Goal: Task Accomplishment & Management: Complete application form

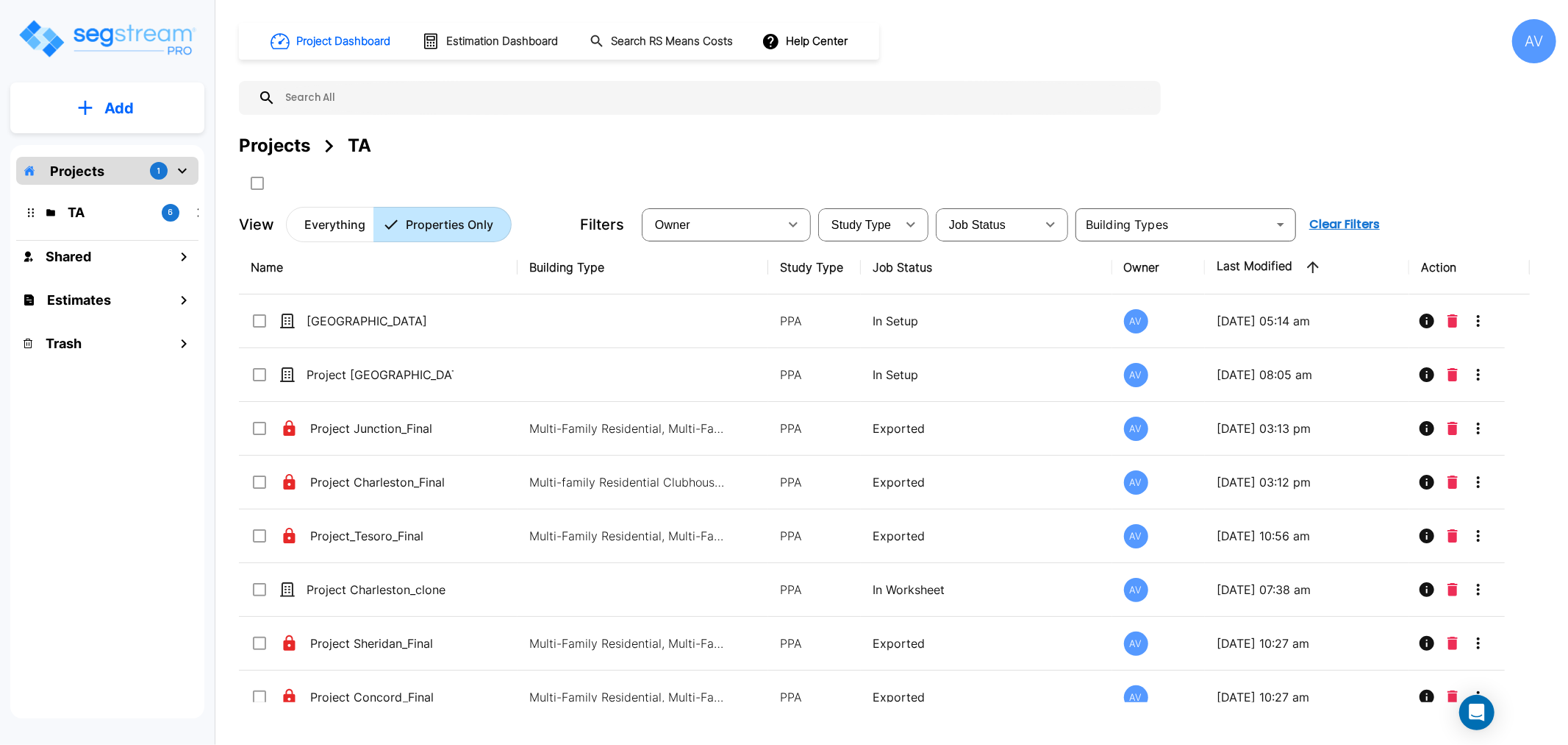
click at [189, 168] on icon "mailbox folders" at bounding box center [183, 171] width 18 height 18
click at [181, 172] on icon "mailbox folders" at bounding box center [182, 170] width 5 height 9
click at [138, 204] on p "TA" at bounding box center [109, 212] width 82 height 20
click at [121, 259] on p "TA" at bounding box center [118, 256] width 82 height 20
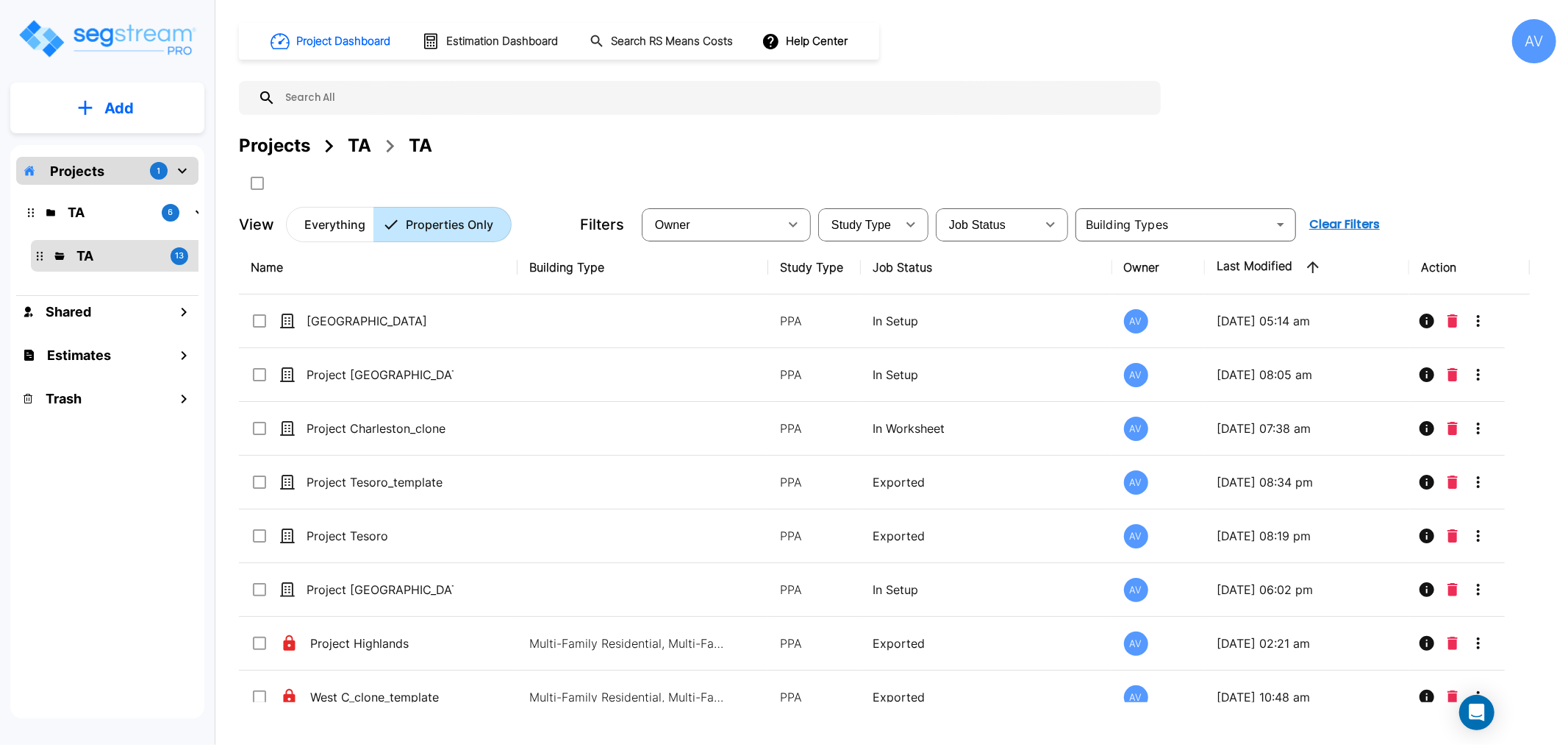
click at [87, 108] on icon "mailbox folders" at bounding box center [86, 108] width 14 height 14
click at [104, 190] on p "Add Property" at bounding box center [116, 191] width 75 height 18
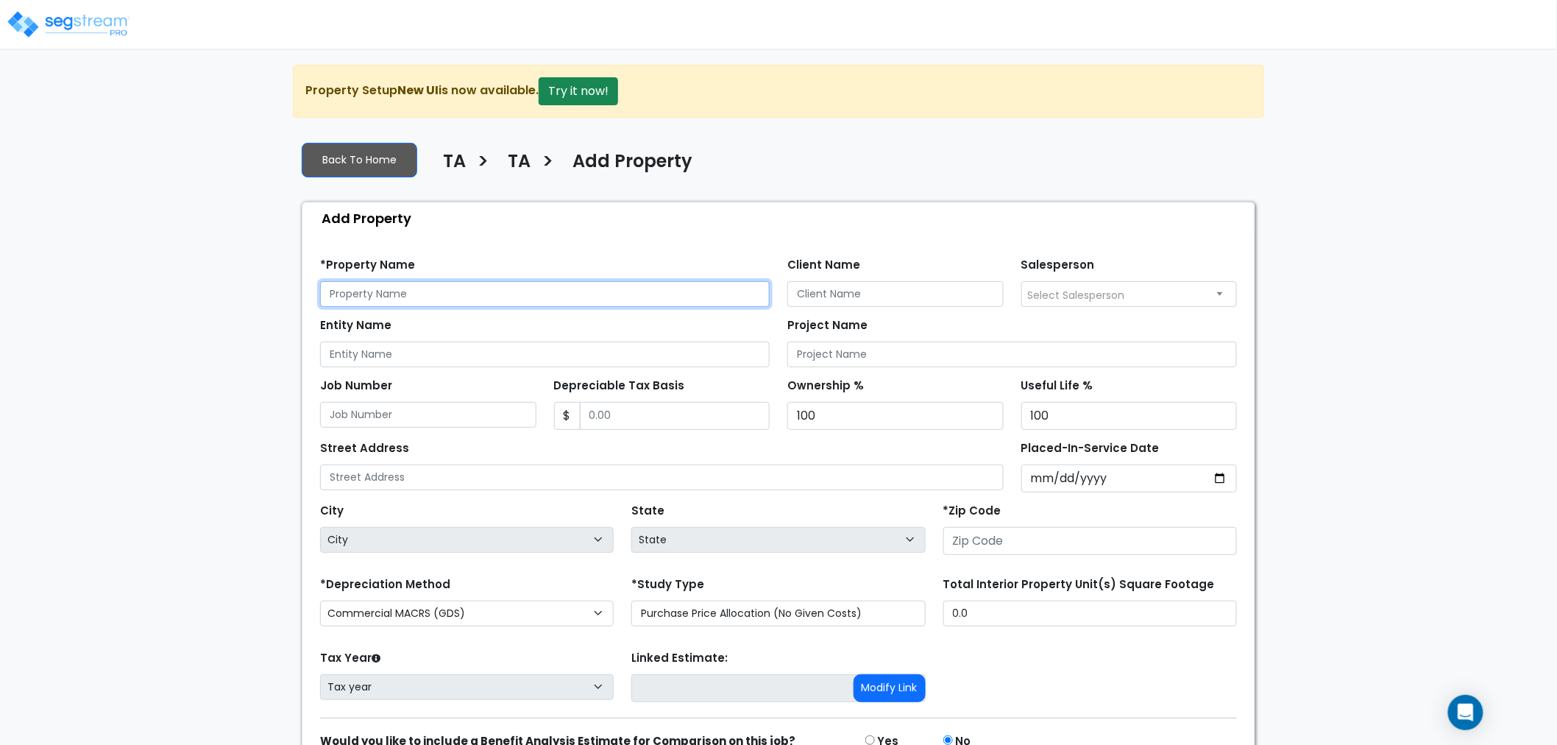
click at [401, 295] on input "text" at bounding box center [545, 294] width 450 height 26
click at [503, 294] on input "text" at bounding box center [545, 294] width 450 height 26
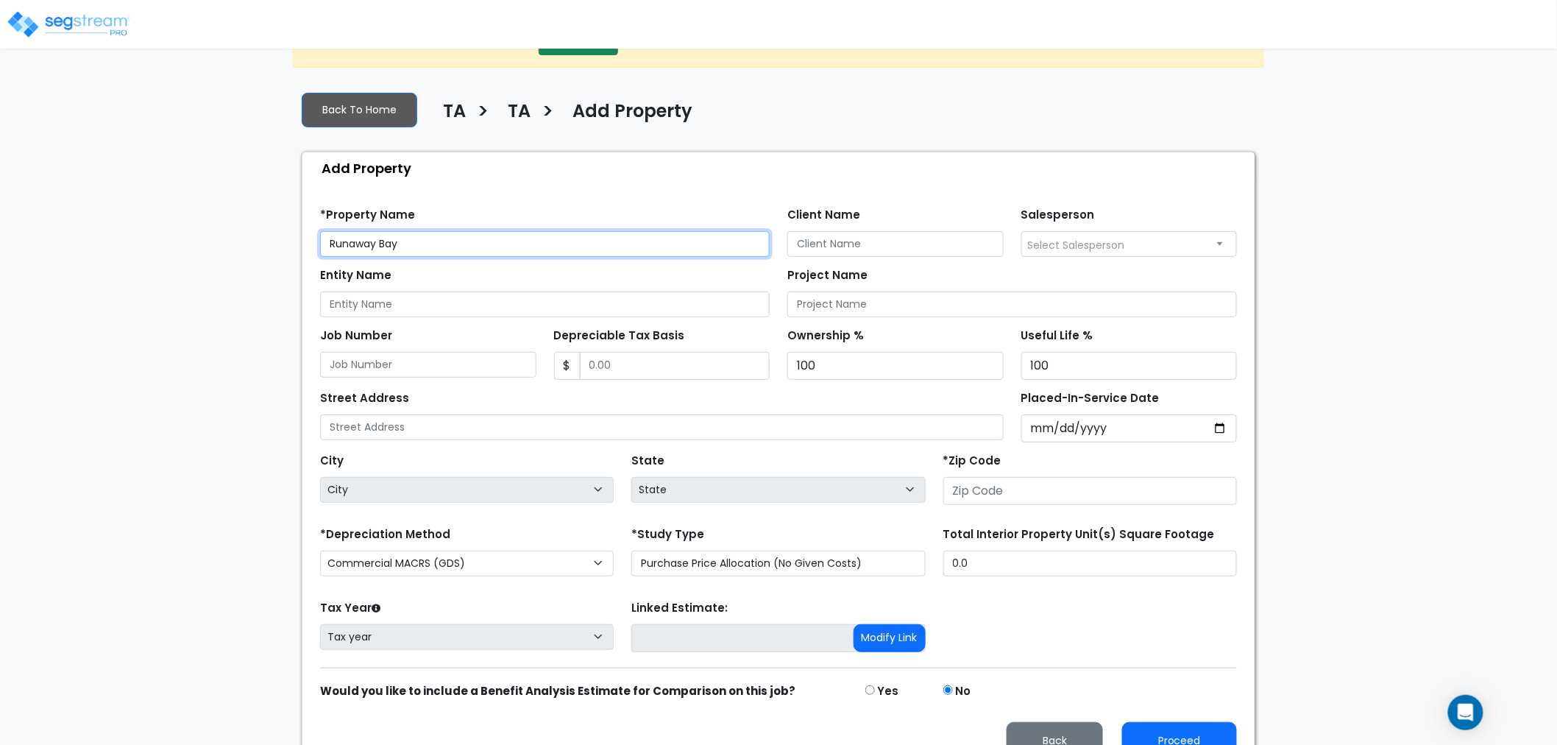
scroll to position [78, 0]
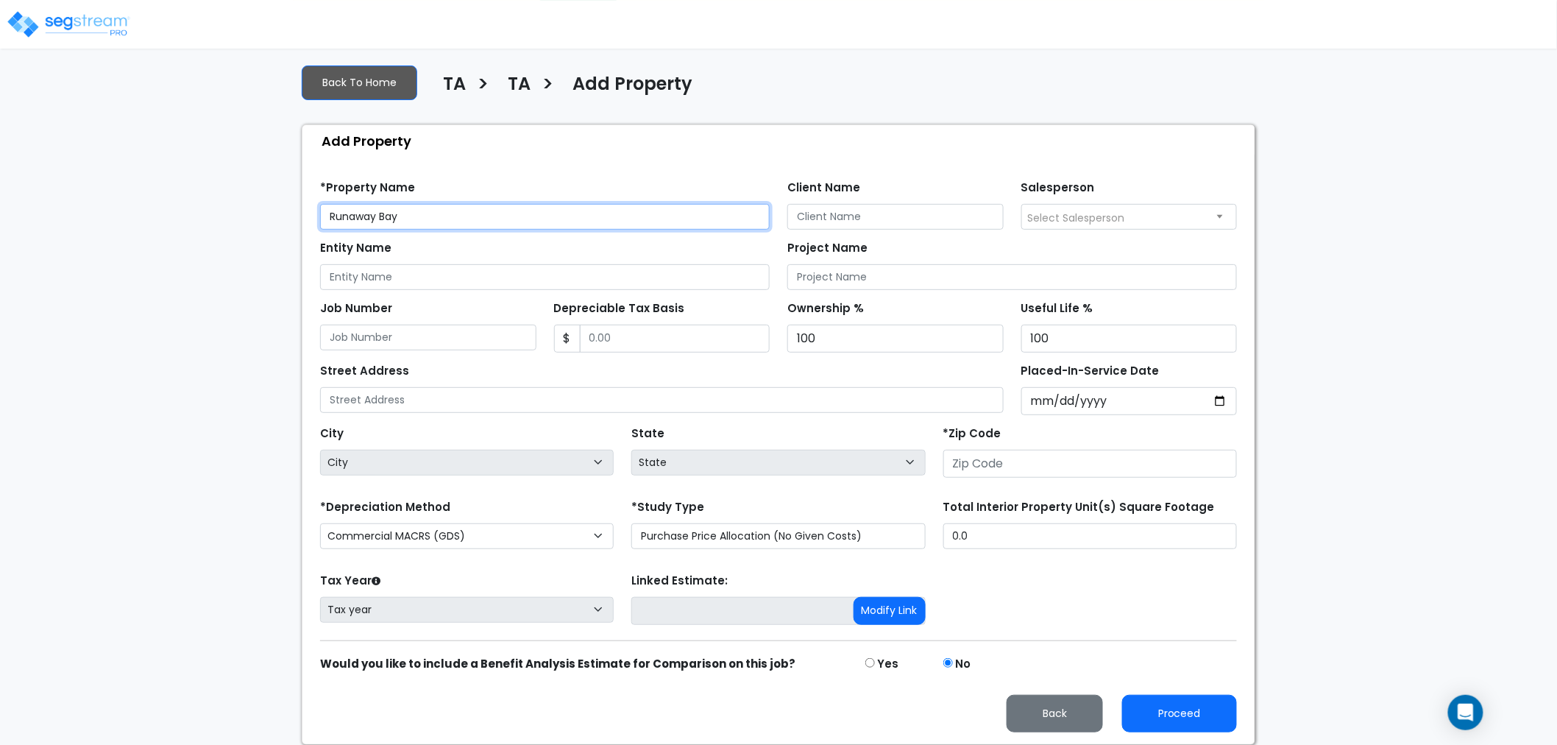
type input "Runaway Bay"
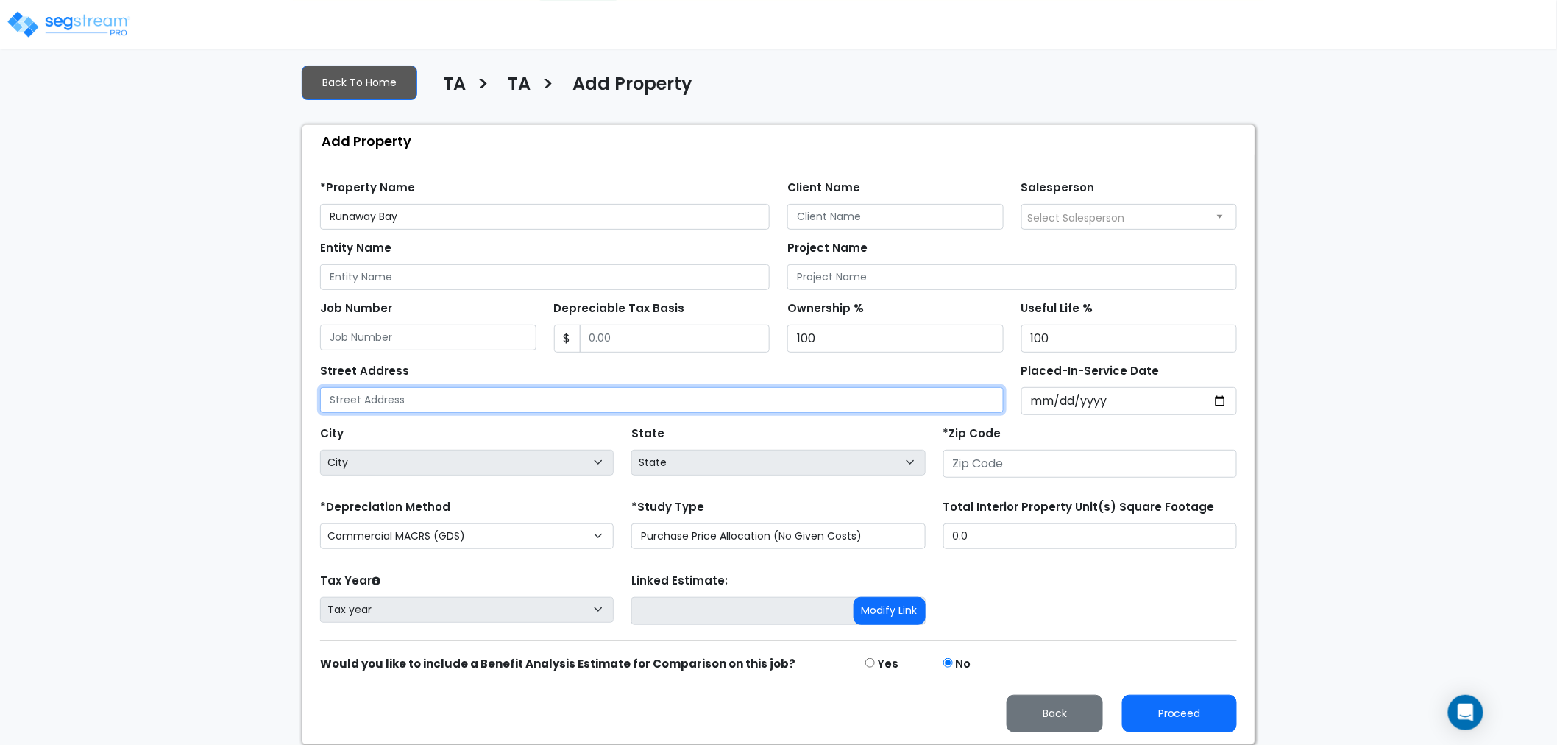
click at [430, 392] on input "text" at bounding box center [662, 400] width 684 height 26
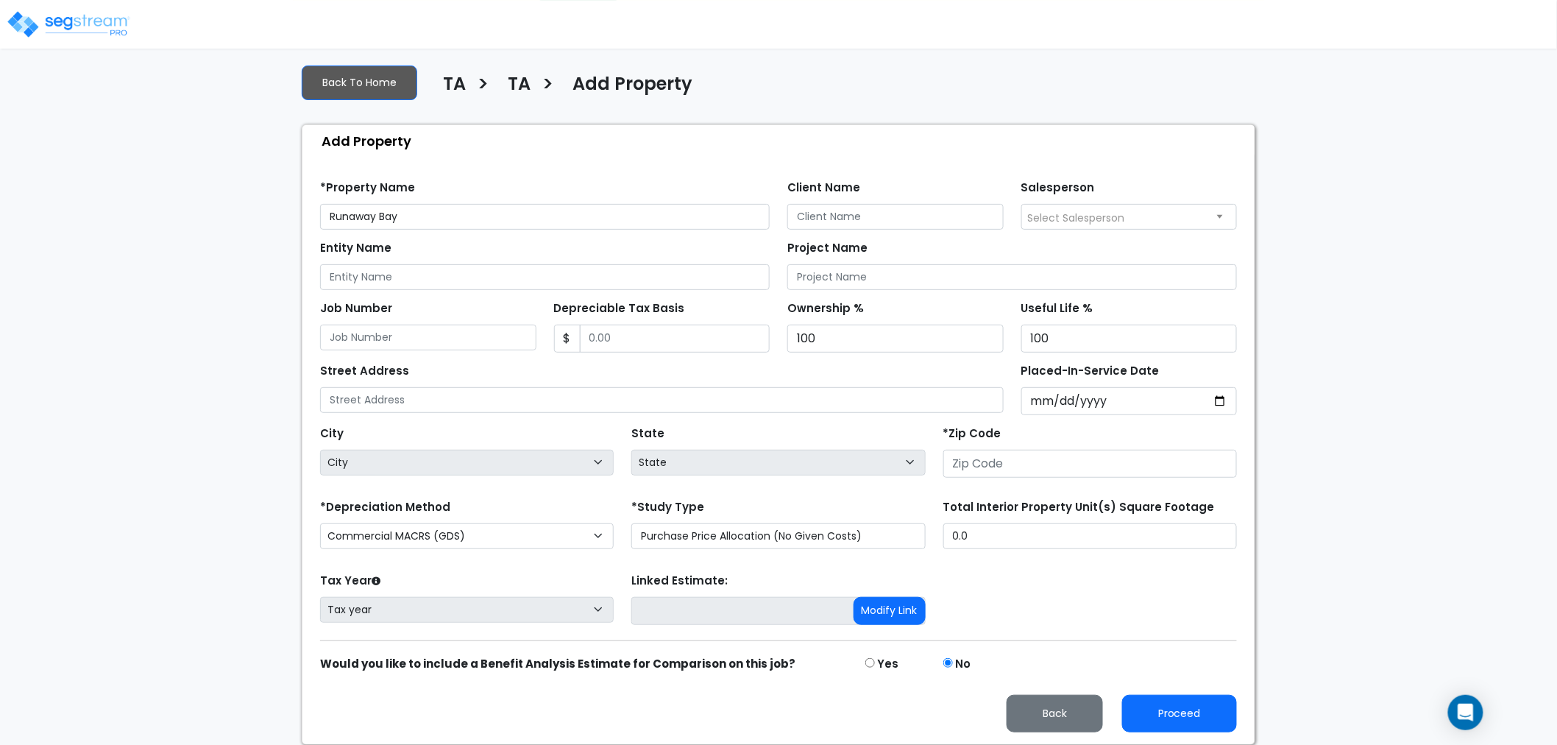
click at [505, 521] on div "*Depreciation Method Commercial MACRS (GDS) Residential Rental MACRS (GDS) Comm…" at bounding box center [466, 525] width 311 height 59
click at [508, 530] on select "Commercial MACRS (GDS) Residential Rental MACRS (GDS) Commercial MACRS (GDS) QIP" at bounding box center [467, 536] width 294 height 26
click at [518, 530] on select "Commercial MACRS (GDS) Residential Rental MACRS (GDS) Commercial MACRS (GDS) QIP" at bounding box center [467, 536] width 294 height 26
click at [770, 530] on select "Purchase Price Allocation (No Given Costs) New Construction / Reno / TI's (Give…" at bounding box center [778, 536] width 294 height 26
click at [631, 523] on select "Purchase Price Allocation (No Given Costs) New Construction / Reno / TI's (Give…" at bounding box center [778, 536] width 294 height 26
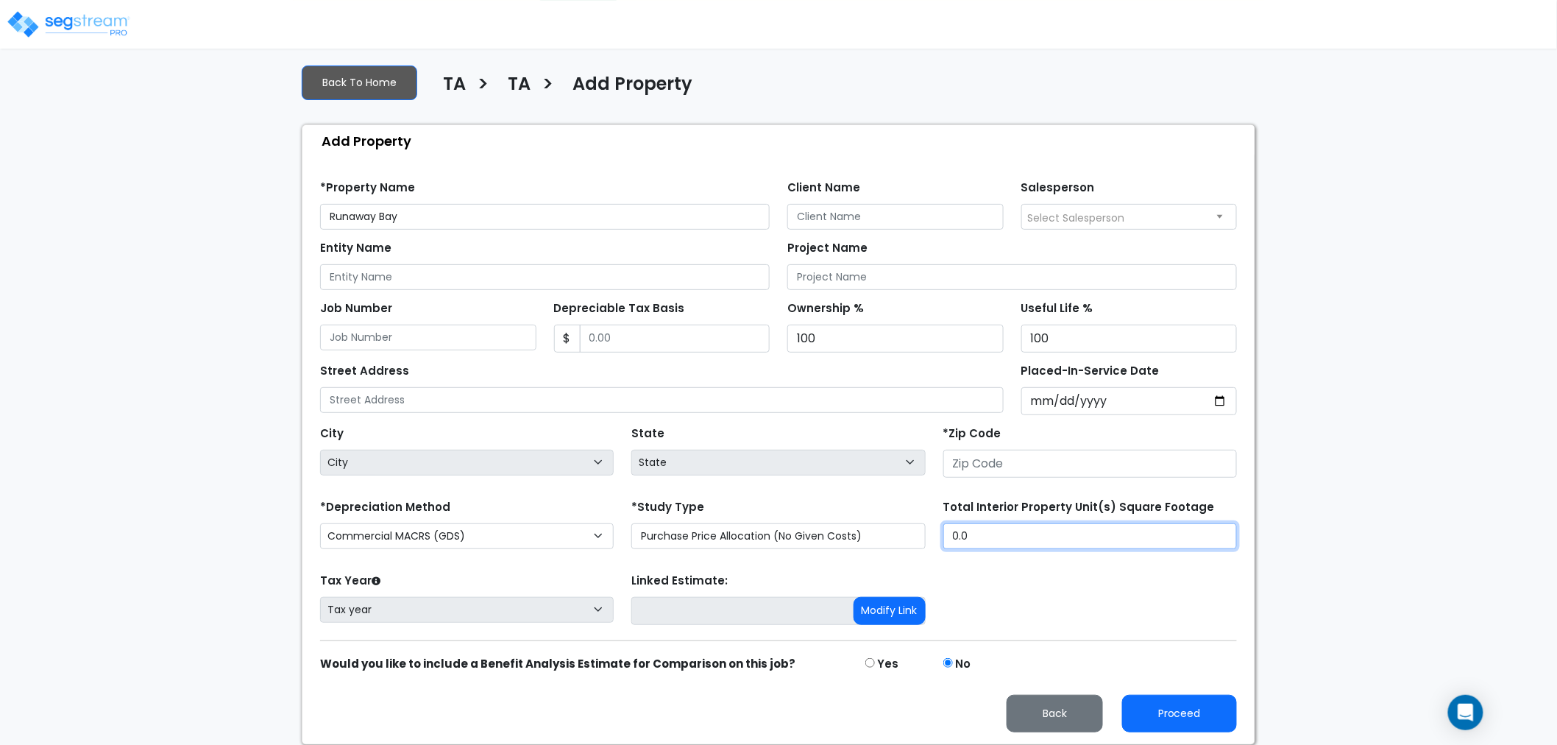
click at [1007, 533] on input "0.0" at bounding box center [1090, 536] width 294 height 26
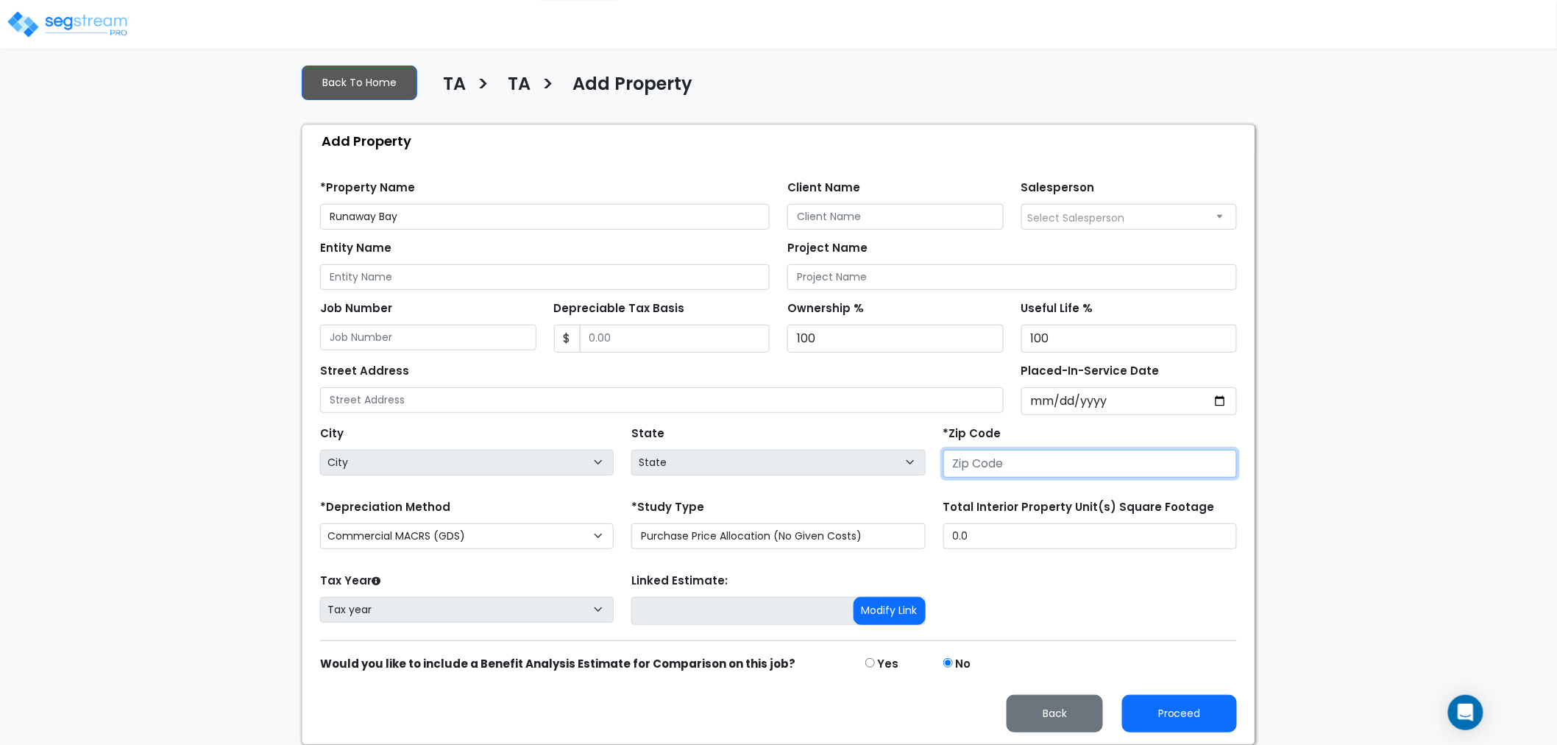
click at [1016, 466] on input "number" at bounding box center [1090, 464] width 294 height 28
click at [1071, 464] on input "number" at bounding box center [1090, 464] width 294 height 28
type input "33"
select select "FL"
type input "33782"
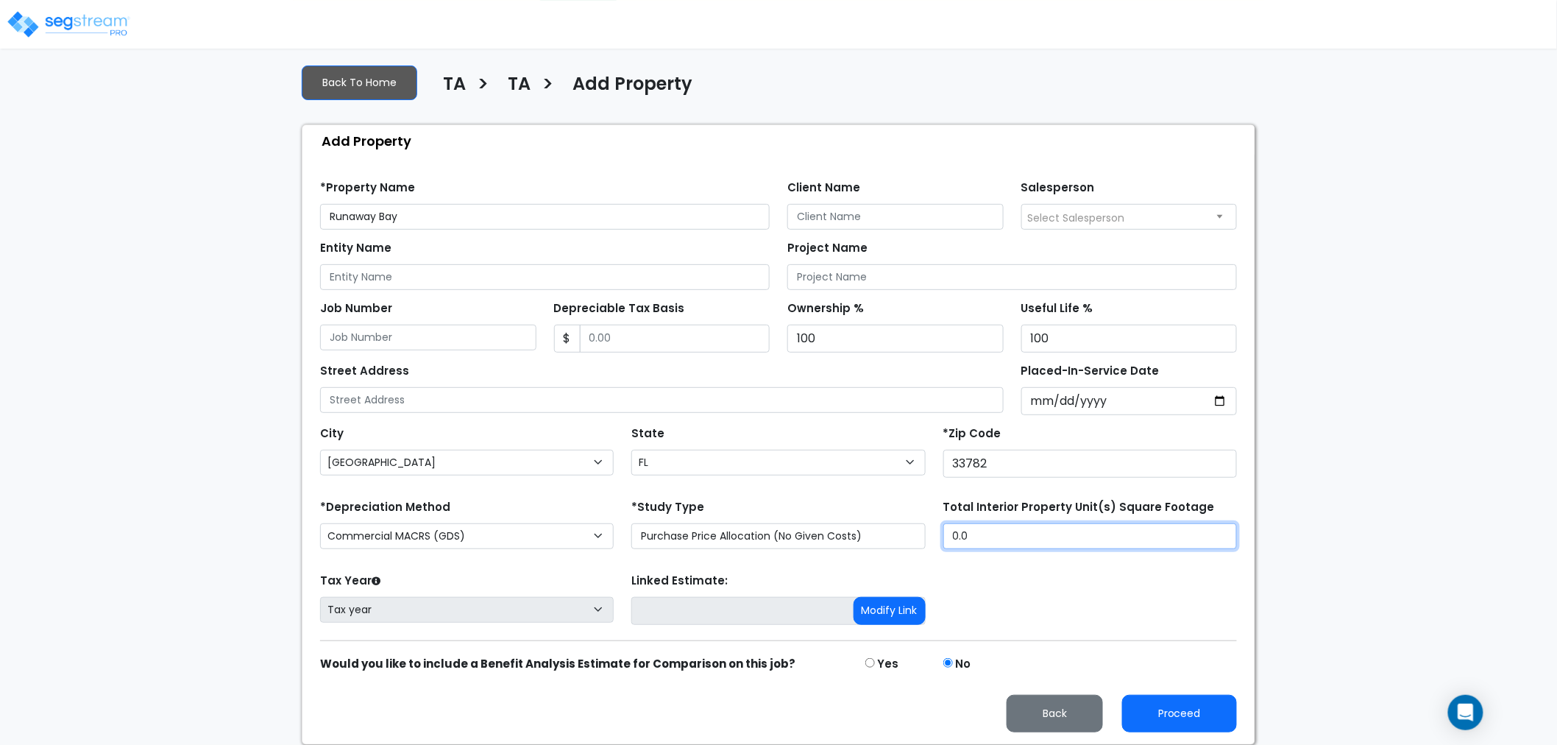
click at [991, 539] on input "0.0" at bounding box center [1090, 536] width 294 height 26
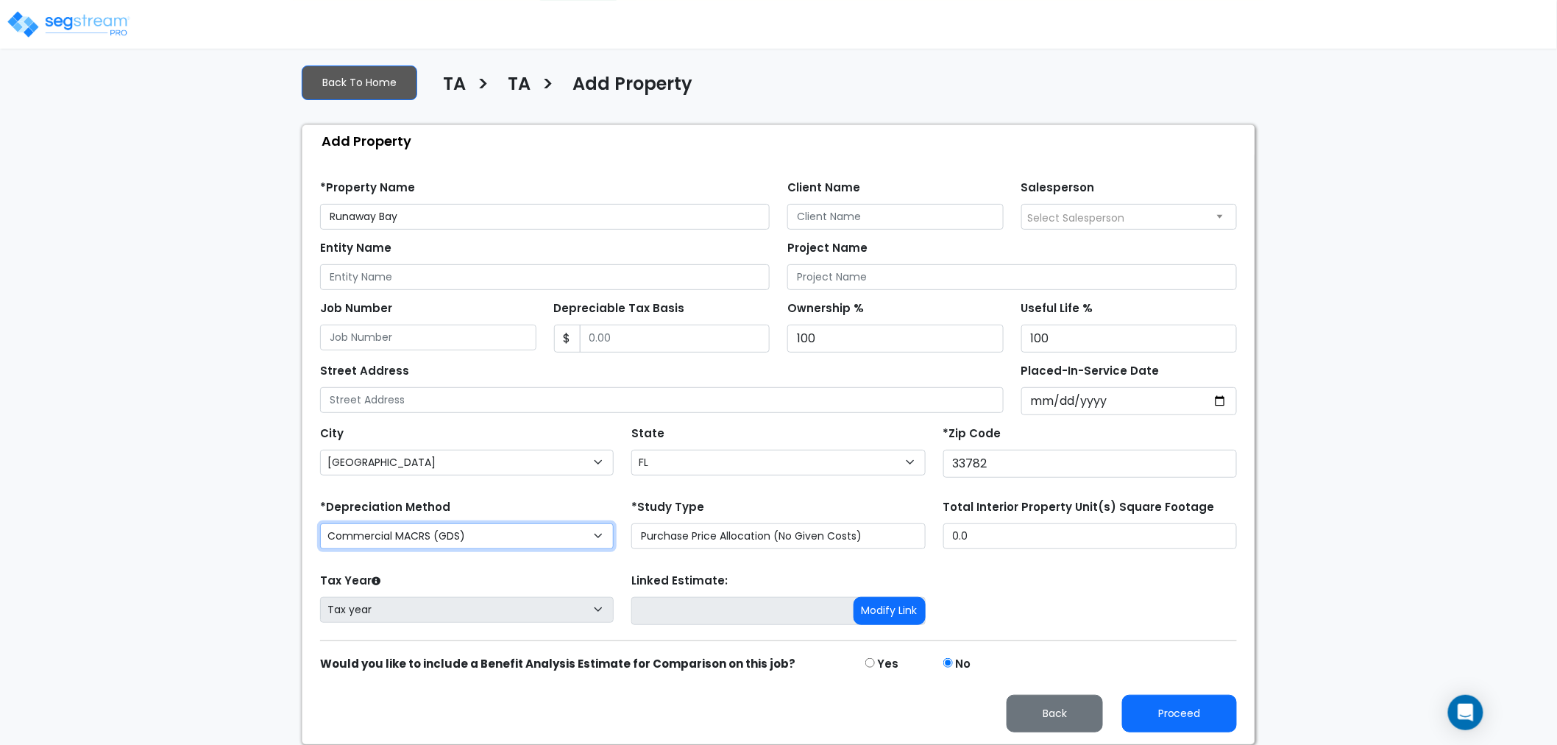
click at [533, 536] on select "Commercial MACRS (GDS) Residential Rental MACRS (GDS) Commercial MACRS (GDS) QIP" at bounding box center [467, 536] width 294 height 26
select select "RRM(_7"
click at [523, 528] on select "Commercial MACRS (GDS) Residential Rental MACRS (GDS) Commercial MACRS (GDS) QIP" at bounding box center [467, 536] width 294 height 26
click at [320, 523] on select "Commercial MACRS (GDS) Residential Rental MACRS (GDS) Commercial MACRS (GDS) QIP" at bounding box center [467, 536] width 294 height 26
click at [386, 533] on select "Commercial MACRS (GDS) Residential Rental MACRS (GDS) Commercial MACRS (GDS) QIP" at bounding box center [467, 536] width 294 height 26
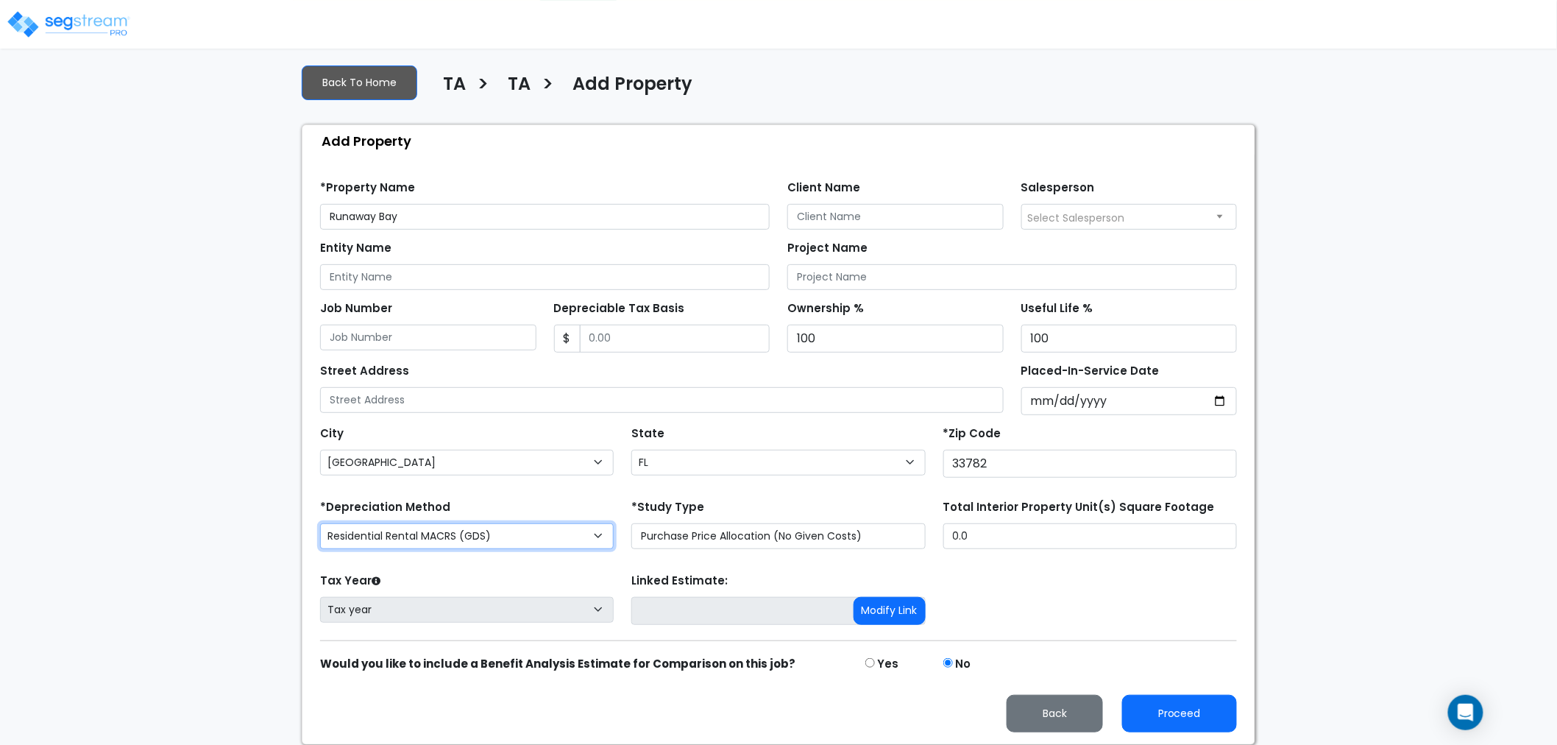
click at [320, 523] on select "Commercial MACRS (GDS) Residential Rental MACRS (GDS) Commercial MACRS (GDS) QIP" at bounding box center [467, 536] width 294 height 26
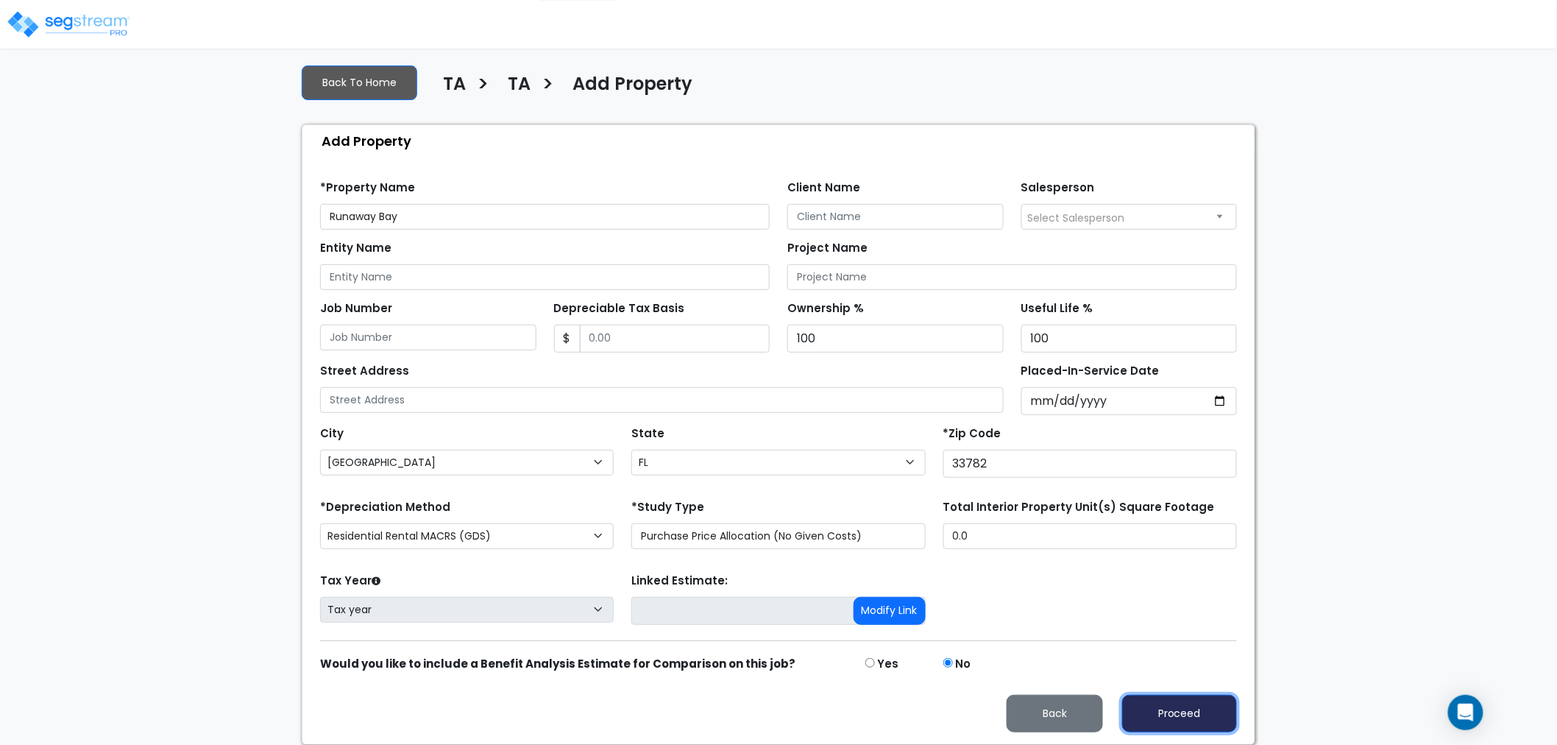
click at [1171, 703] on button "Proceed" at bounding box center [1179, 714] width 115 height 38
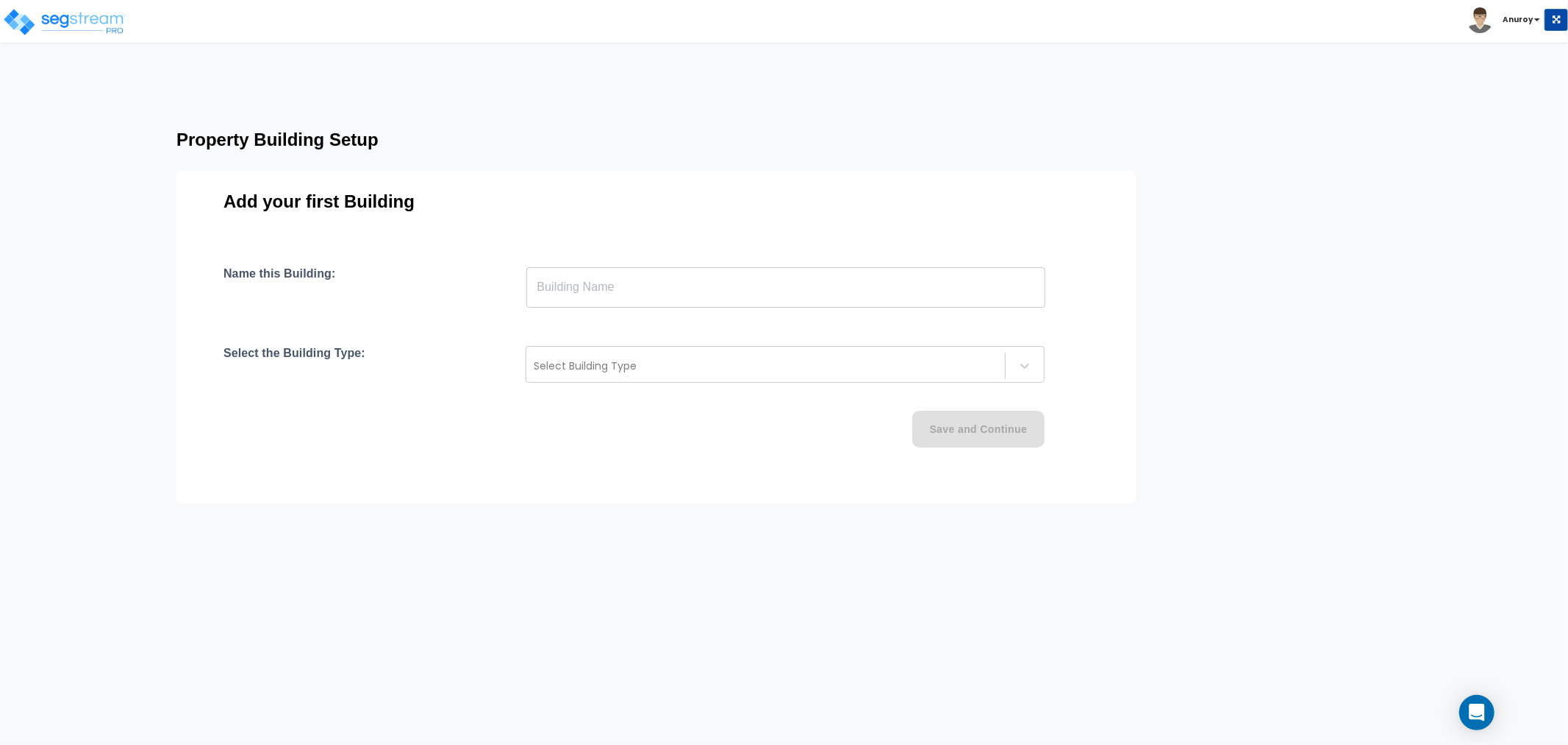
click at [678, 288] on input "text" at bounding box center [785, 286] width 519 height 41
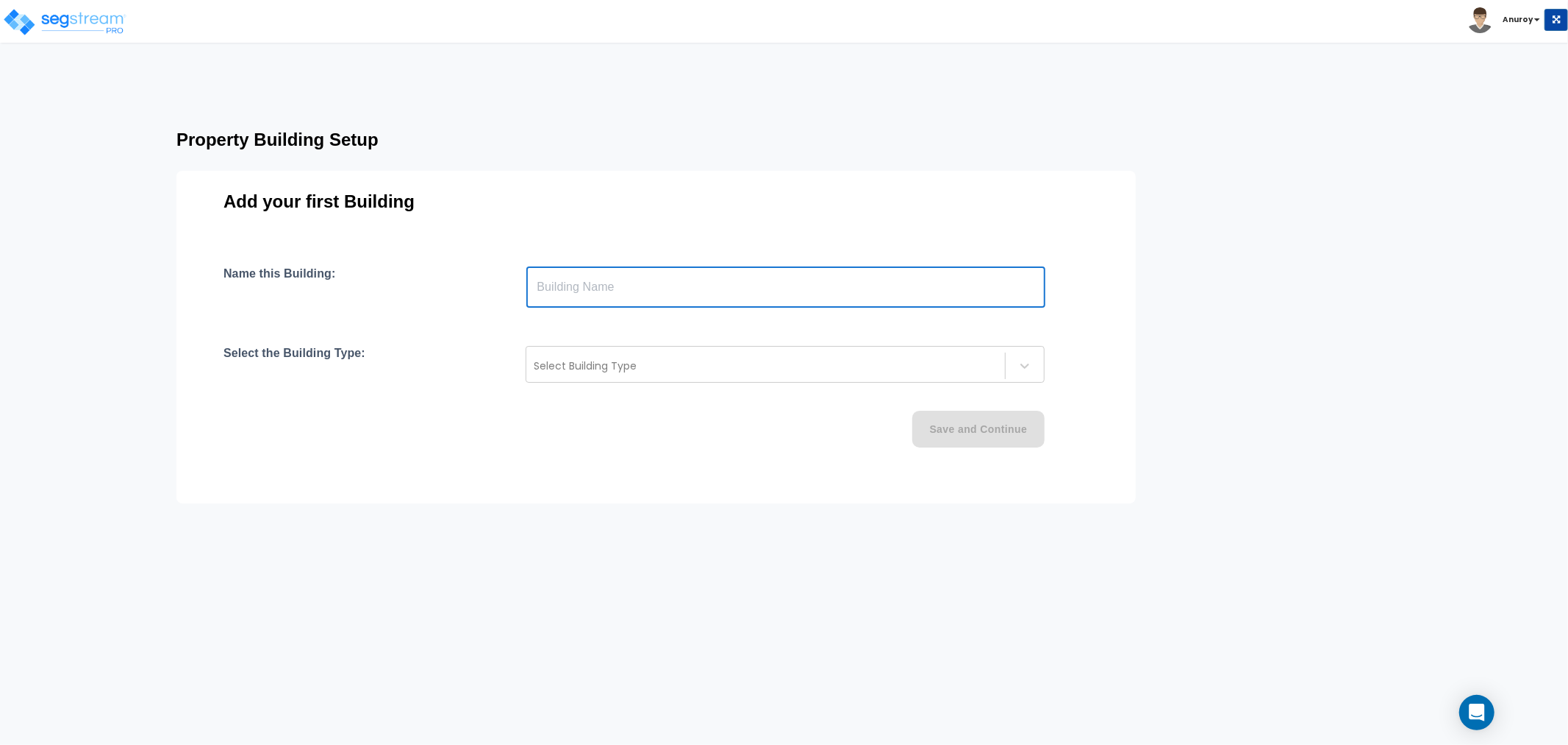
click at [672, 284] on input "text" at bounding box center [785, 286] width 519 height 41
click at [510, 451] on div "Name this Building: ​ Select the Building Type: Select Building Type Save and C…" at bounding box center [657, 374] width 865 height 216
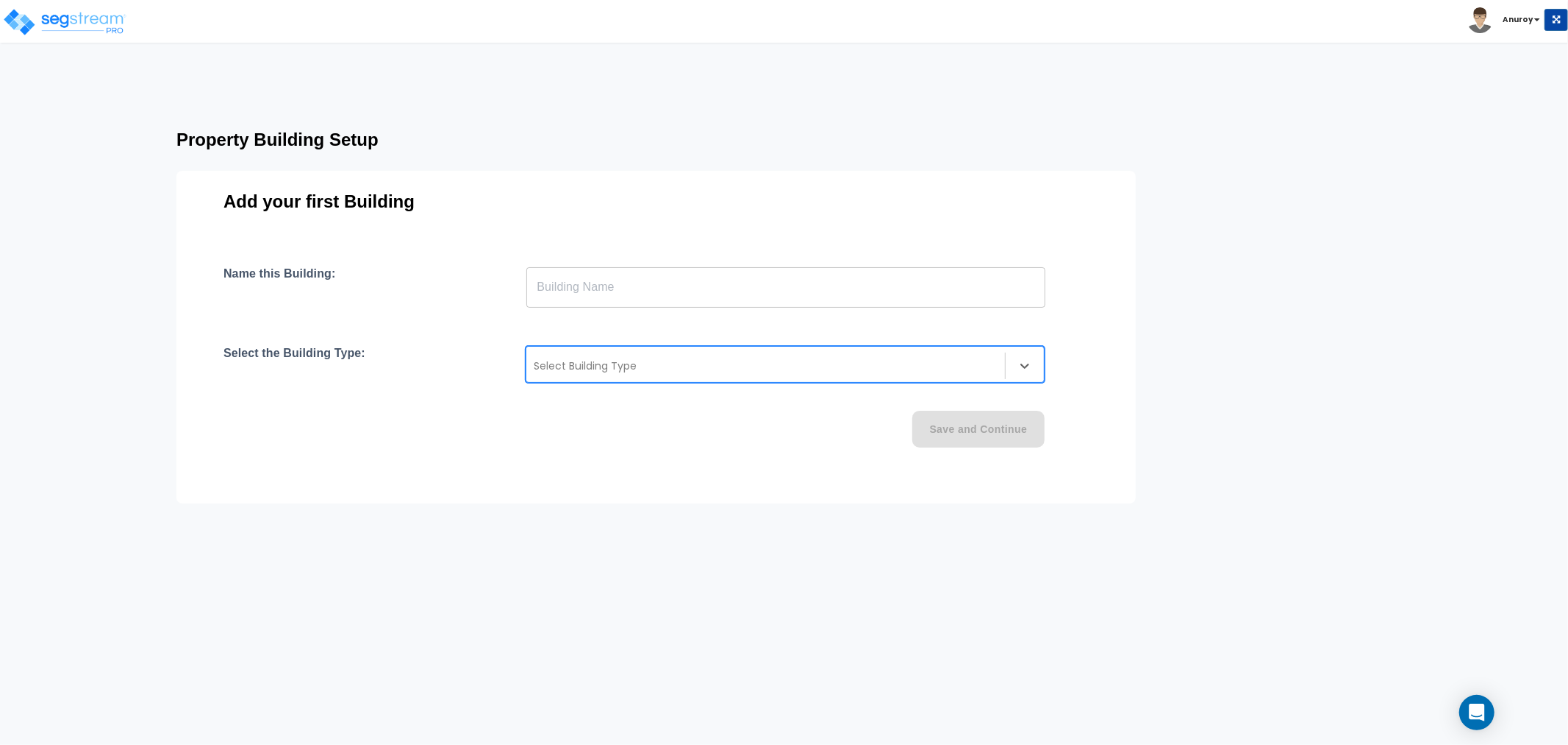
click at [576, 365] on div at bounding box center [766, 366] width 464 height 18
click at [296, 387] on div "Name this Building: ​ Select the Building Type: Select Building Type Save and C…" at bounding box center [657, 374] width 865 height 216
click at [727, 261] on div "Add your first Building Name this Building: ​ Select the Building Type: Select …" at bounding box center [657, 337] width 959 height 333
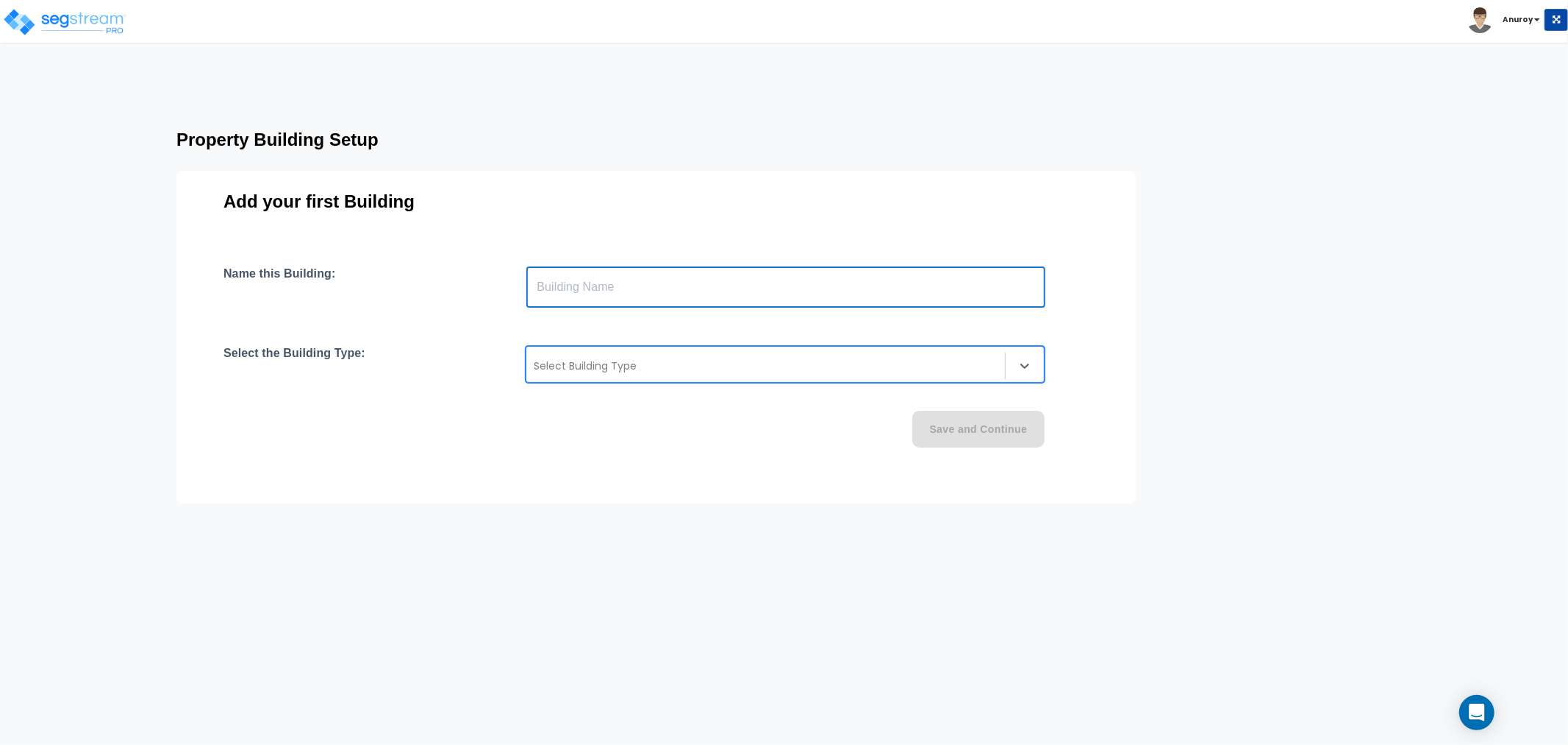
click at [730, 291] on input "text" at bounding box center [785, 286] width 519 height 41
click at [556, 371] on div at bounding box center [766, 366] width 464 height 18
type input "Building 1"
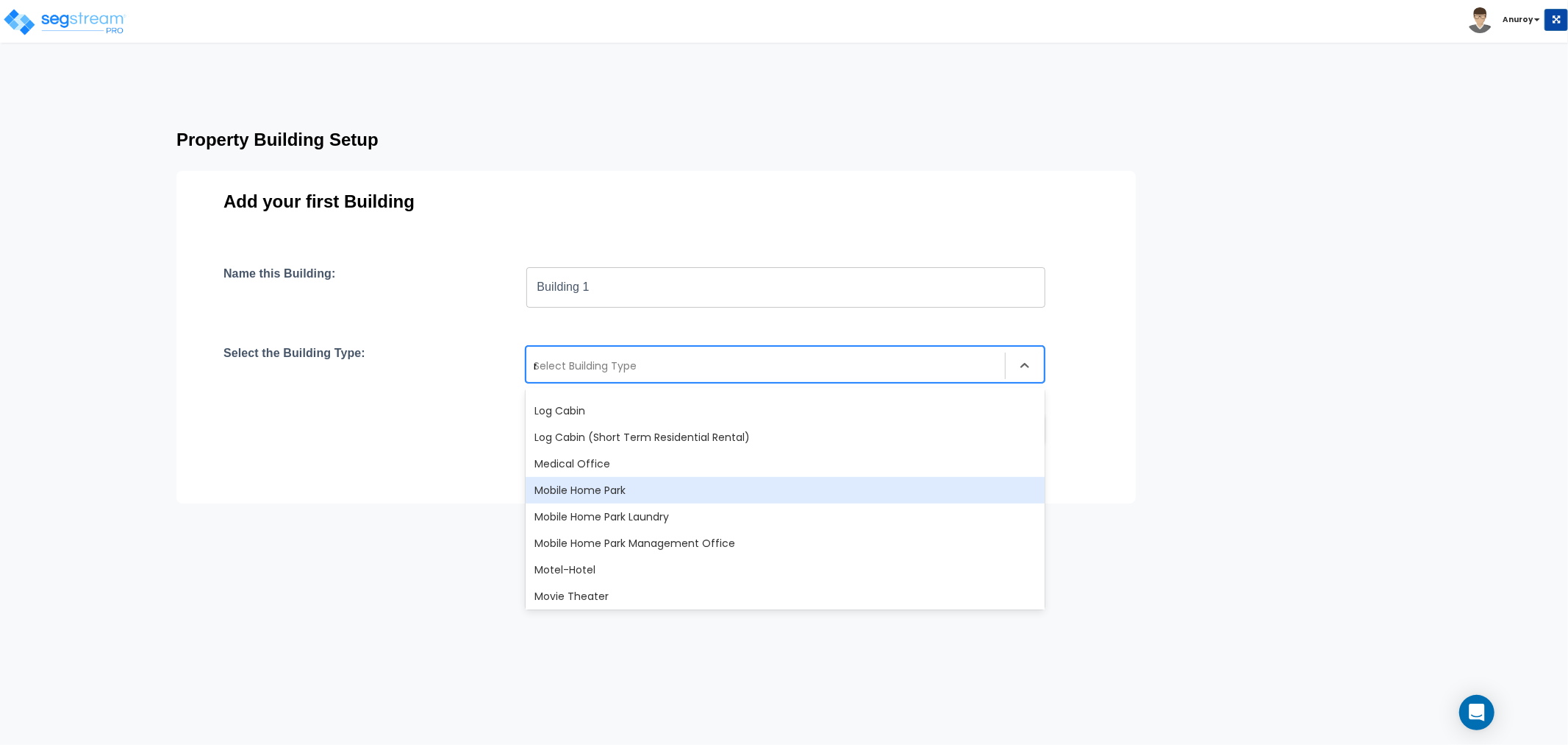
scroll to position [207, 0]
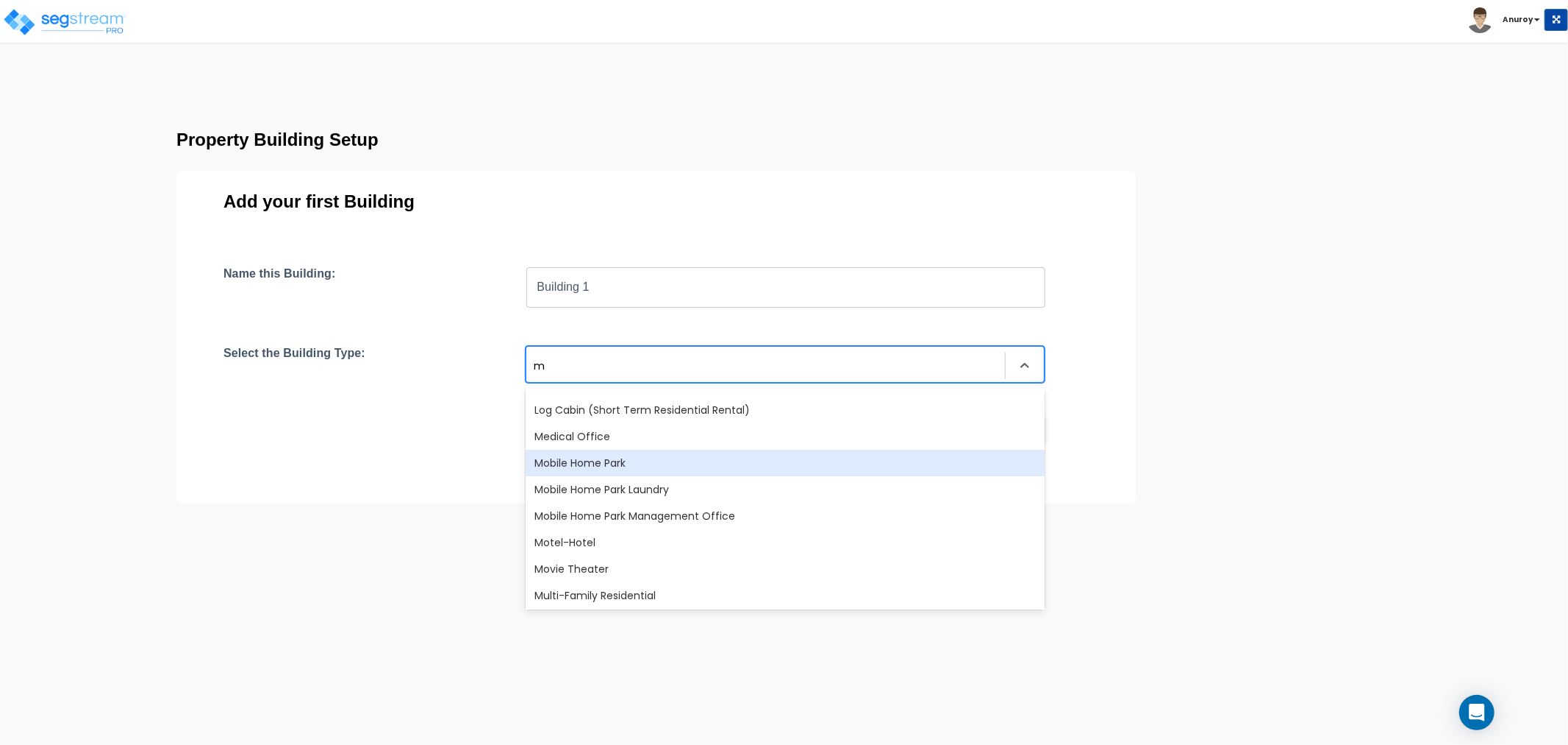
type input "mu"
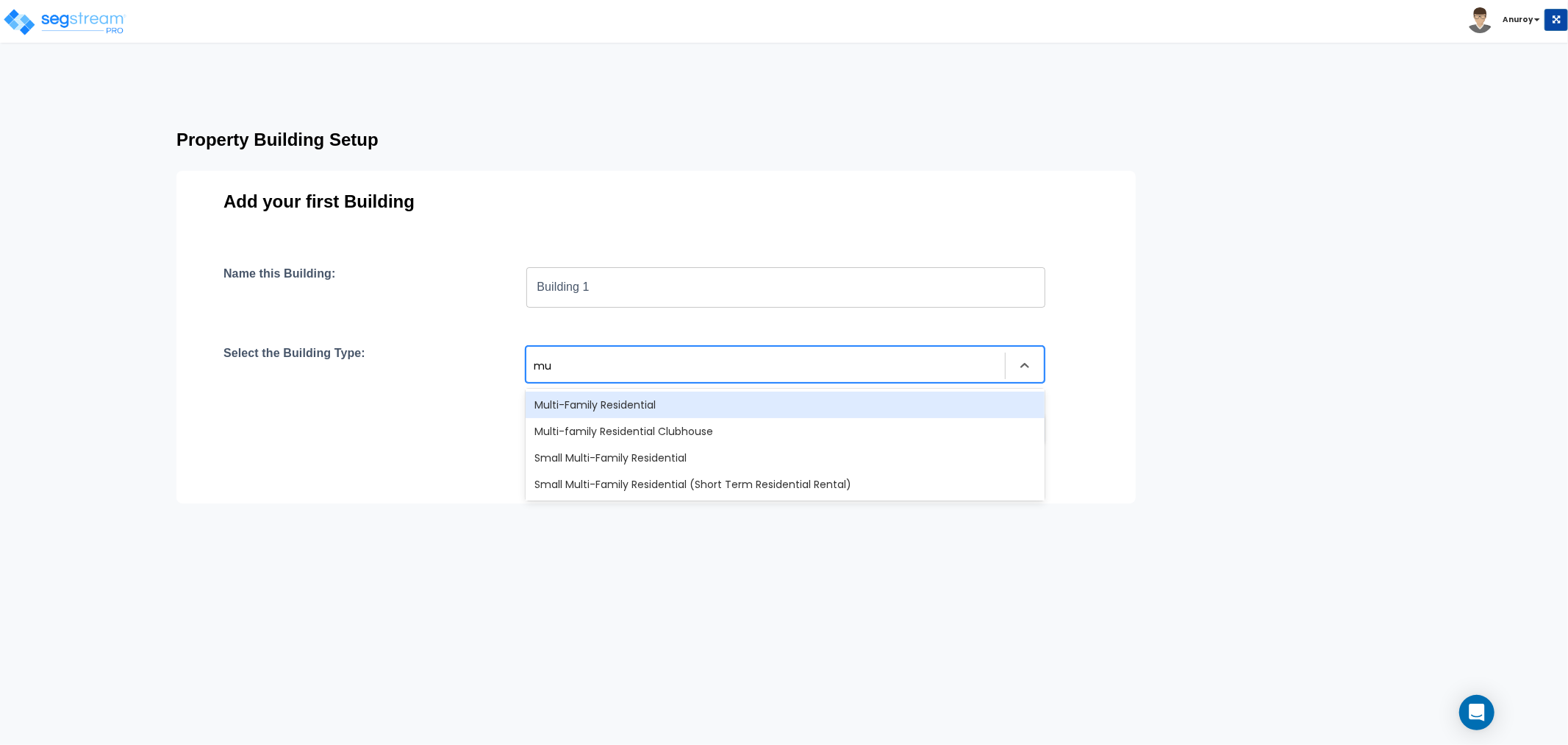
click at [637, 409] on div "Multi-Family Residential" at bounding box center [784, 404] width 519 height 26
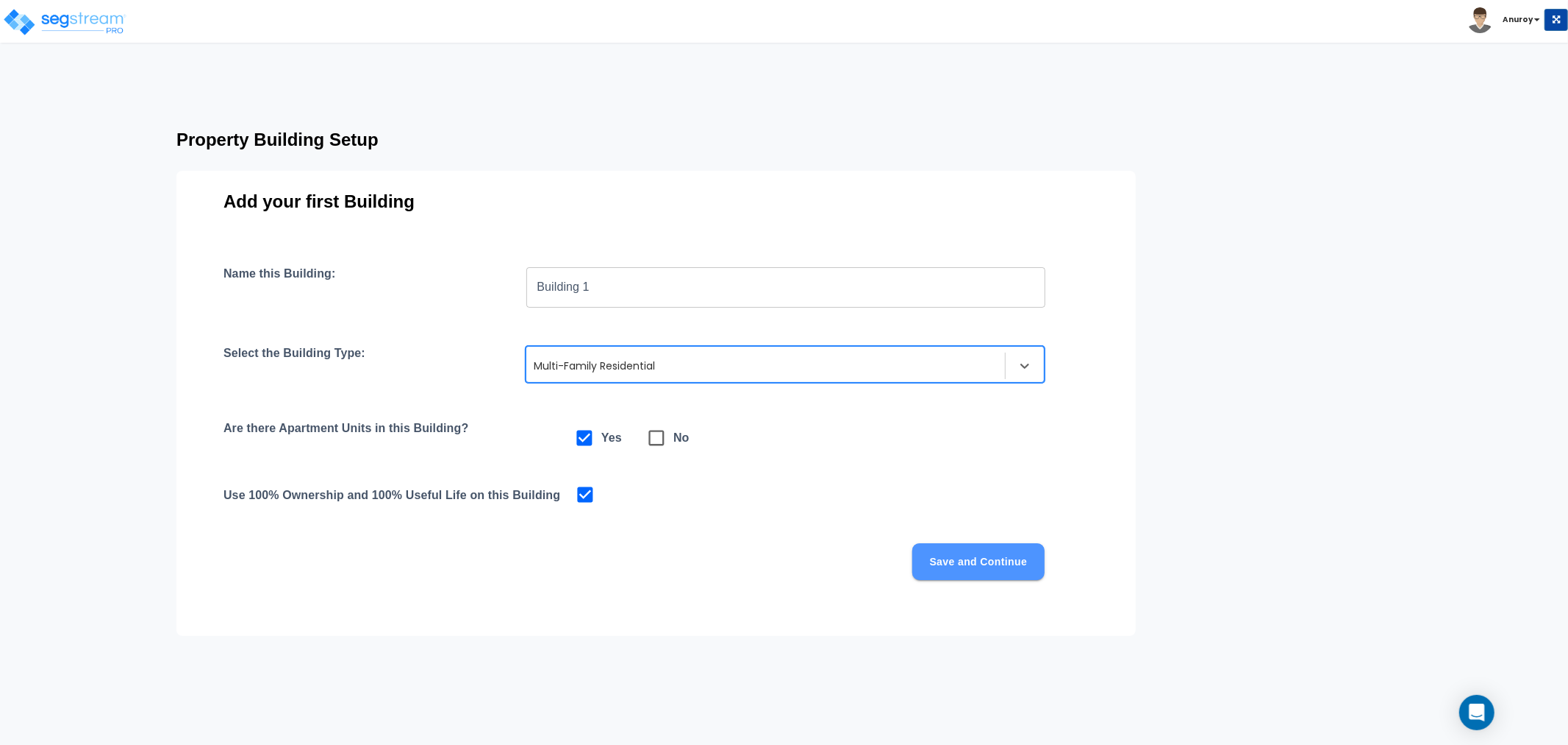
click at [947, 552] on button "Save and Continue" at bounding box center [978, 561] width 132 height 37
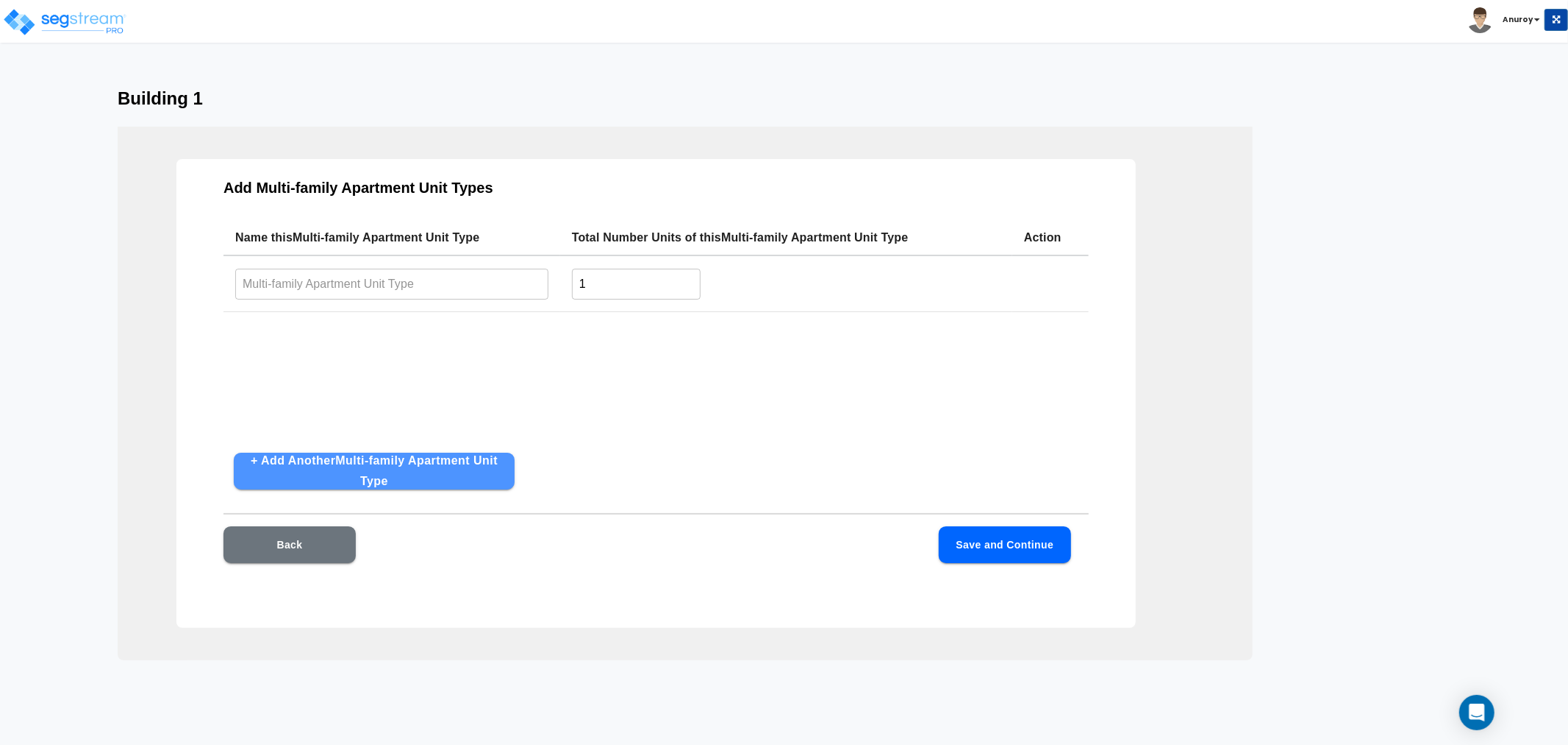
click at [344, 473] on button "+ Add Another Multi-family Apartment Unit Type" at bounding box center [374, 471] width 281 height 37
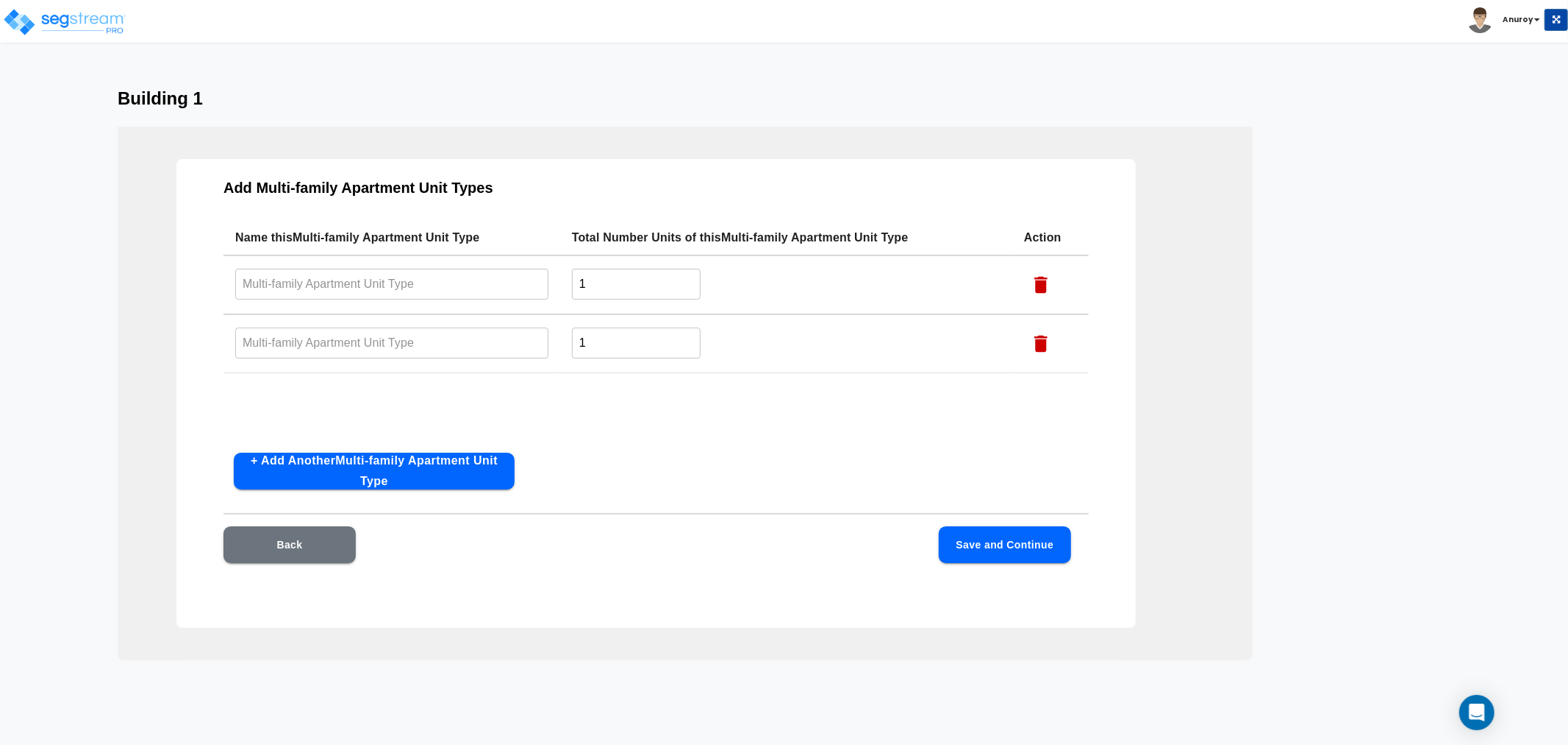
click at [344, 473] on button "+ Add Another Multi-family Apartment Unit Type" at bounding box center [374, 471] width 281 height 37
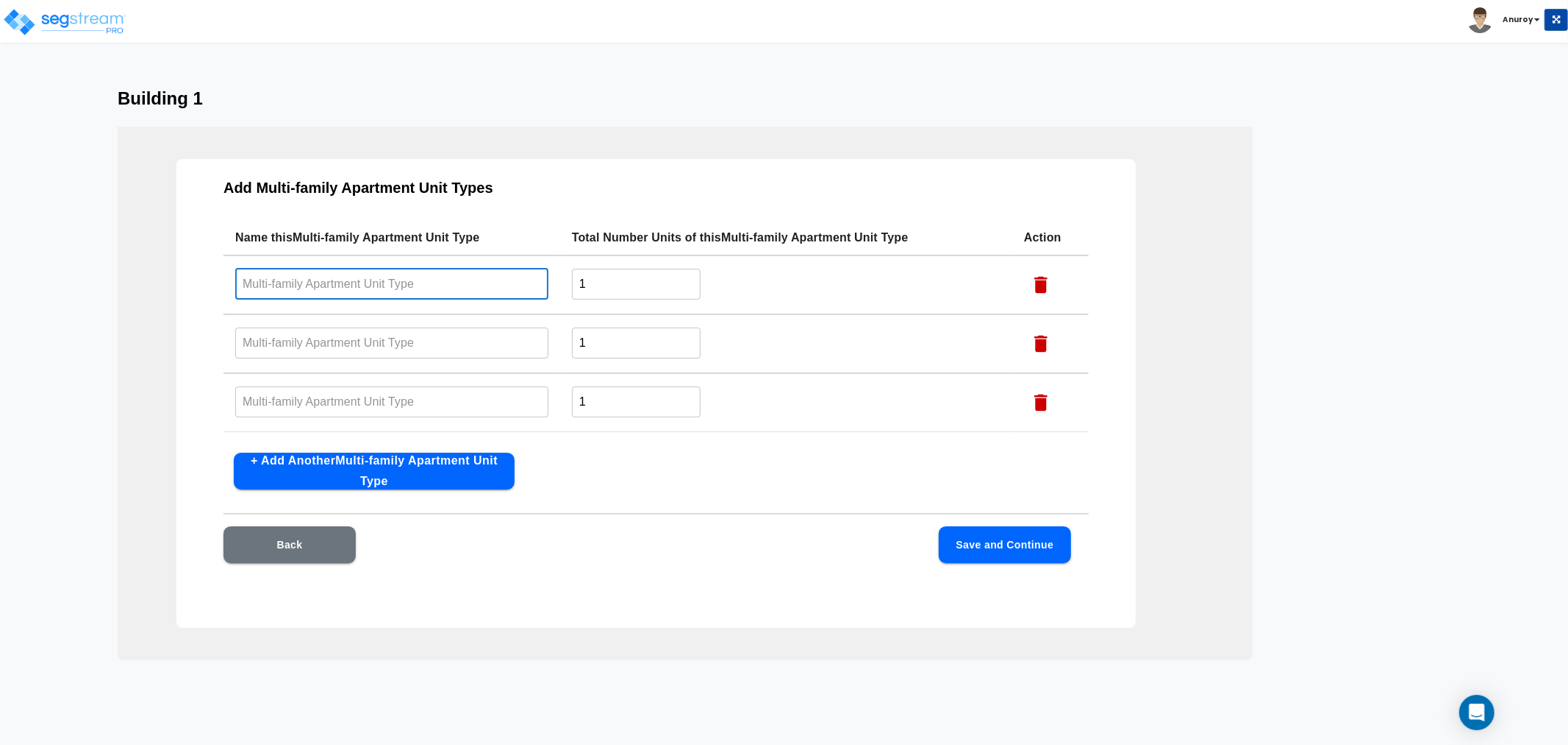
click at [342, 291] on input "text" at bounding box center [391, 284] width 313 height 32
click at [341, 478] on button "+ Add Another Multi-family Apartment Unit Type" at bounding box center [374, 471] width 281 height 37
click at [358, 283] on input "text" at bounding box center [391, 284] width 313 height 32
drag, startPoint x: 295, startPoint y: 283, endPoint x: 217, endPoint y: 276, distance: 78.3
click at [217, 276] on div "Add Multi-family Apartment Unit Types Name this Multi-family Apartment Unit Typ…" at bounding box center [657, 393] width 959 height 469
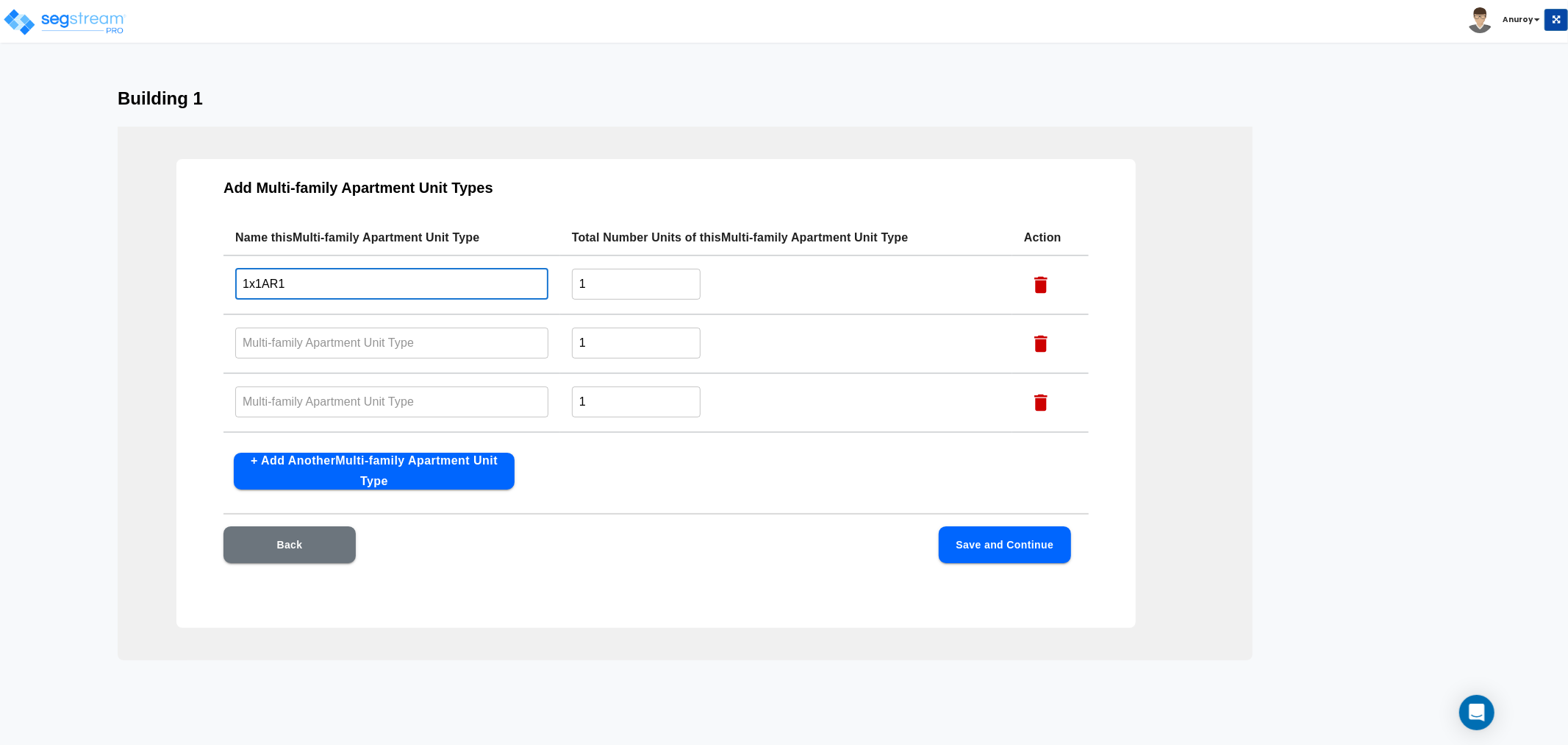
type input "1x1AR1"
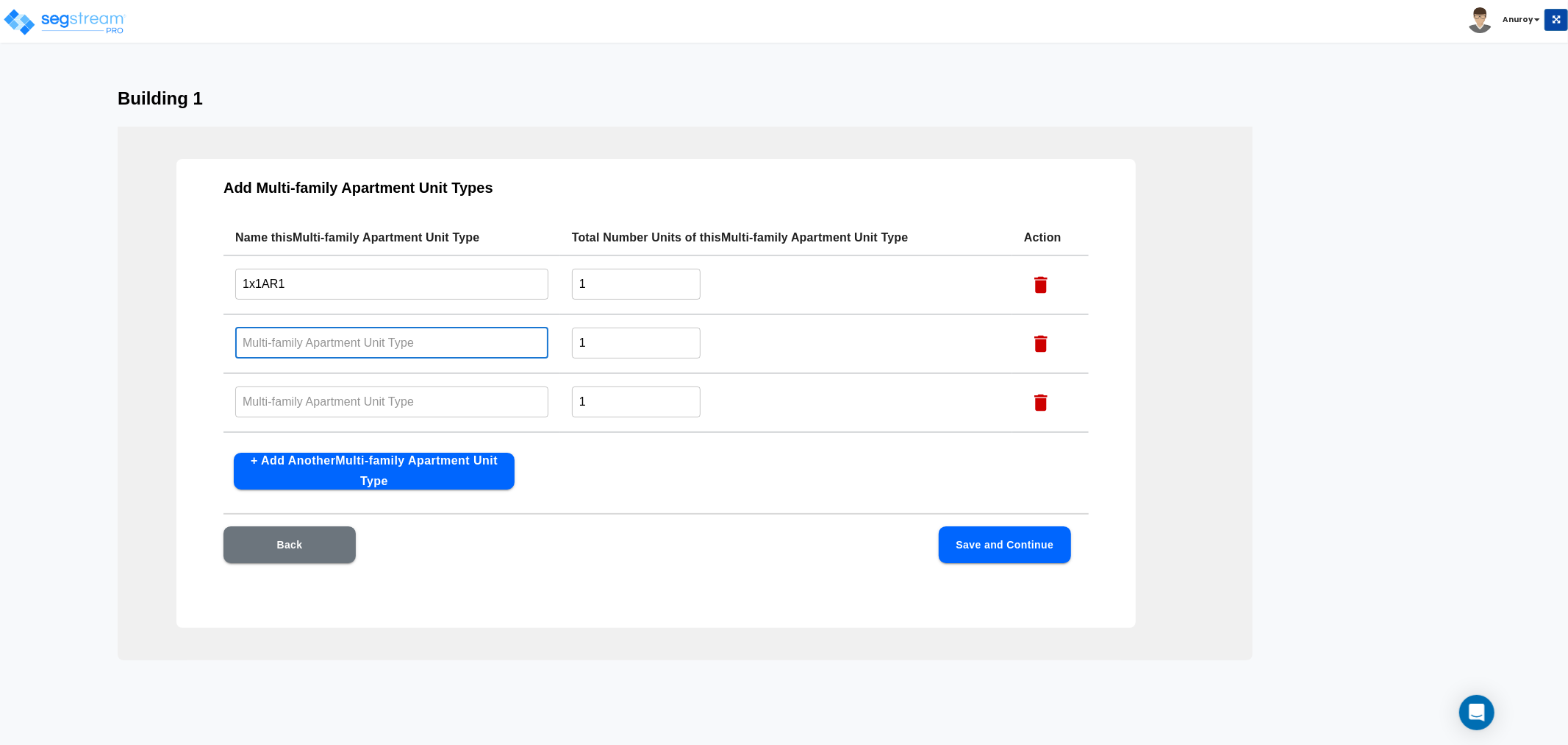
click at [328, 344] on input "text" at bounding box center [391, 343] width 313 height 32
paste input "1x1AR1"
type input "1x1AR1"
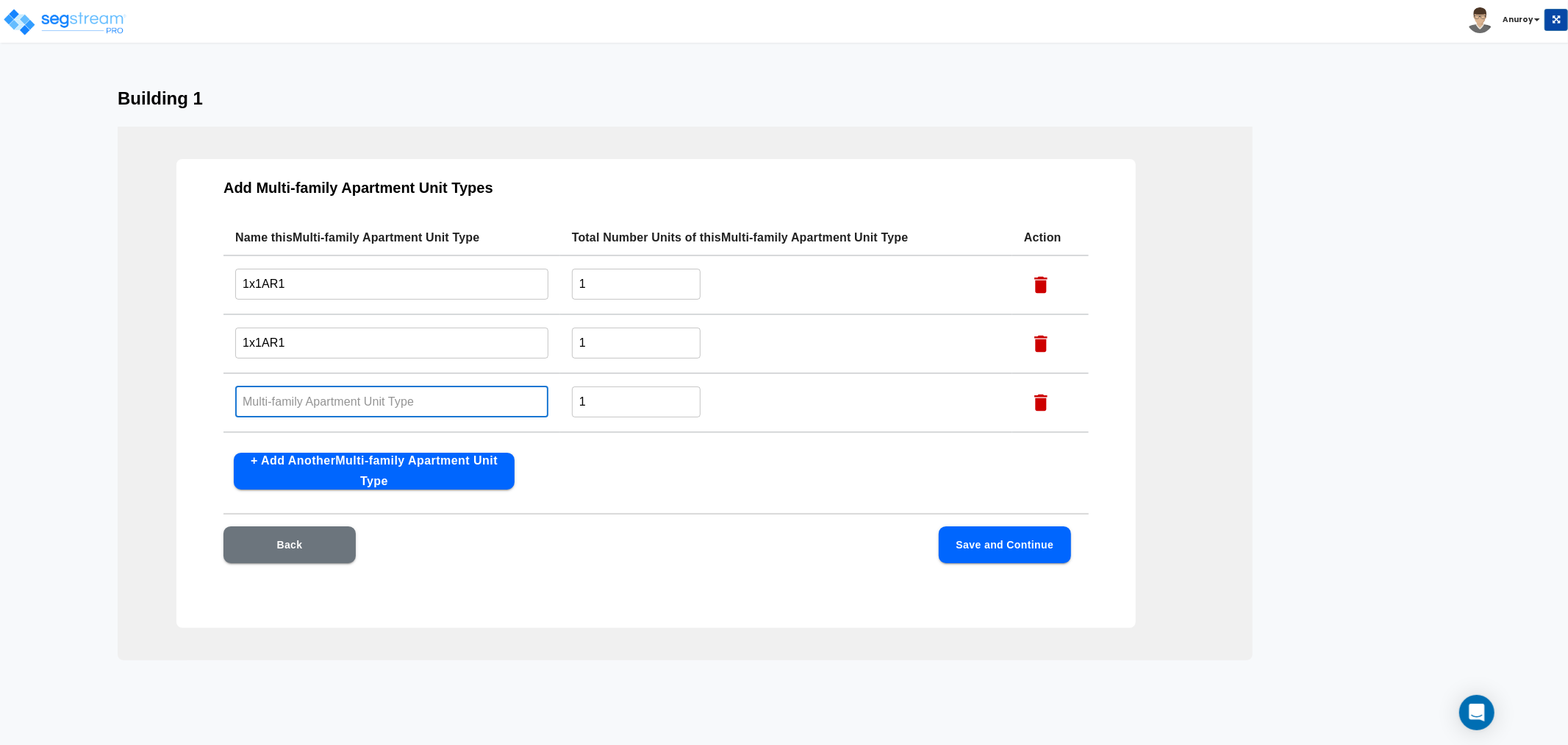
click at [268, 406] on input "text" at bounding box center [391, 402] width 313 height 32
paste input "1x1AR1"
type input "1x1AR1"
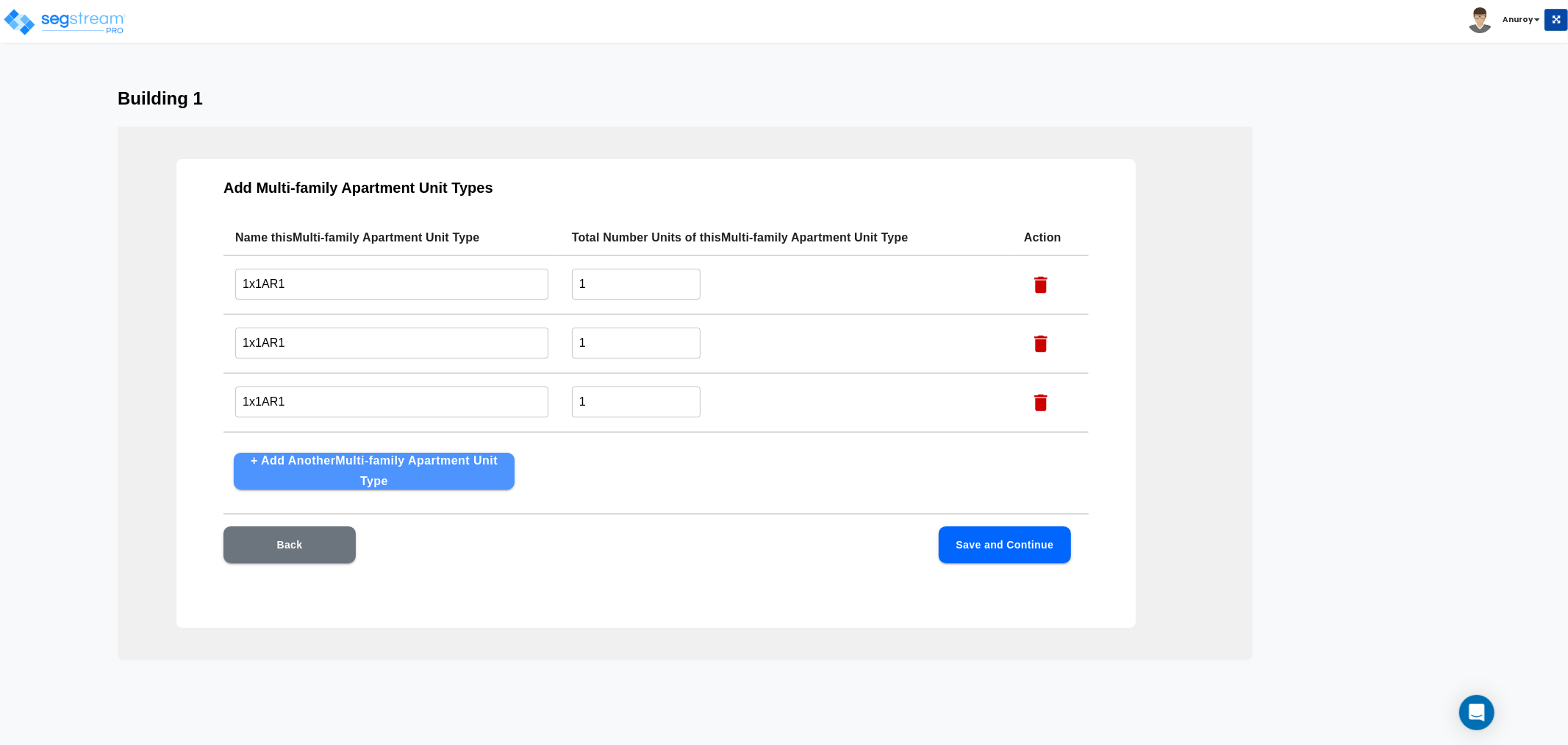
click at [273, 469] on button "+ Add Another Multi-family Apartment Unit Type" at bounding box center [374, 471] width 281 height 37
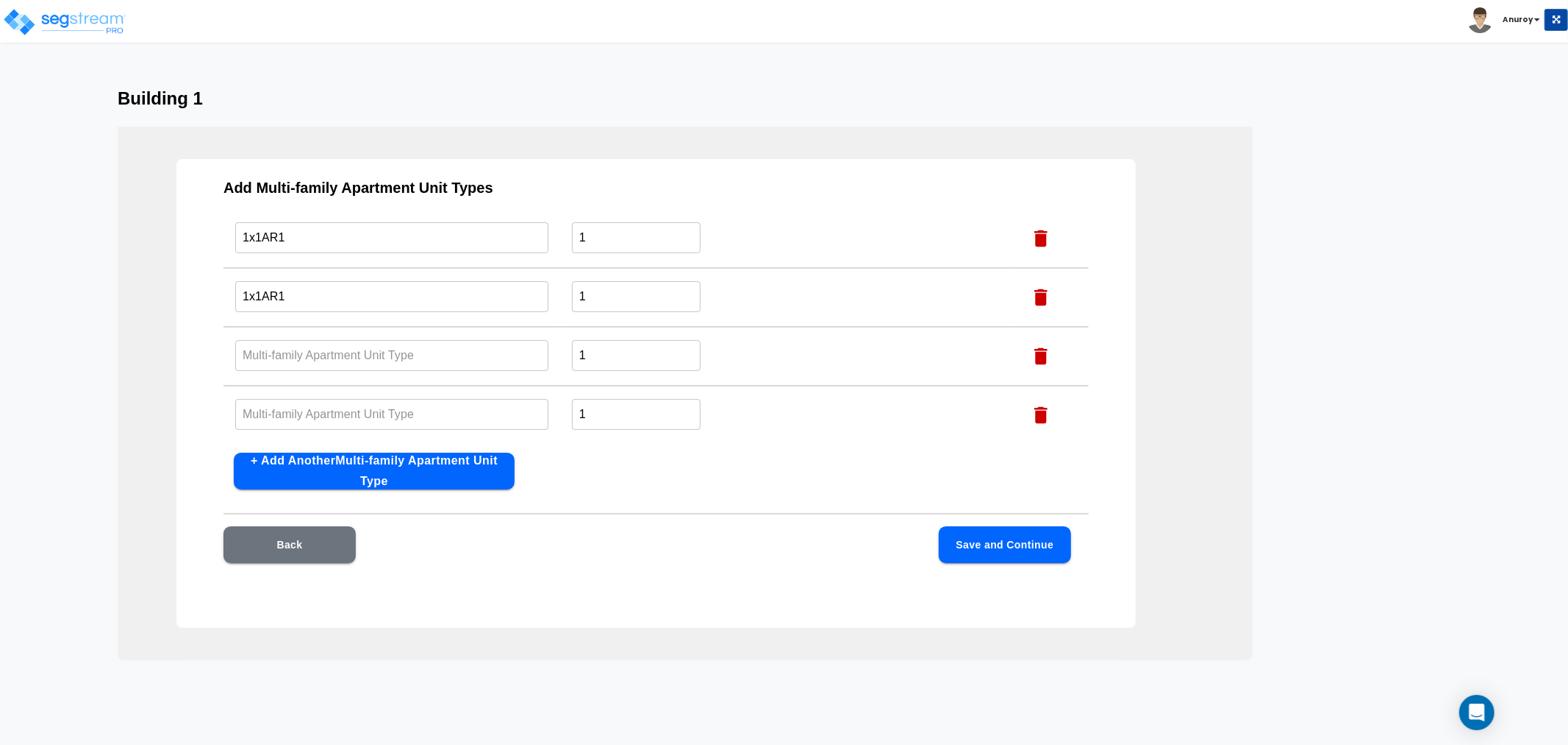
click at [1042, 405] on icon "button" at bounding box center [1041, 415] width 22 height 22
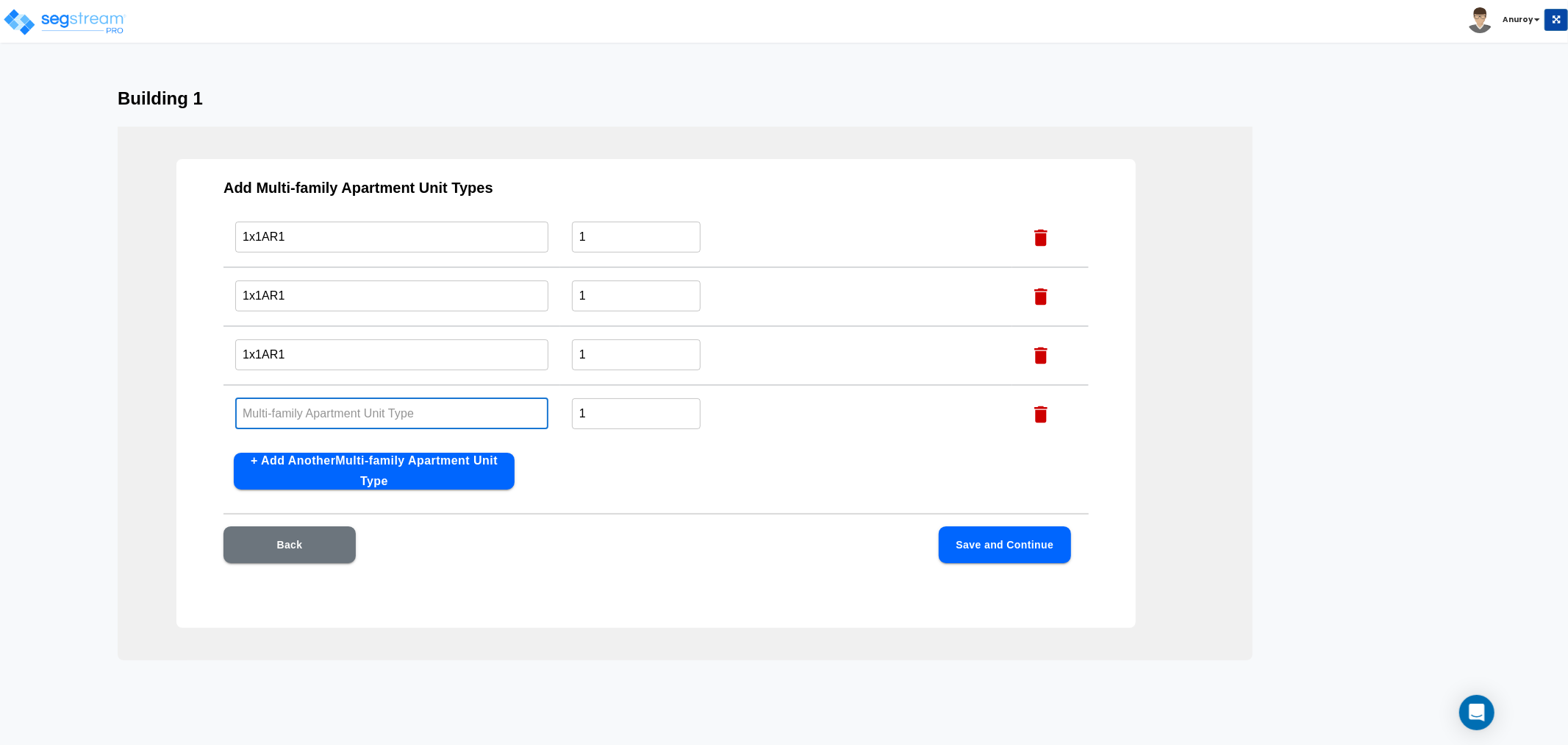
click at [450, 406] on input "text" at bounding box center [391, 413] width 313 height 32
paste input "1x1AR1"
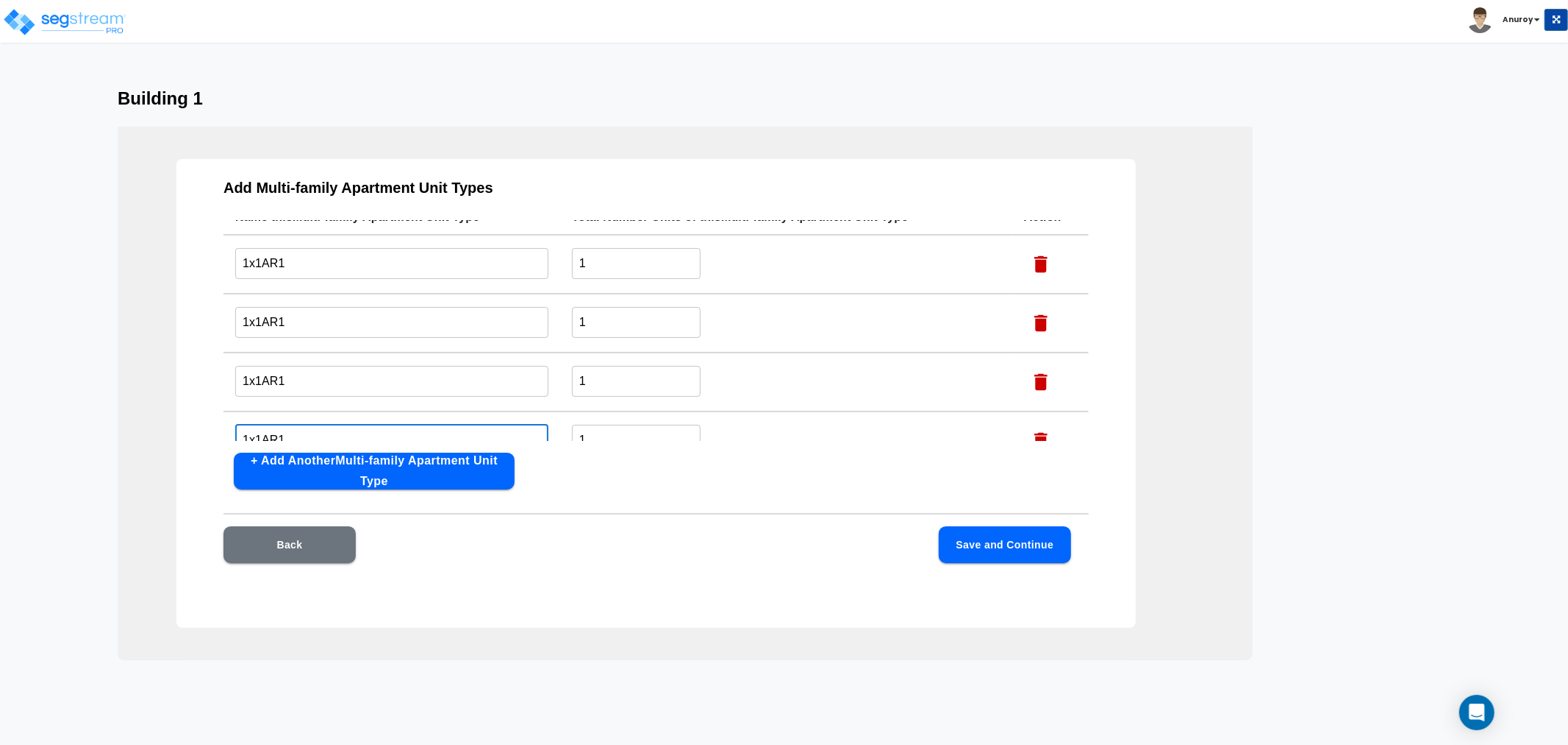
scroll to position [0, 0]
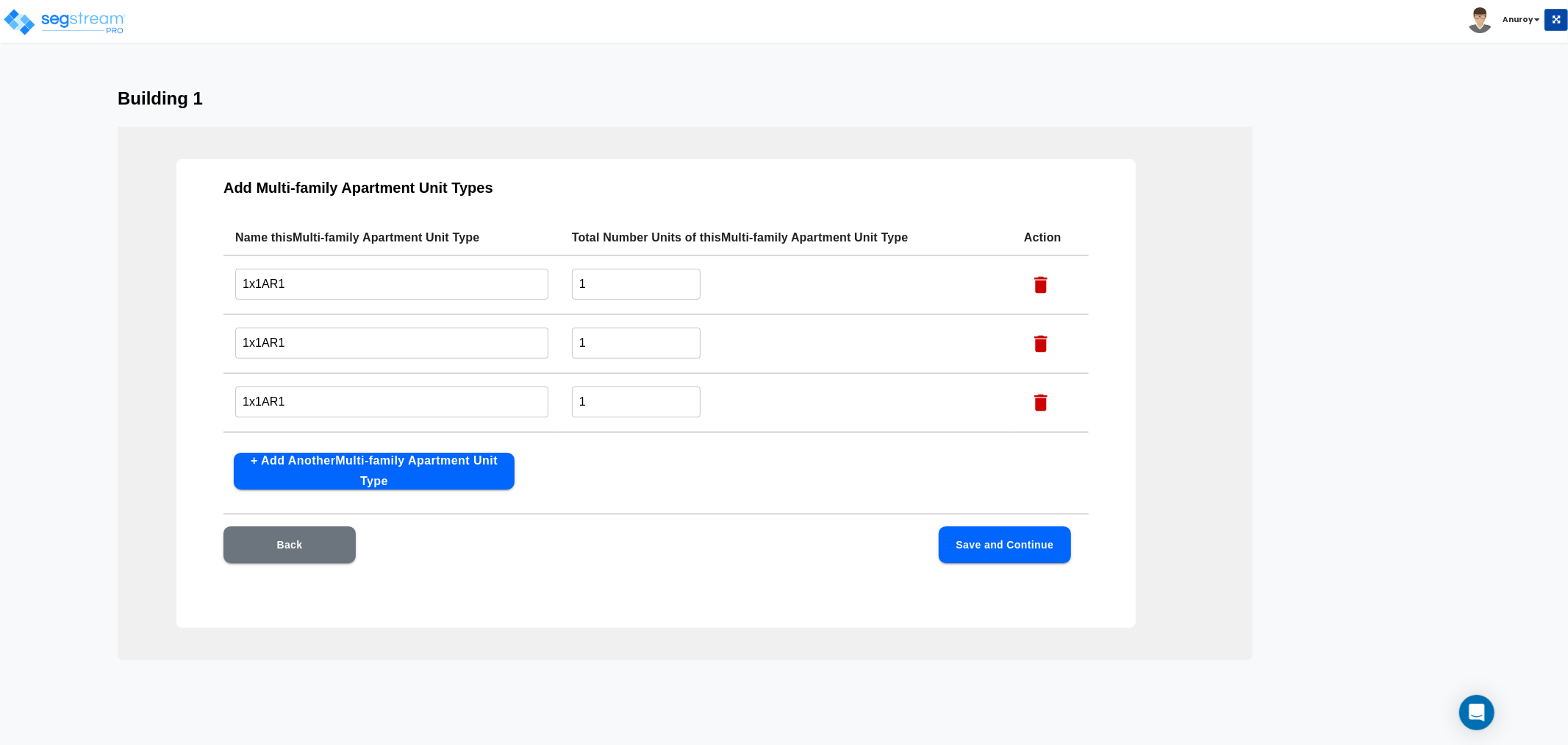
type input "1x1AR1"
click at [396, 329] on td "1x1AR1 ​" at bounding box center [392, 343] width 337 height 59
click at [398, 339] on input "1x1AR1" at bounding box center [391, 343] width 313 height 32
type input "1x1AR2"
click at [320, 391] on input "1x1AR1" at bounding box center [391, 402] width 313 height 32
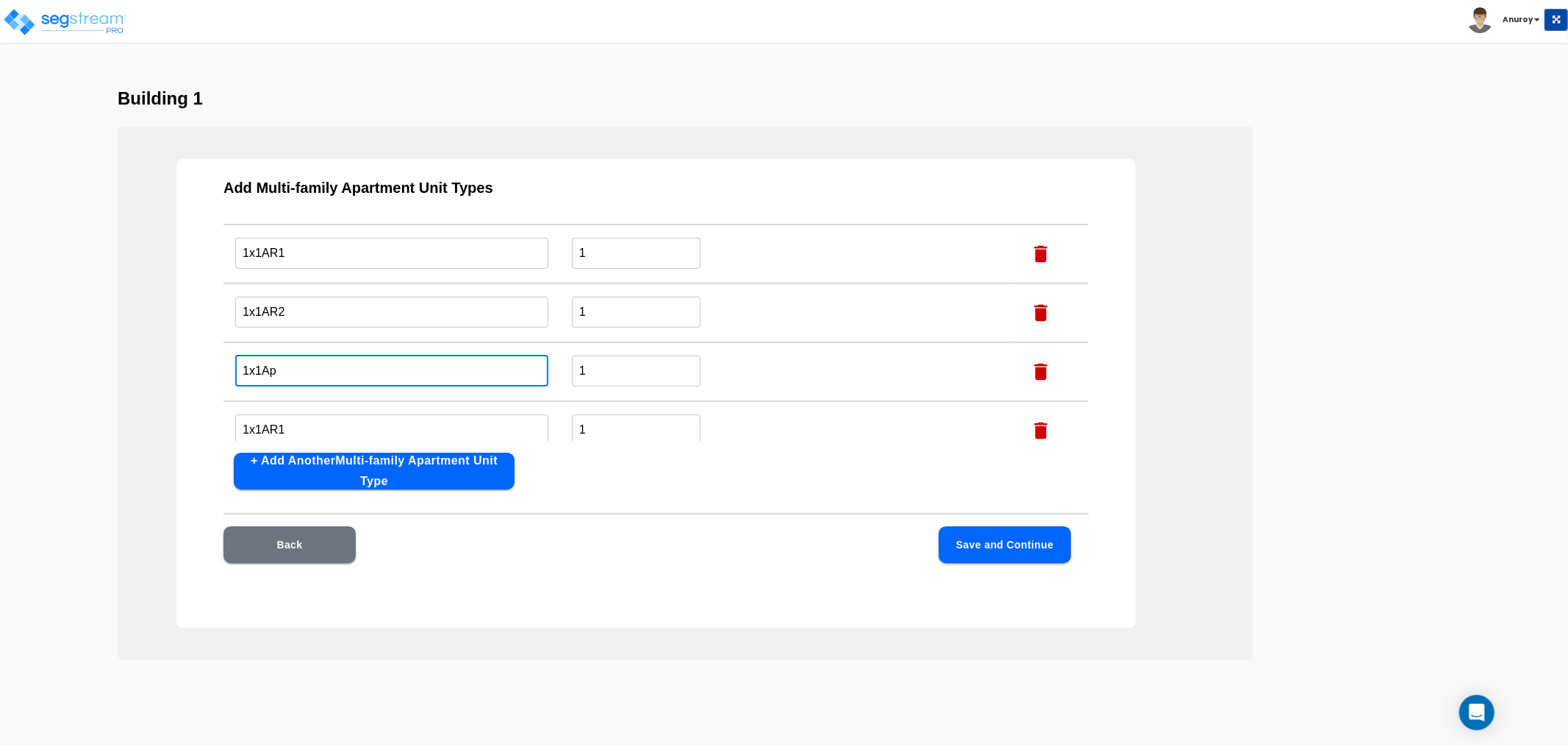
scroll to position [47, 0]
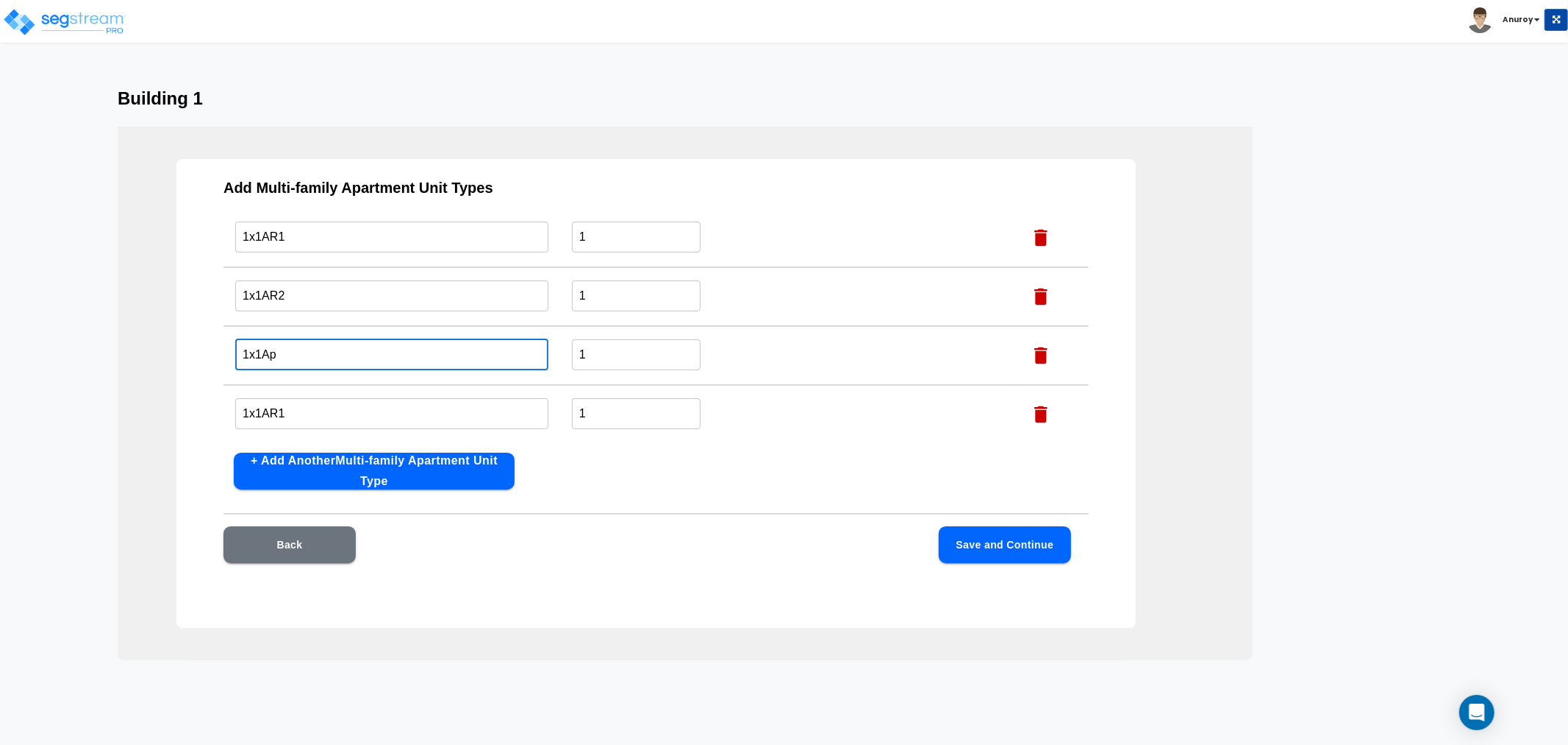
type input "1x1Ap"
click at [297, 408] on input "1x1AR1" at bounding box center [391, 413] width 313 height 32
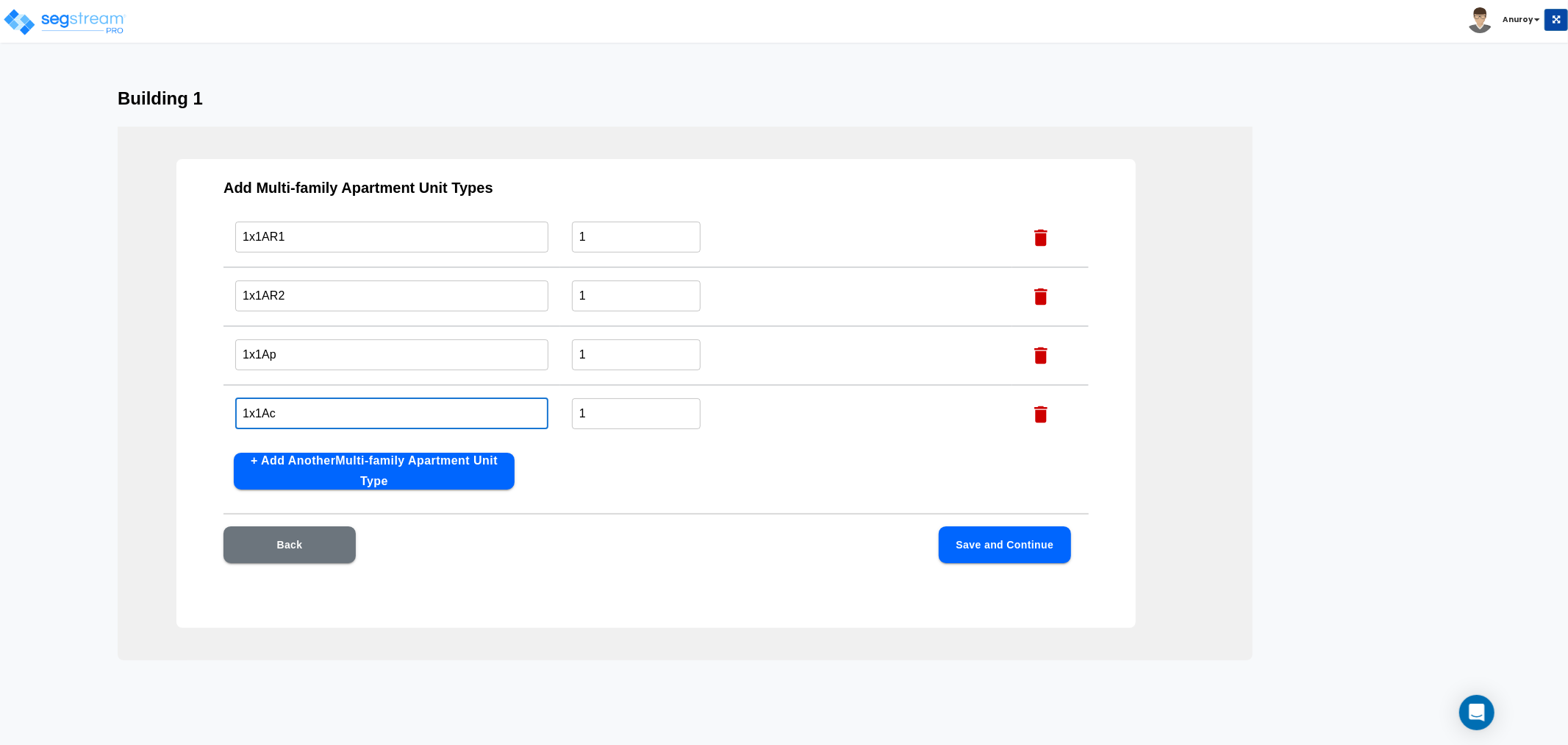
scroll to position [0, 0]
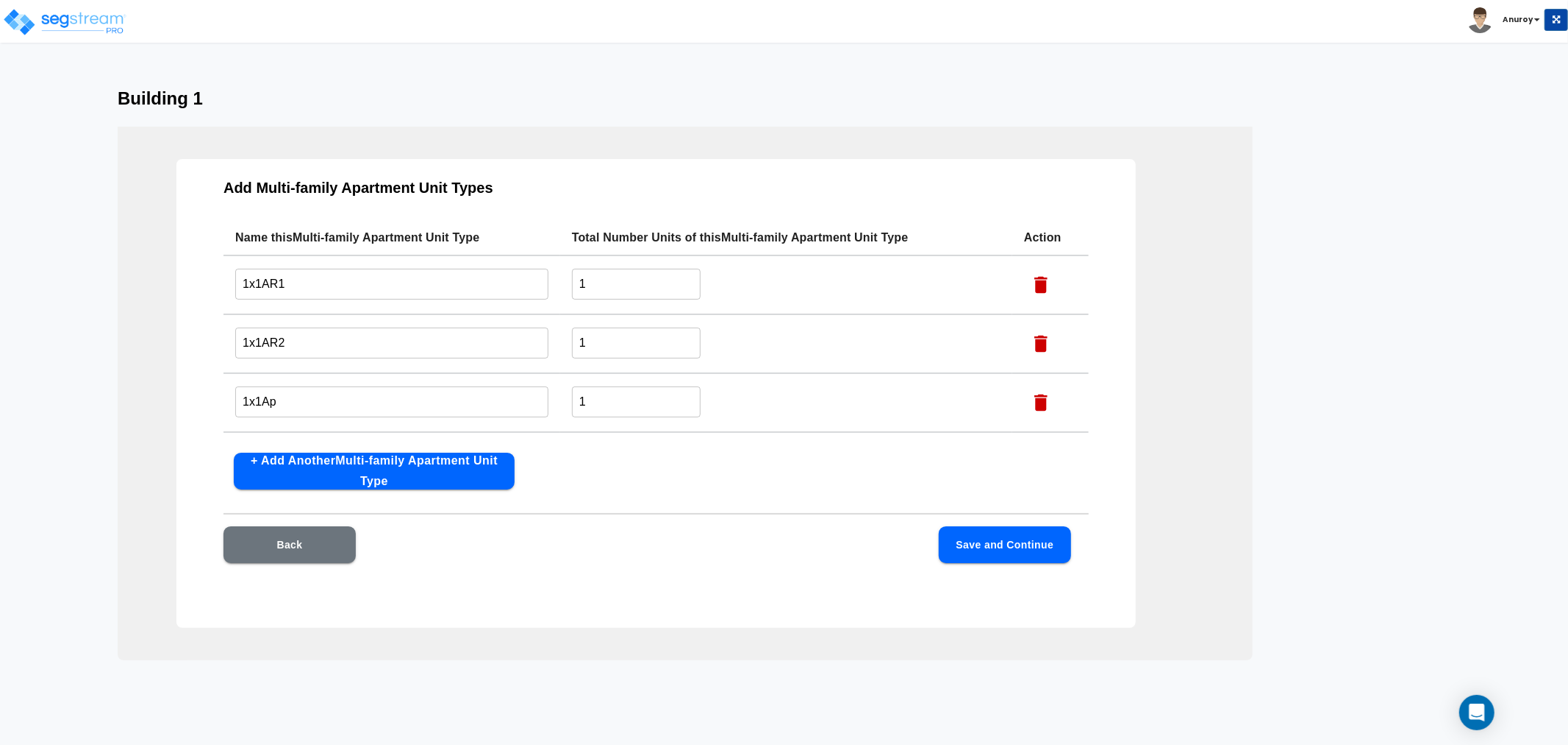
type input "1x1Ac"
click at [607, 296] on input "1" at bounding box center [636, 284] width 129 height 32
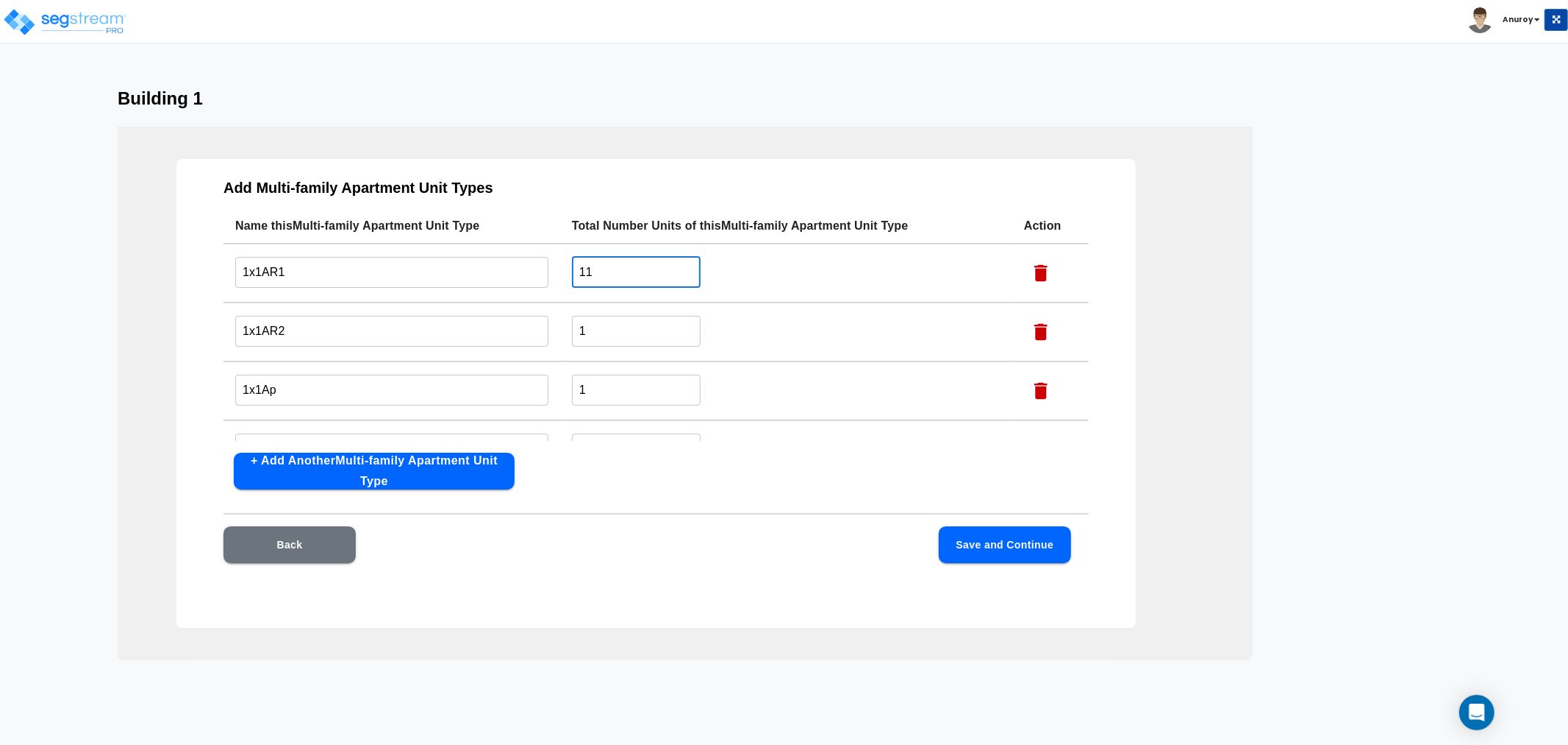
scroll to position [47, 0]
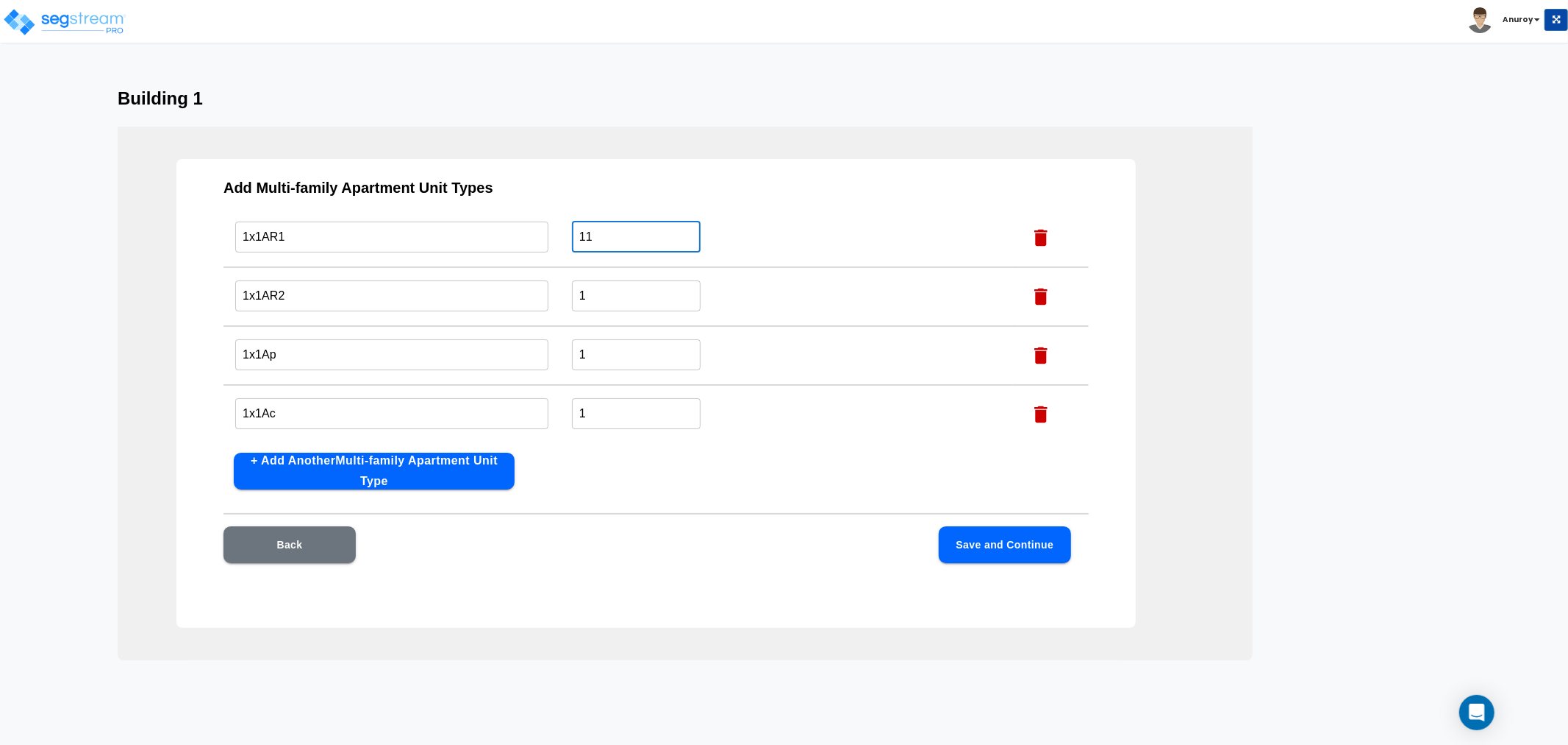
type input "11"
drag, startPoint x: 606, startPoint y: 405, endPoint x: 567, endPoint y: 402, distance: 39.1
click at [569, 406] on td "1 ​" at bounding box center [786, 414] width 453 height 59
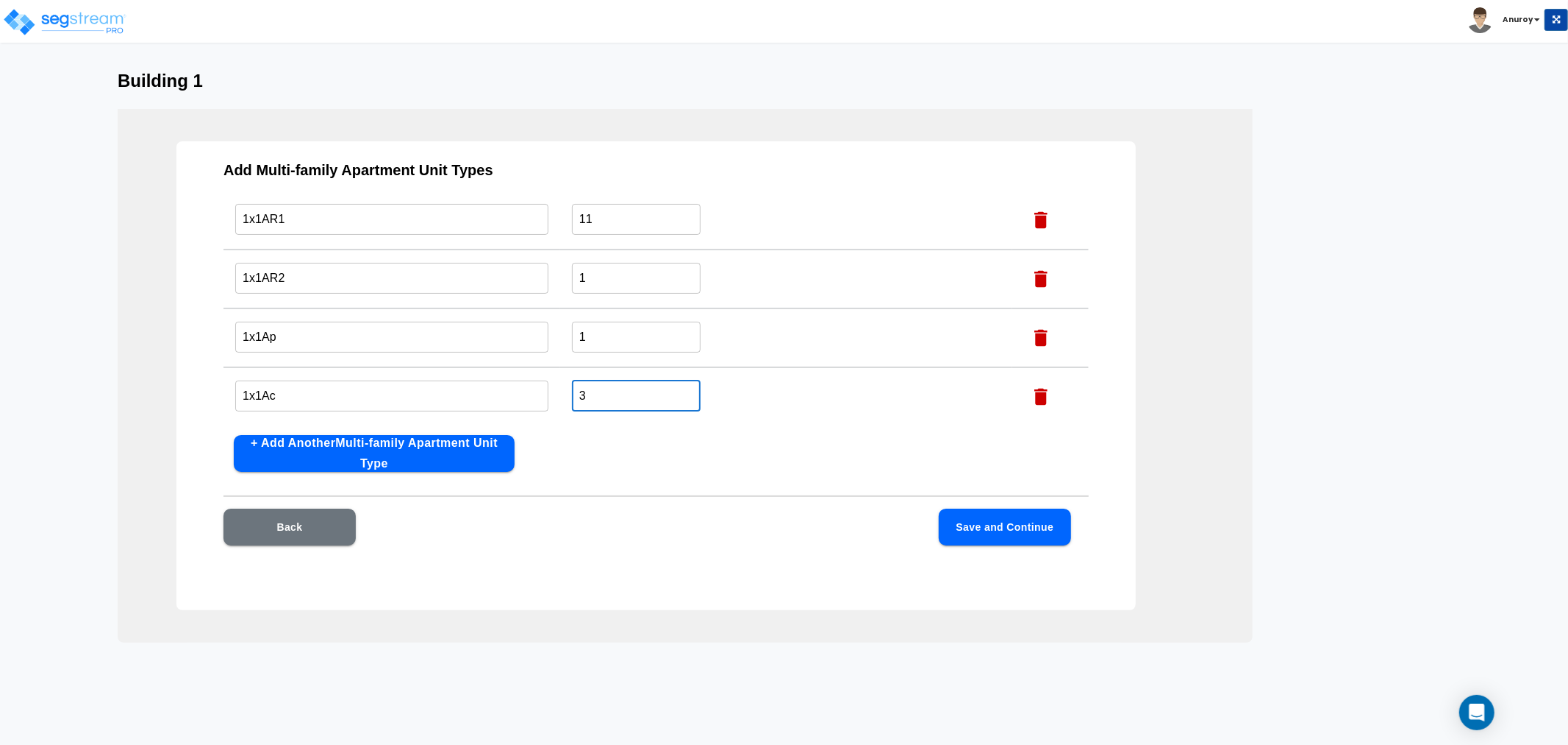
scroll to position [32, 0]
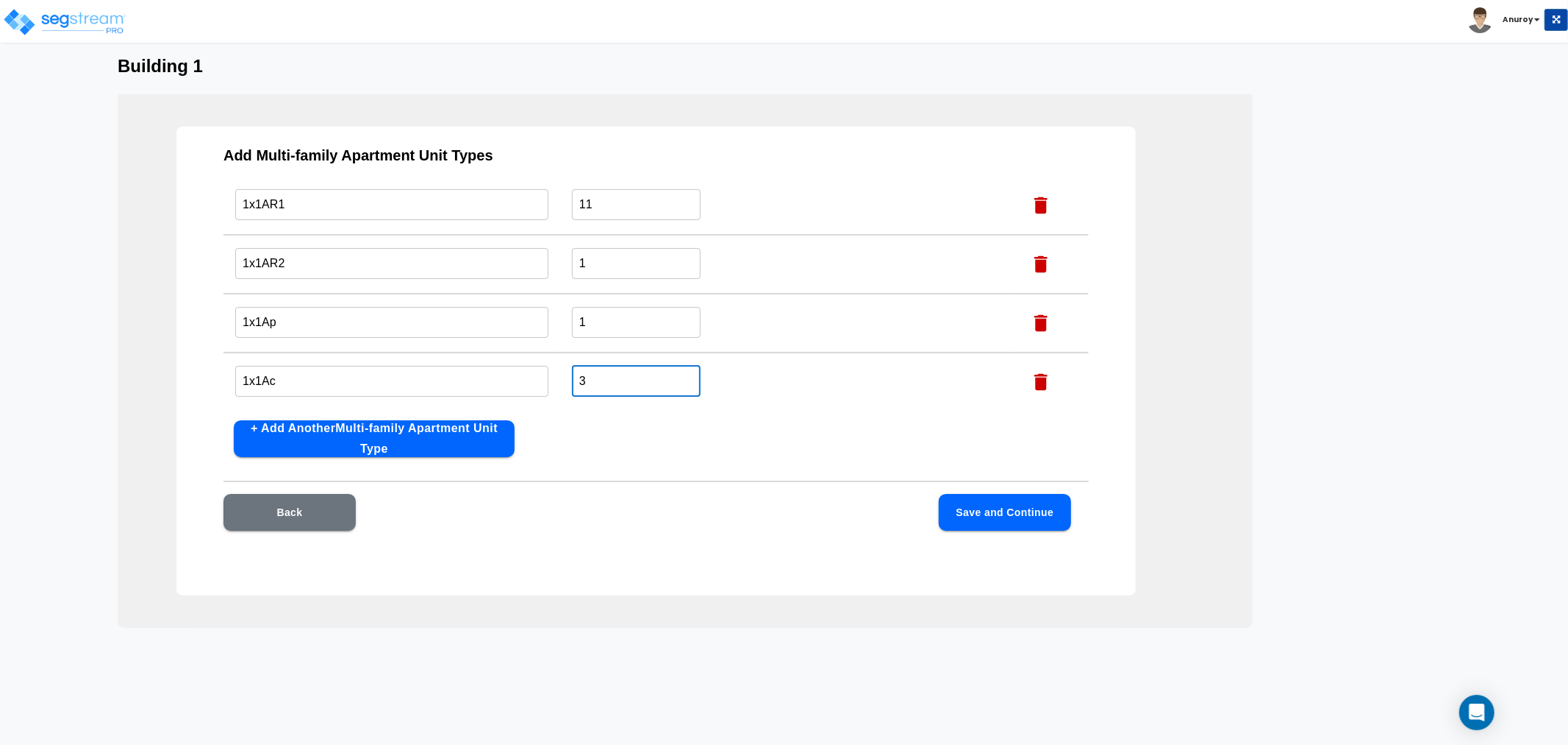
type input "3"
click at [976, 511] on button "Save and Continue" at bounding box center [1005, 512] width 132 height 37
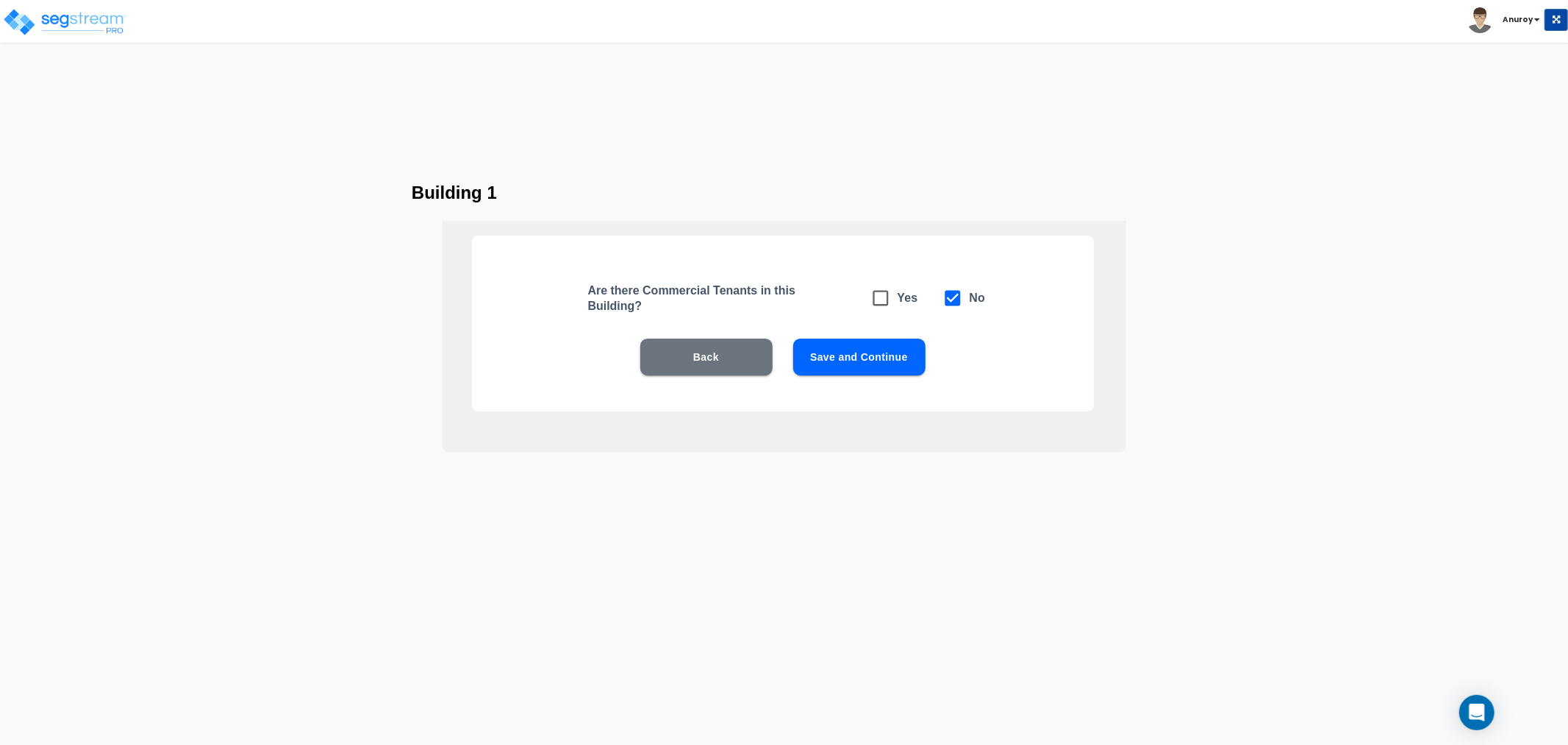
scroll to position [0, 0]
click at [892, 359] on button "Save and Continue" at bounding box center [859, 356] width 132 height 37
click at [857, 350] on button "Save and Continue" at bounding box center [859, 356] width 132 height 37
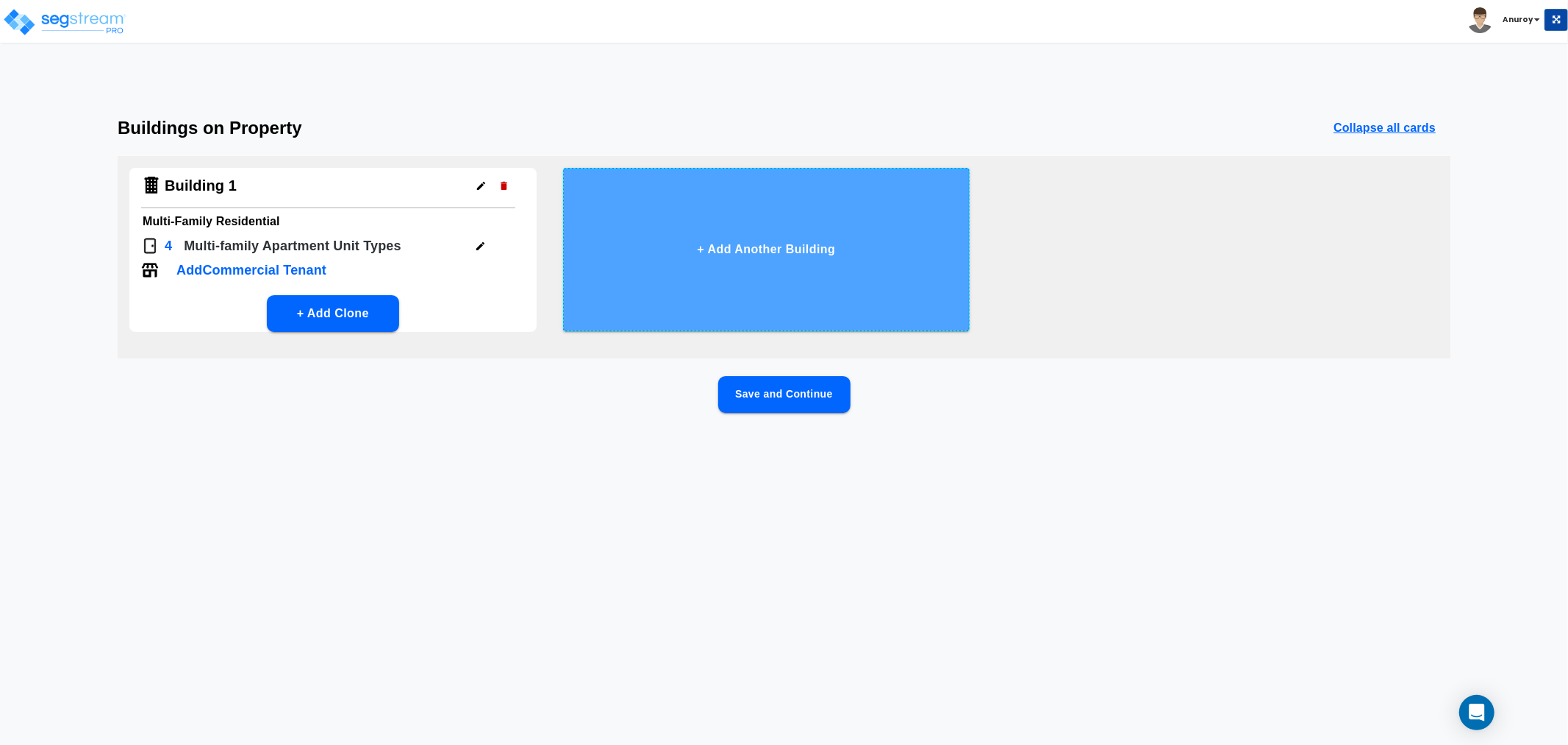
click at [761, 294] on button "+ Add Another Building" at bounding box center [768, 249] width 408 height 163
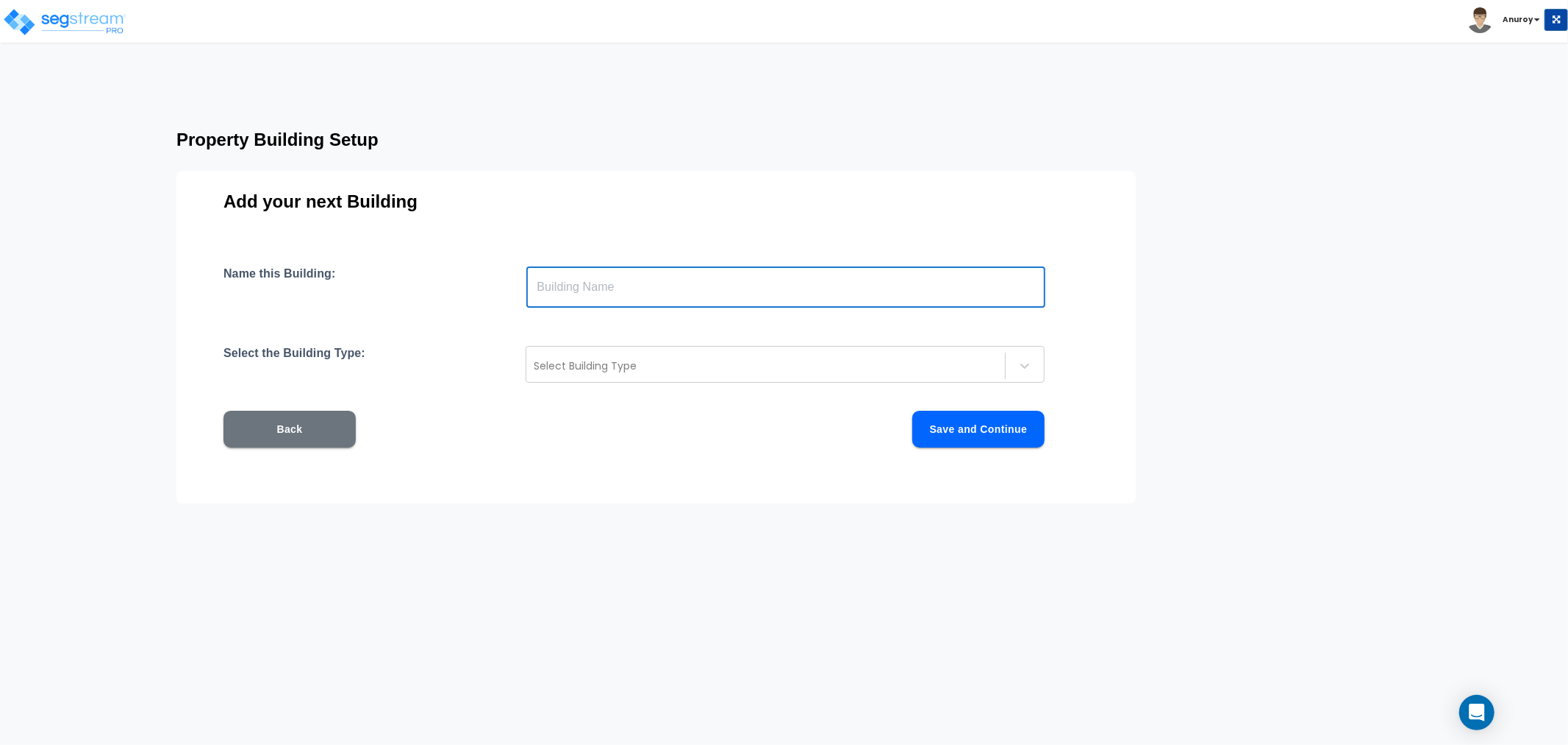
click at [761, 294] on input "text" at bounding box center [785, 286] width 519 height 41
type input "Building 2"
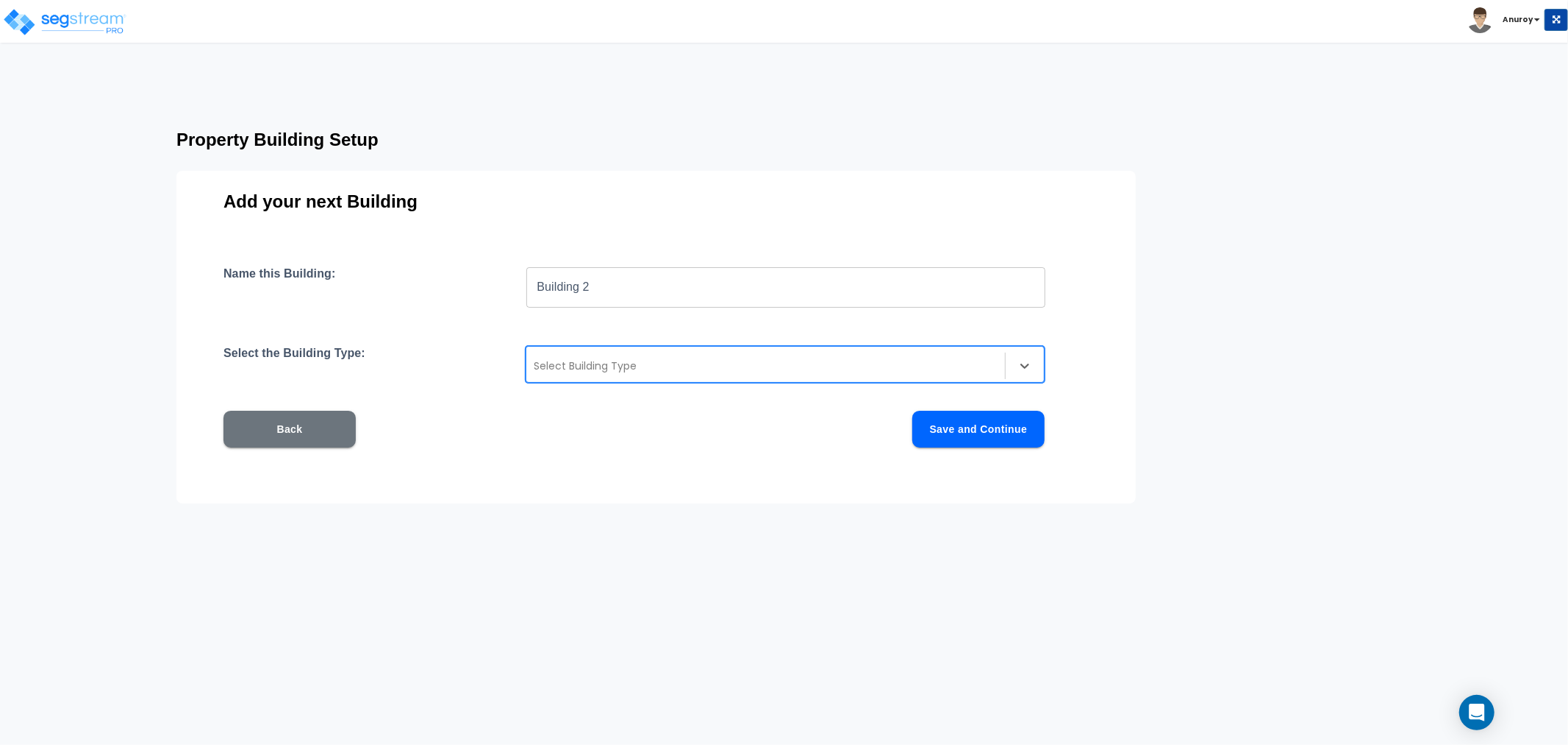
click at [826, 362] on div at bounding box center [766, 366] width 464 height 18
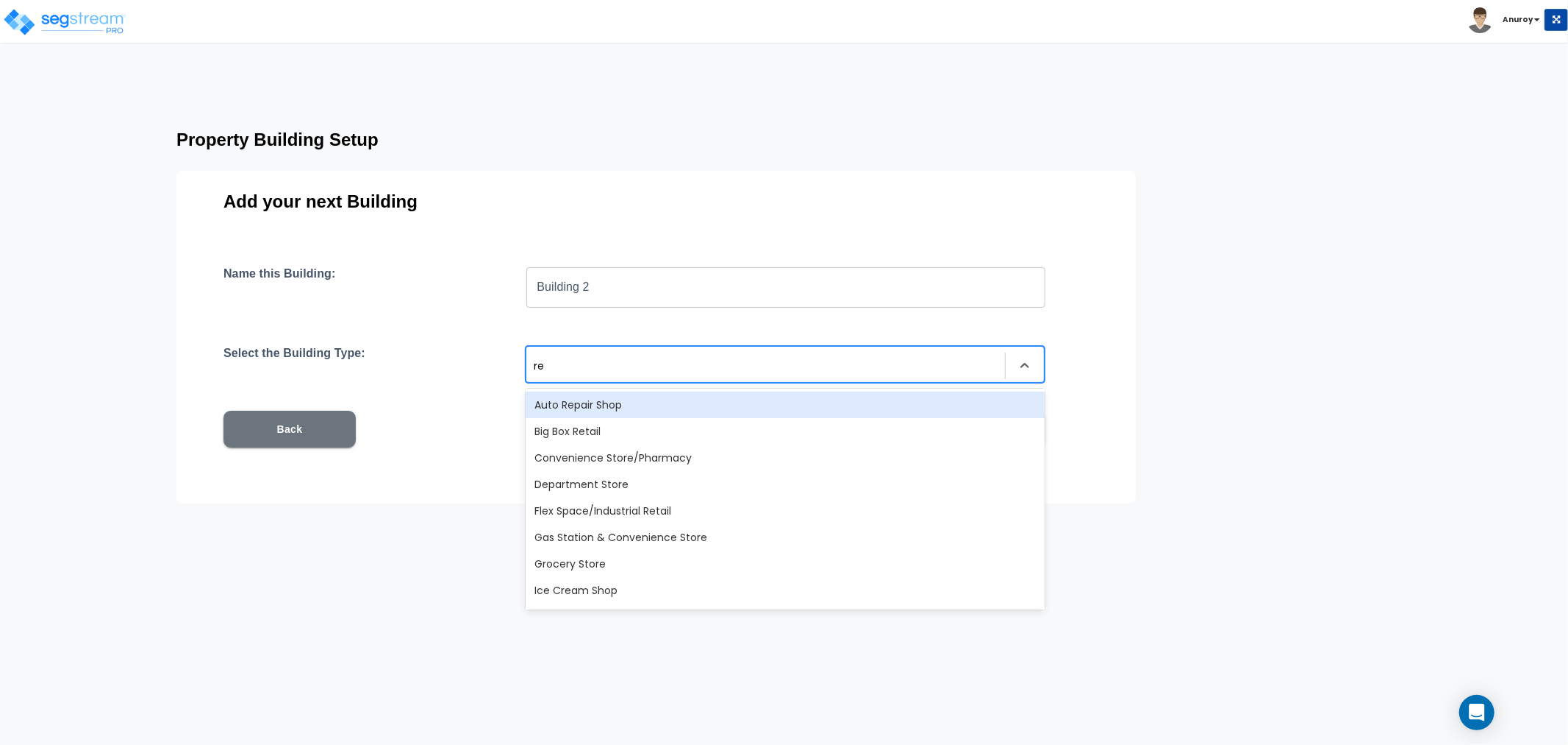
type input "res"
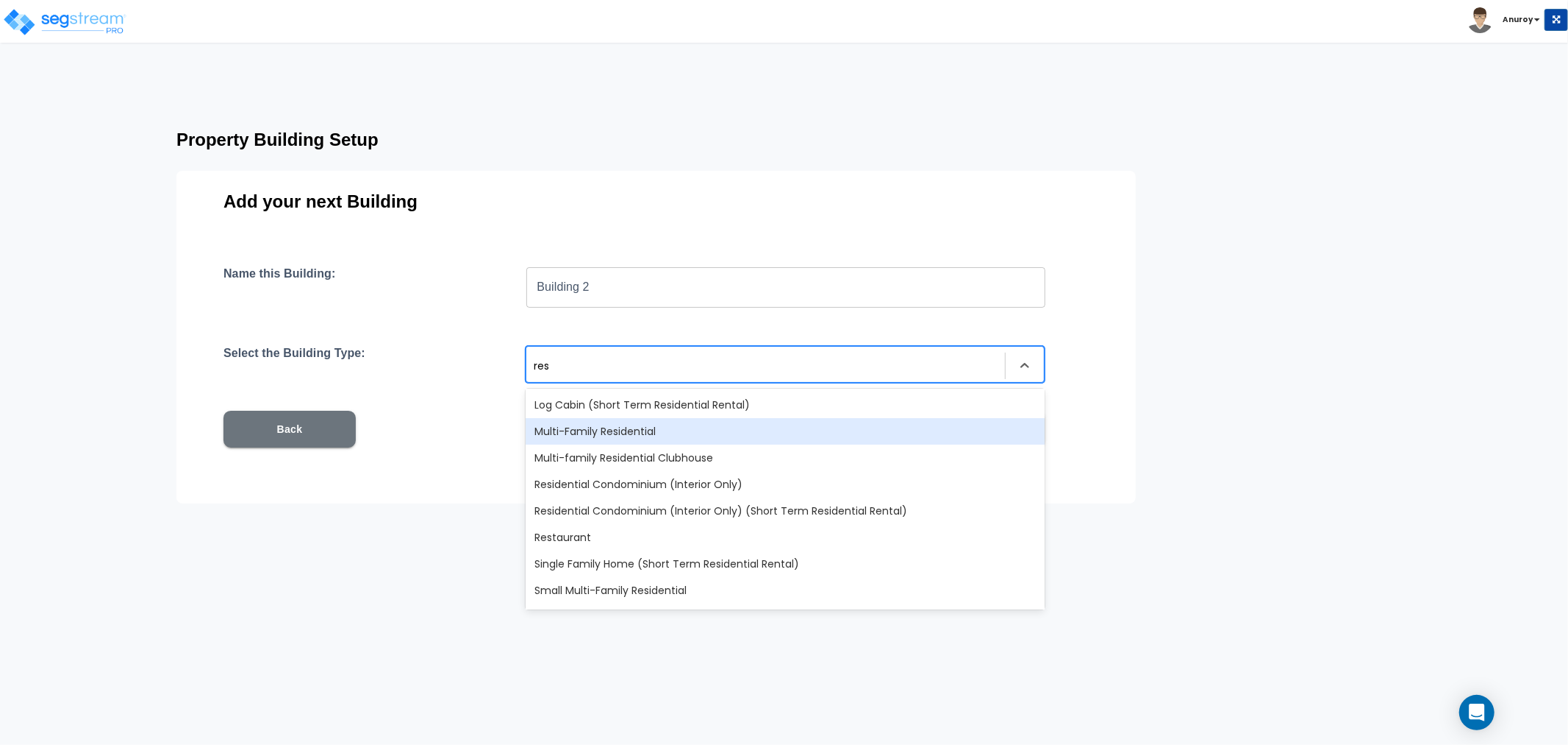
click at [816, 429] on div "Multi-Family Residential" at bounding box center [784, 431] width 519 height 26
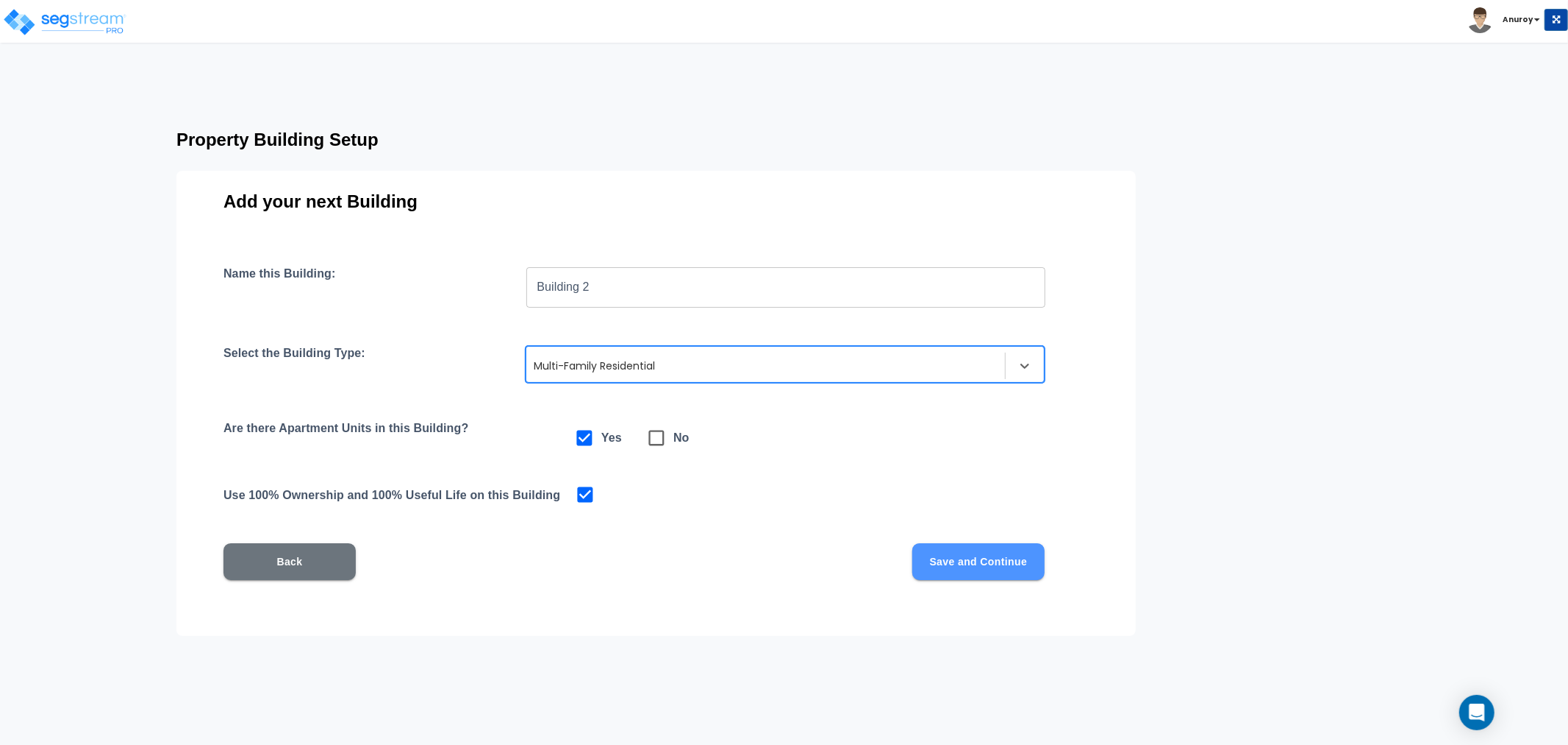
click at [988, 556] on button "Save and Continue" at bounding box center [978, 561] width 132 height 37
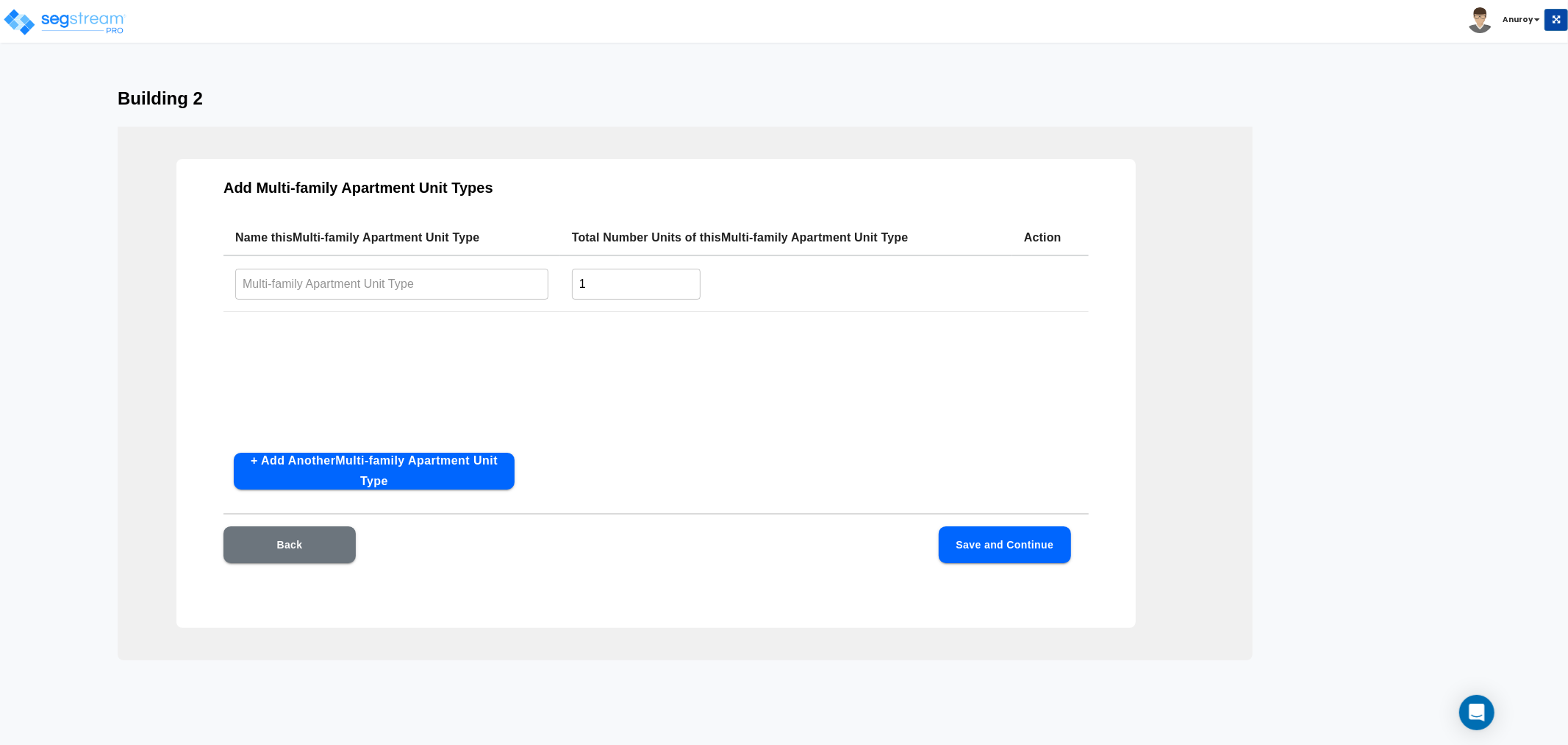
click at [443, 285] on input "text" at bounding box center [391, 284] width 313 height 32
click at [385, 285] on input "text" at bounding box center [391, 284] width 313 height 32
paste input "2x2AR1"
type input "2x2AR1"
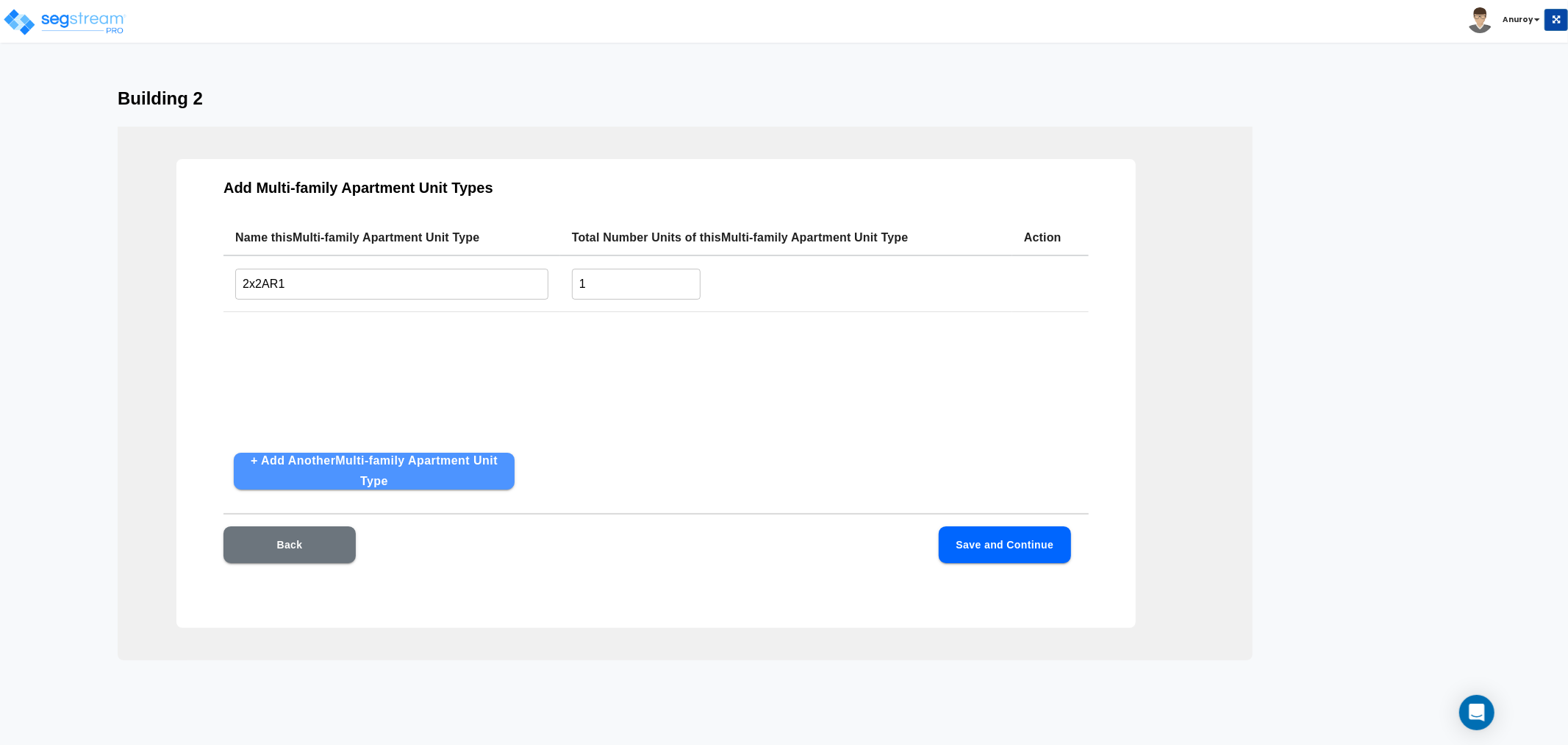
click at [415, 458] on button "+ Add Another Multi-family Apartment Unit Type" at bounding box center [374, 471] width 281 height 37
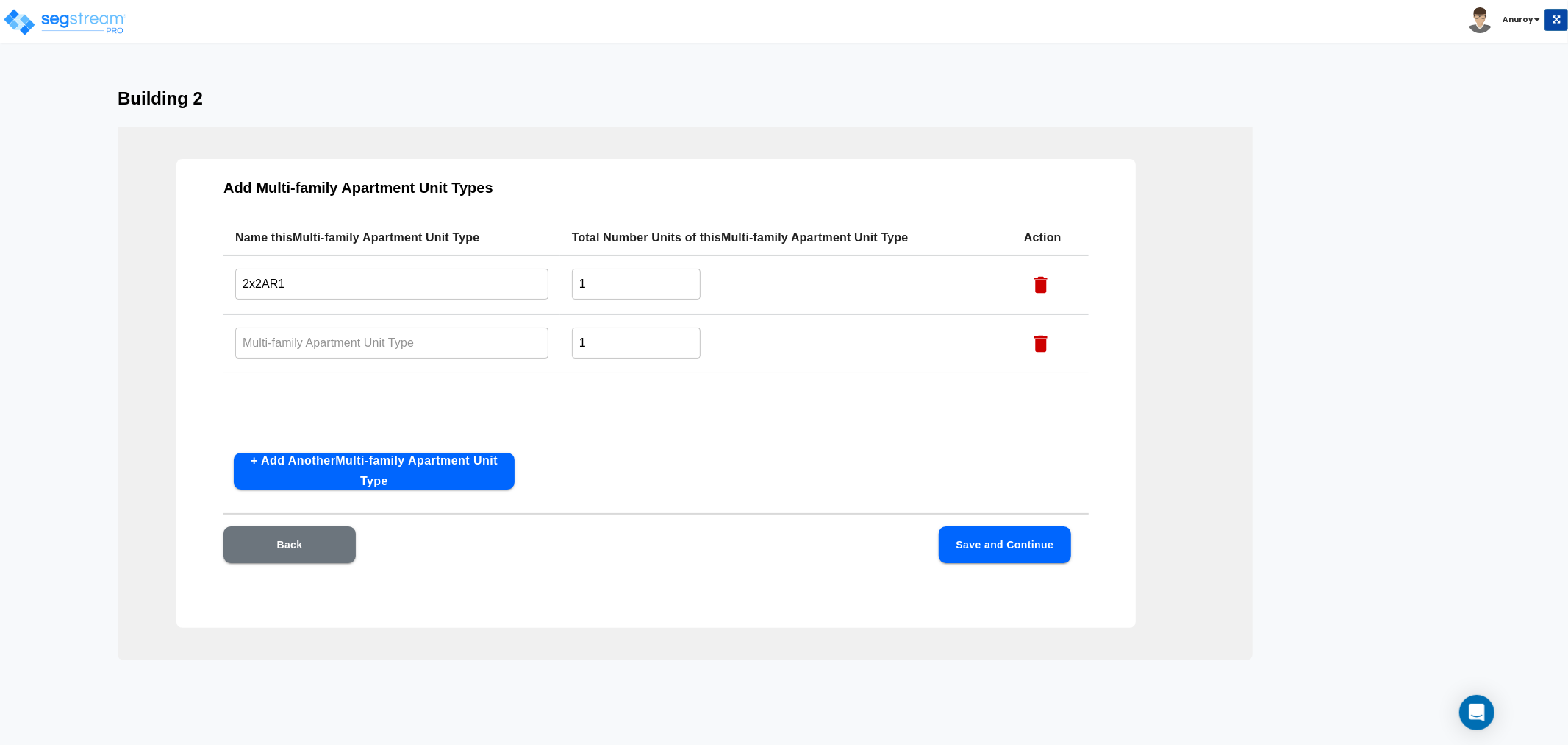
click at [396, 458] on button "+ Add Another Multi-family Apartment Unit Type" at bounding box center [374, 471] width 281 height 37
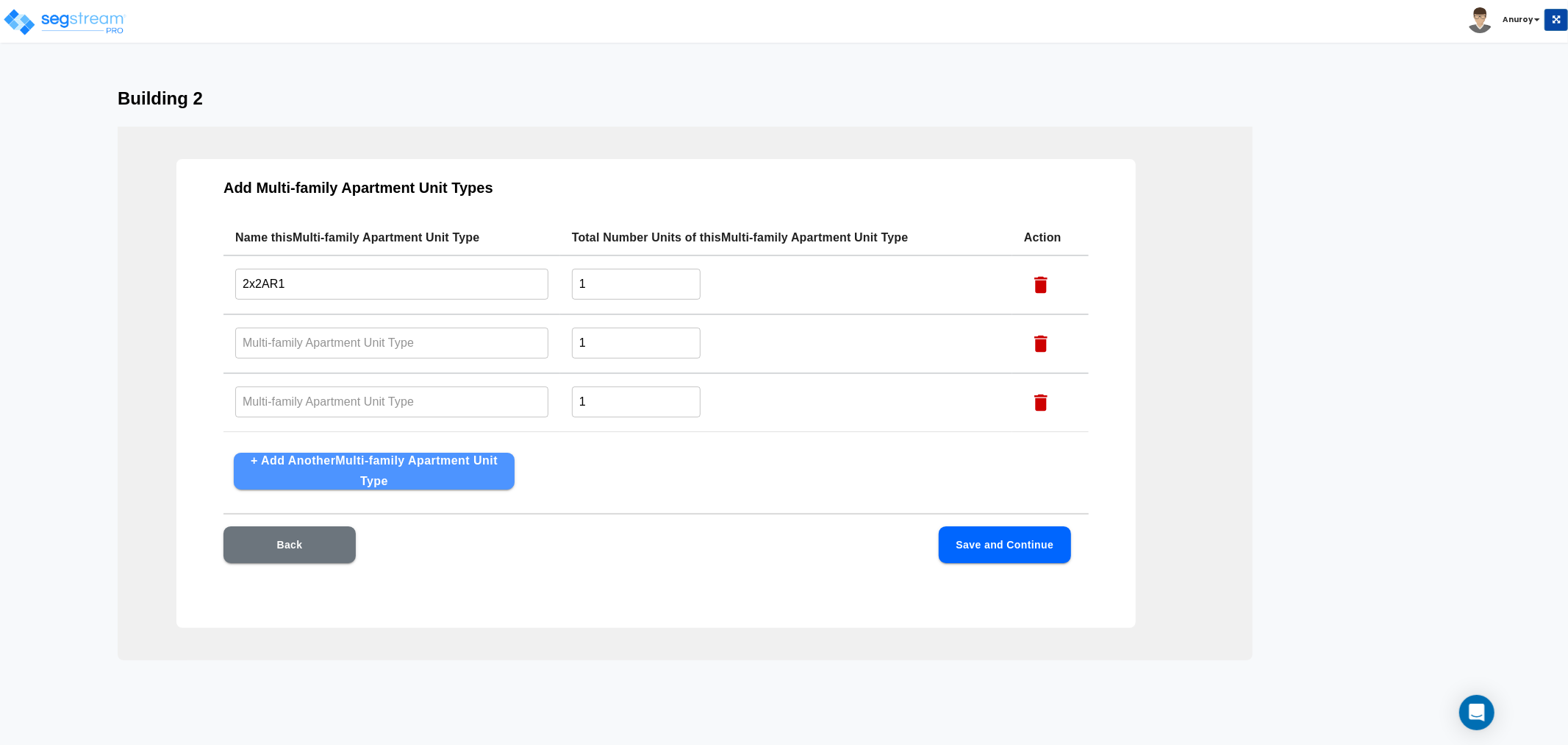
click at [396, 458] on button "+ Add Another Multi-family Apartment Unit Type" at bounding box center [374, 471] width 281 height 37
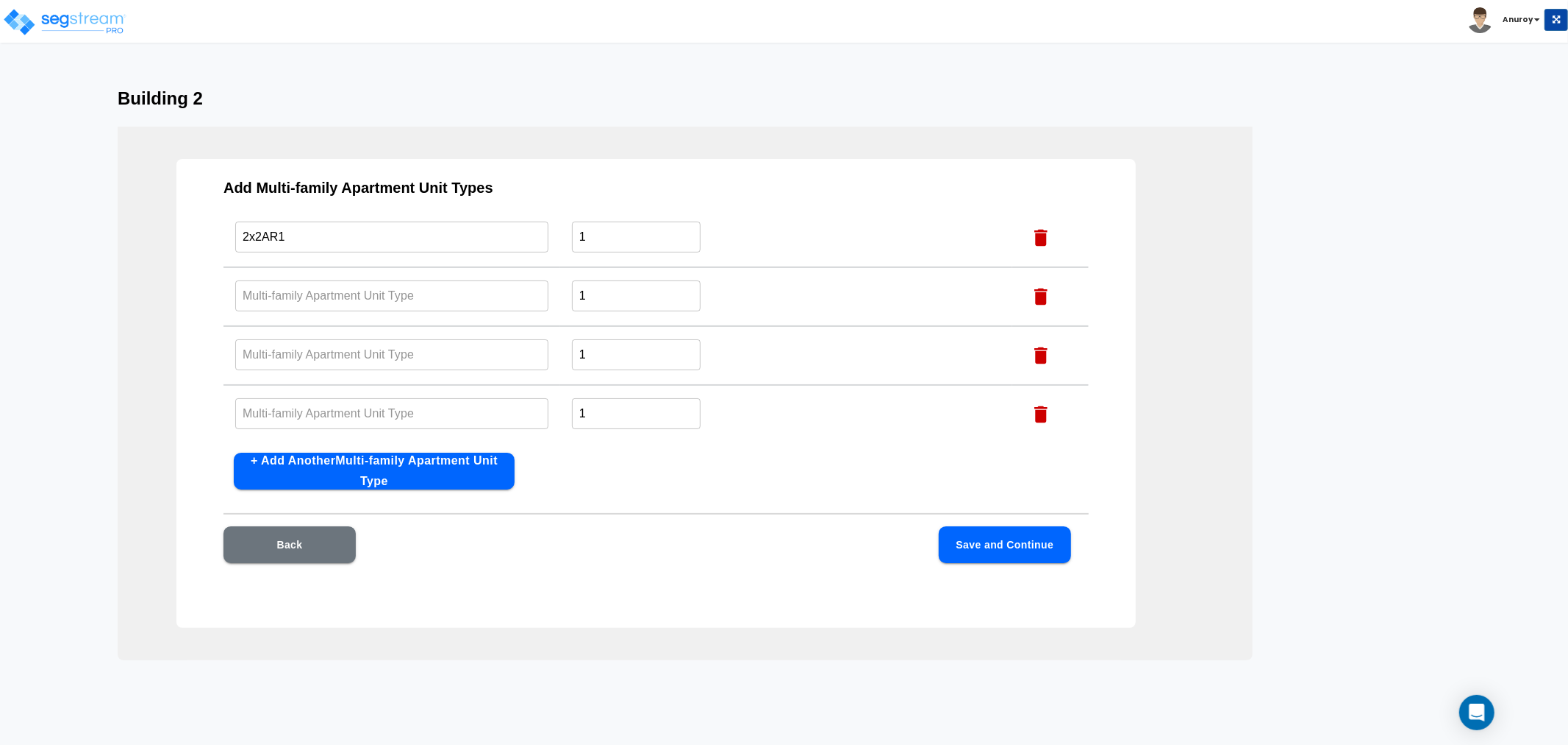
click at [380, 294] on input "text" at bounding box center [391, 296] width 313 height 32
paste input "2x2AR1"
type input "2x2AR1"
drag, startPoint x: 409, startPoint y: 346, endPoint x: 405, endPoint y: 362, distance: 16.5
click at [409, 346] on input "text" at bounding box center [391, 354] width 313 height 32
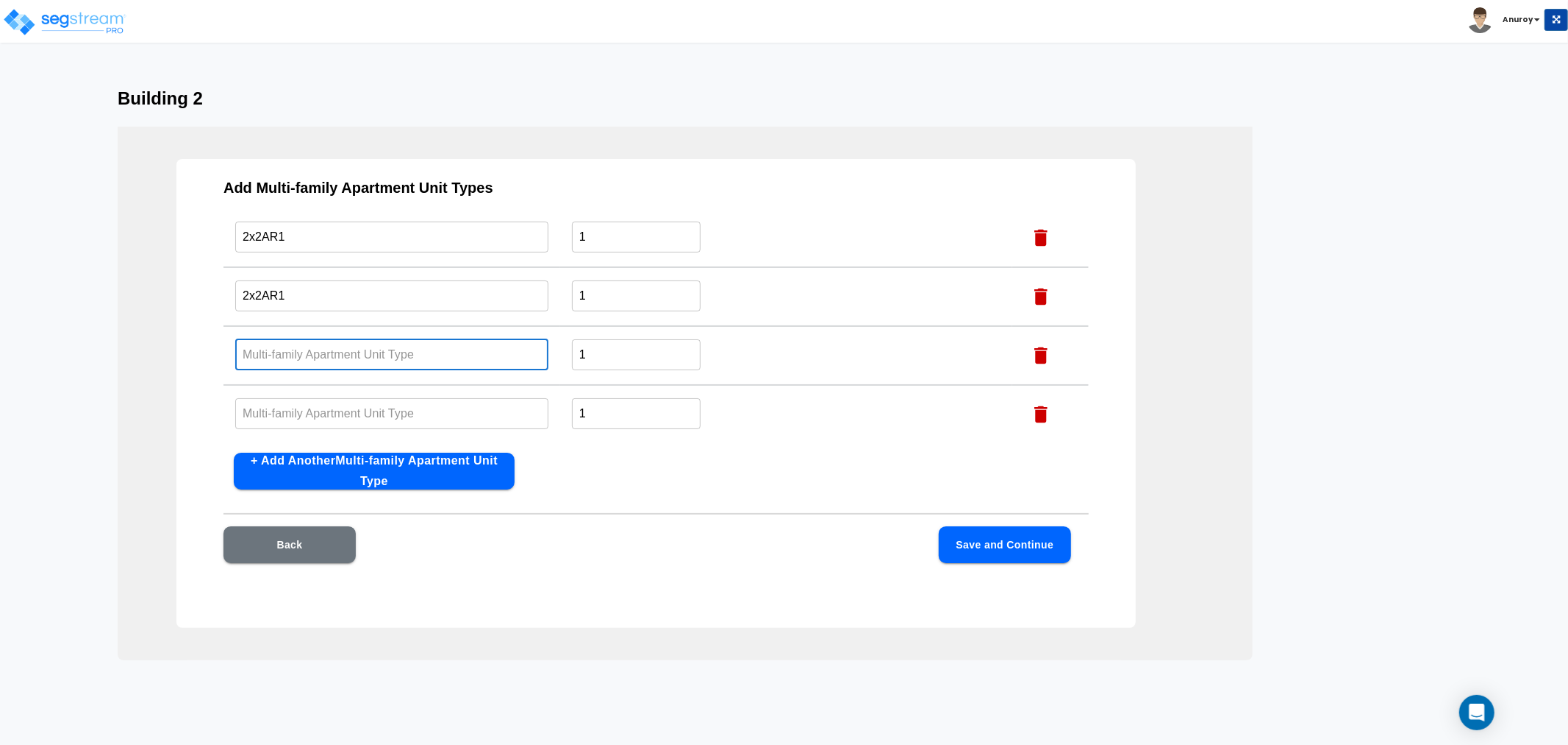
paste input "2x2AR1"
type input "2x2AR1"
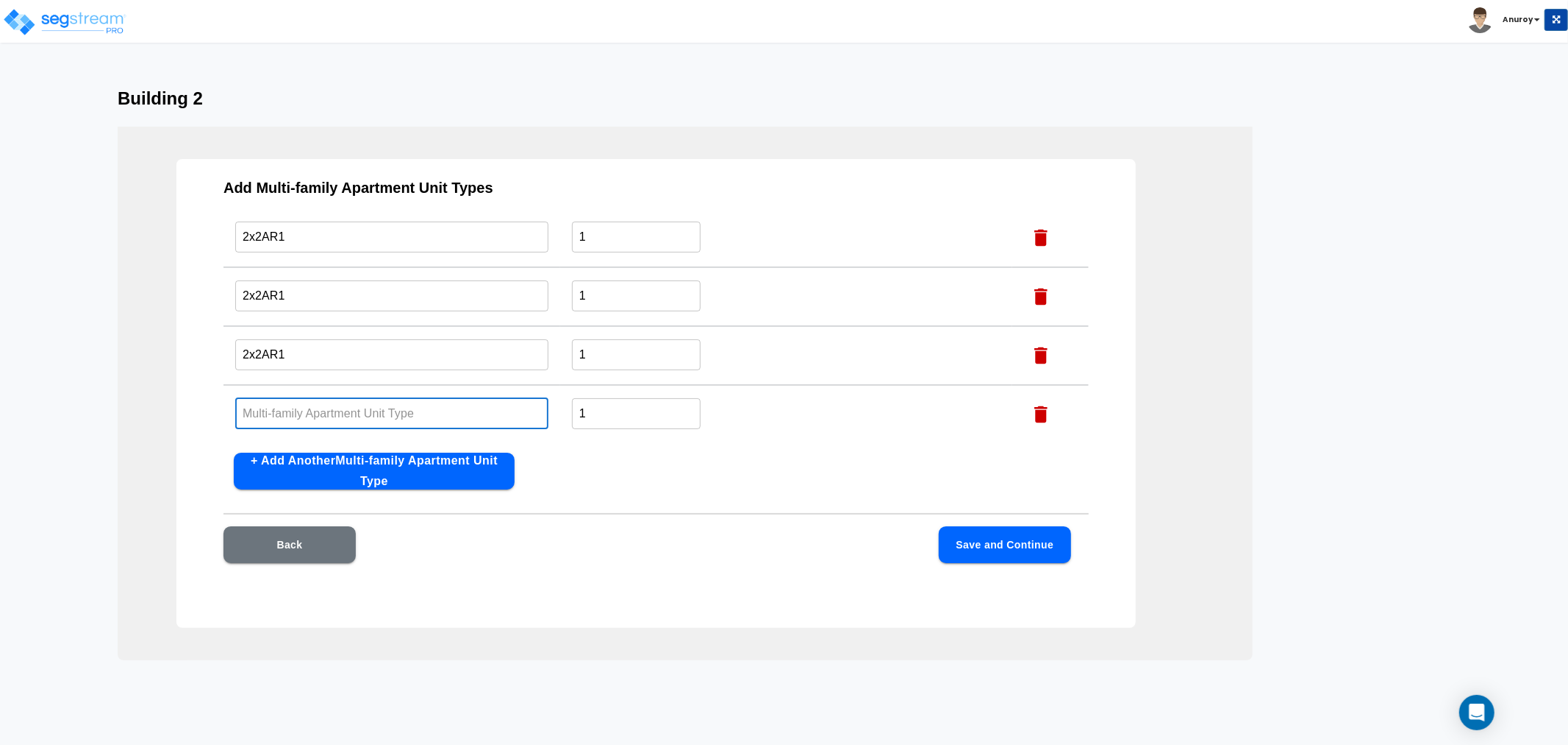
click at [452, 411] on input "text" at bounding box center [391, 413] width 313 height 32
paste input "2x2AR1"
type input "2x2AR1"
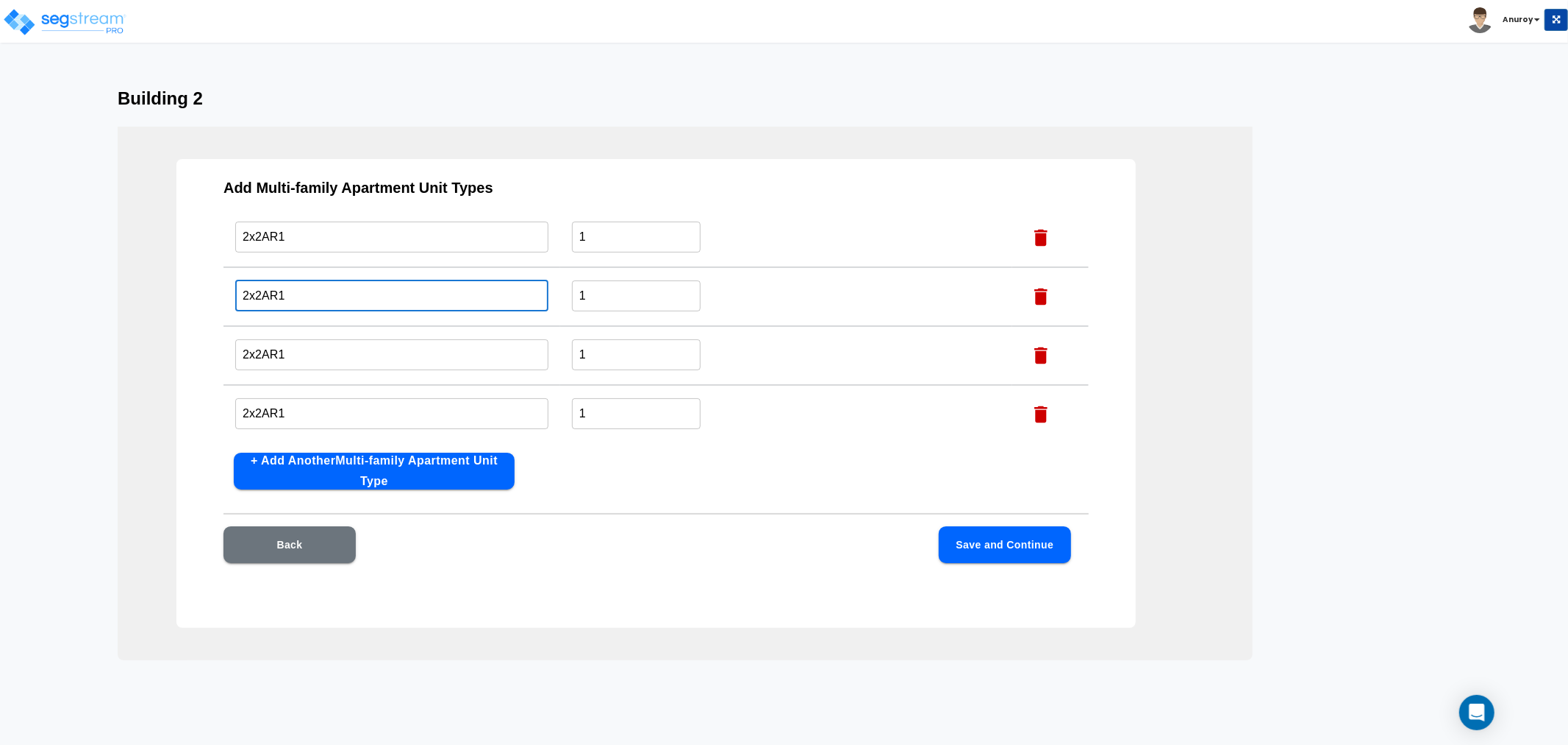
drag, startPoint x: 350, startPoint y: 290, endPoint x: 271, endPoint y: 302, distance: 79.9
click at [271, 302] on input "2x2AR1" at bounding box center [391, 296] width 313 height 32
type input "2x2Ac"
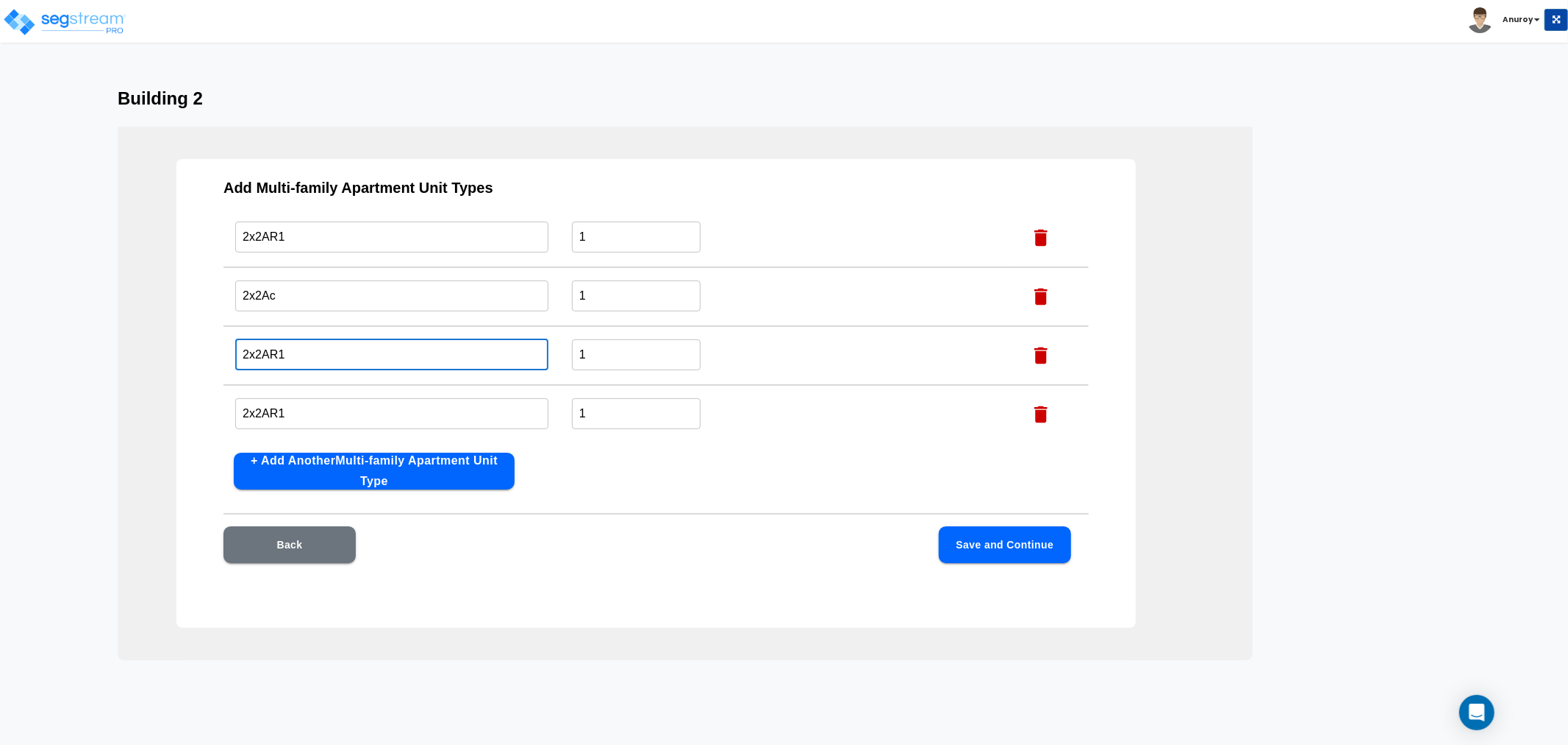
drag, startPoint x: 269, startPoint y: 348, endPoint x: 302, endPoint y: 350, distance: 33.1
click at [302, 350] on input "2x2AR1" at bounding box center [391, 354] width 313 height 32
type input "2x2Ap"
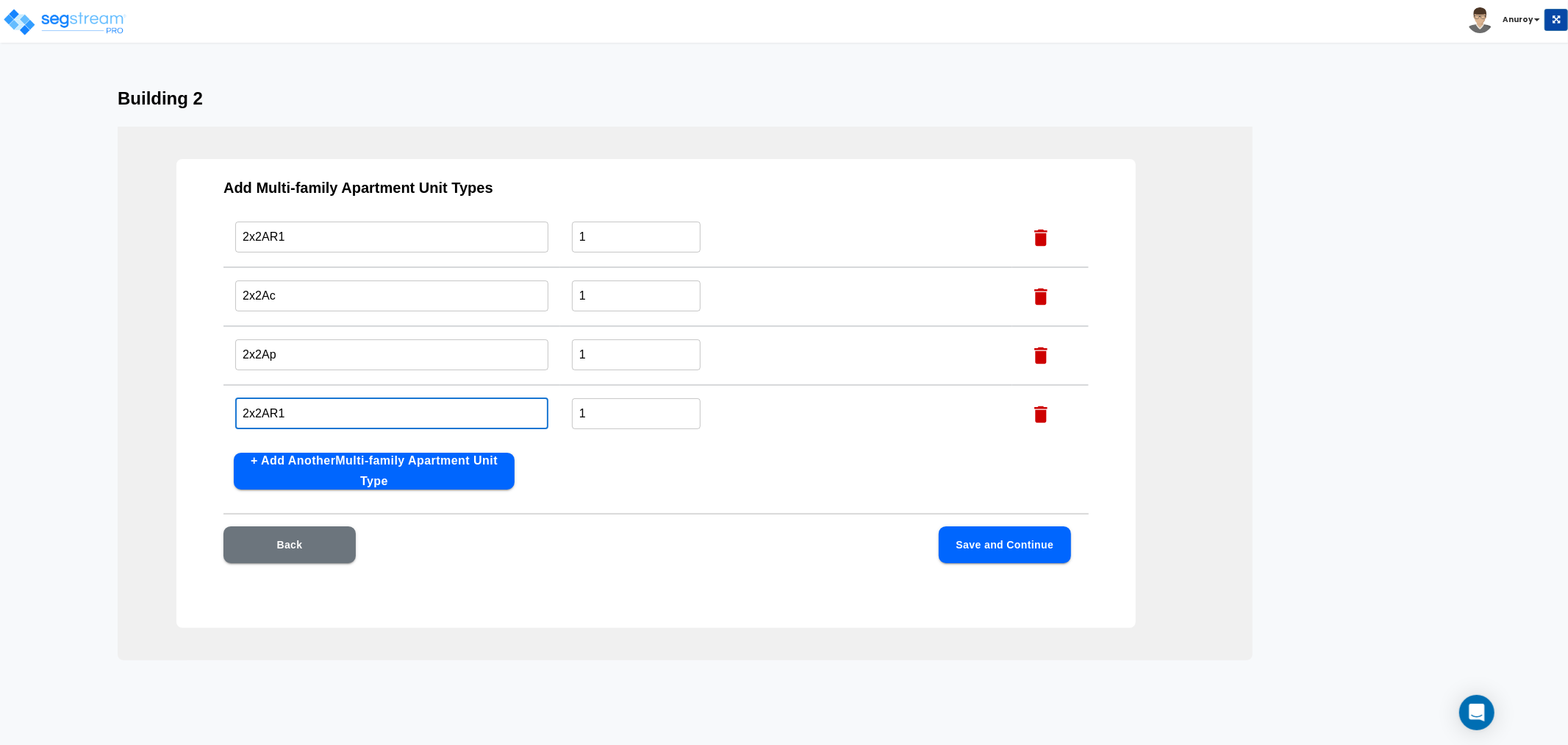
drag, startPoint x: 281, startPoint y: 408, endPoint x: 292, endPoint y: 408, distance: 11.0
click at [284, 409] on input "2x2AR1" at bounding box center [391, 413] width 313 height 32
type input "2x2AR2"
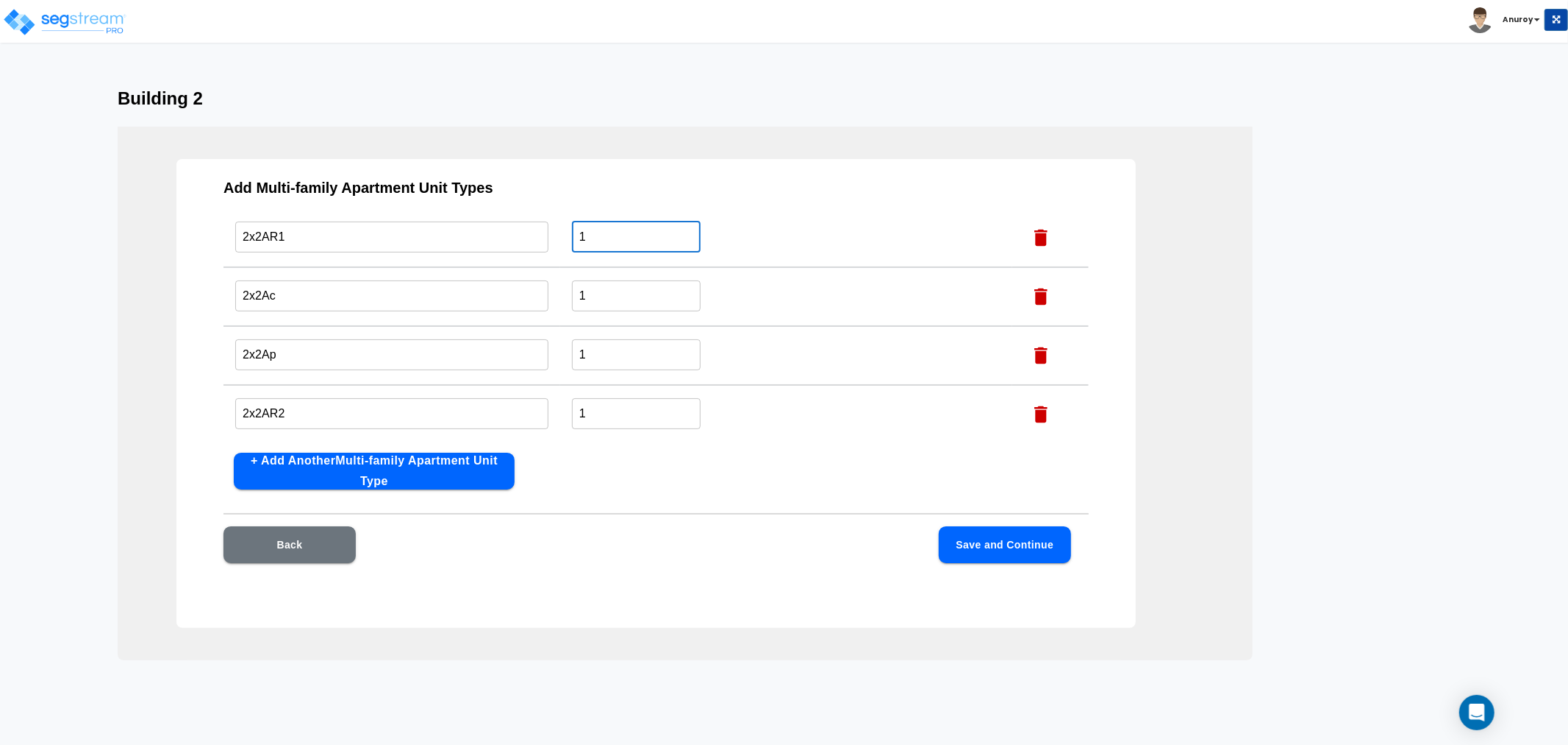
click at [609, 237] on input "1" at bounding box center [636, 237] width 129 height 32
type input "12"
drag, startPoint x: 594, startPoint y: 291, endPoint x: 550, endPoint y: 304, distance: 45.9
click at [550, 304] on tr "2x2Ac ​ 1 ​" at bounding box center [657, 296] width 865 height 59
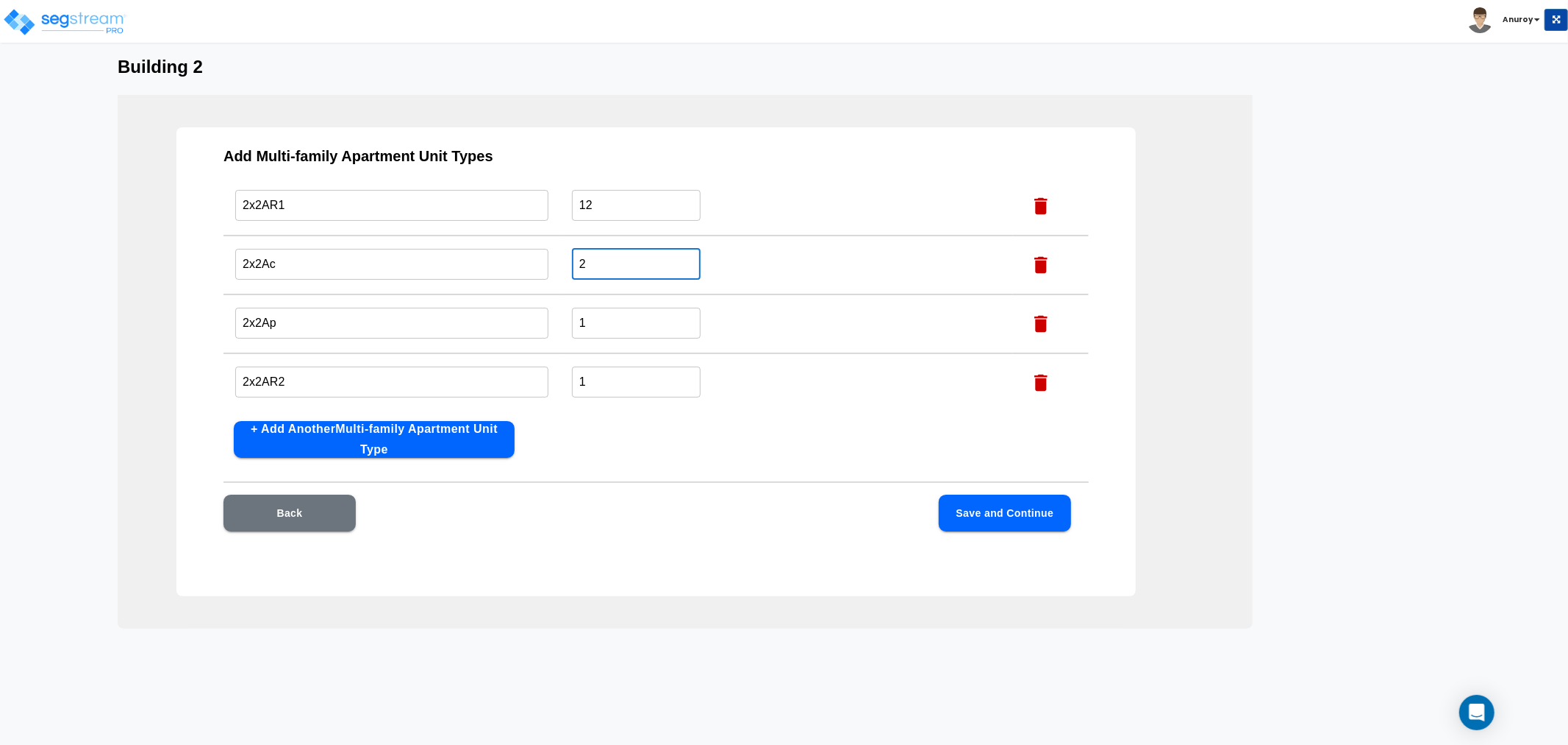
scroll to position [32, 0]
type input "2"
click at [1028, 510] on button "Save and Continue" at bounding box center [1005, 512] width 132 height 37
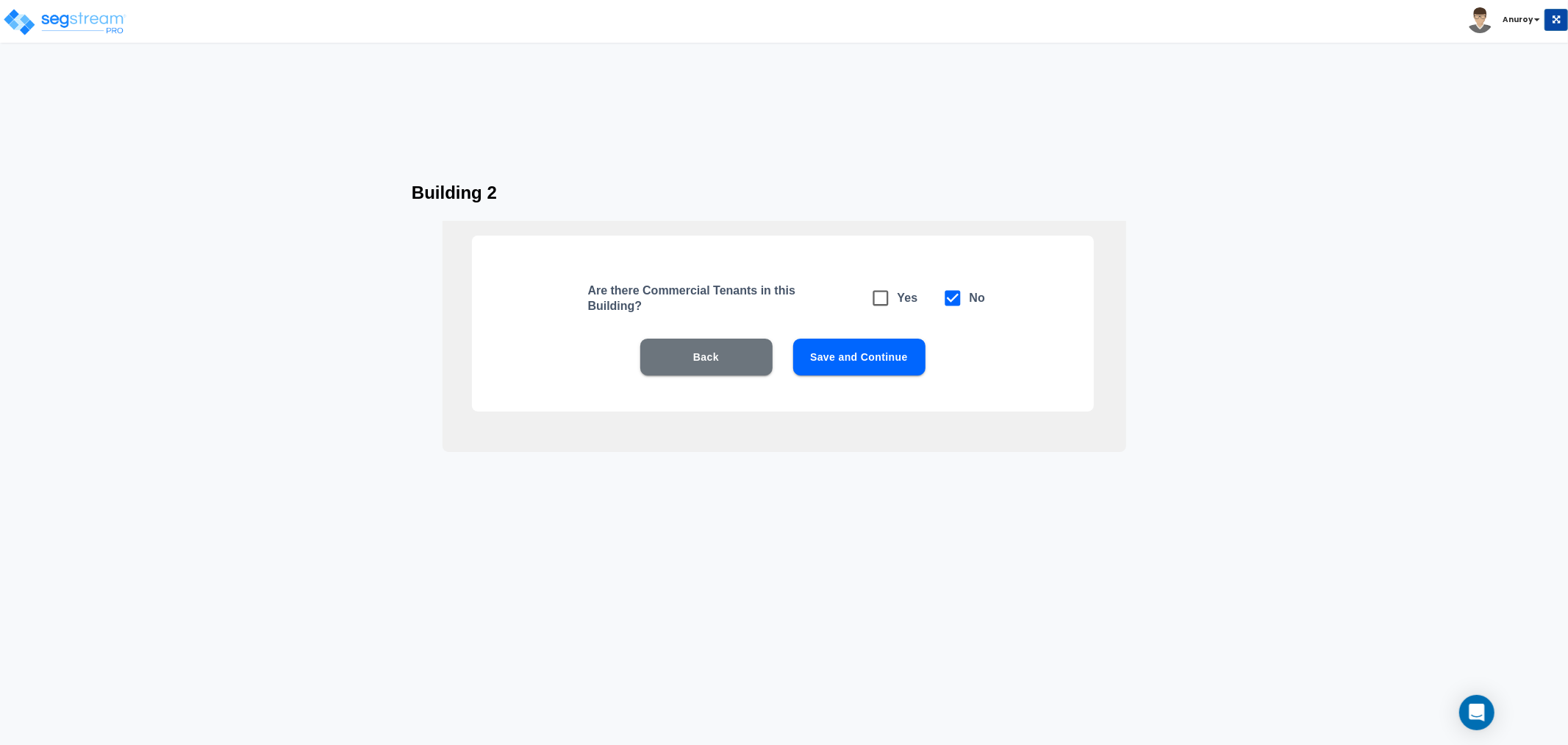
scroll to position [0, 0]
click at [892, 364] on button "Save and Continue" at bounding box center [859, 356] width 132 height 37
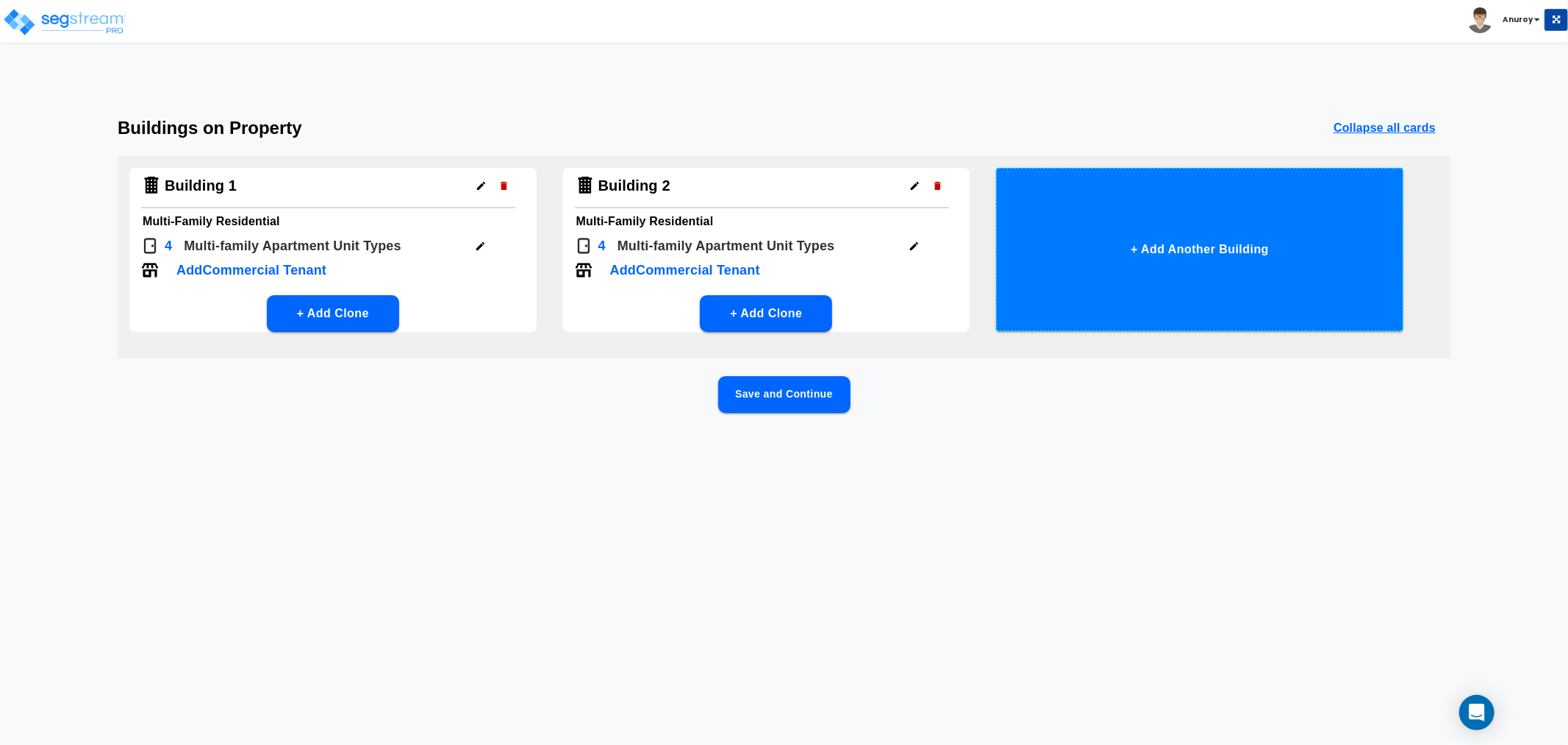
click at [1158, 229] on button "+ Add Another Building" at bounding box center [1200, 249] width 408 height 163
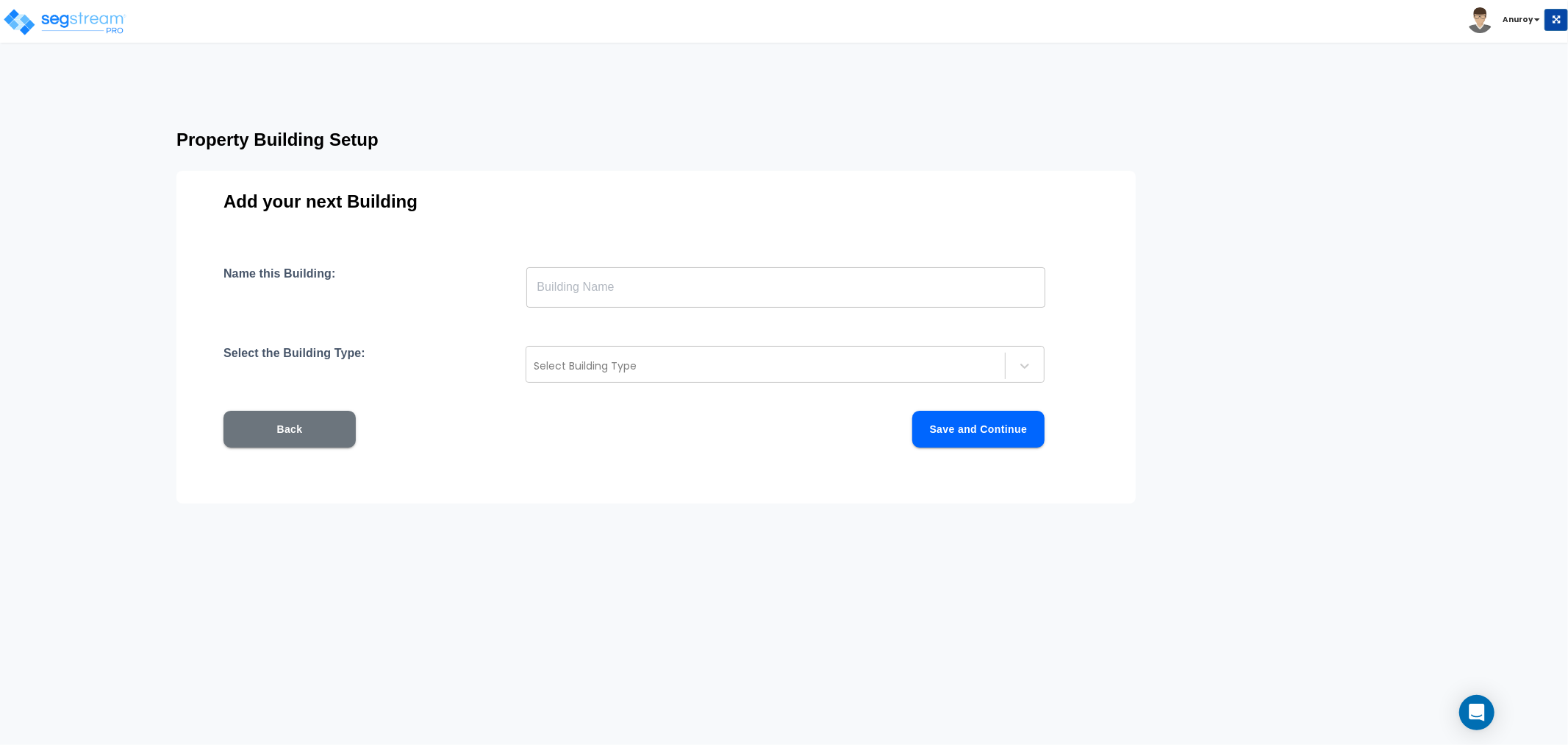
click at [607, 285] on input "text" at bounding box center [785, 286] width 519 height 41
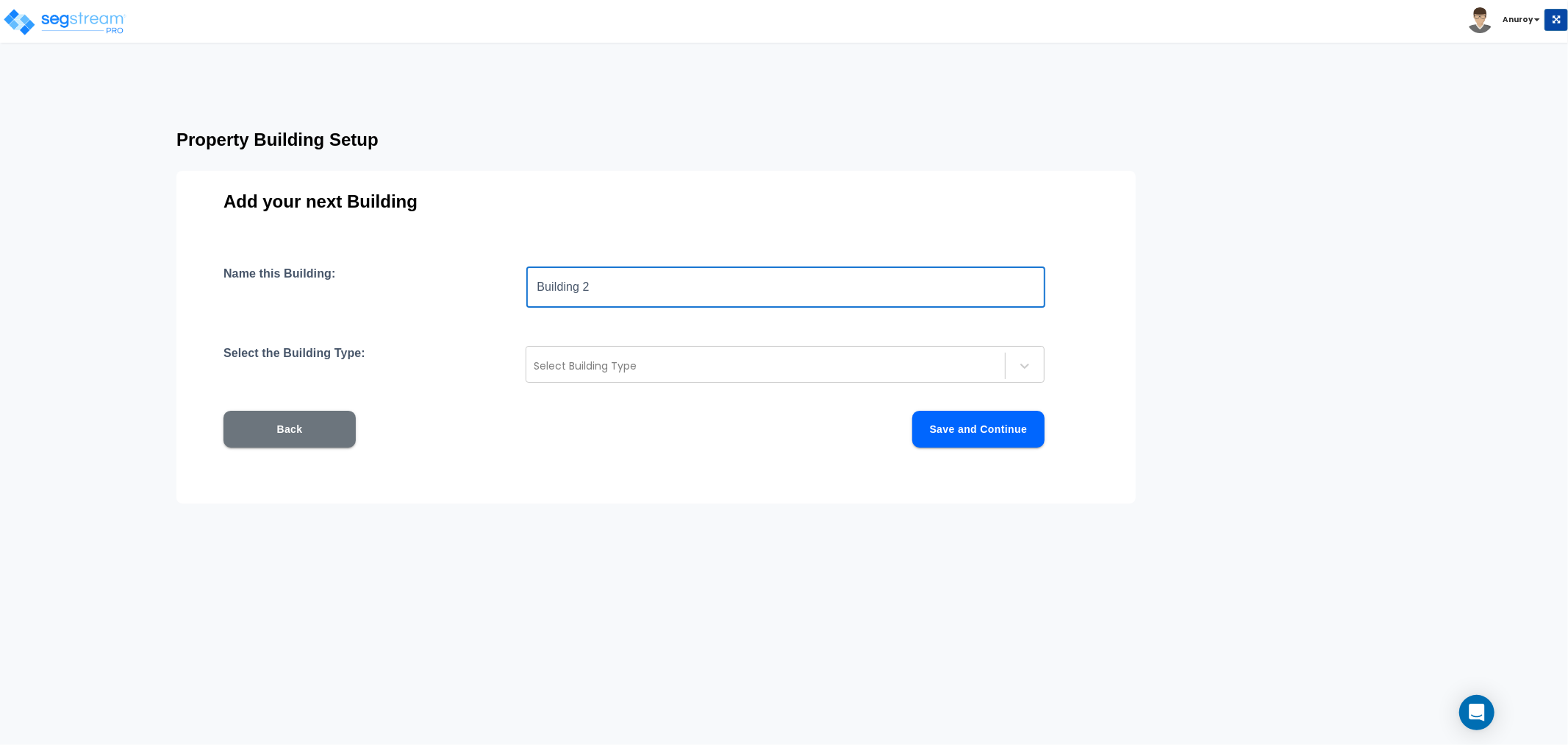
drag, startPoint x: 584, startPoint y: 290, endPoint x: 600, endPoint y: 291, distance: 16.0
click at [600, 291] on input "Building 2" at bounding box center [785, 286] width 519 height 41
type input "Building 3"
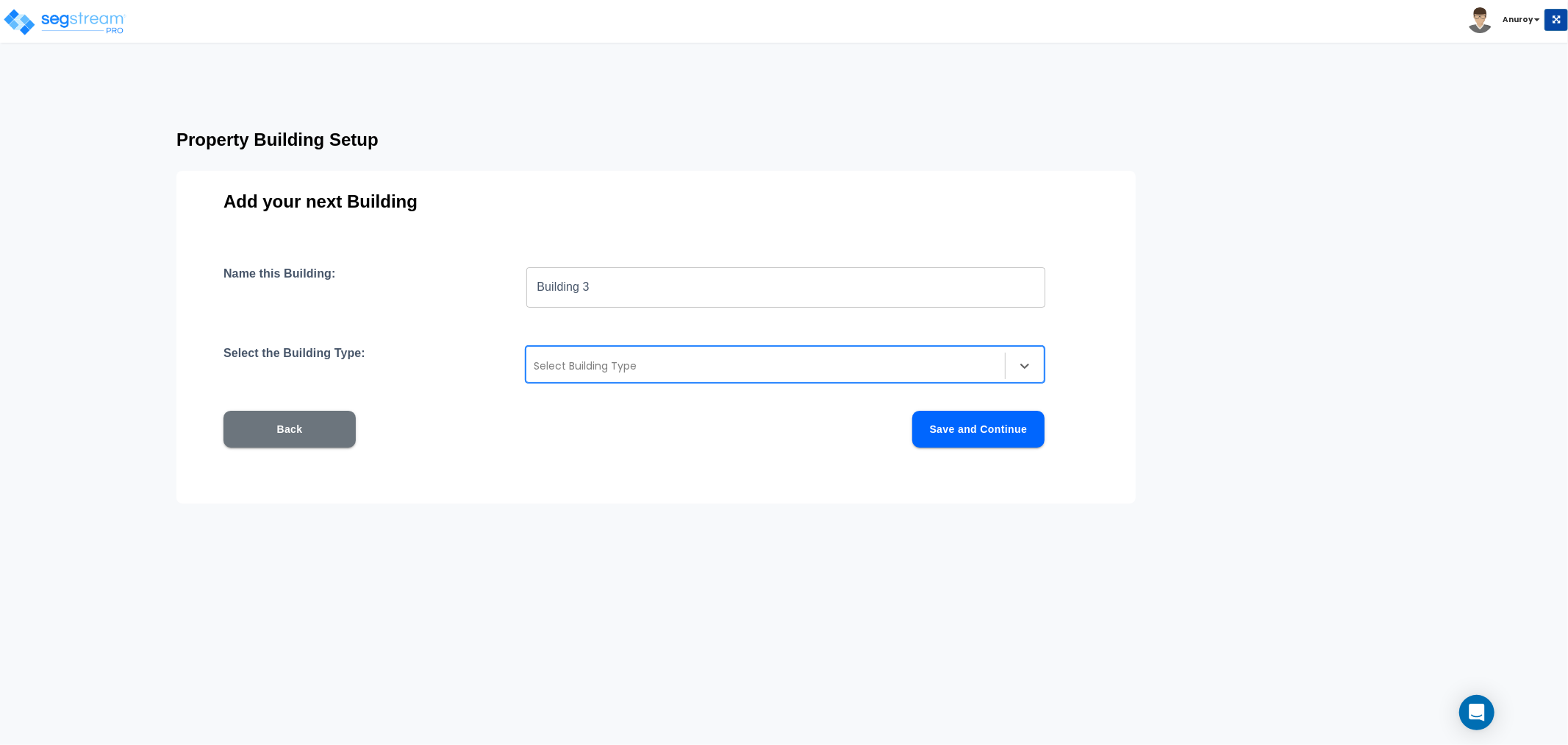
click at [575, 364] on div at bounding box center [766, 366] width 464 height 18
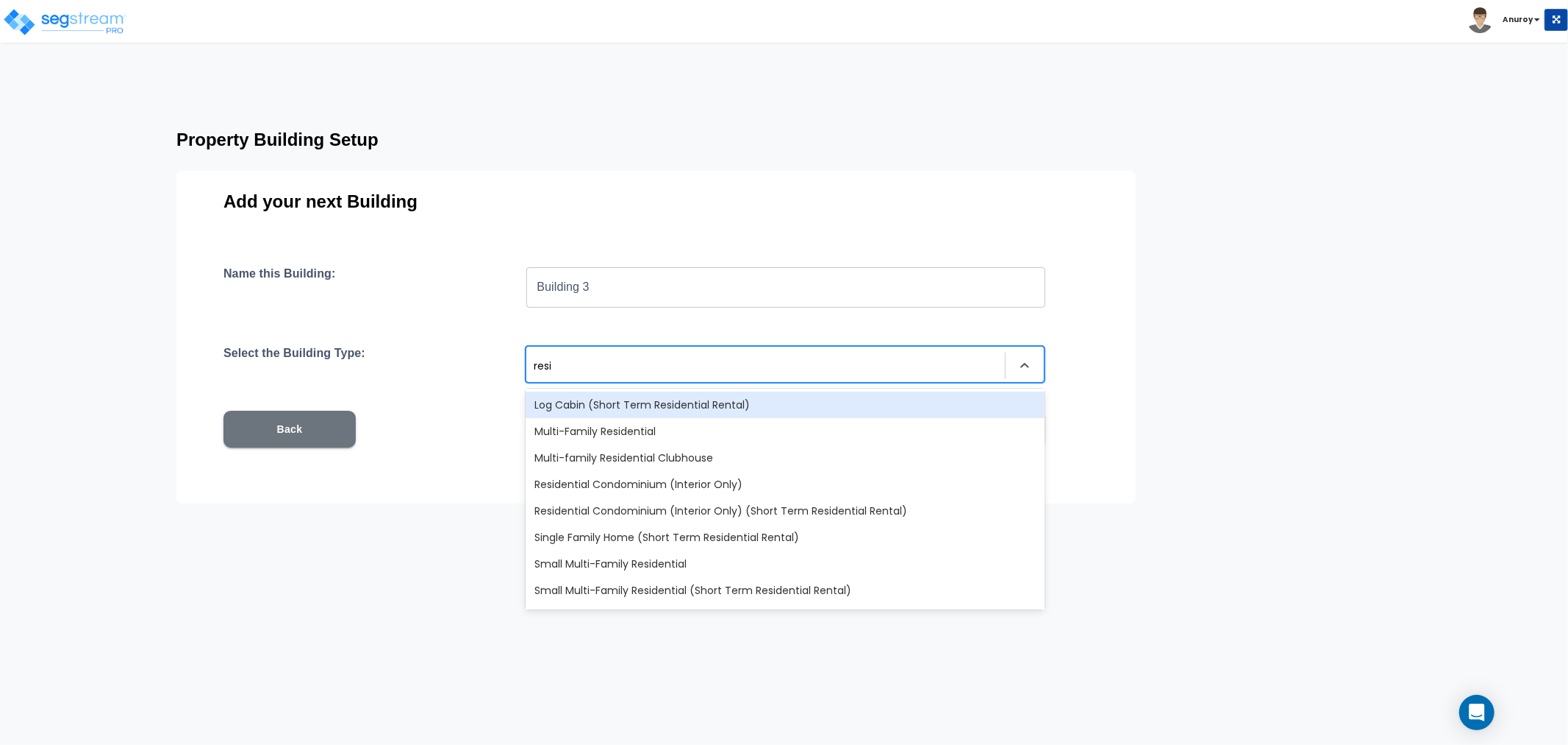
type input "resid"
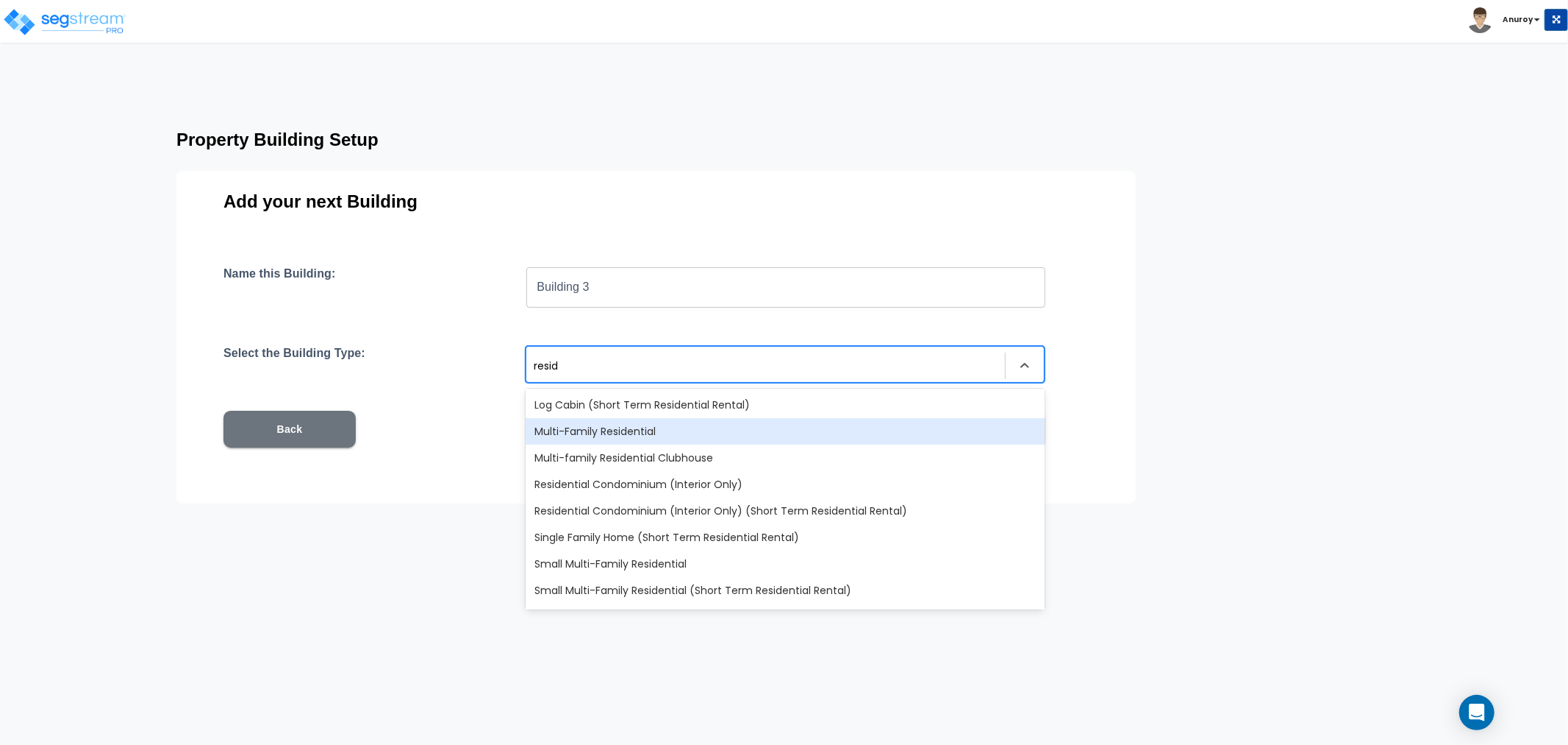
click at [623, 424] on div "Multi-Family Residential" at bounding box center [784, 431] width 519 height 26
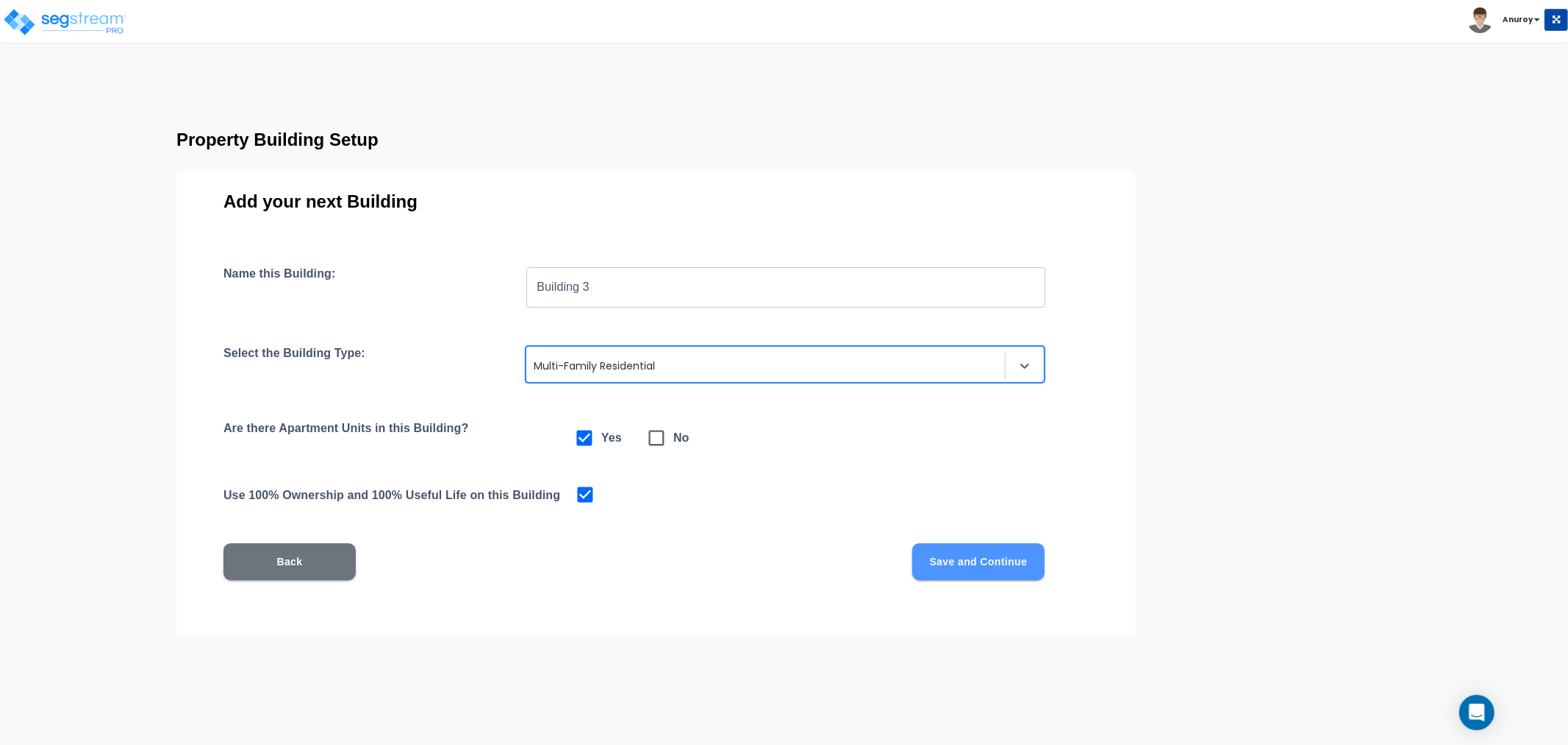
click at [950, 567] on button "Save and Continue" at bounding box center [978, 561] width 132 height 37
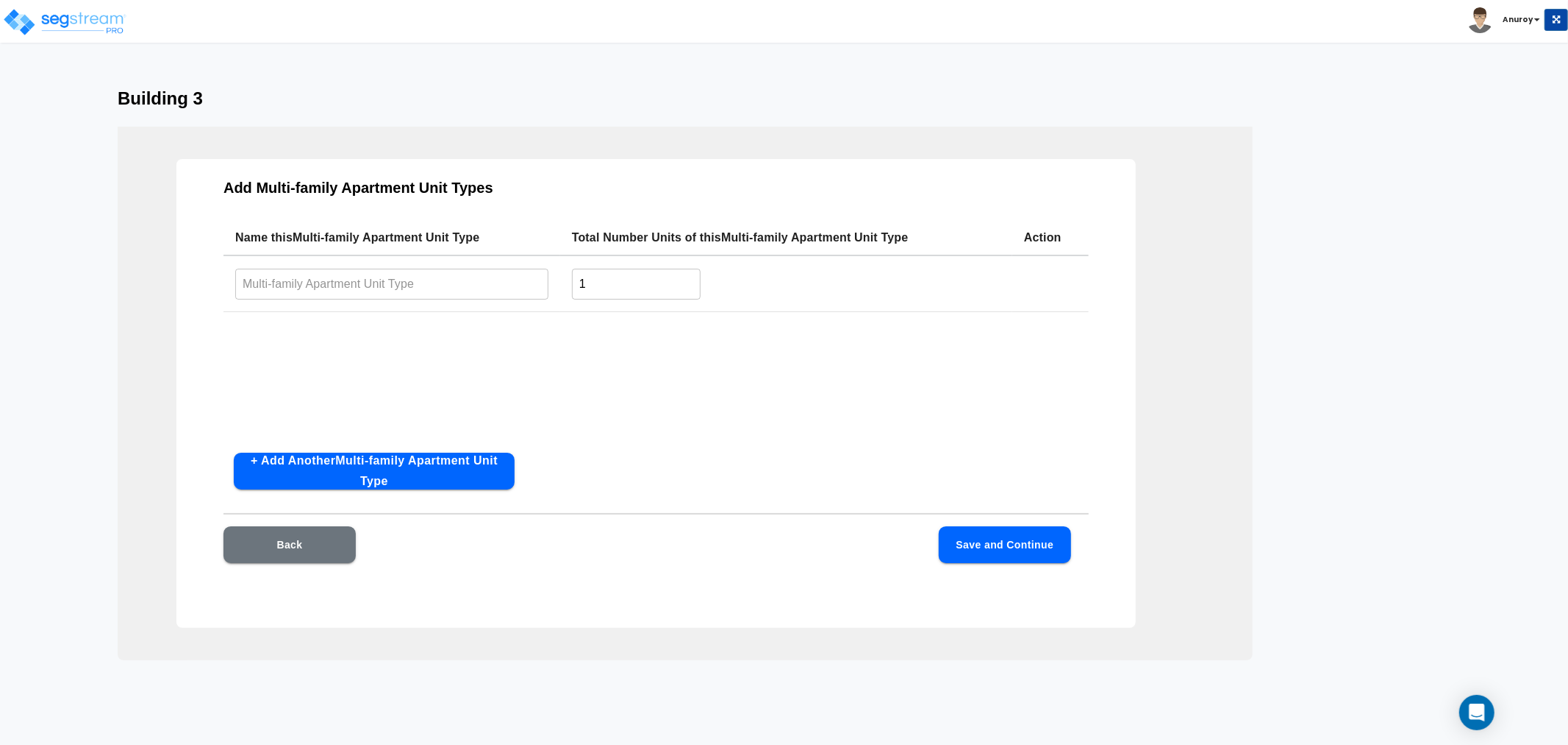
click at [325, 291] on input "text" at bounding box center [391, 284] width 313 height 32
paste input "1x1AR1"
type input "1x1AR1"
click at [452, 466] on button "+ Add Another Multi-family Apartment Unit Type" at bounding box center [374, 471] width 281 height 37
click at [453, 465] on button "+ Add Another Multi-family Apartment Unit Type" at bounding box center [374, 471] width 281 height 37
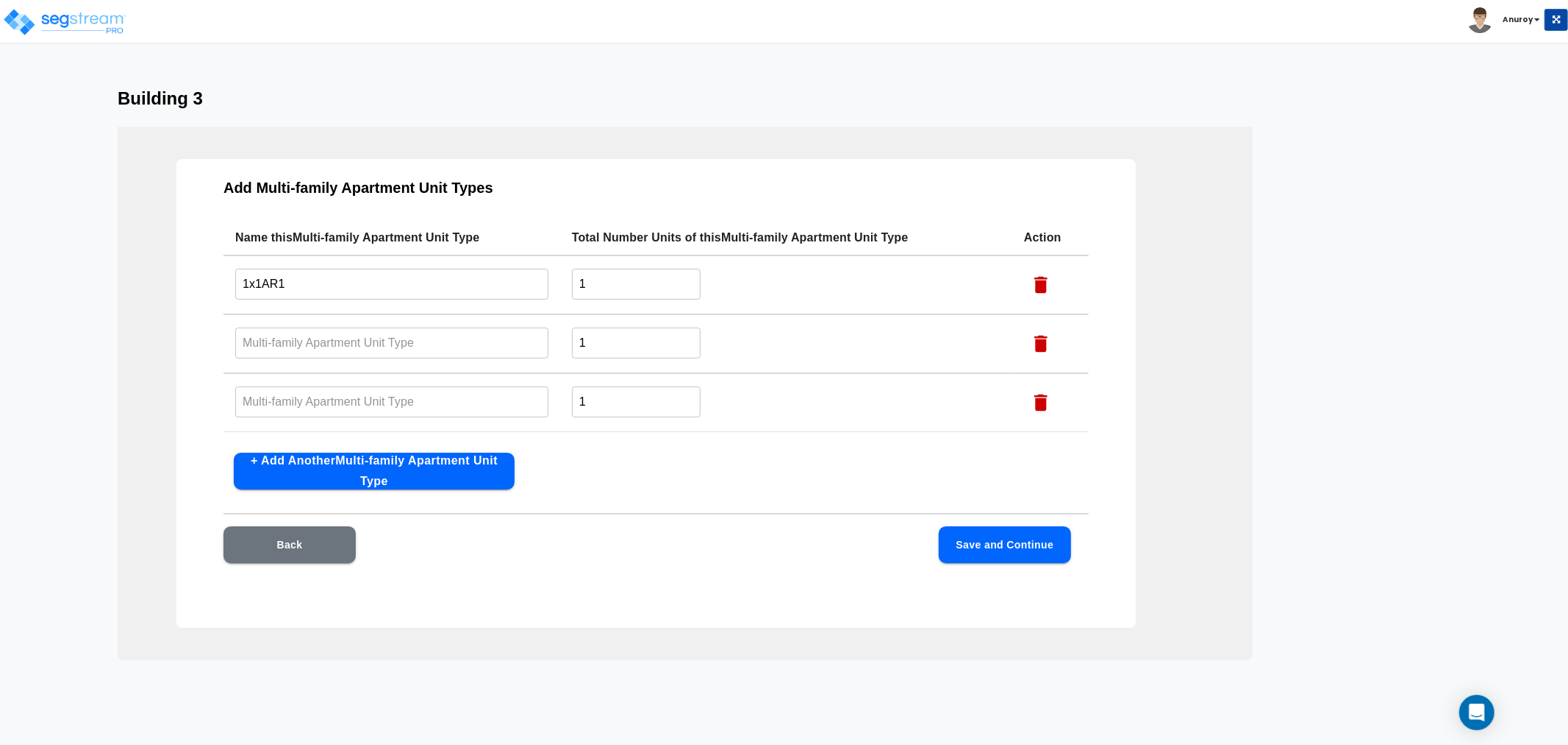
click at [489, 350] on input "text" at bounding box center [391, 343] width 313 height 32
paste input "1x1Ap"
type input "1x1Ap"
click at [369, 395] on input "text" at bounding box center [391, 402] width 313 height 32
paste input "1x1Ac"
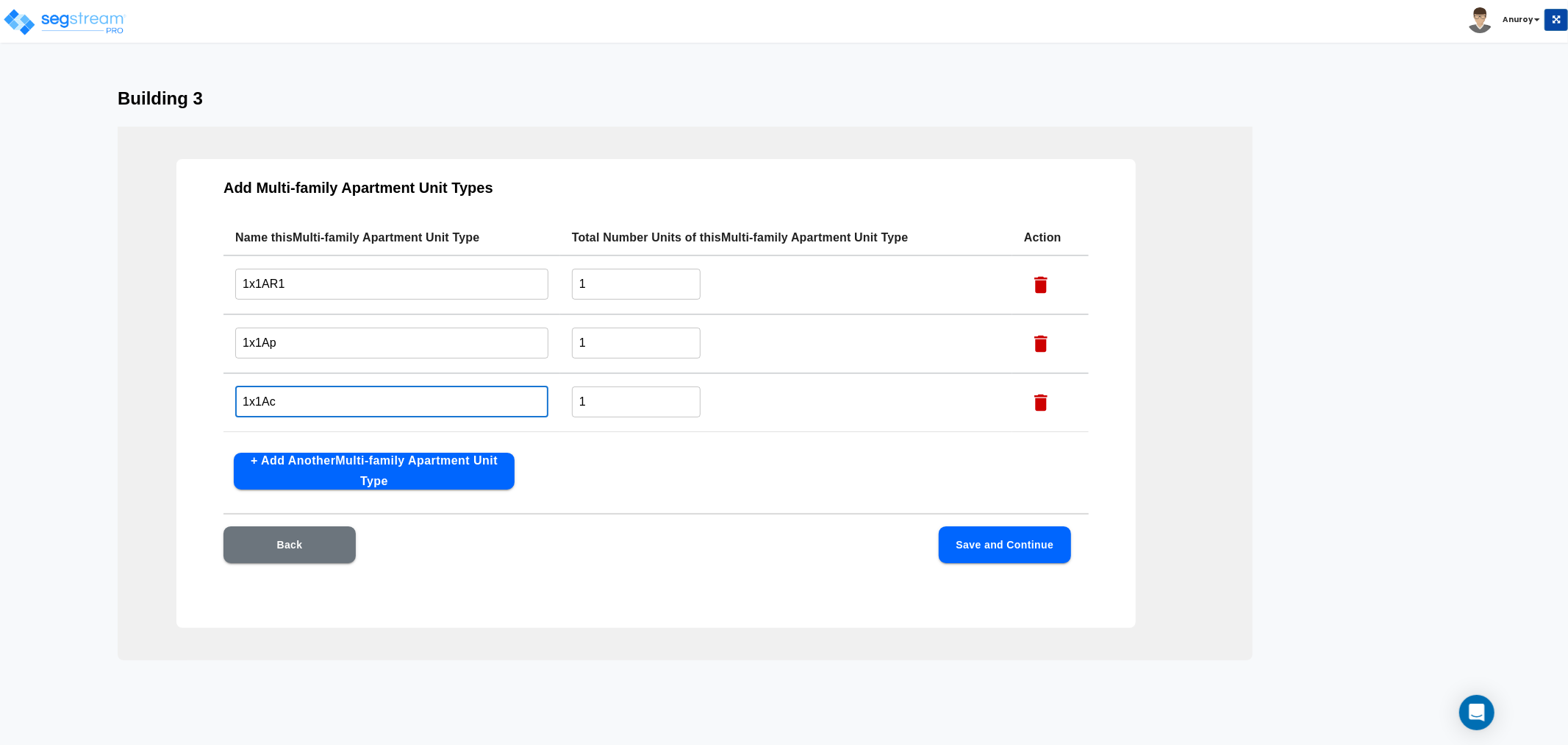
type input "1x1Ac"
click at [664, 272] on input "1" at bounding box center [636, 284] width 129 height 32
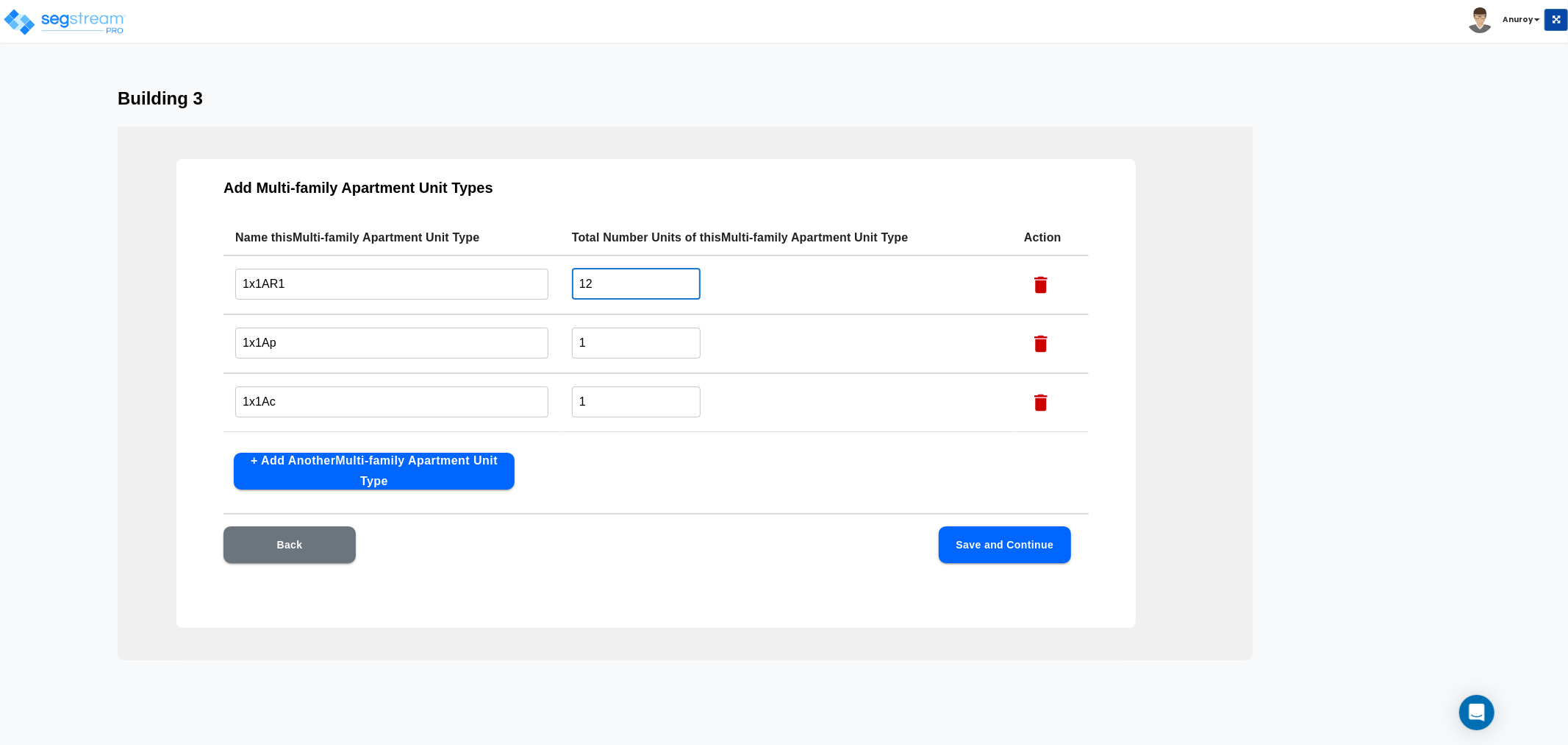
type input "12"
drag, startPoint x: 599, startPoint y: 402, endPoint x: 571, endPoint y: 364, distance: 47.2
click at [550, 399] on tr "1x1Ac ​ 1 ​" at bounding box center [657, 402] width 865 height 59
type input "3"
click at [1030, 540] on button "Save and Continue" at bounding box center [1005, 544] width 132 height 37
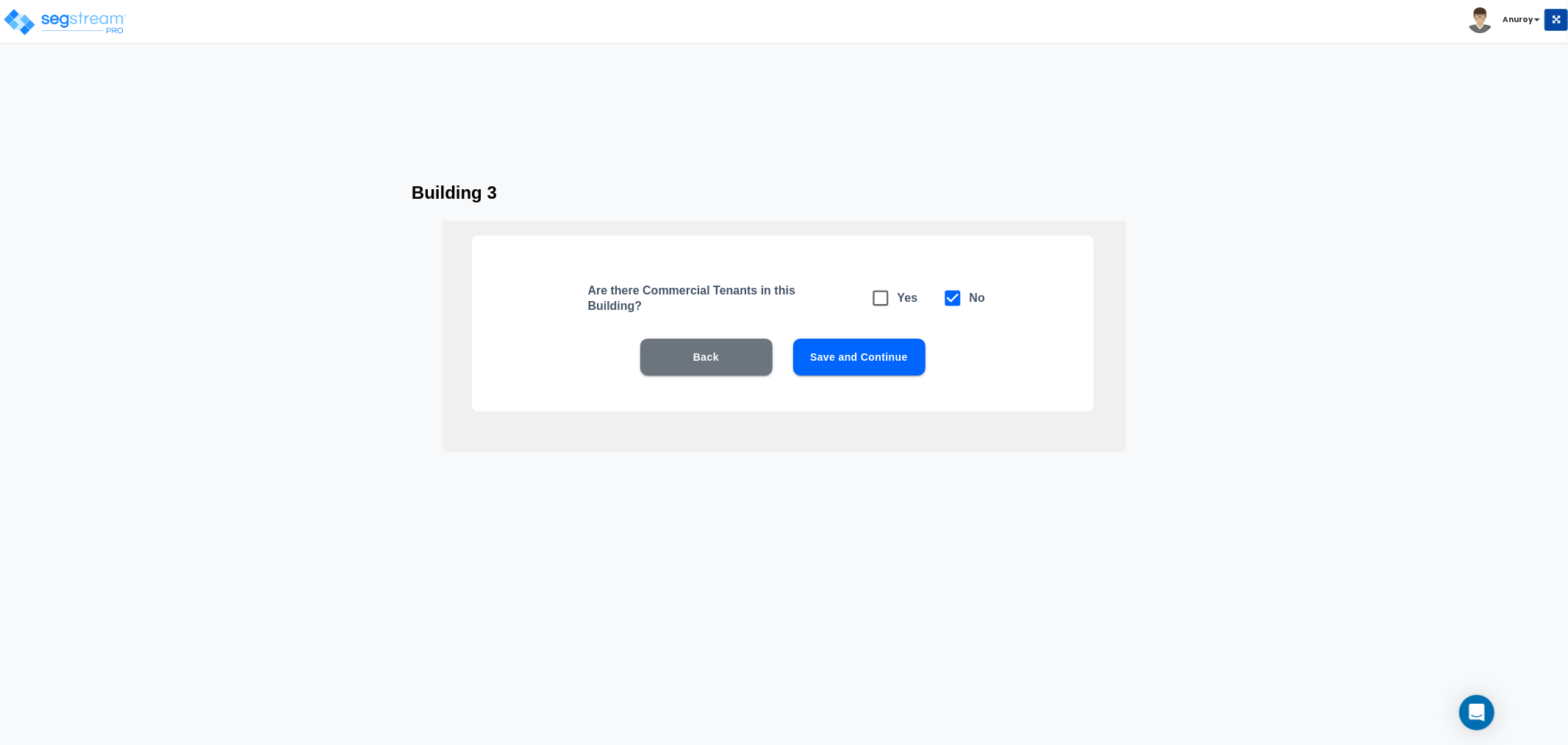
click at [897, 355] on button "Save and Continue" at bounding box center [859, 356] width 132 height 37
click at [889, 347] on button "Save and Continue" at bounding box center [859, 356] width 132 height 37
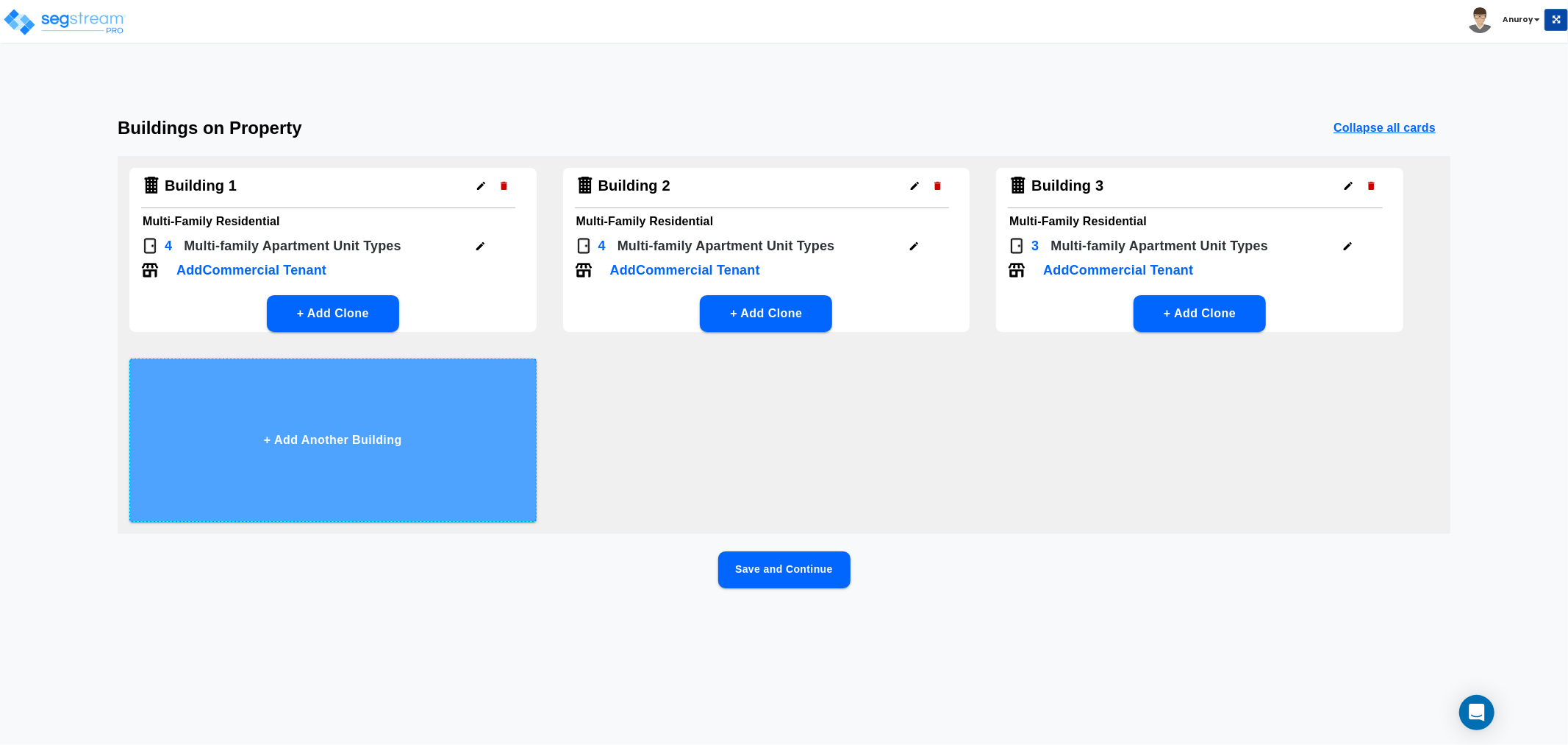
click at [393, 420] on button "+ Add Another Building" at bounding box center [333, 439] width 408 height 163
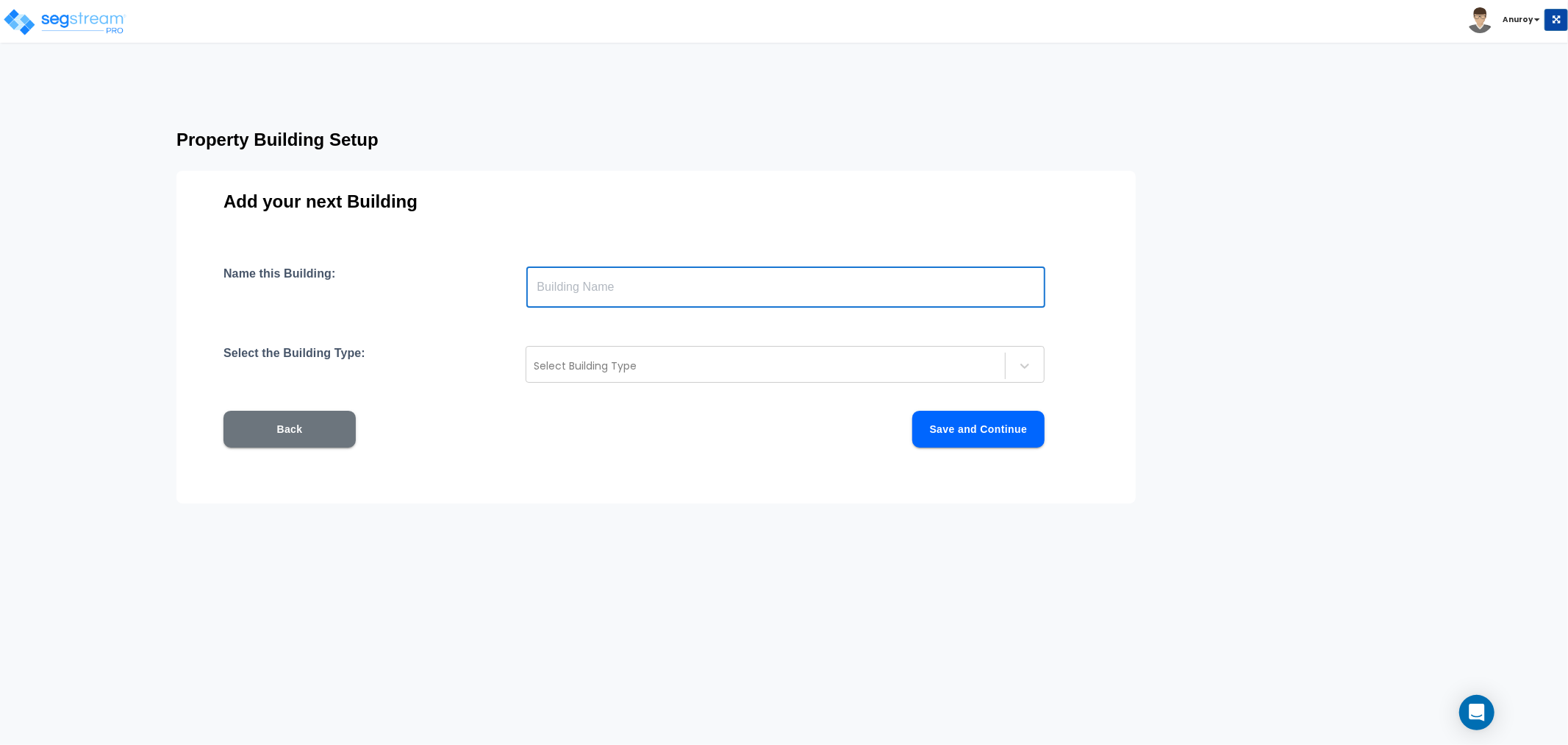
click at [597, 288] on input "text" at bounding box center [785, 286] width 519 height 41
drag, startPoint x: 583, startPoint y: 291, endPoint x: 604, endPoint y: 289, distance: 21.1
click at [604, 289] on input "Building 2" at bounding box center [785, 286] width 519 height 41
type input "Building 4"
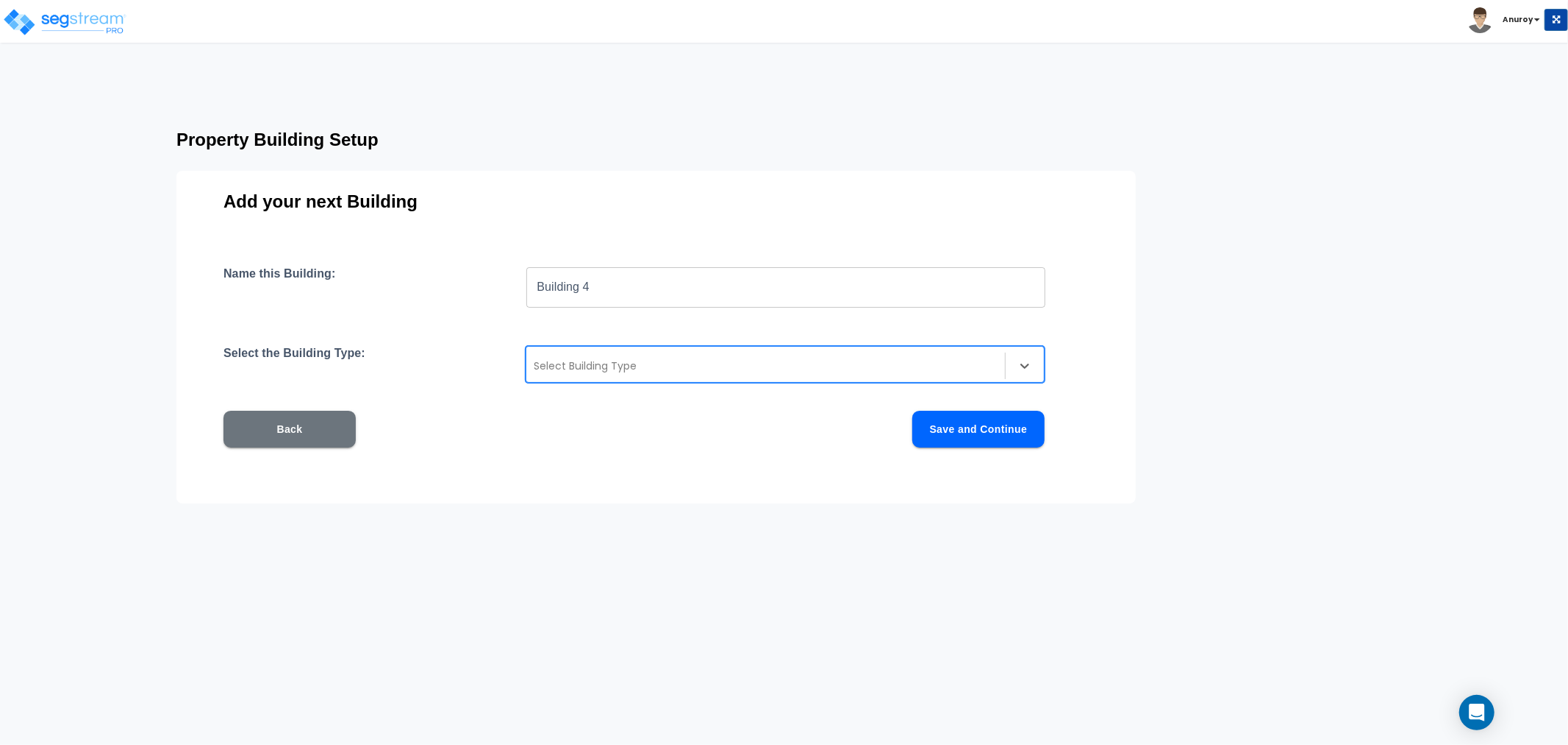
click at [575, 363] on div at bounding box center [766, 366] width 464 height 18
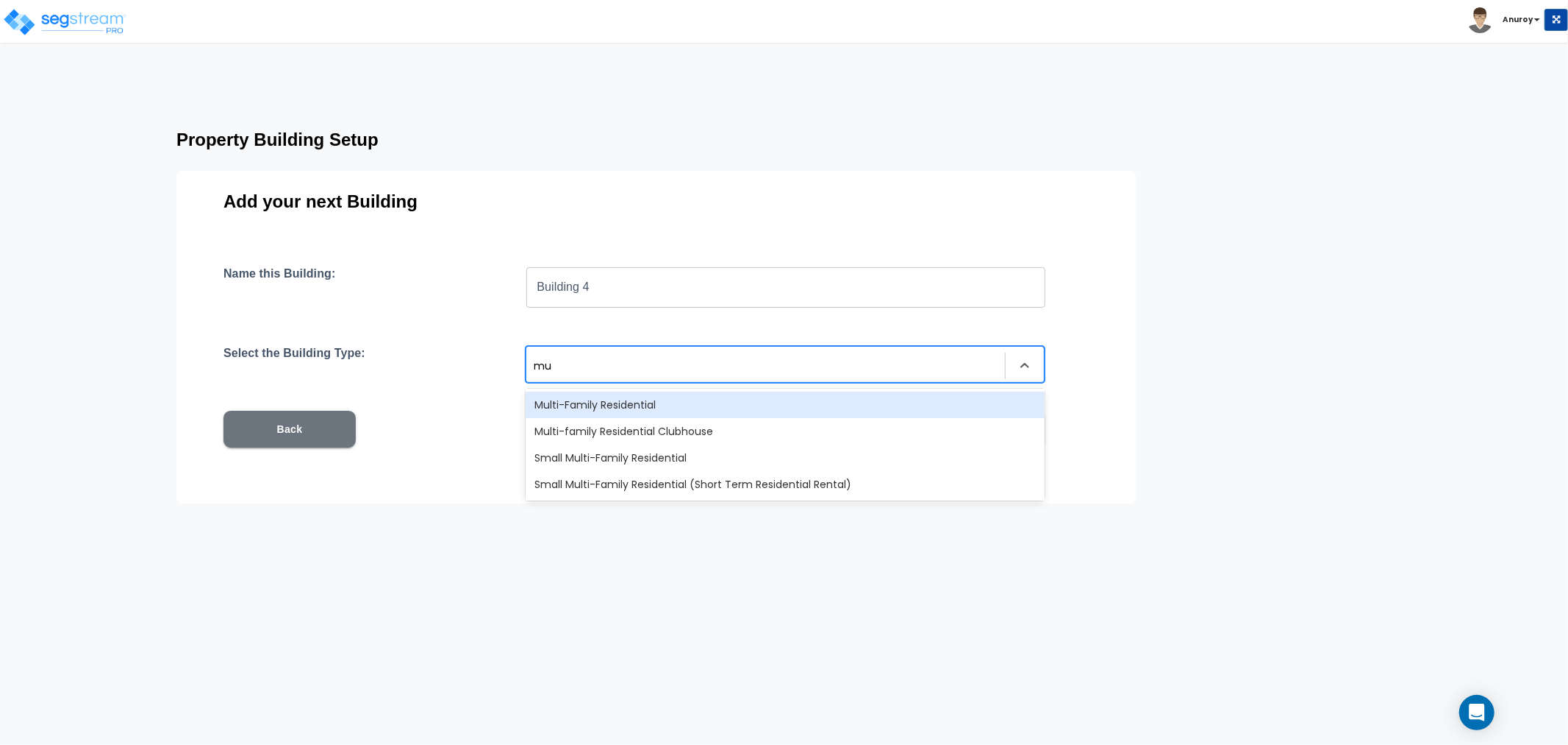
type input "mul"
click at [555, 395] on div "Multi-Family Residential" at bounding box center [784, 404] width 519 height 26
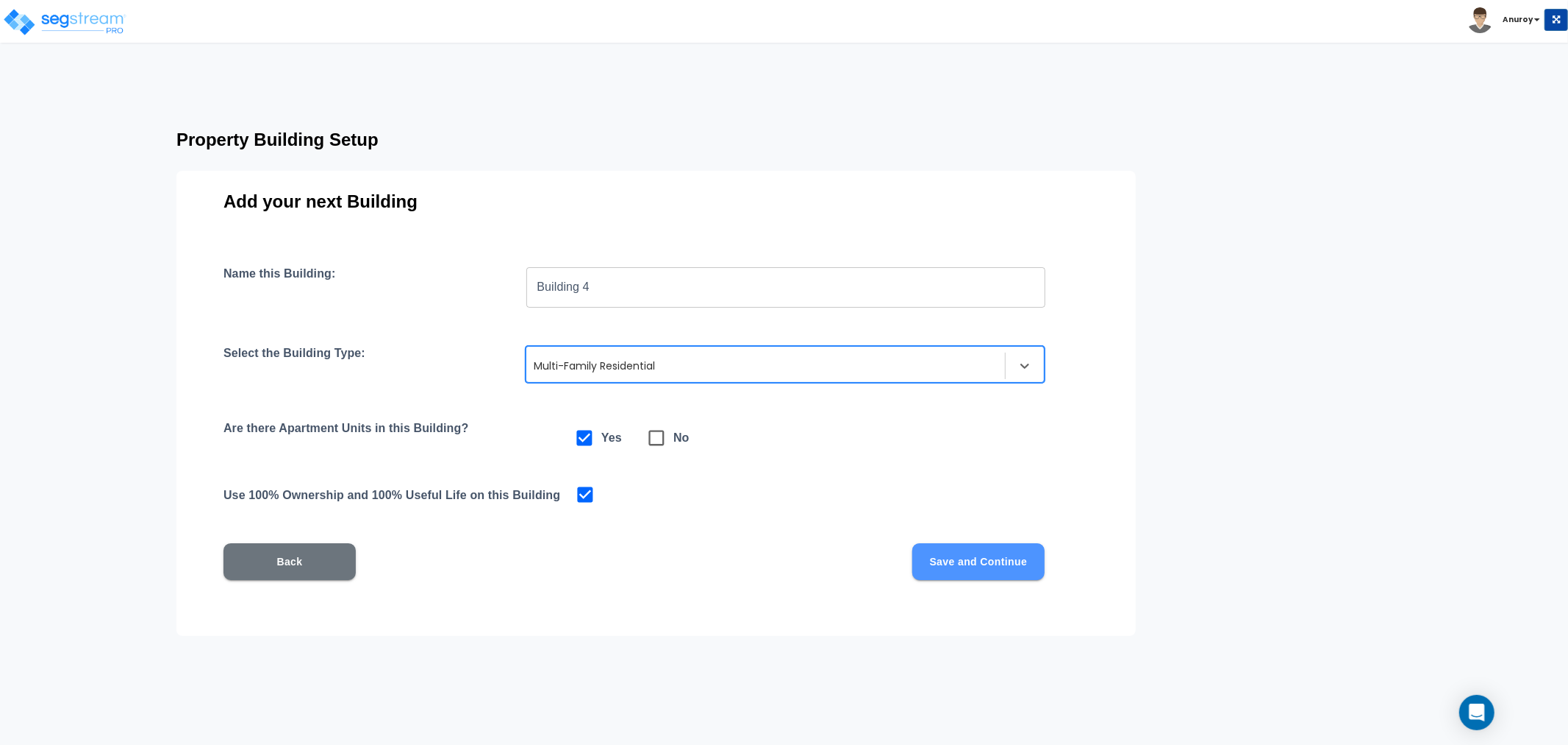
click at [985, 559] on button "Save and Continue" at bounding box center [978, 561] width 132 height 37
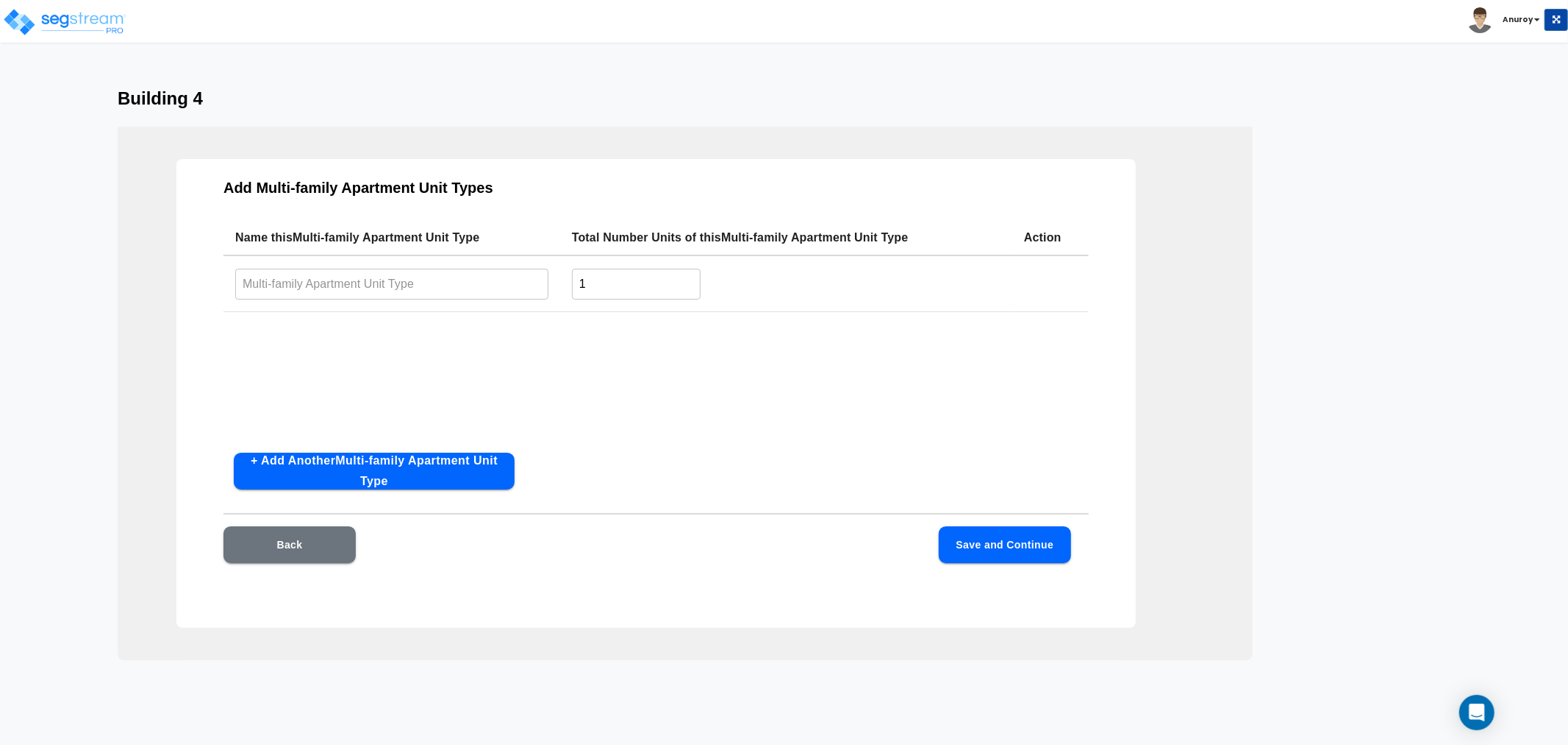
click at [439, 277] on input "text" at bounding box center [391, 284] width 313 height 32
click at [358, 278] on input "text" at bounding box center [391, 284] width 313 height 32
paste input "2x2Ac"
type input "2x2Ac"
click at [446, 475] on button "+ Add Another Multi-family Apartment Unit Type" at bounding box center [374, 471] width 281 height 37
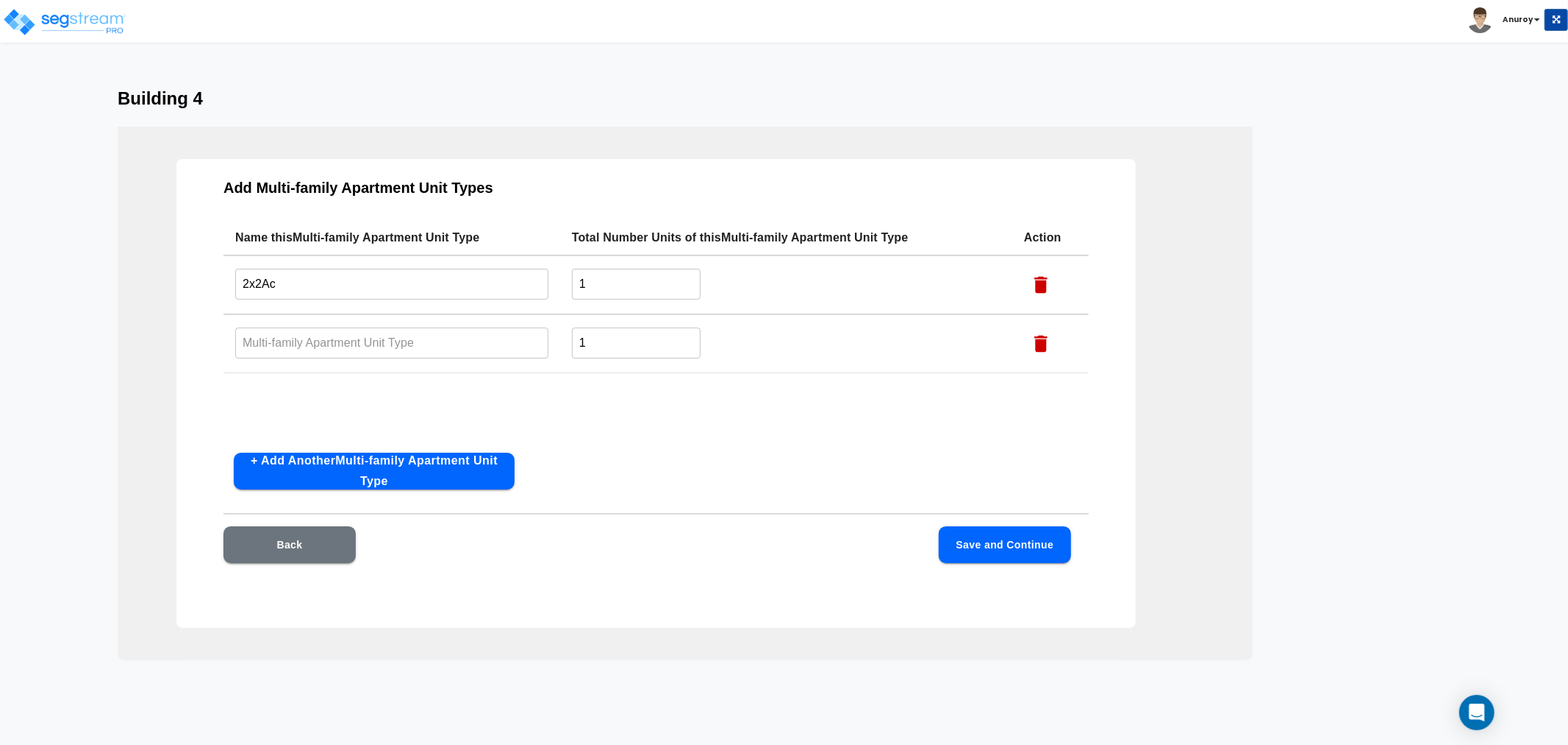
click at [403, 348] on input "text" at bounding box center [391, 343] width 313 height 32
paste input "2x2AR1"
type input "2x2AR1"
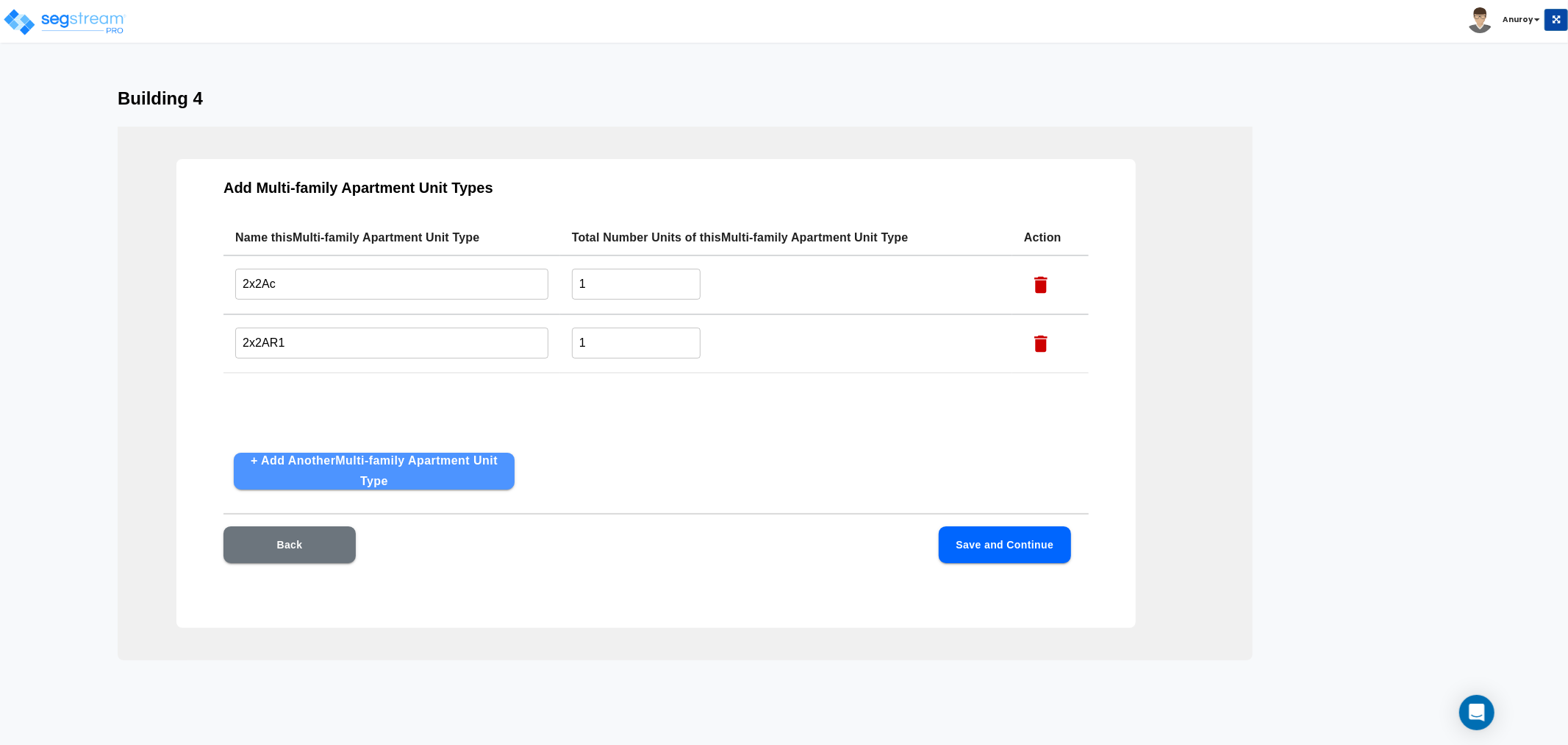
drag, startPoint x: 436, startPoint y: 467, endPoint x: 624, endPoint y: 441, distance: 189.8
click at [437, 467] on button "+ Add Another Multi-family Apartment Unit Type" at bounding box center [374, 471] width 281 height 37
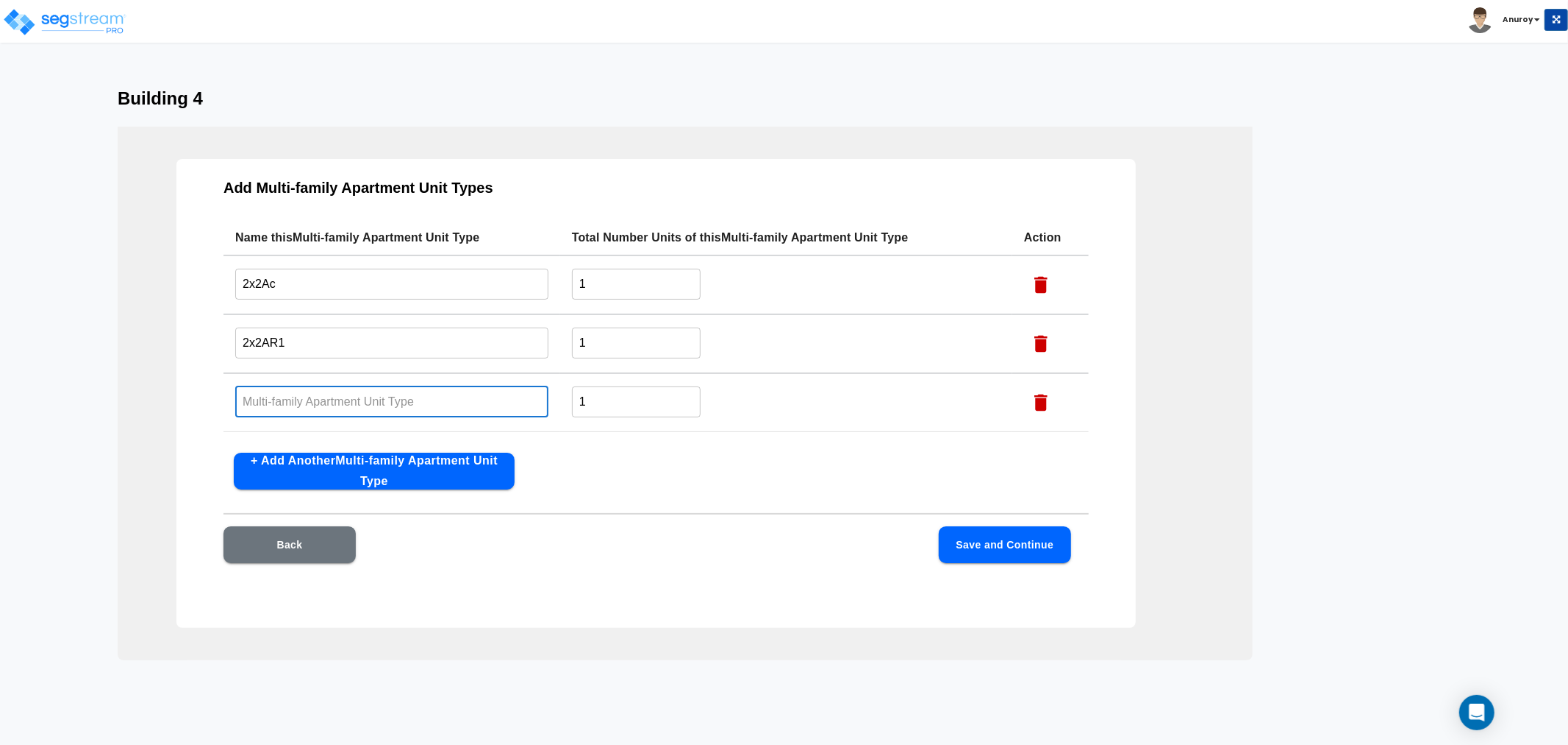
click at [374, 405] on input "text" at bounding box center [391, 402] width 313 height 32
paste input "1x1Ac"
type input "1x1Ac"
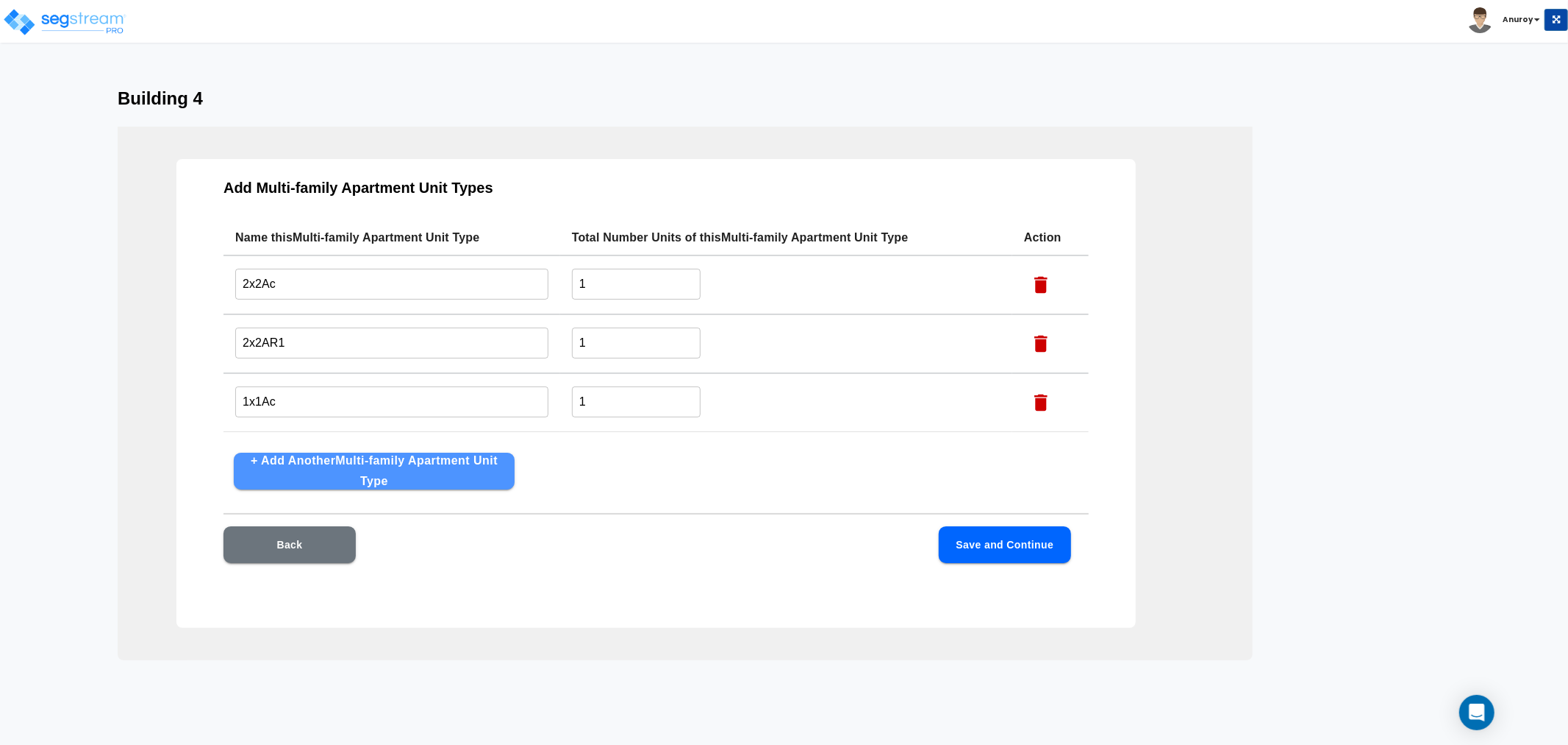
click at [269, 477] on button "+ Add Another Multi-family Apartment Unit Type" at bounding box center [374, 471] width 281 height 37
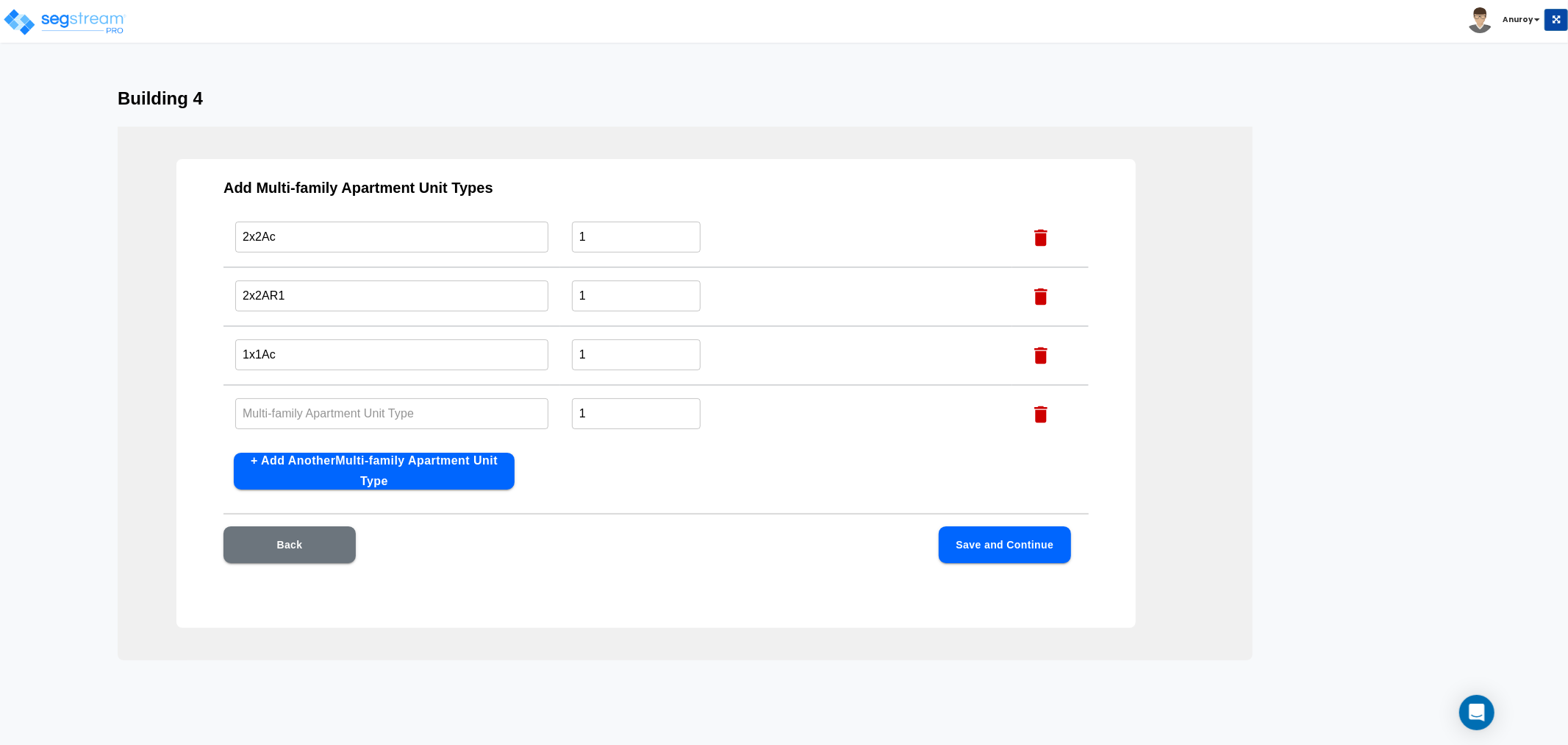
click at [295, 416] on input "text" at bounding box center [391, 413] width 313 height 32
paste input "1x1Ac"
type input "1x1Ap"
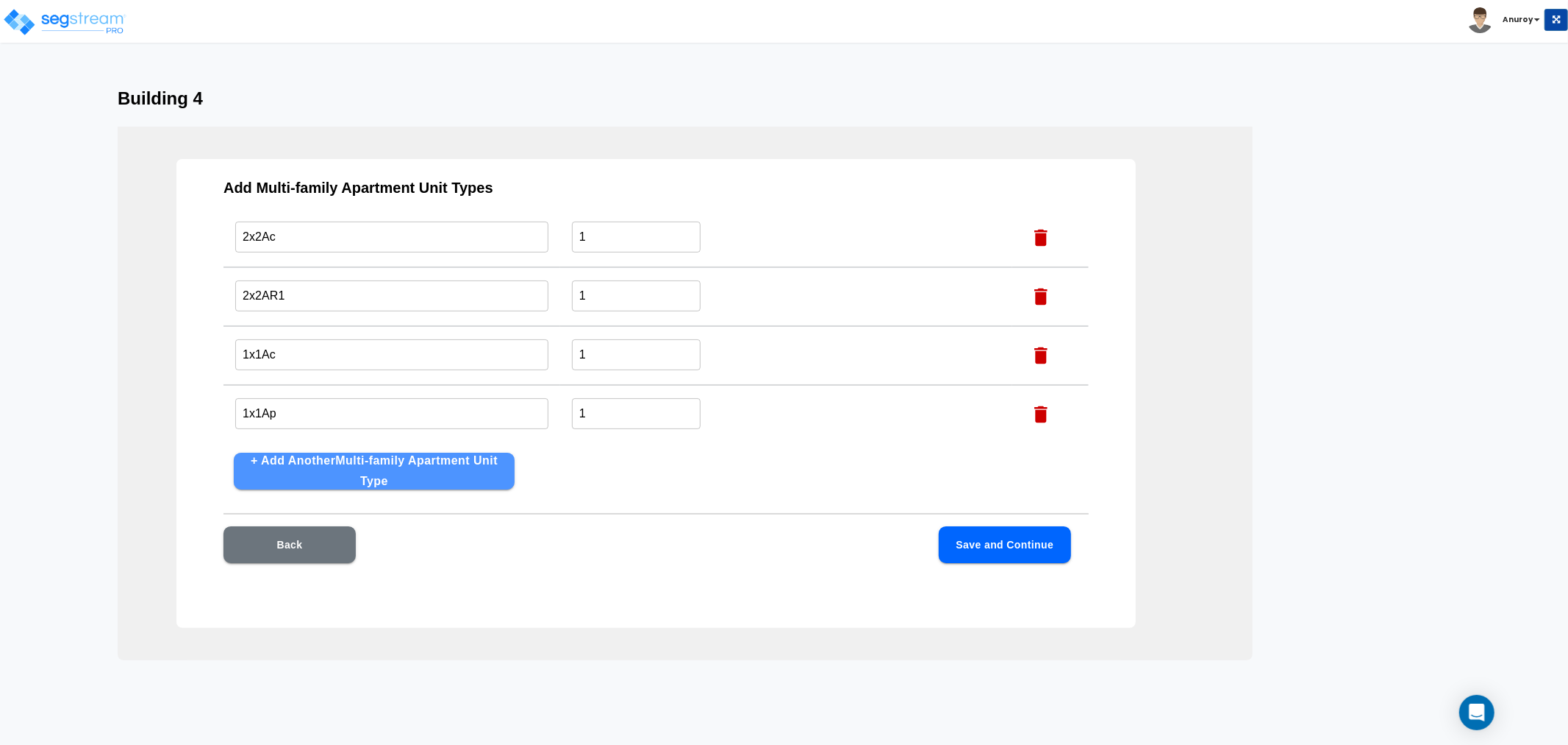
click at [313, 488] on button "+ Add Another Multi-family Apartment Unit Type" at bounding box center [374, 471] width 281 height 37
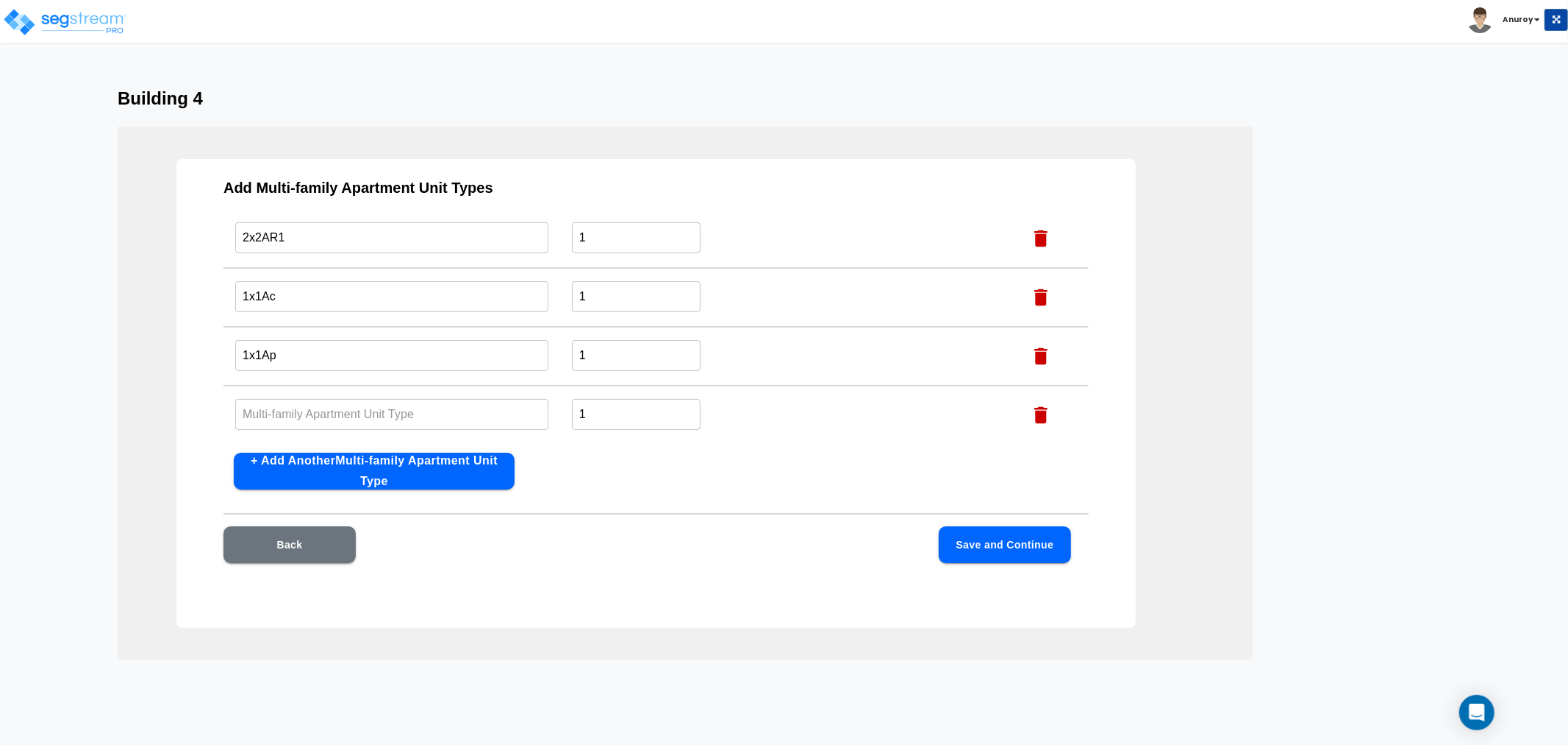
click at [288, 416] on input "text" at bounding box center [391, 414] width 313 height 32
paste input "1x1AR1"
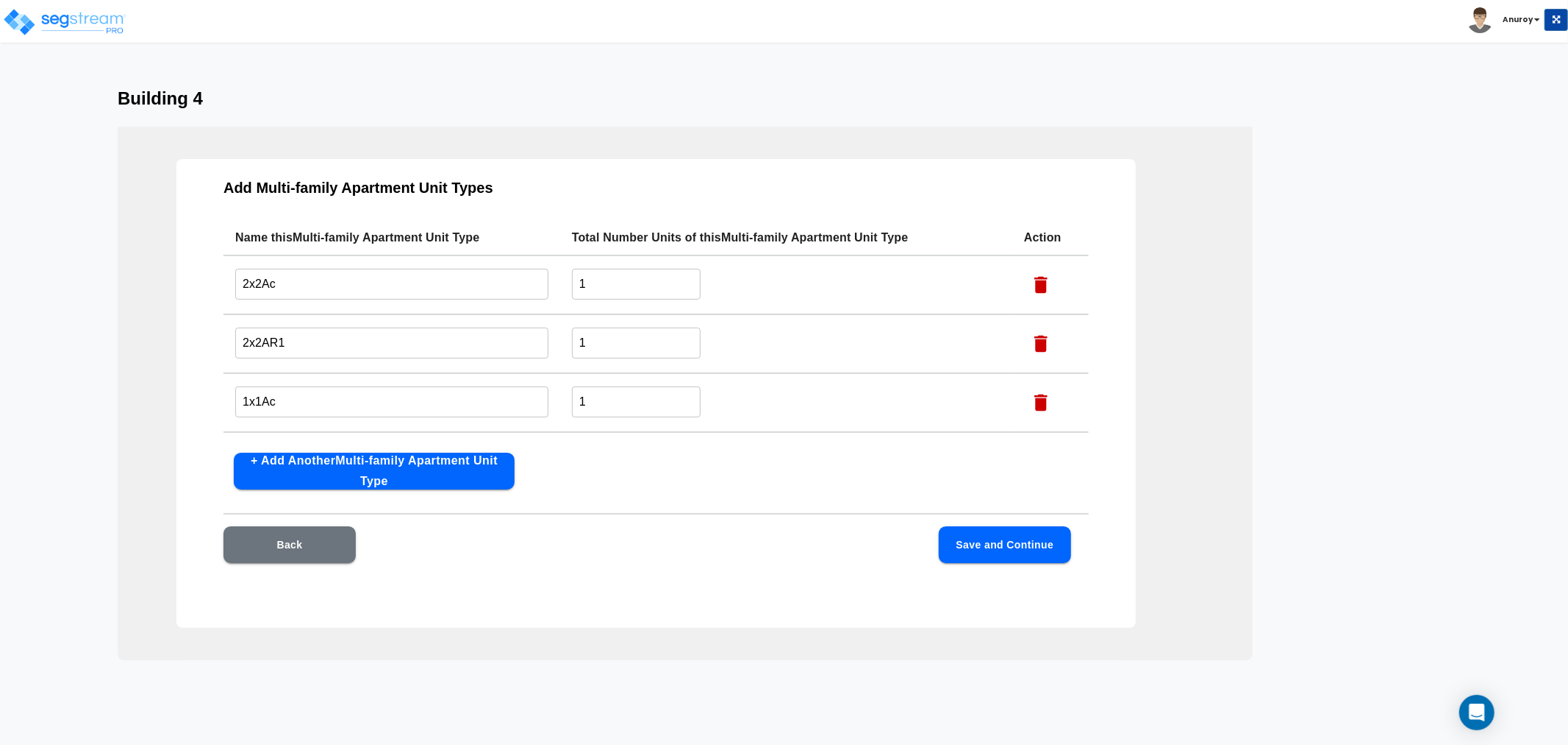
type input "1x1AR1"
drag, startPoint x: 539, startPoint y: 288, endPoint x: 525, endPoint y: 289, distance: 14.0
click at [525, 289] on tr "2x2Ac ​ 1 ​" at bounding box center [657, 284] width 865 height 59
type input "3"
drag, startPoint x: 618, startPoint y: 344, endPoint x: 534, endPoint y: 335, distance: 84.5
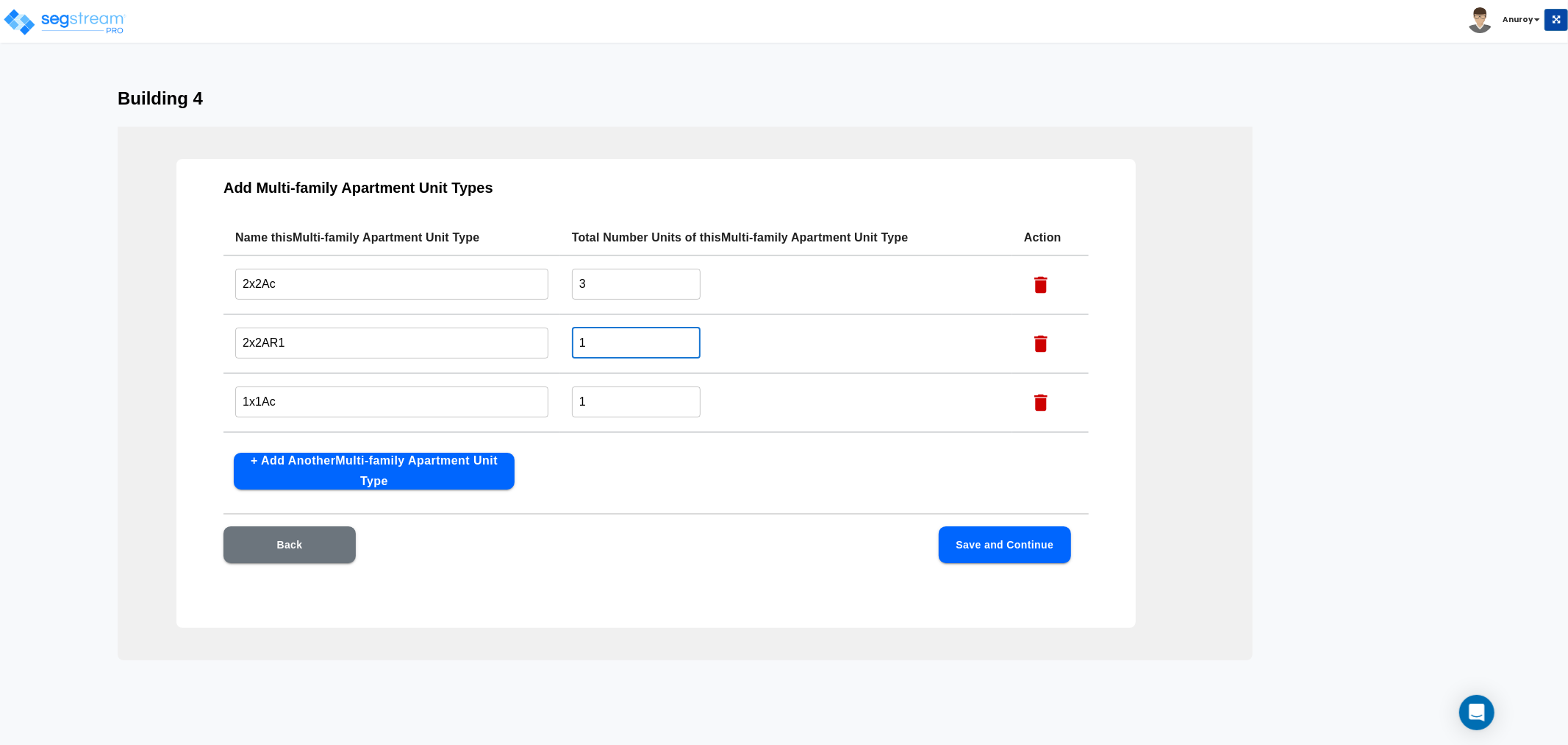
click at [550, 344] on tr "2x2AR1 ​ 1 ​" at bounding box center [657, 343] width 865 height 59
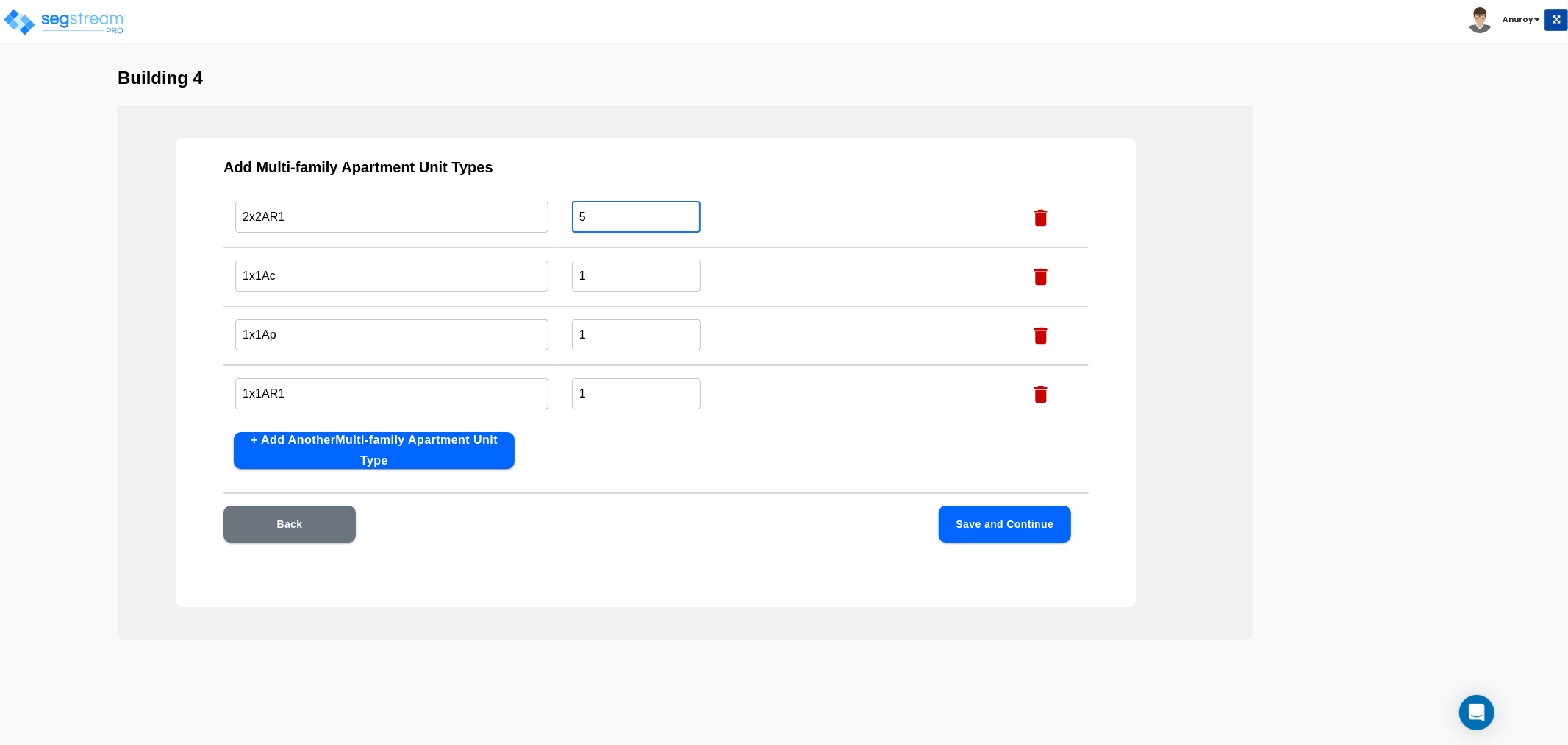
scroll to position [32, 0]
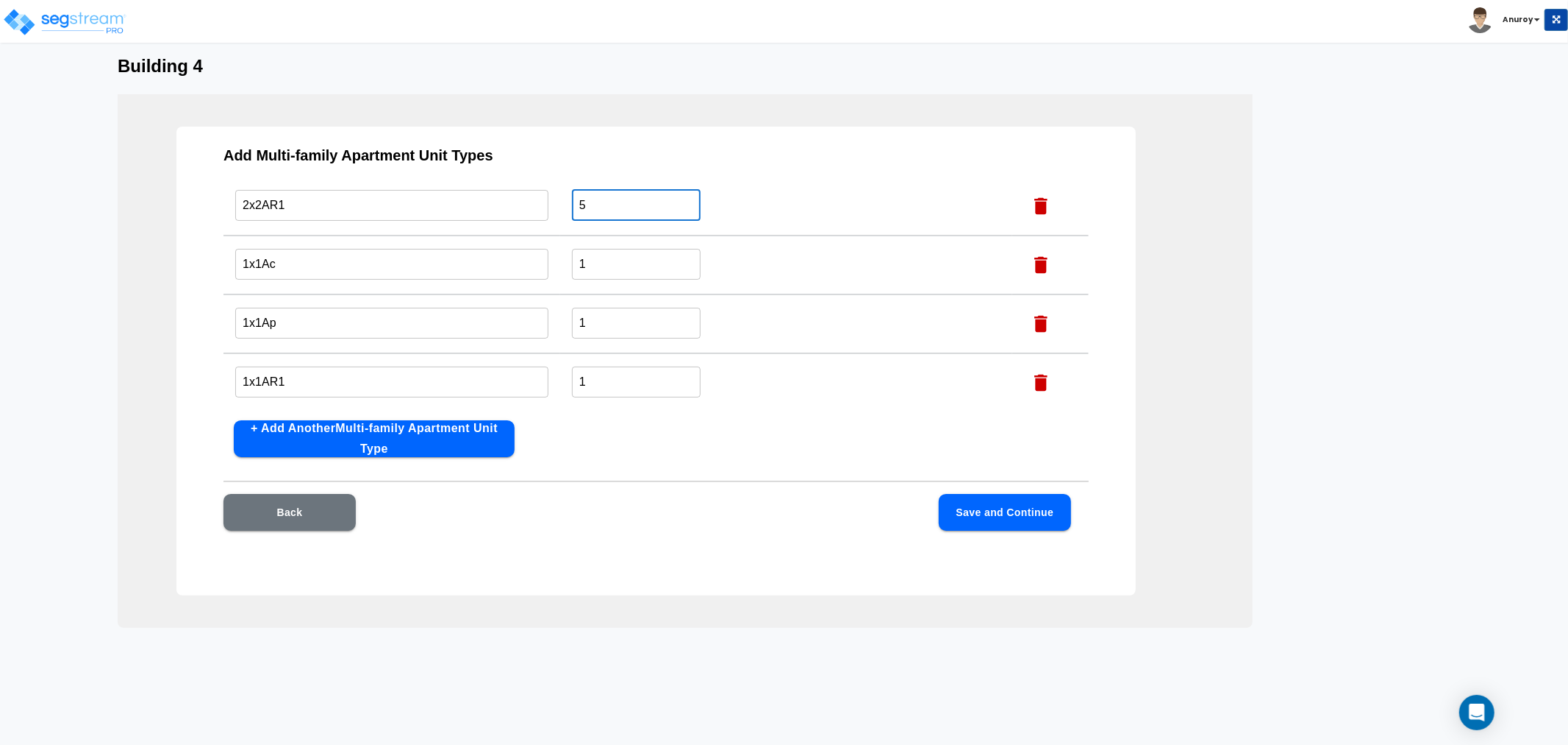
type input "5"
drag, startPoint x: 600, startPoint y: 369, endPoint x: 572, endPoint y: 374, distance: 28.4
click at [572, 376] on input "1" at bounding box center [636, 382] width 129 height 32
type input "6"
drag, startPoint x: 651, startPoint y: 464, endPoint x: 781, endPoint y: 464, distance: 130.0
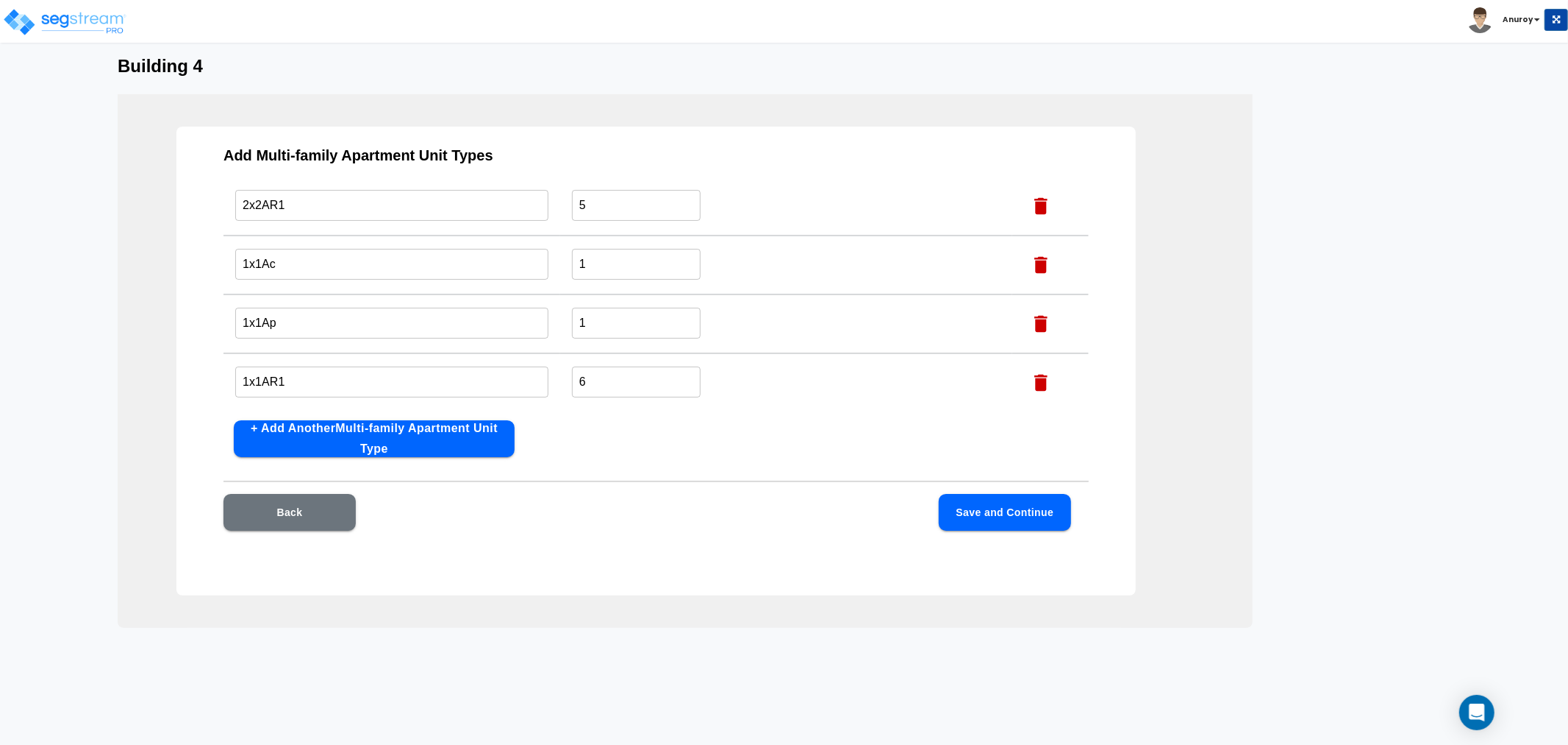
click at [652, 461] on div "Add Multi-family Apartment Unit Types Name this Multi-family Apartment Unit Typ…" at bounding box center [657, 361] width 959 height 469
click at [1000, 503] on button "Save and Continue" at bounding box center [1005, 512] width 132 height 37
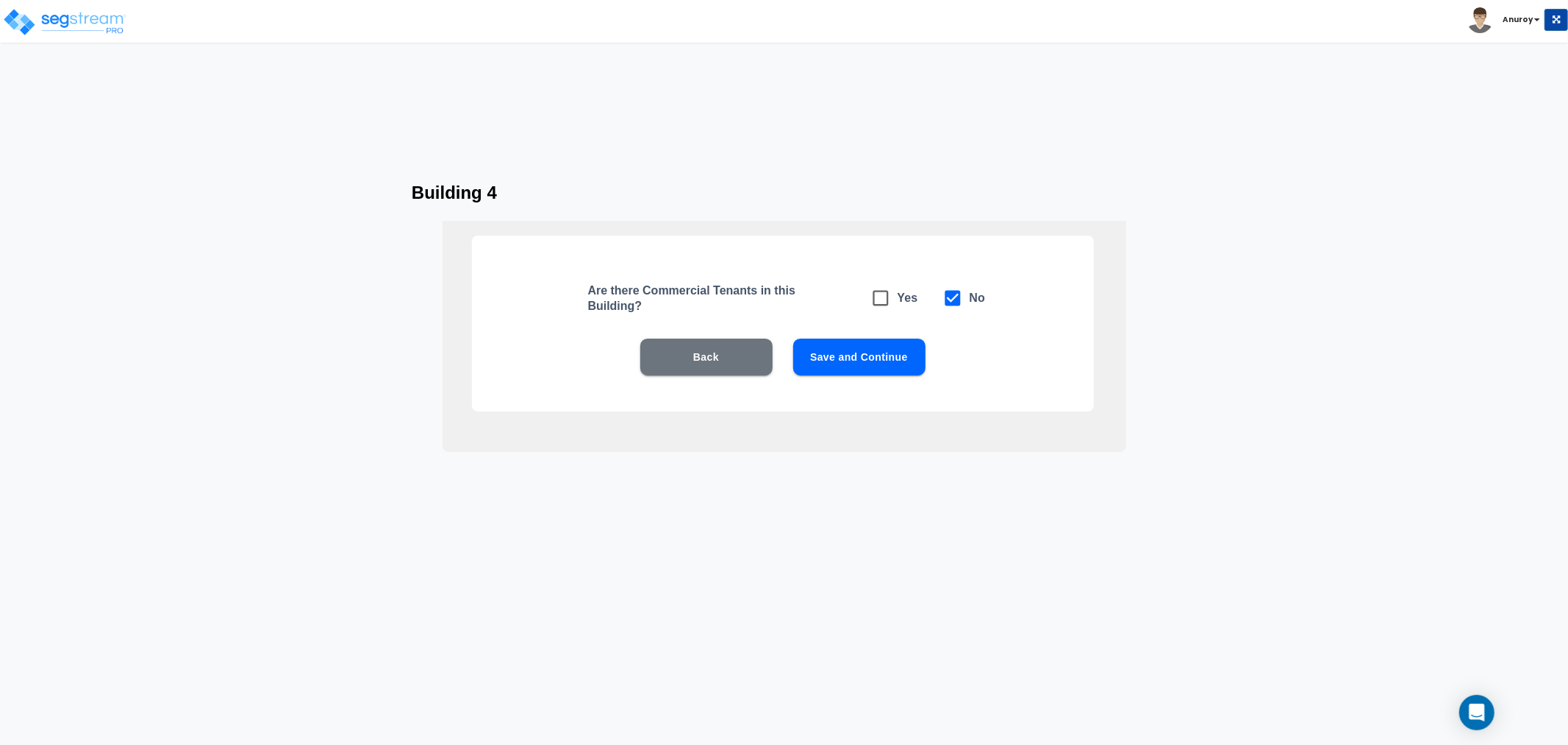
scroll to position [0, 0]
click at [884, 370] on button "Save and Continue" at bounding box center [859, 356] width 132 height 37
click at [880, 300] on icon at bounding box center [880, 298] width 21 height 21
checkbox input "true"
checkbox input "false"
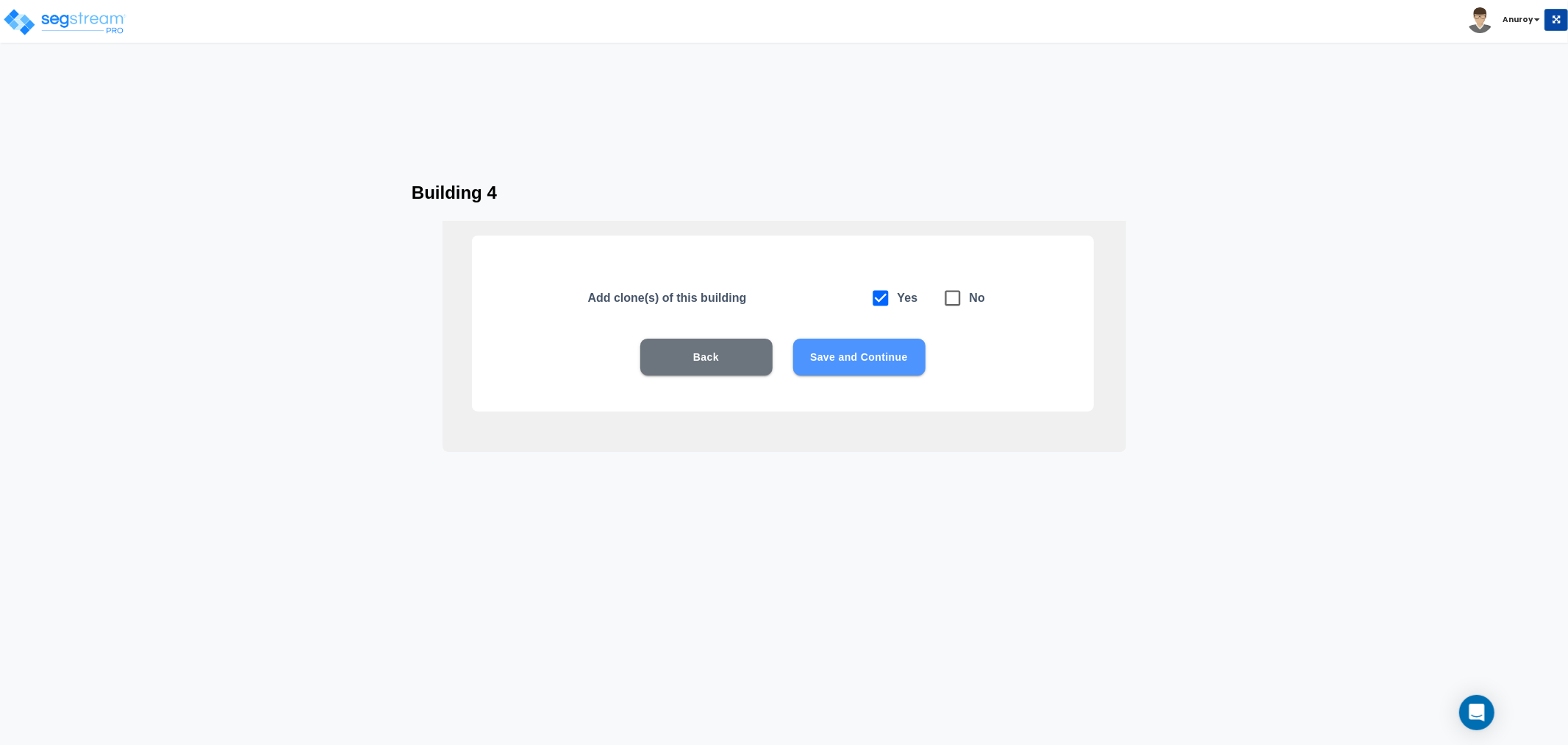
click at [876, 365] on button "Save and Continue" at bounding box center [859, 356] width 132 height 37
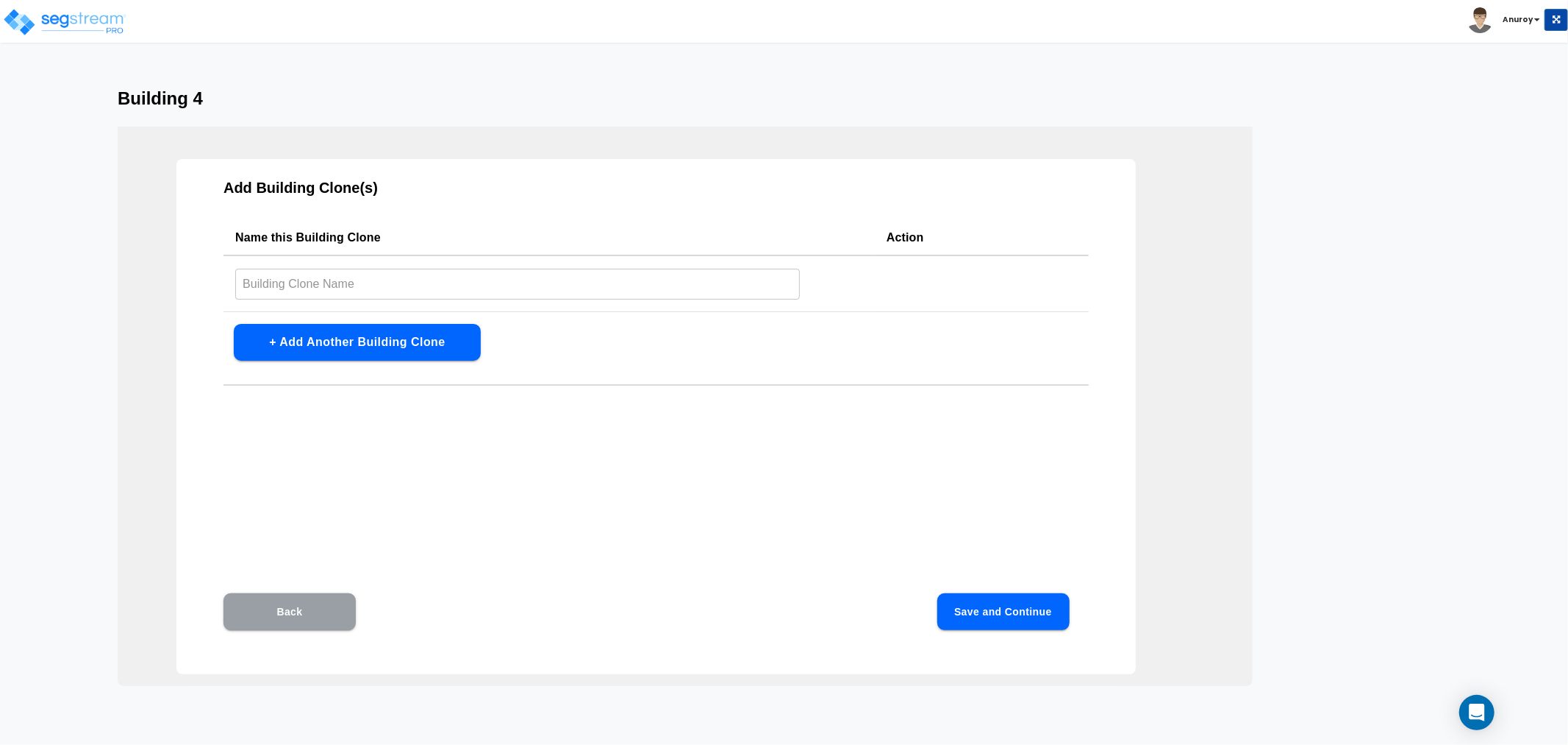
click at [271, 620] on button "Back" at bounding box center [290, 611] width 132 height 37
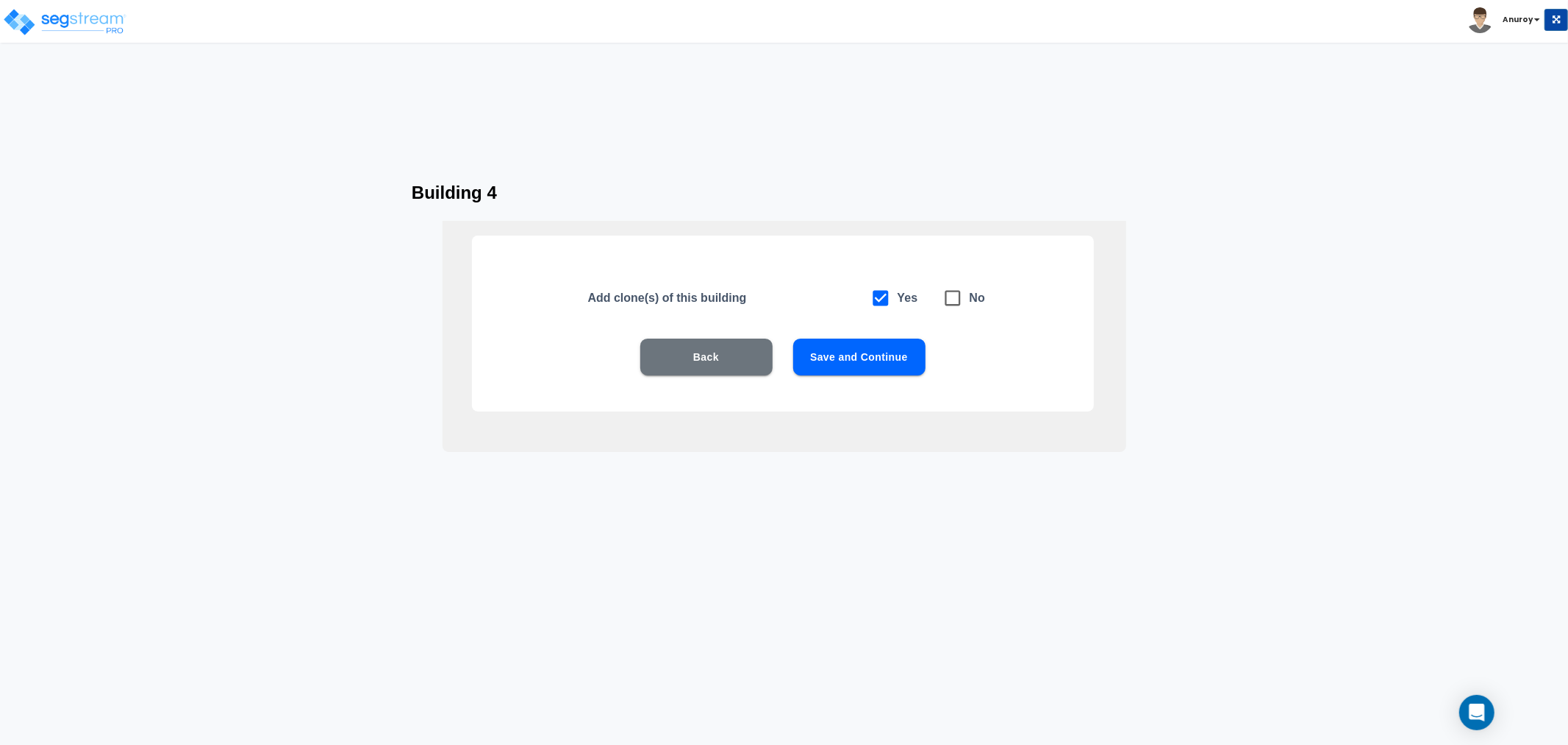
click at [958, 299] on icon at bounding box center [952, 298] width 21 height 21
checkbox input "false"
checkbox input "true"
click at [865, 356] on button "Save and Continue" at bounding box center [859, 356] width 132 height 37
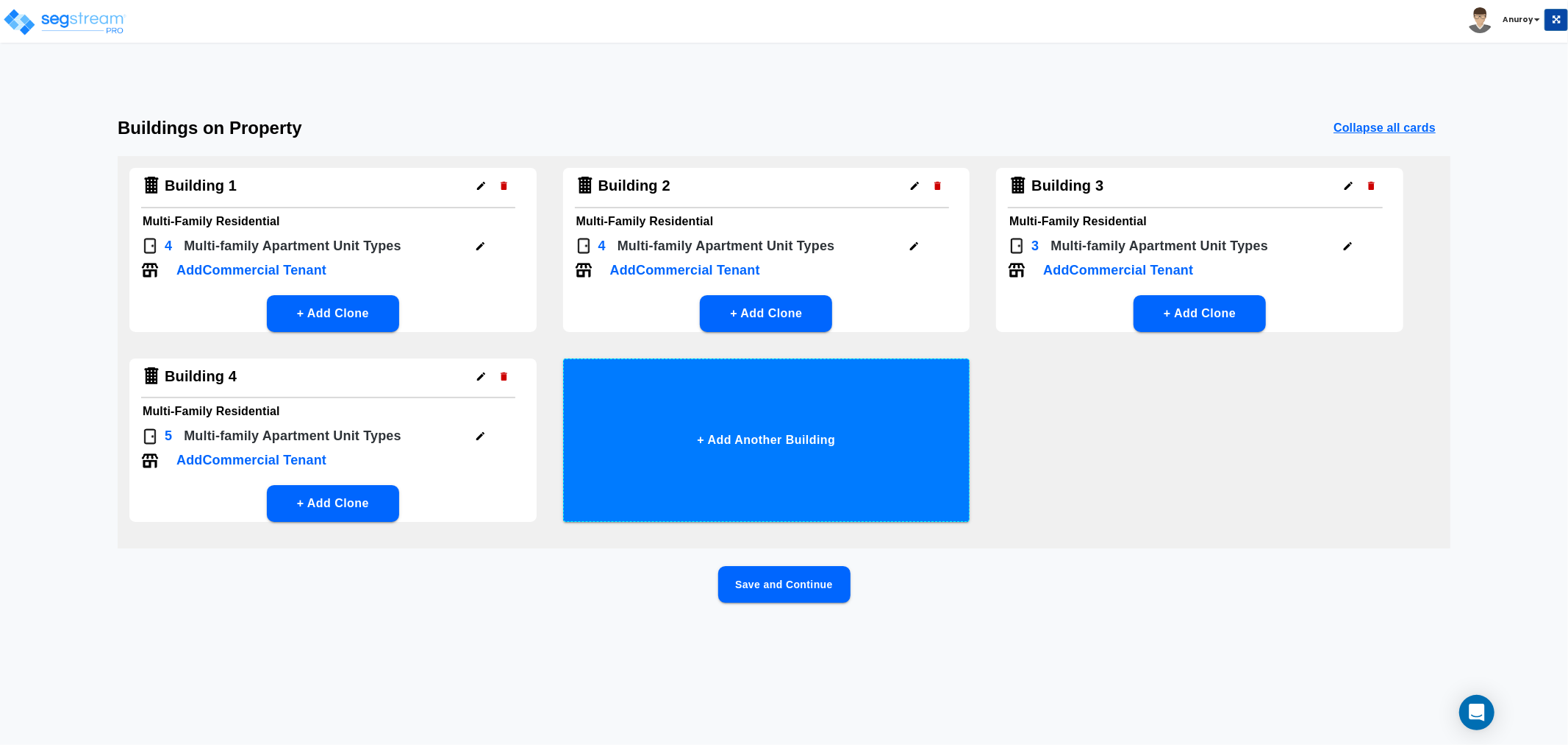
click at [797, 402] on button "+ Add Another Building" at bounding box center [768, 439] width 408 height 163
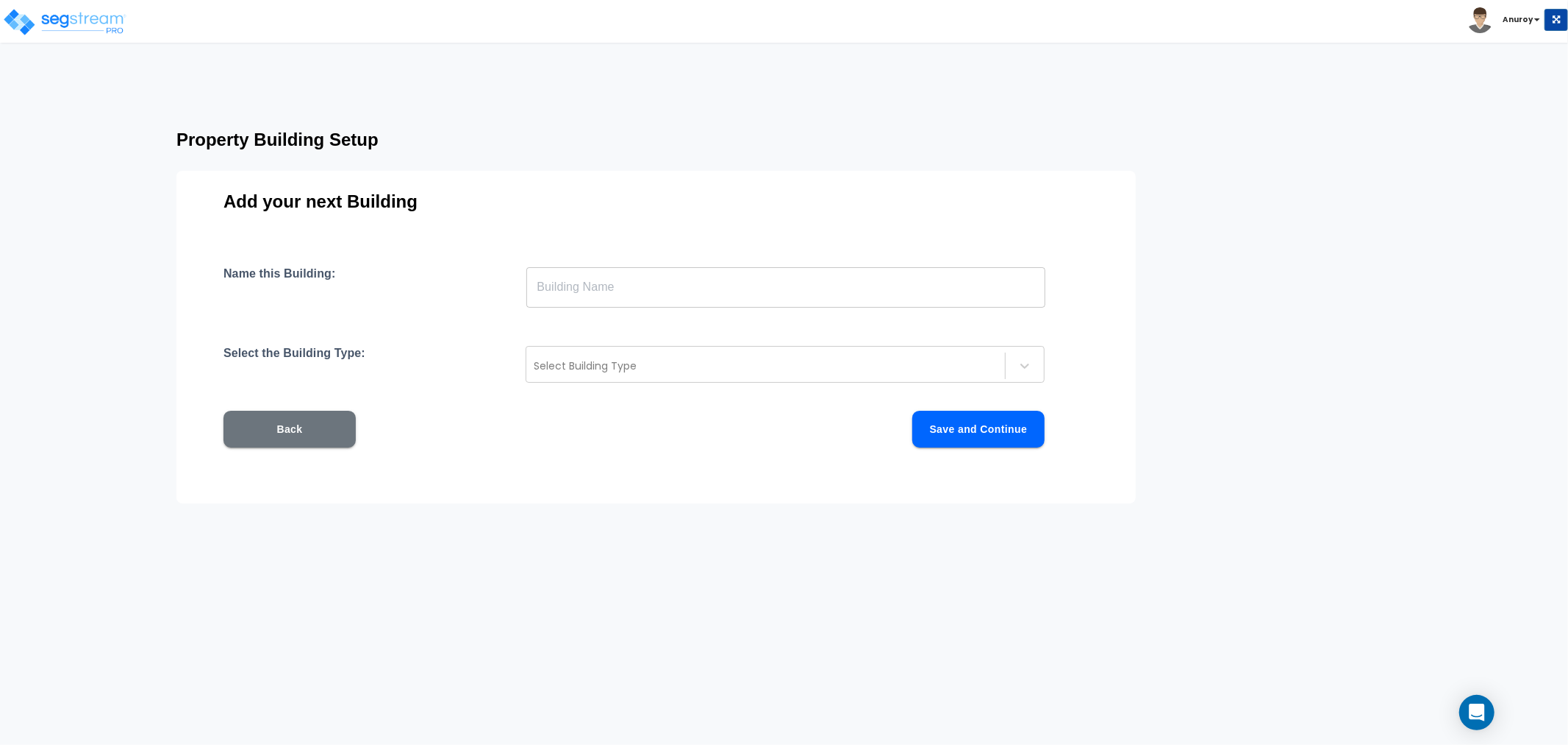
click at [744, 308] on div "Name this Building: ​ Select the Building Type: Select Building Type Back Save …" at bounding box center [657, 374] width 865 height 216
click at [739, 285] on input "text" at bounding box center [785, 286] width 519 height 41
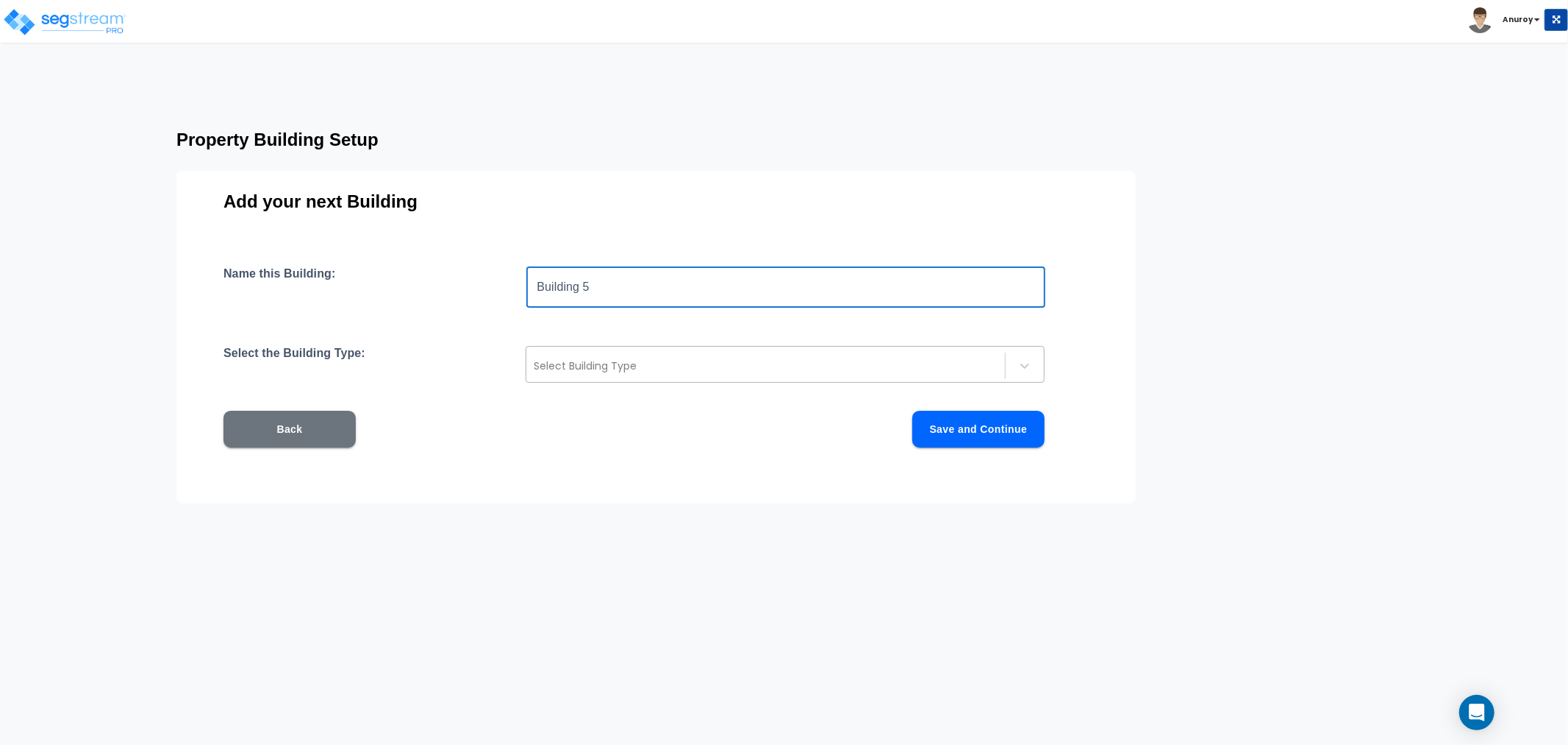
type input "Building 5"
click at [797, 357] on div at bounding box center [766, 366] width 464 height 18
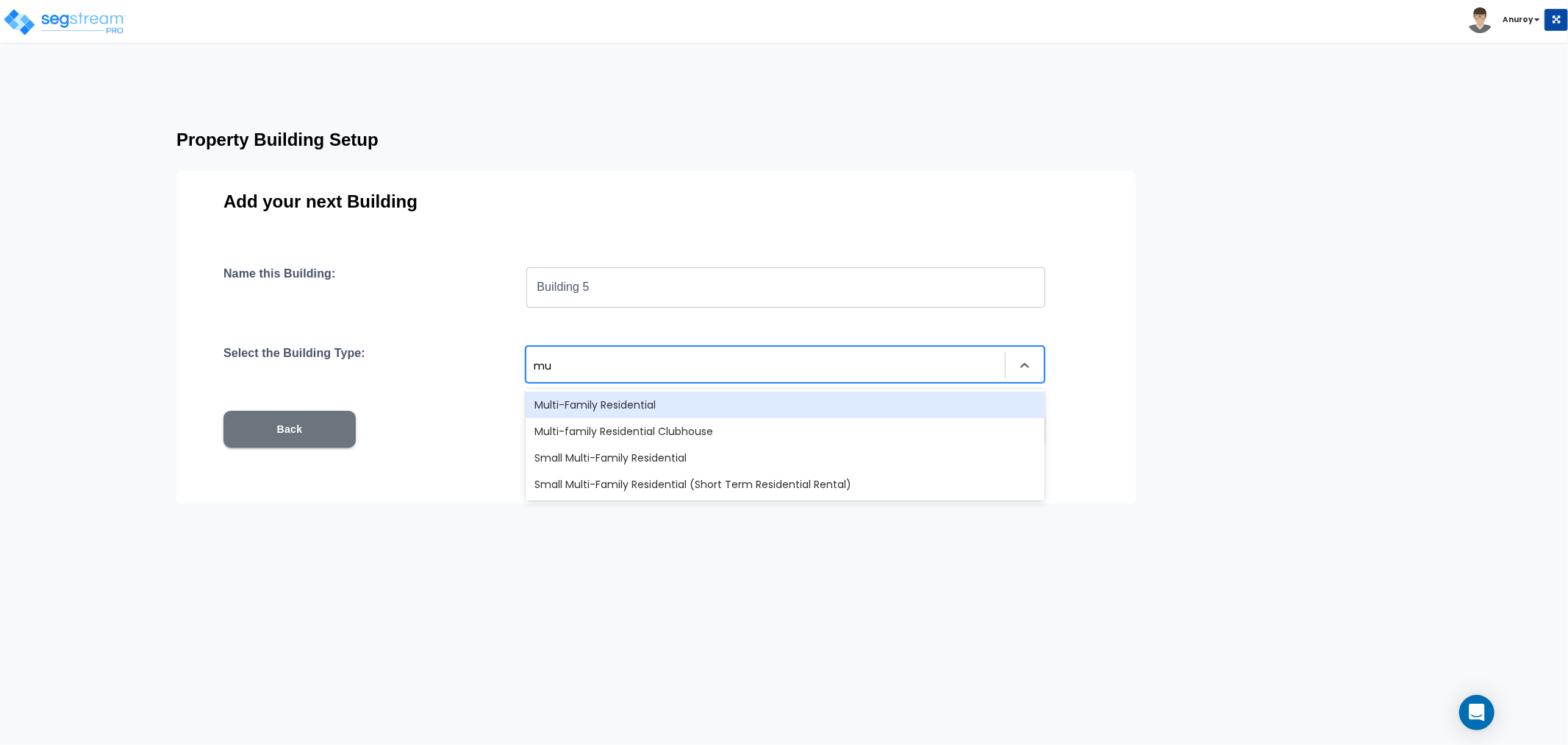
type input "mul"
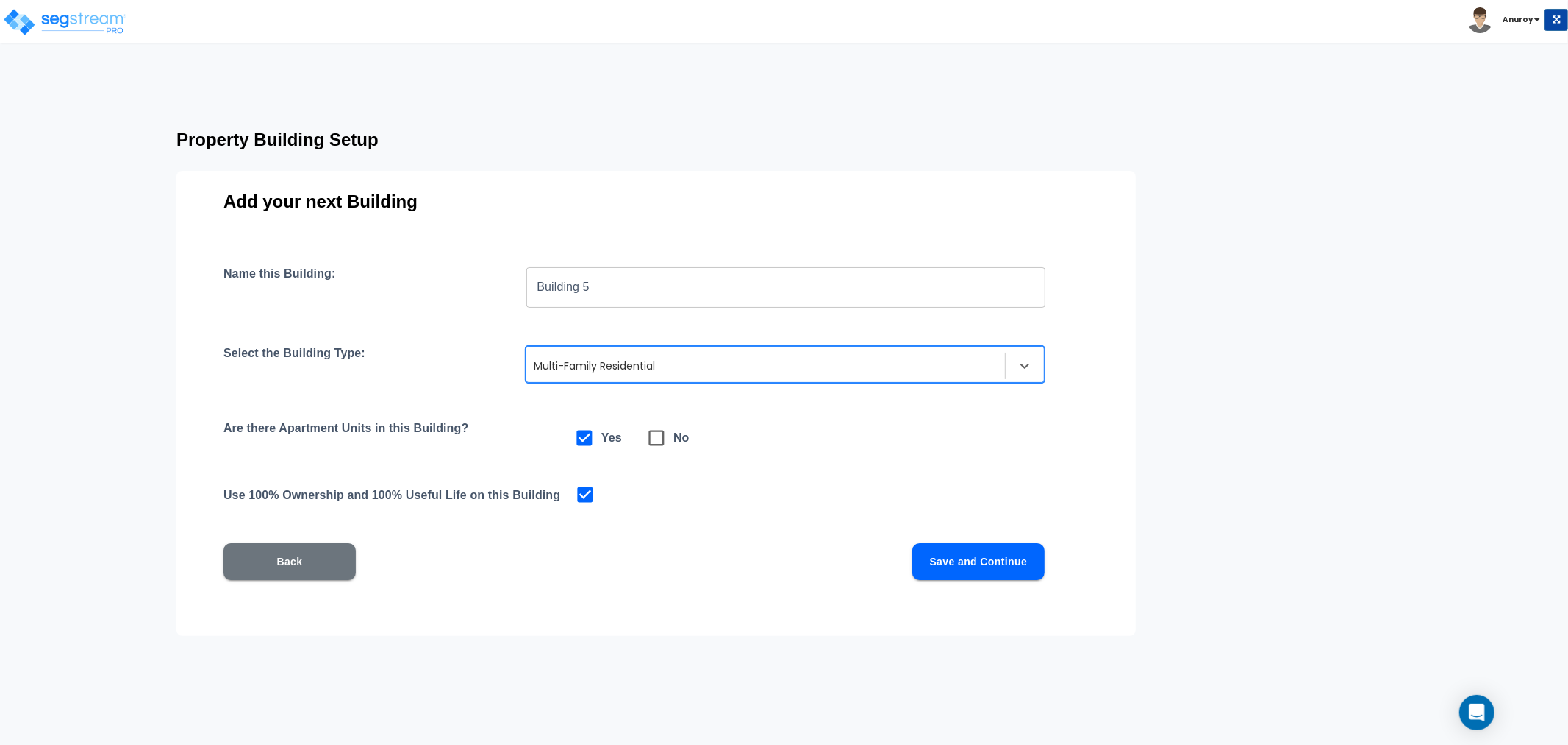
click at [992, 558] on button "Save and Continue" at bounding box center [978, 561] width 132 height 37
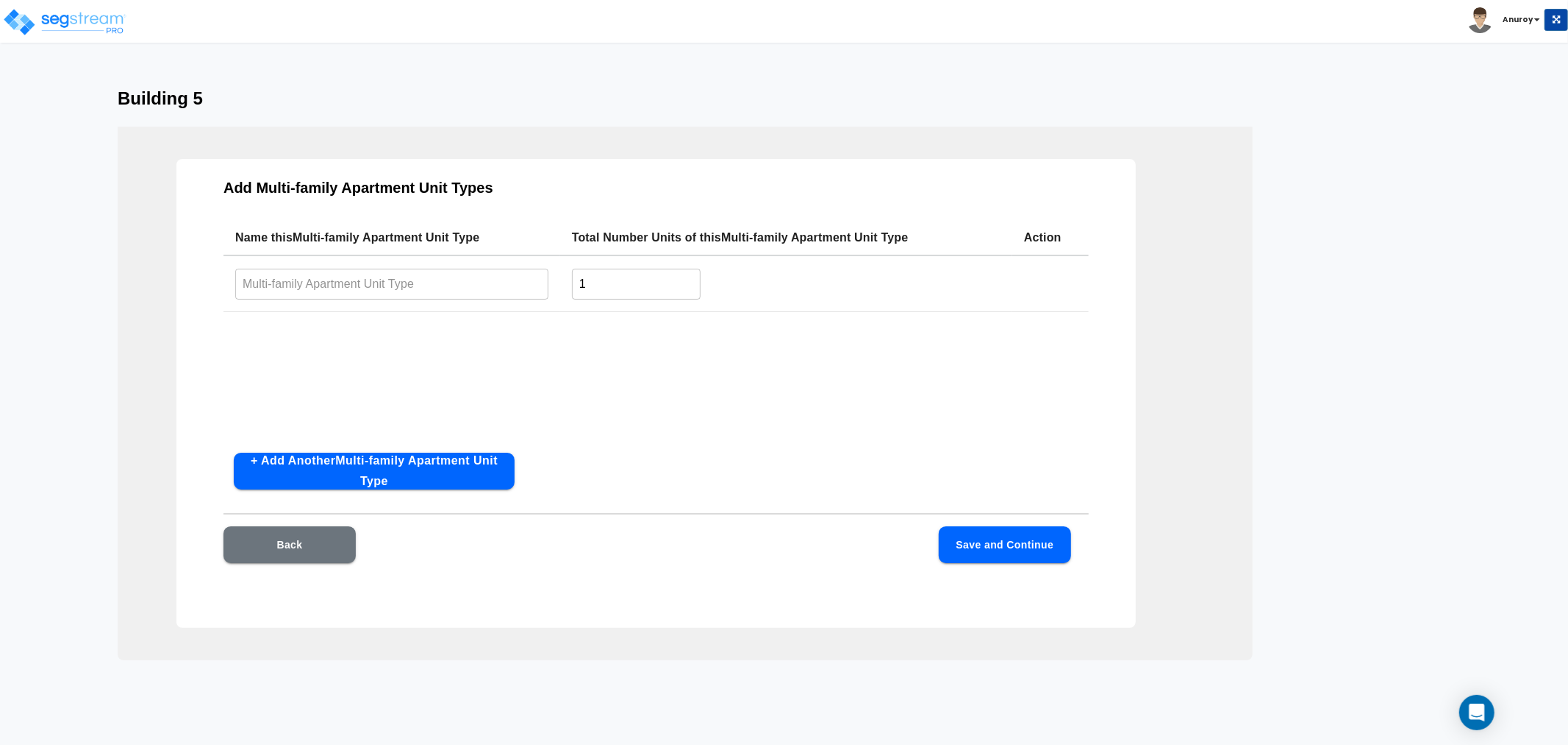
click at [408, 266] on td "​" at bounding box center [392, 283] width 337 height 57
drag, startPoint x: 422, startPoint y: 275, endPoint x: 579, endPoint y: 259, distance: 157.8
click at [425, 275] on input "text" at bounding box center [391, 284] width 313 height 32
click at [376, 285] on input "text" at bounding box center [391, 284] width 313 height 32
paste input "2x2AR1"
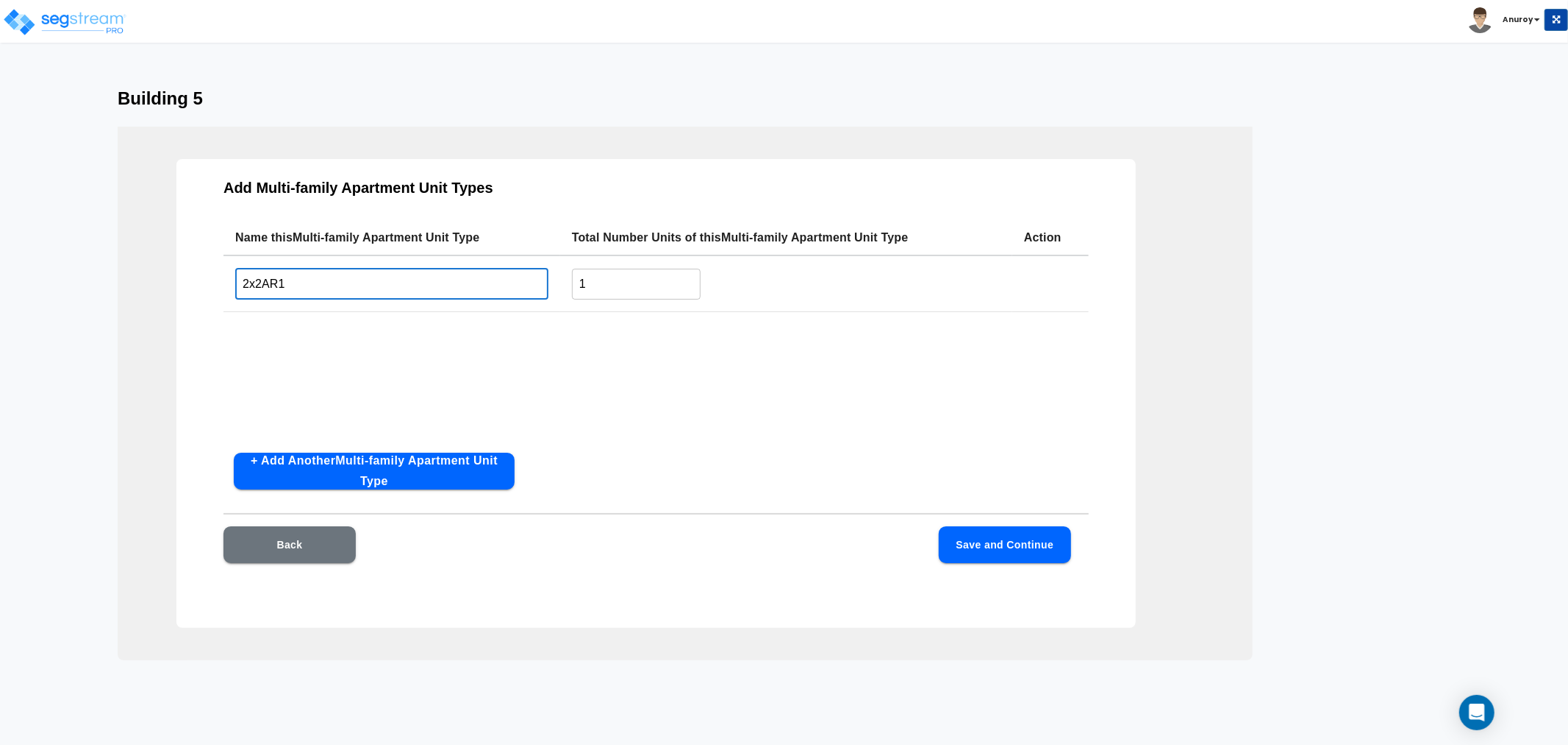
type input "2x2AR1"
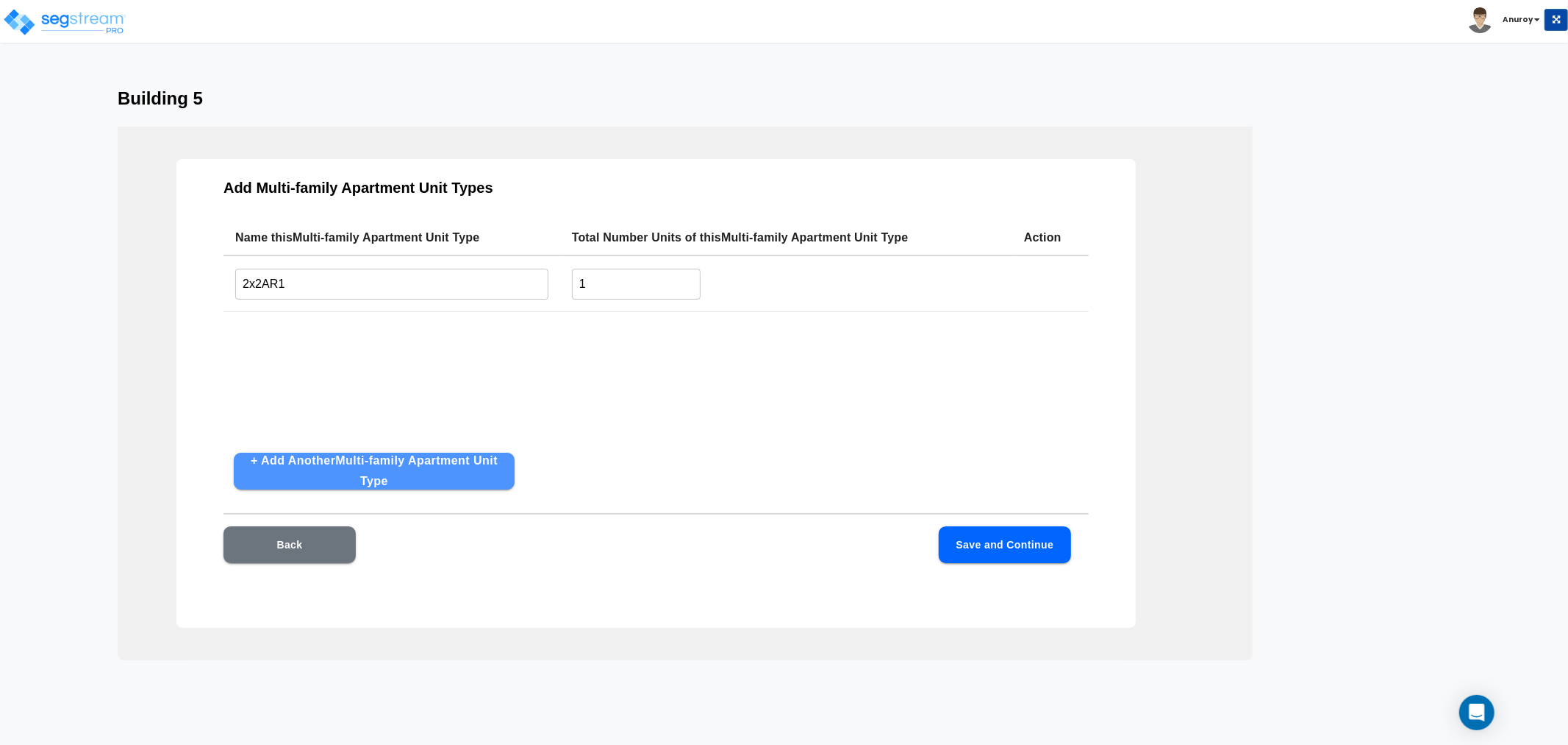
click at [461, 469] on button "+ Add Another Multi-family Apartment Unit Type" at bounding box center [374, 471] width 281 height 37
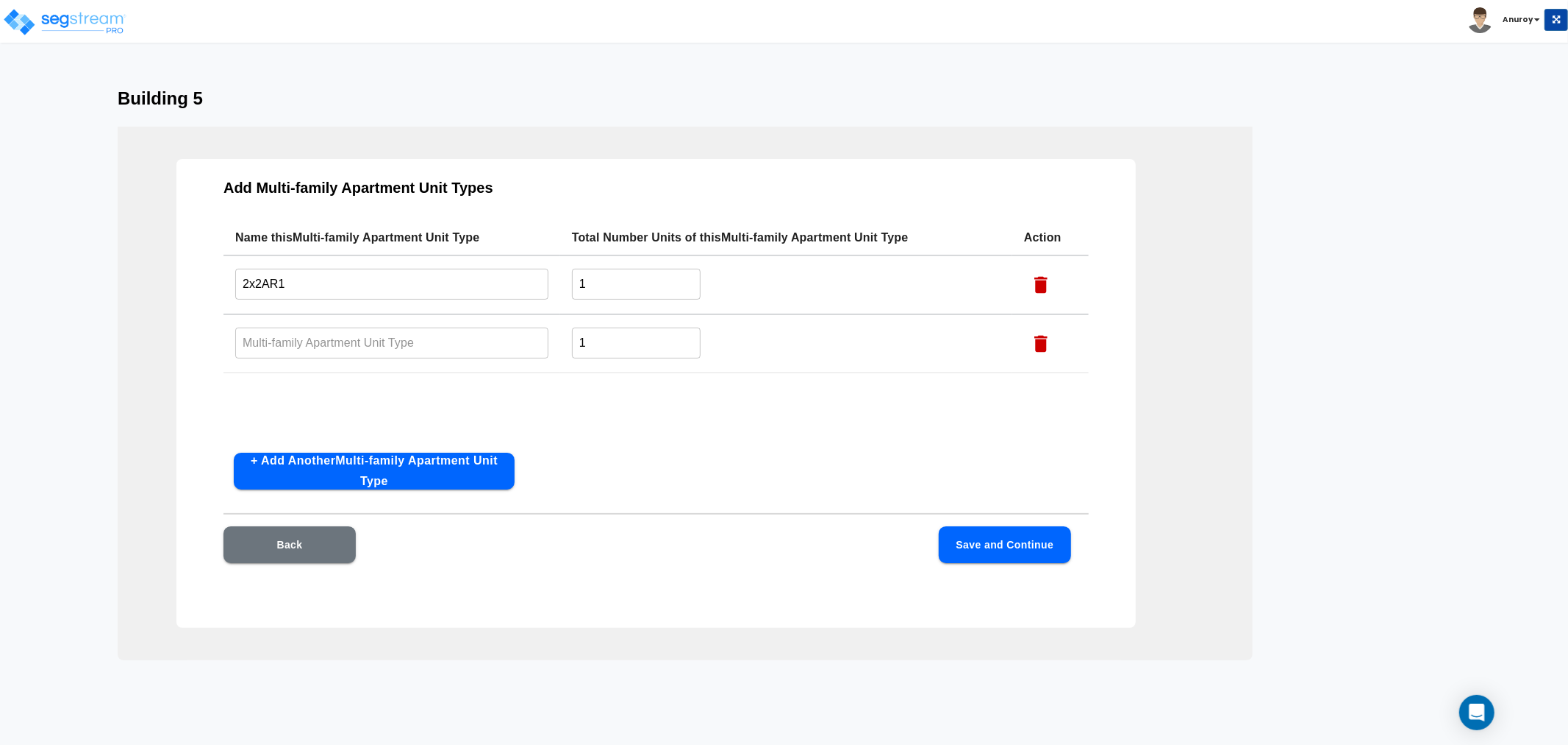
click at [410, 341] on input "text" at bounding box center [391, 343] width 313 height 32
paste input "2x2Ac"
type input "2x2Ac"
click at [461, 475] on button "+ Add Another Multi-family Apartment Unit Type" at bounding box center [374, 471] width 281 height 37
drag, startPoint x: 427, startPoint y: 390, endPoint x: 432, endPoint y: 407, distance: 17.7
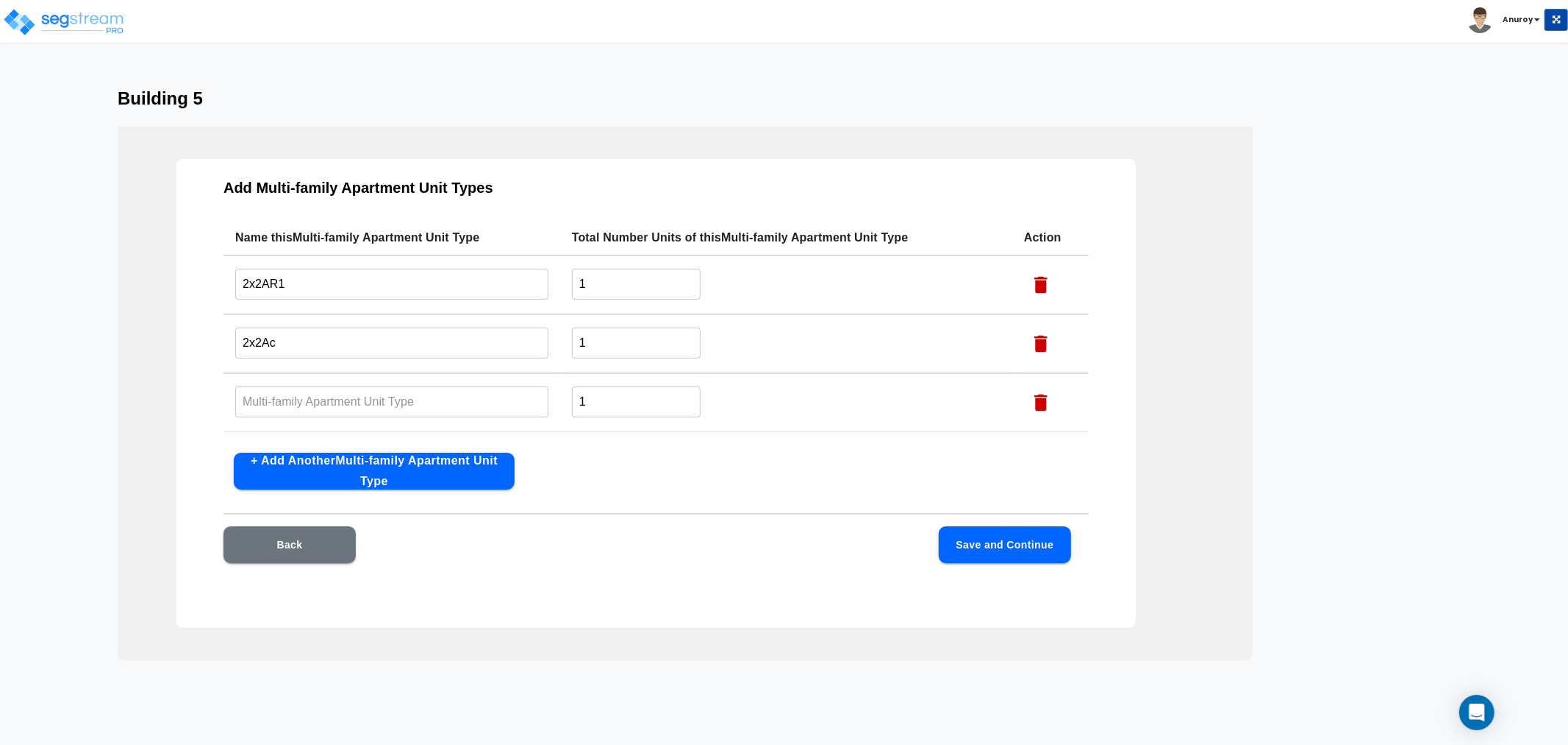
click at [427, 392] on input "text" at bounding box center [391, 402] width 313 height 32
paste input "1x1AR1"
type input "1x1AR1"
drag, startPoint x: 424, startPoint y: 468, endPoint x: 432, endPoint y: 466, distance: 8.2
click at [427, 468] on button "+ Add Another Multi-family Apartment Unit Type" at bounding box center [374, 471] width 281 height 37
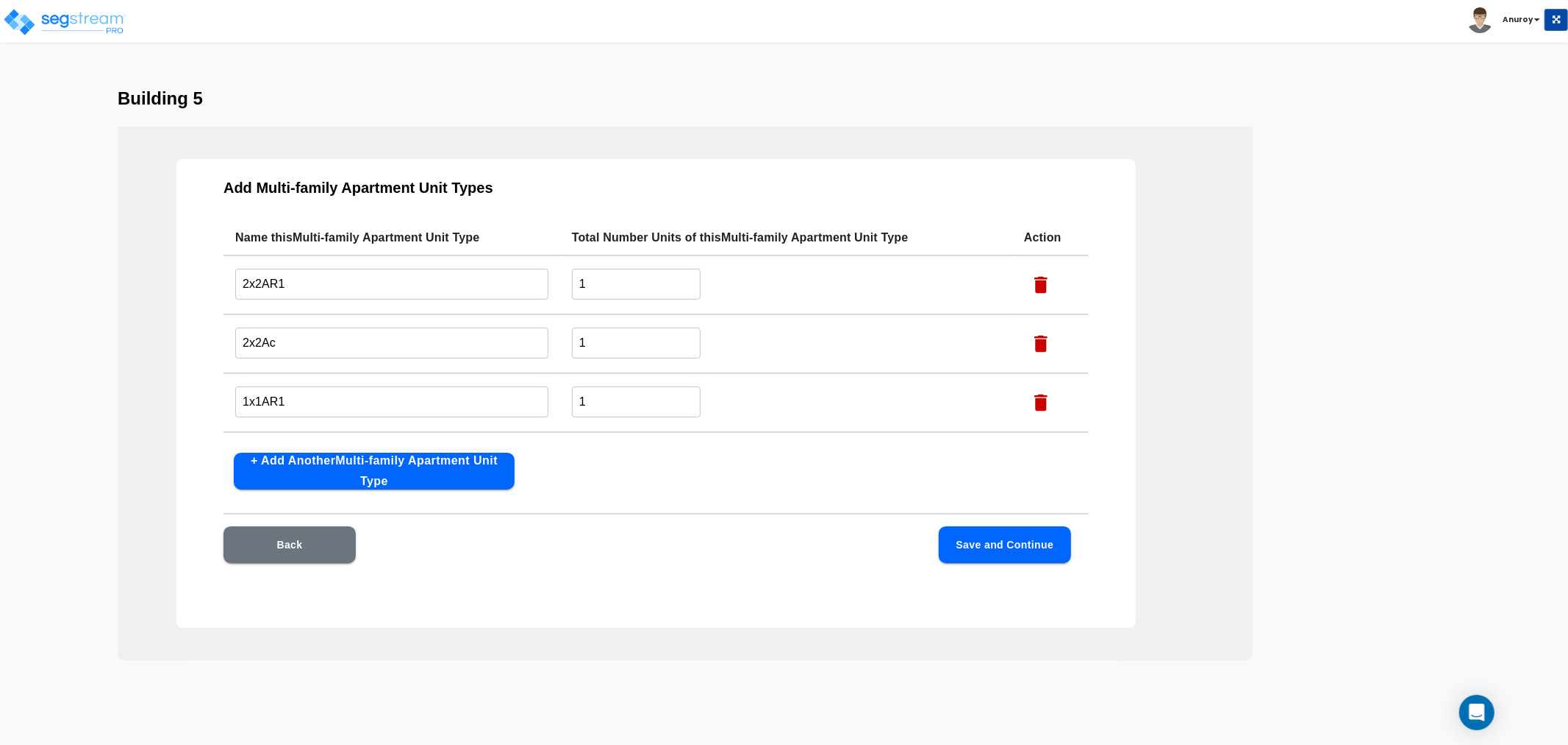
scroll to position [47, 0]
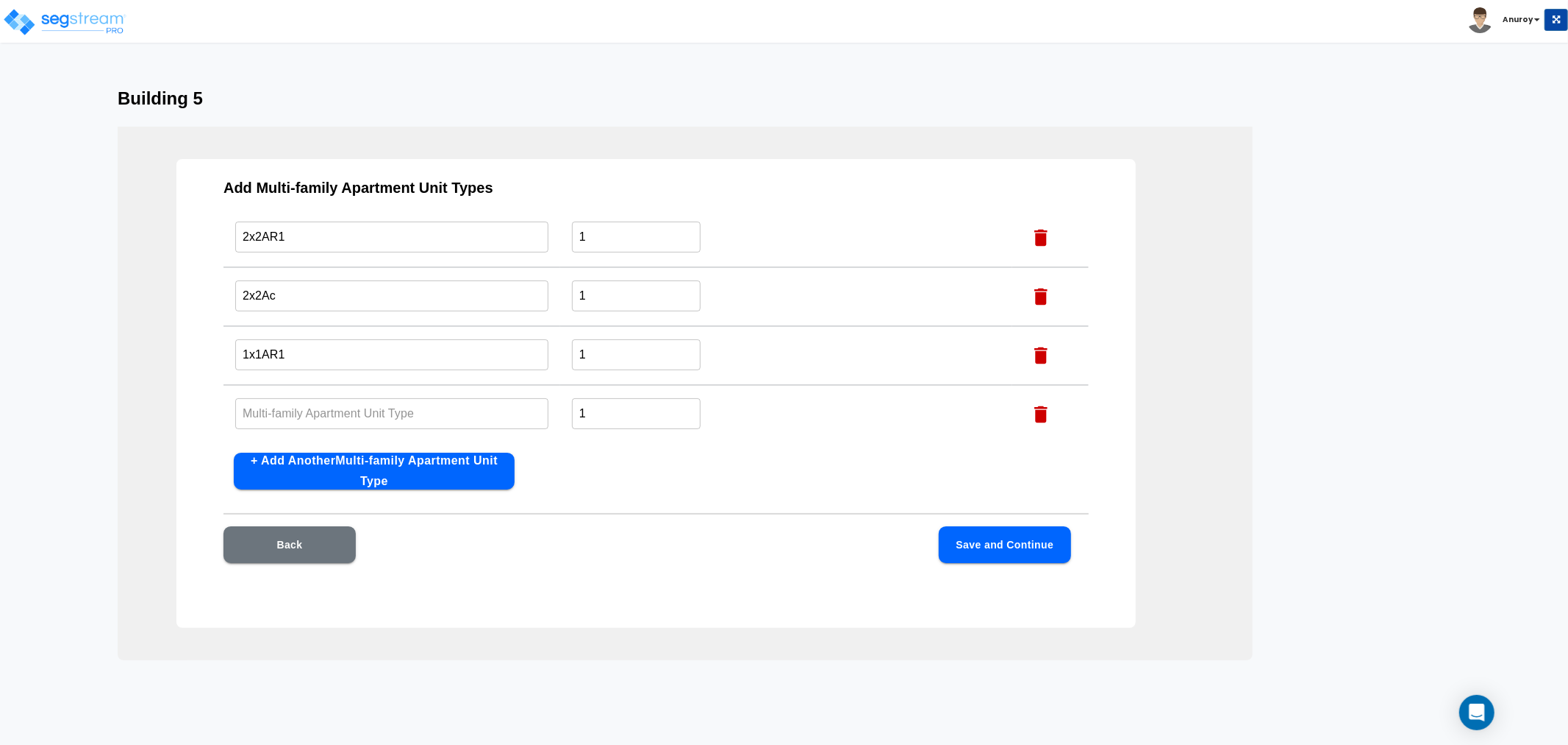
drag, startPoint x: 441, startPoint y: 400, endPoint x: 440, endPoint y: 408, distance: 8.1
click at [441, 400] on input "text" at bounding box center [391, 413] width 313 height 32
paste input "1x1Ac"
type input "1x1Ac"
click at [474, 472] on button "+ Add Another Multi-family Apartment Unit Type" at bounding box center [374, 471] width 281 height 37
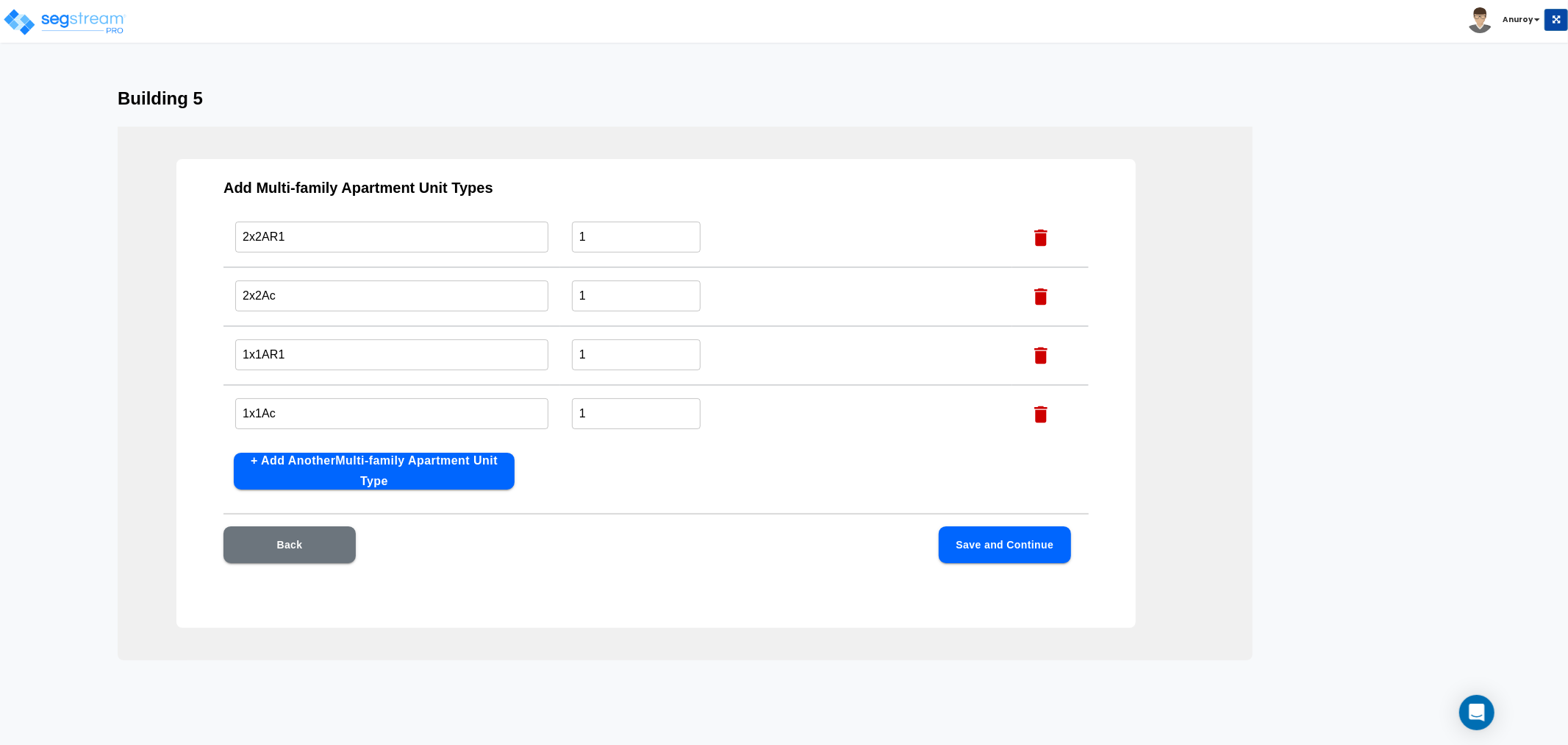
scroll to position [105, 0]
click at [361, 417] on input "text" at bounding box center [391, 414] width 313 height 32
paste input "1x1Ap"
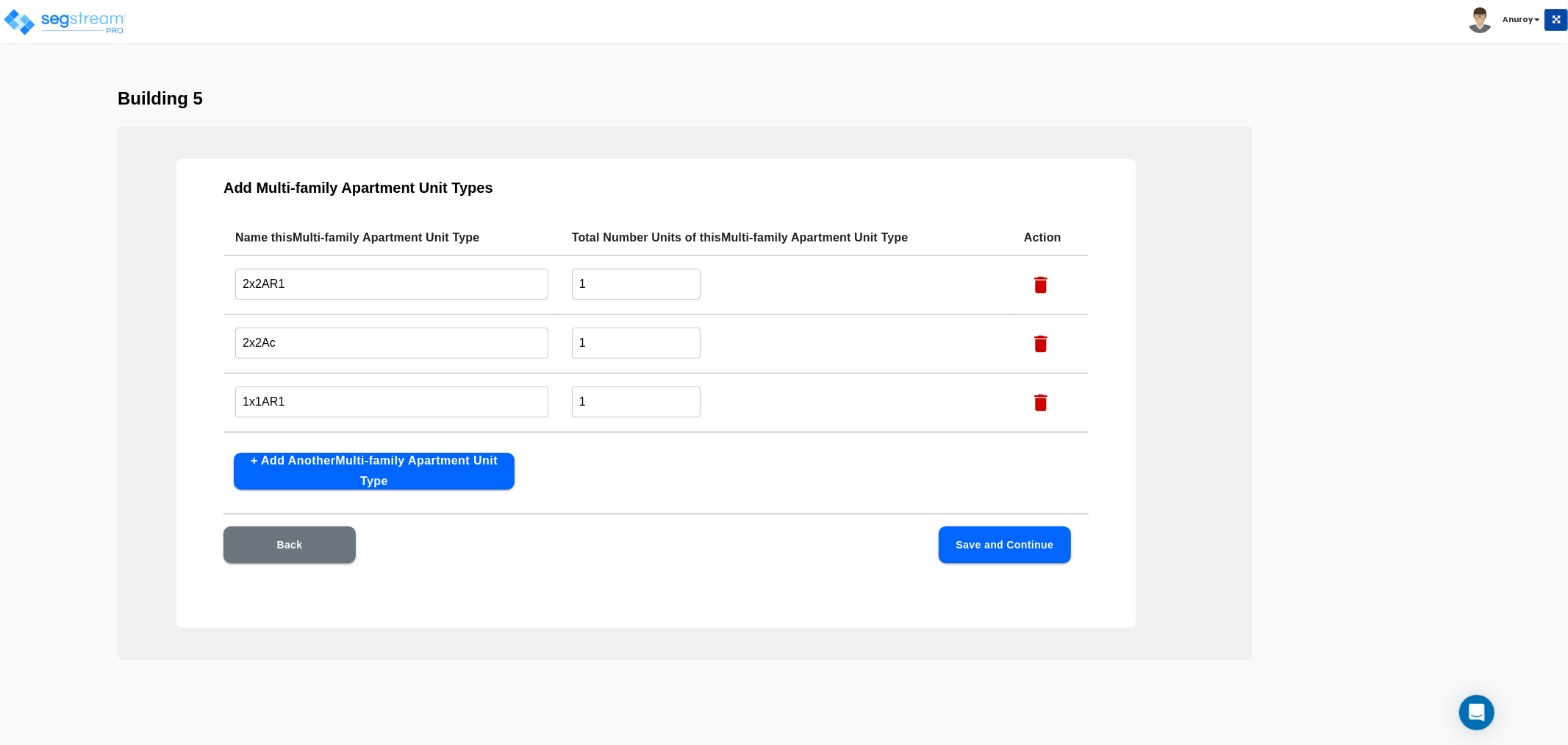
type input "1x1Ap"
drag, startPoint x: 615, startPoint y: 285, endPoint x: 536, endPoint y: 292, distance: 79.3
click at [537, 292] on tr "2x2AR1 ​ 1 ​" at bounding box center [657, 284] width 865 height 59
type input "7"
drag, startPoint x: 597, startPoint y: 397, endPoint x: 585, endPoint y: 399, distance: 12.2
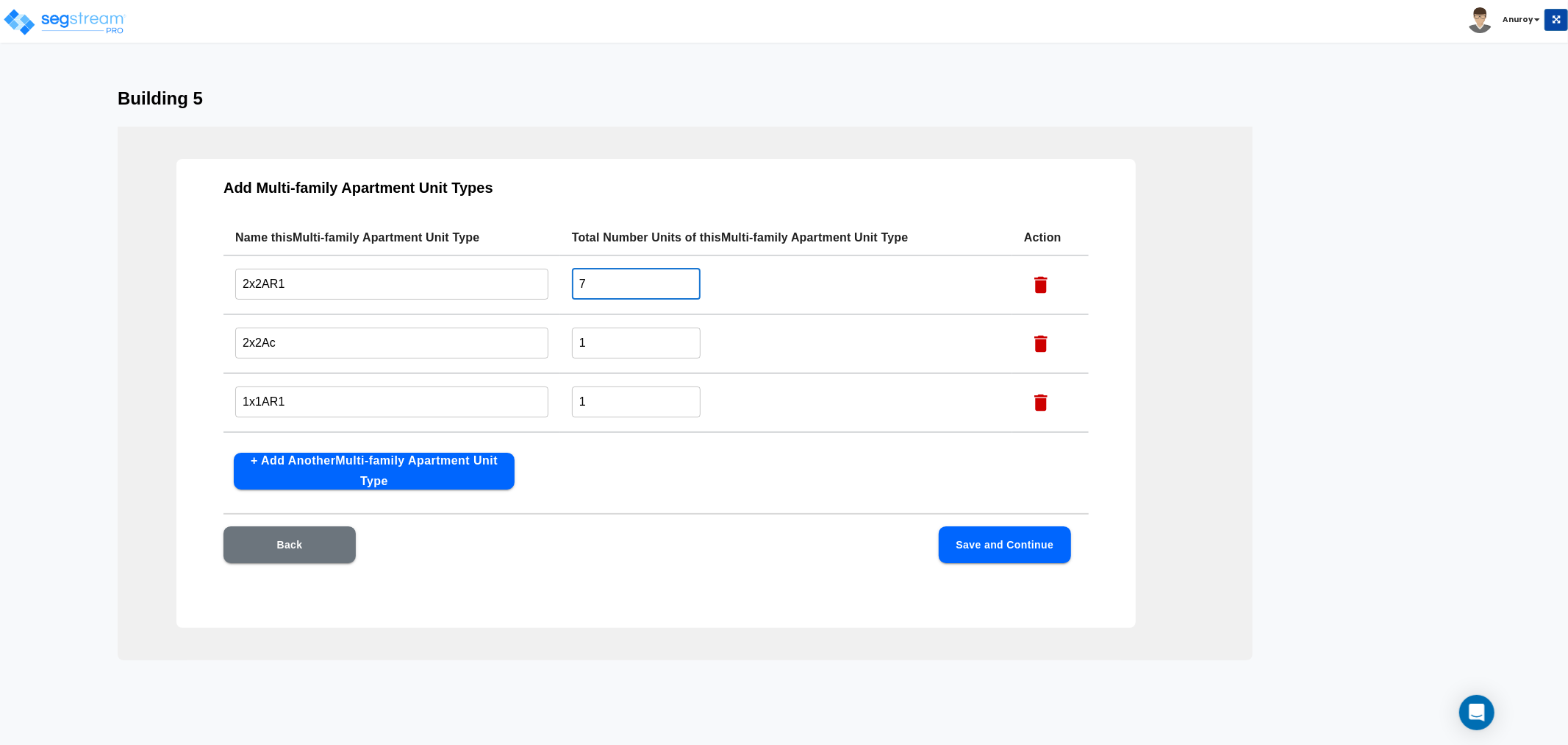
click at [585, 399] on input "1" at bounding box center [636, 402] width 129 height 32
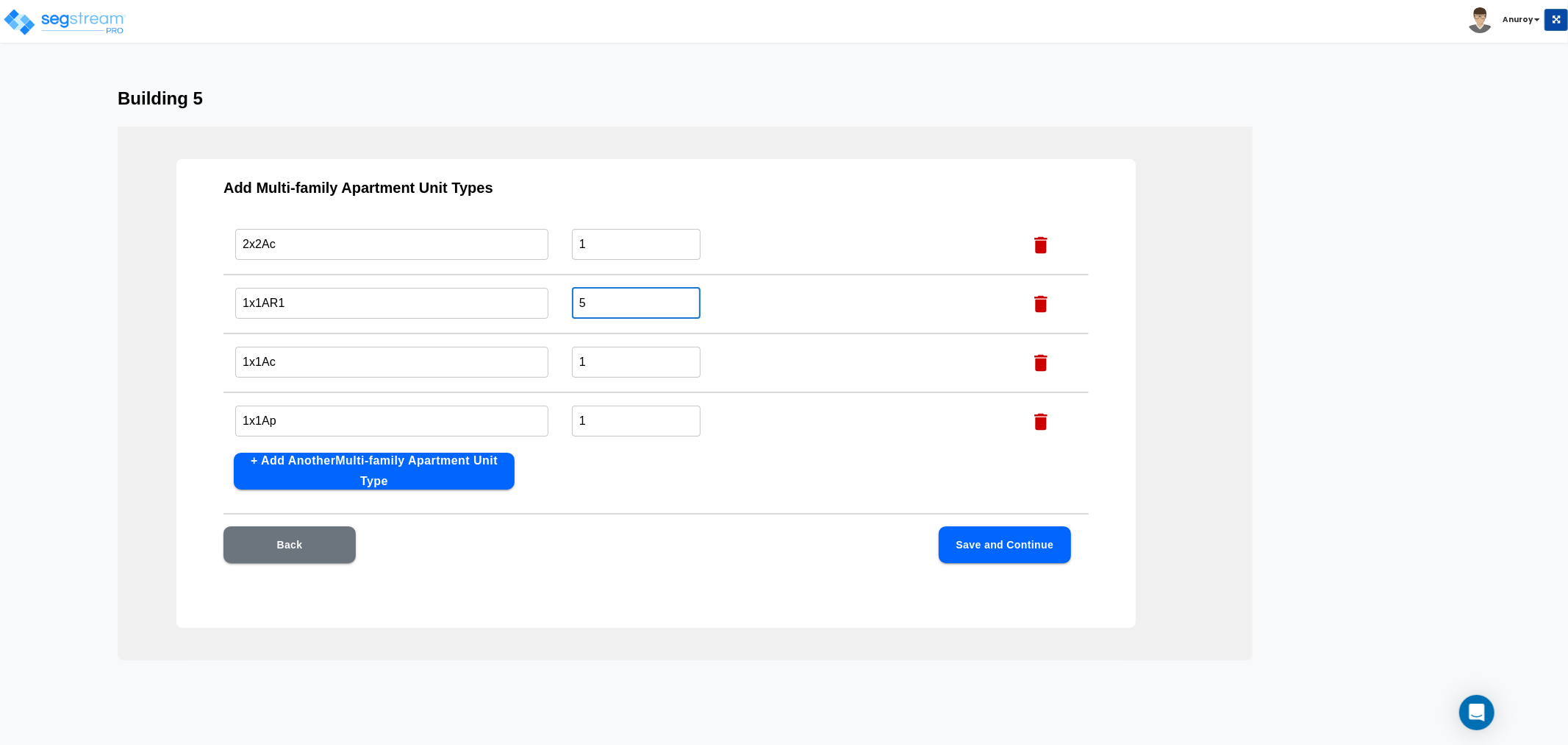
scroll to position [105, 0]
type input "5"
drag, startPoint x: 605, startPoint y: 363, endPoint x: 549, endPoint y: 358, distance: 56.2
click at [549, 358] on tr "1x1Ac ​ 1 ​" at bounding box center [657, 356] width 865 height 59
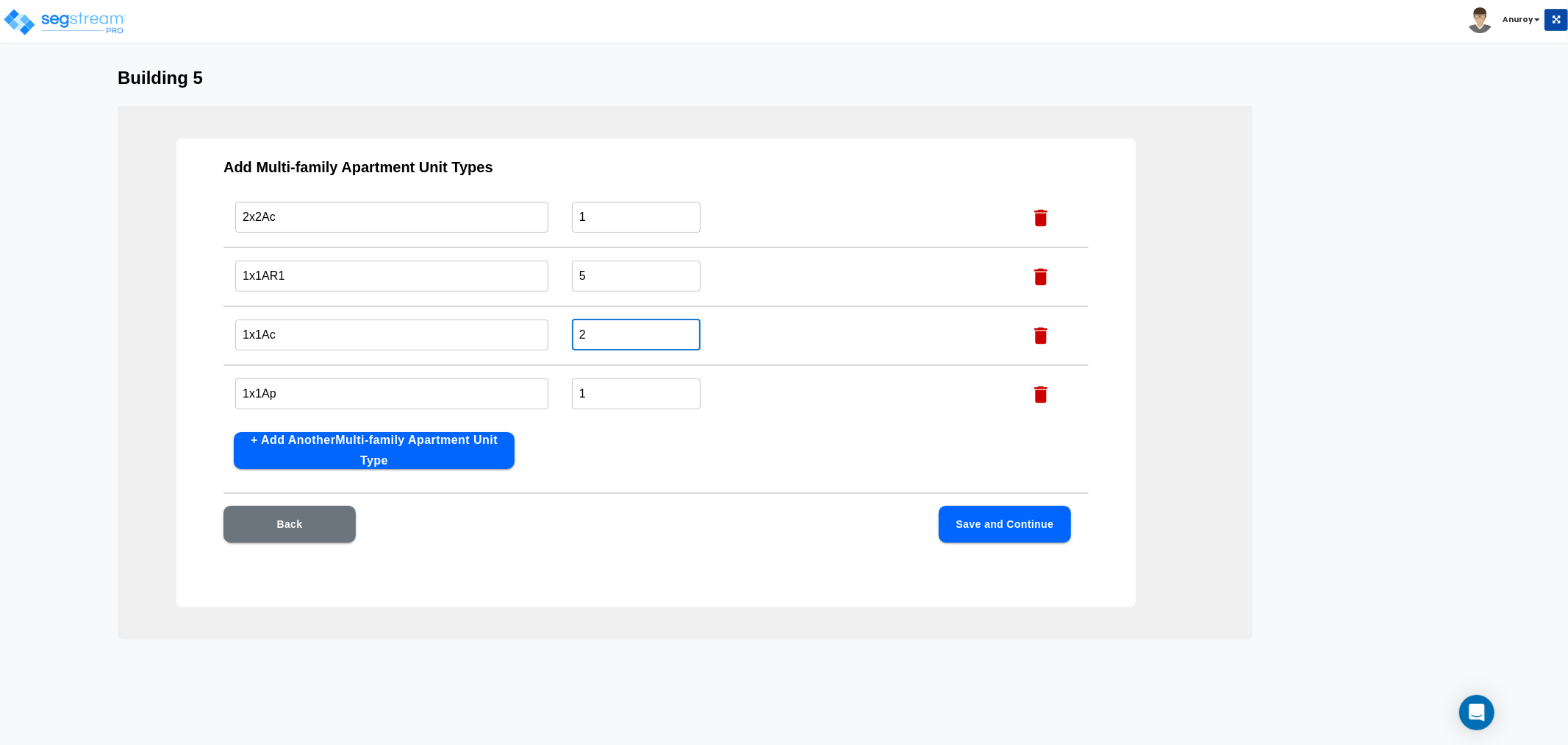
scroll to position [32, 0]
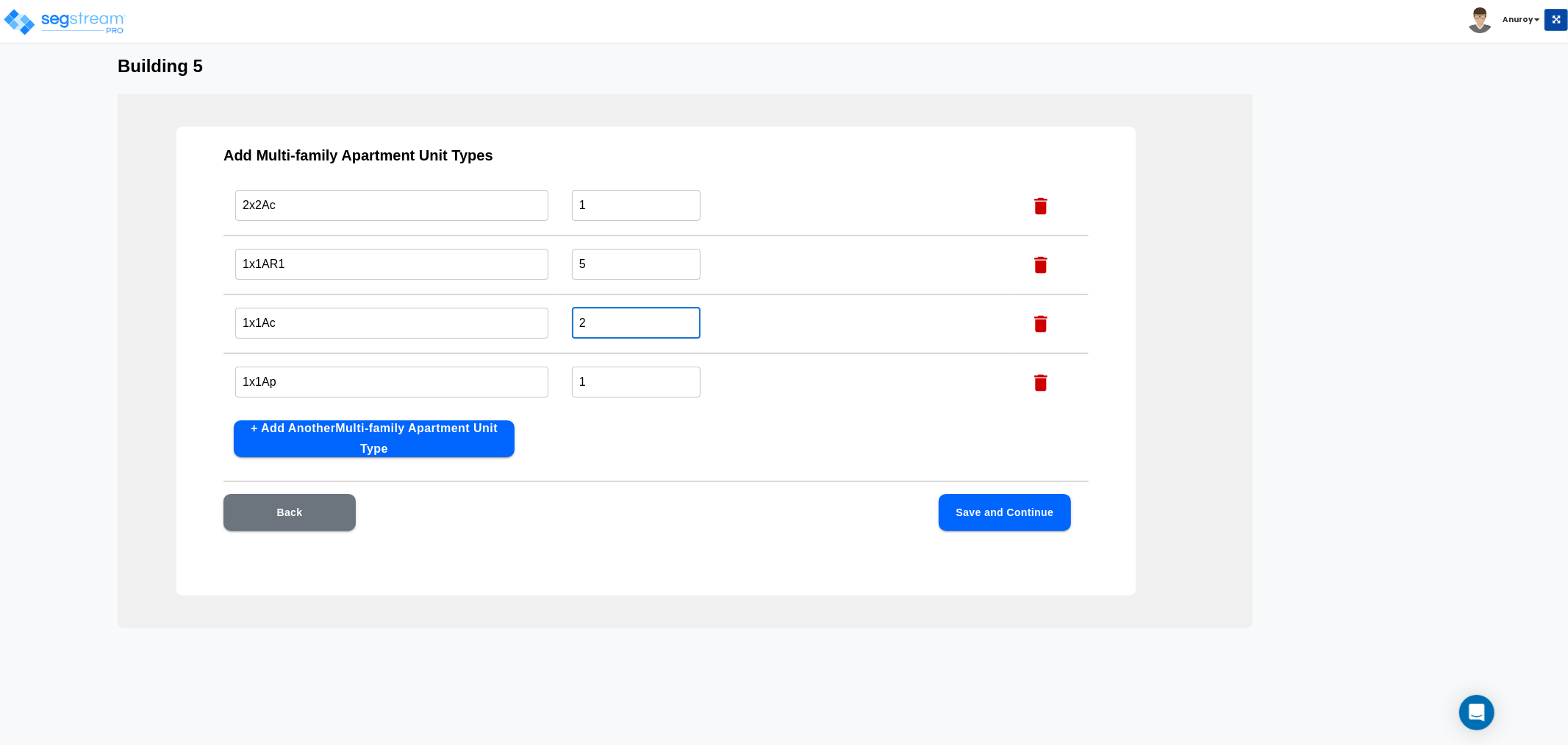
type input "2"
click at [978, 510] on button "Save and Continue" at bounding box center [1005, 512] width 132 height 37
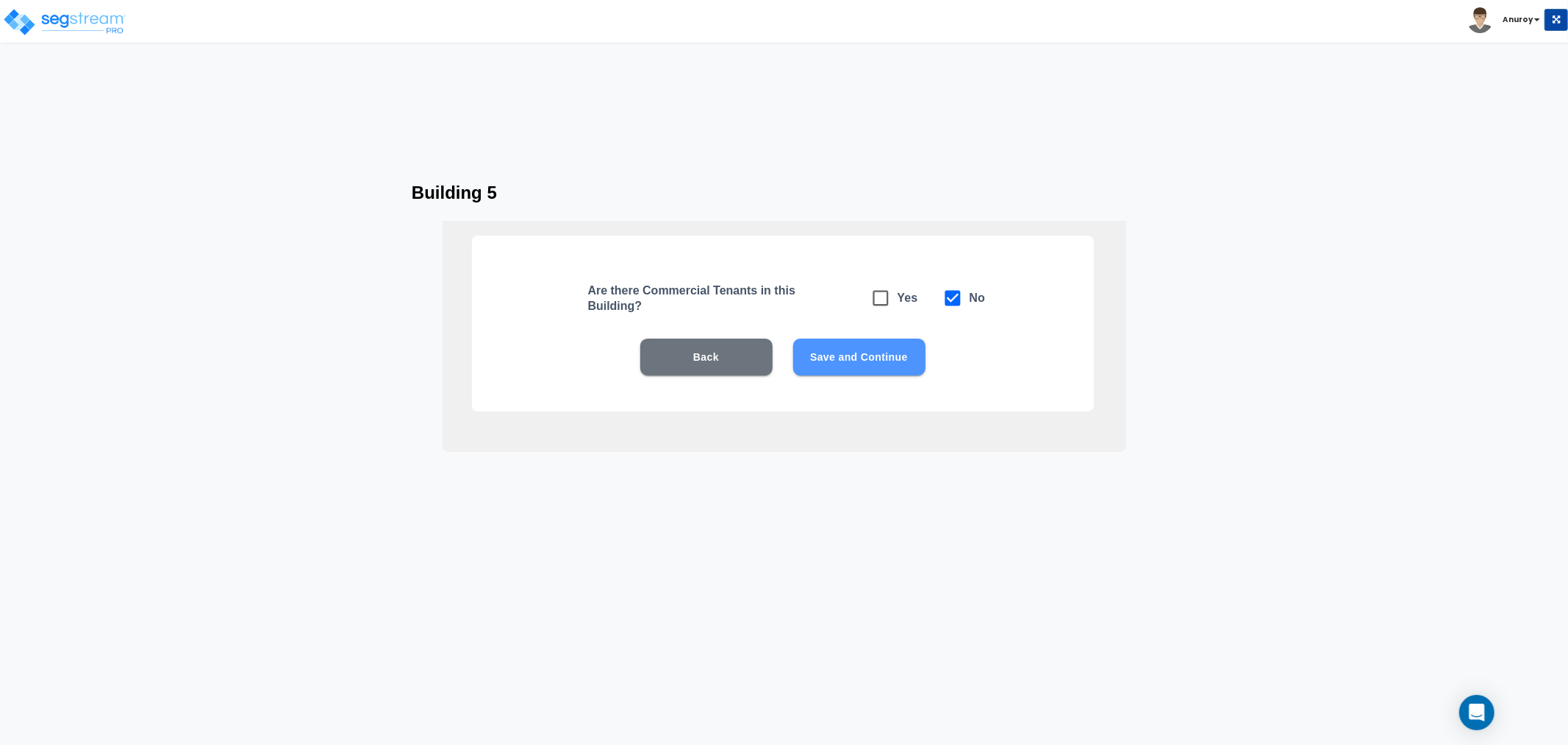
click at [857, 358] on button "Save and Continue" at bounding box center [859, 356] width 132 height 37
click at [858, 358] on button "Save and Continue" at bounding box center [859, 356] width 132 height 37
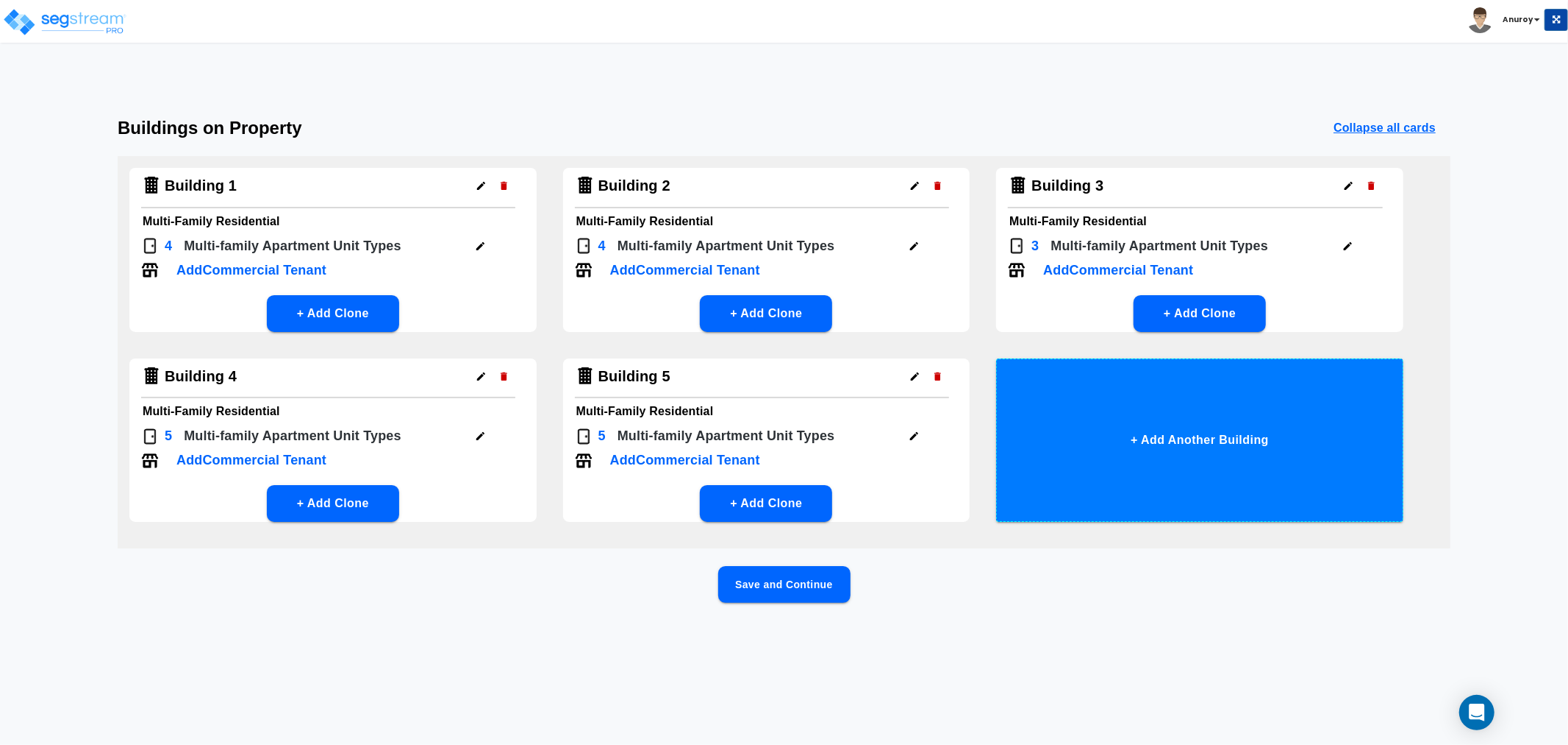
click at [1148, 436] on button "+ Add Another Building" at bounding box center [1200, 439] width 408 height 163
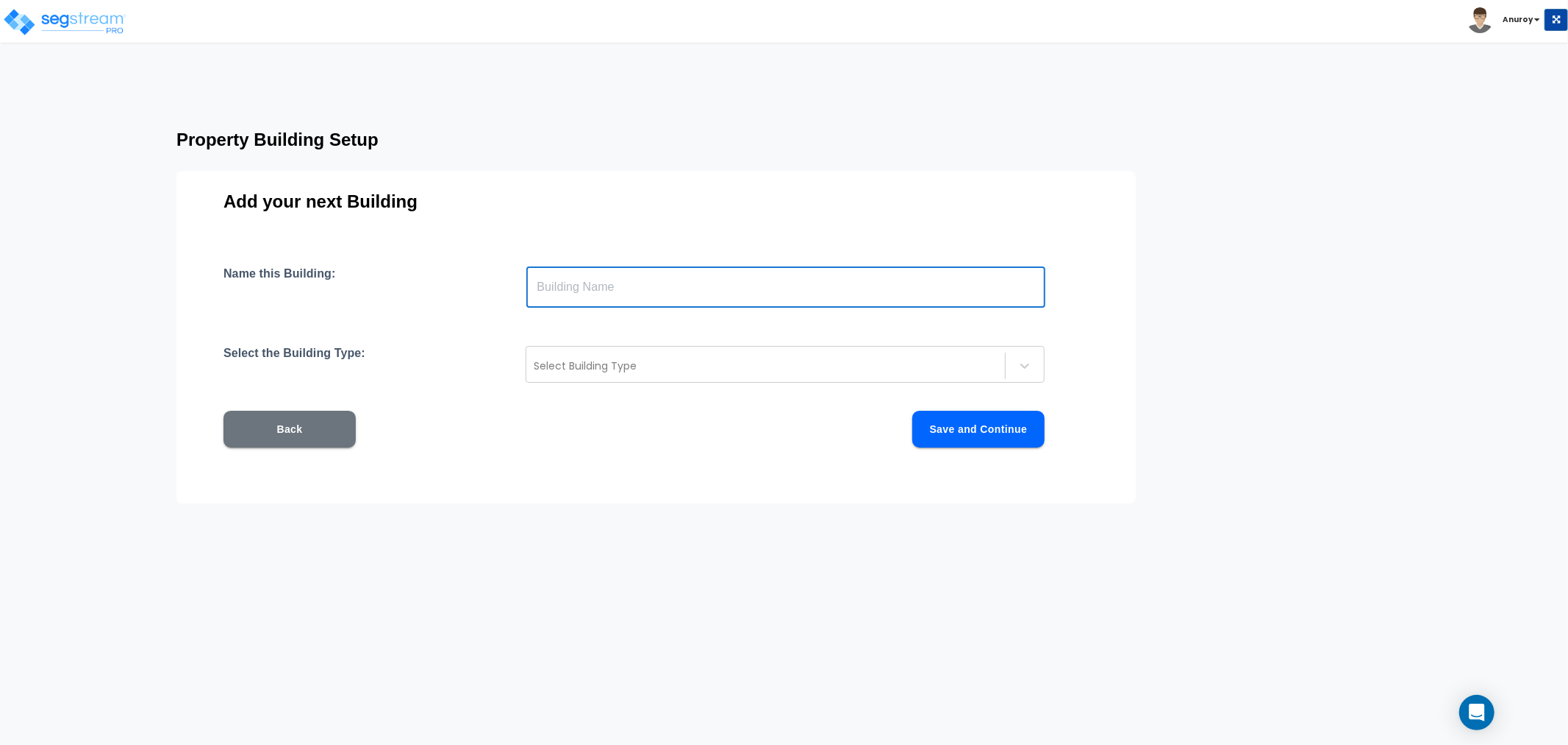
drag, startPoint x: 604, startPoint y: 287, endPoint x: 611, endPoint y: 296, distance: 11.4
click at [604, 287] on input "text" at bounding box center [785, 286] width 519 height 41
drag, startPoint x: 583, startPoint y: 290, endPoint x: 623, endPoint y: 289, distance: 40.0
click at [621, 289] on input "Building 2" at bounding box center [785, 286] width 519 height 41
type input "Building 6"
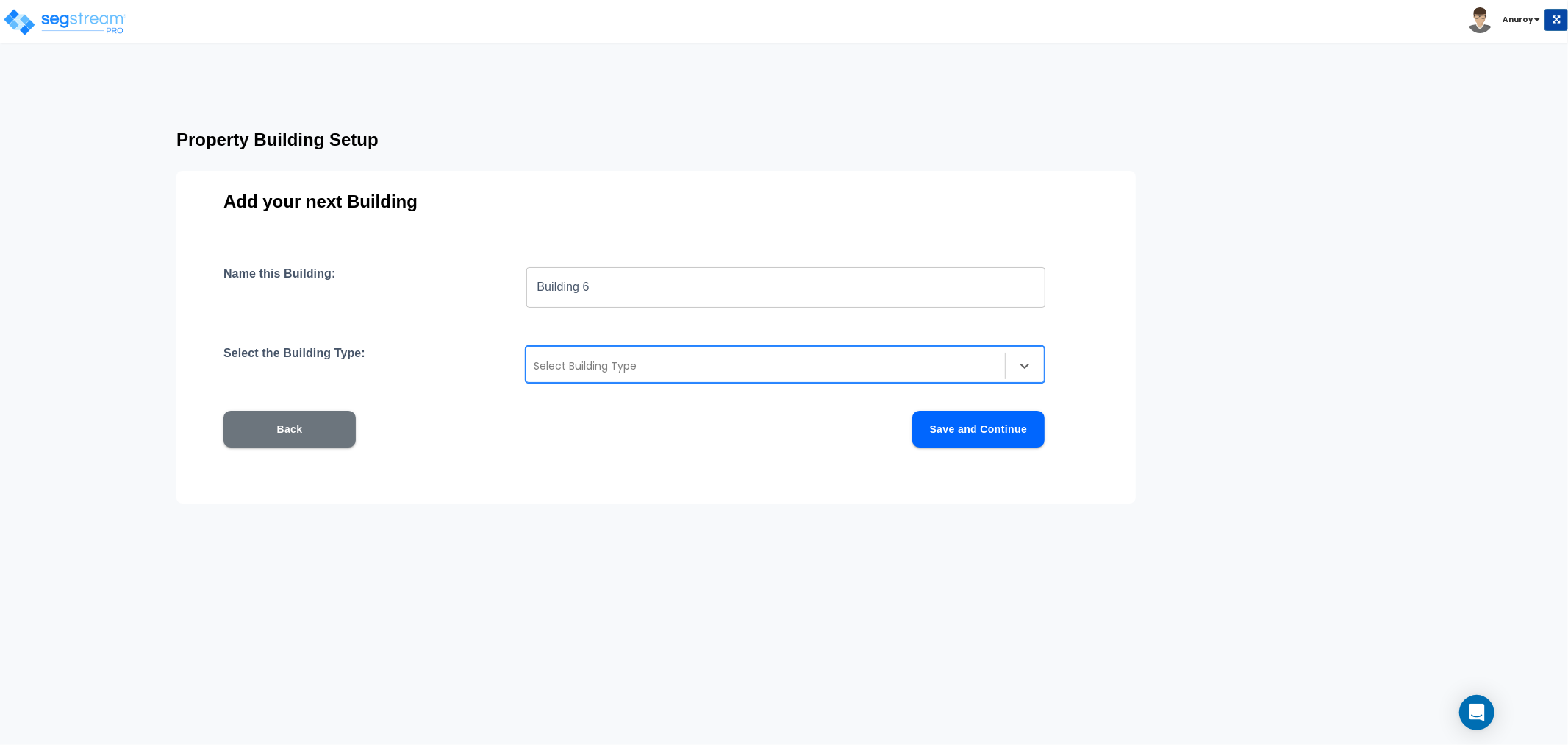
click at [613, 358] on div at bounding box center [766, 366] width 464 height 18
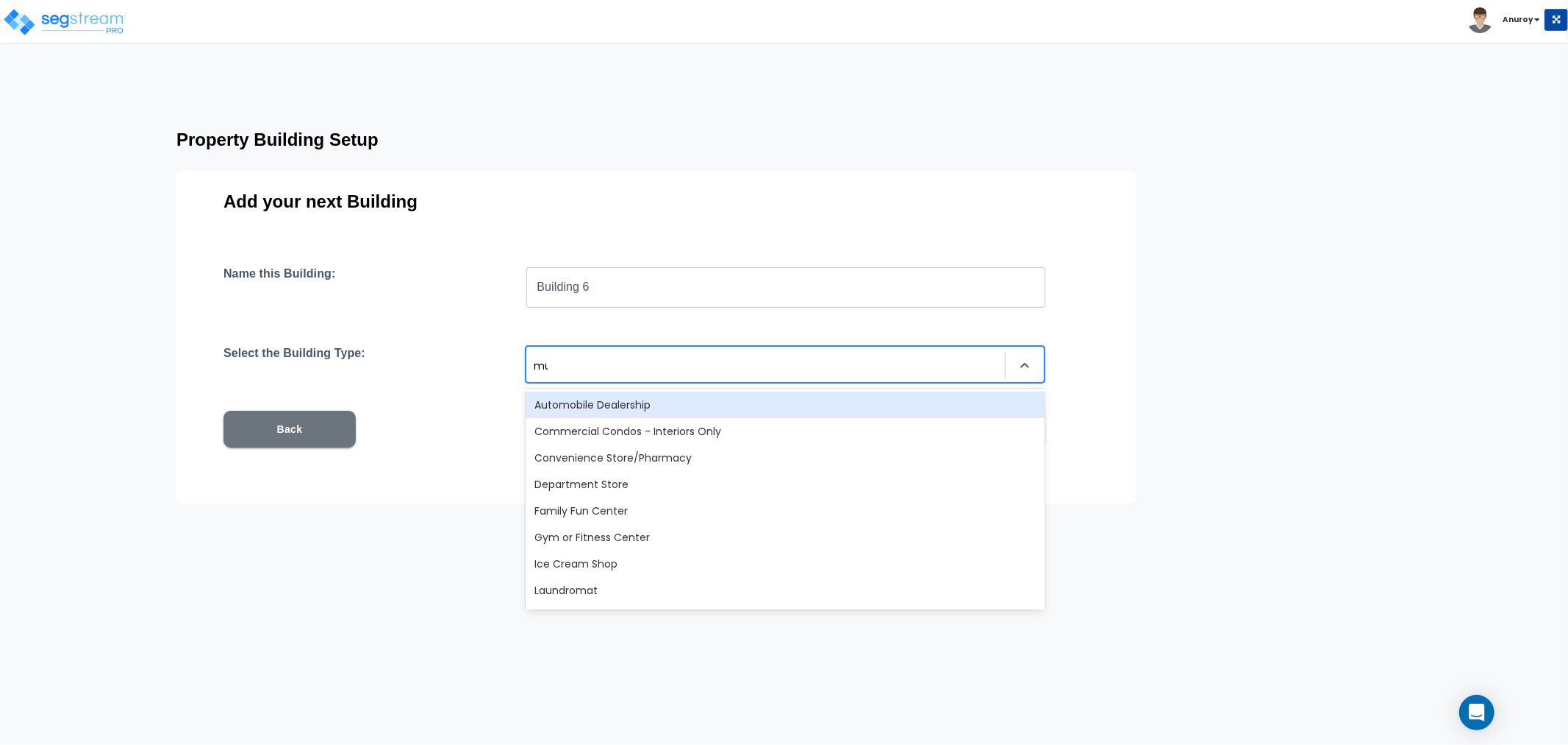
type input "mul"
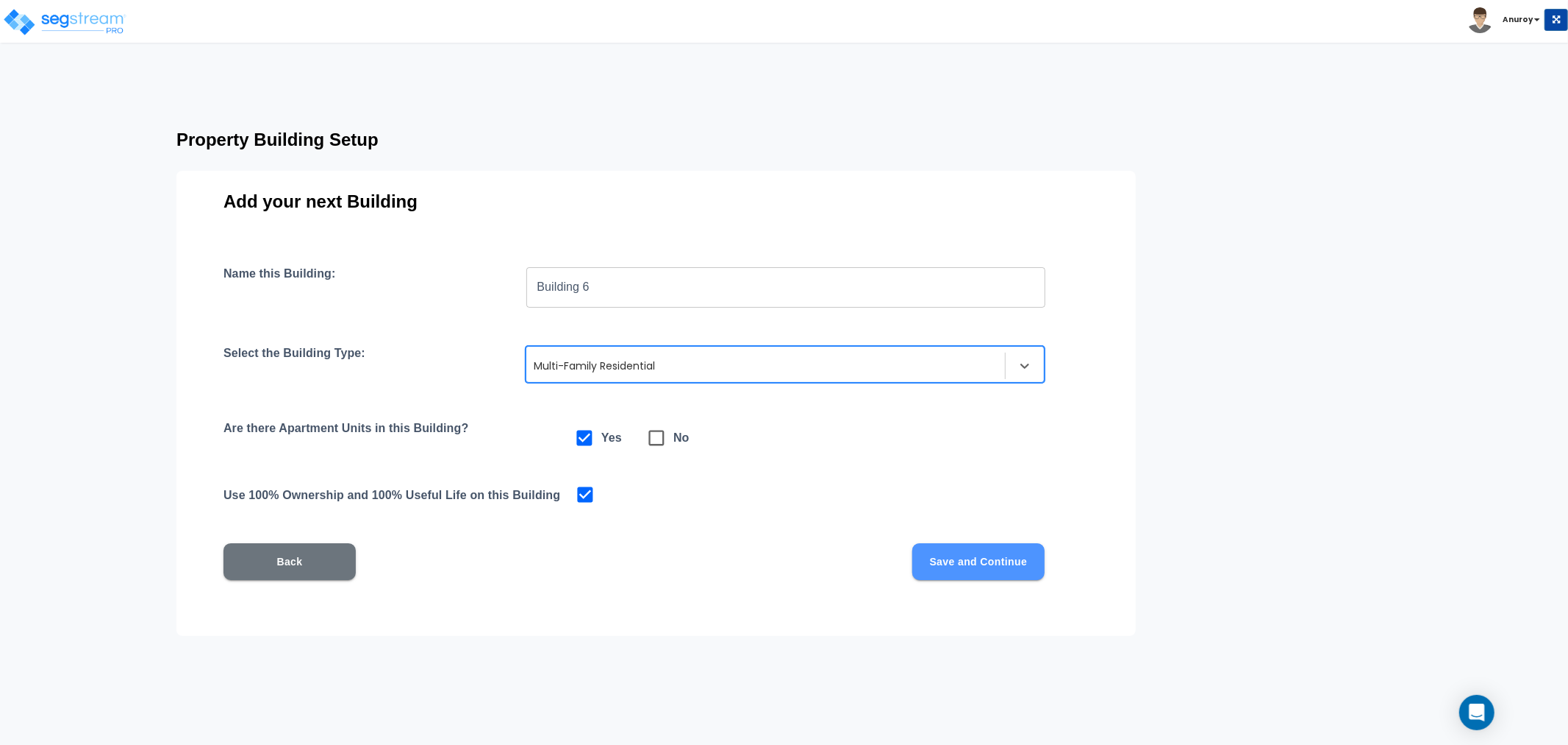
click at [972, 559] on button "Save and Continue" at bounding box center [978, 561] width 132 height 37
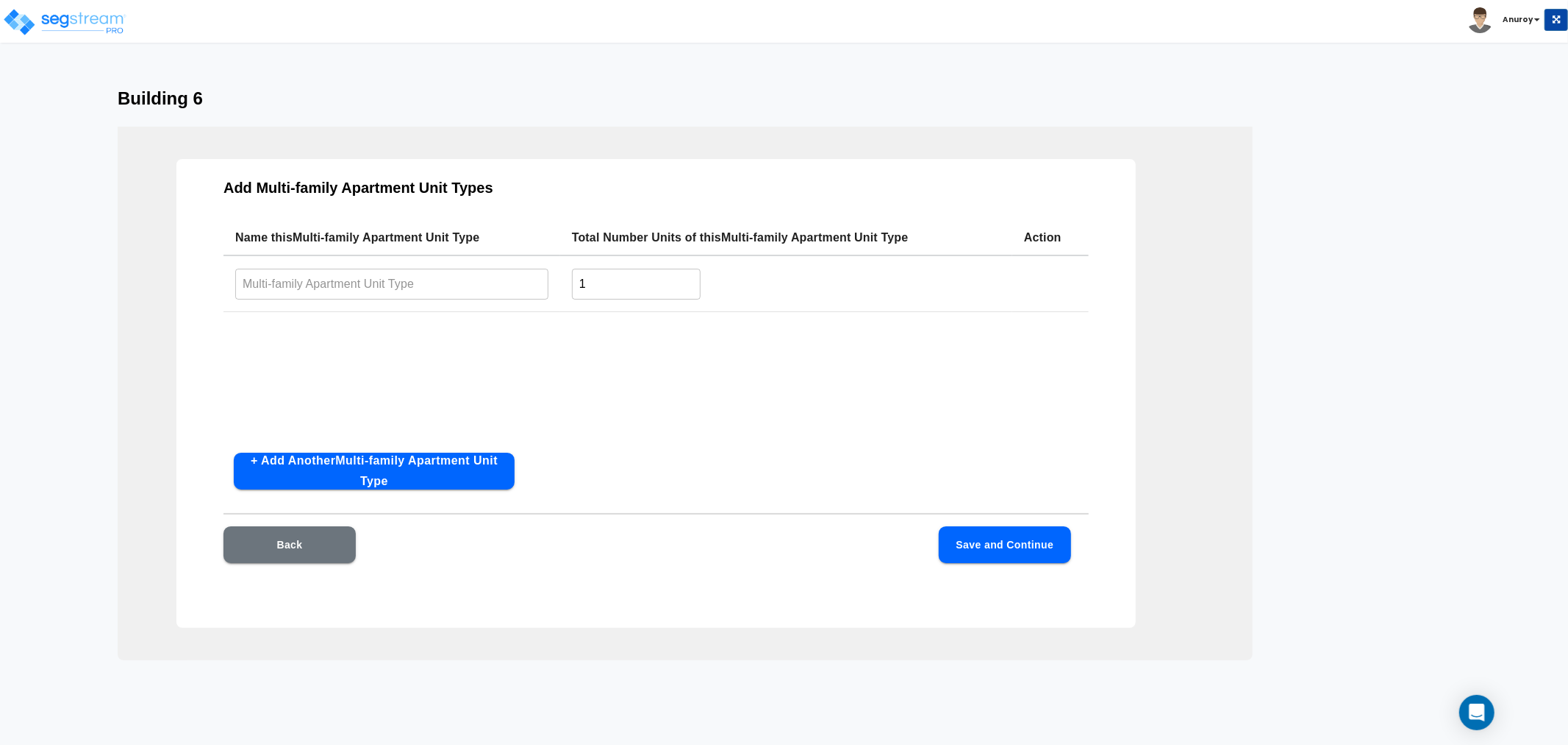
click at [343, 280] on input "text" at bounding box center [391, 284] width 313 height 32
paste input "1x1AR1"
type input "1x1AR1"
click at [386, 469] on button "+ Add Another Multi-family Apartment Unit Type" at bounding box center [374, 471] width 281 height 37
click at [385, 461] on button "+ Add Another Multi-family Apartment Unit Type" at bounding box center [374, 471] width 281 height 37
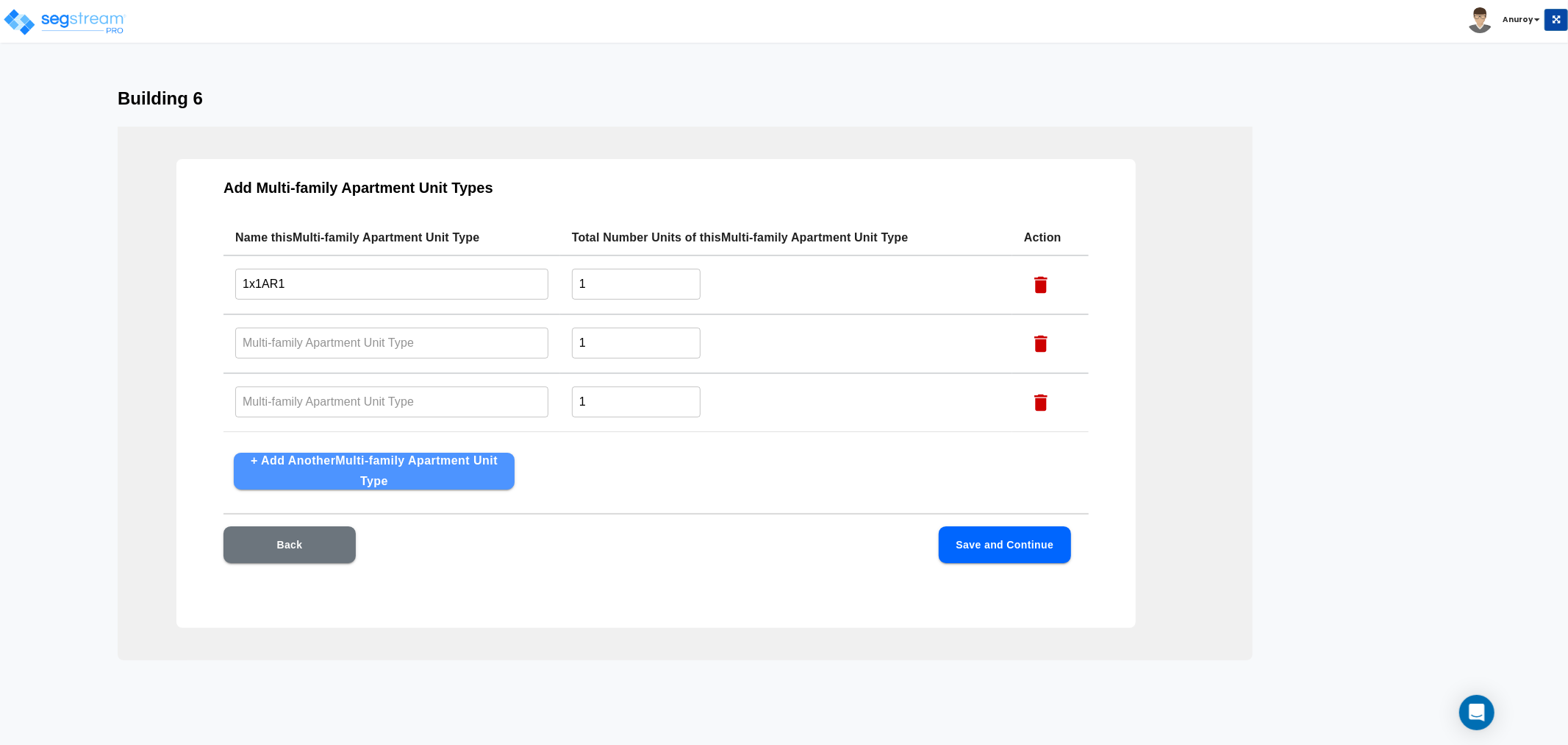
click at [385, 461] on button "+ Add Another Multi-family Apartment Unit Type" at bounding box center [374, 471] width 281 height 37
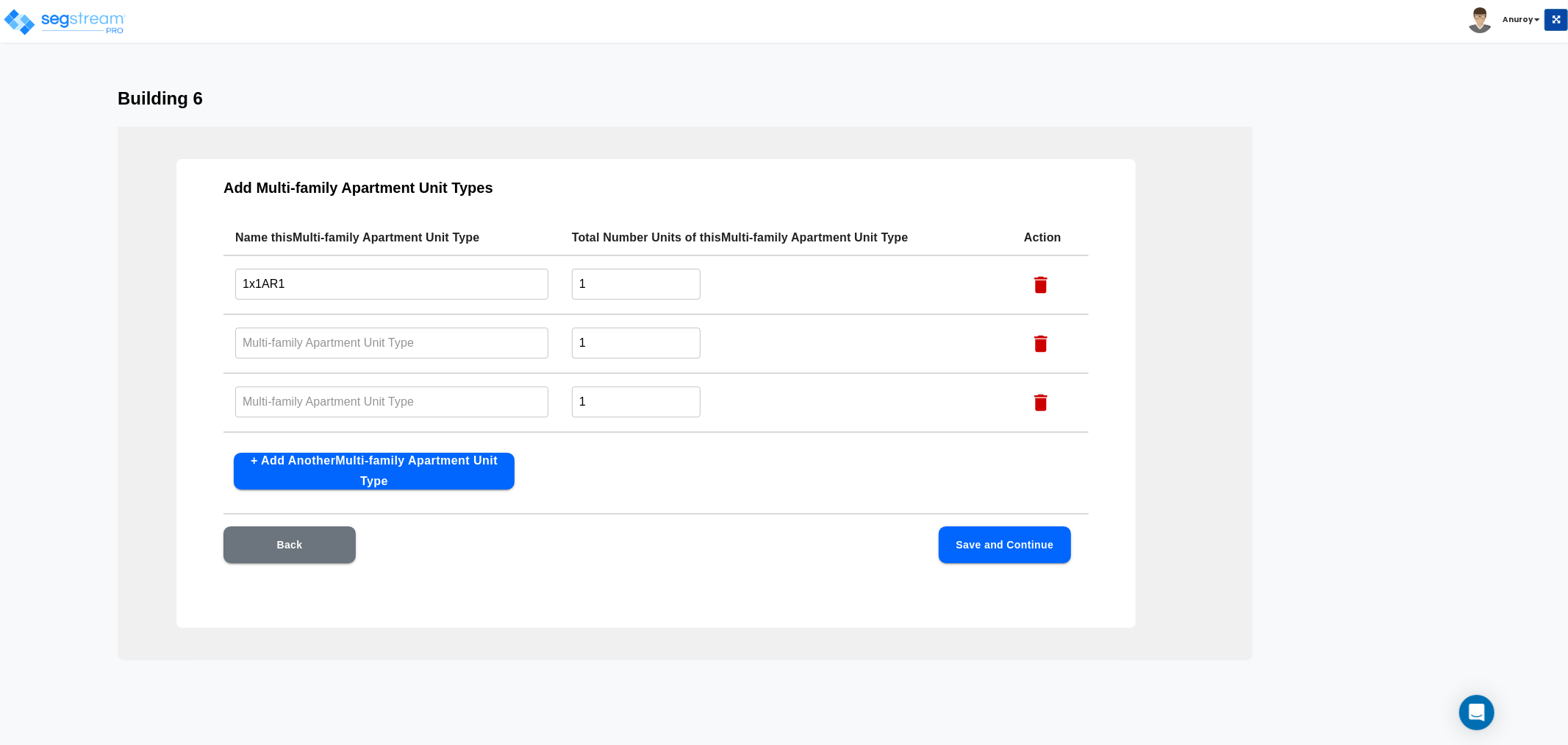
click at [377, 350] on input "text" at bounding box center [391, 343] width 313 height 32
paste input "1x1Ac"
type input "1x1Ac"
click at [422, 402] on input "text" at bounding box center [391, 402] width 313 height 32
paste input "2x2AR1"
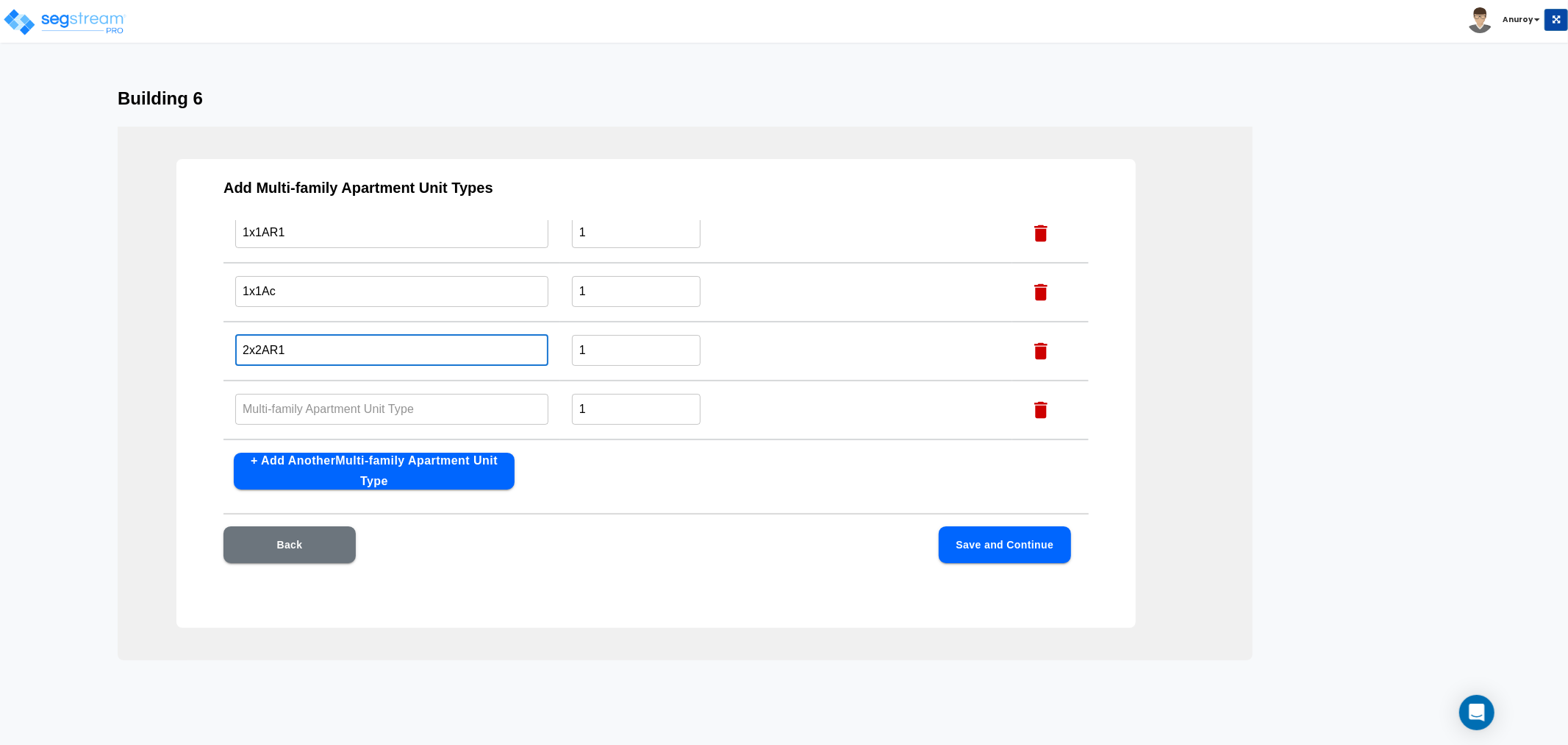
scroll to position [105, 0]
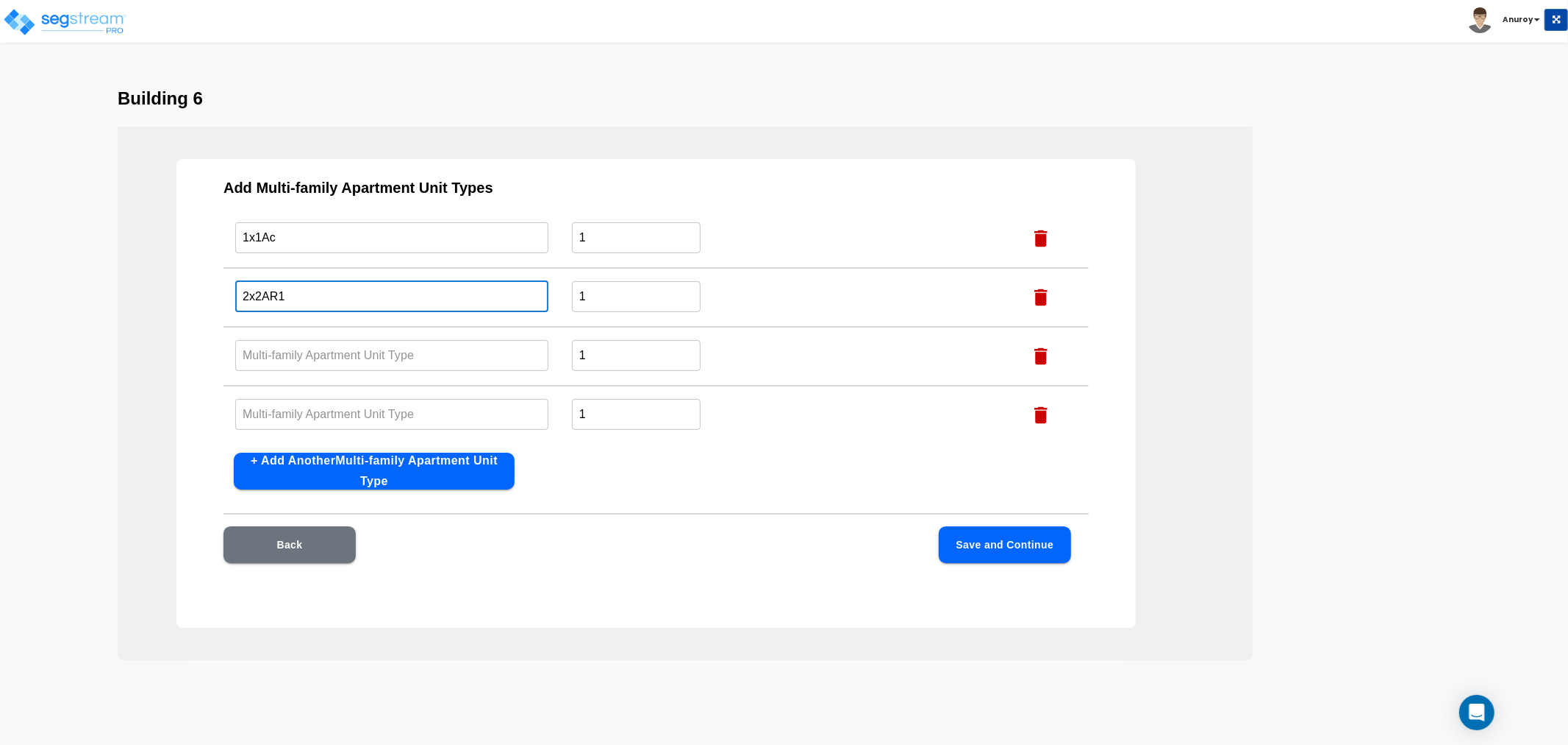
type input "2x2AR1"
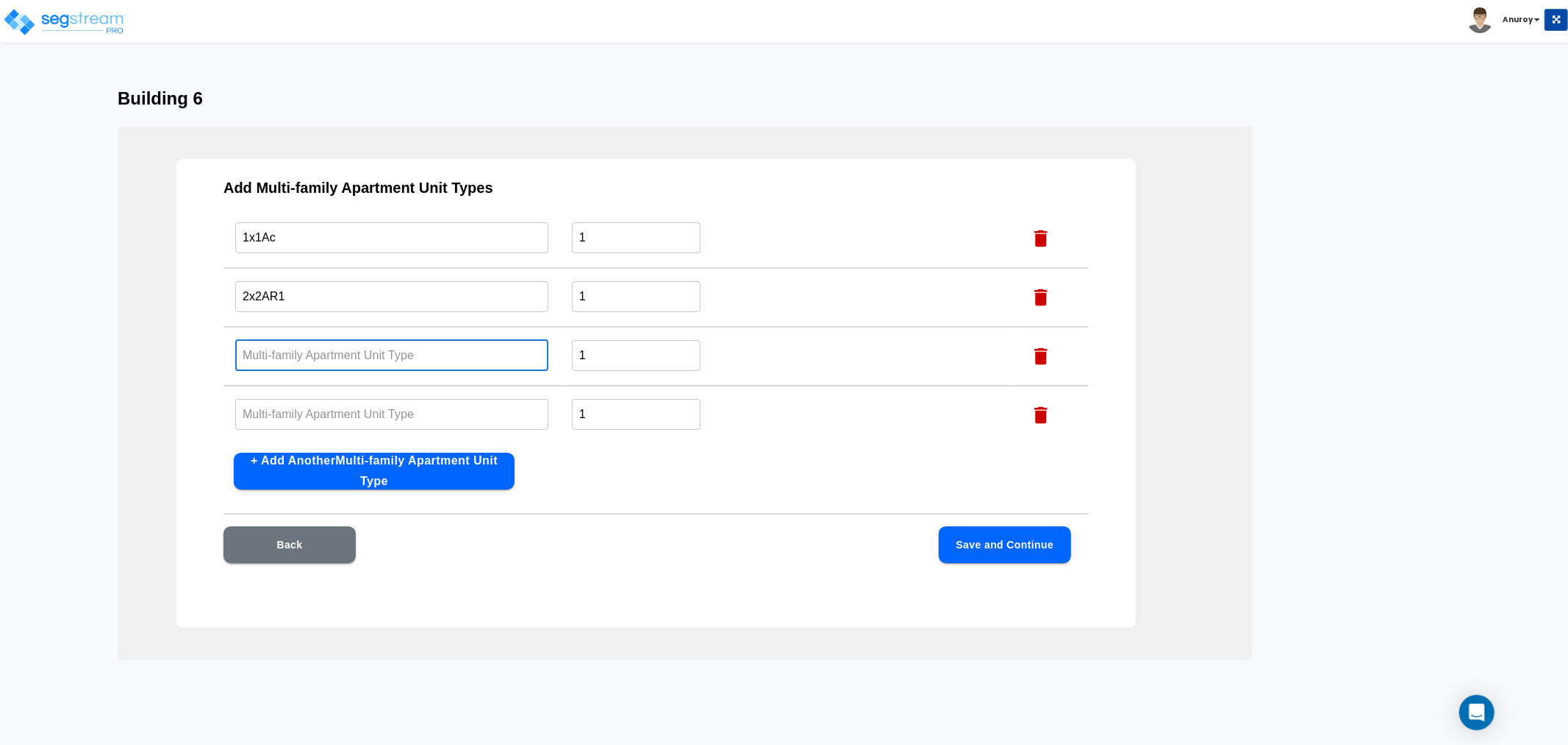
click at [486, 357] on input "text" at bounding box center [391, 355] width 313 height 32
paste input "2x2Ap"
type input "2x2Ap"
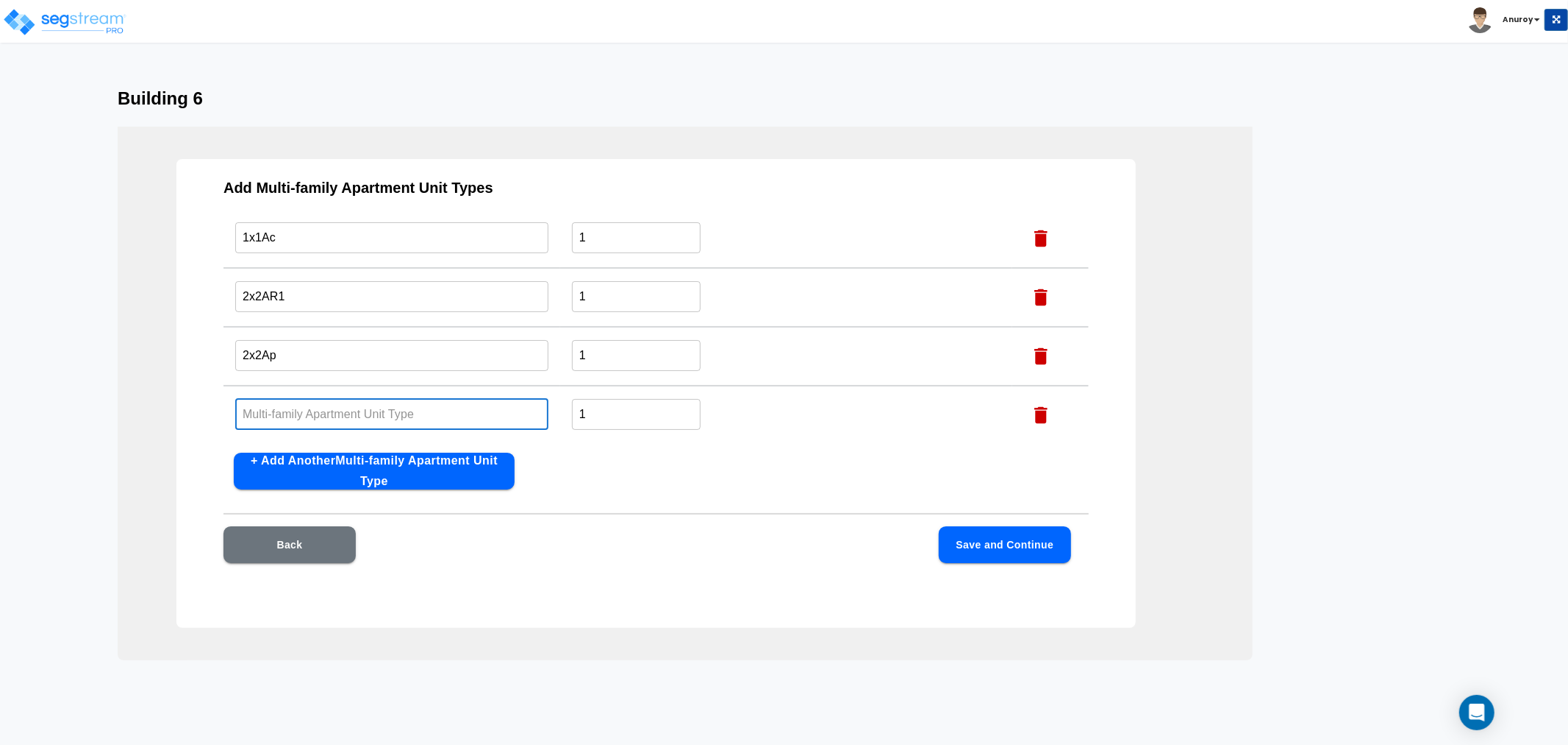
click at [517, 400] on input "text" at bounding box center [391, 414] width 313 height 32
paste input "2x2Ac"
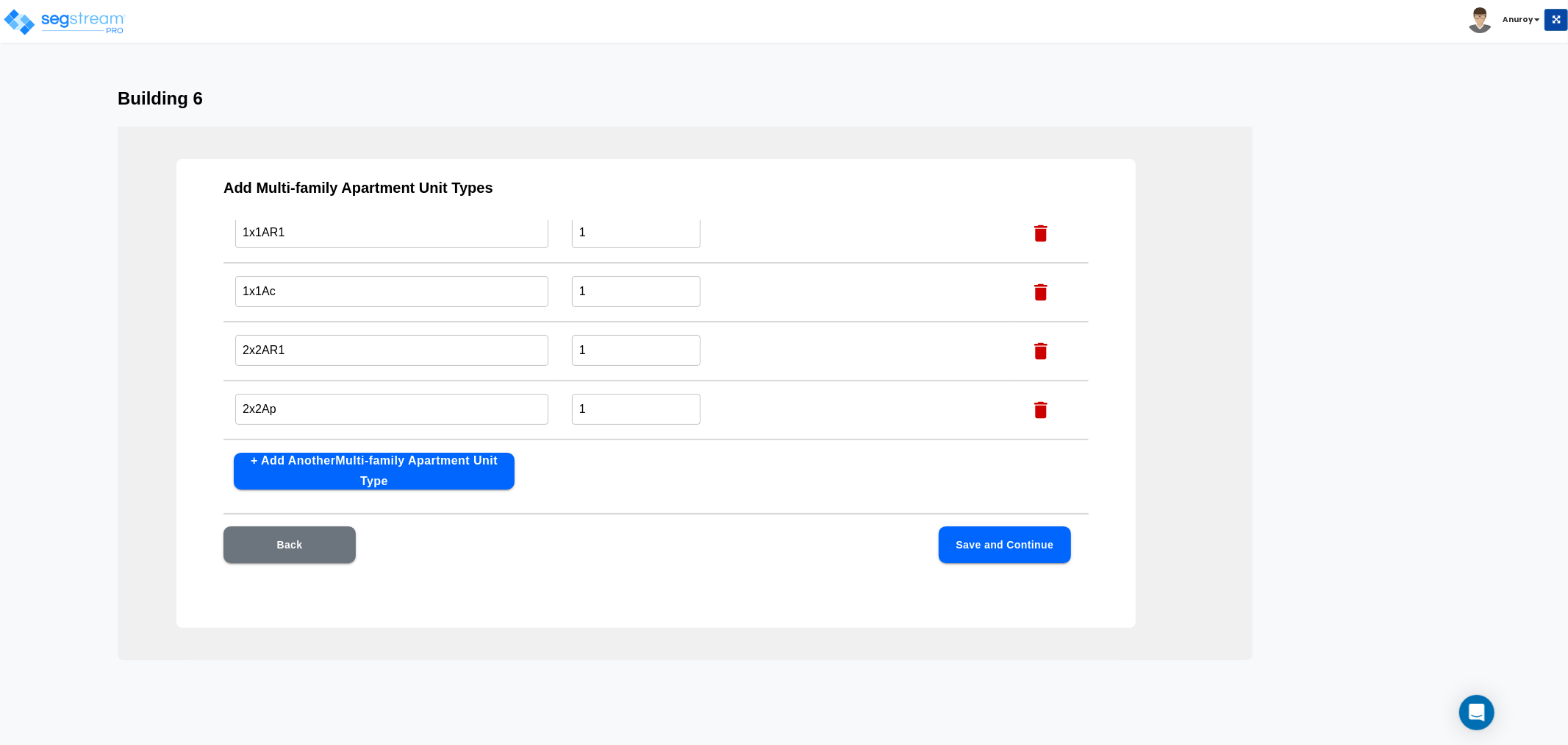
scroll to position [0, 0]
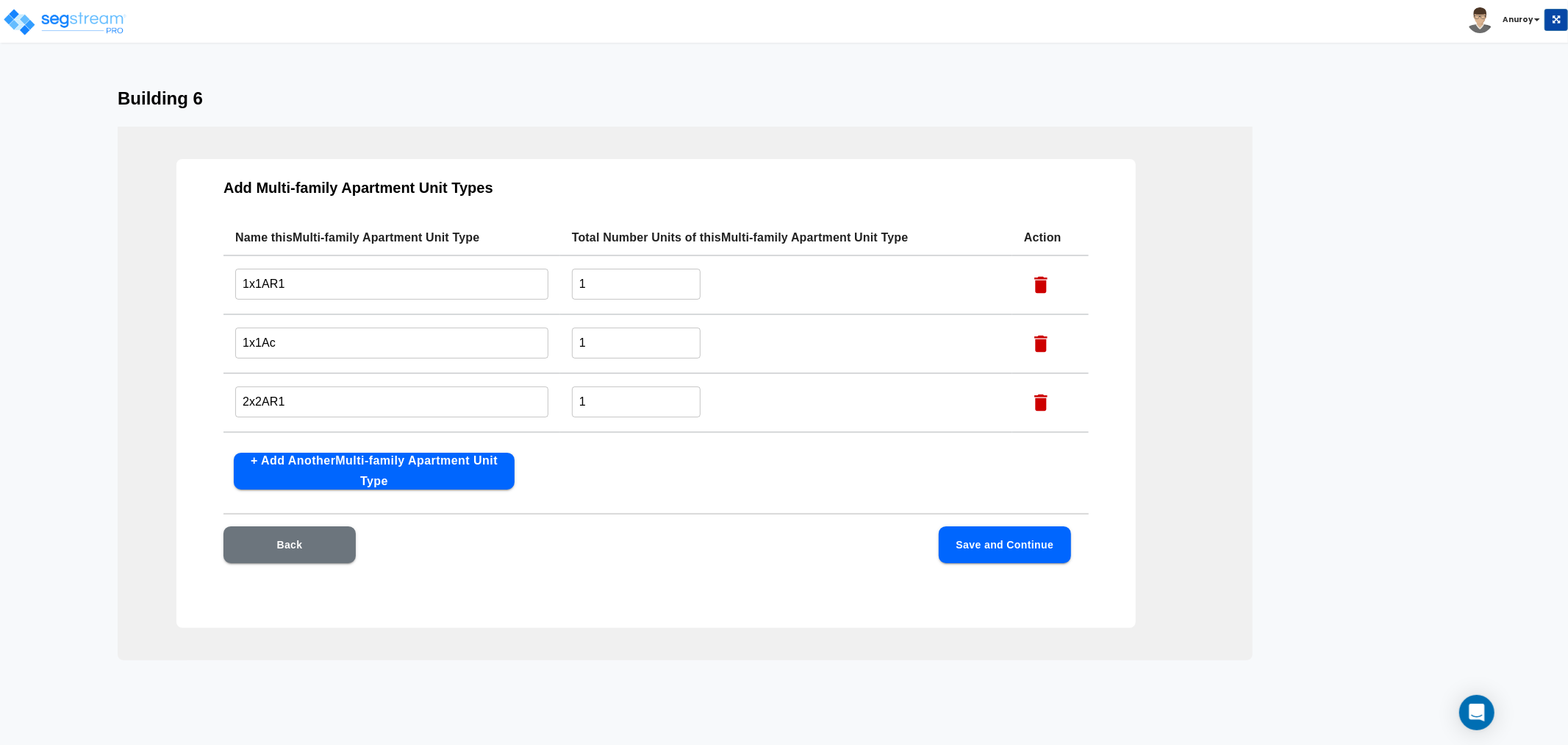
type input "2x2Ac"
drag, startPoint x: 655, startPoint y: 262, endPoint x: 553, endPoint y: 259, distance: 102.0
click at [553, 259] on tr "1x1AR1 ​ 1 ​" at bounding box center [657, 284] width 865 height 59
drag, startPoint x: 584, startPoint y: 278, endPoint x: 555, endPoint y: 285, distance: 29.8
click at [555, 285] on tr "1x1AR1 ​ 1 ​" at bounding box center [657, 284] width 865 height 59
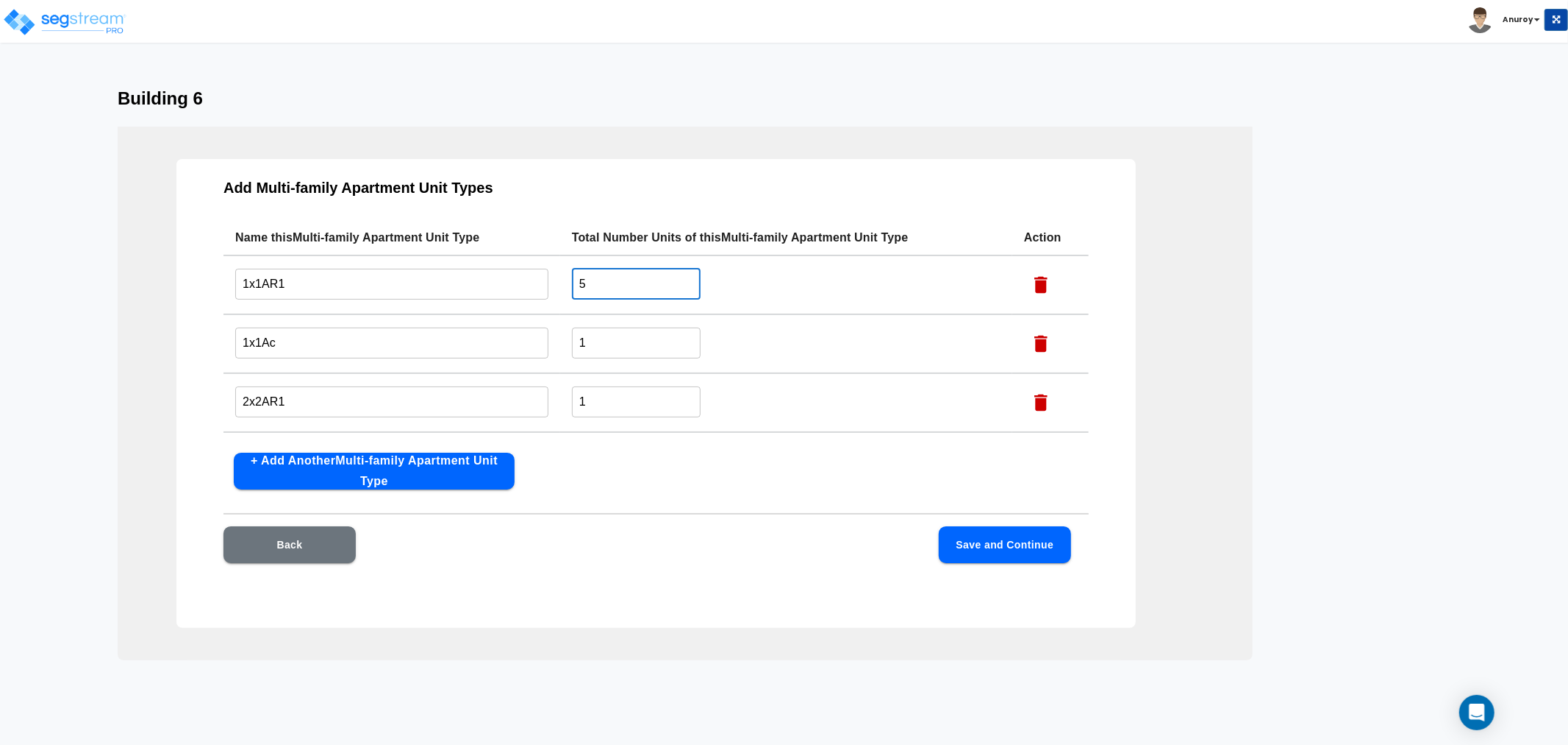
type input "5"
drag, startPoint x: 614, startPoint y: 334, endPoint x: 525, endPoint y: 336, distance: 89.0
click at [521, 338] on tr "1x1Ac ​ 1 ​" at bounding box center [657, 343] width 865 height 59
type input "3"
drag, startPoint x: 602, startPoint y: 394, endPoint x: 539, endPoint y: 402, distance: 63.5
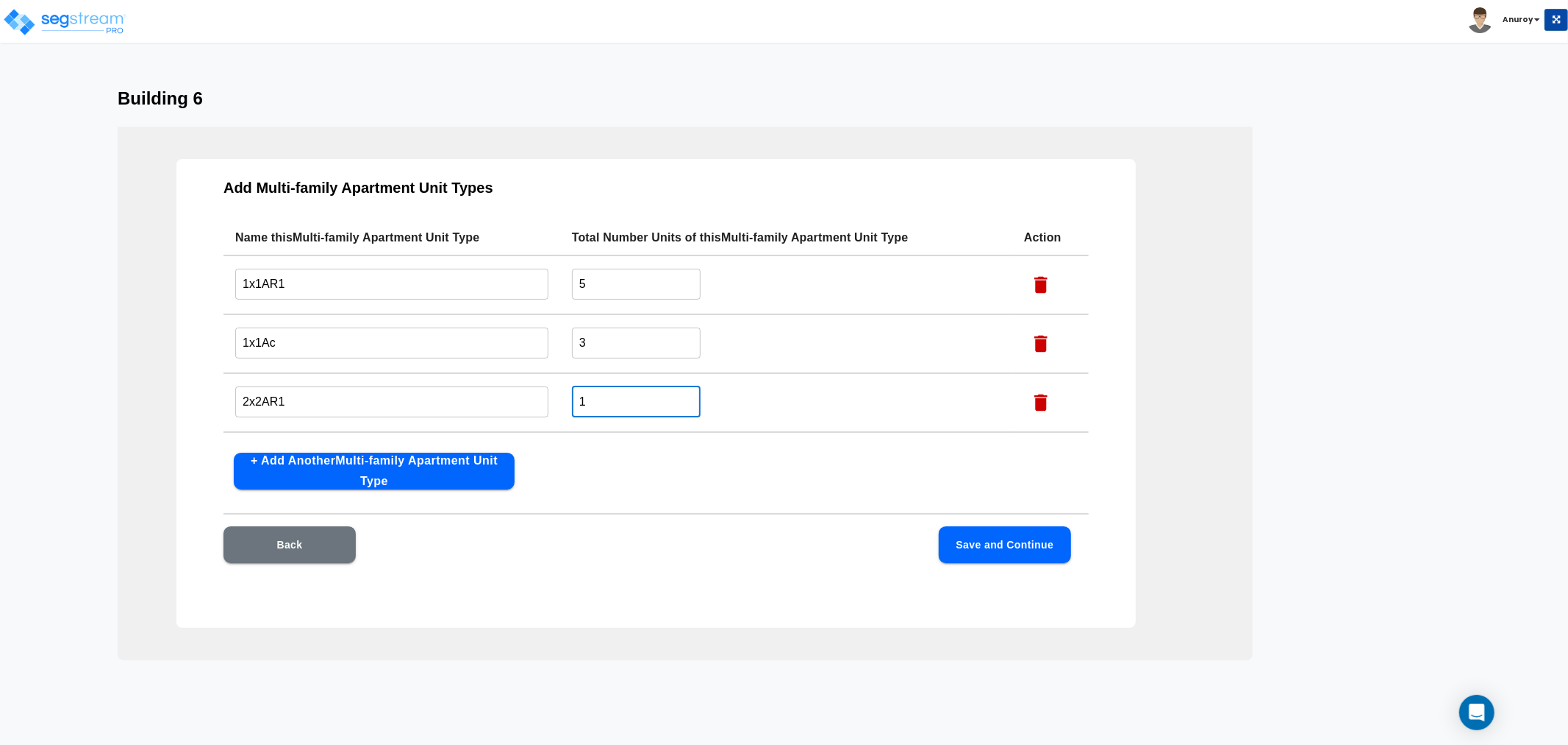
click at [539, 402] on tr "2x2AR1 ​ 1 ​" at bounding box center [657, 402] width 865 height 59
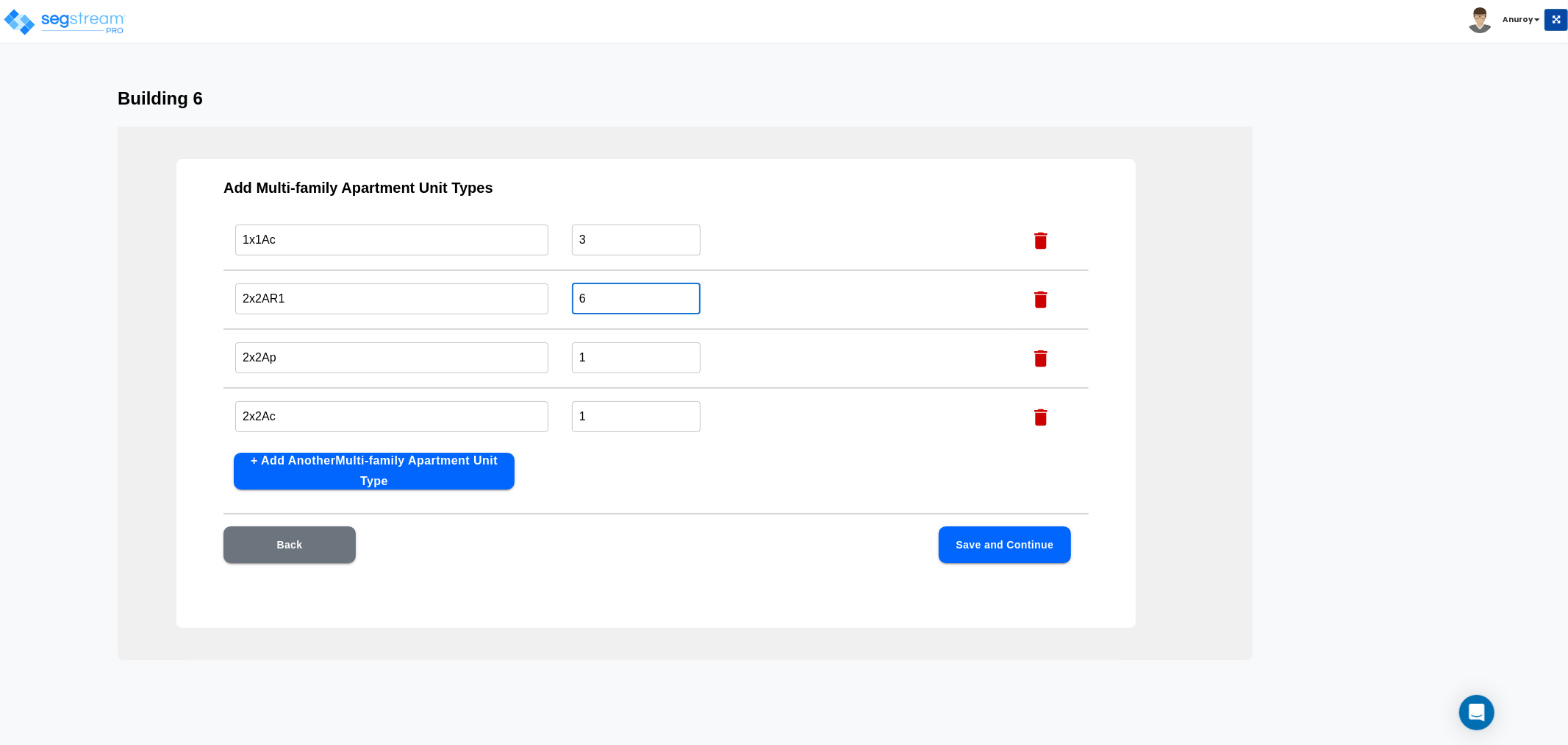
scroll to position [105, 0]
type input "6"
drag, startPoint x: 711, startPoint y: 464, endPoint x: 760, endPoint y: 497, distance: 59.1
click at [711, 466] on div "Add Multi-family Apartment Unit Types Name this Multi-family Apartment Unit Typ…" at bounding box center [657, 393] width 959 height 469
click at [995, 543] on button "Save and Continue" at bounding box center [1005, 544] width 132 height 37
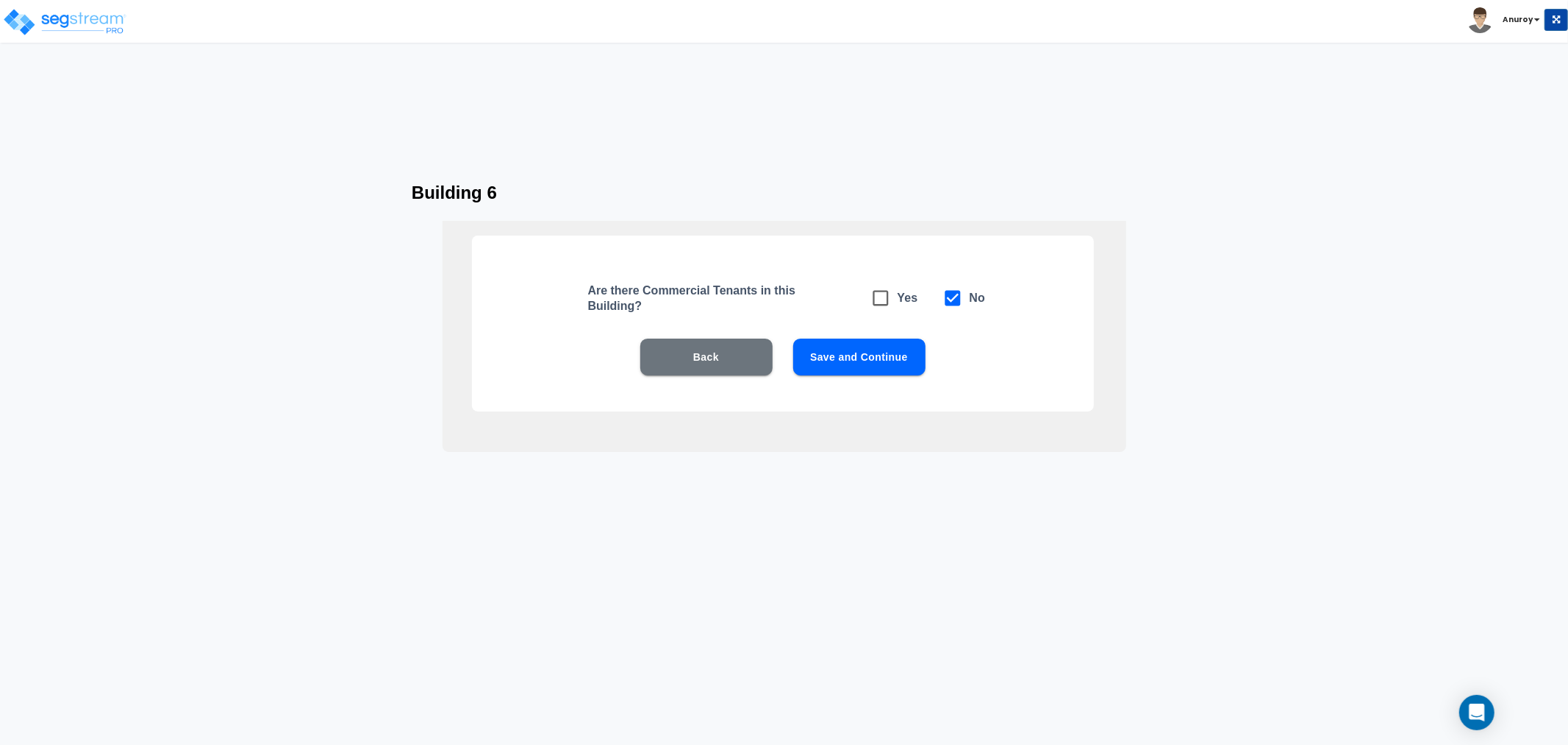
click at [858, 369] on button "Save and Continue" at bounding box center [859, 356] width 132 height 37
click at [861, 363] on button "Save and Continue" at bounding box center [859, 356] width 132 height 37
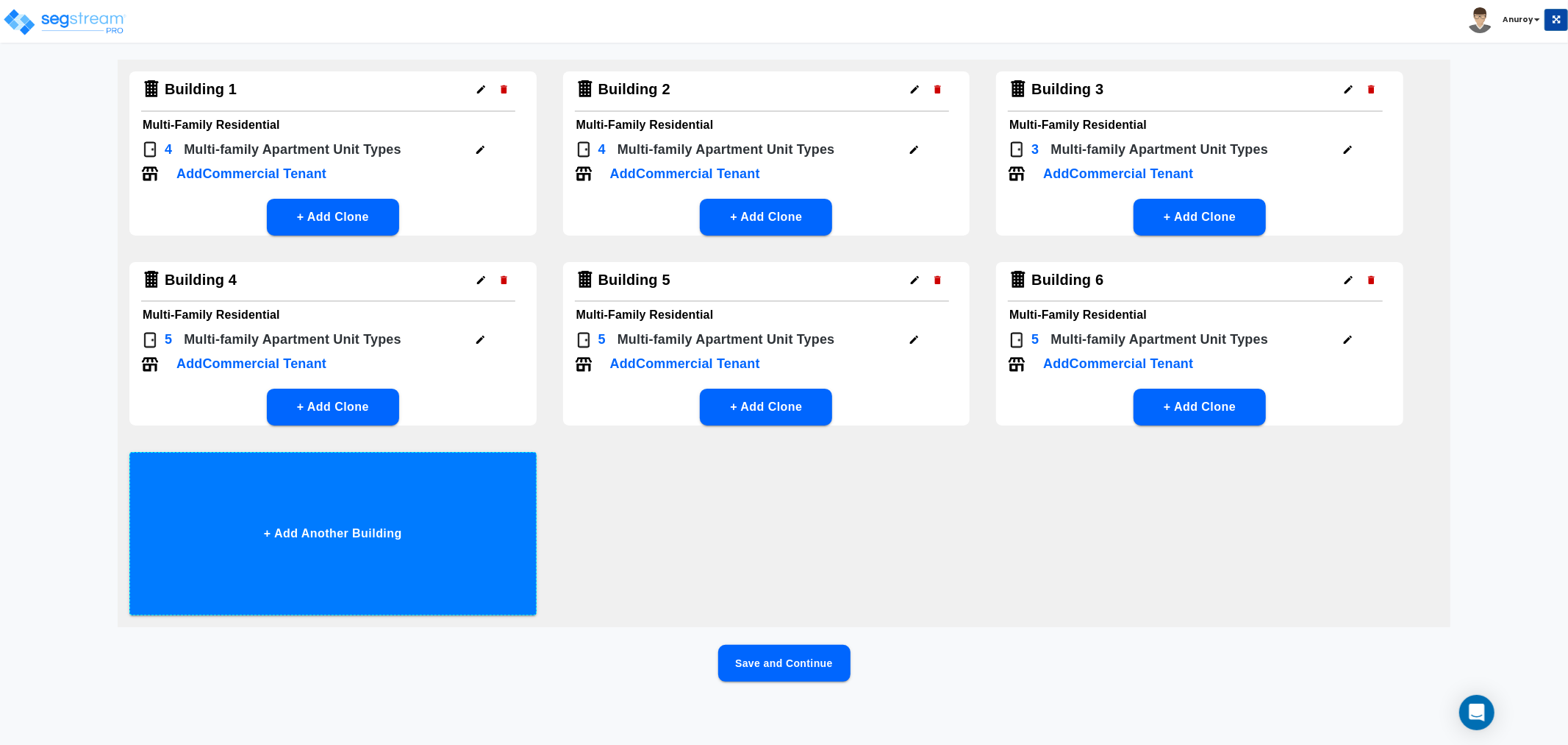
scroll to position [97, 0]
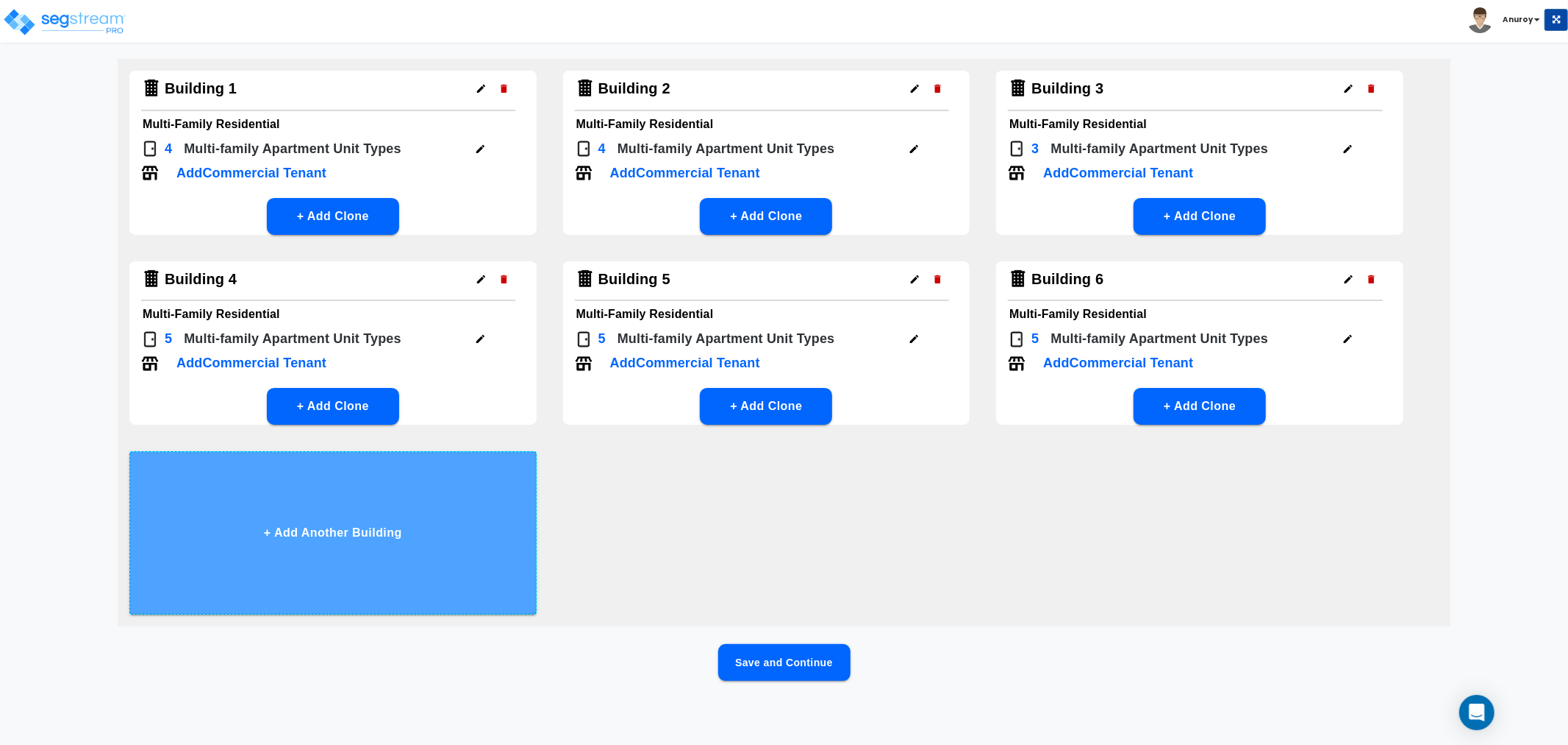
click at [384, 509] on button "+ Add Another Building" at bounding box center [333, 532] width 408 height 163
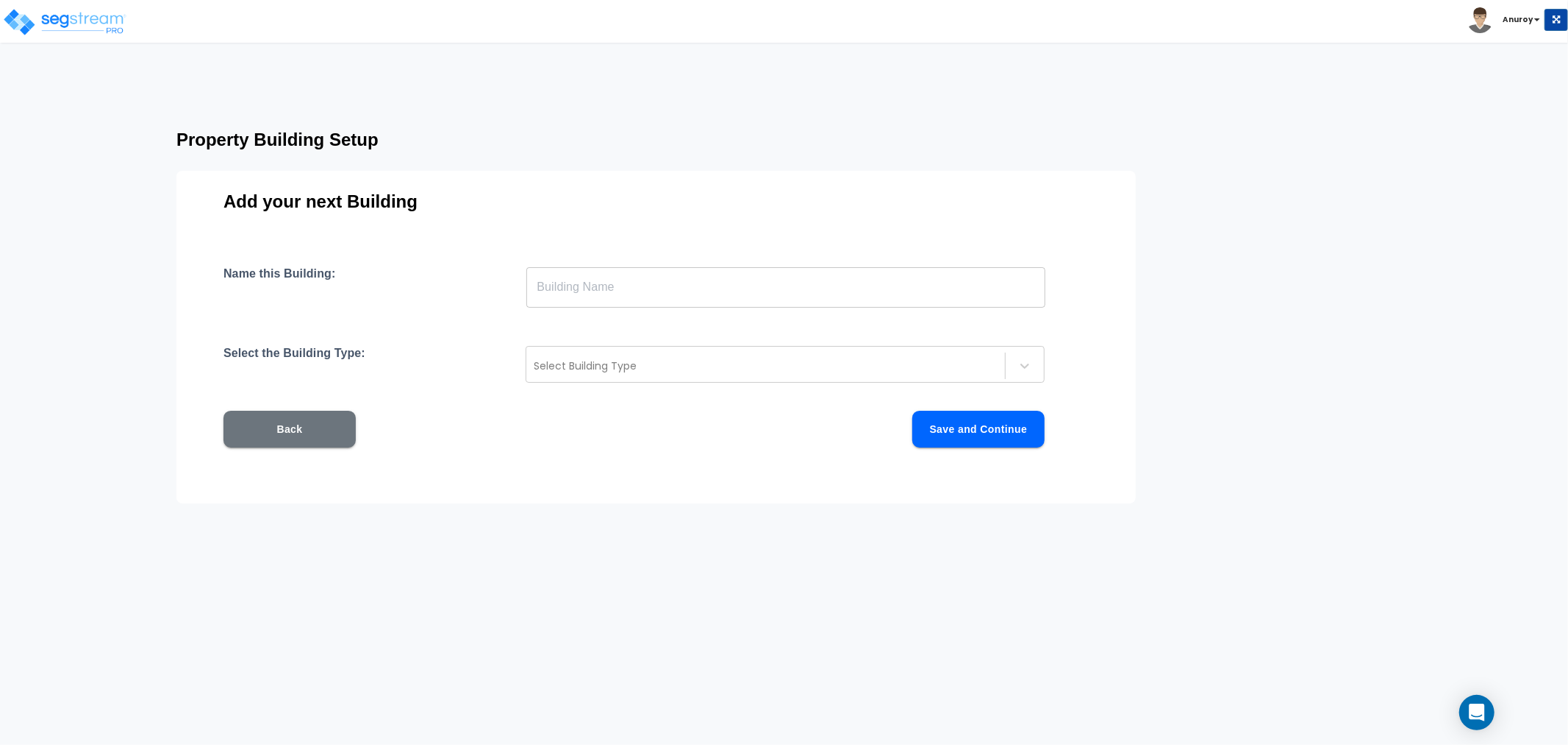
click at [636, 291] on input "text" at bounding box center [785, 286] width 519 height 41
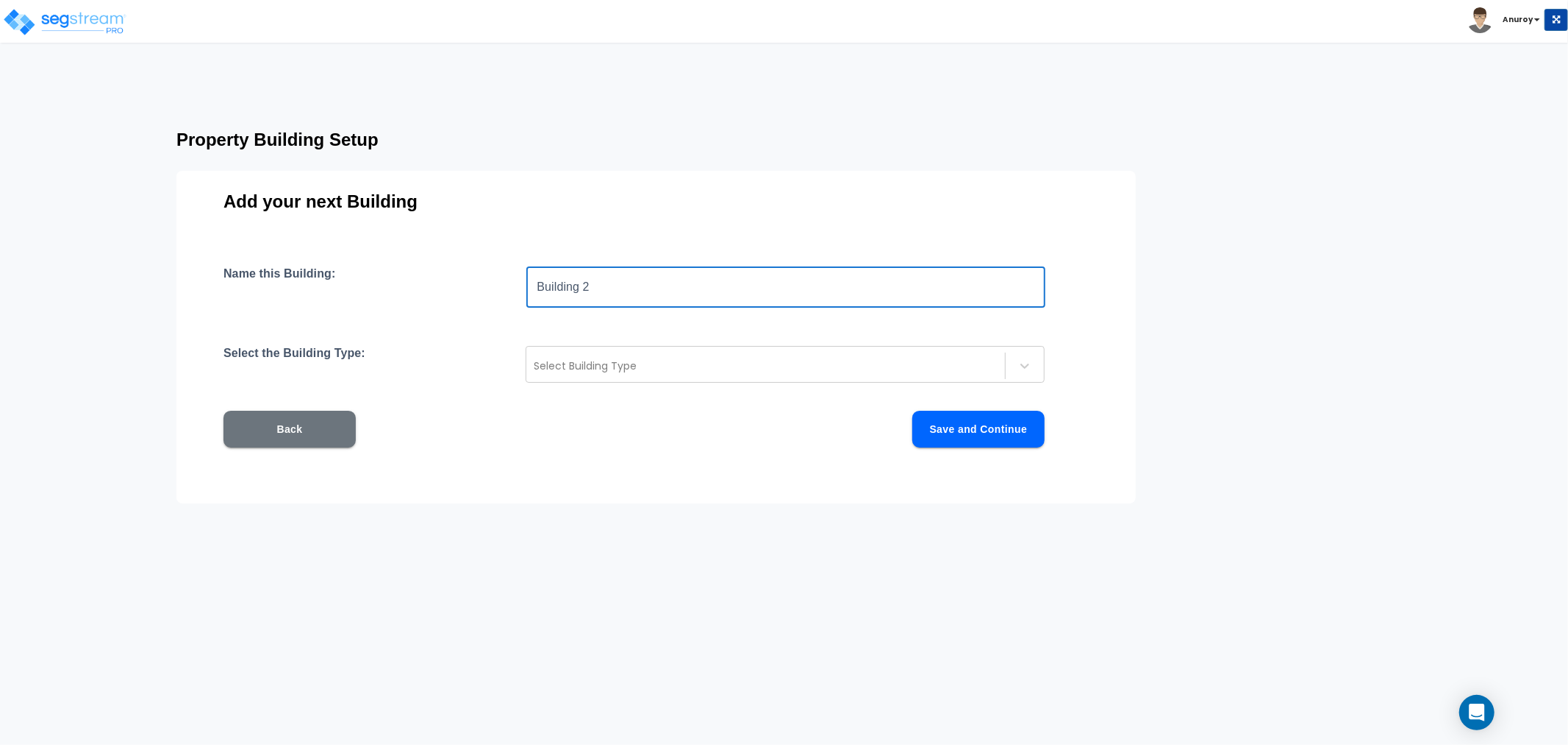
drag, startPoint x: 582, startPoint y: 288, endPoint x: 614, endPoint y: 291, distance: 32.1
click at [614, 291] on input "Building 2" at bounding box center [785, 286] width 519 height 41
type input "Building 7"
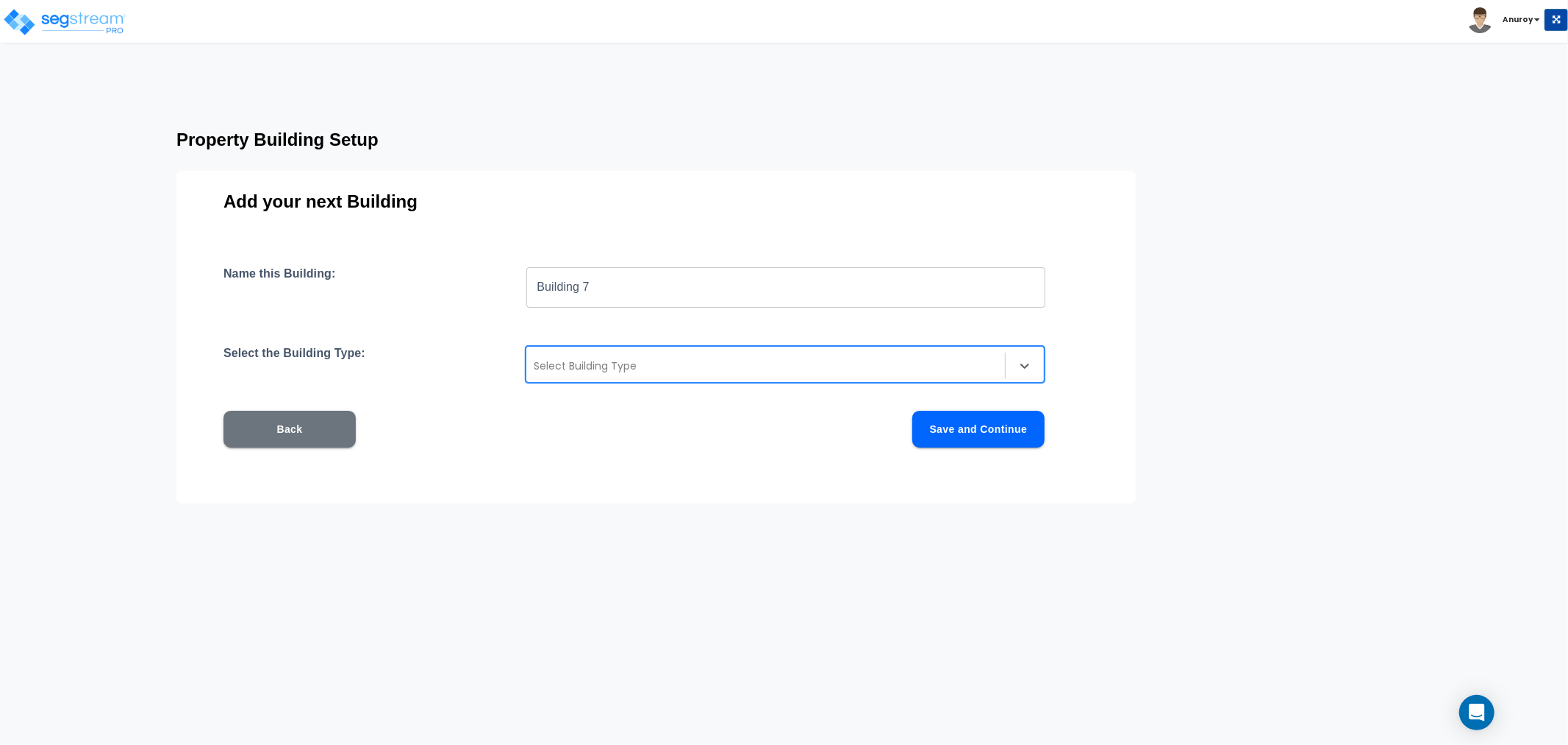
click at [653, 355] on div "Select Building Type" at bounding box center [766, 366] width 479 height 24
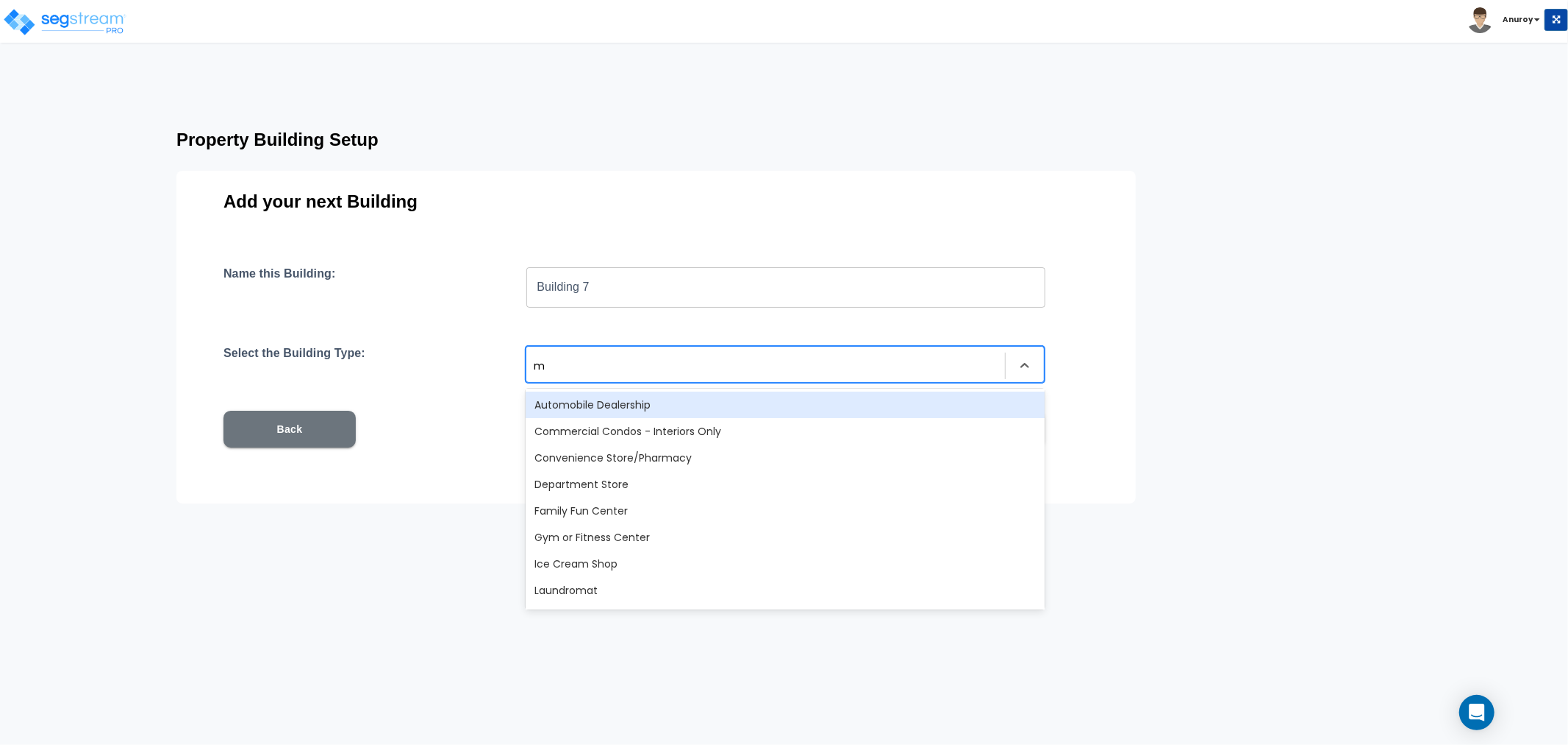
type input "mu"
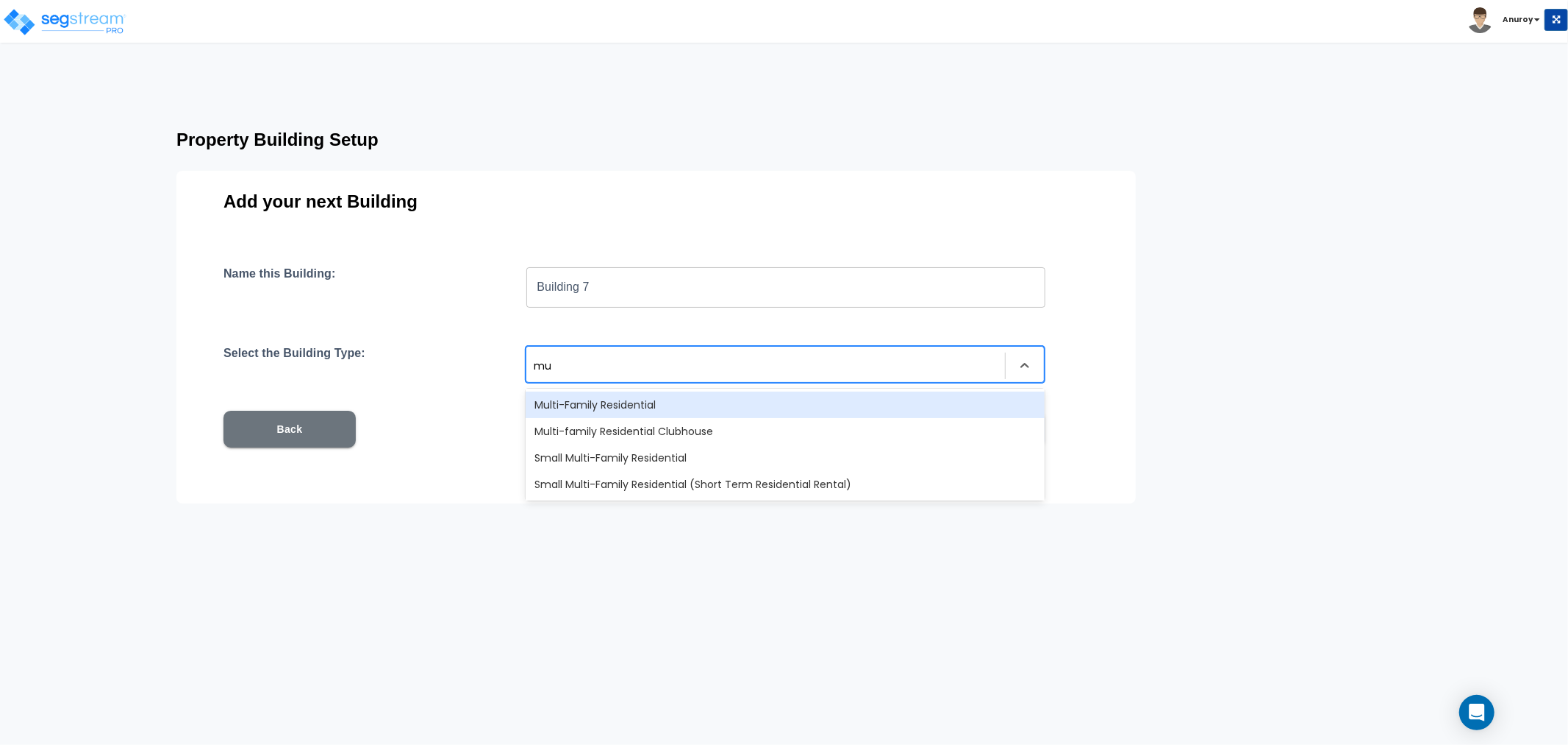
click at [642, 398] on div "Multi-Family Residential" at bounding box center [784, 404] width 519 height 26
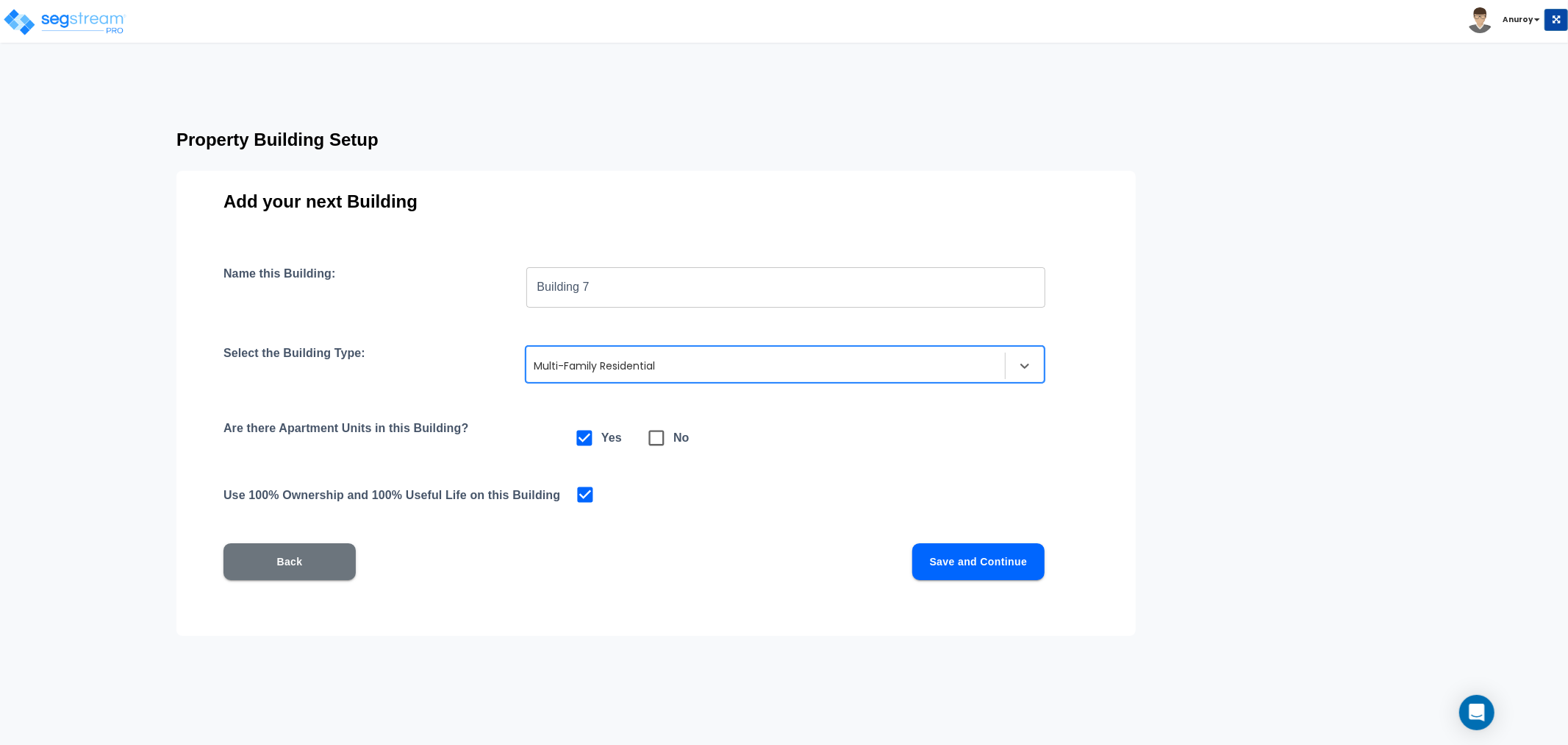
drag, startPoint x: 989, startPoint y: 580, endPoint x: 985, endPoint y: 564, distance: 16.5
click at [986, 575] on div "Name this Building: Building 7 ​ Select the Building Type: option Multi-Family …" at bounding box center [657, 440] width 865 height 349
click at [983, 560] on button "Save and Continue" at bounding box center [978, 561] width 132 height 37
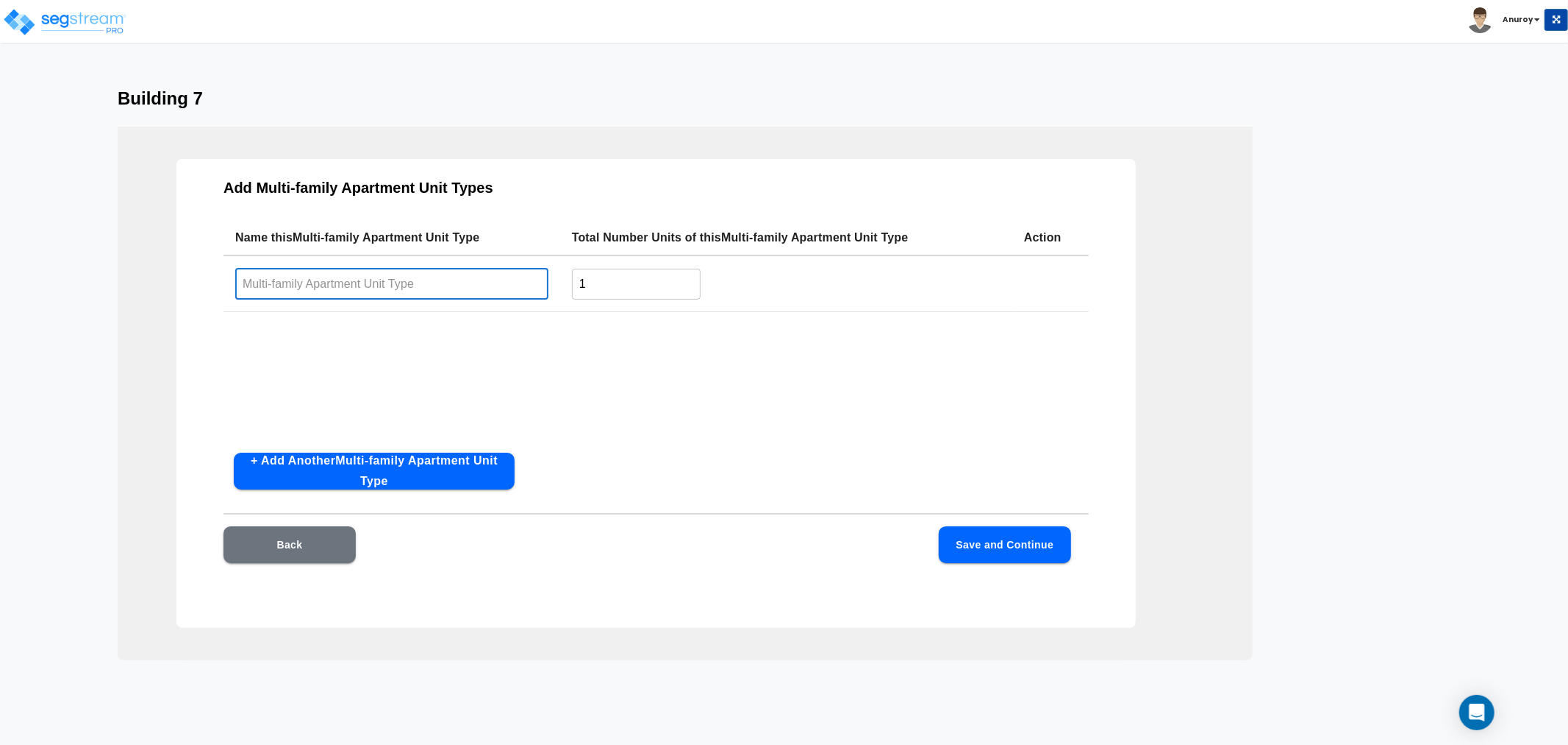
click at [380, 287] on input "text" at bounding box center [391, 284] width 313 height 32
paste input "2x1.5AR1"
type input "2x1.5AR1"
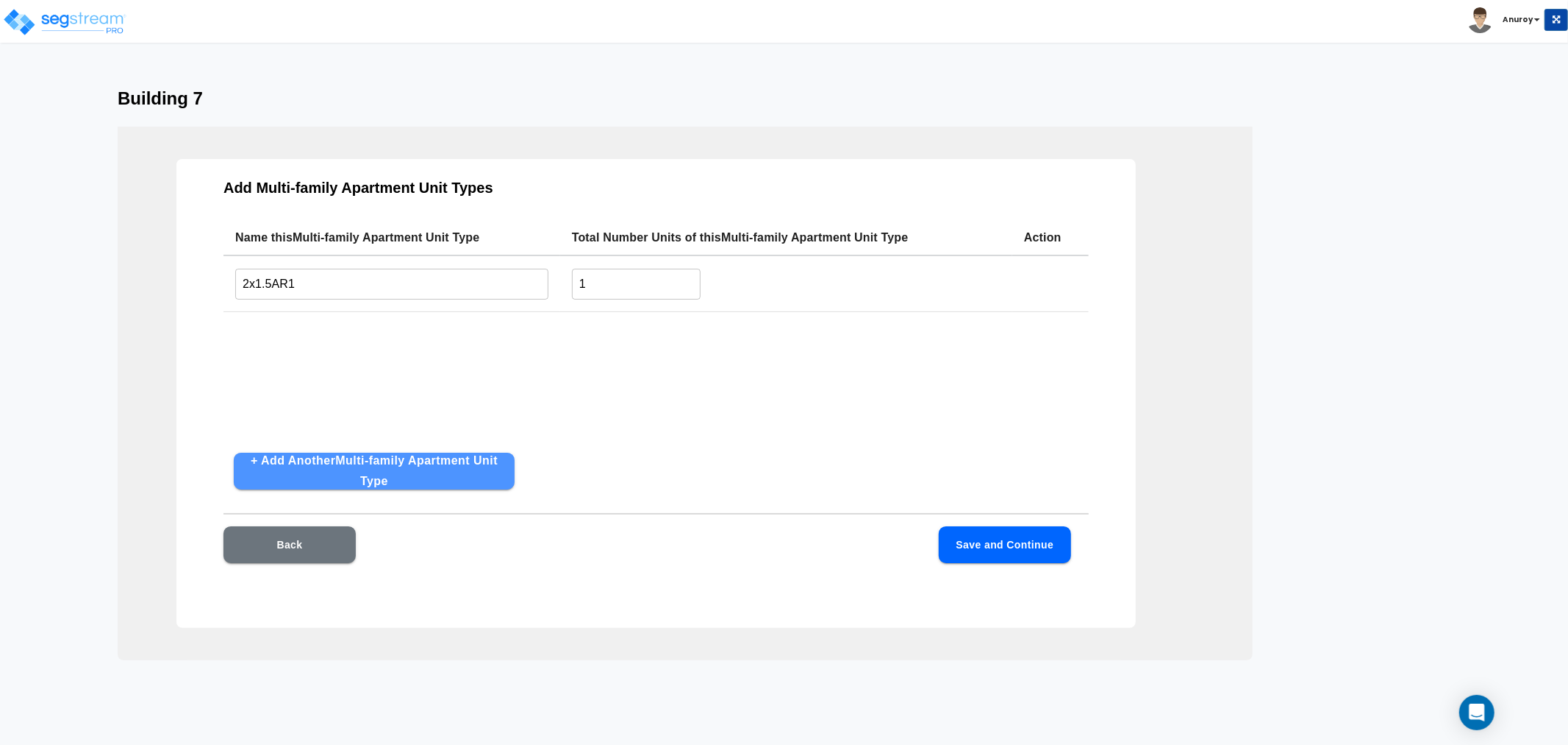
click at [471, 473] on button "+ Add Another Multi-family Apartment Unit Type" at bounding box center [374, 471] width 281 height 37
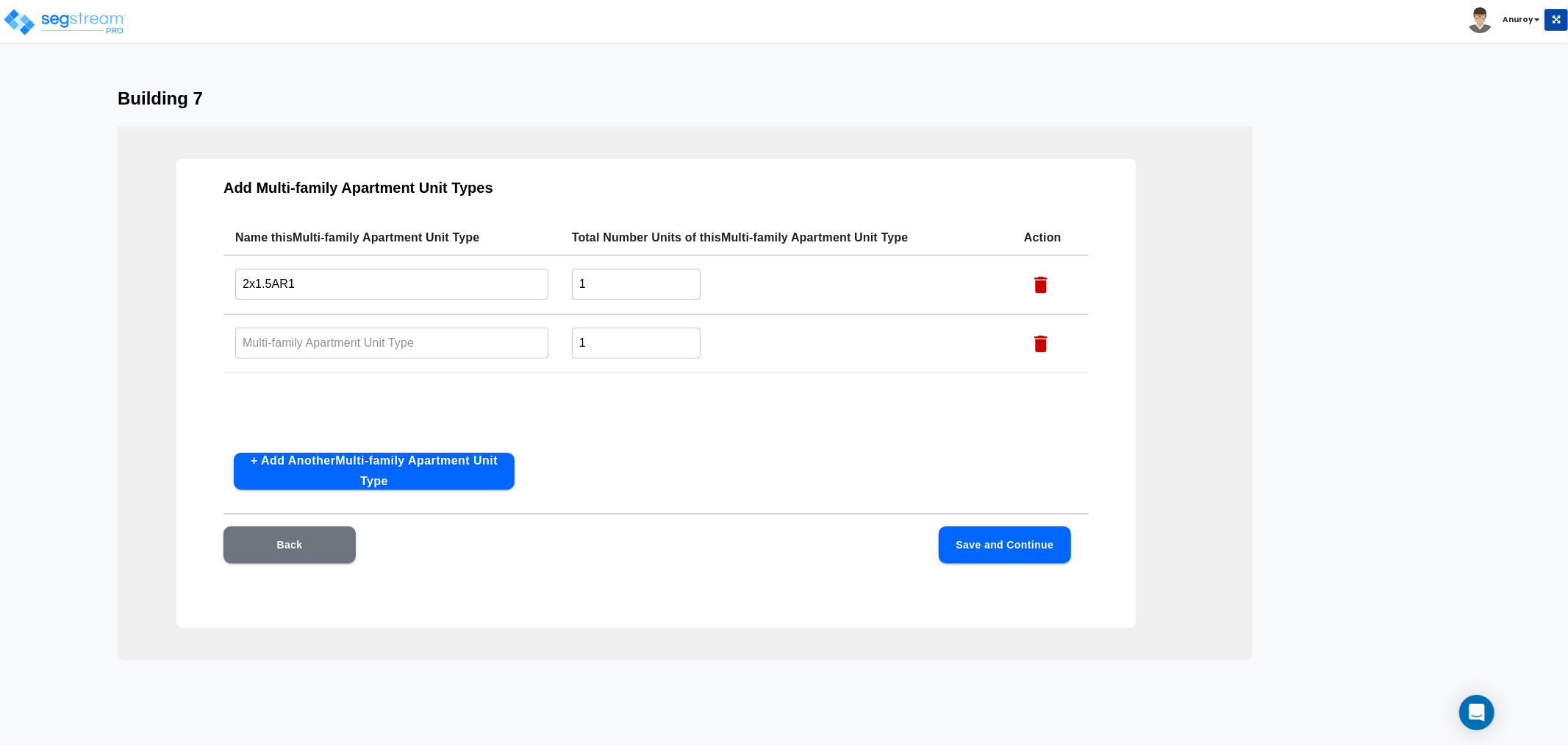
click at [471, 471] on button "+ Add Another Multi-family Apartment Unit Type" at bounding box center [374, 471] width 281 height 37
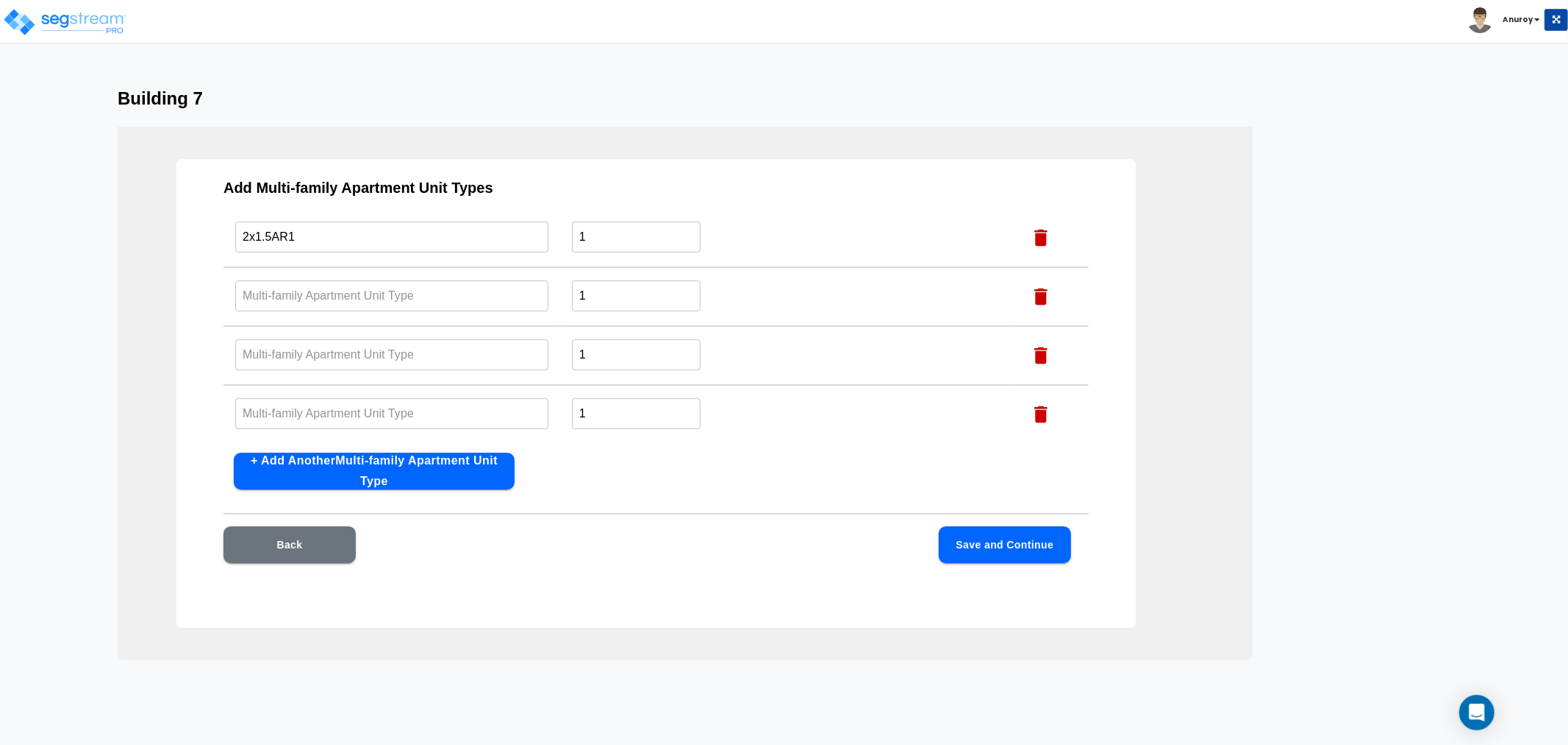
click at [469, 469] on button "+ Add Another Multi-family Apartment Unit Type" at bounding box center [374, 471] width 281 height 37
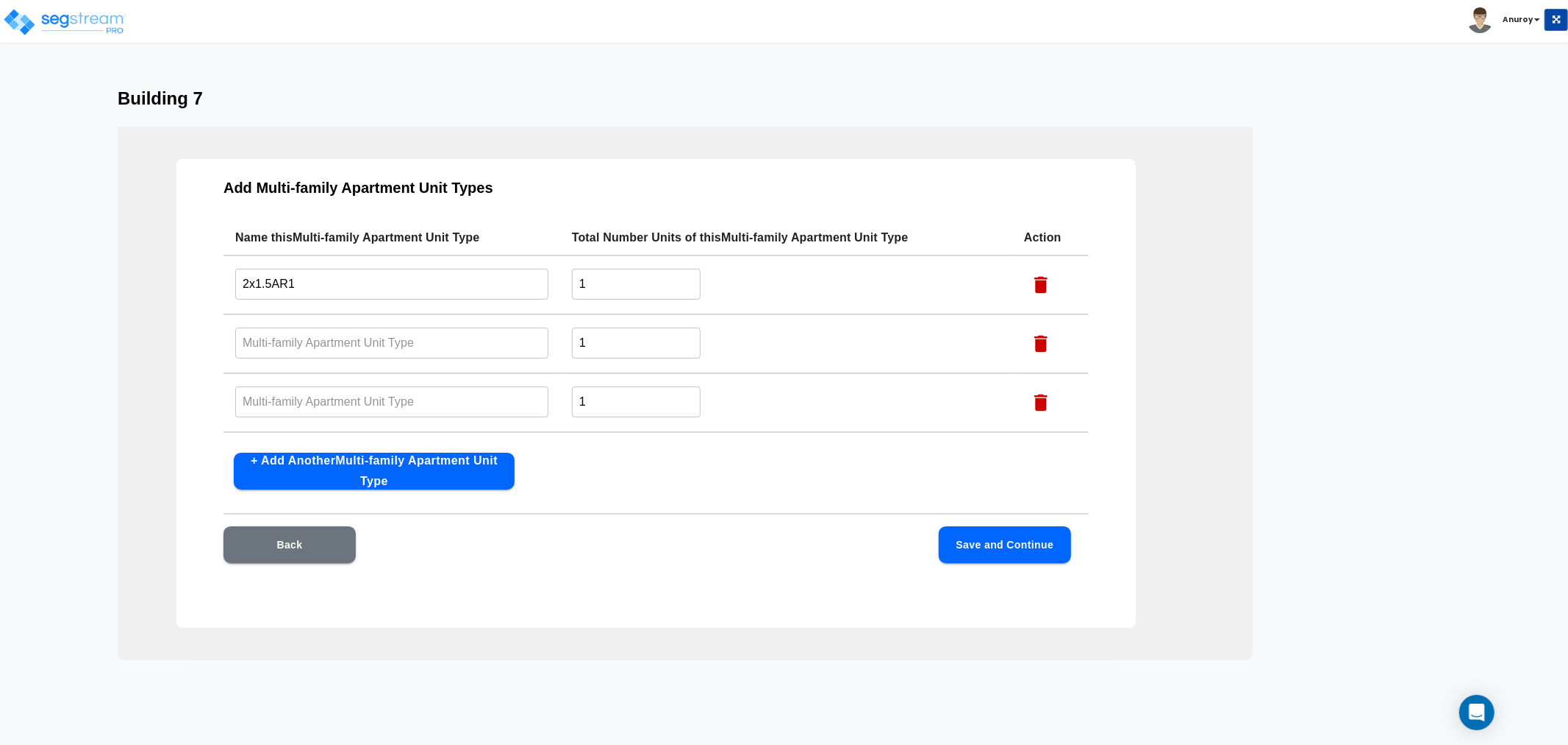
click at [394, 344] on input "text" at bounding box center [391, 343] width 313 height 32
paste input "2x1.5Ac"
type input "2x1.5Ac"
click at [441, 395] on input "text" at bounding box center [391, 402] width 313 height 32
paste input "2x1Ac"
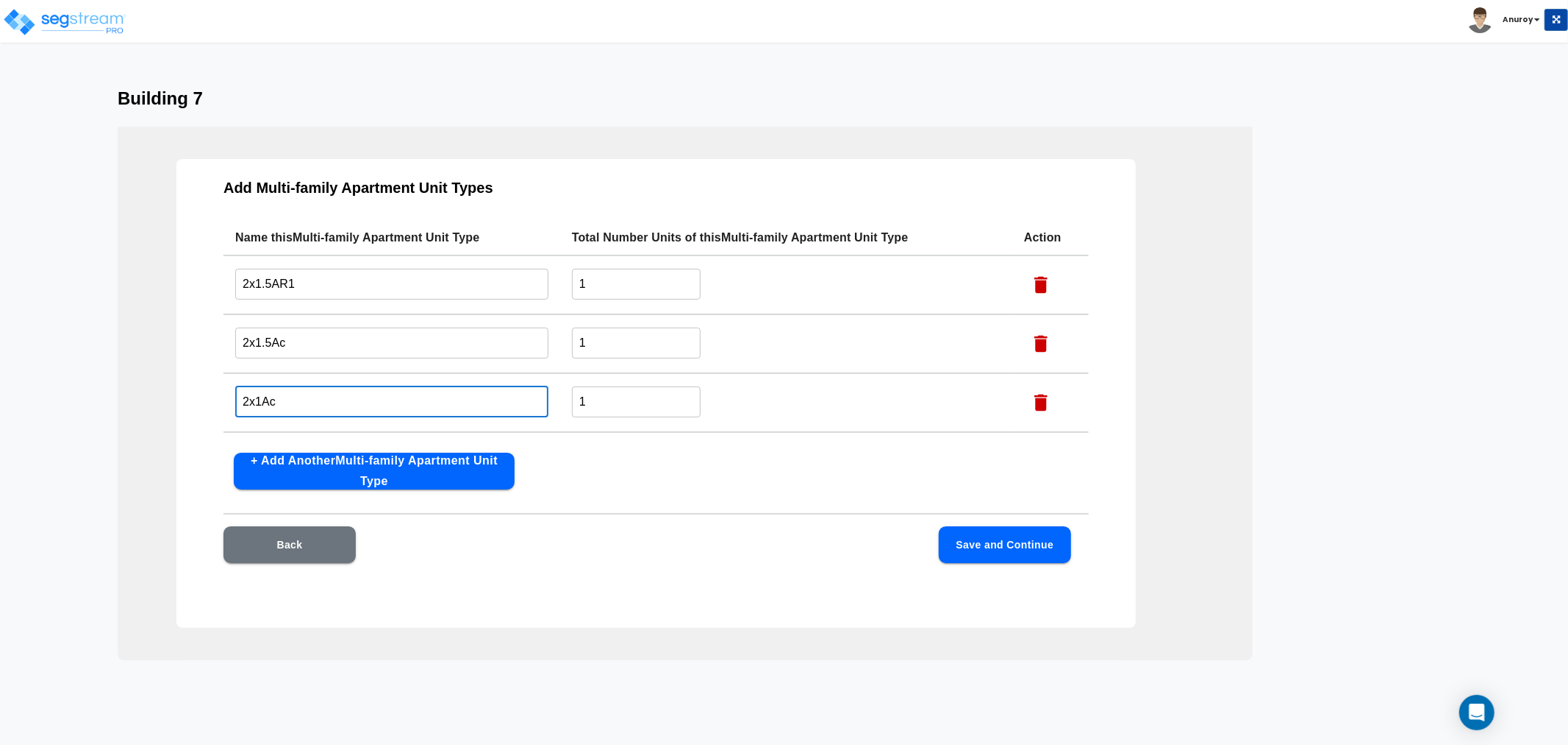
scroll to position [105, 0]
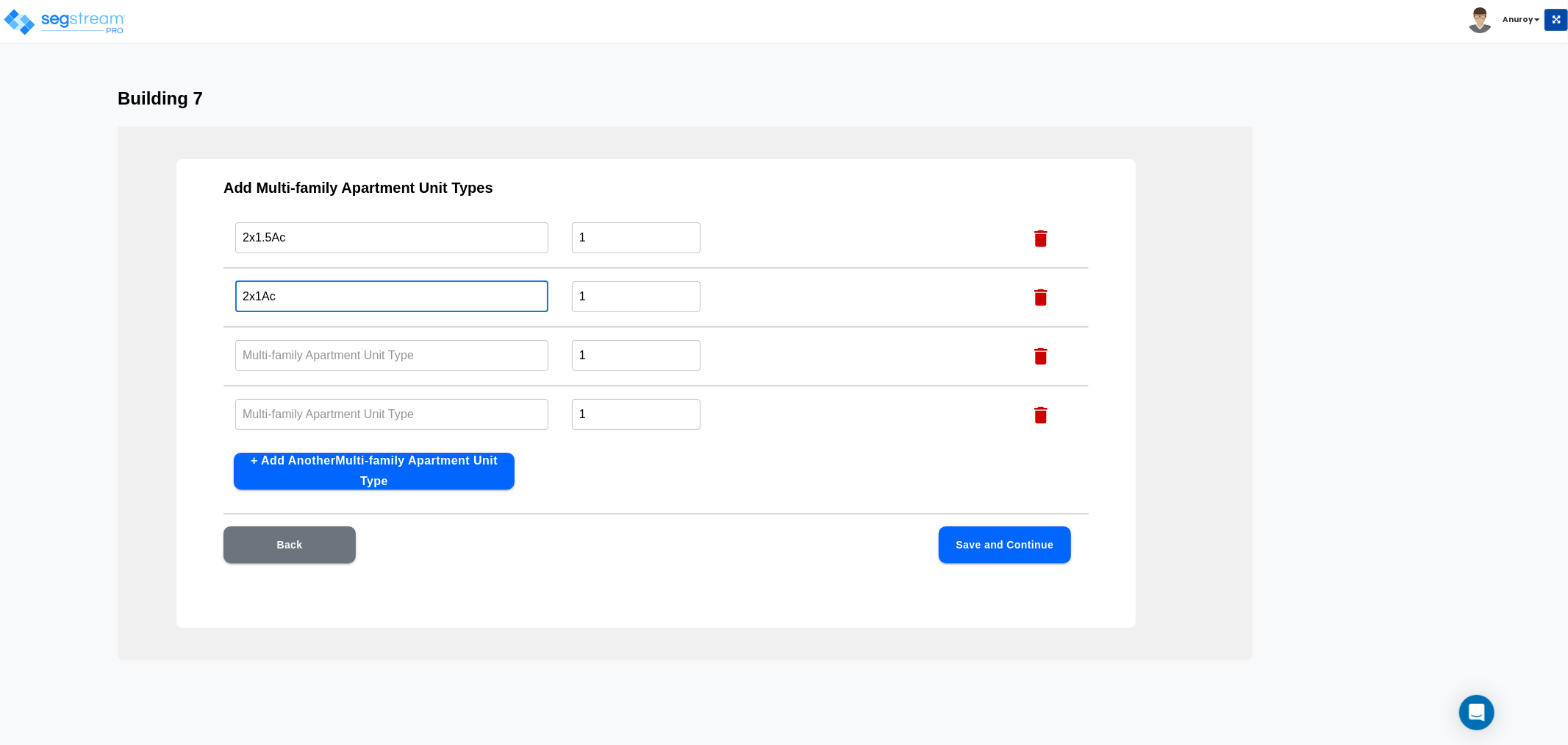
type input "2x1Ac"
click at [391, 350] on input "text" at bounding box center [391, 355] width 313 height 32
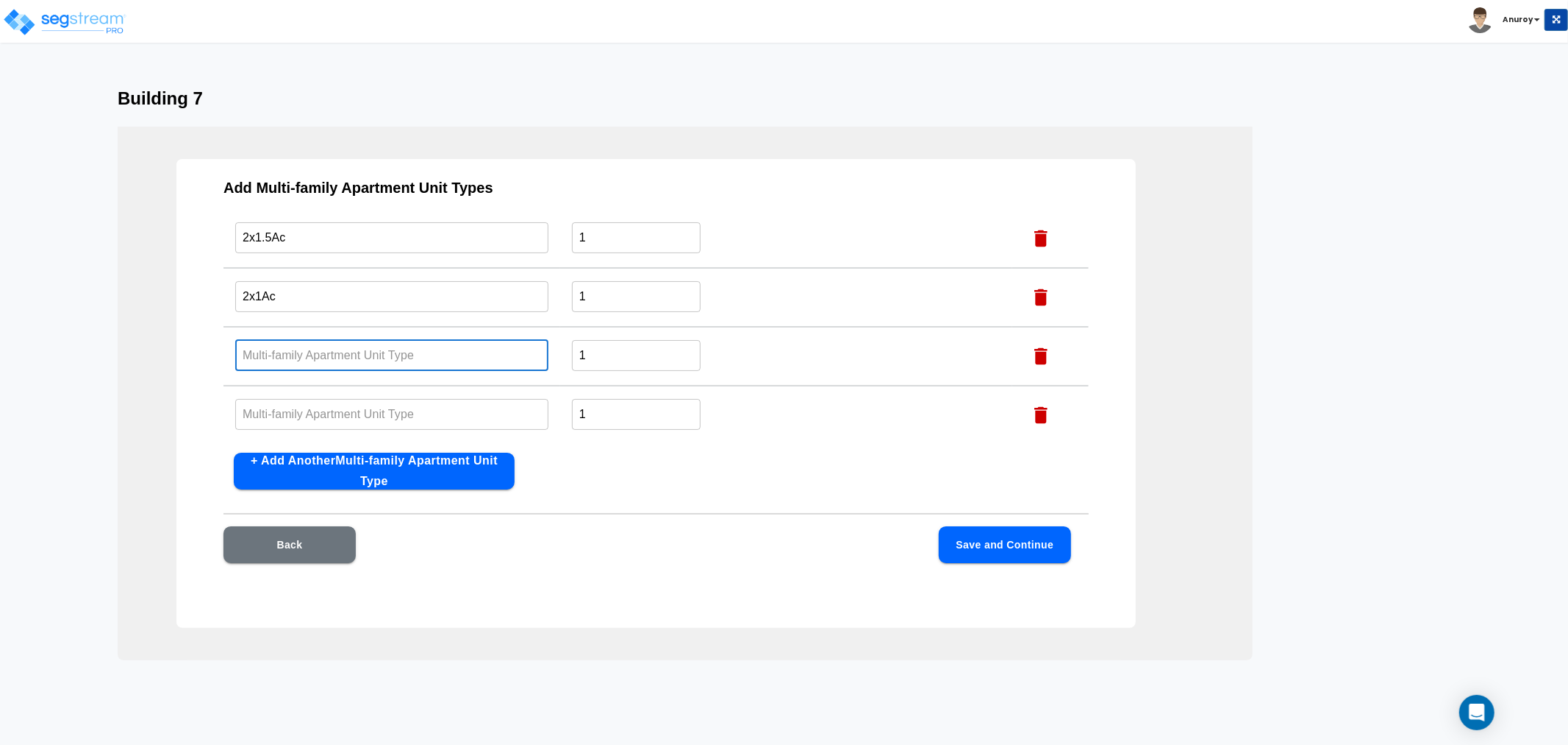
paste input "2x1AR1"
type input "2x1AR1"
click at [353, 402] on input "text" at bounding box center [391, 414] width 313 height 32
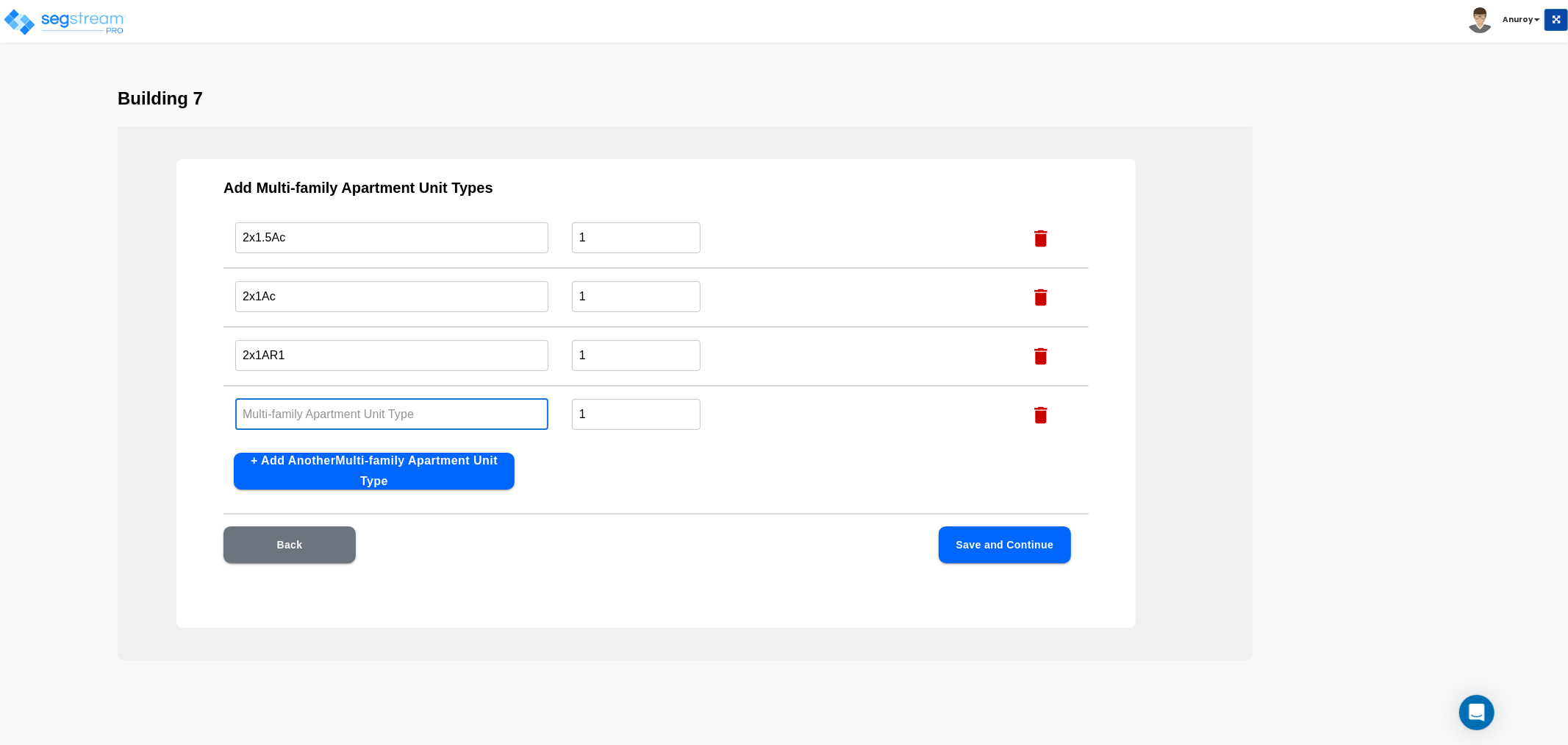
paste input "2x1.5Ap"
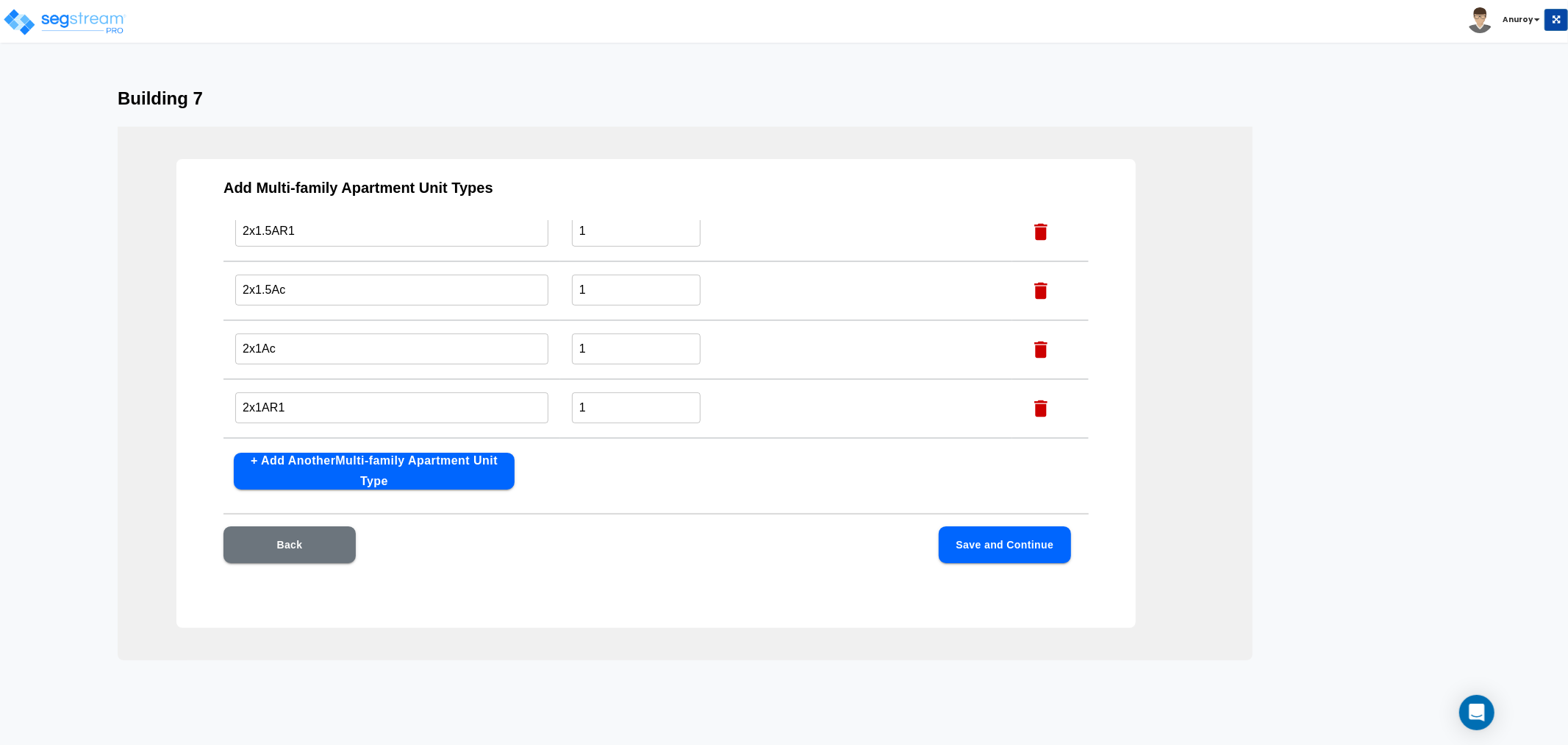
scroll to position [0, 0]
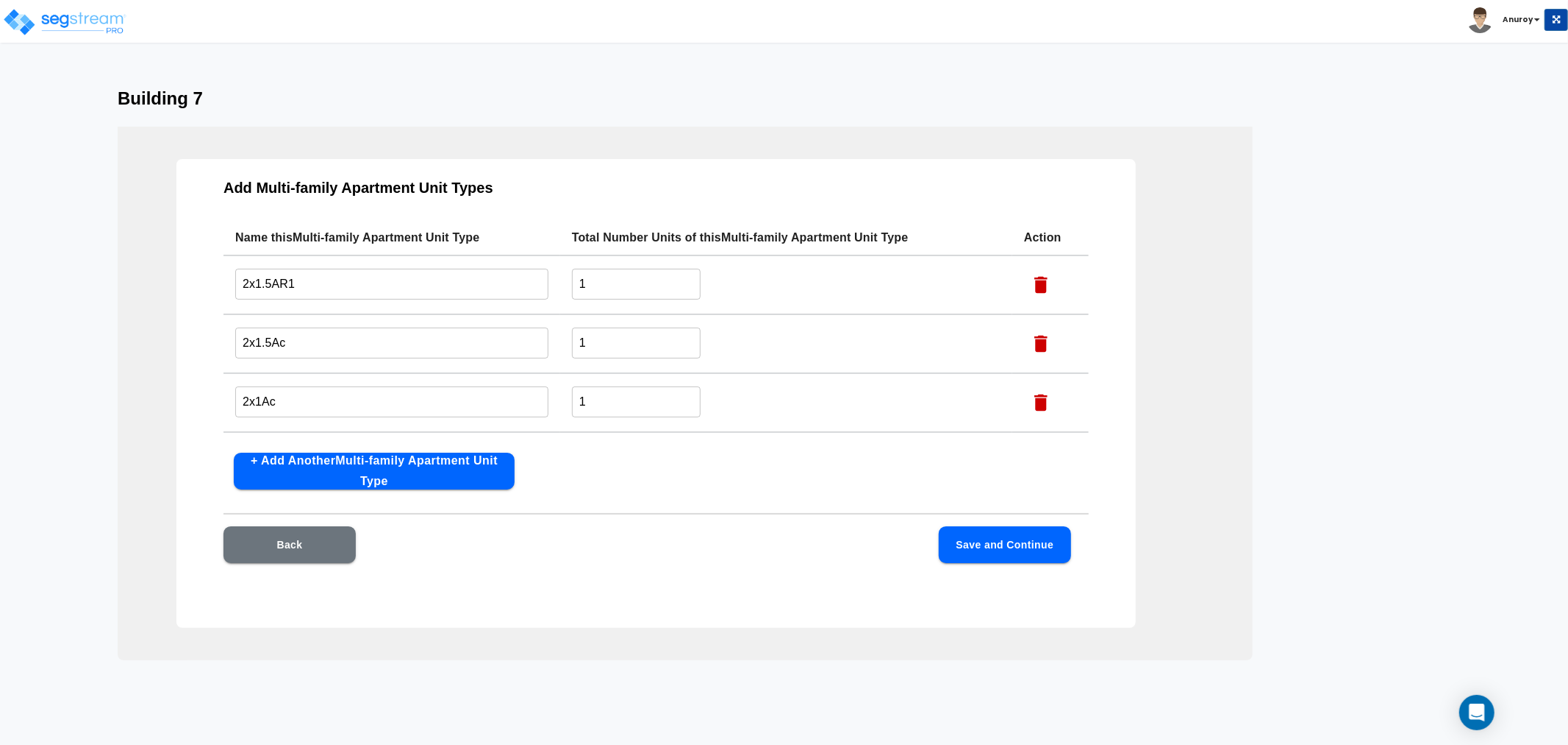
type input "2x1.5Ap"
drag, startPoint x: 605, startPoint y: 283, endPoint x: 561, endPoint y: 284, distance: 44.0
click at [562, 284] on td "1 ​" at bounding box center [786, 284] width 453 height 59
type input "3"
drag, startPoint x: 611, startPoint y: 356, endPoint x: 549, endPoint y: 343, distance: 63.3
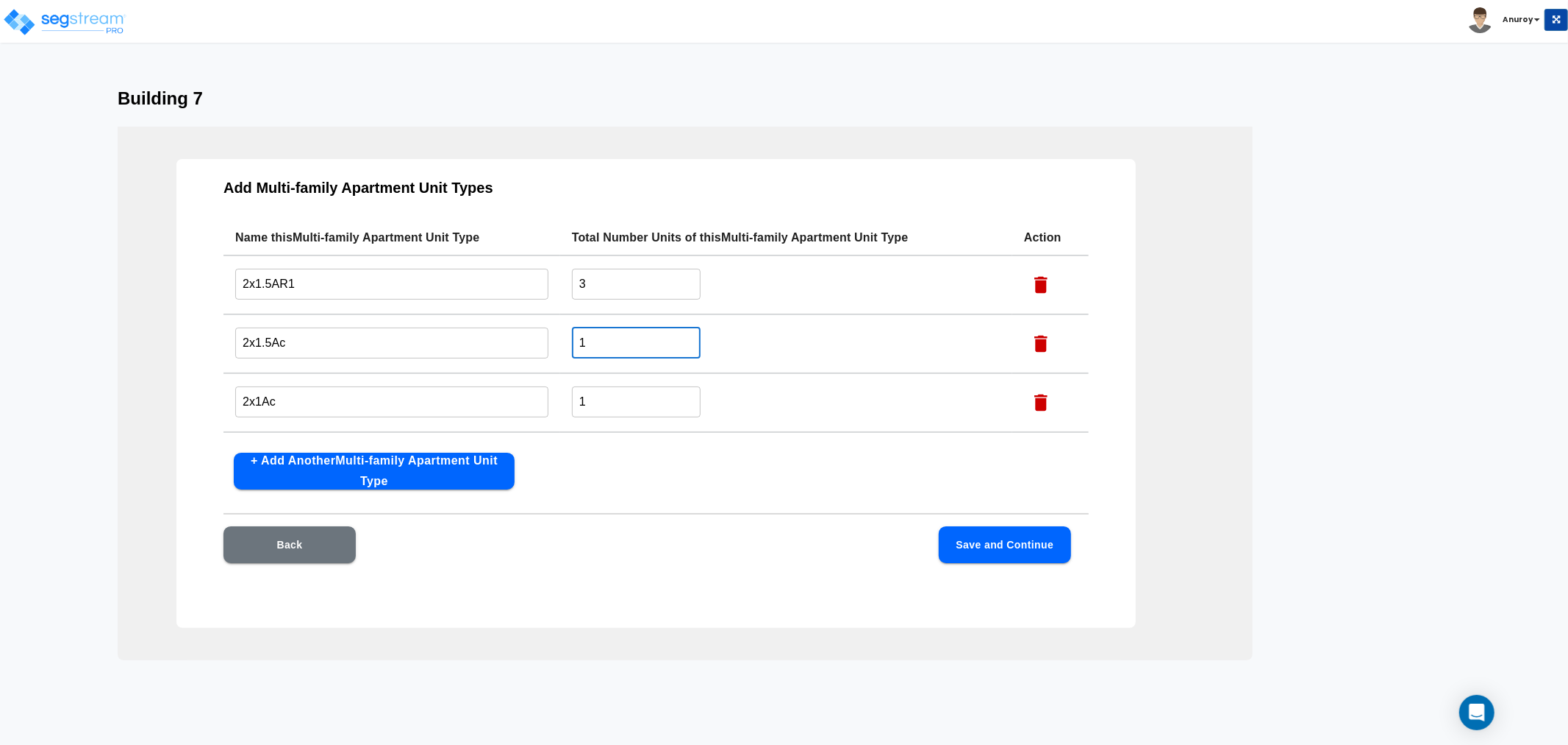
click at [549, 343] on tr "2x1.5Ac ​ 1 ​" at bounding box center [657, 343] width 865 height 59
type input "4"
drag, startPoint x: 628, startPoint y: 394, endPoint x: 542, endPoint y: 400, distance: 86.2
click at [542, 400] on tr "2x1Ac ​ 1 ​" at bounding box center [657, 402] width 865 height 59
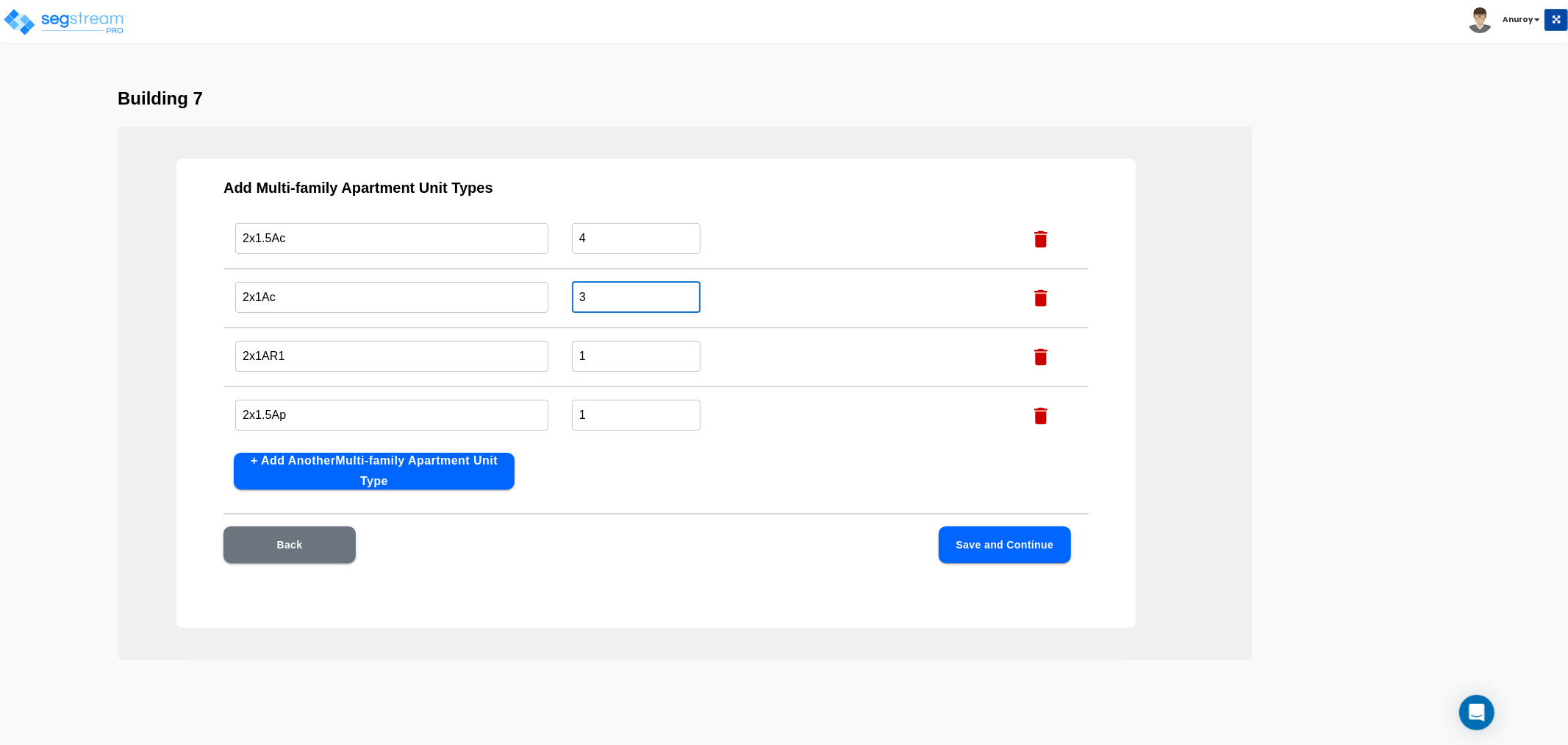
scroll to position [105, 0]
type input "3"
drag, startPoint x: 604, startPoint y: 346, endPoint x: 571, endPoint y: 349, distance: 33.1
click at [572, 349] on input "1" at bounding box center [636, 355] width 129 height 32
type input "4"
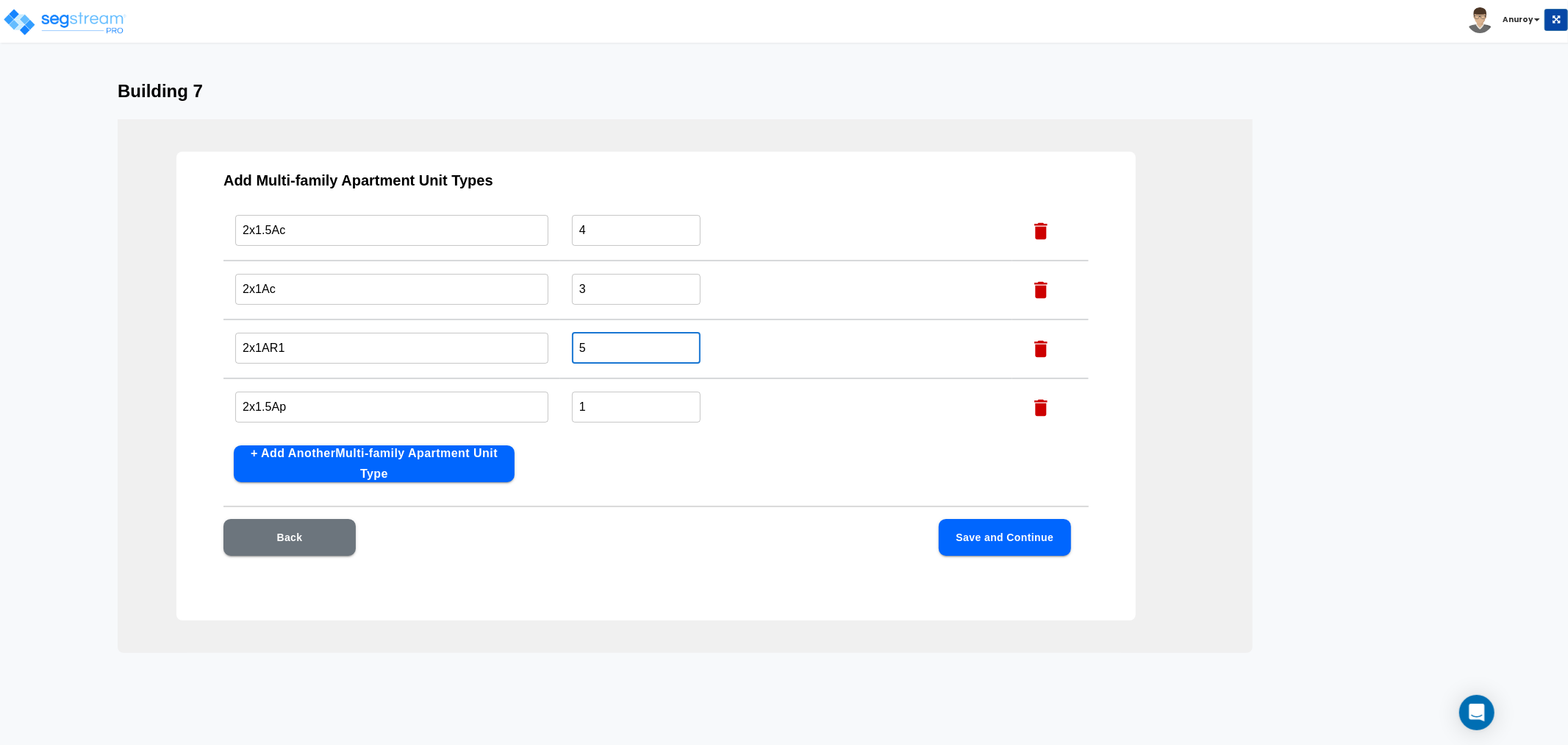
scroll to position [32, 0]
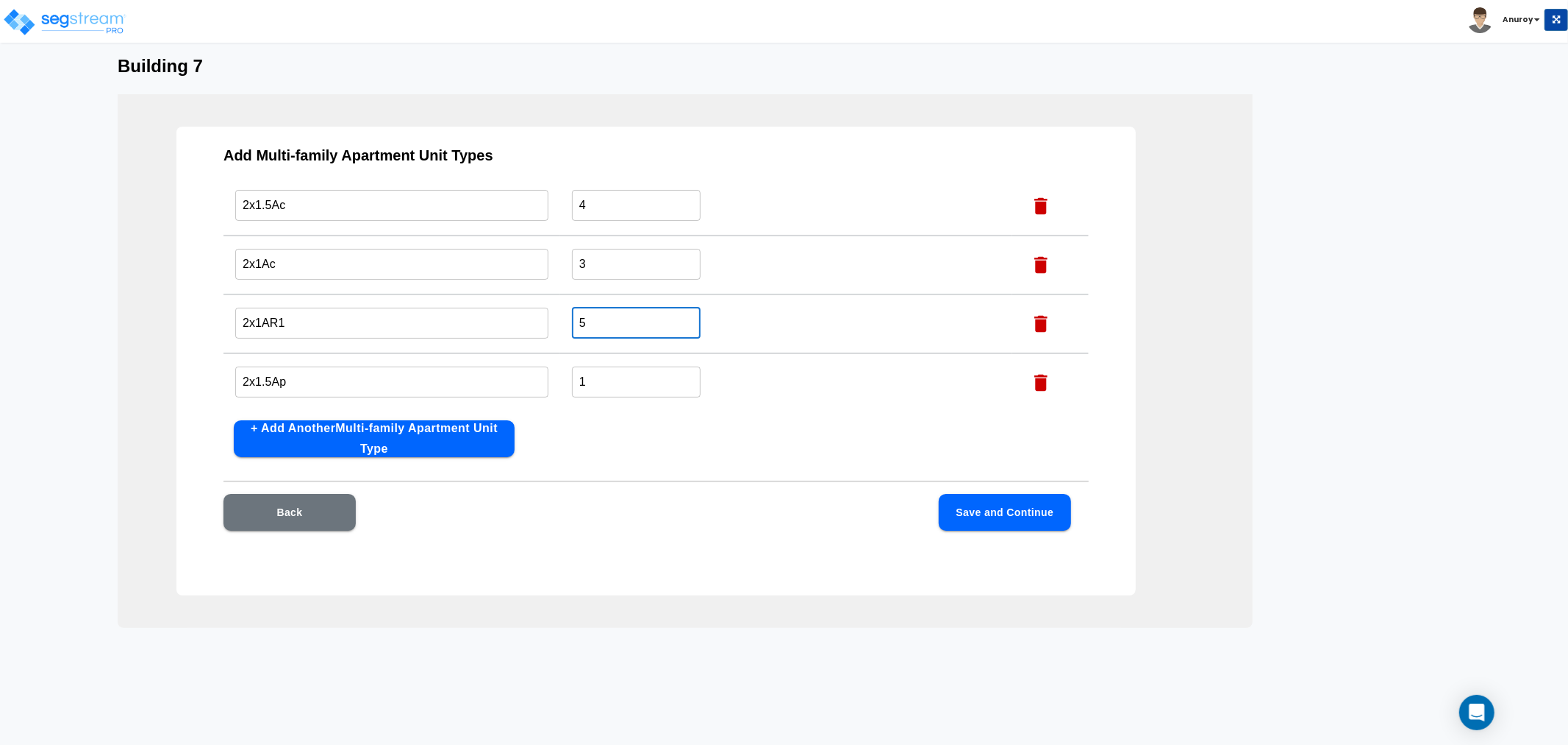
type input "5"
click at [994, 512] on button "Save and Continue" at bounding box center [1005, 512] width 132 height 37
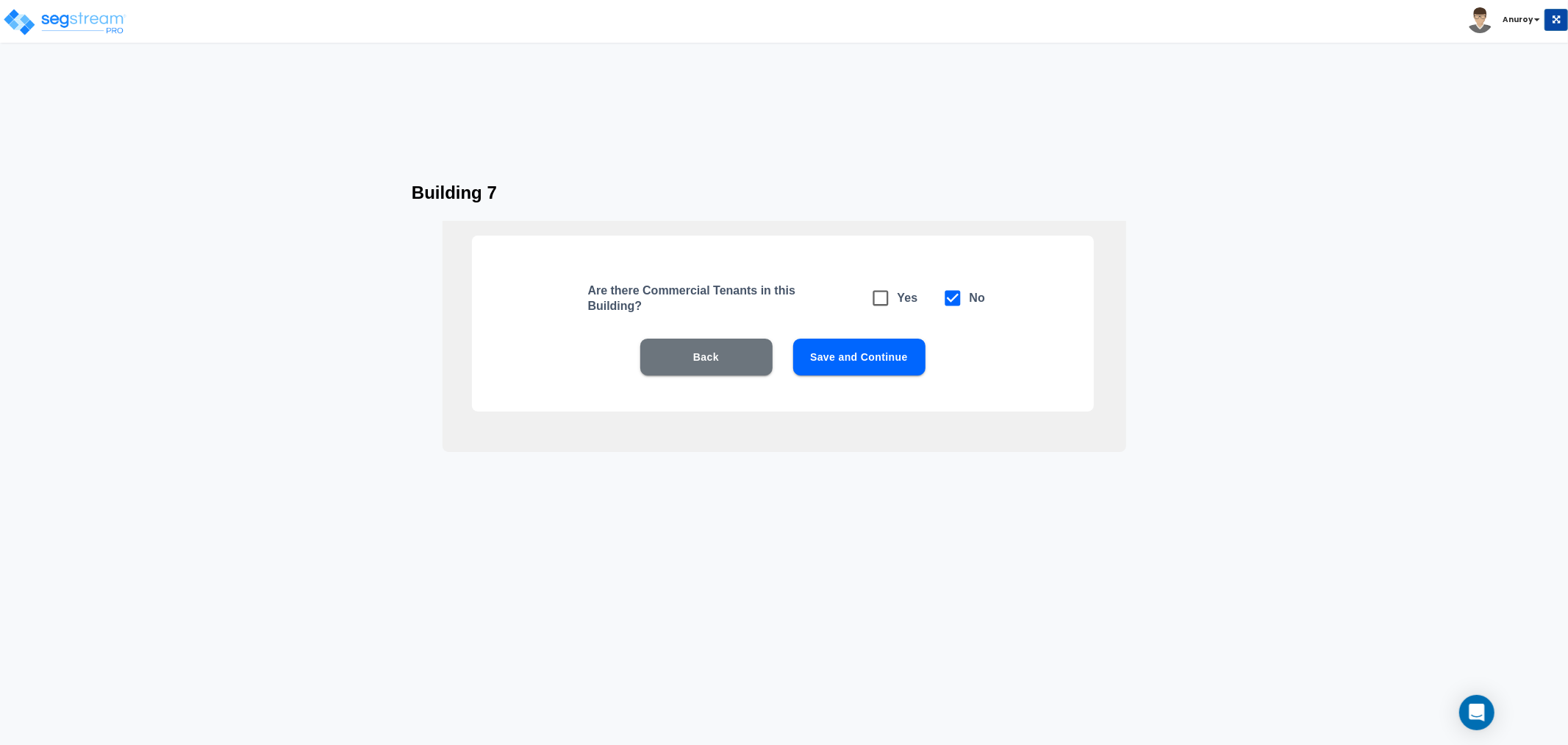
scroll to position [0, 0]
click at [891, 355] on button "Save and Continue" at bounding box center [859, 356] width 132 height 37
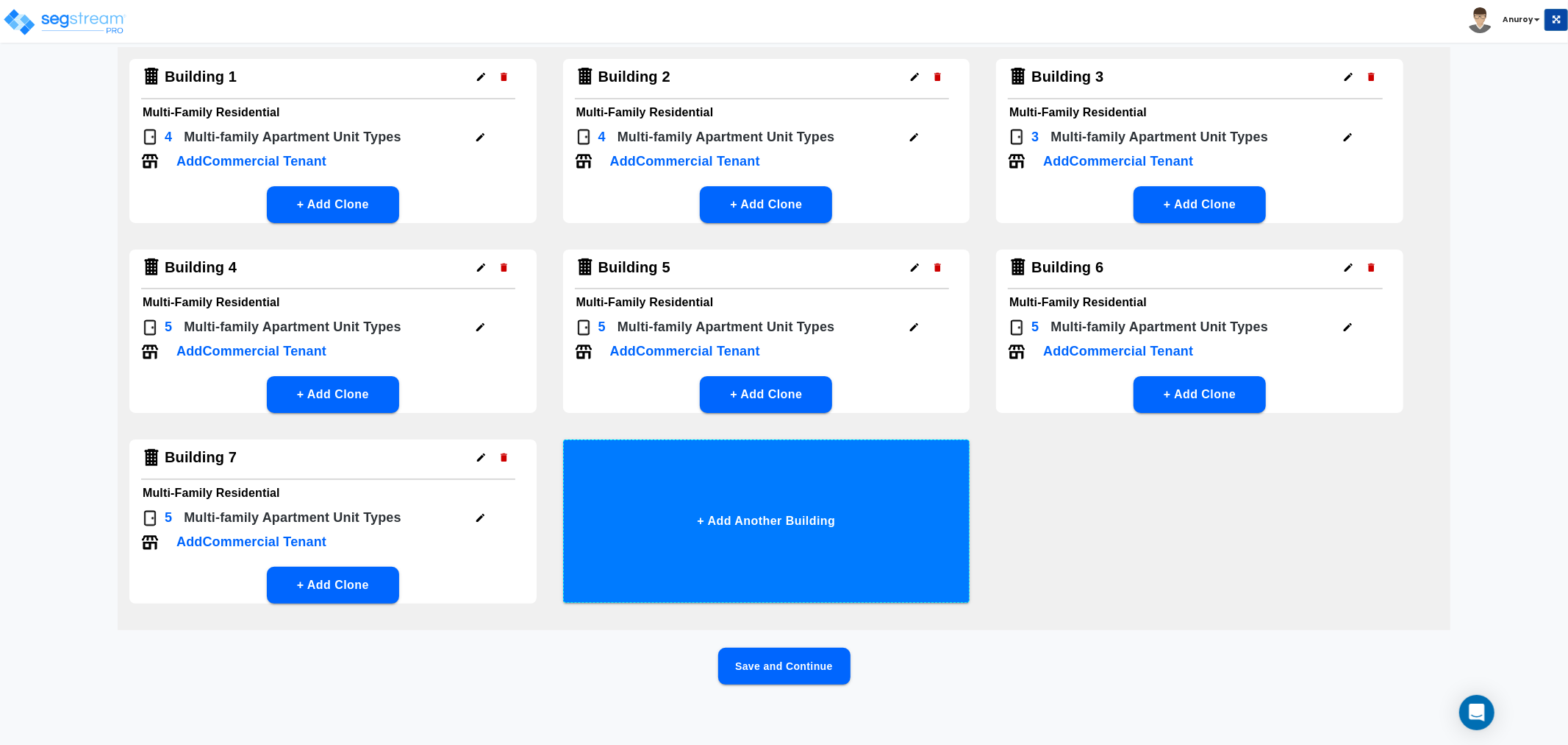
scroll to position [112, 0]
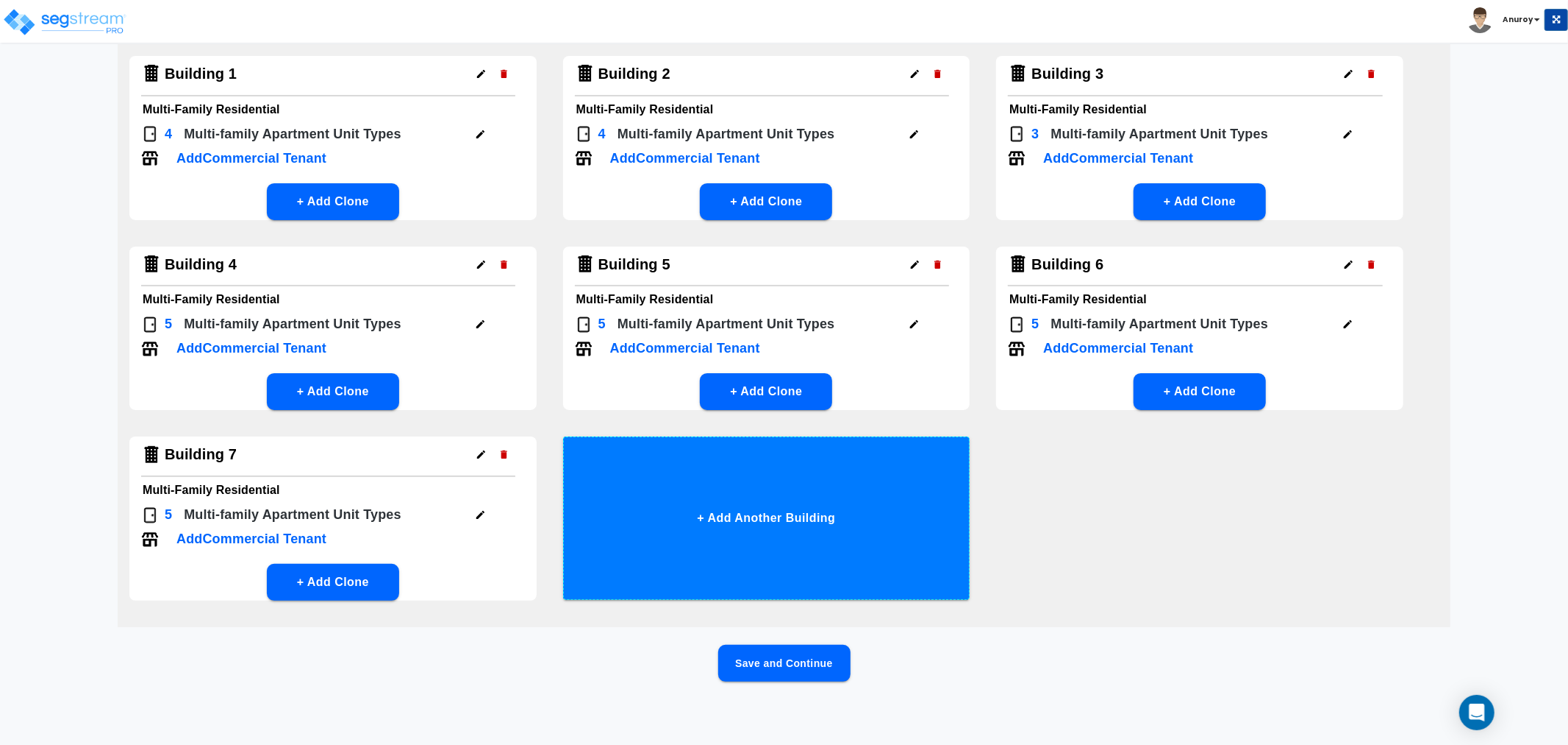
click at [734, 524] on button "+ Add Another Building" at bounding box center [768, 517] width 408 height 163
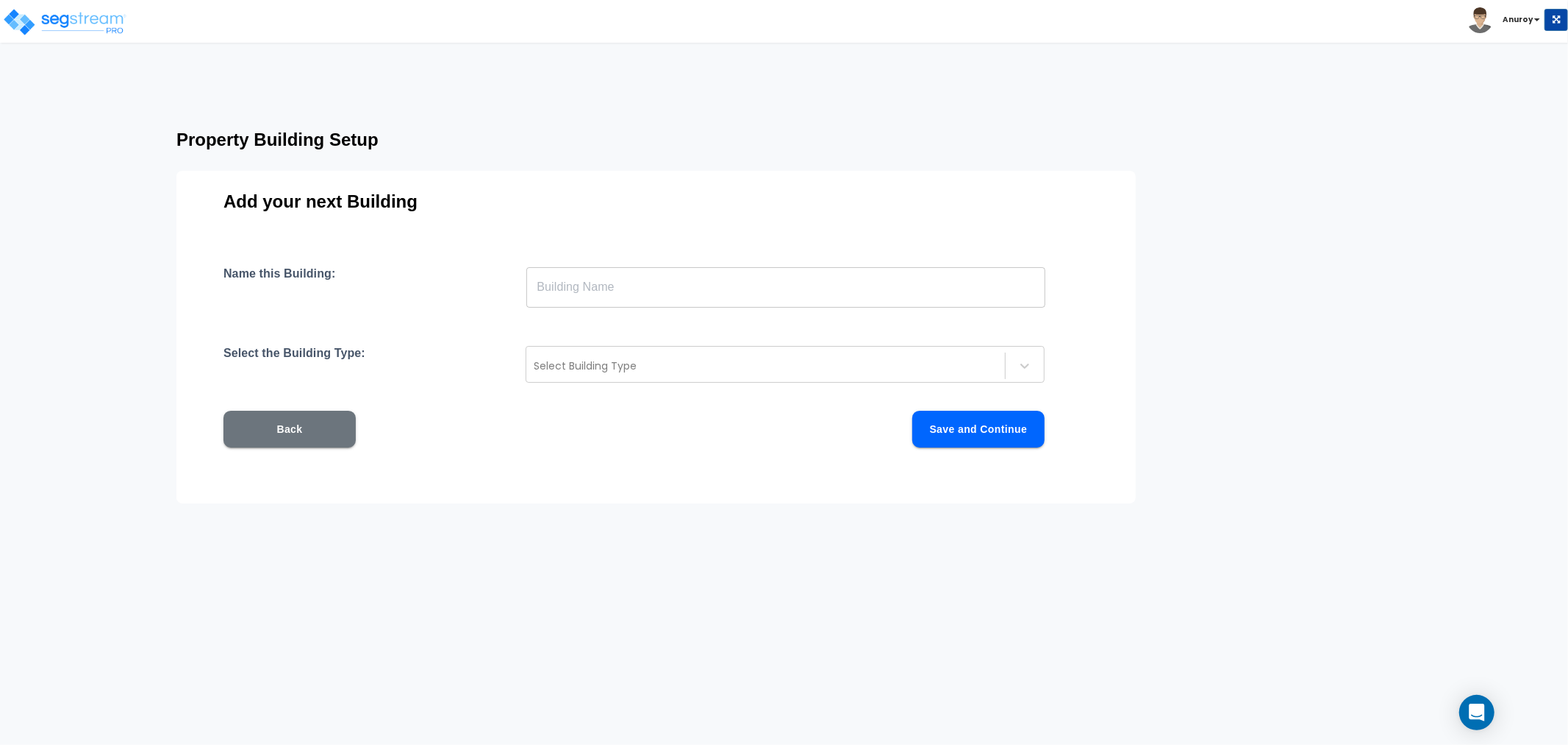
scroll to position [0, 0]
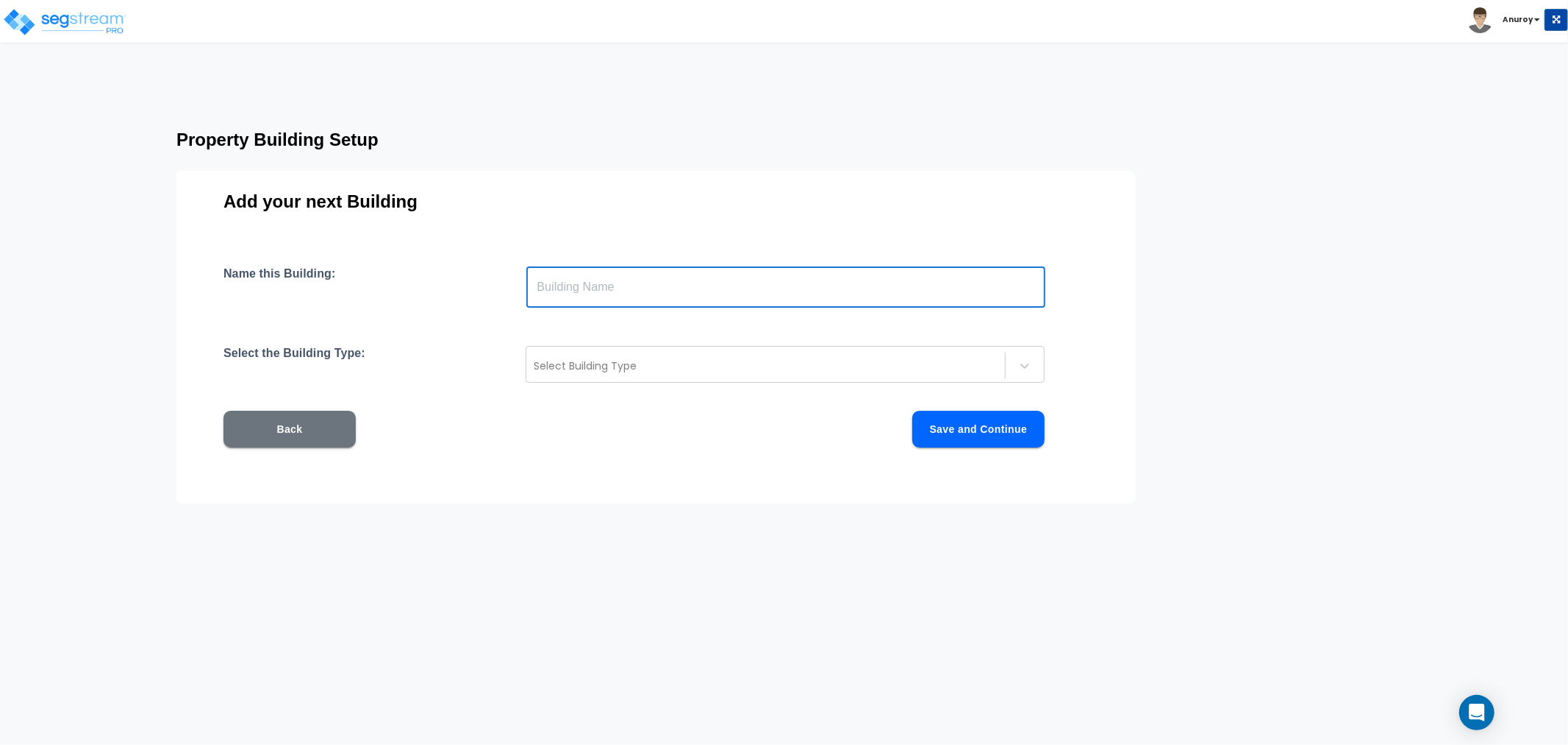
click at [601, 296] on input "text" at bounding box center [785, 286] width 519 height 41
drag, startPoint x: 585, startPoint y: 288, endPoint x: 606, endPoint y: 285, distance: 21.2
click at [606, 285] on input "Building 2" at bounding box center [785, 286] width 519 height 41
type input "Building 8"
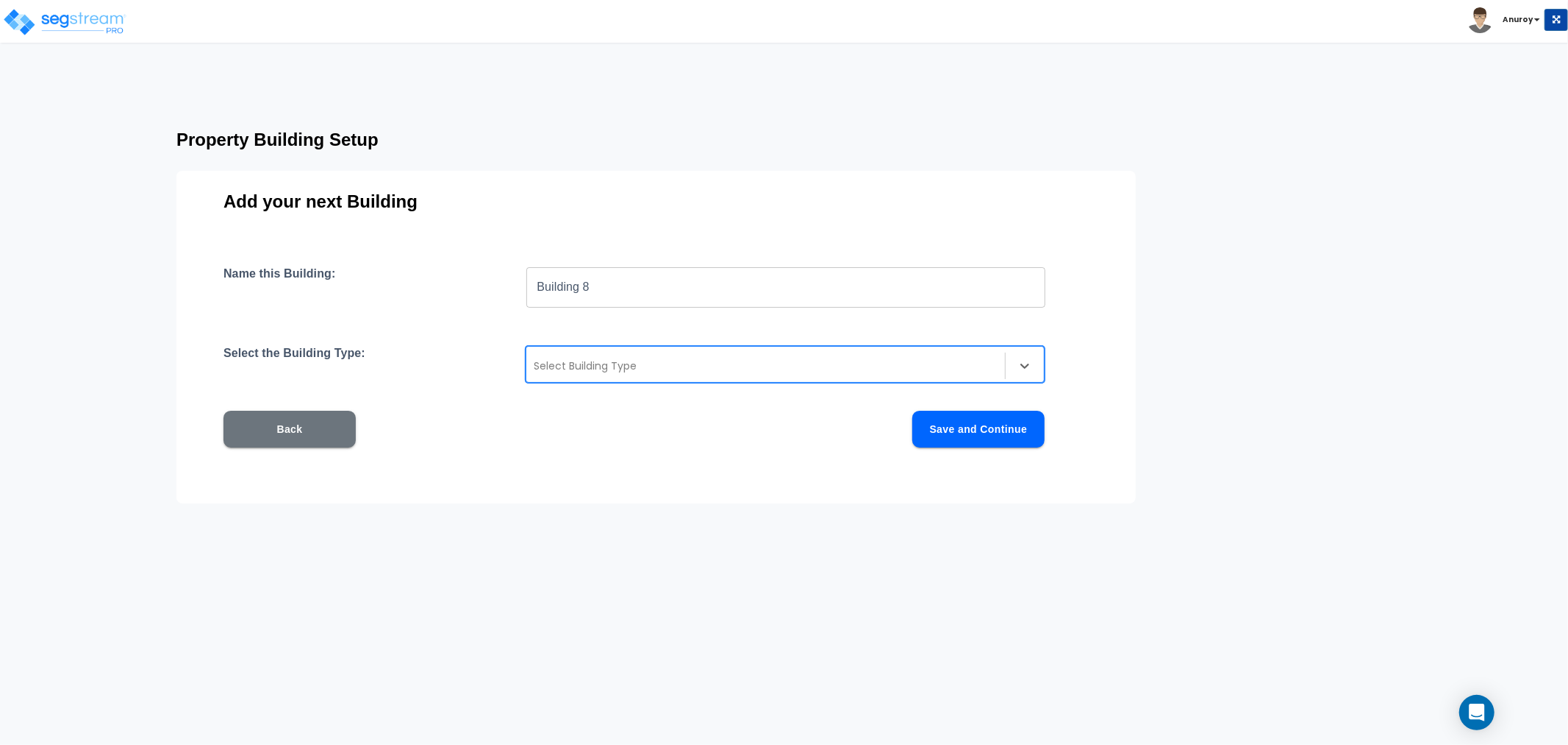
click at [554, 363] on div at bounding box center [766, 366] width 464 height 18
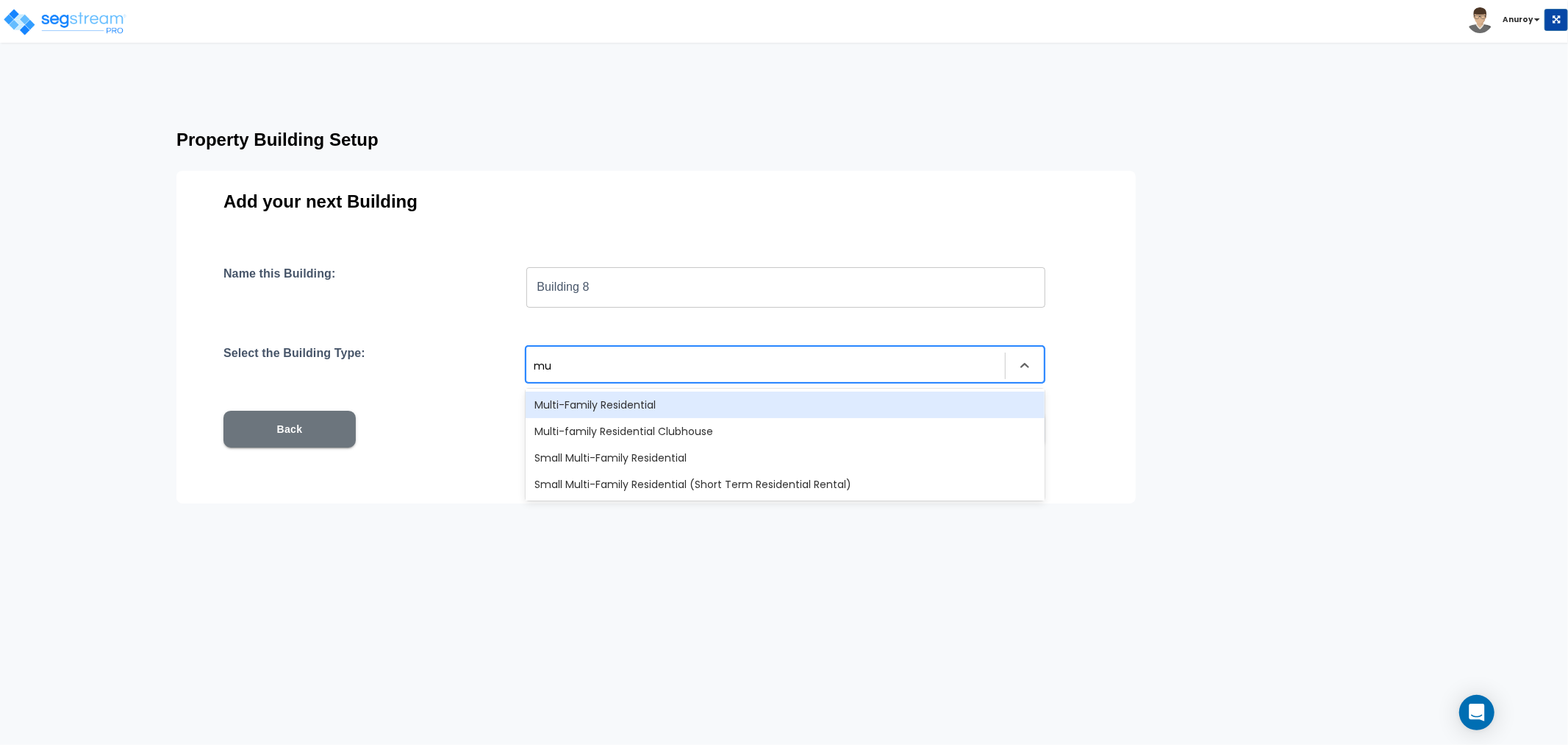
type input "mul"
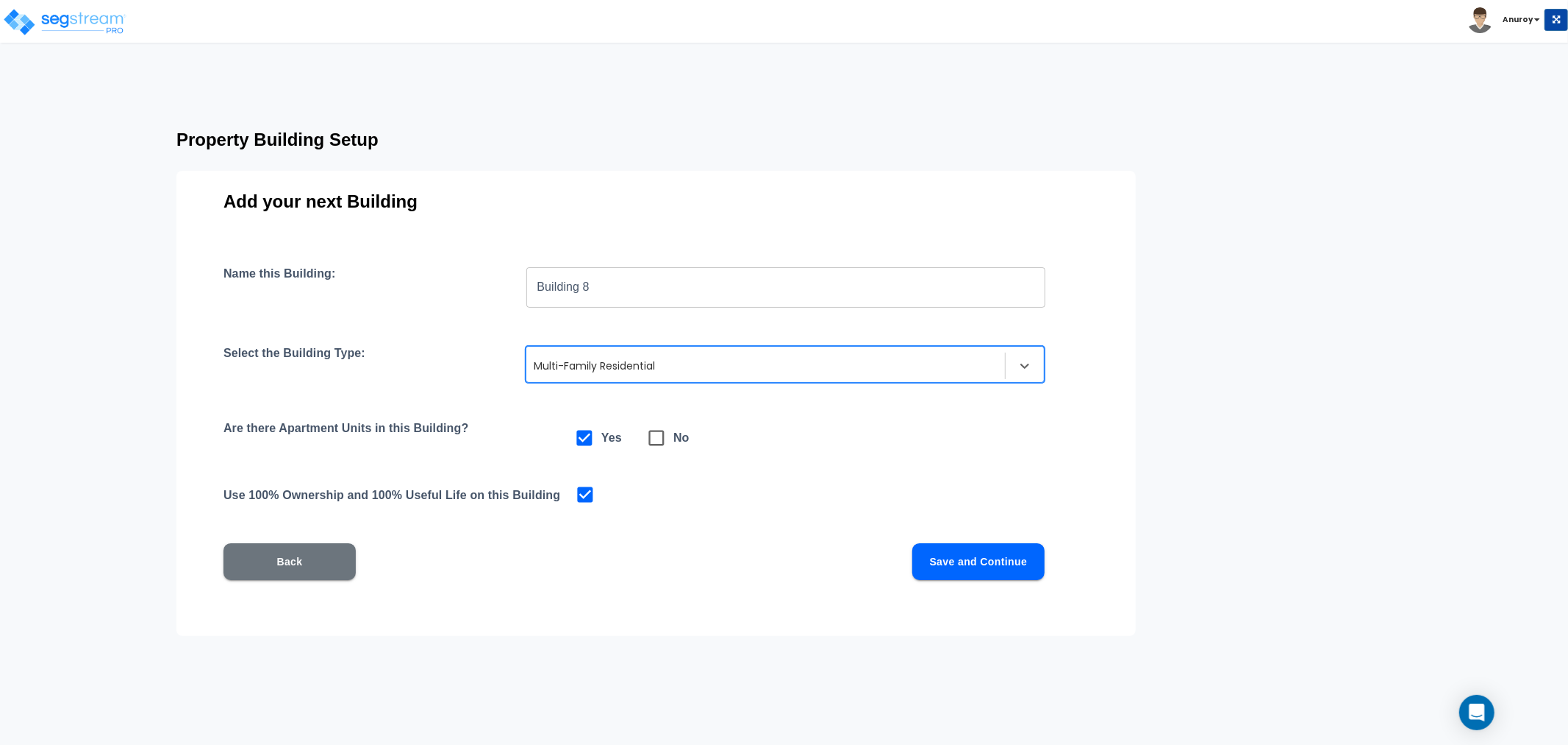
click at [976, 548] on button "Save and Continue" at bounding box center [978, 561] width 132 height 37
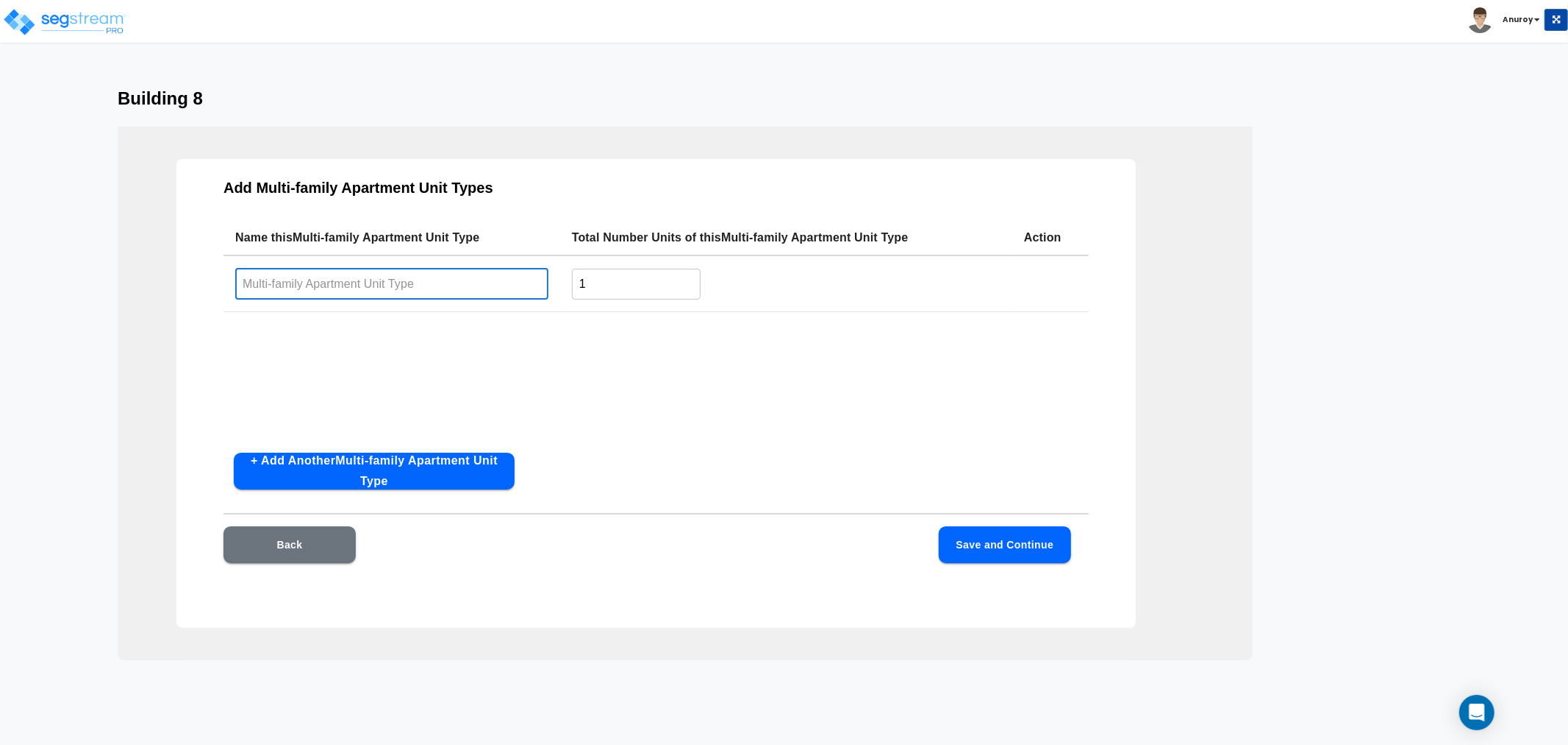
click at [329, 277] on input "text" at bounding box center [391, 284] width 313 height 32
click at [417, 283] on input "text" at bounding box center [391, 284] width 313 height 32
paste input "1x1AR1"
type input "1x1AR1"
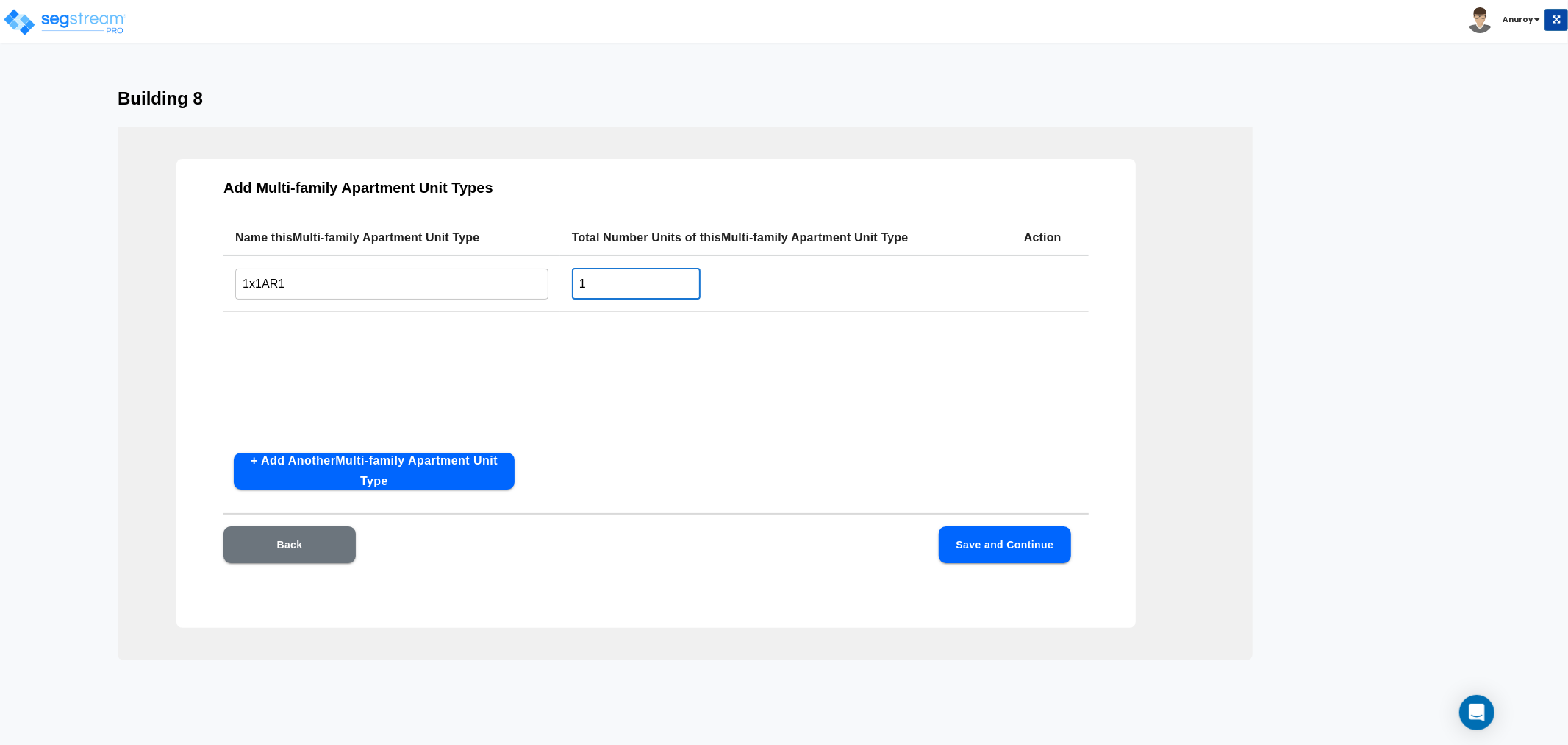
drag, startPoint x: 653, startPoint y: 283, endPoint x: 477, endPoint y: 280, distance: 176.0
click at [477, 280] on tr "1x1AR1 ​ 1 ​" at bounding box center [657, 283] width 865 height 57
type input "12"
drag, startPoint x: 402, startPoint y: 469, endPoint x: 542, endPoint y: 425, distance: 146.8
click at [402, 466] on button "+ Add Another Multi-family Apartment Unit Type" at bounding box center [374, 471] width 281 height 37
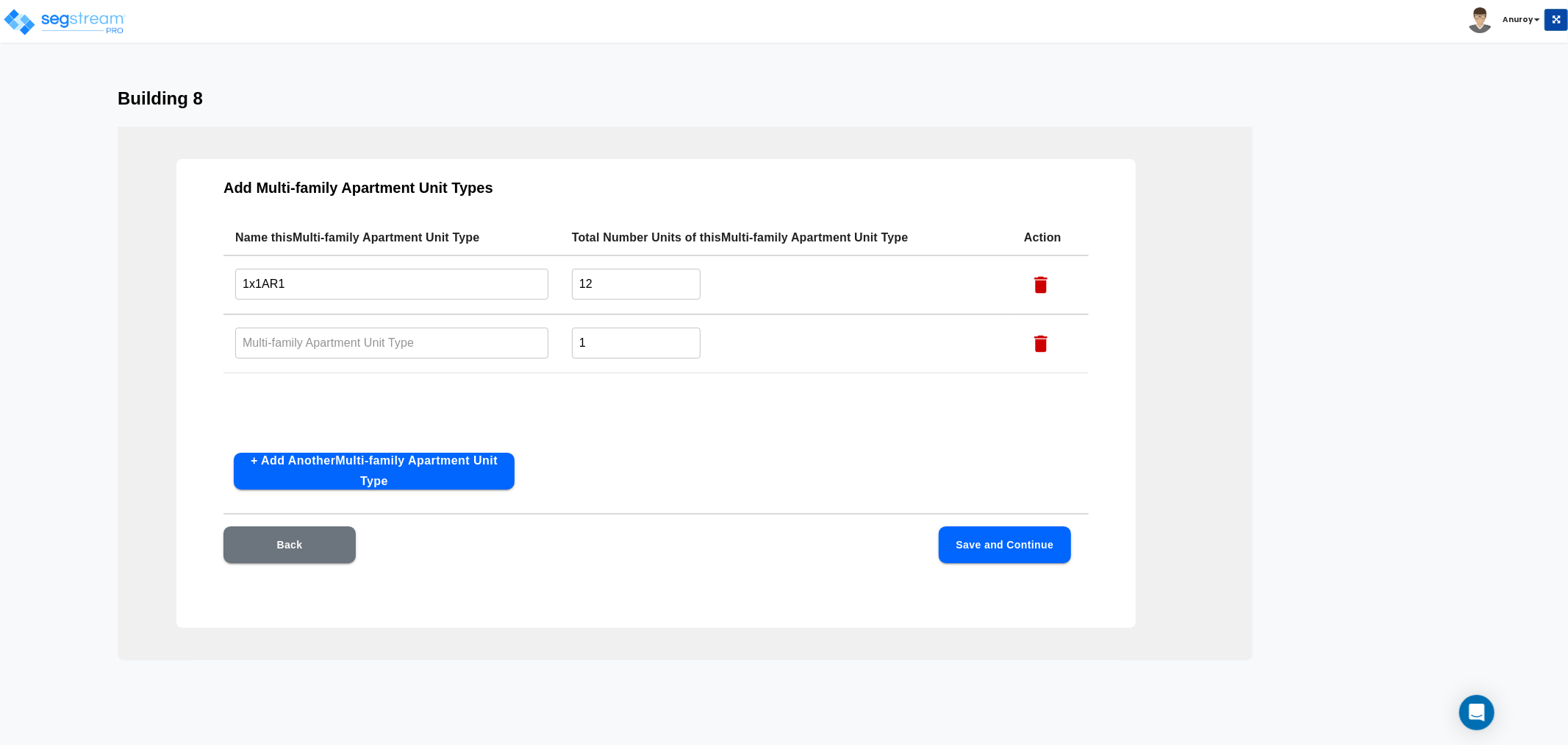
drag, startPoint x: 425, startPoint y: 325, endPoint x: 434, endPoint y: 333, distance: 12.0
click at [425, 327] on input "text" at bounding box center [391, 343] width 313 height 32
click at [439, 341] on input "text" at bounding box center [391, 343] width 313 height 32
paste input "1x1Ac"
type input "1x1Ac"
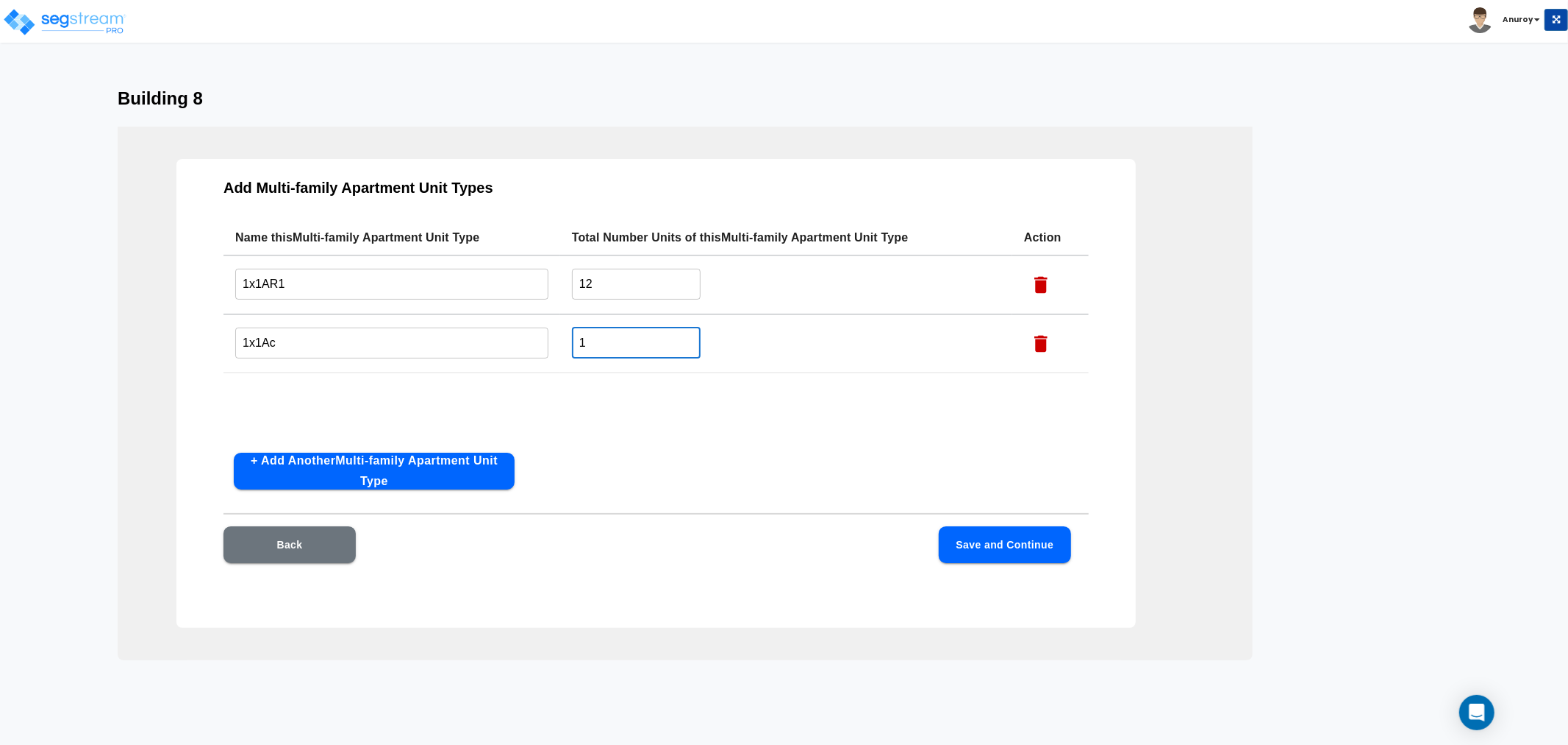
drag, startPoint x: 603, startPoint y: 341, endPoint x: 550, endPoint y: 344, distance: 53.1
click at [550, 344] on tr "1x1Ac ​ 1 ​" at bounding box center [657, 343] width 865 height 59
type input "4"
drag, startPoint x: 653, startPoint y: 450, endPoint x: 762, endPoint y: 474, distance: 111.6
click at [656, 450] on div "Add Multi-family Apartment Unit Types Name this Multi-family Apartment Unit Typ…" at bounding box center [657, 393] width 959 height 469
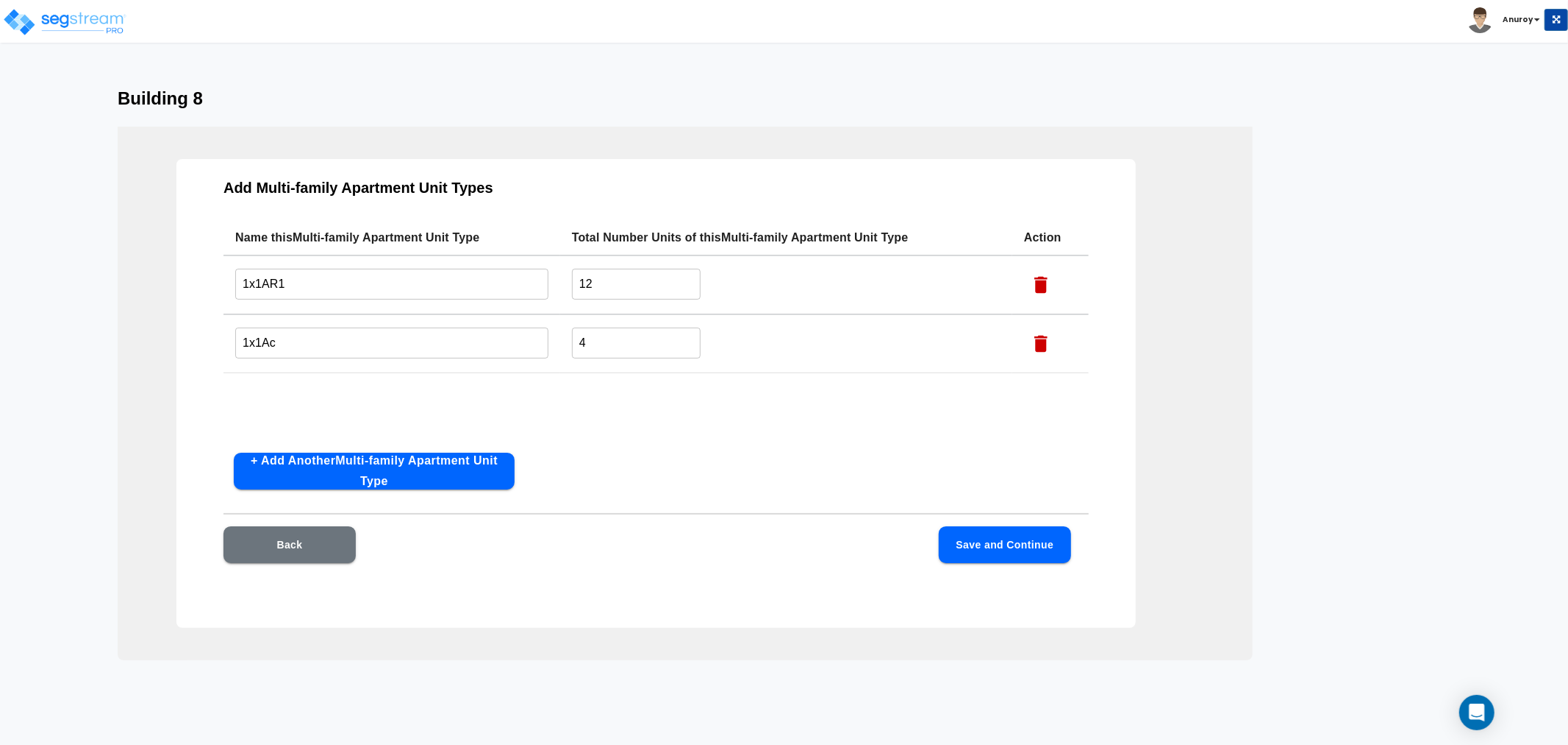
click at [1009, 540] on button "Save and Continue" at bounding box center [1005, 544] width 132 height 37
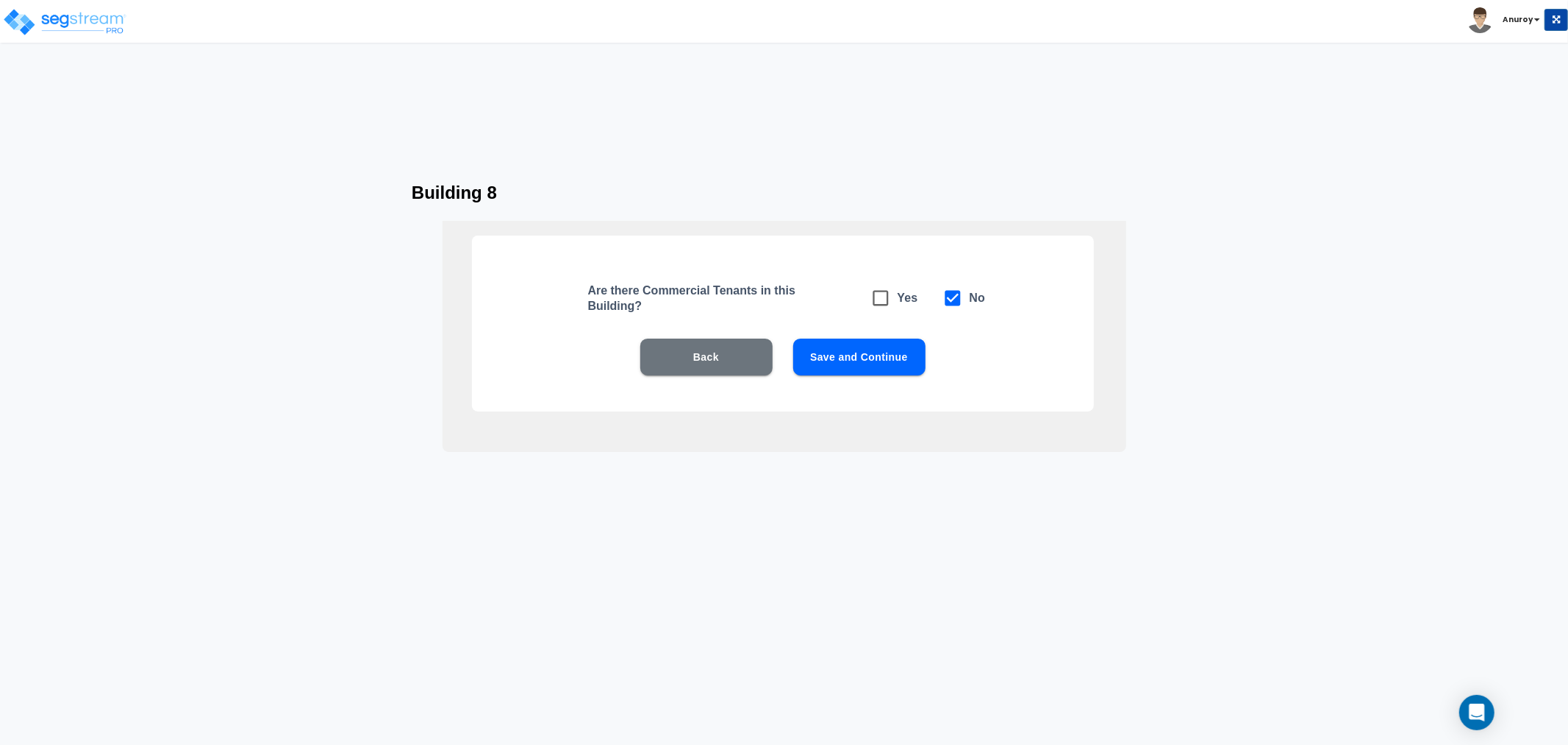
click at [875, 346] on button "Save and Continue" at bounding box center [859, 356] width 132 height 37
click at [876, 347] on button "Save and Continue" at bounding box center [859, 356] width 132 height 37
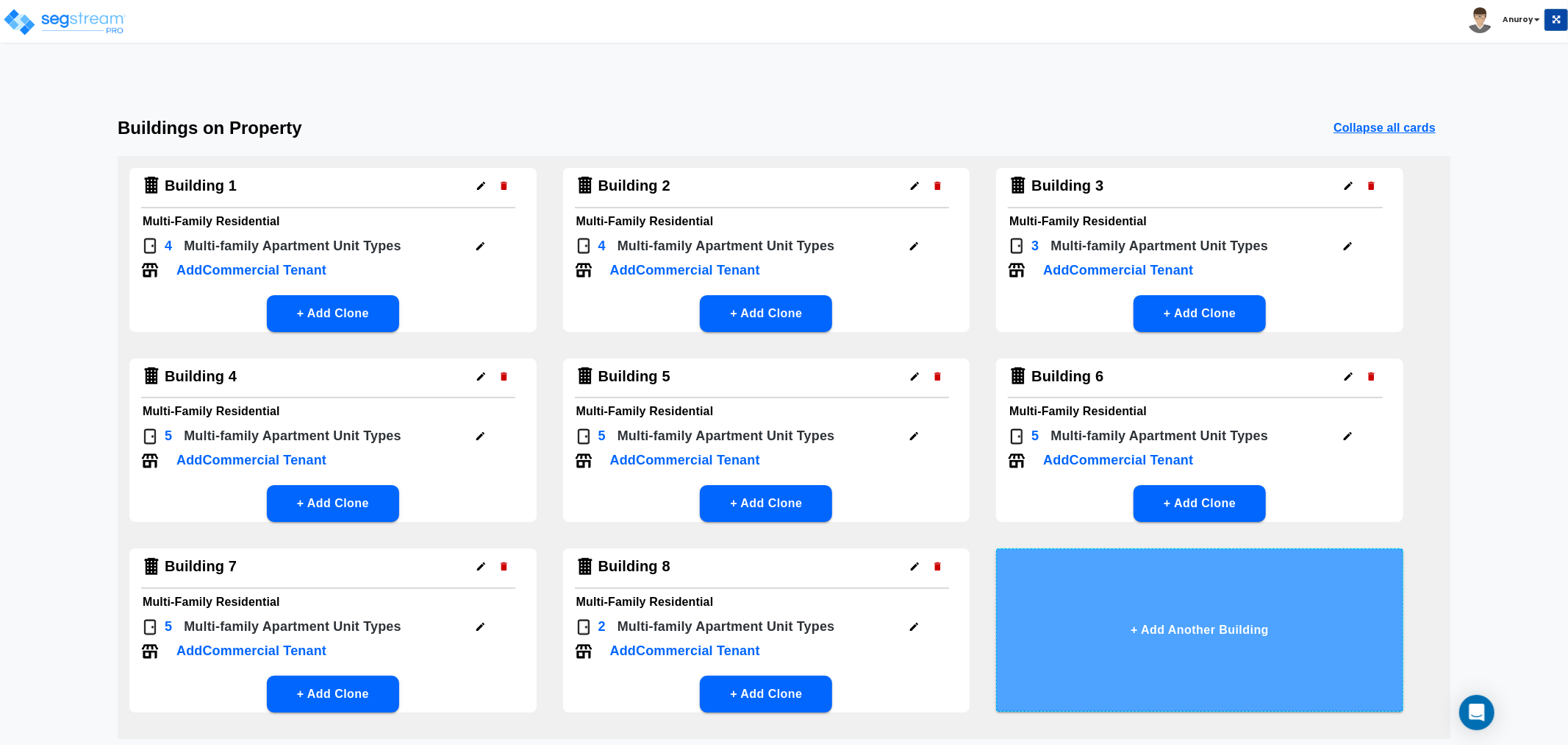
click at [1106, 612] on button "+ Add Another Building" at bounding box center [1200, 629] width 408 height 163
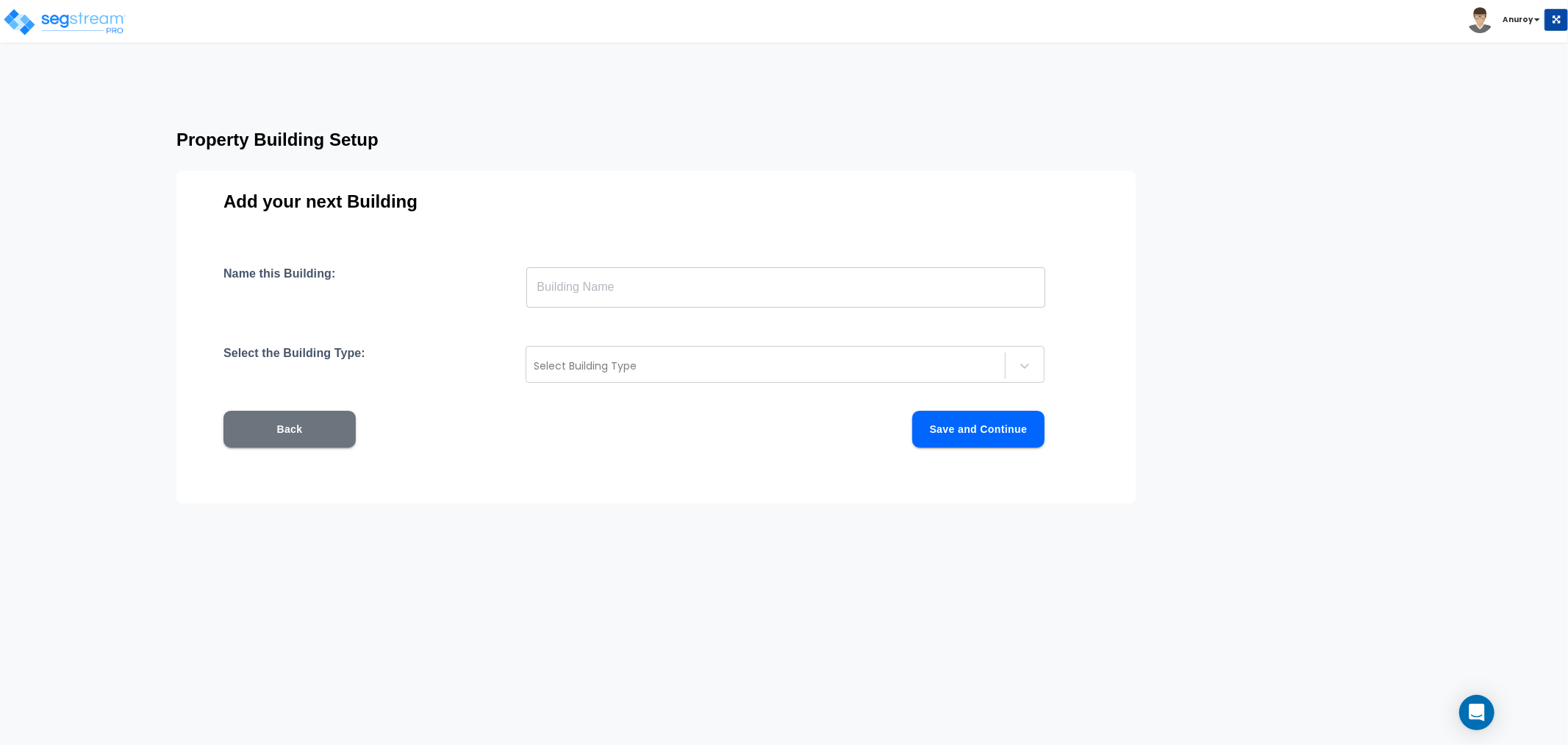
click at [629, 291] on input "text" at bounding box center [785, 286] width 519 height 41
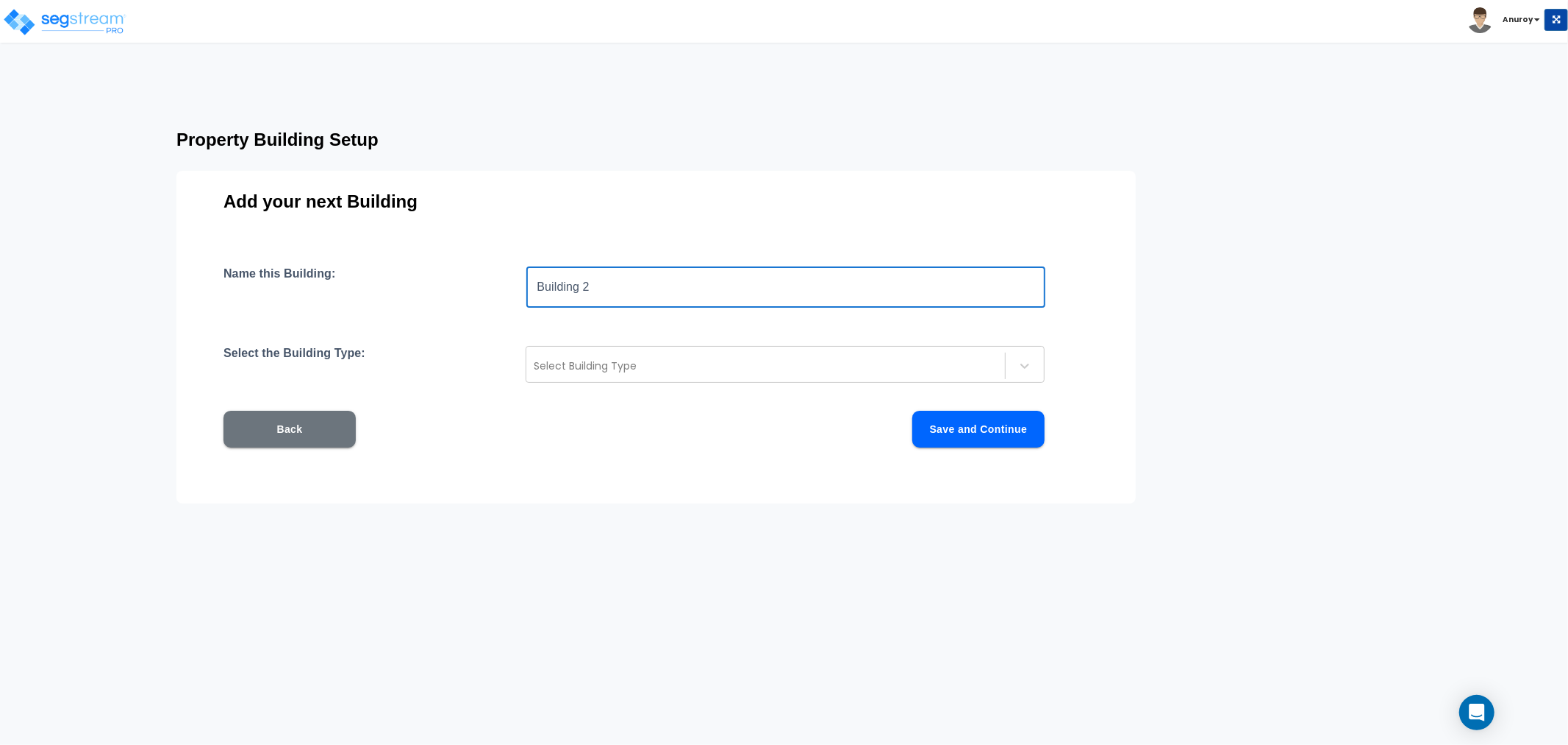
drag, startPoint x: 586, startPoint y: 289, endPoint x: 611, endPoint y: 287, distance: 25.1
click at [611, 287] on input "Building 2" at bounding box center [785, 286] width 519 height 41
type input "Building 9"
click at [614, 352] on div "Select Building Type" at bounding box center [784, 364] width 519 height 37
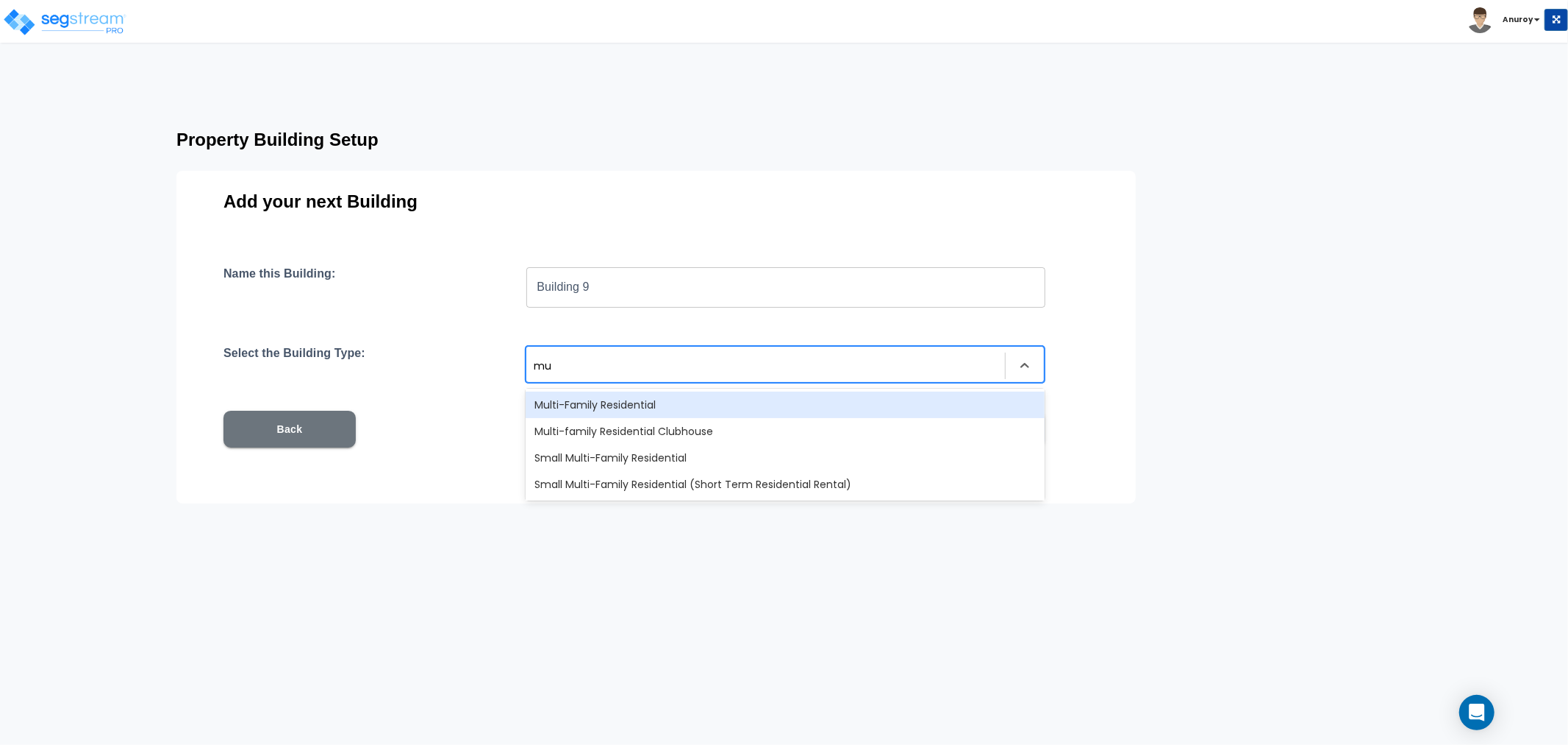
type input "mul"
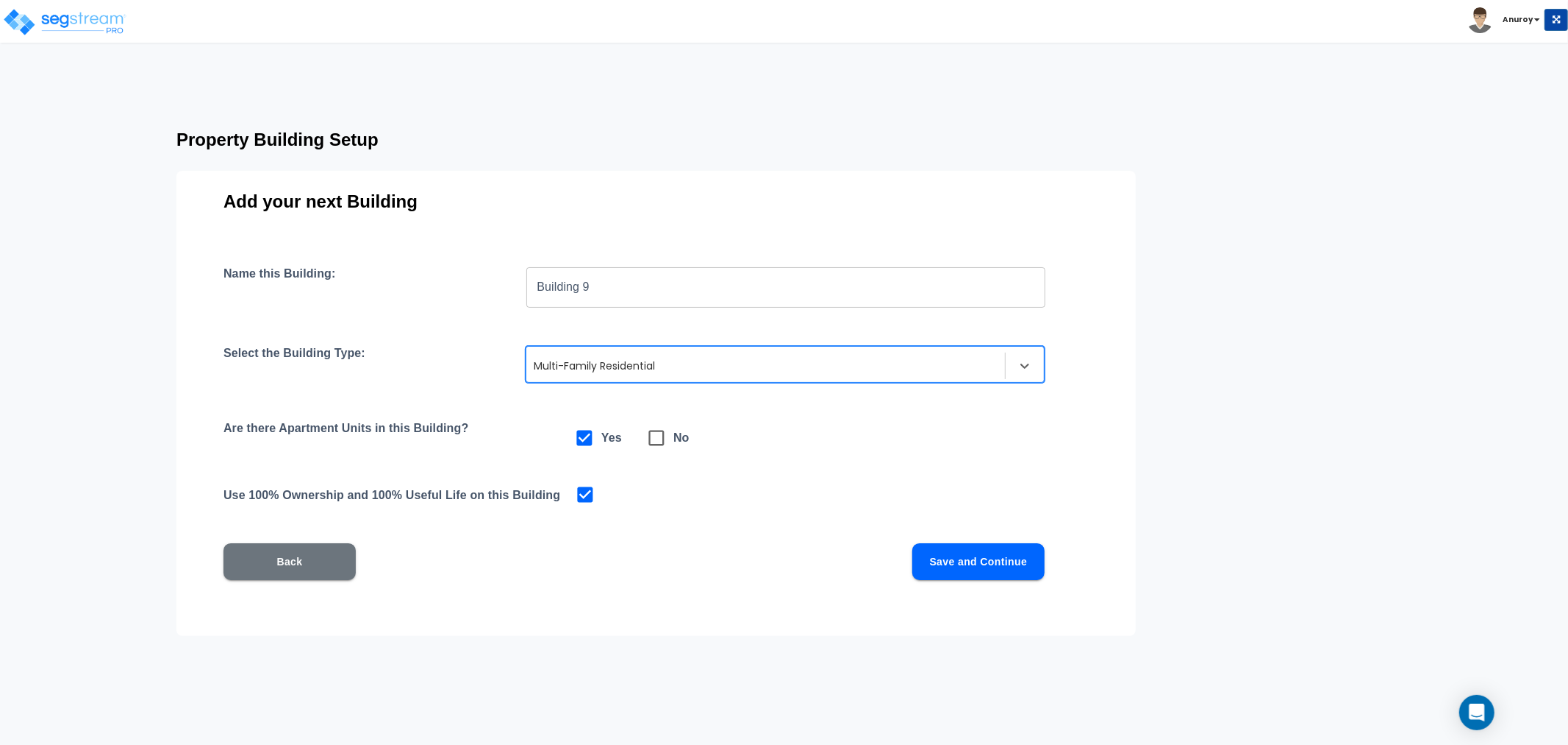
click at [1000, 550] on button "Save and Continue" at bounding box center [978, 561] width 132 height 37
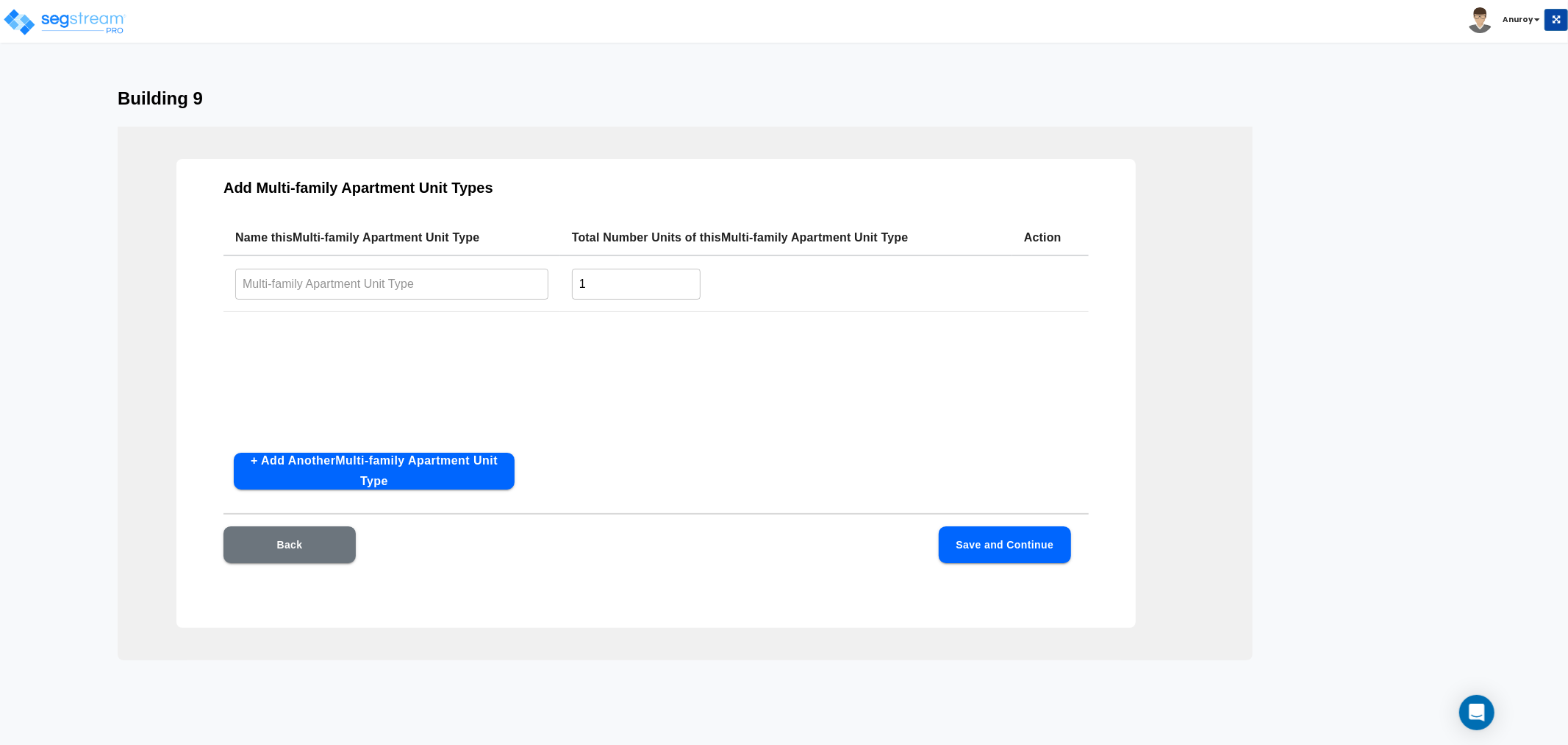
click at [406, 281] on input "text" at bounding box center [391, 284] width 313 height 32
paste input "2x2AR1"
type input "2x2AR1"
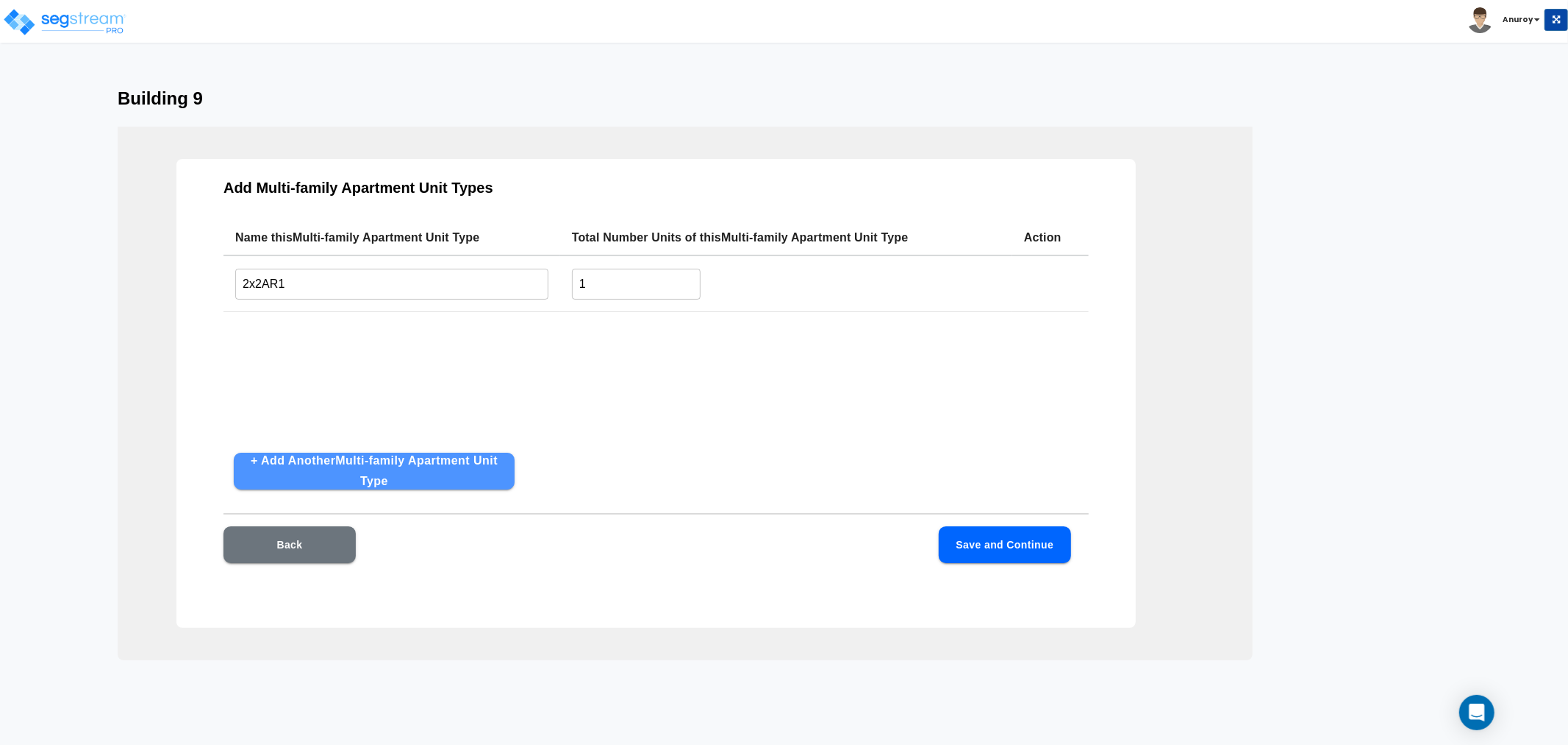
click at [453, 460] on button "+ Add Another Multi-family Apartment Unit Type" at bounding box center [374, 471] width 281 height 37
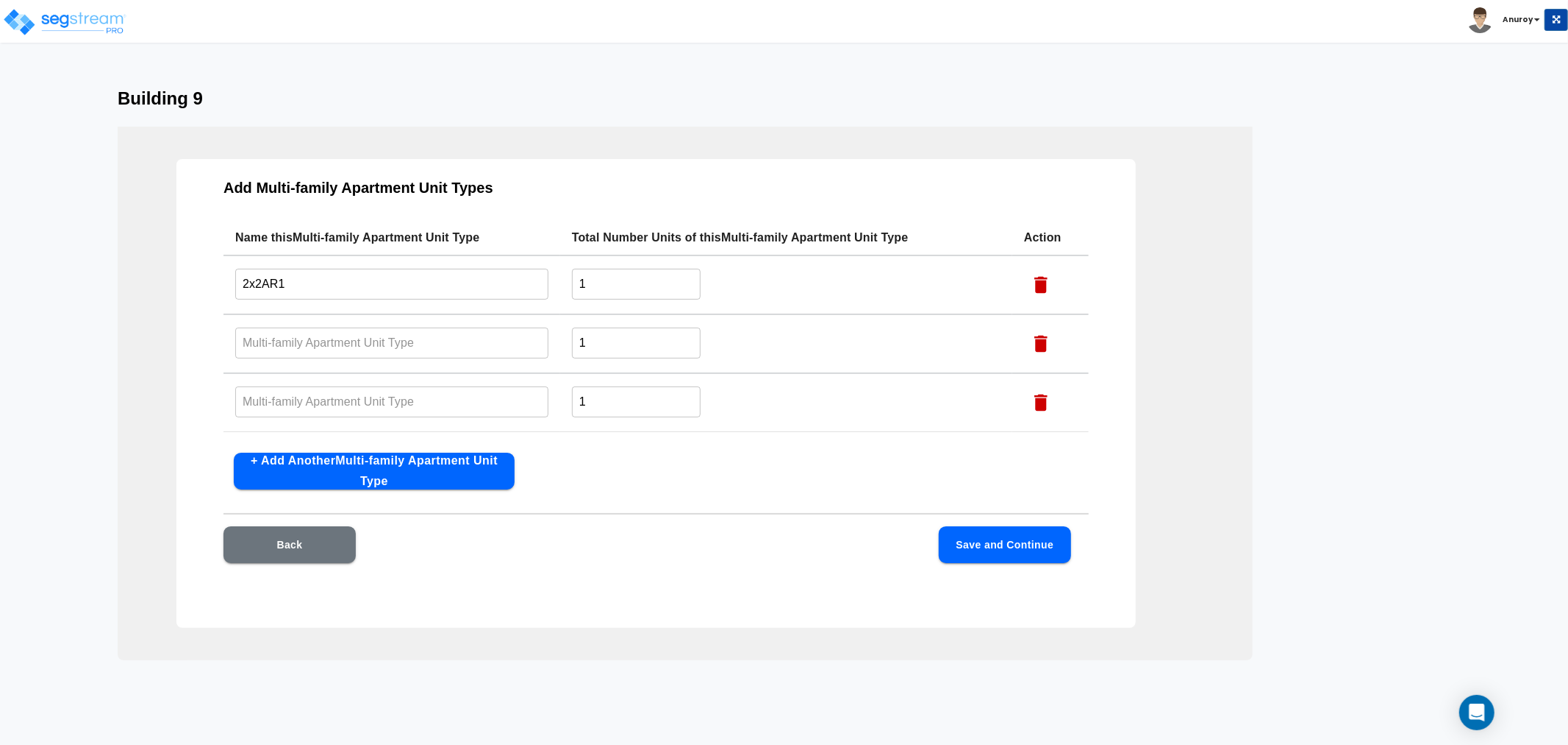
click at [392, 353] on input "text" at bounding box center [391, 343] width 313 height 32
paste input "2x2Ac"
type input "2x2Ac"
click at [377, 401] on input "text" at bounding box center [391, 402] width 313 height 32
paste input "2x2AR2"
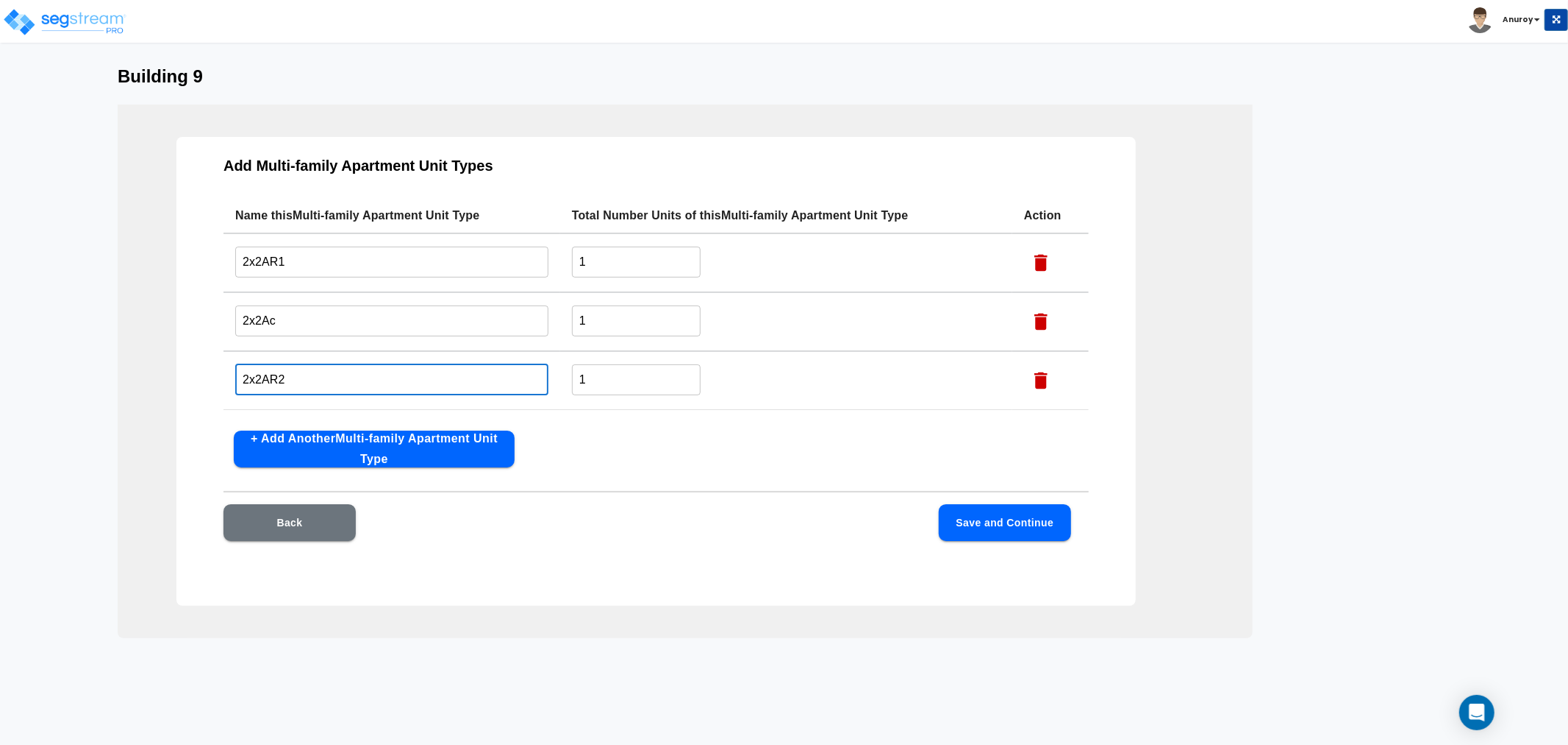
scroll to position [32, 0]
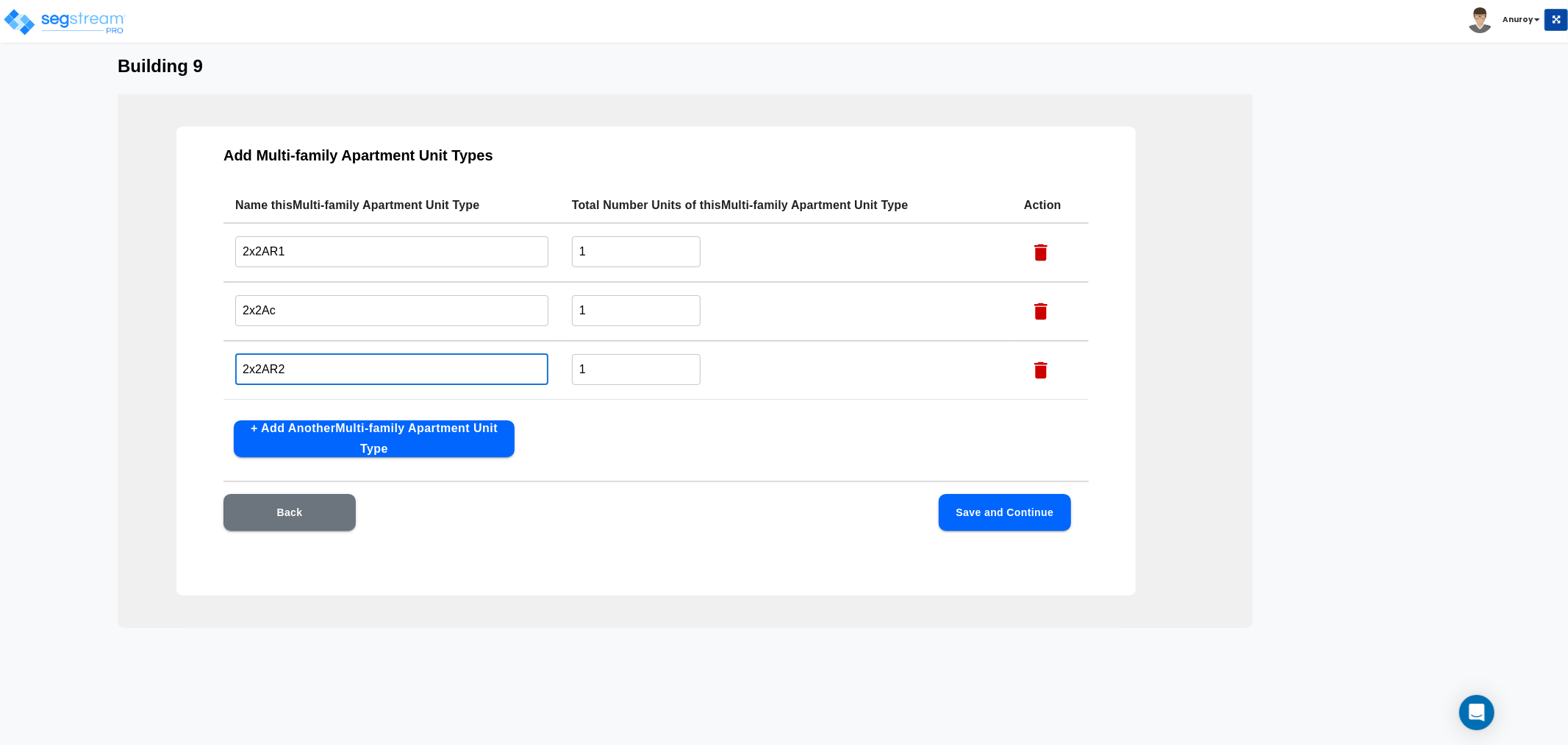
type input "2x2AR2"
click at [413, 427] on button "+ Add Another Multi-family Apartment Unit Type" at bounding box center [374, 438] width 281 height 37
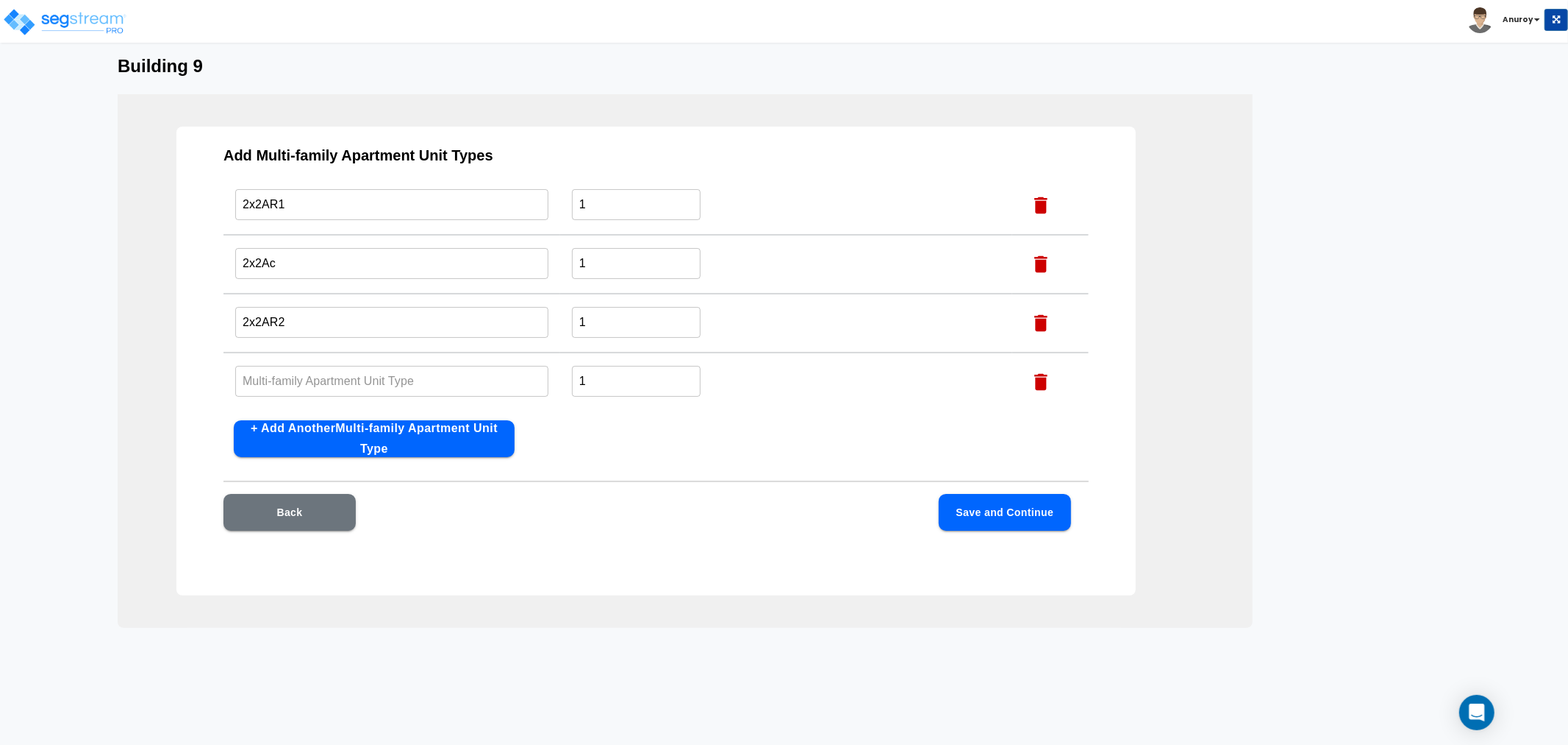
drag, startPoint x: 266, startPoint y: 376, endPoint x: 273, endPoint y: 380, distance: 8.1
click at [273, 380] on input "text" at bounding box center [391, 381] width 313 height 32
paste input "2x2Ap"
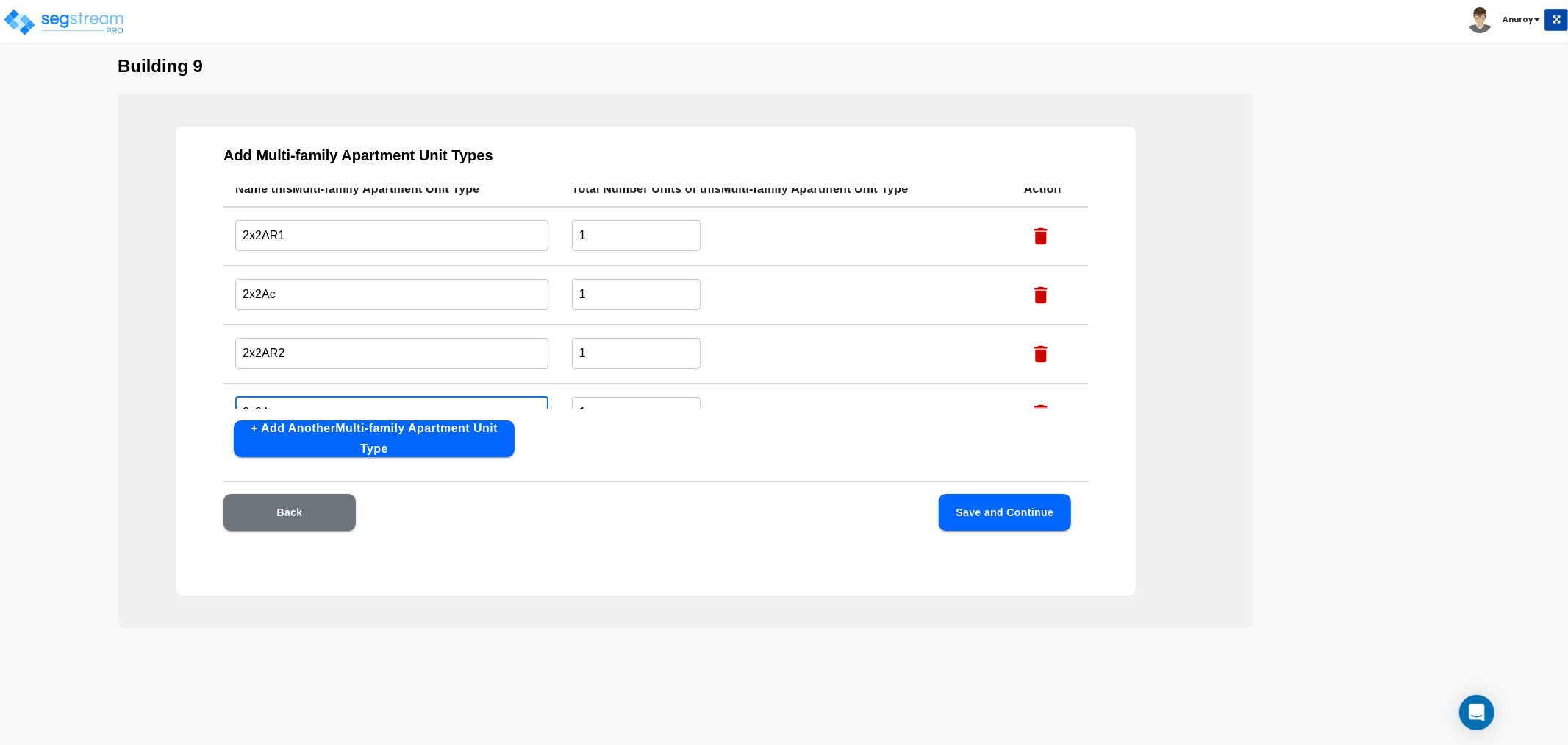
scroll to position [0, 0]
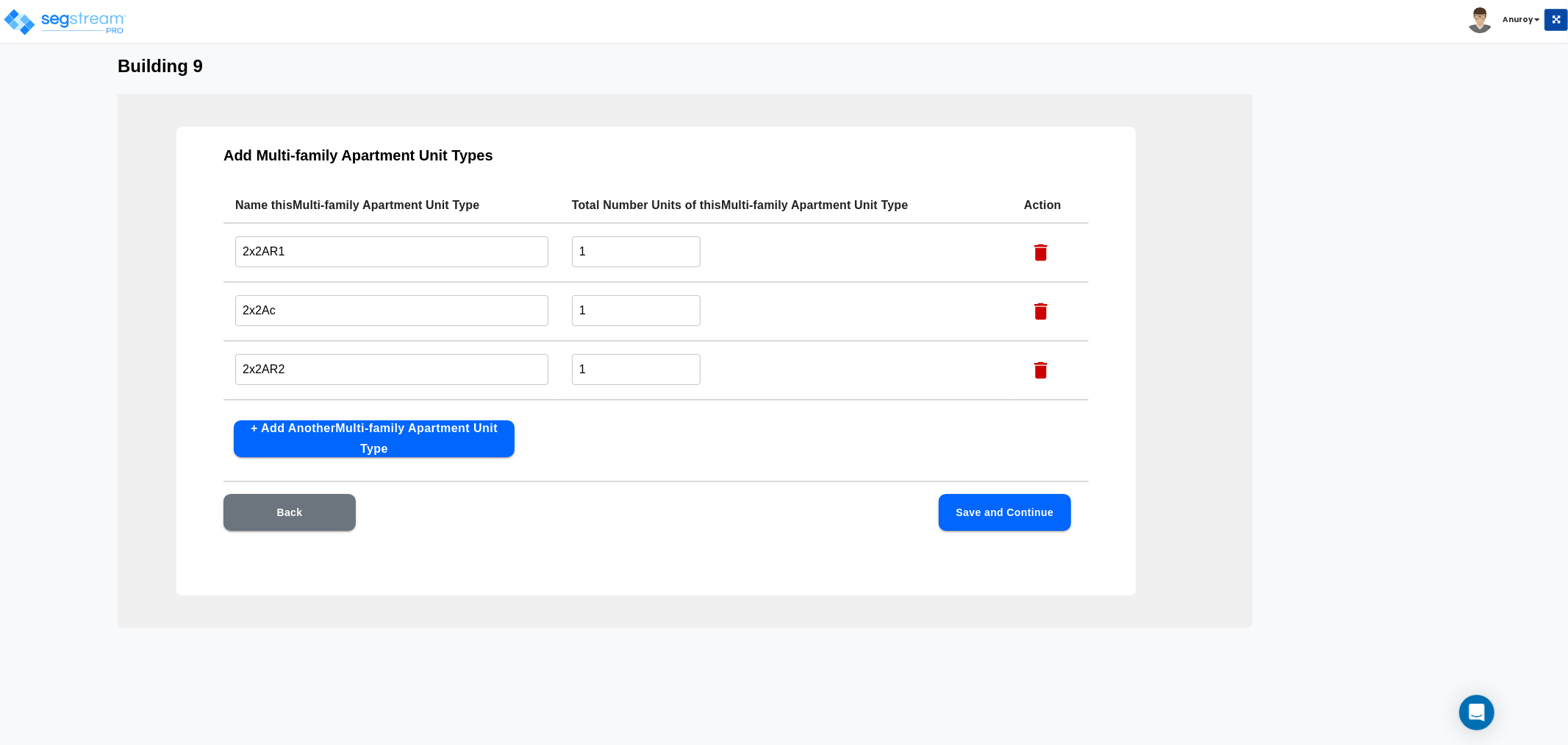
type input "2x2Ap"
drag, startPoint x: 602, startPoint y: 246, endPoint x: 571, endPoint y: 247, distance: 31.0
click at [572, 249] on input "1" at bounding box center [636, 251] width 129 height 32
type input "10"
drag, startPoint x: 630, startPoint y: 302, endPoint x: 567, endPoint y: 311, distance: 63.6
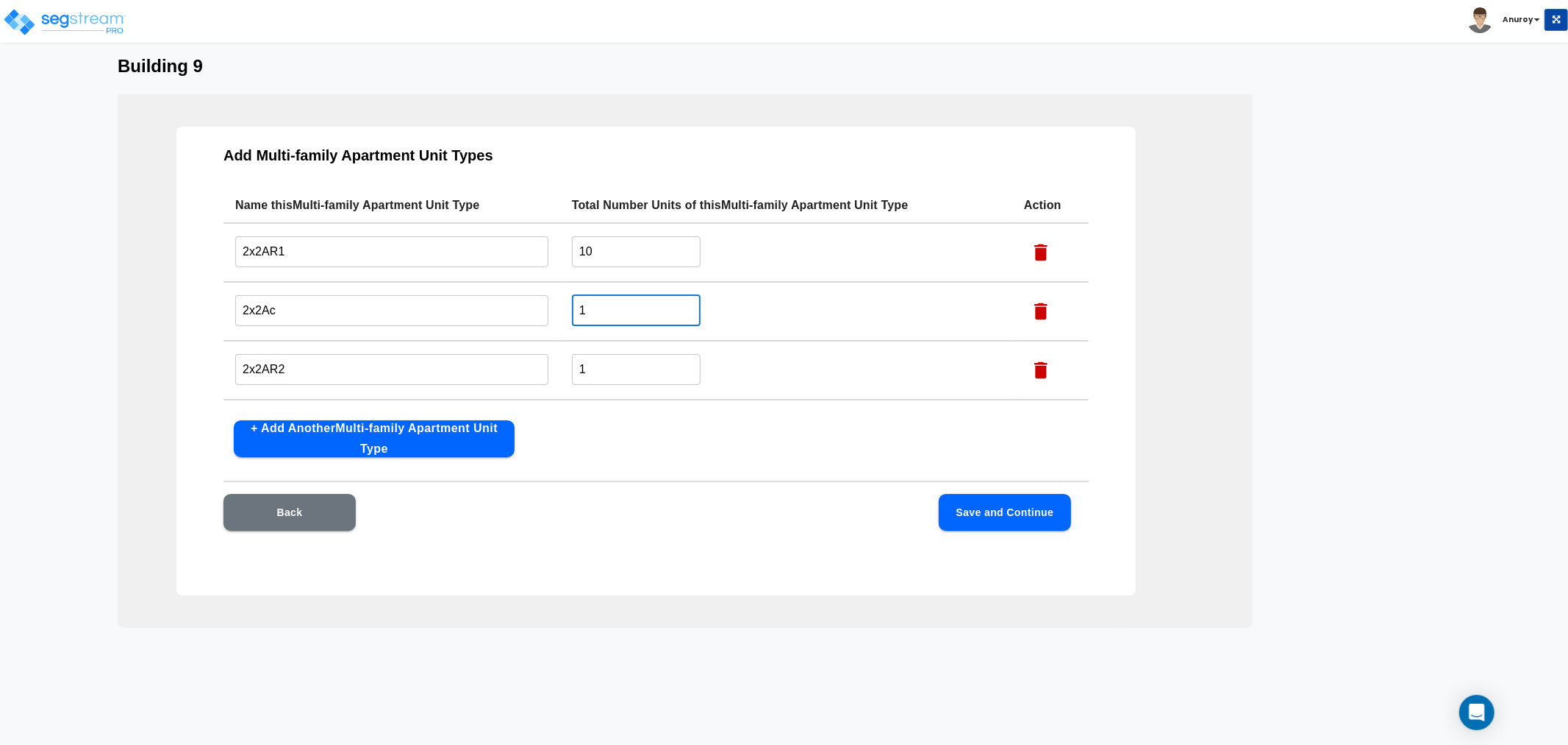
click at [567, 311] on td "1 ​" at bounding box center [786, 311] width 453 height 59
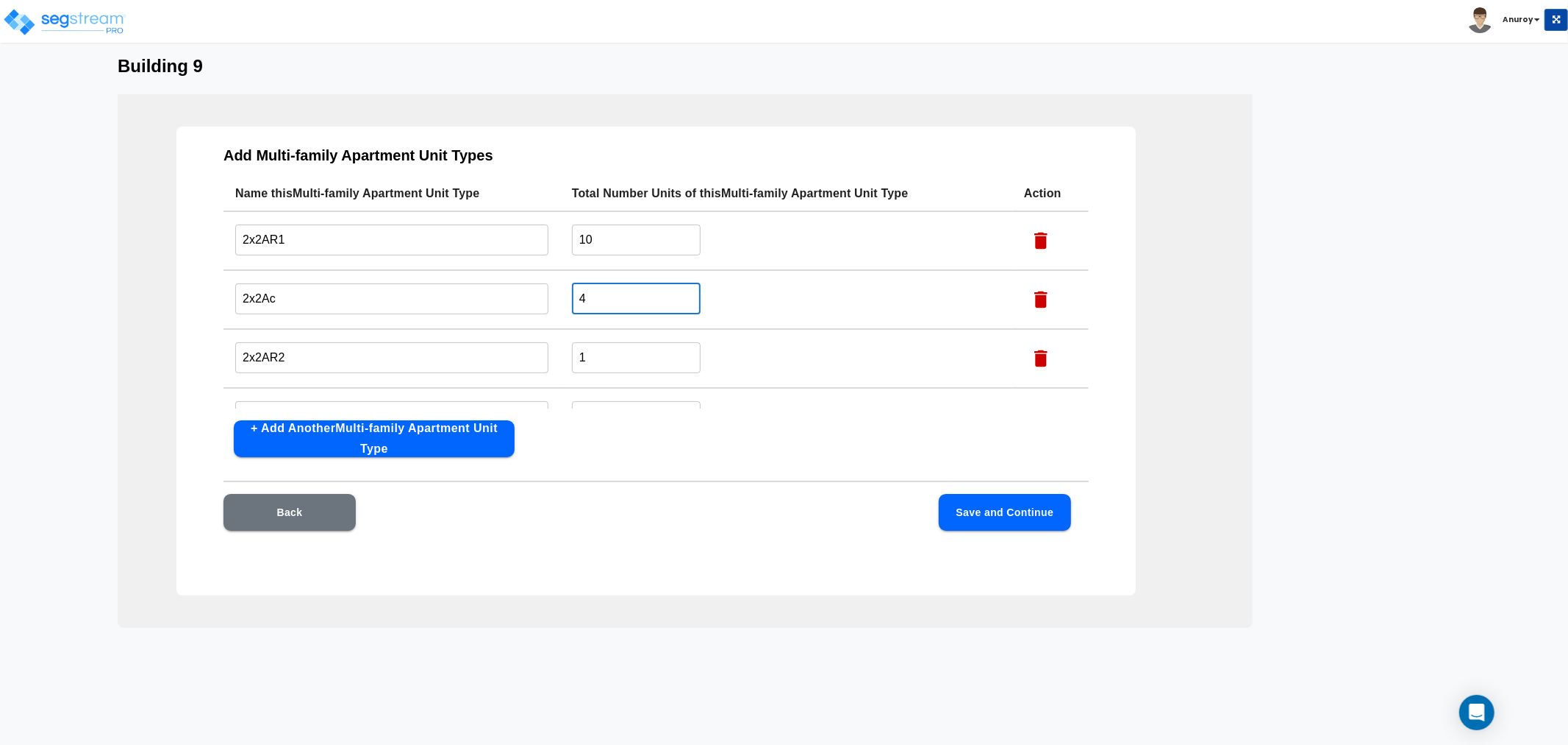
scroll to position [47, 0]
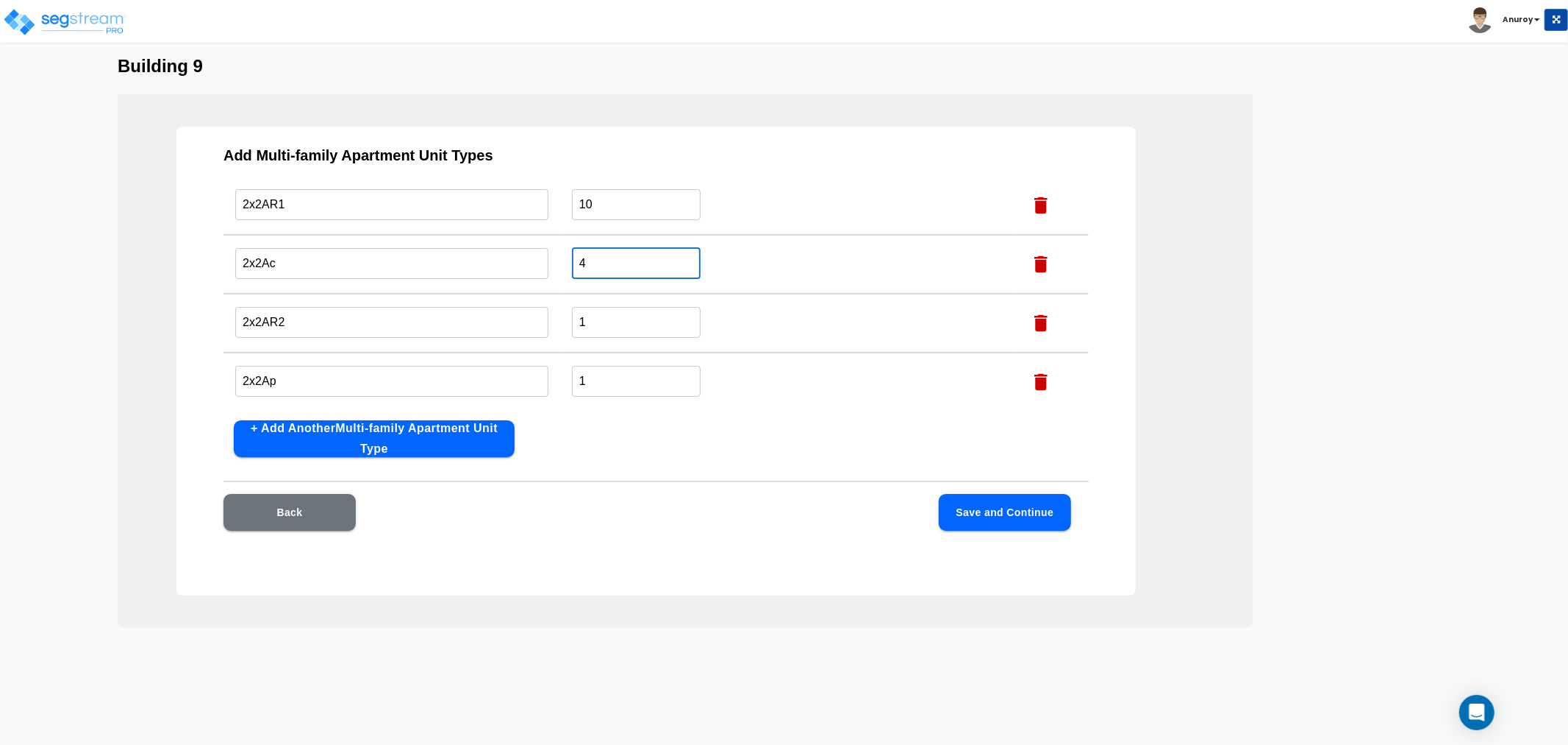
type input "4"
click at [1000, 506] on button "Save and Continue" at bounding box center [1005, 512] width 132 height 37
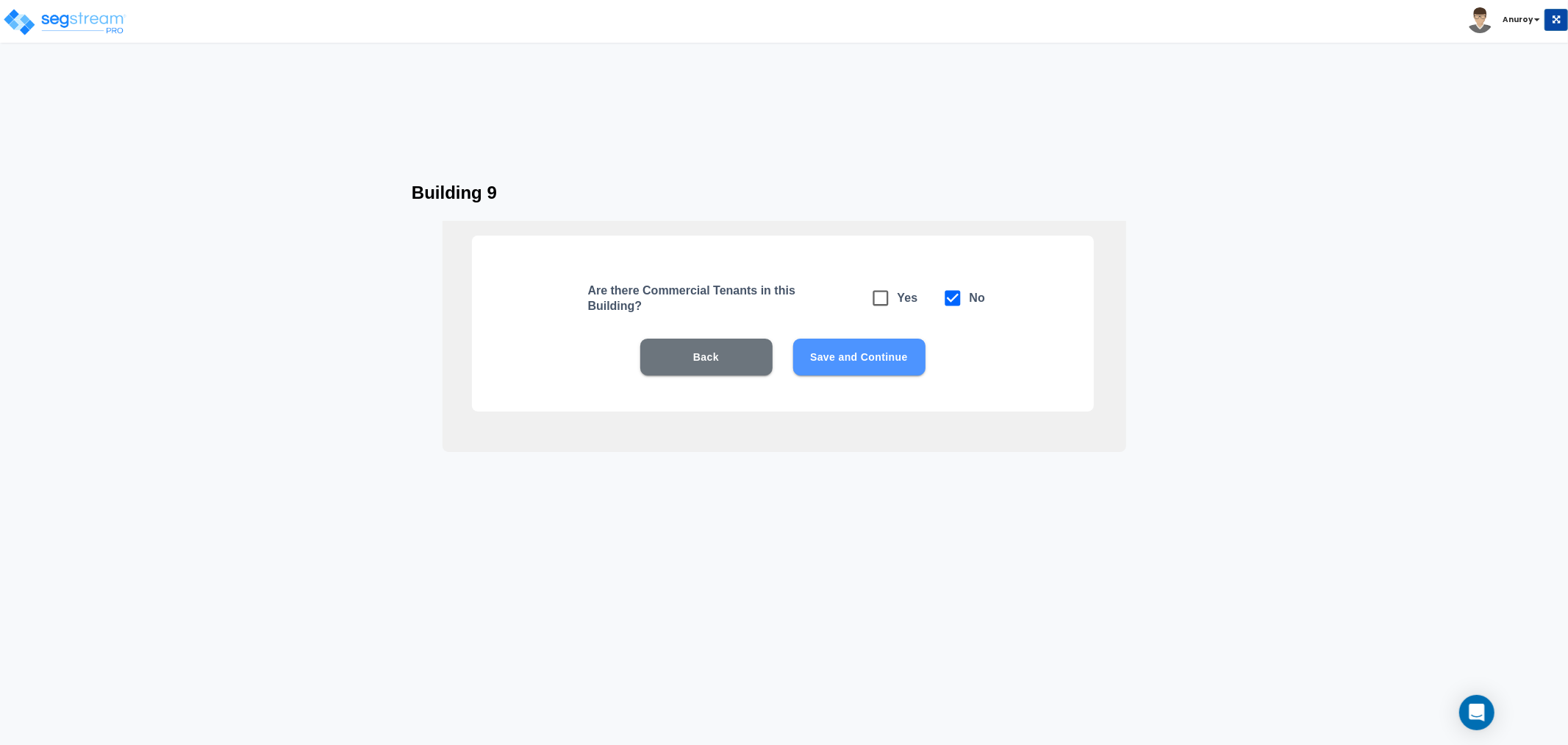
click at [851, 358] on button "Save and Continue" at bounding box center [859, 356] width 132 height 37
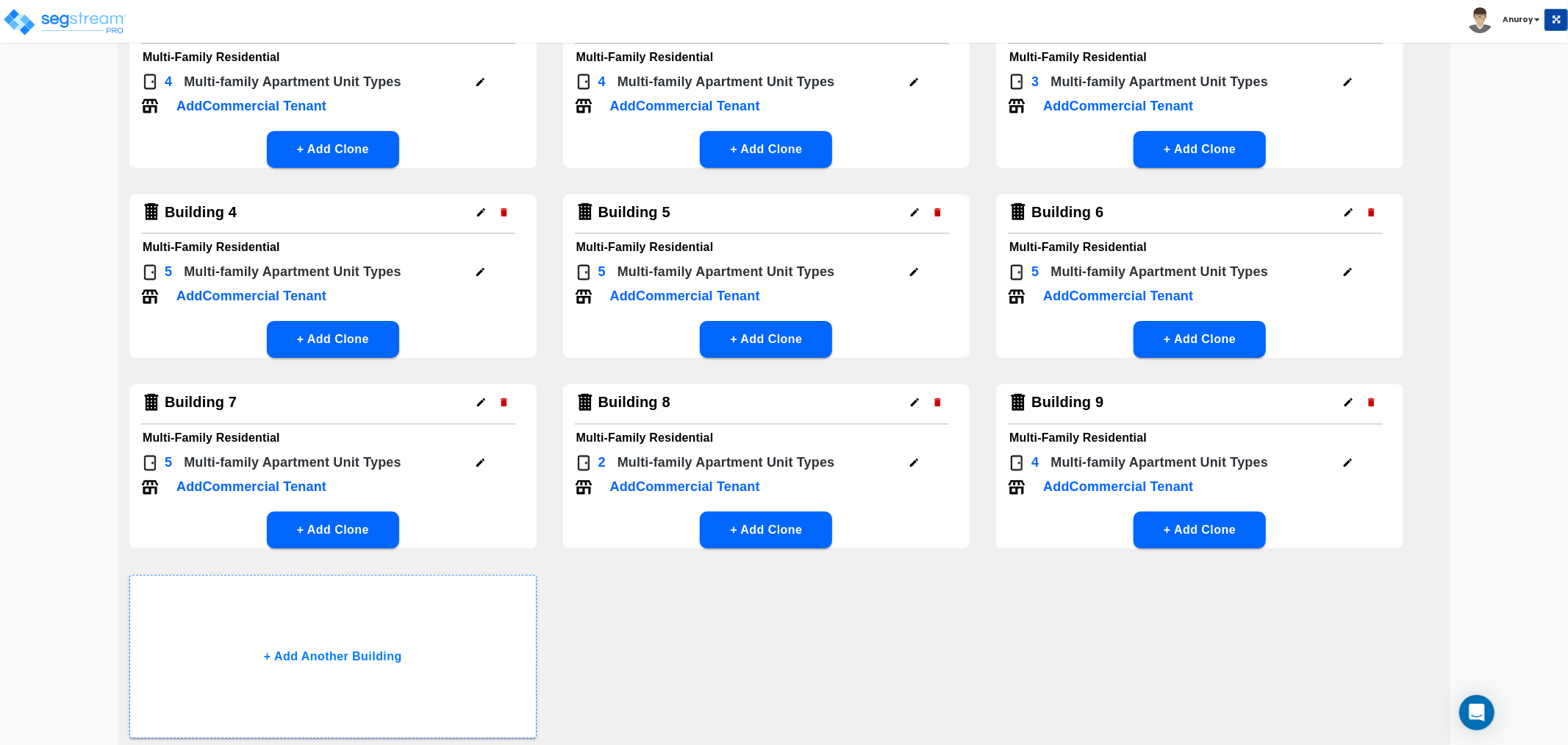
scroll to position [287, 0]
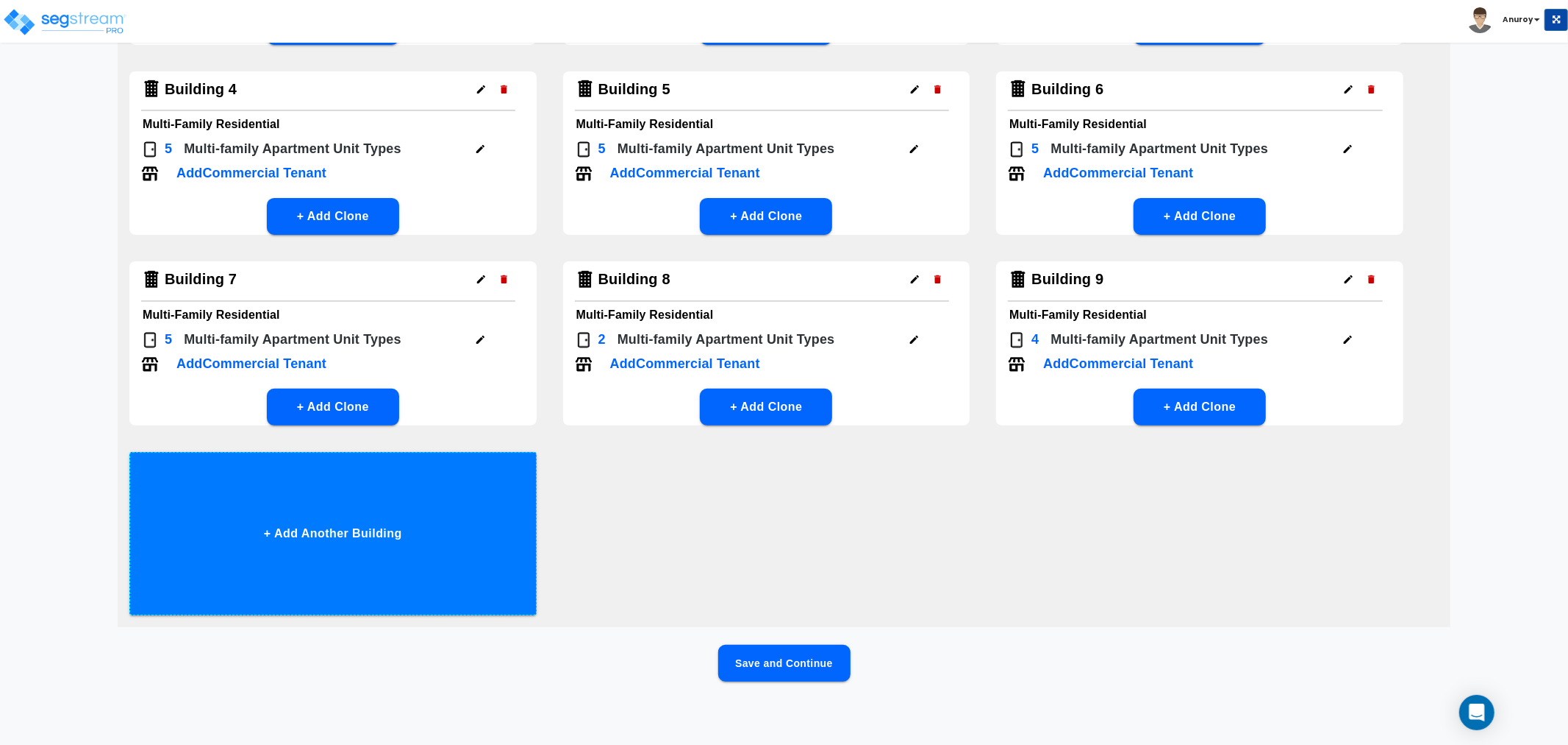
click at [341, 545] on button "+ Add Another Building" at bounding box center [333, 533] width 408 height 163
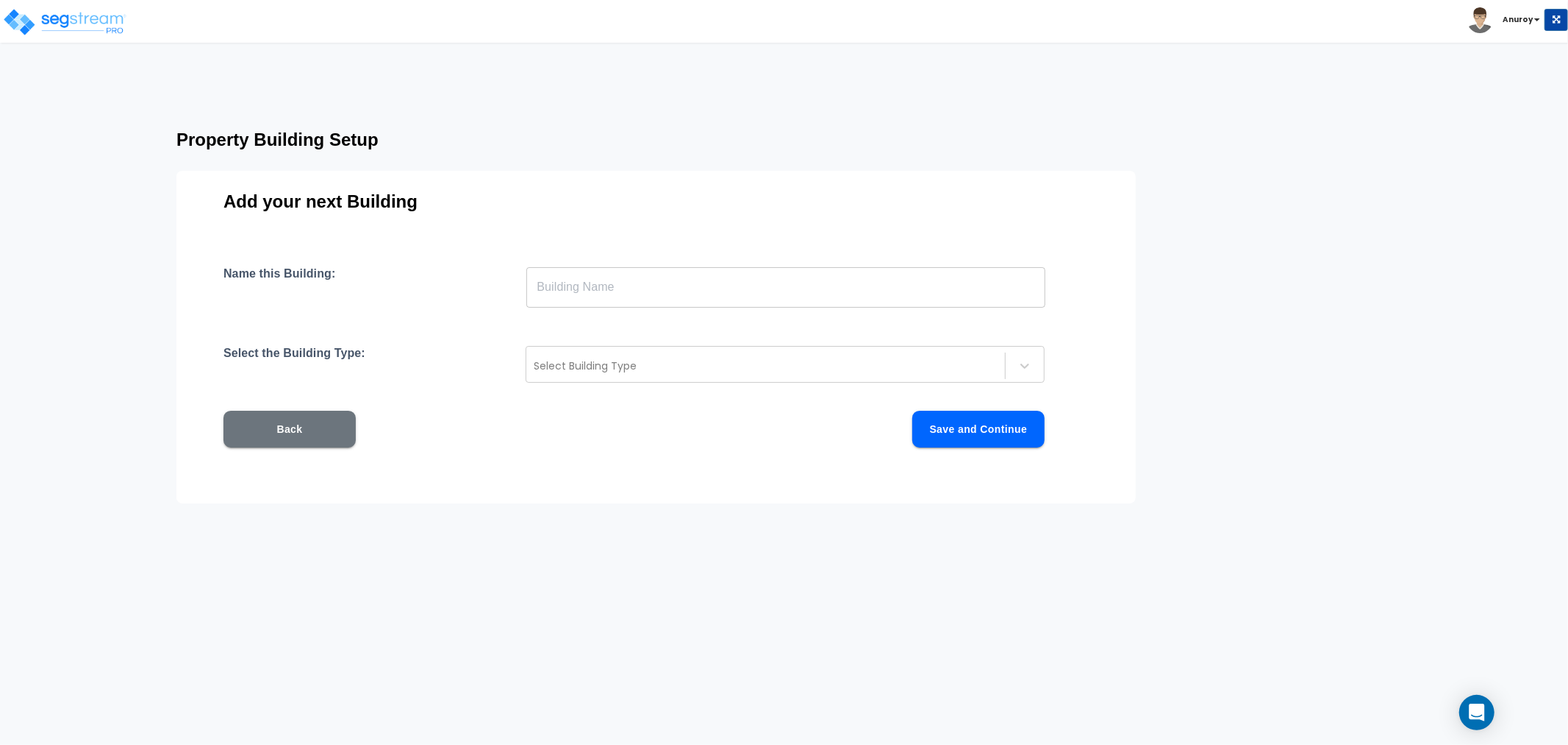
scroll to position [0, 0]
click at [626, 288] on input "text" at bounding box center [785, 286] width 519 height 41
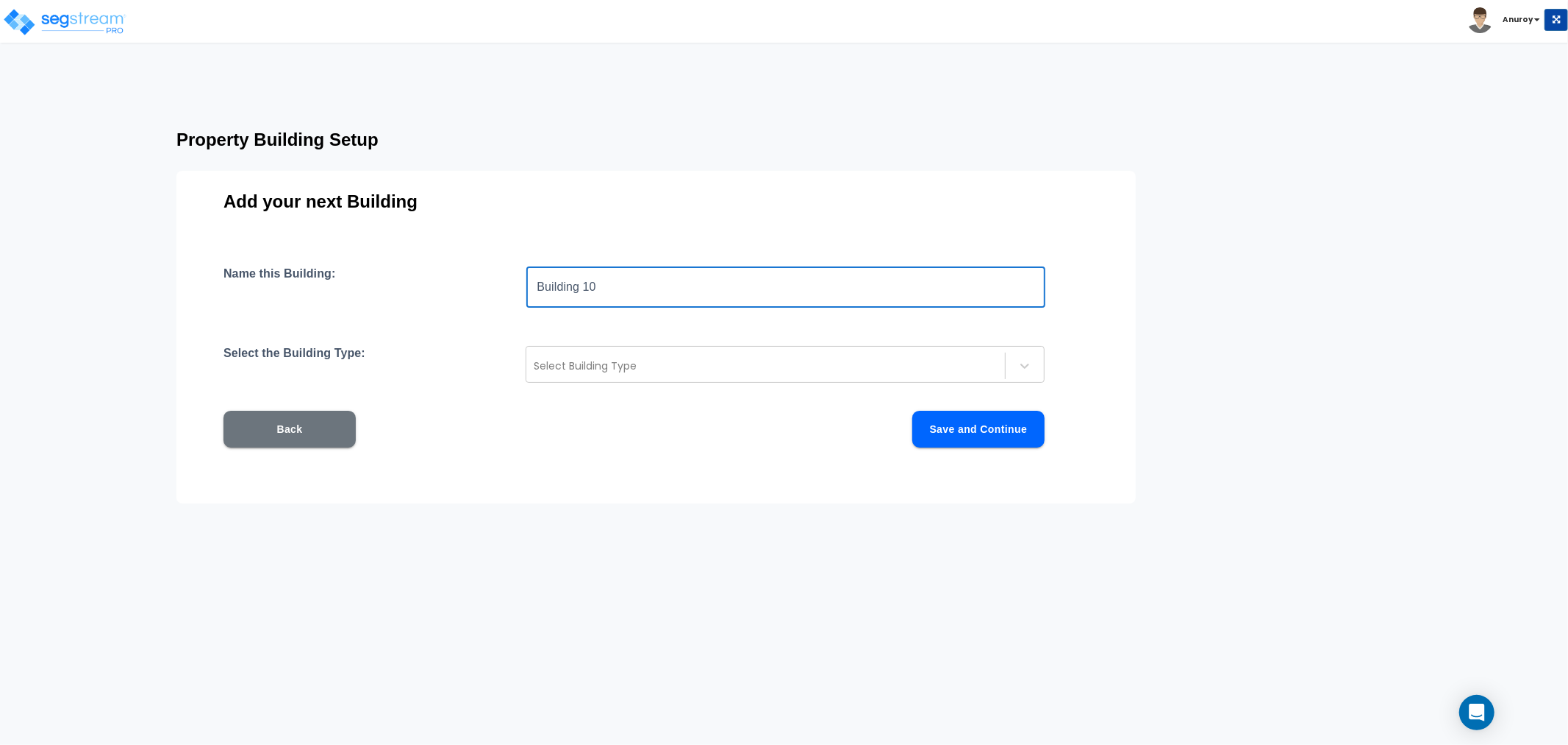
type input "Building 10"
click at [559, 383] on div "Name this Building: Building 10 ​ Select the Building Type: Select Building Typ…" at bounding box center [657, 374] width 865 height 216
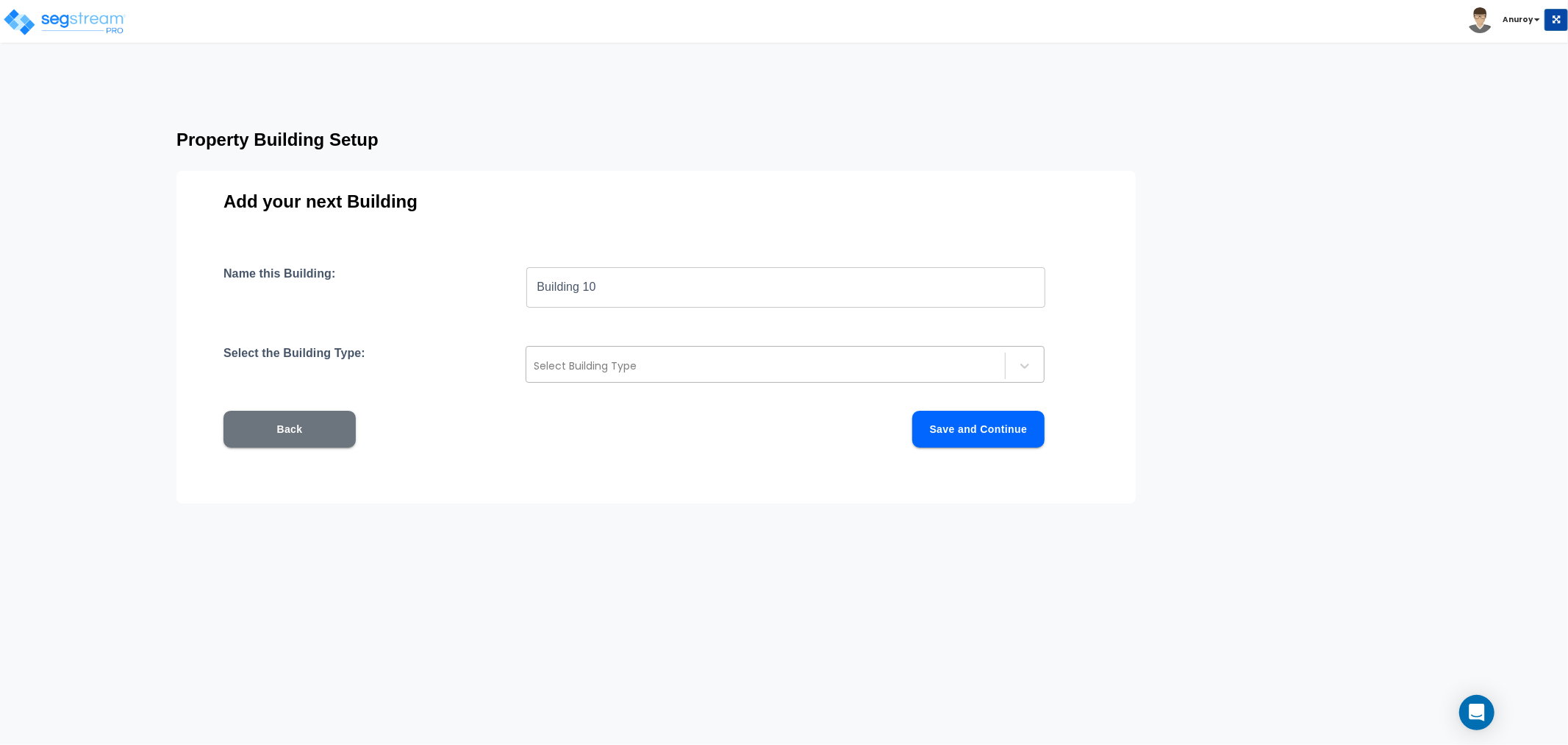
click at [553, 362] on div at bounding box center [766, 366] width 464 height 18
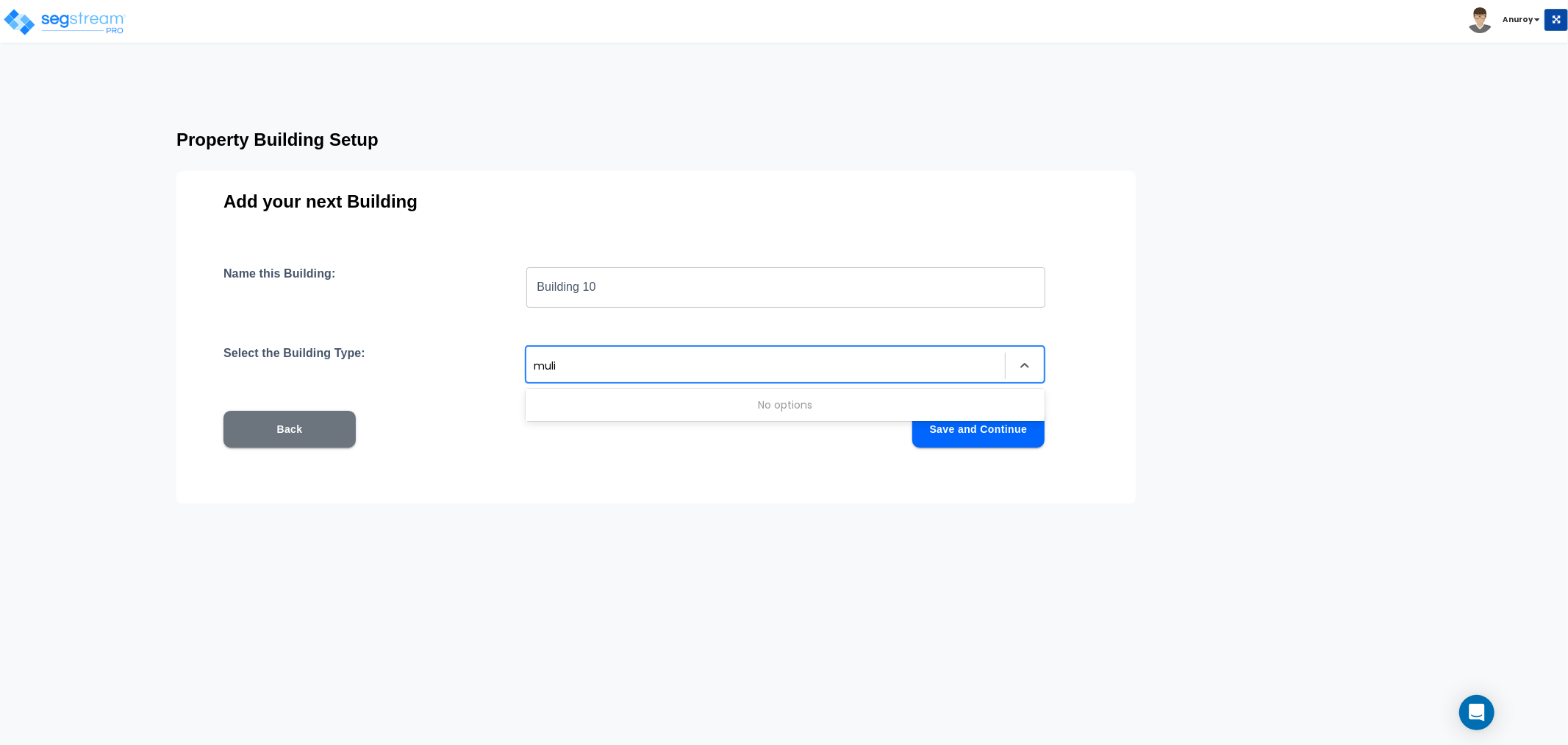
type input "mul"
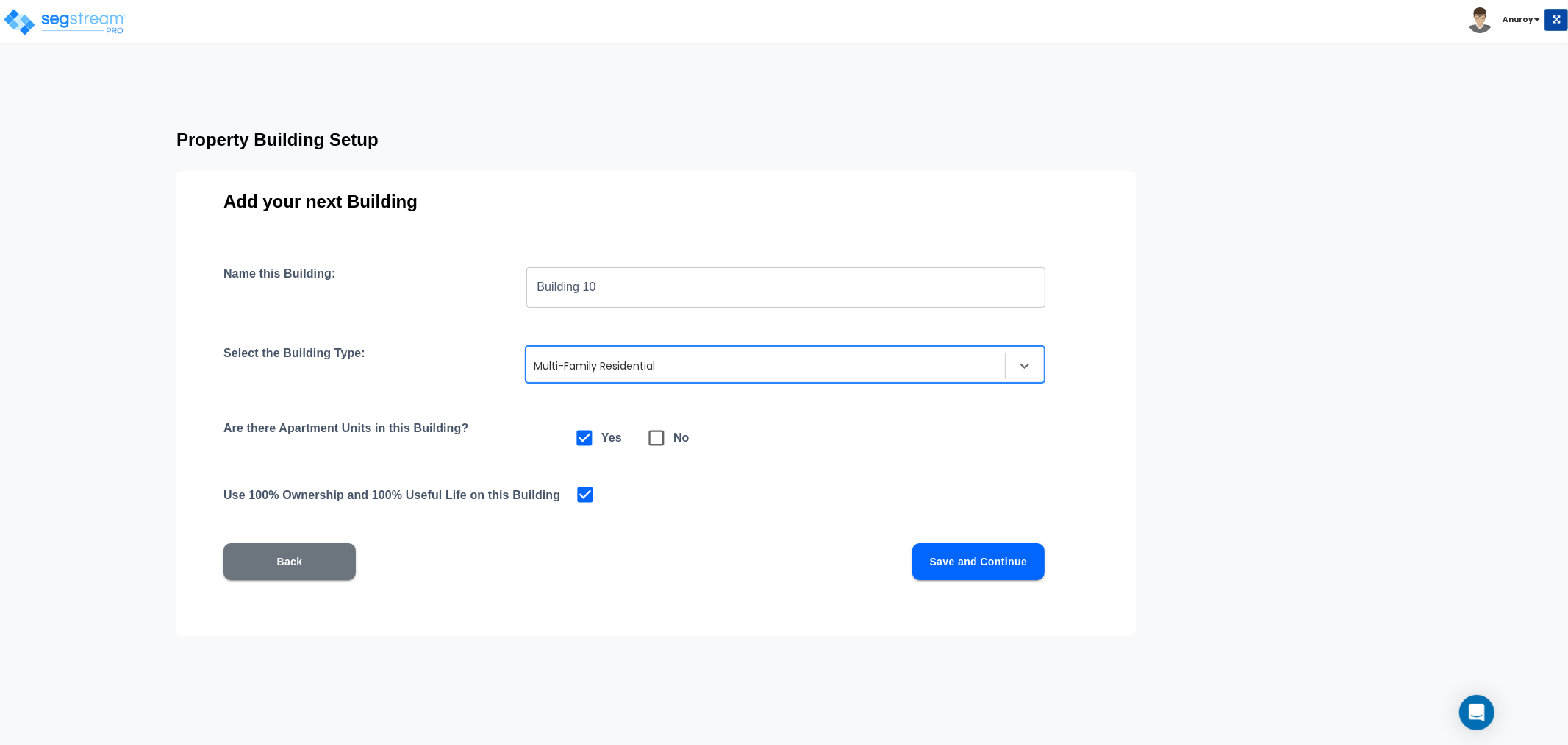
click at [1003, 544] on button "Save and Continue" at bounding box center [978, 561] width 132 height 37
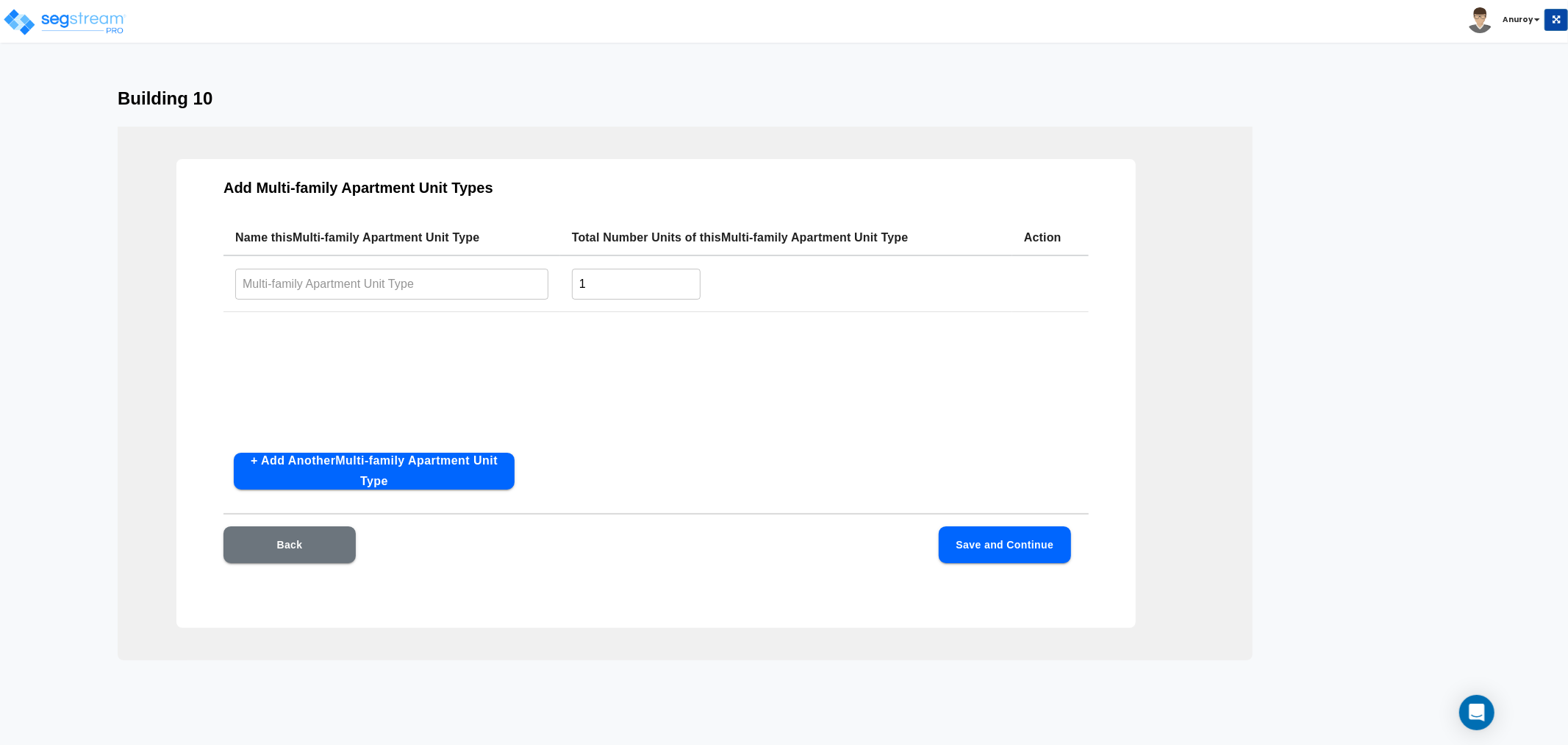
click at [420, 285] on input "text" at bounding box center [391, 284] width 313 height 32
paste input "2x1.5AR1"
type input "2x1.5AR1"
click at [450, 458] on button "+ Add Another Multi-family Apartment Unit Type" at bounding box center [374, 471] width 281 height 37
click at [364, 336] on input "text" at bounding box center [391, 343] width 313 height 32
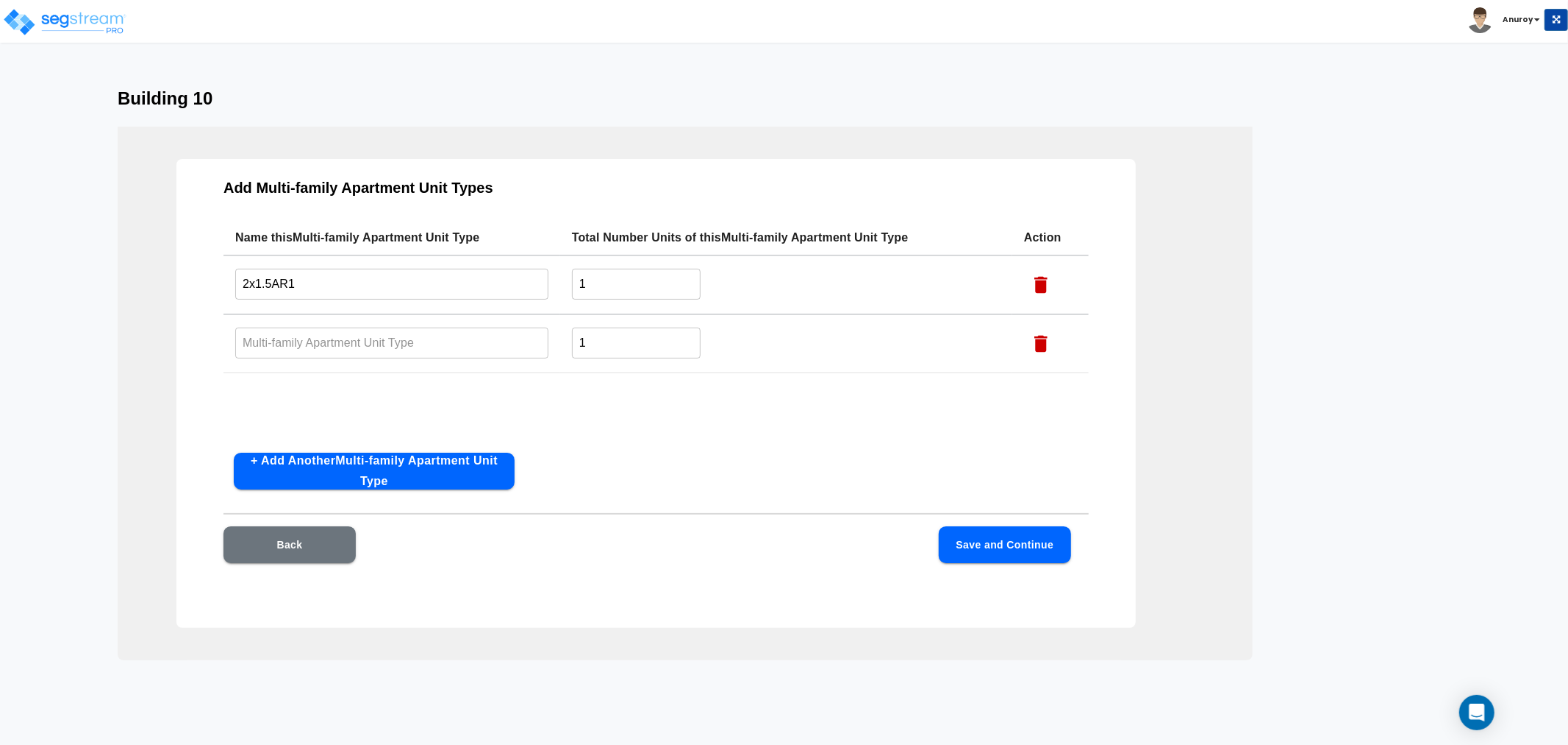
paste input "2x1Ac"
type input "2x1Ac"
drag, startPoint x: 287, startPoint y: 460, endPoint x: 312, endPoint y: 434, distance: 36.1
click at [290, 461] on button "+ Add Another Multi-family Apartment Unit Type" at bounding box center [374, 471] width 281 height 37
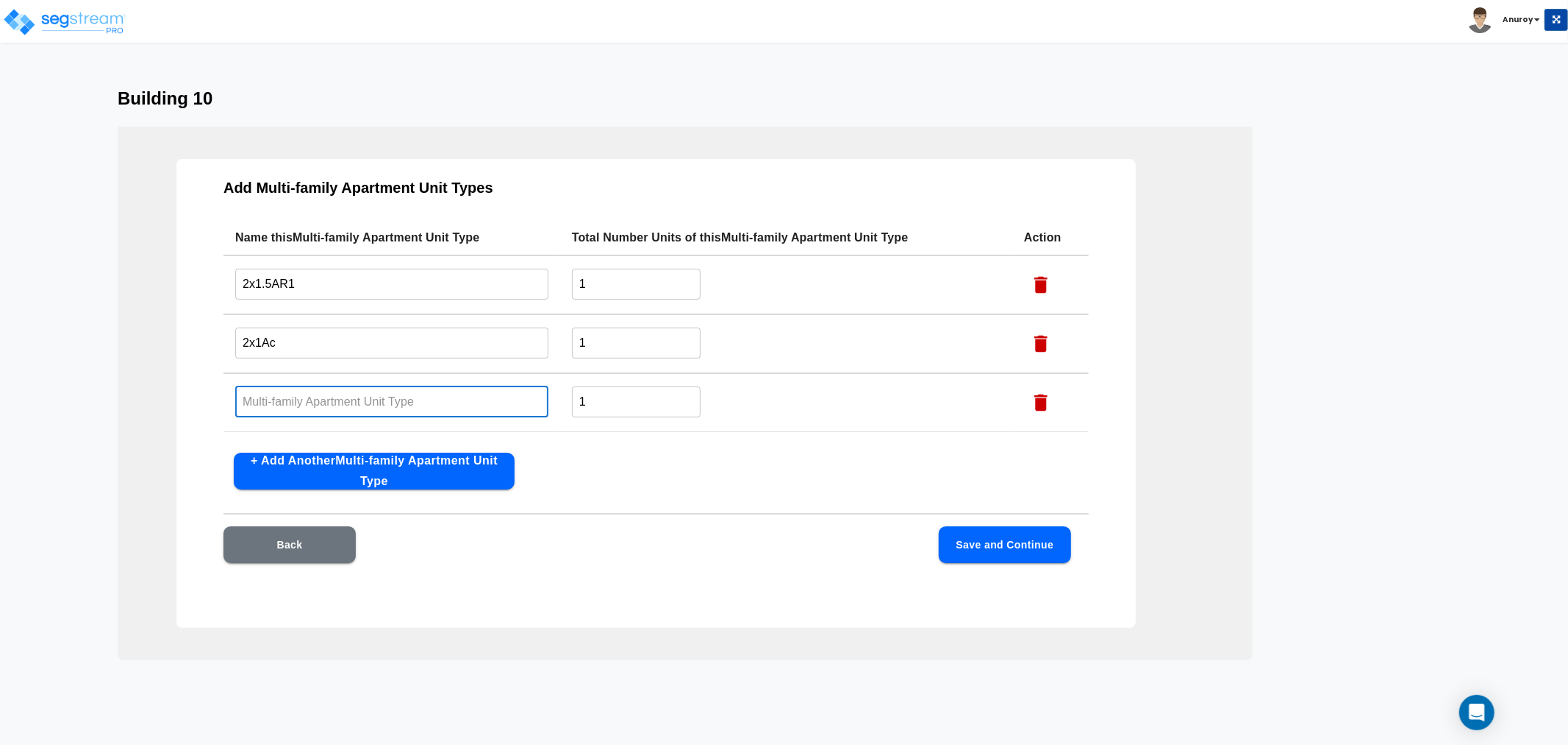
click at [322, 391] on input "text" at bounding box center [391, 402] width 313 height 32
paste input "2x1AR1"
type input "2x1AR1"
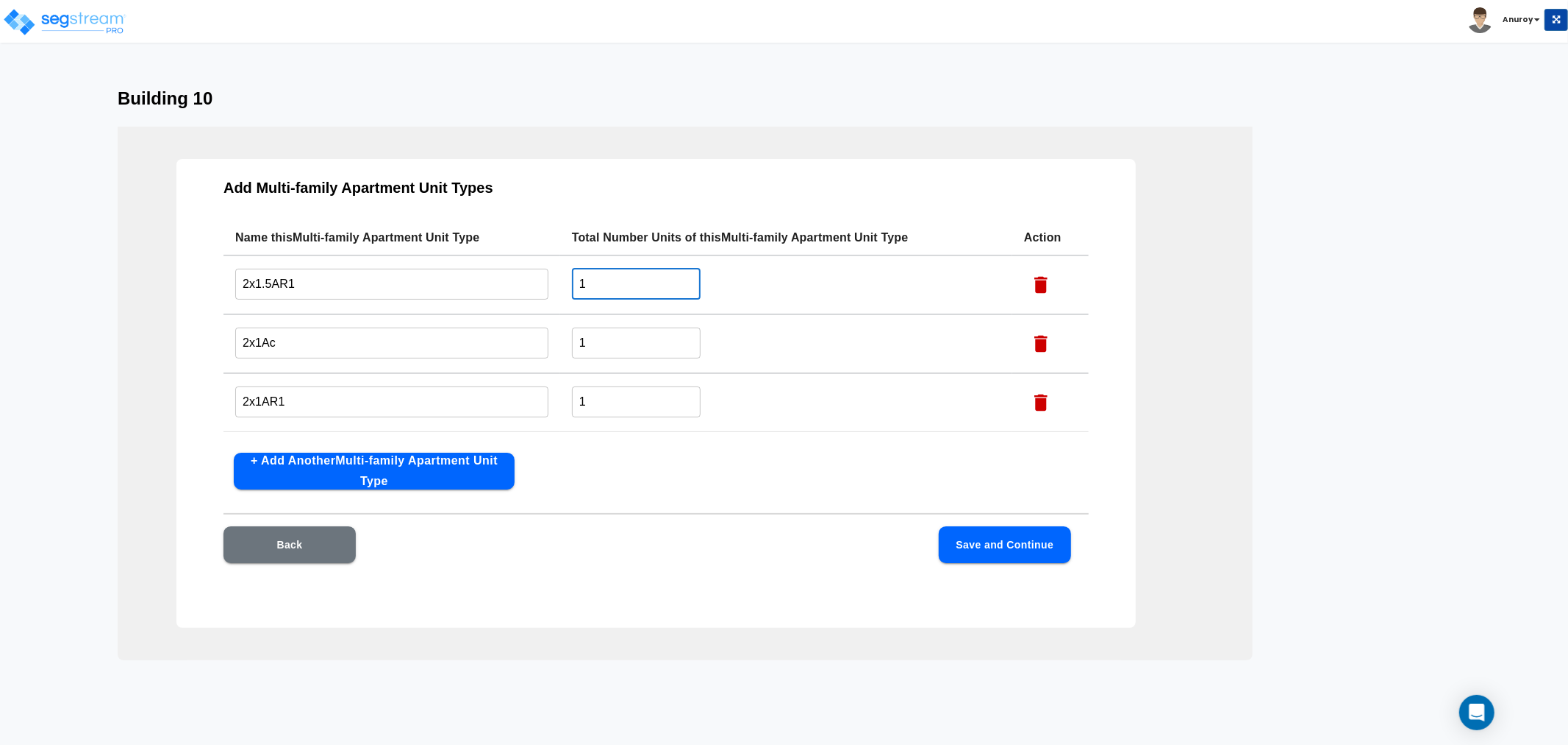
drag, startPoint x: 689, startPoint y: 276, endPoint x: 447, endPoint y: 285, distance: 242.2
click at [446, 289] on tr "2x1.5AR1 ​ 1 ​" at bounding box center [657, 284] width 865 height 59
type input "8"
drag, startPoint x: 586, startPoint y: 348, endPoint x: 578, endPoint y: 350, distance: 8.2
click at [578, 350] on input "1" at bounding box center [636, 343] width 129 height 32
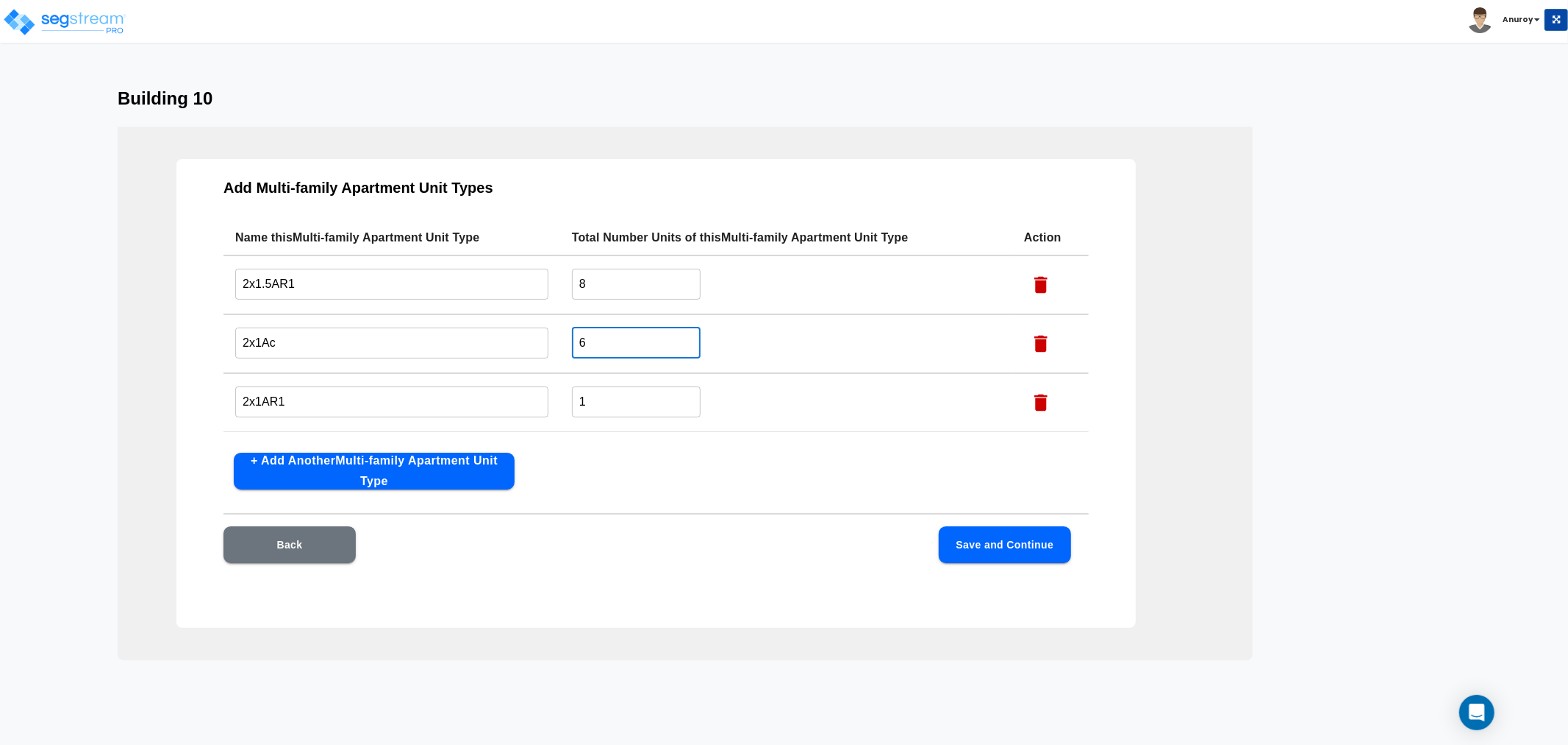
type input "6"
drag, startPoint x: 592, startPoint y: 400, endPoint x: 572, endPoint y: 399, distance: 20.0
click at [571, 400] on td "1 ​" at bounding box center [786, 402] width 453 height 59
type input "2"
click at [971, 557] on button "Save and Continue" at bounding box center [1005, 544] width 132 height 37
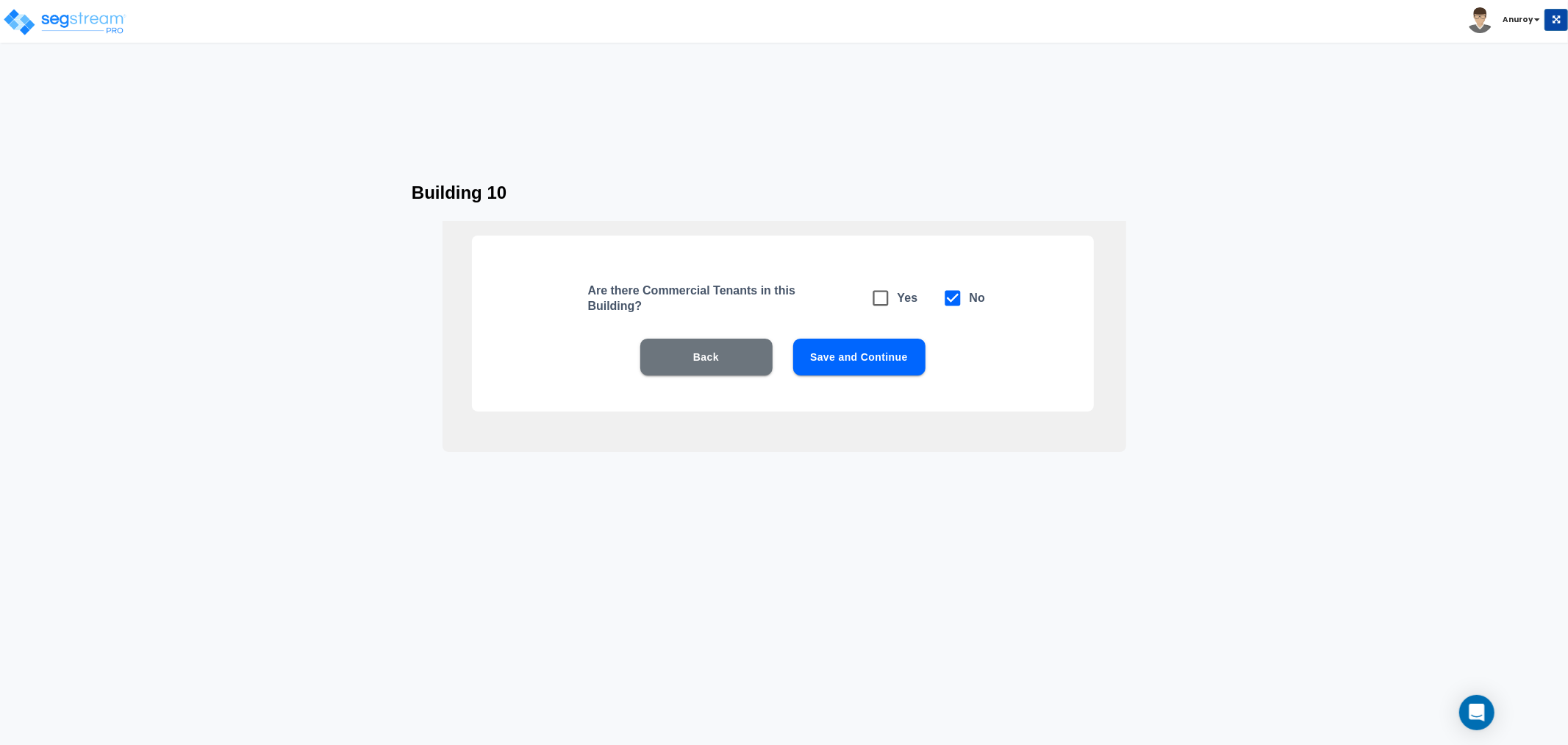
click at [900, 363] on button "Save and Continue" at bounding box center [859, 356] width 132 height 37
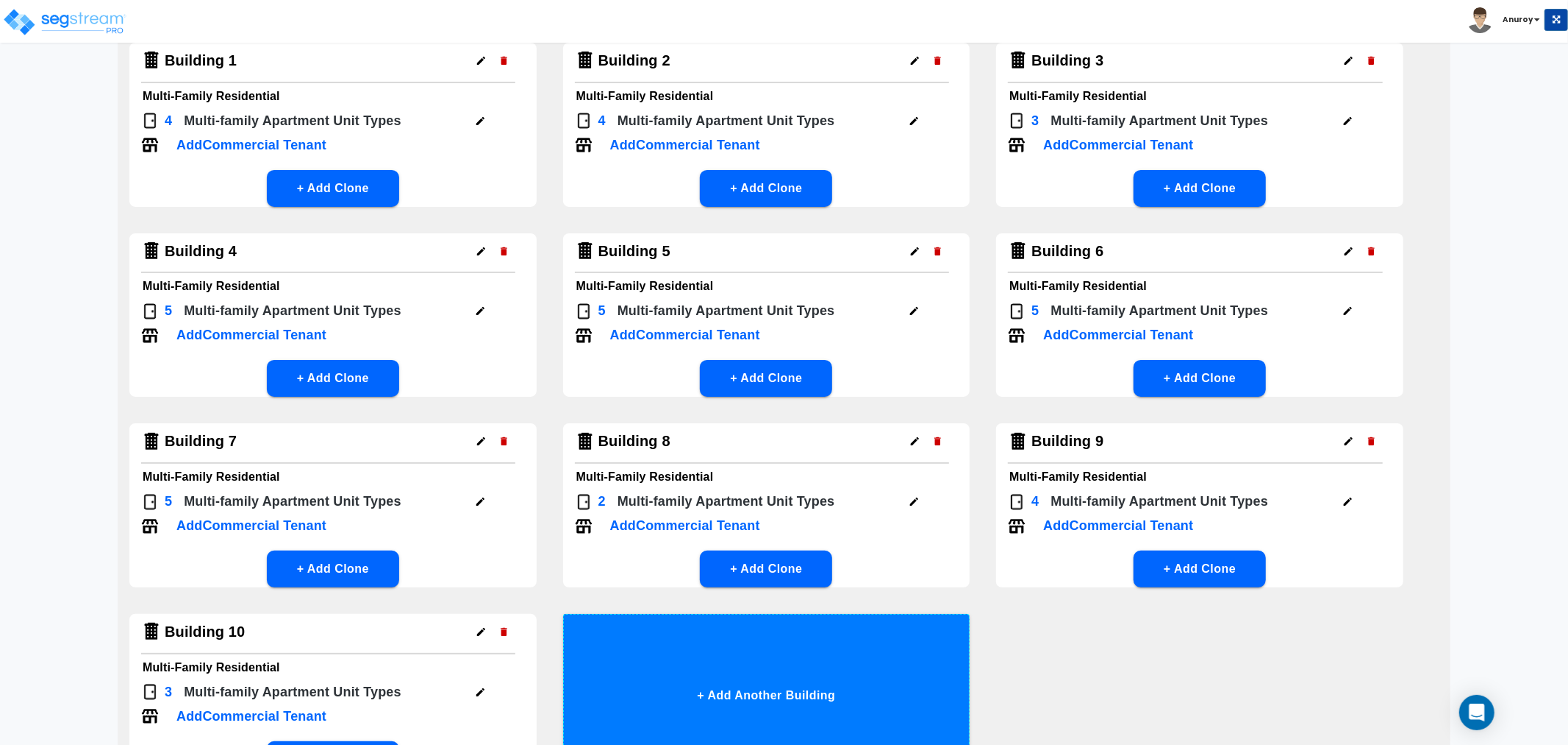
scroll to position [302, 0]
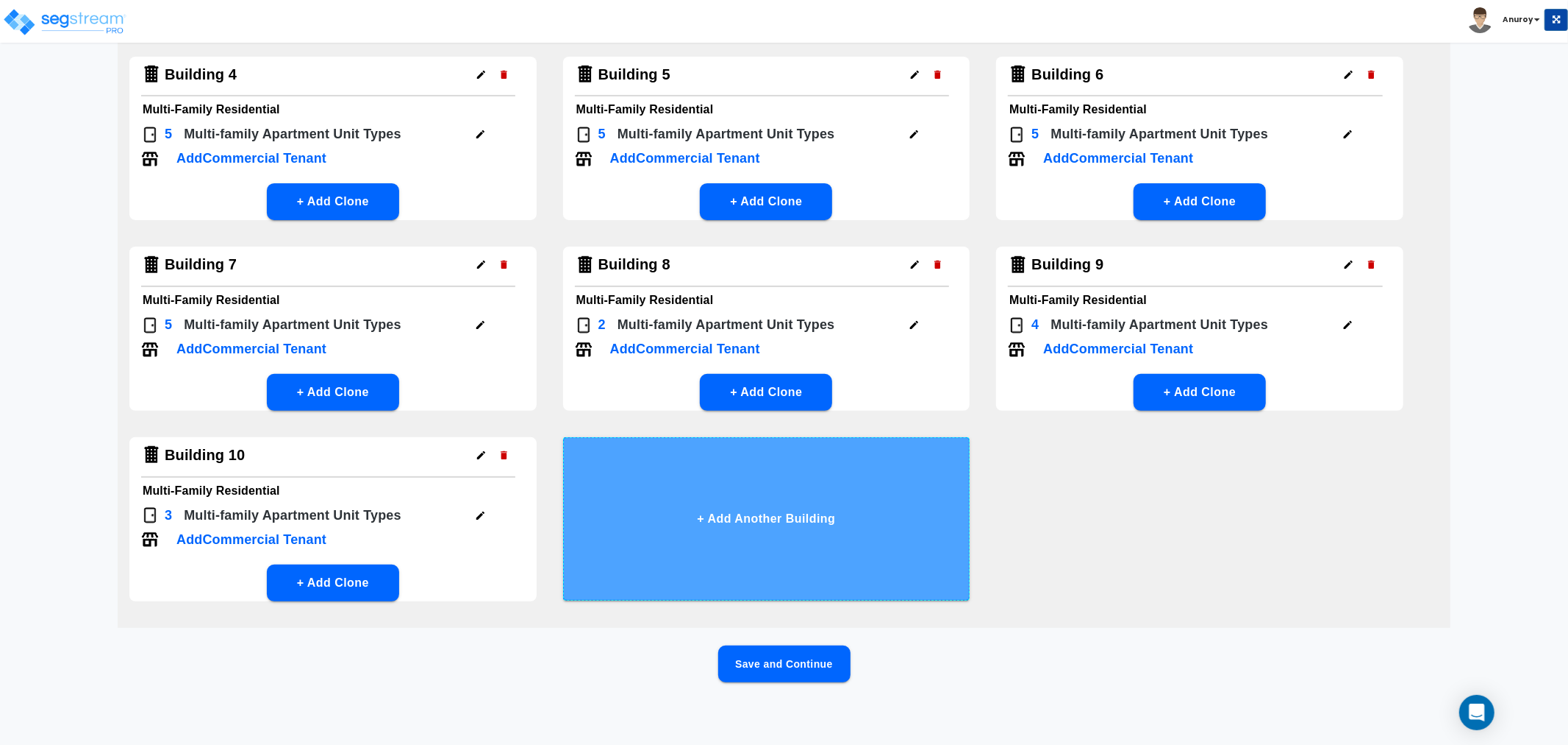
click at [801, 531] on button "+ Add Another Building" at bounding box center [768, 518] width 408 height 163
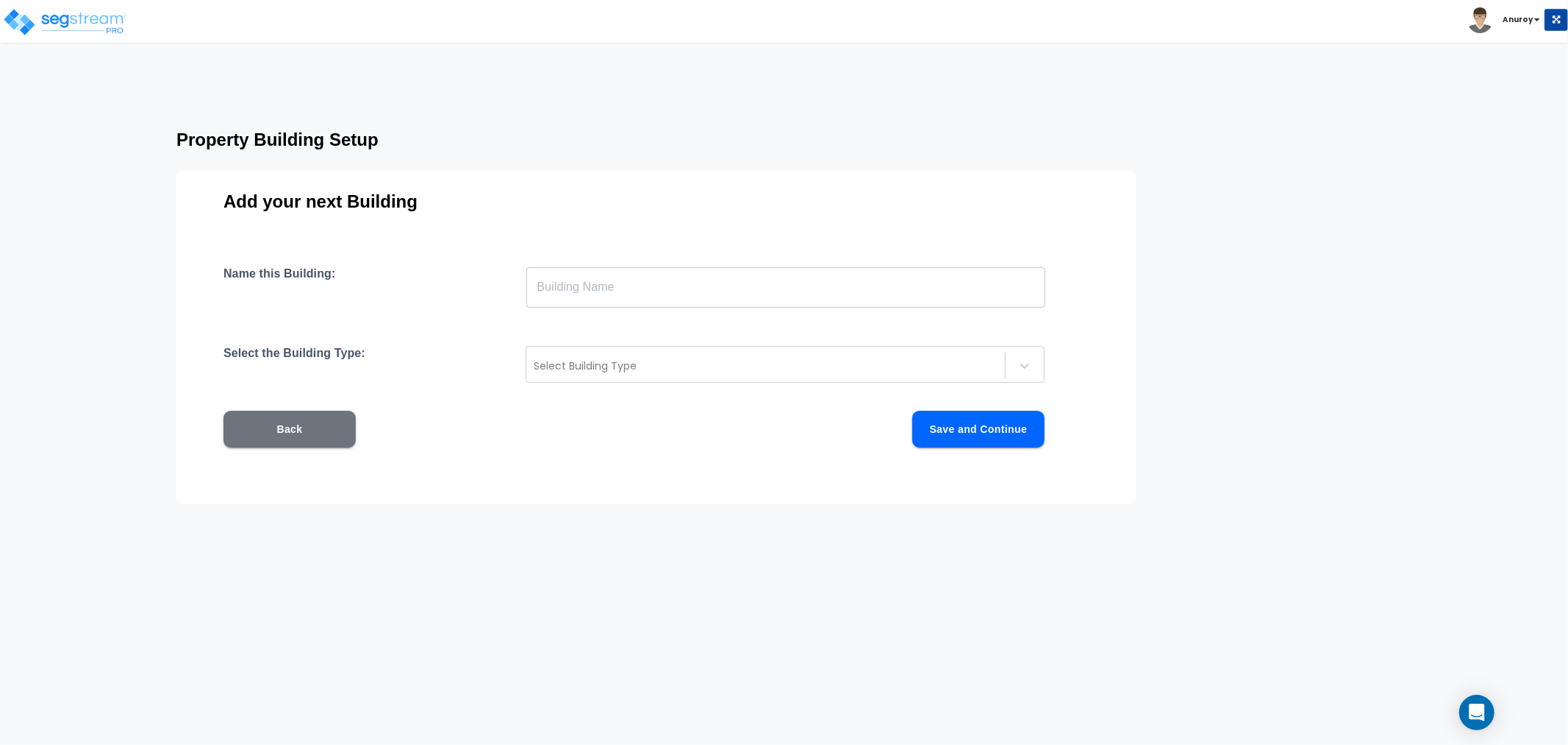
drag, startPoint x: 575, startPoint y: 285, endPoint x: 587, endPoint y: 283, distance: 12.2
click at [575, 285] on input "text" at bounding box center [785, 286] width 519 height 41
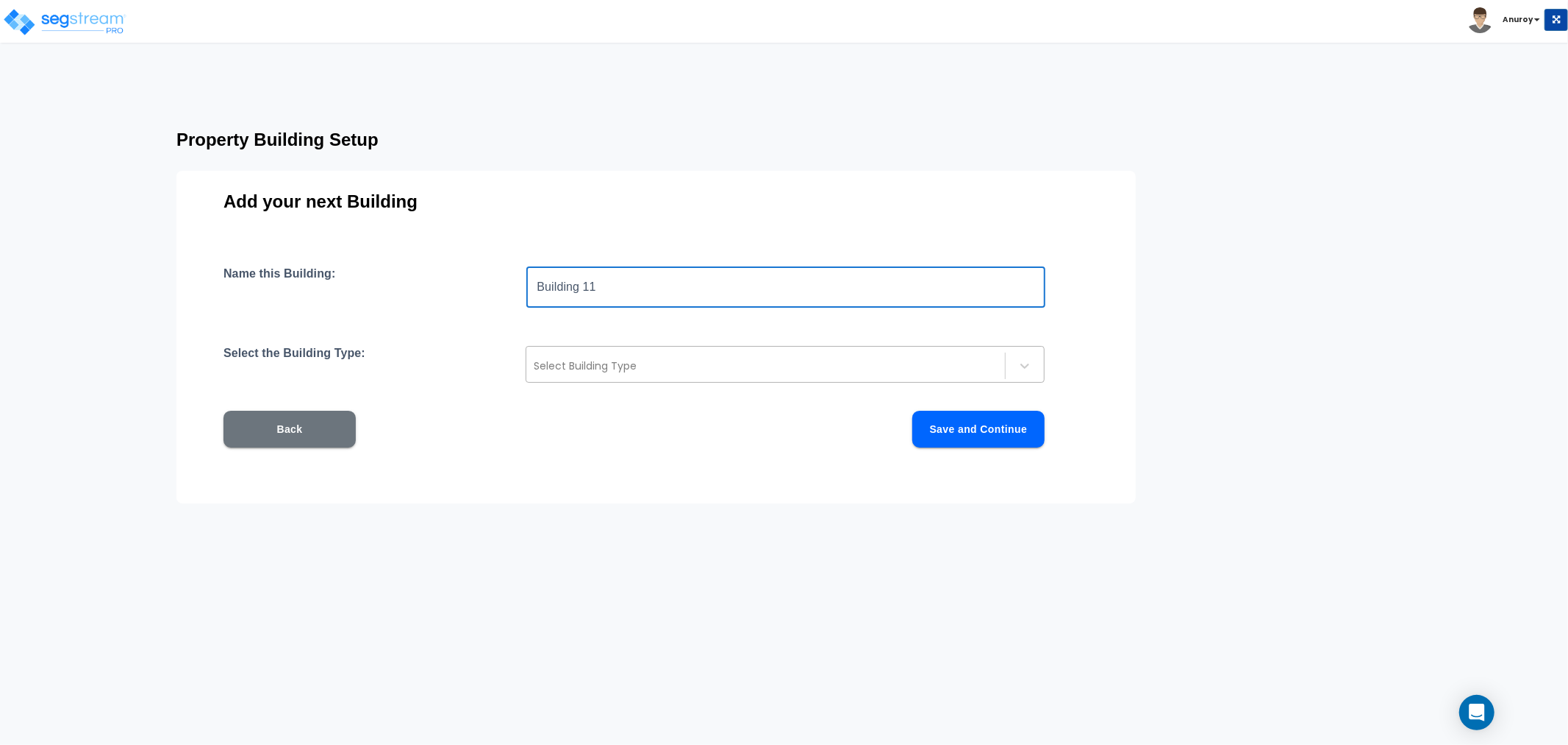
type input "Building 11"
click at [586, 361] on div at bounding box center [766, 366] width 464 height 18
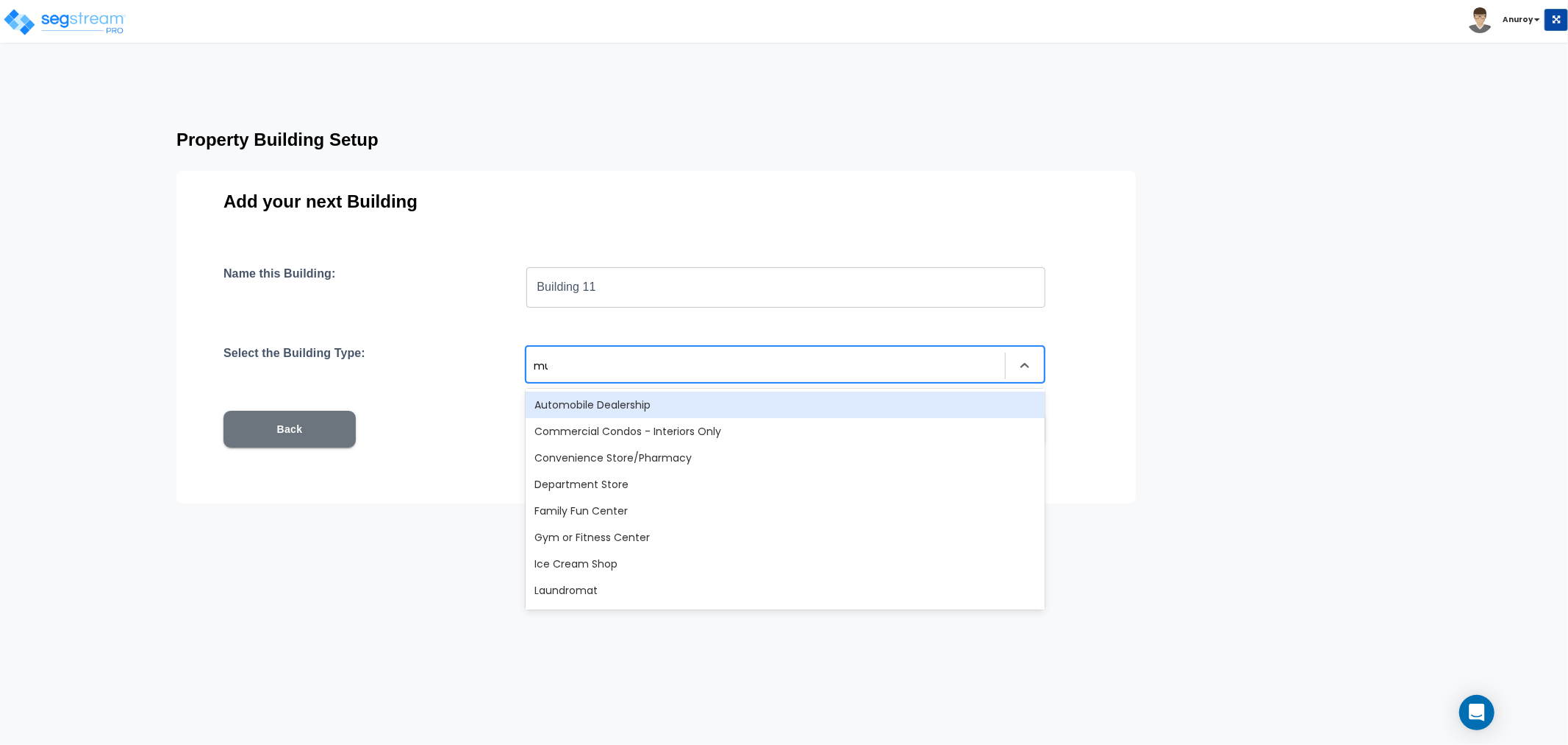
type input "mul"
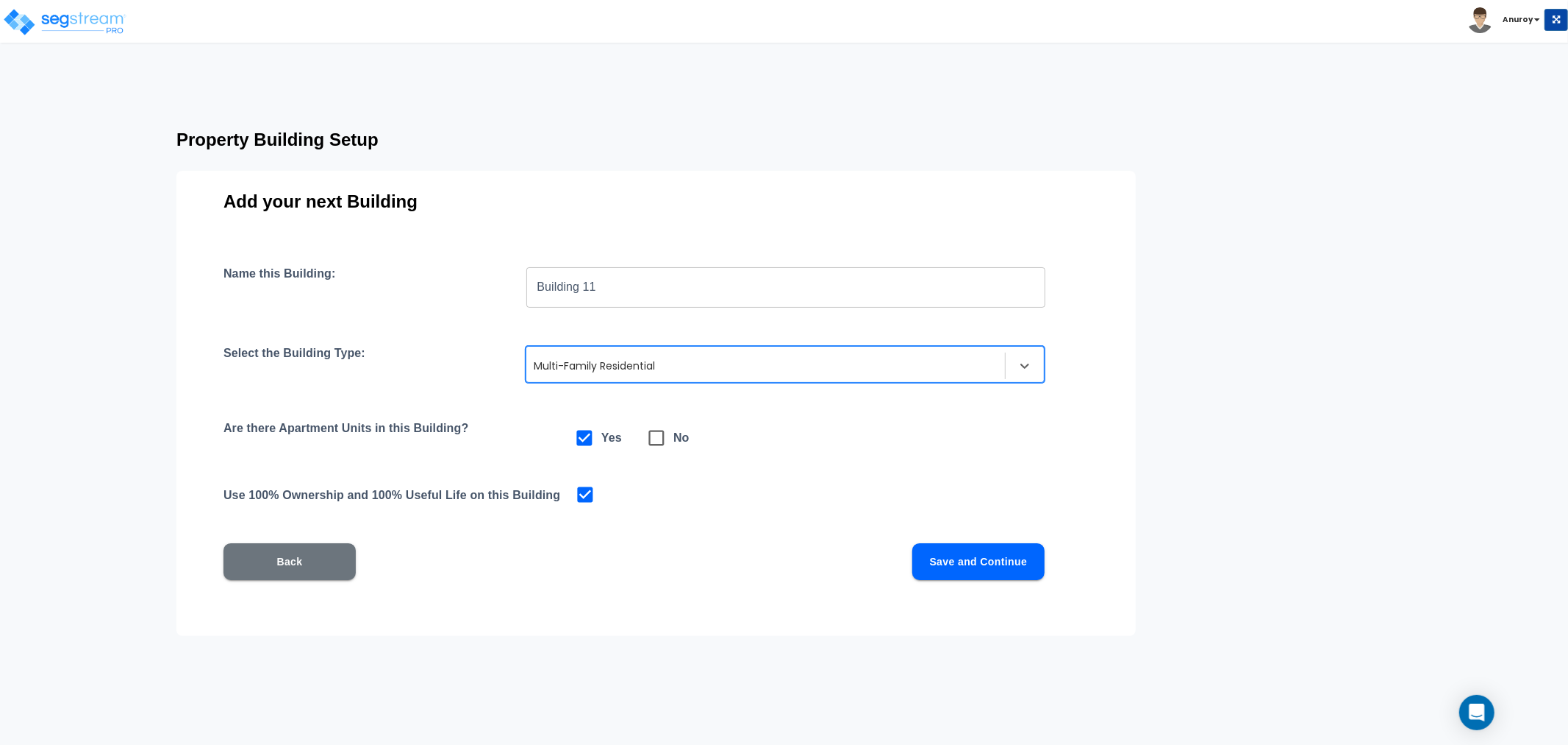
click at [1023, 561] on button "Save and Continue" at bounding box center [978, 561] width 132 height 37
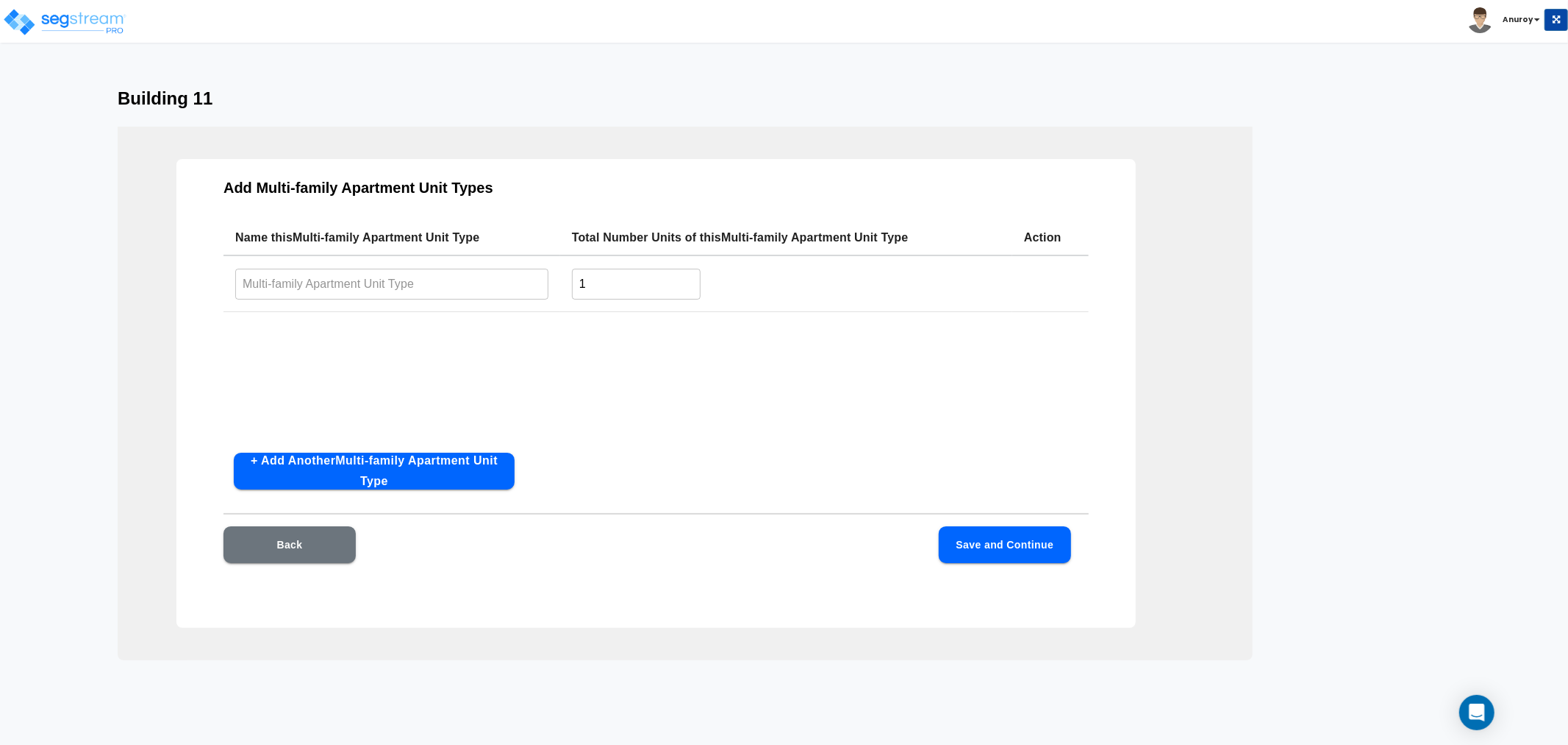
click at [467, 283] on input "text" at bounding box center [391, 284] width 313 height 32
paste input "2x2Ap"
type input "2x2Ap"
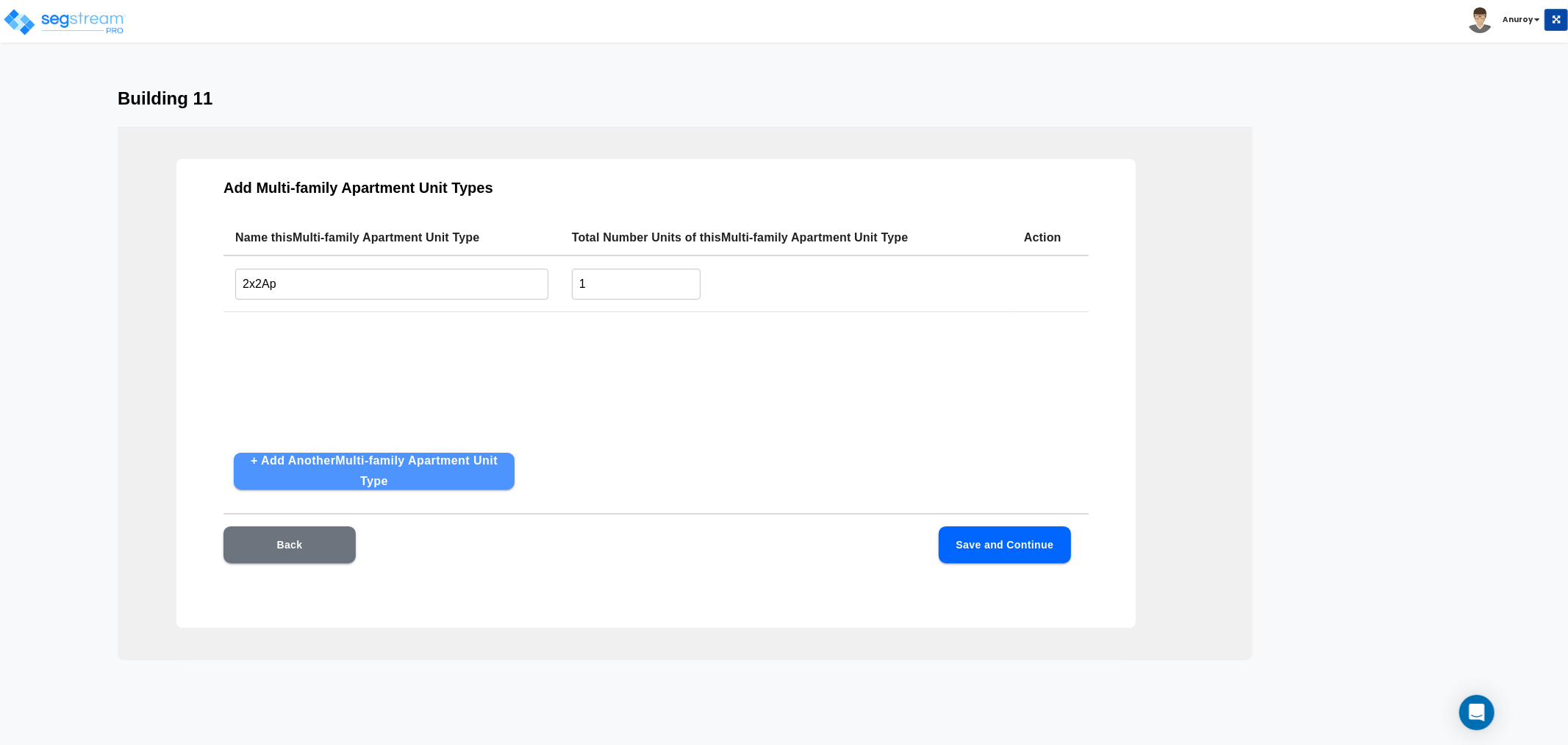
click at [478, 468] on button "+ Add Another Multi-family Apartment Unit Type" at bounding box center [374, 471] width 281 height 37
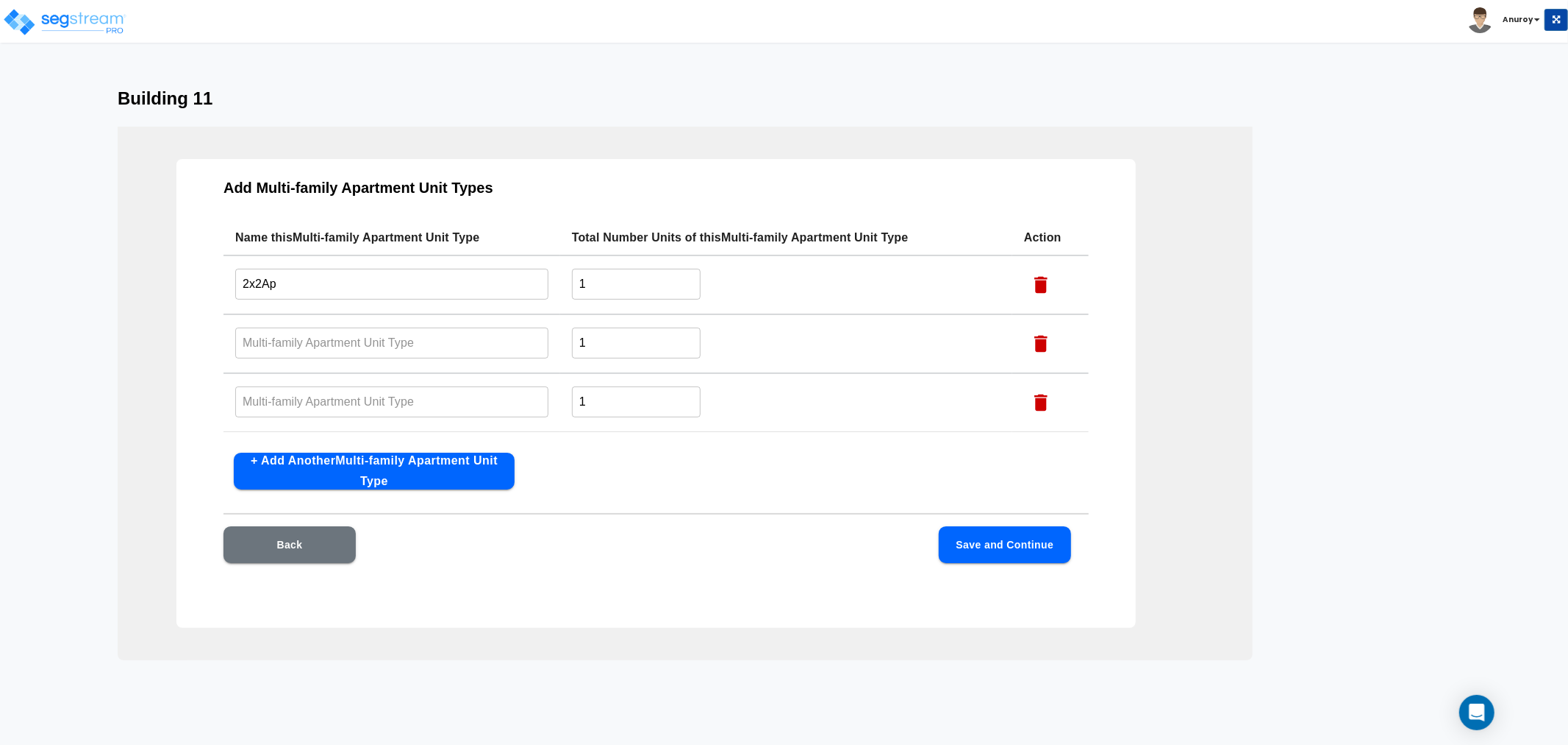
click at [476, 466] on button "+ Add Another Multi-family Apartment Unit Type" at bounding box center [374, 471] width 281 height 37
click at [350, 350] on input "text" at bounding box center [391, 343] width 313 height 32
paste input "2x2Ac"
type input "2x2Ac"
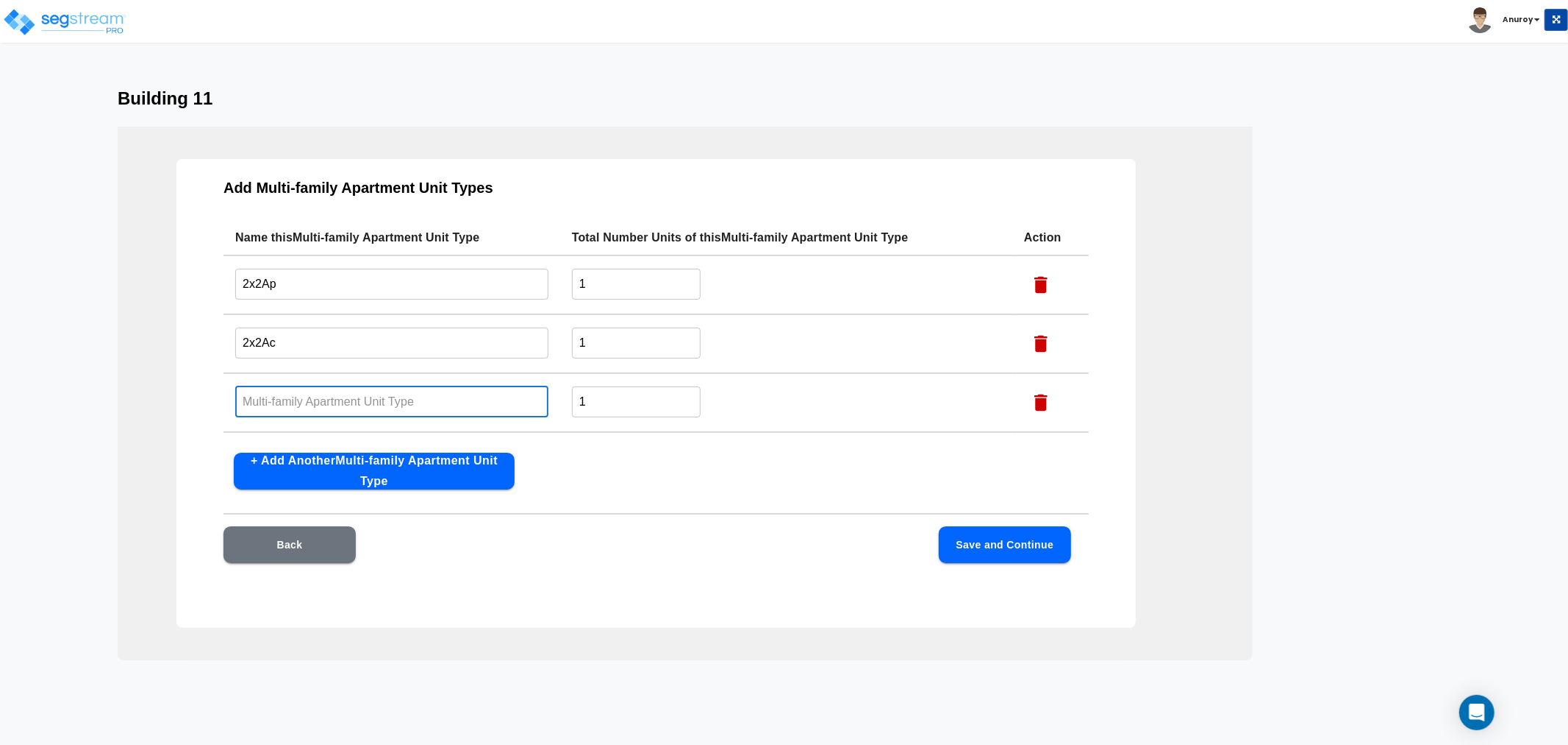
click at [296, 405] on input "text" at bounding box center [391, 402] width 313 height 32
paste input "2x2AR1"
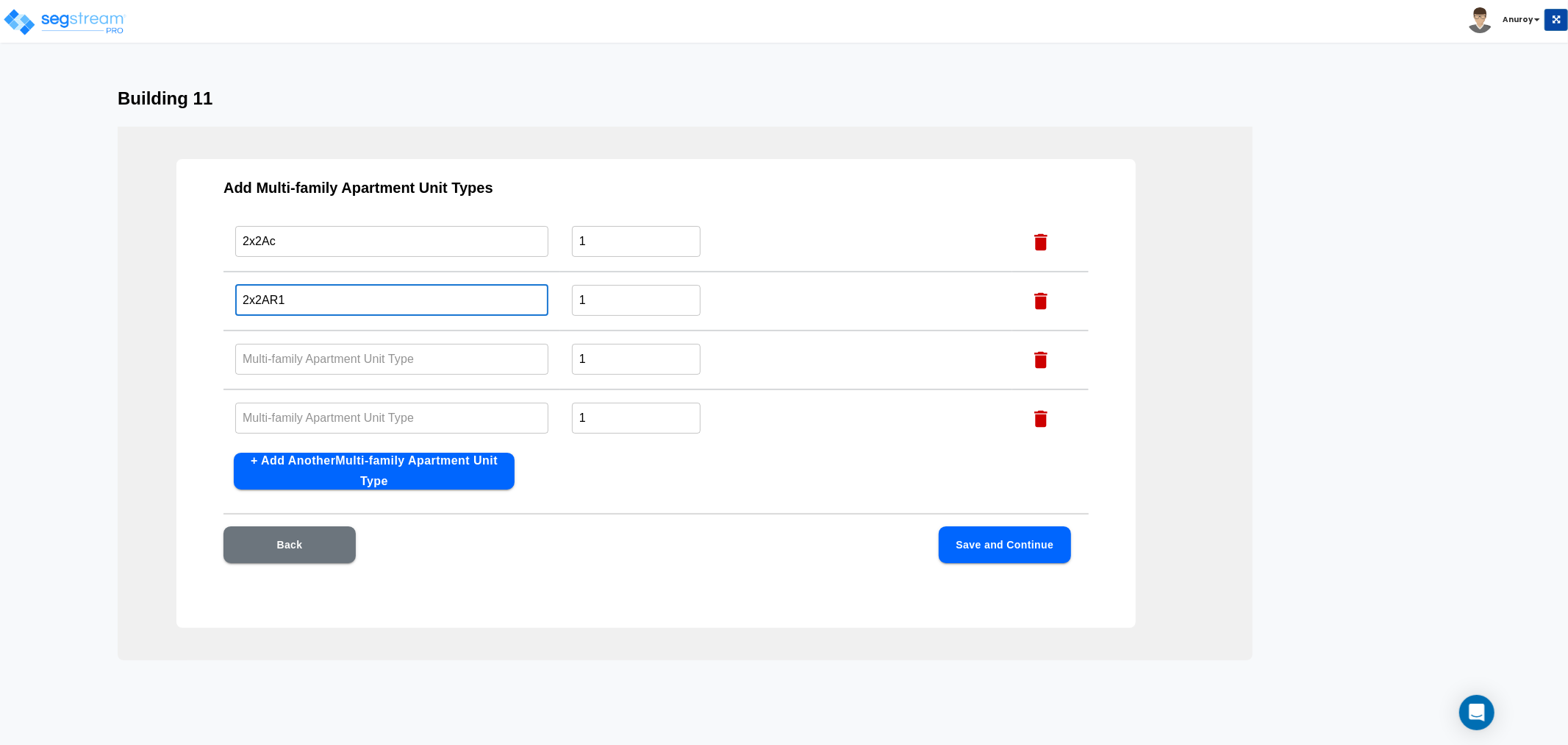
scroll to position [105, 0]
type input "2x2AR1"
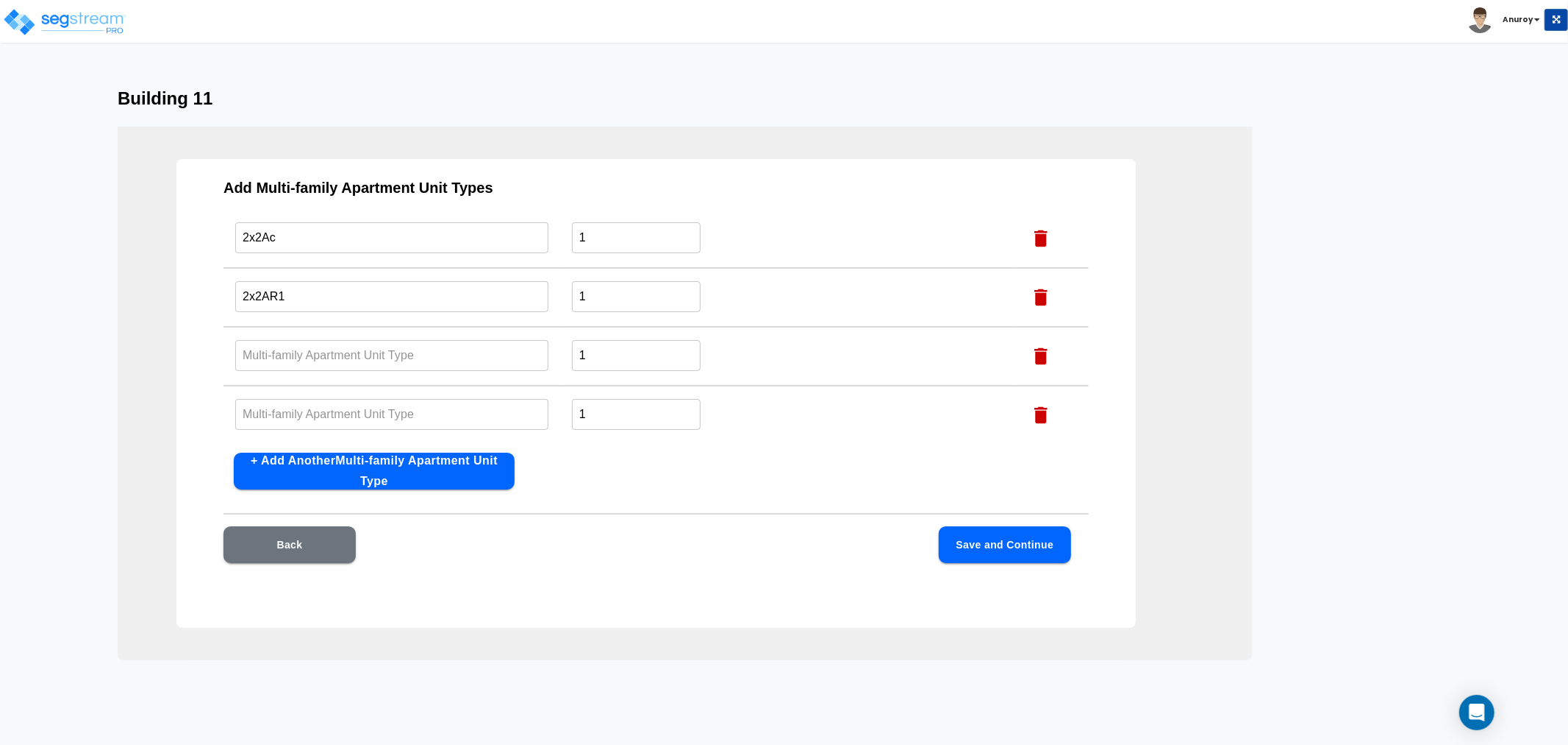
click at [362, 359] on input "text" at bounding box center [391, 355] width 313 height 32
paste input "1x1AR1"
type input "1x1AR1"
drag, startPoint x: 447, startPoint y: 422, endPoint x: 456, endPoint y: 417, distance: 10.3
click at [447, 422] on input "text" at bounding box center [391, 414] width 313 height 32
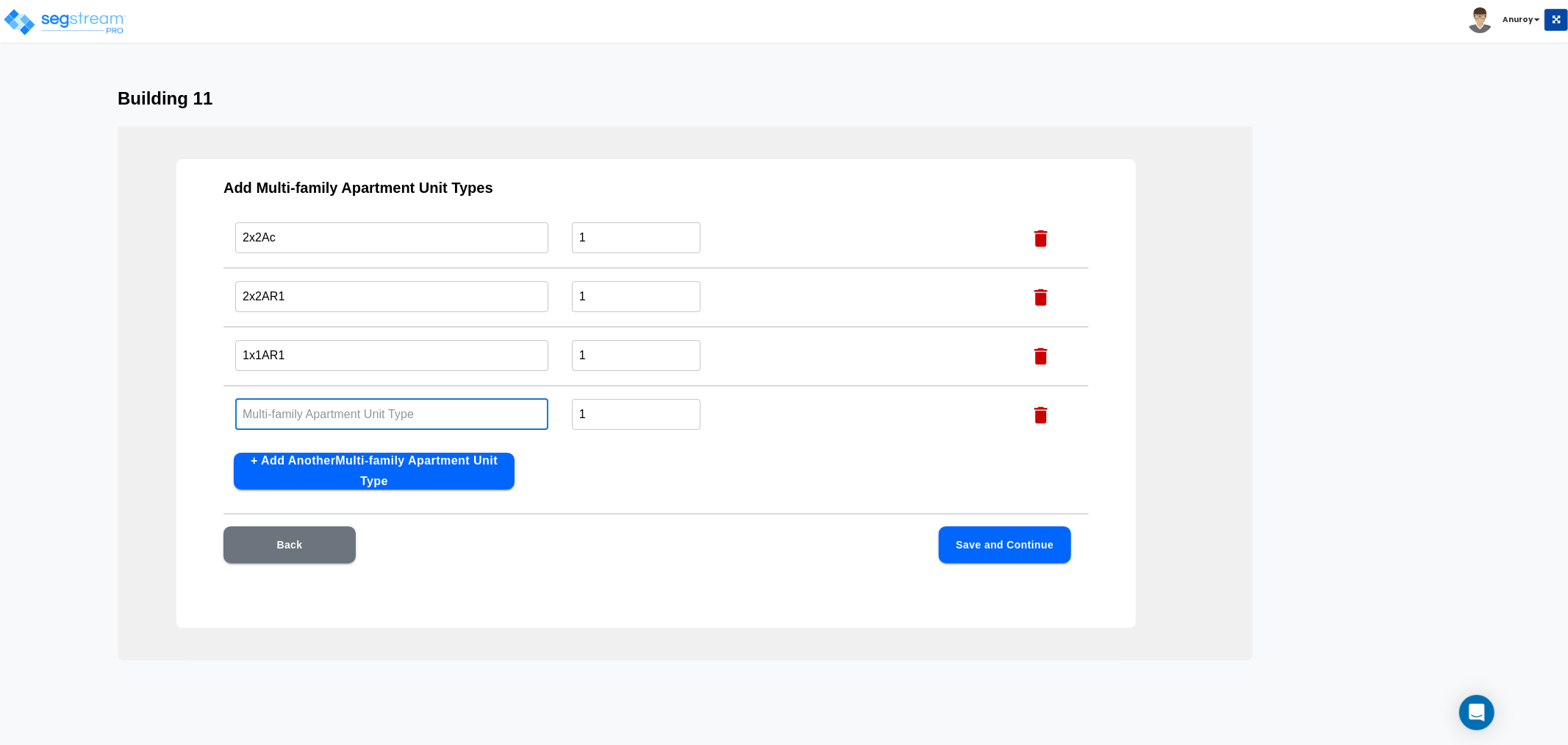
paste input "1x1Ac"
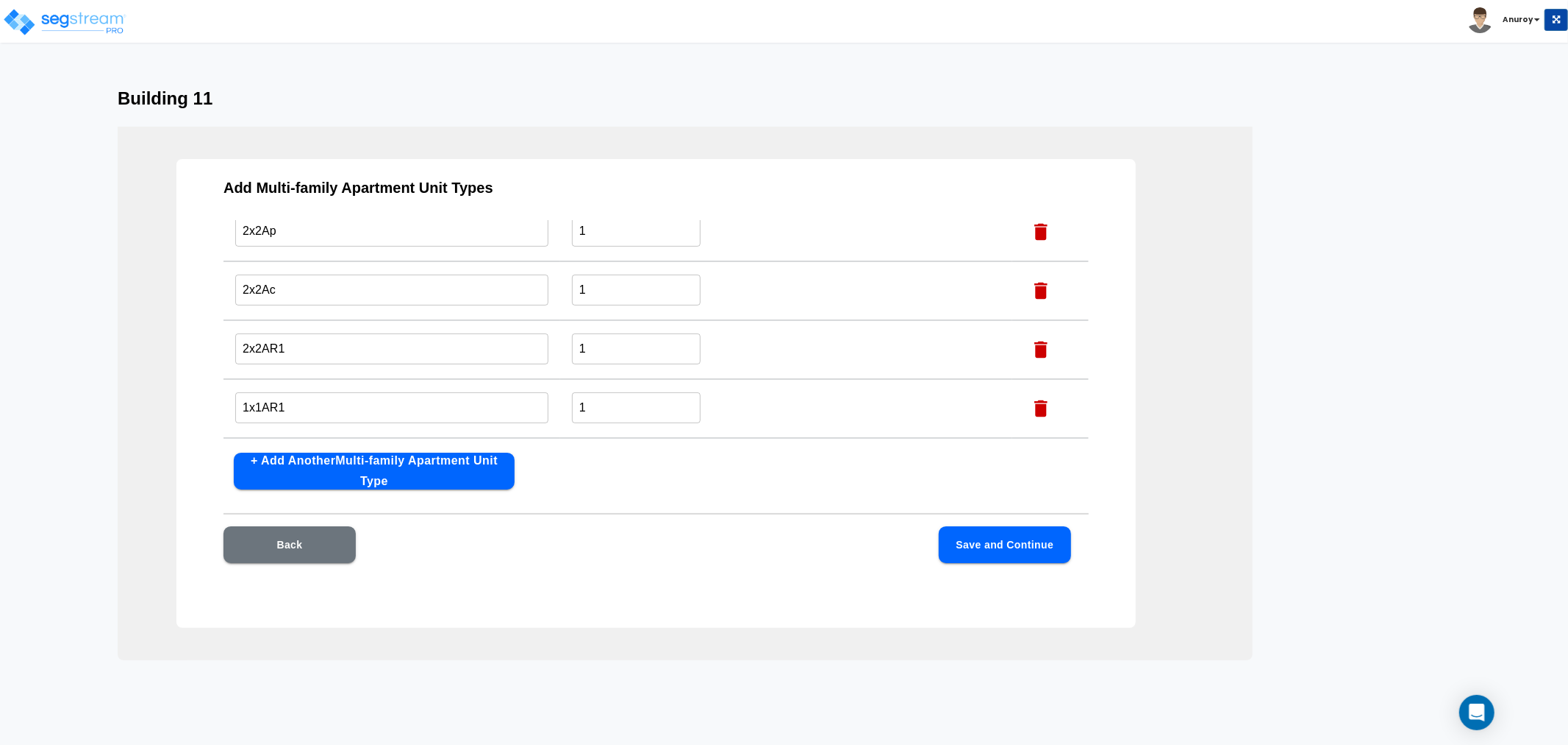
scroll to position [0, 0]
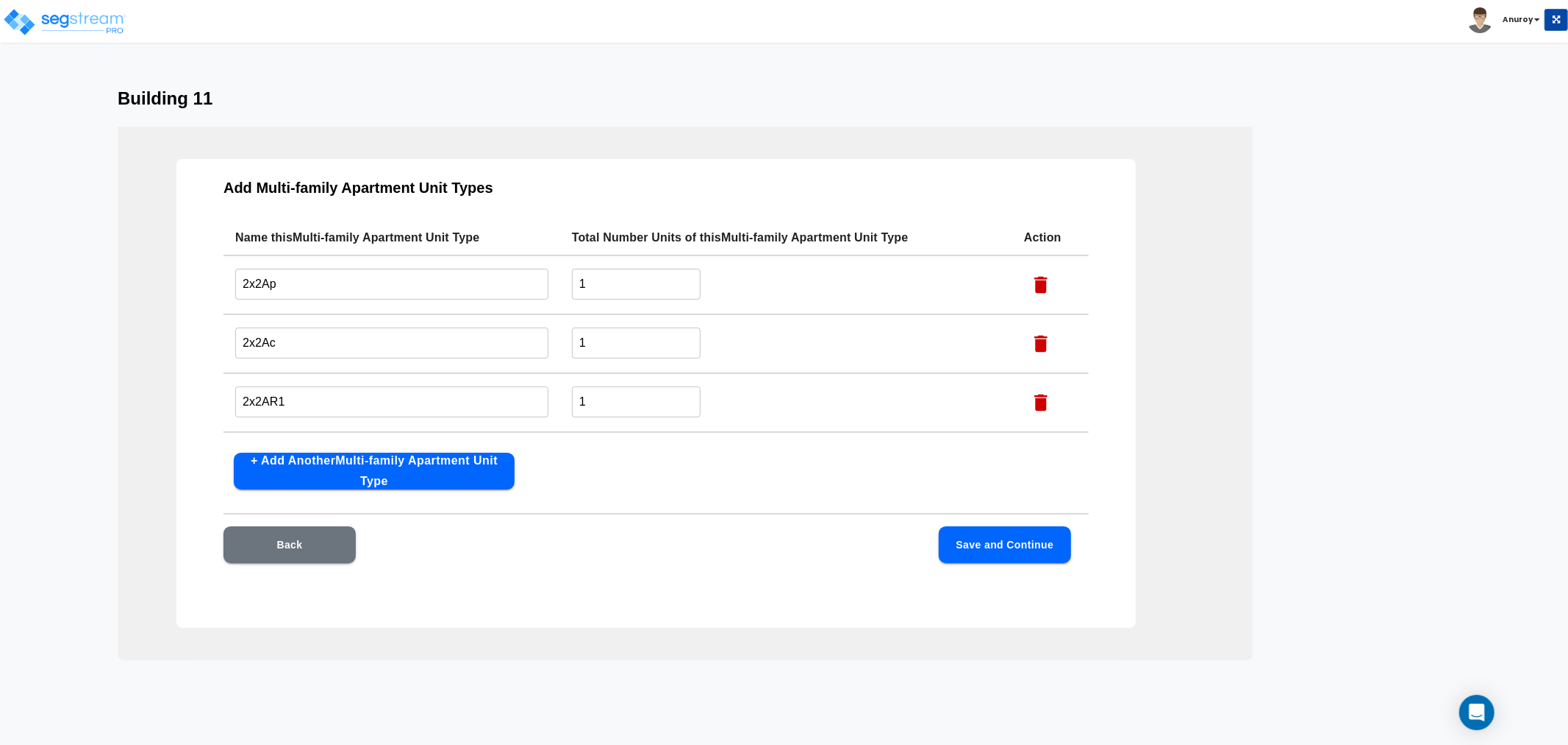
type input "1x1Ac"
drag, startPoint x: 613, startPoint y: 272, endPoint x: 558, endPoint y: 273, distance: 55.0
click at [556, 274] on tr "2x2Ap ​ 1 ​" at bounding box center [657, 284] width 865 height 59
type input "2"
drag, startPoint x: 604, startPoint y: 333, endPoint x: 571, endPoint y: 339, distance: 33.5
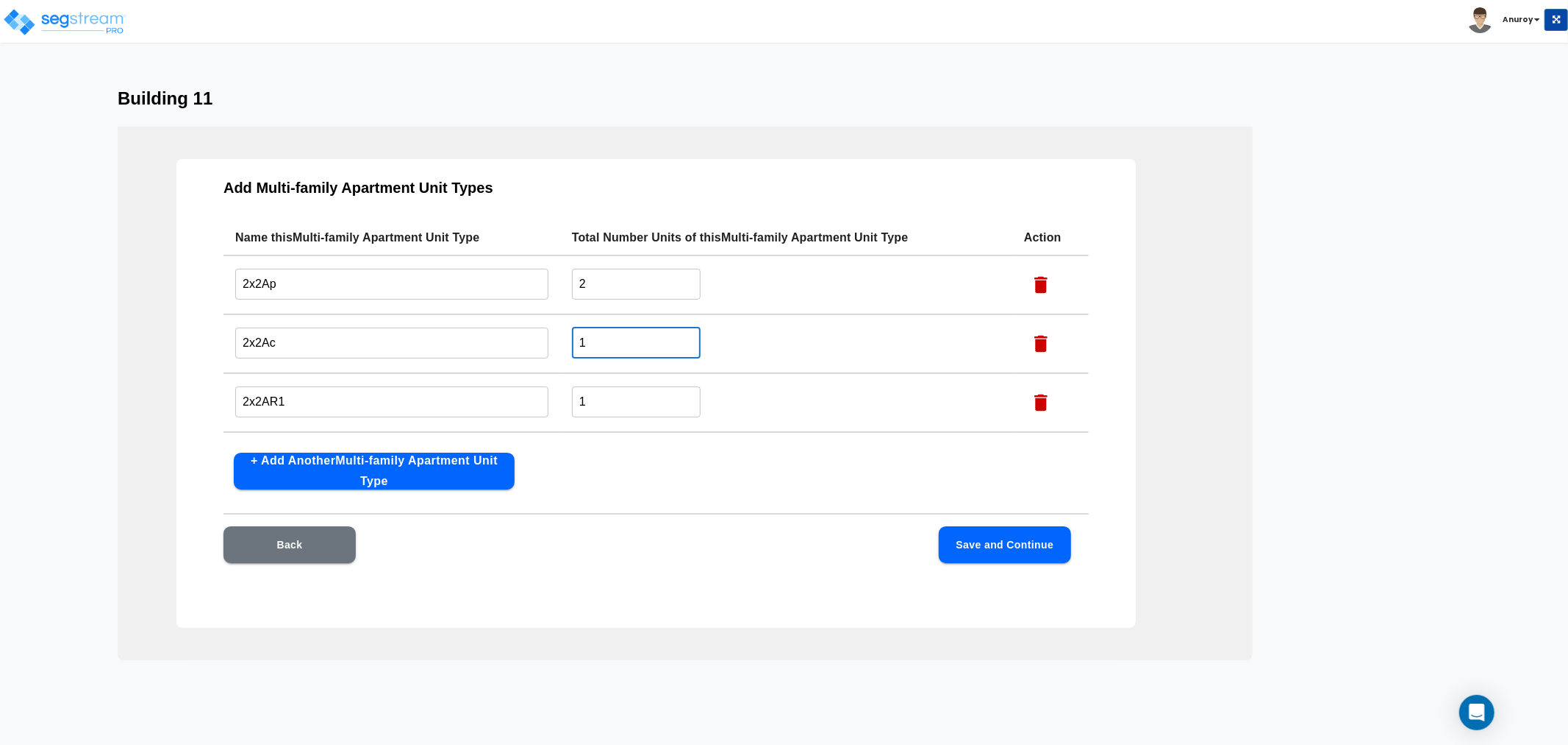
click at [572, 339] on input "1" at bounding box center [636, 343] width 129 height 32
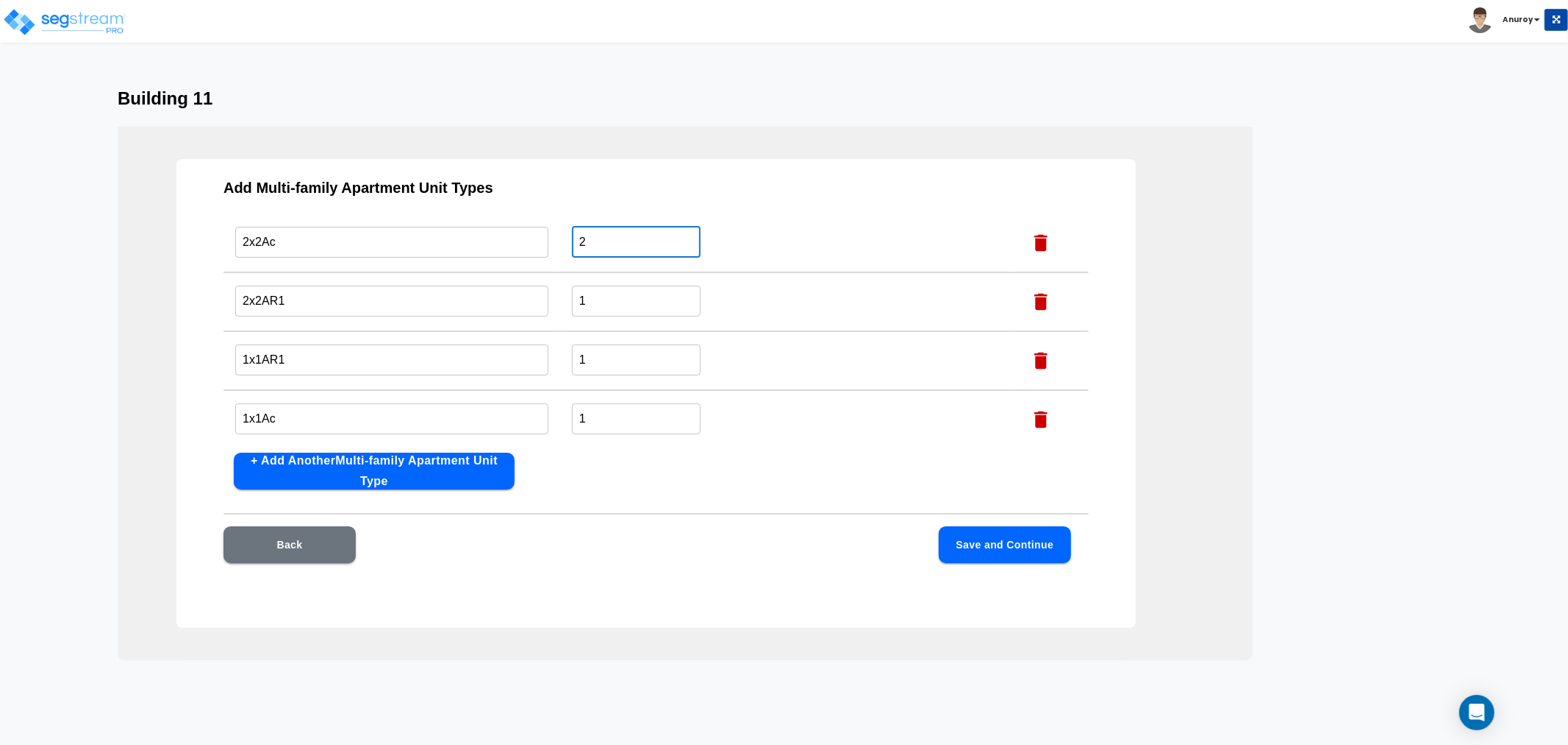
scroll to position [105, 0]
type input "2"
drag, startPoint x: 607, startPoint y: 288, endPoint x: 502, endPoint y: 291, distance: 105.0
click at [502, 291] on tr "2x2AR1 ​ 1 ​" at bounding box center [657, 297] width 865 height 59
type input "4"
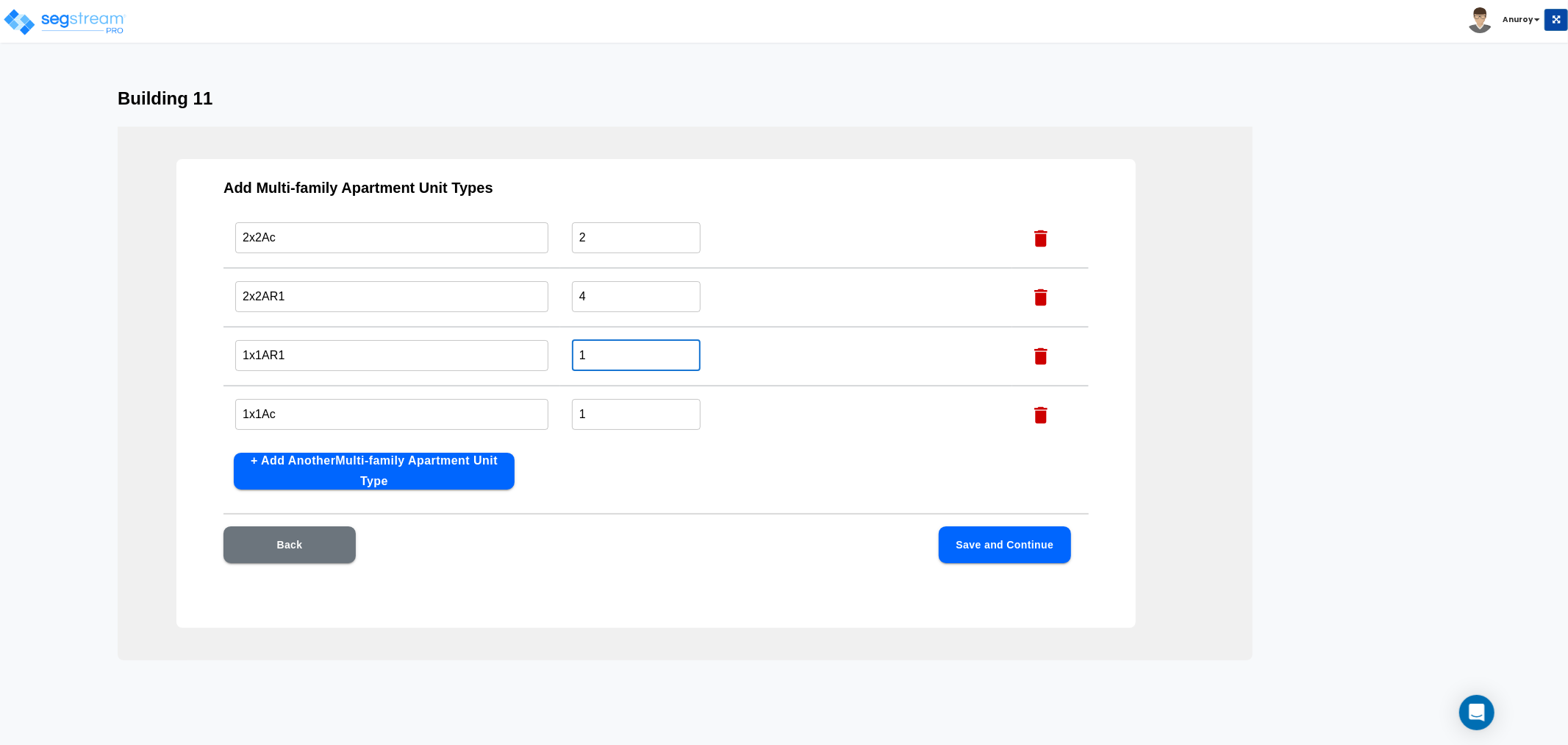
drag, startPoint x: 600, startPoint y: 350, endPoint x: 553, endPoint y: 347, distance: 47.1
click at [545, 352] on tr "1x1AR1 ​ 1 ​" at bounding box center [657, 356] width 865 height 59
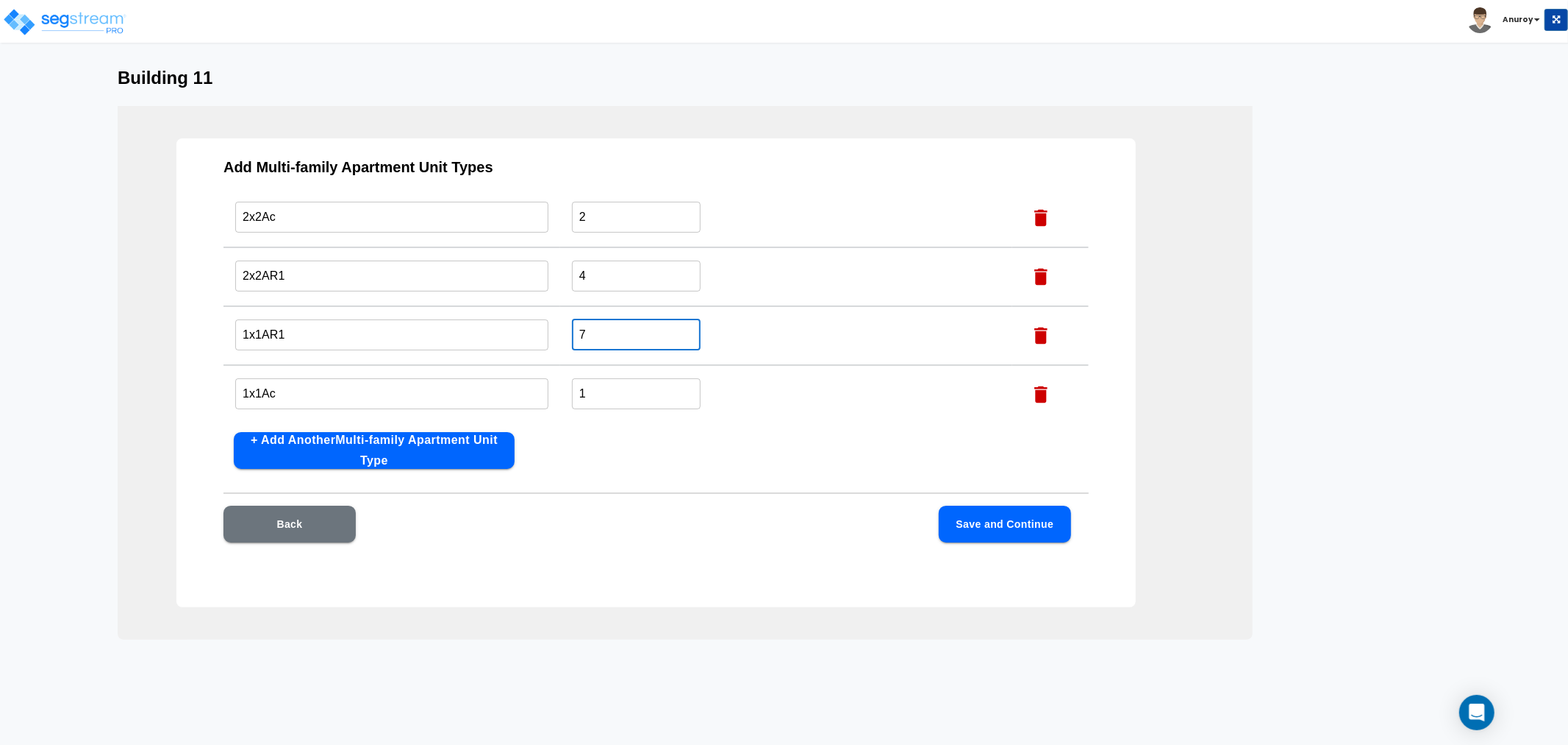
scroll to position [32, 0]
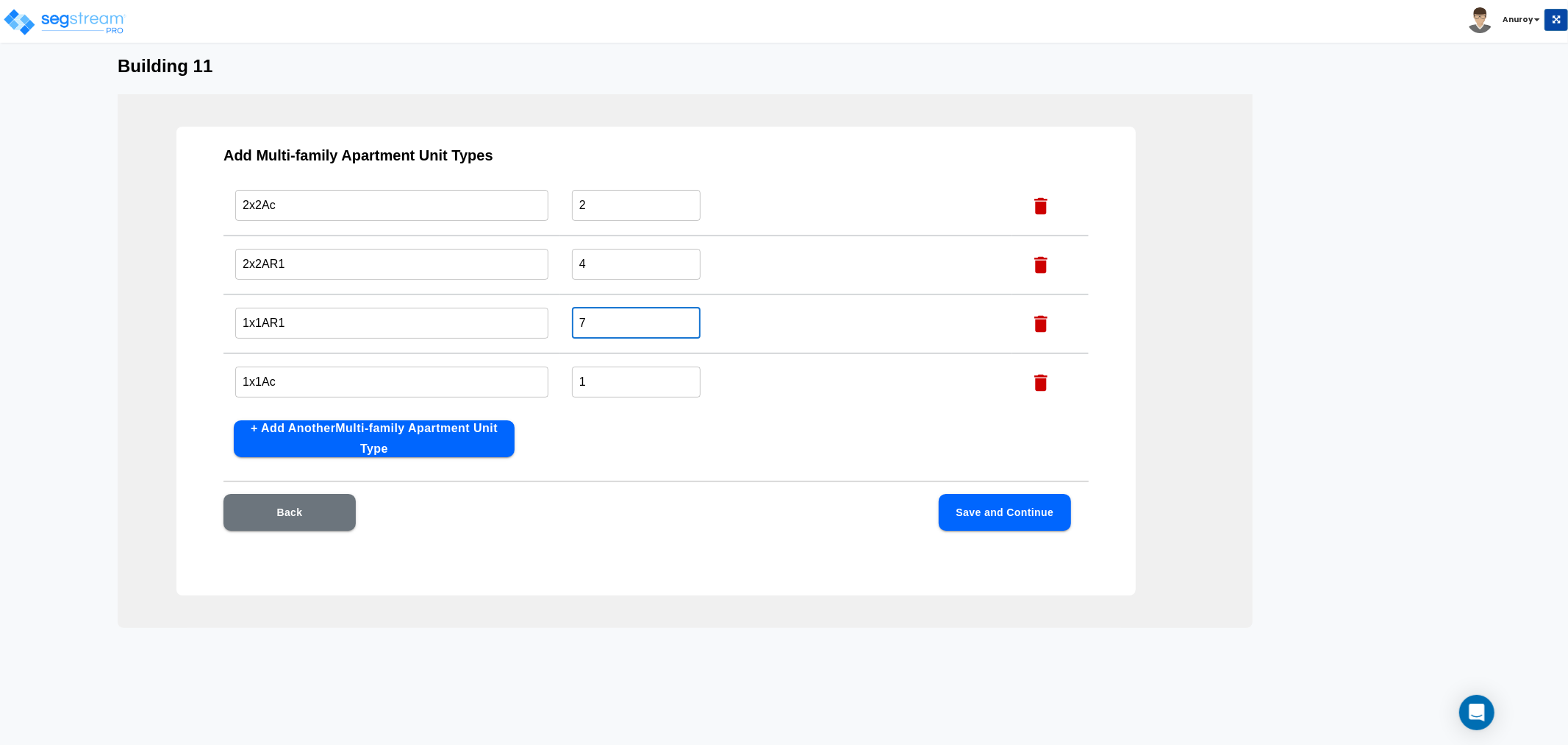
type input "7"
click at [1026, 505] on button "Save and Continue" at bounding box center [1005, 512] width 132 height 37
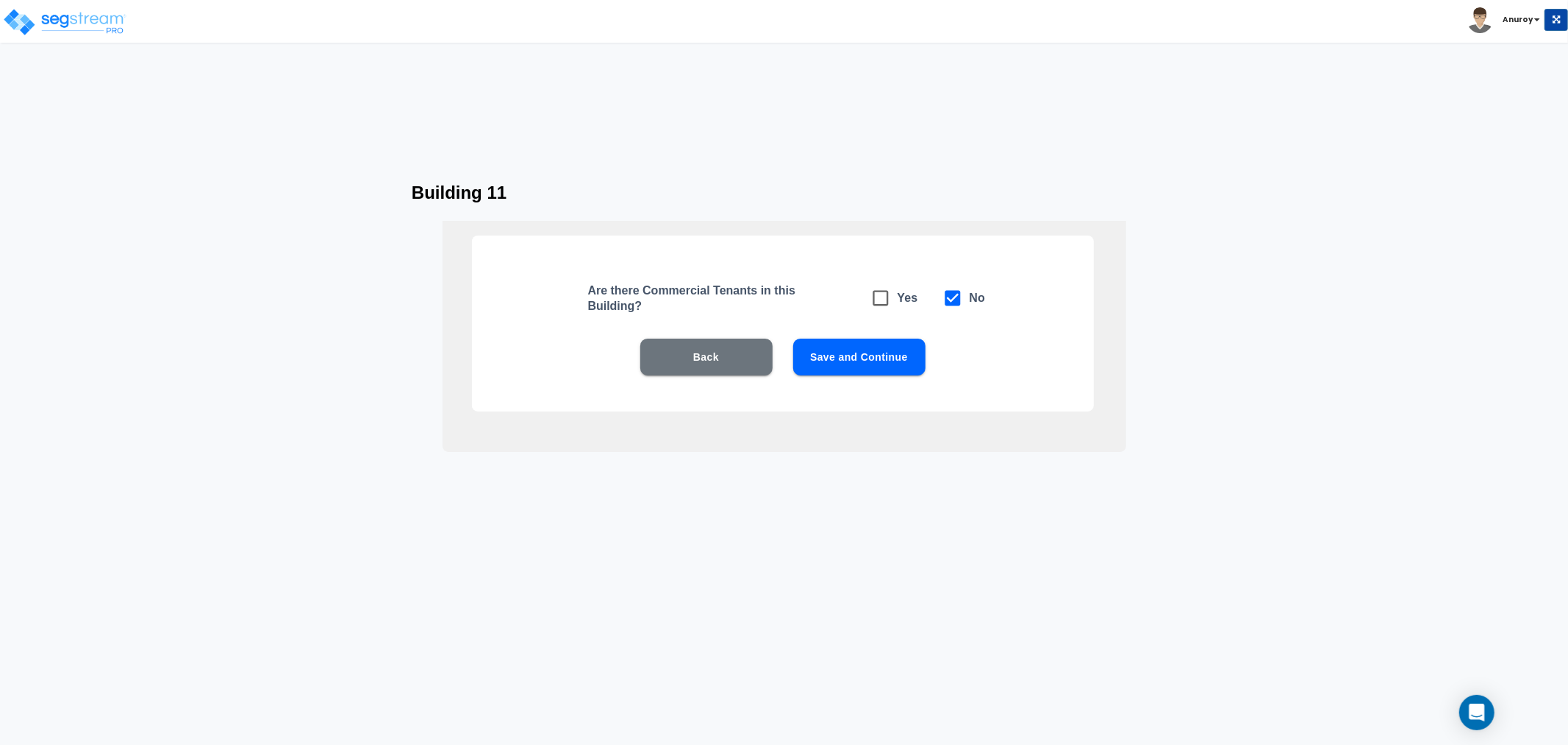
scroll to position [0, 0]
click at [869, 358] on button "Save and Continue" at bounding box center [859, 356] width 132 height 37
click at [870, 358] on button "Save and Continue" at bounding box center [859, 356] width 132 height 37
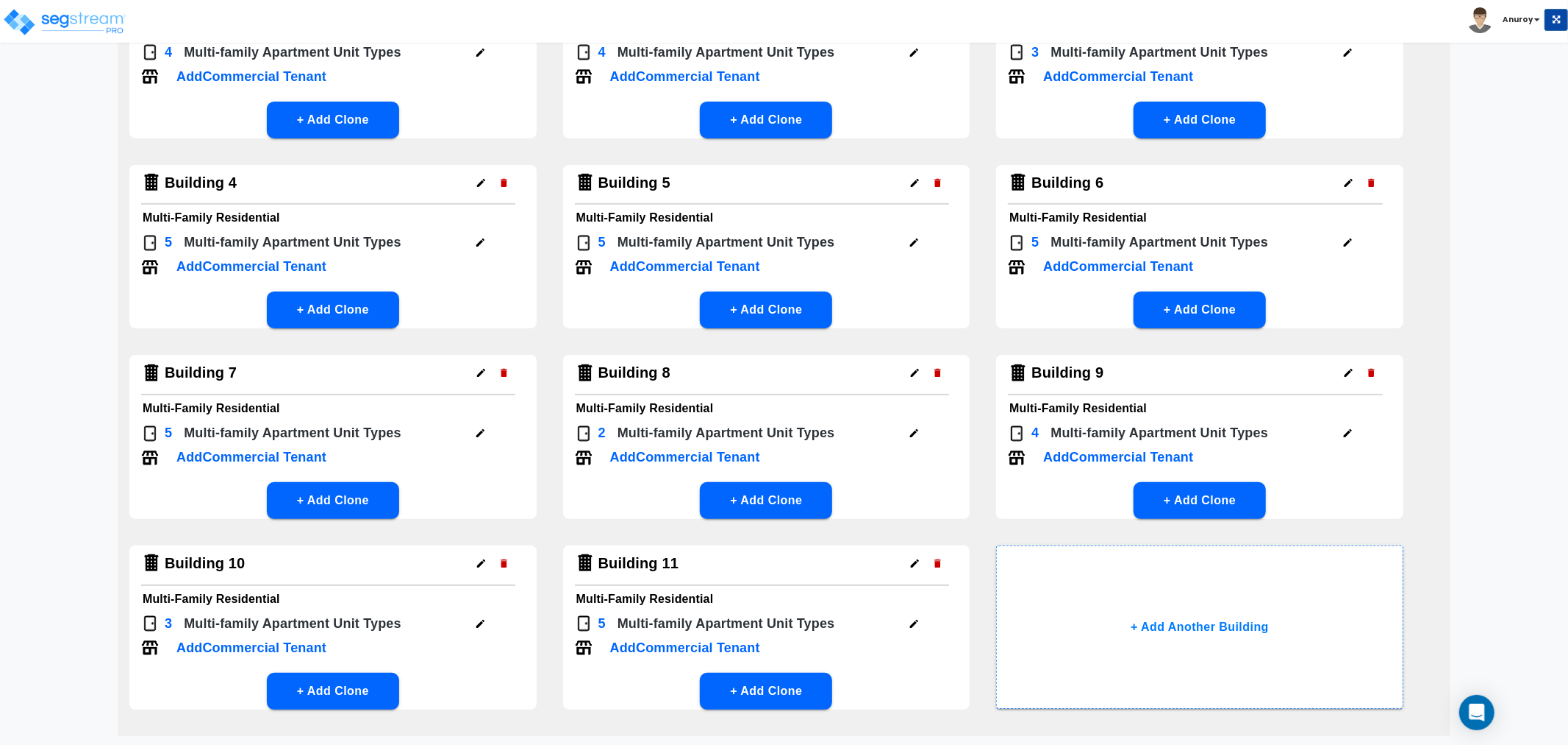
scroll to position [302, 0]
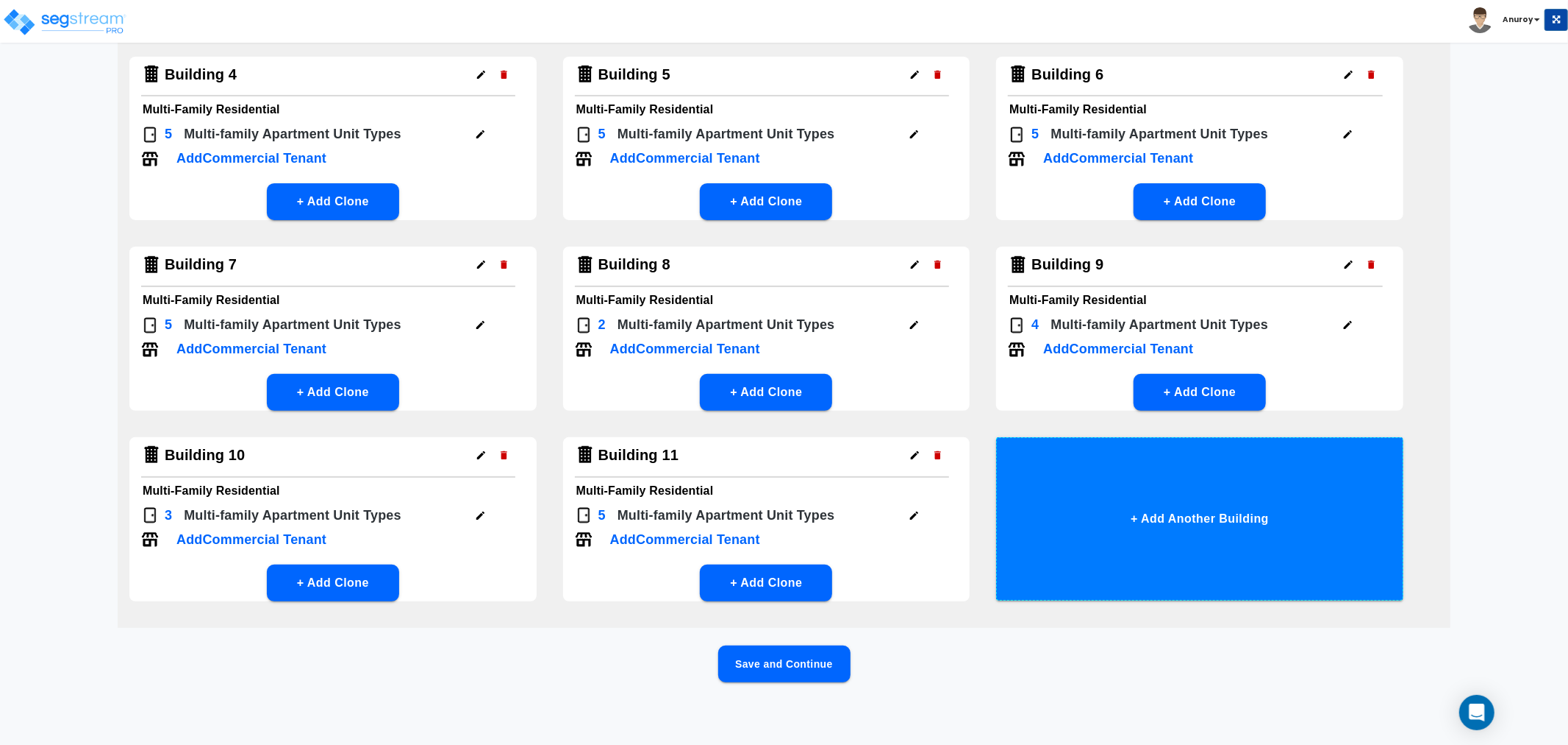
click at [1349, 536] on button "+ Add Another Building" at bounding box center [1200, 518] width 408 height 163
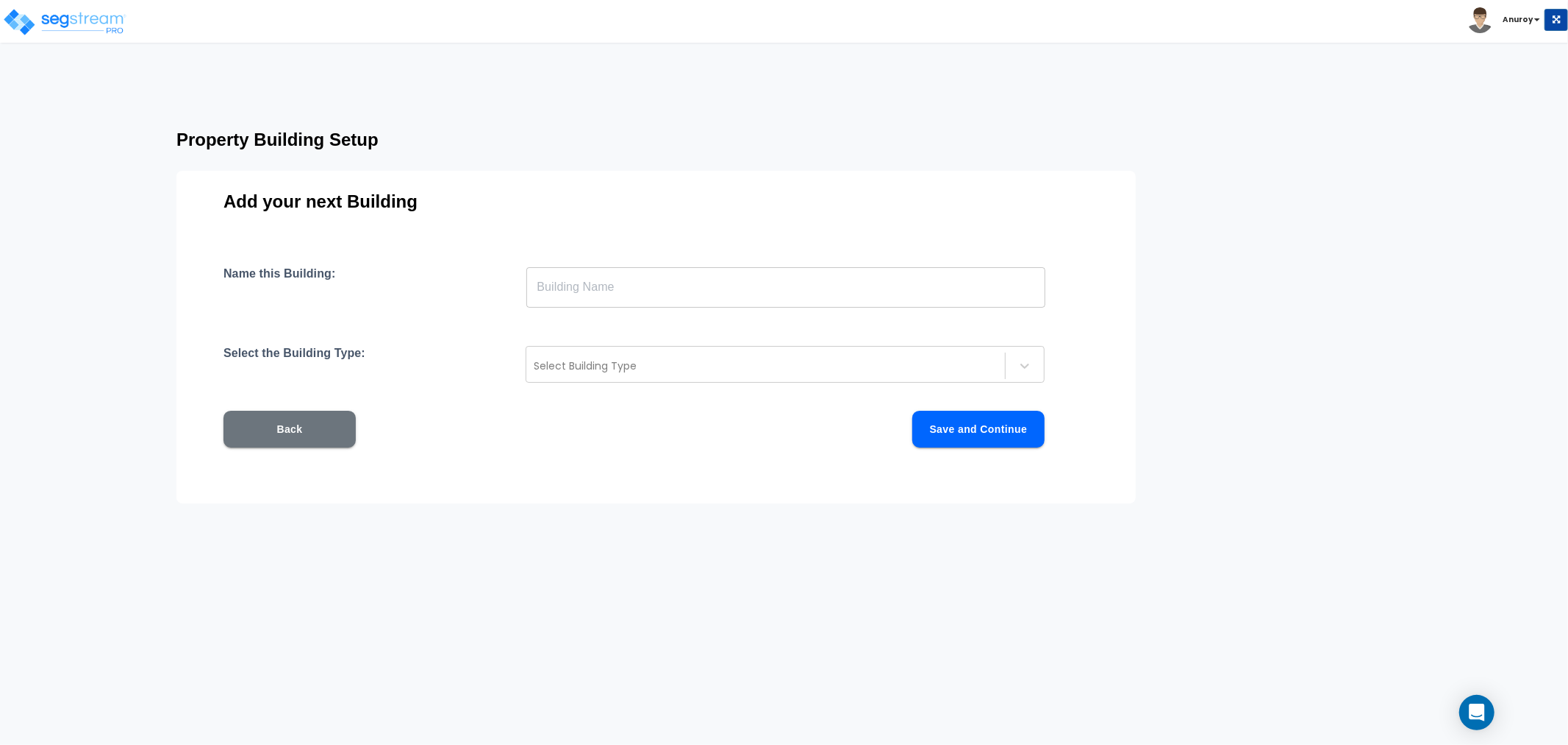
scroll to position [0, 0]
click at [642, 284] on input "text" at bounding box center [785, 286] width 519 height 41
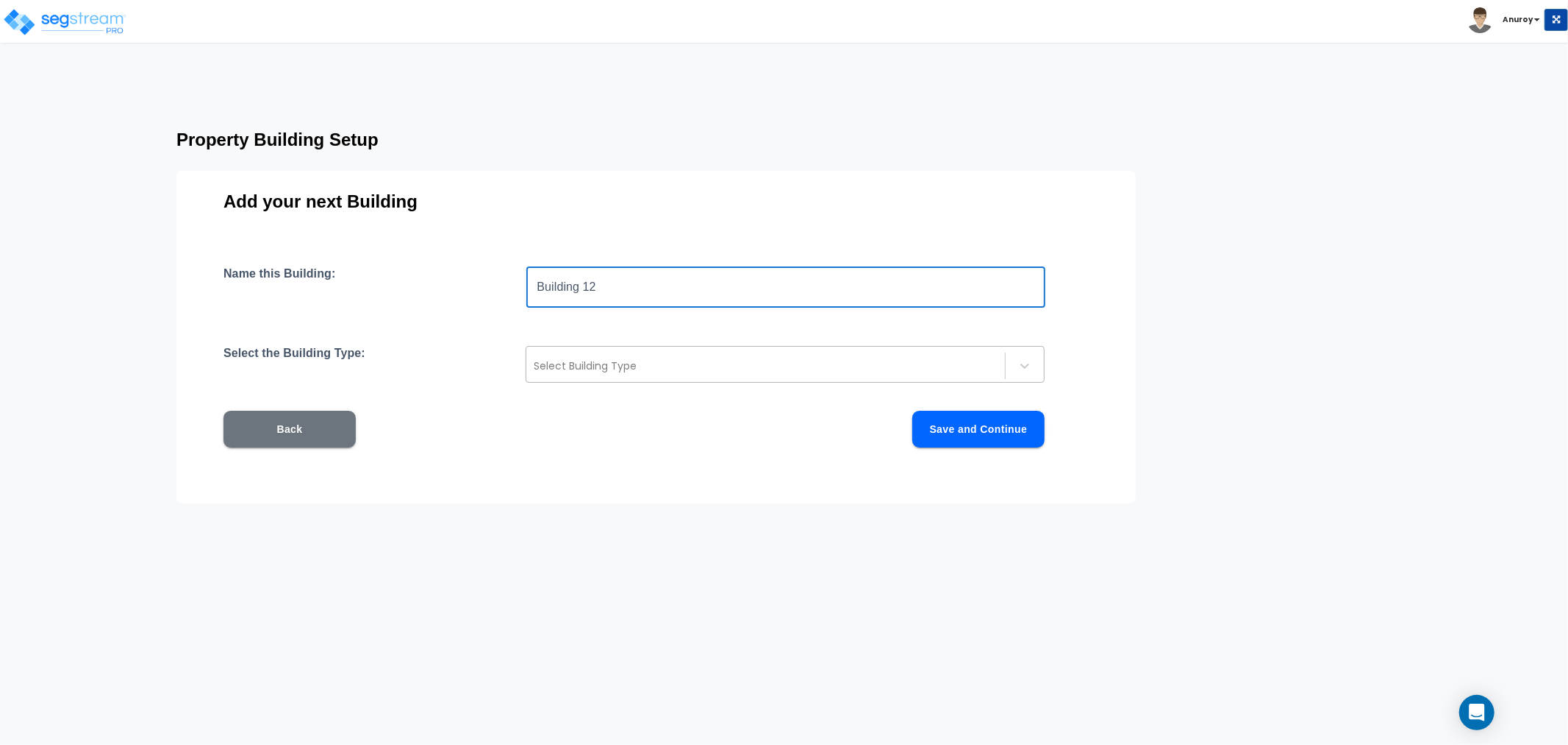
type input "Building 12"
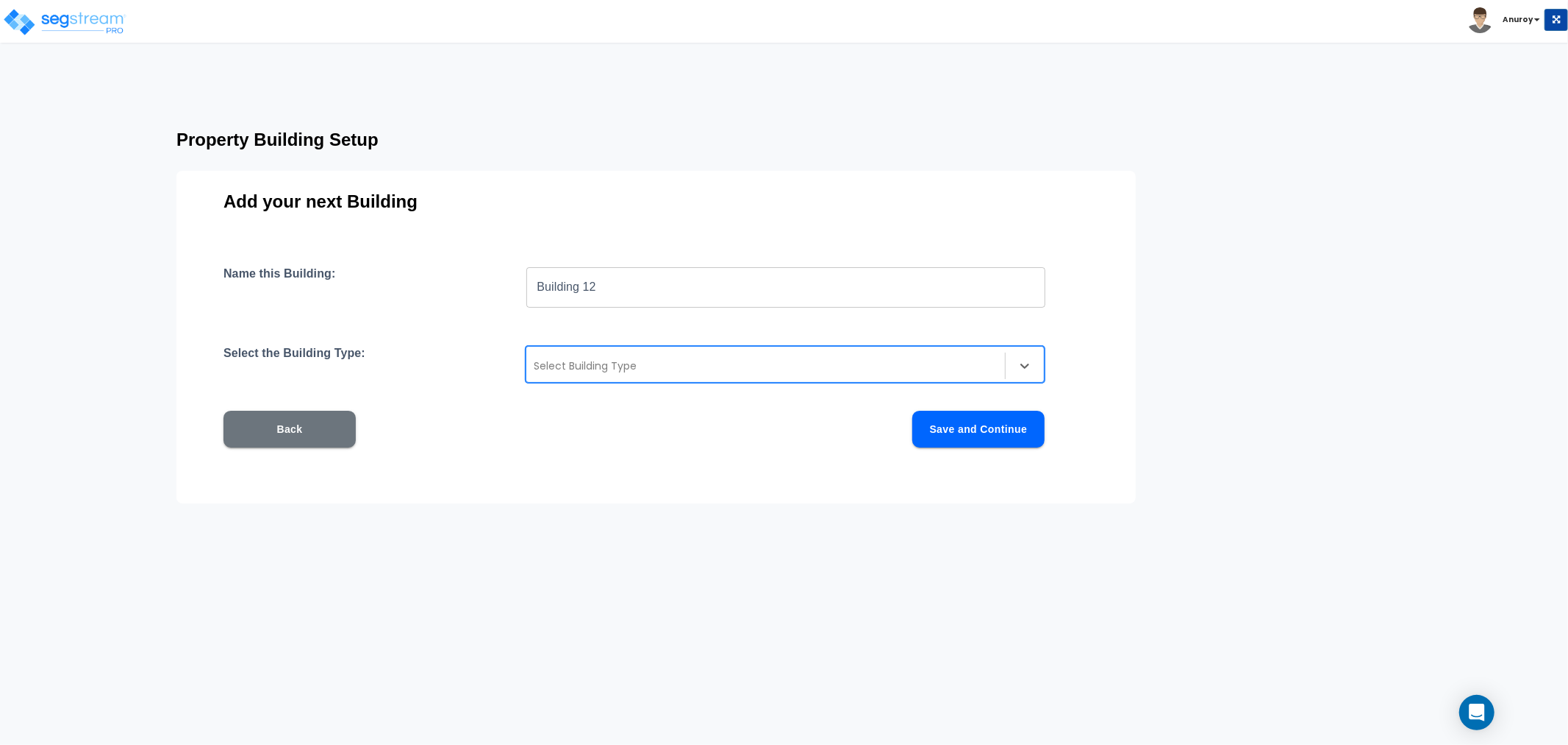
click at [567, 361] on div at bounding box center [766, 366] width 464 height 18
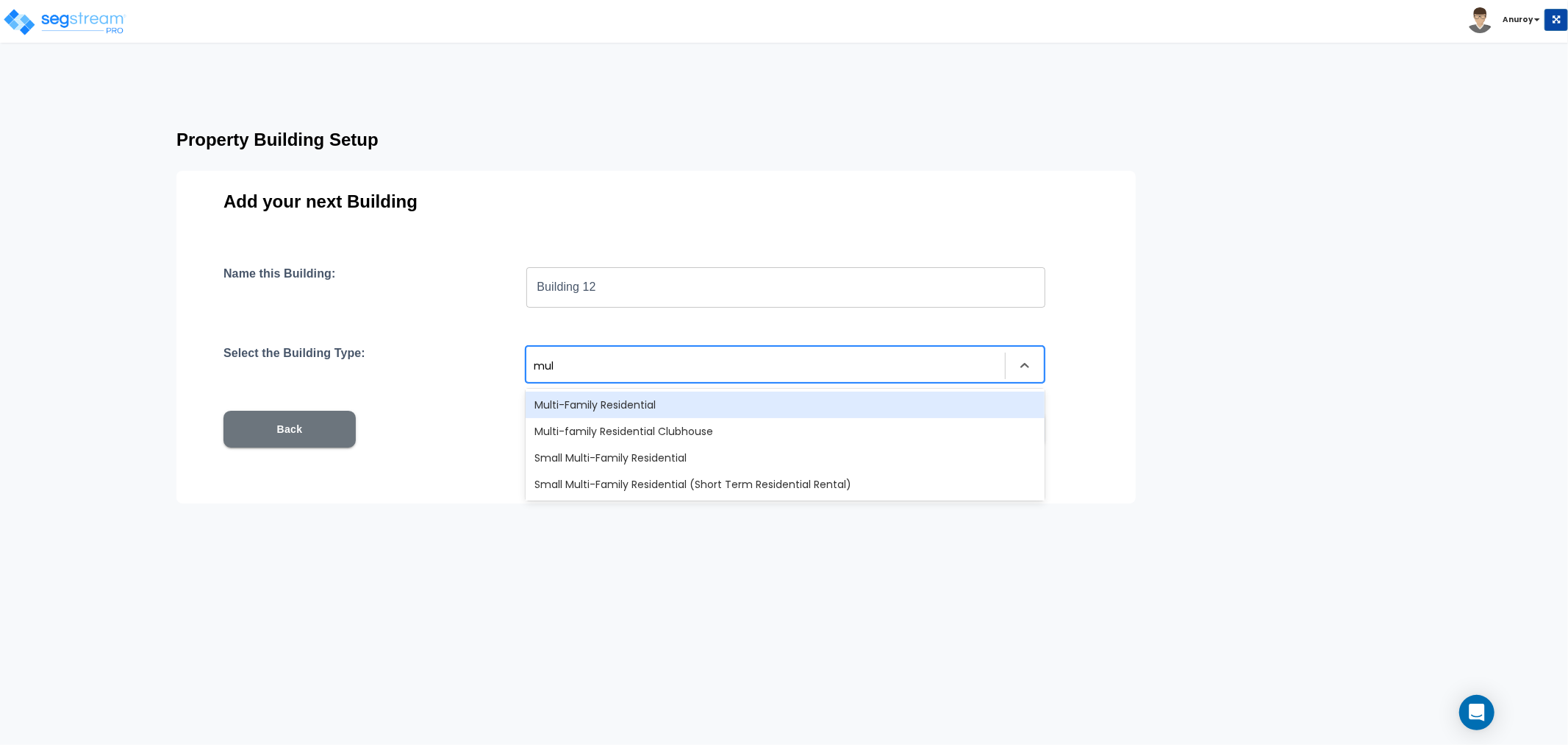
type input "mu"
click at [604, 400] on div "Multi-Family Residential" at bounding box center [784, 404] width 519 height 26
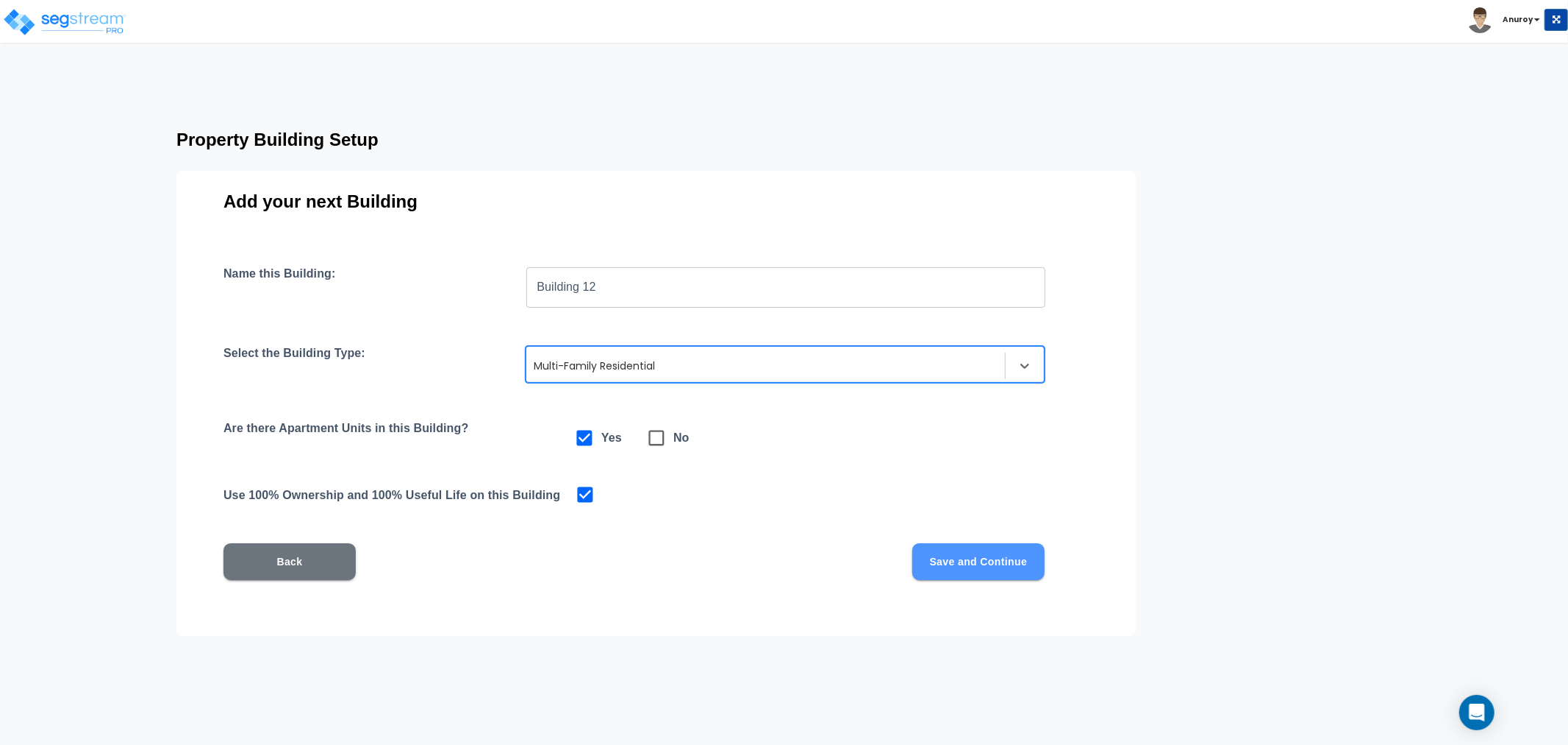
click at [964, 543] on button "Save and Continue" at bounding box center [978, 561] width 132 height 37
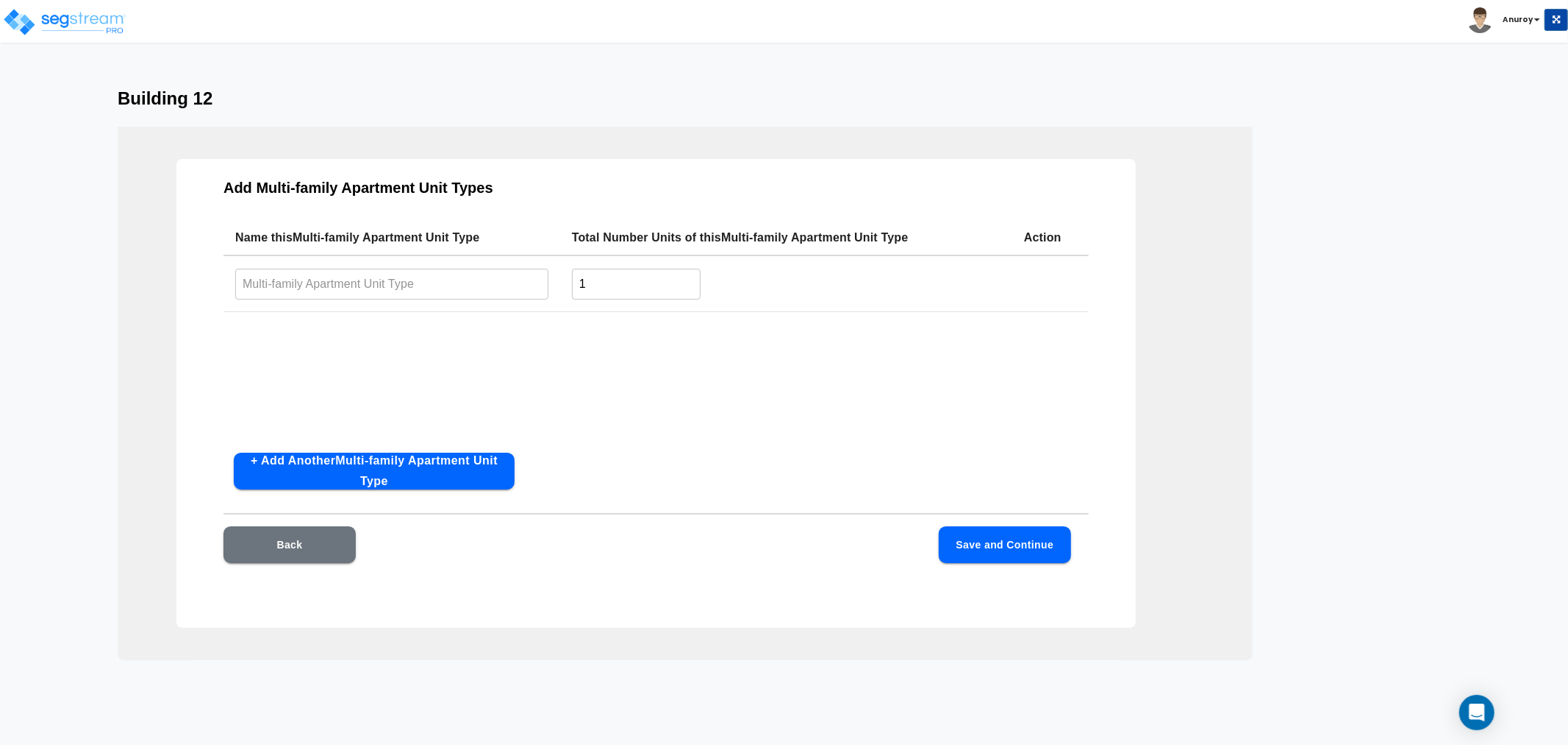
drag, startPoint x: 434, startPoint y: 290, endPoint x: 438, endPoint y: 305, distance: 15.5
click at [434, 289] on input "text" at bounding box center [391, 284] width 313 height 32
paste input "2x1.5Ap"
type input "2x1.5Ap"
click at [466, 464] on button "+ Add Another Multi-family Apartment Unit Type" at bounding box center [374, 471] width 281 height 37
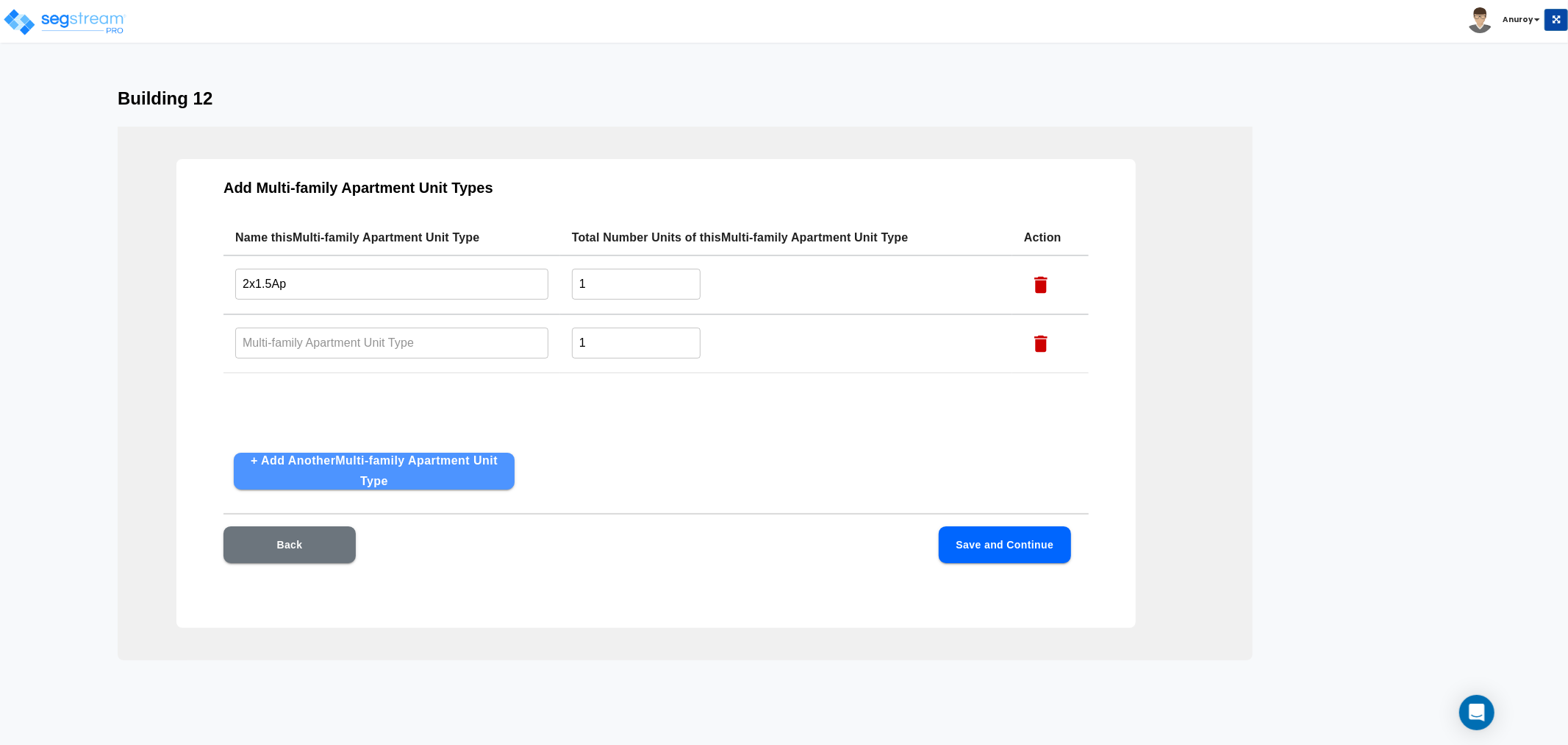
click at [466, 464] on button "+ Add Another Multi-family Apartment Unit Type" at bounding box center [374, 471] width 281 height 37
click at [464, 462] on button "+ Add Another Multi-family Apartment Unit Type" at bounding box center [374, 471] width 281 height 37
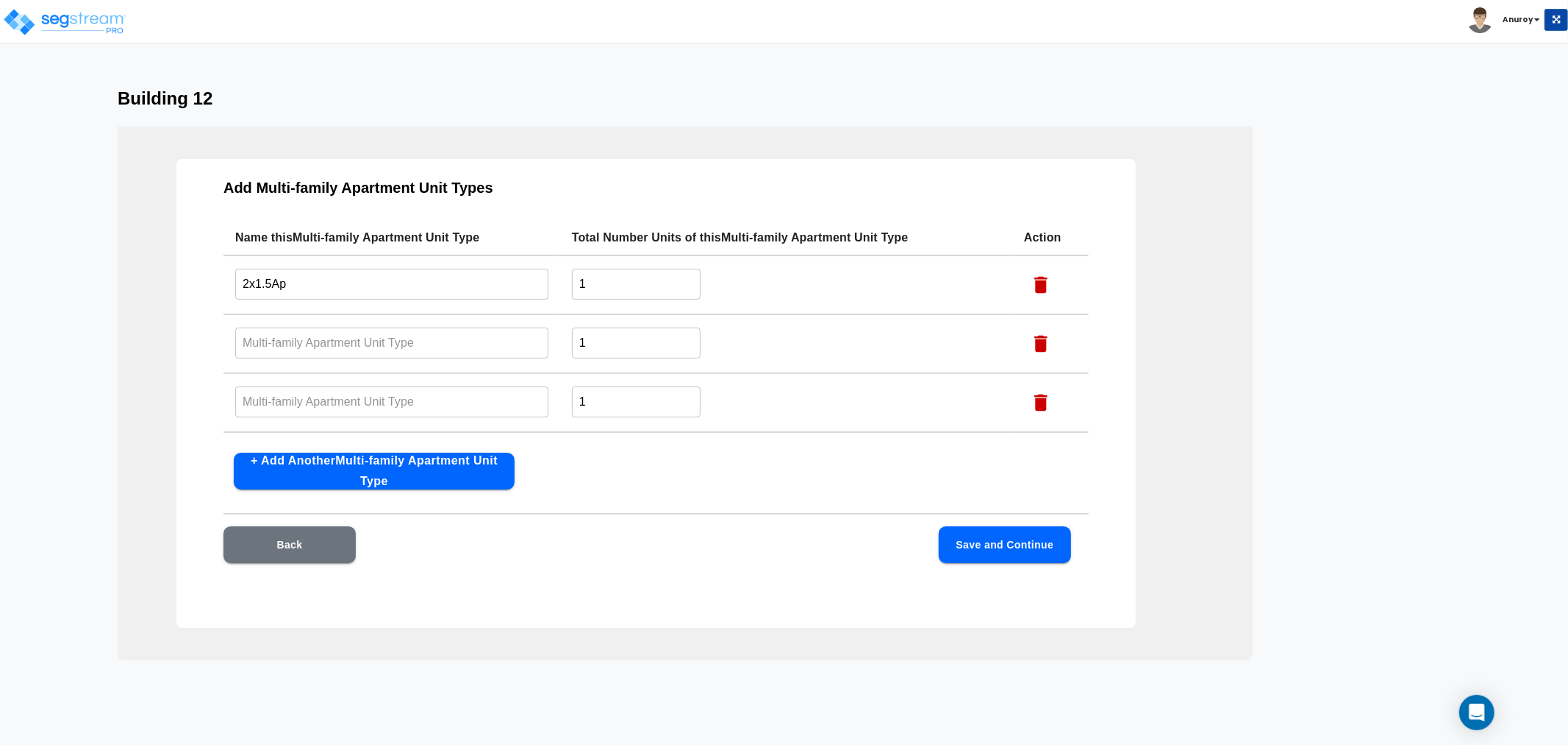
click at [491, 352] on input "text" at bounding box center [391, 343] width 313 height 32
paste input "2x1.5Ac"
type input "2x1.5Ac"
click at [504, 396] on input "text" at bounding box center [391, 402] width 313 height 32
paste input "2x1.5AR1"
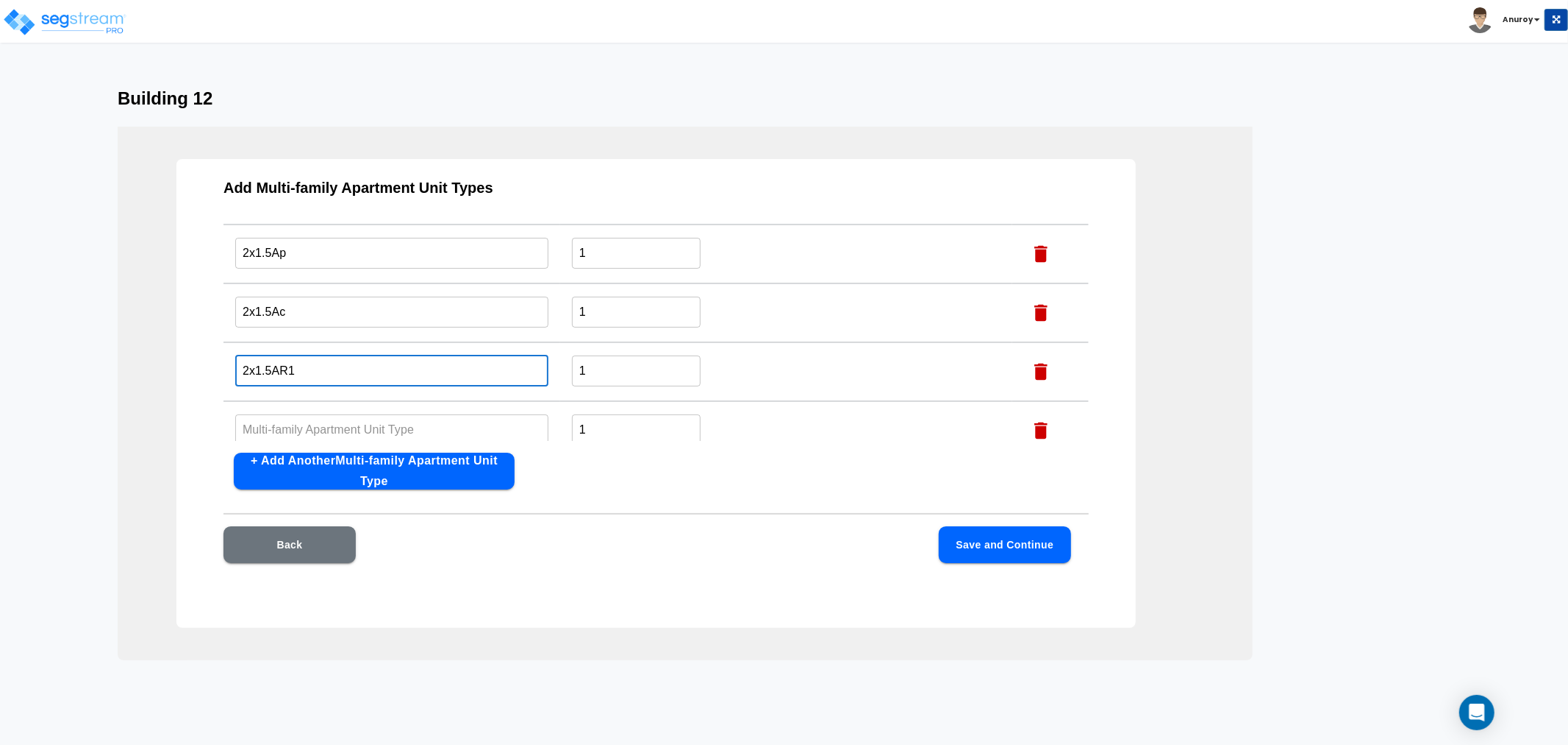
scroll to position [47, 0]
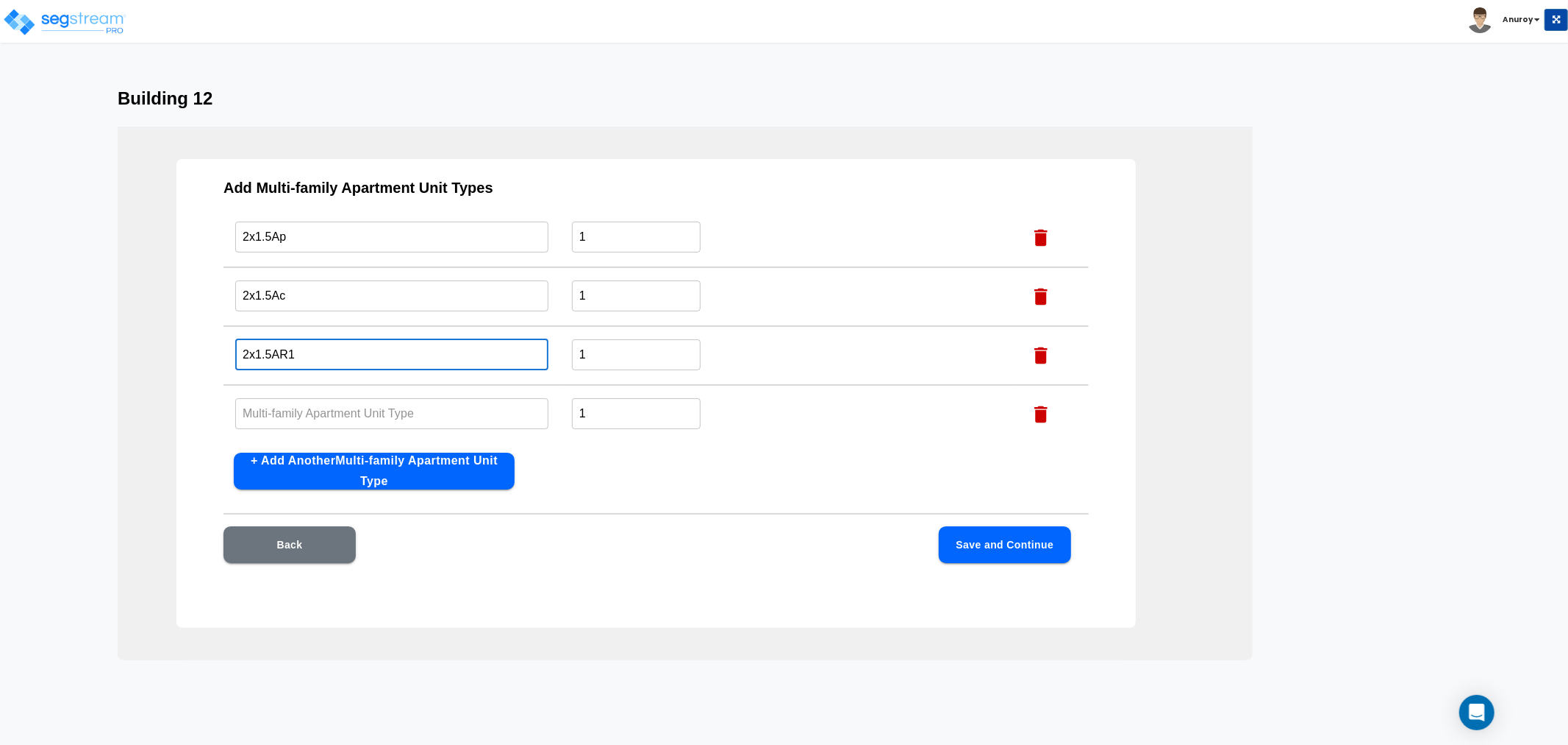
type input "2x1.5AR1"
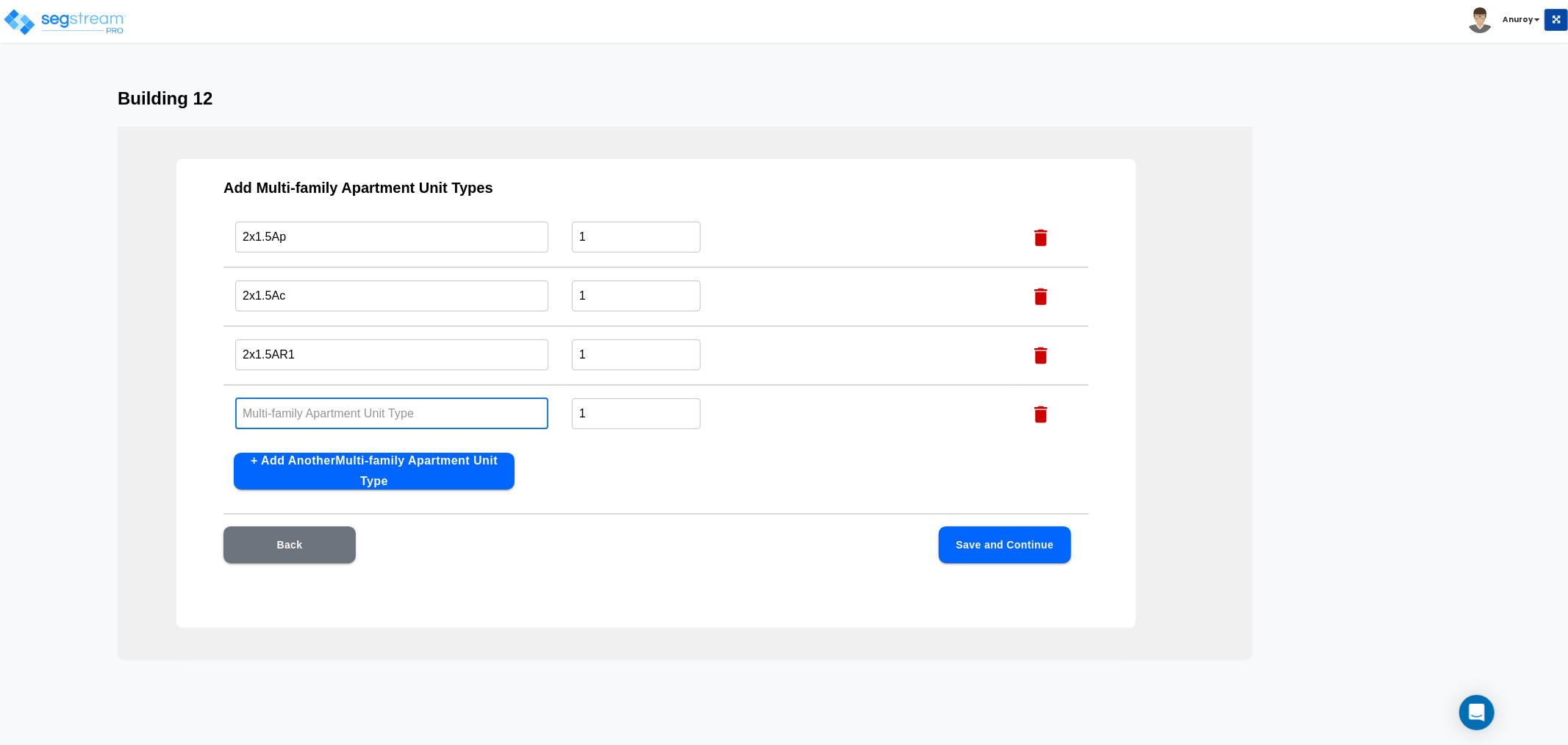
click at [472, 410] on input "text" at bounding box center [391, 413] width 313 height 32
paste input "2x1AR1"
type input "2x1AR1"
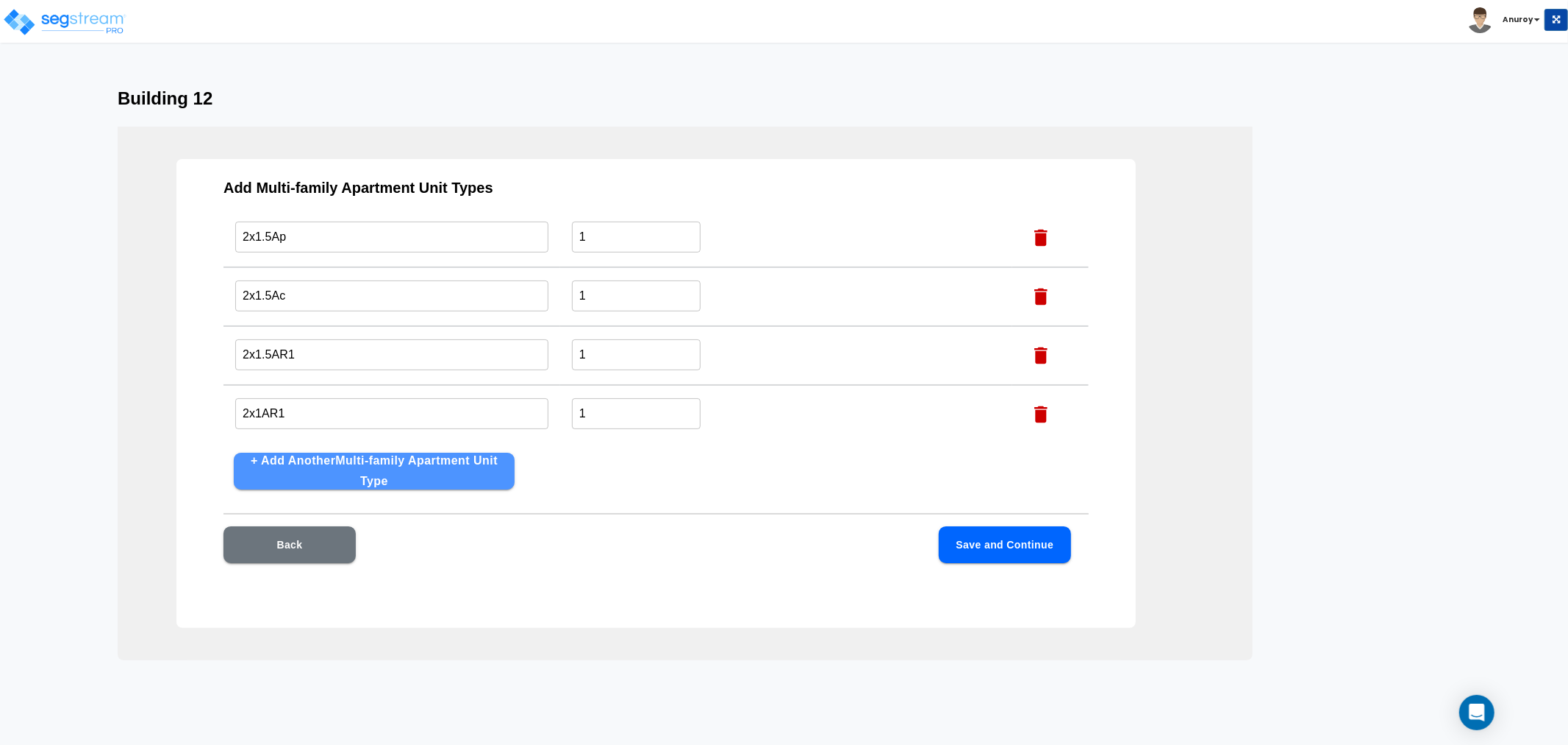
click at [464, 467] on button "+ Add Another Multi-family Apartment Unit Type" at bounding box center [374, 471] width 281 height 37
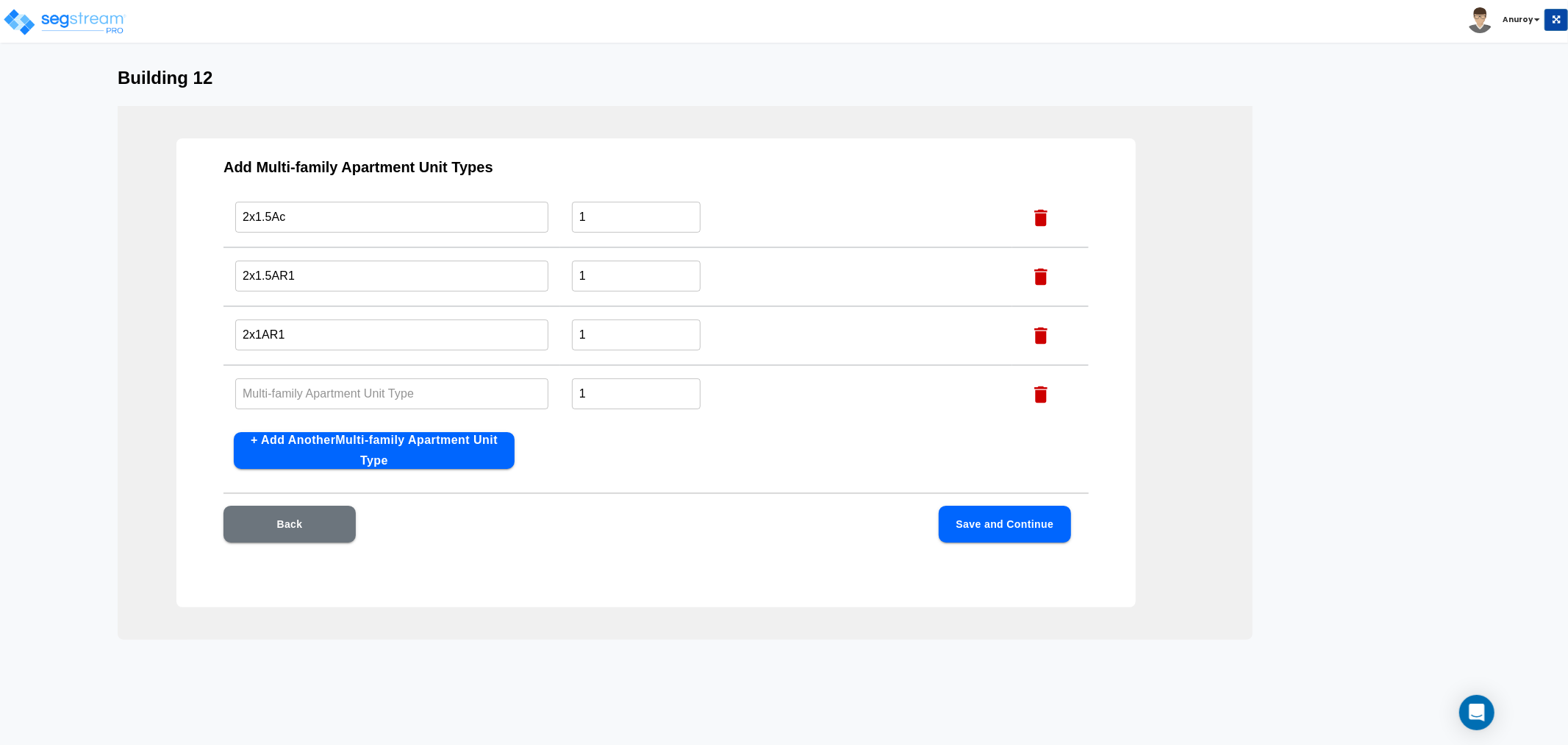
scroll to position [32, 0]
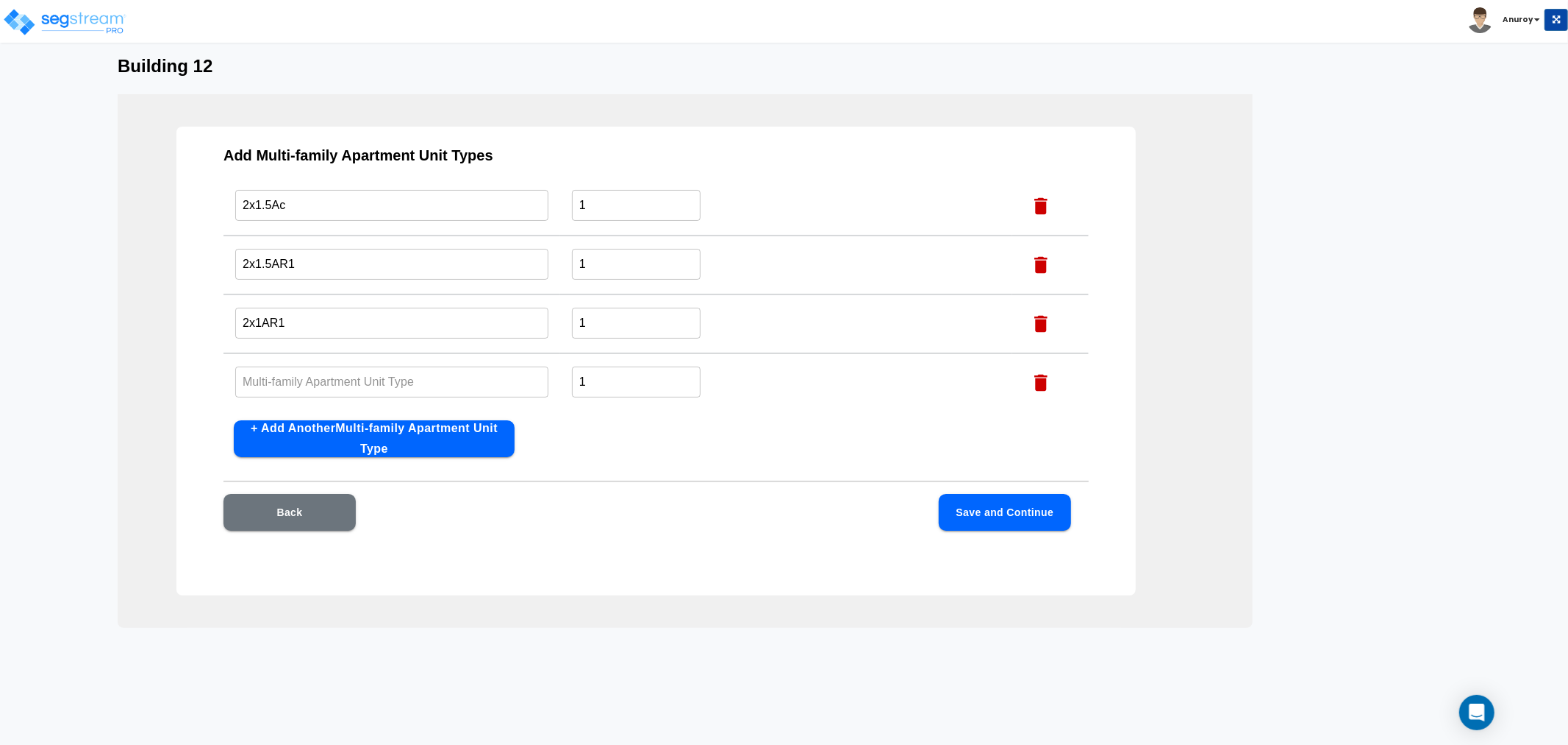
click at [492, 380] on input "text" at bounding box center [391, 382] width 313 height 32
paste input "2x1Ap"
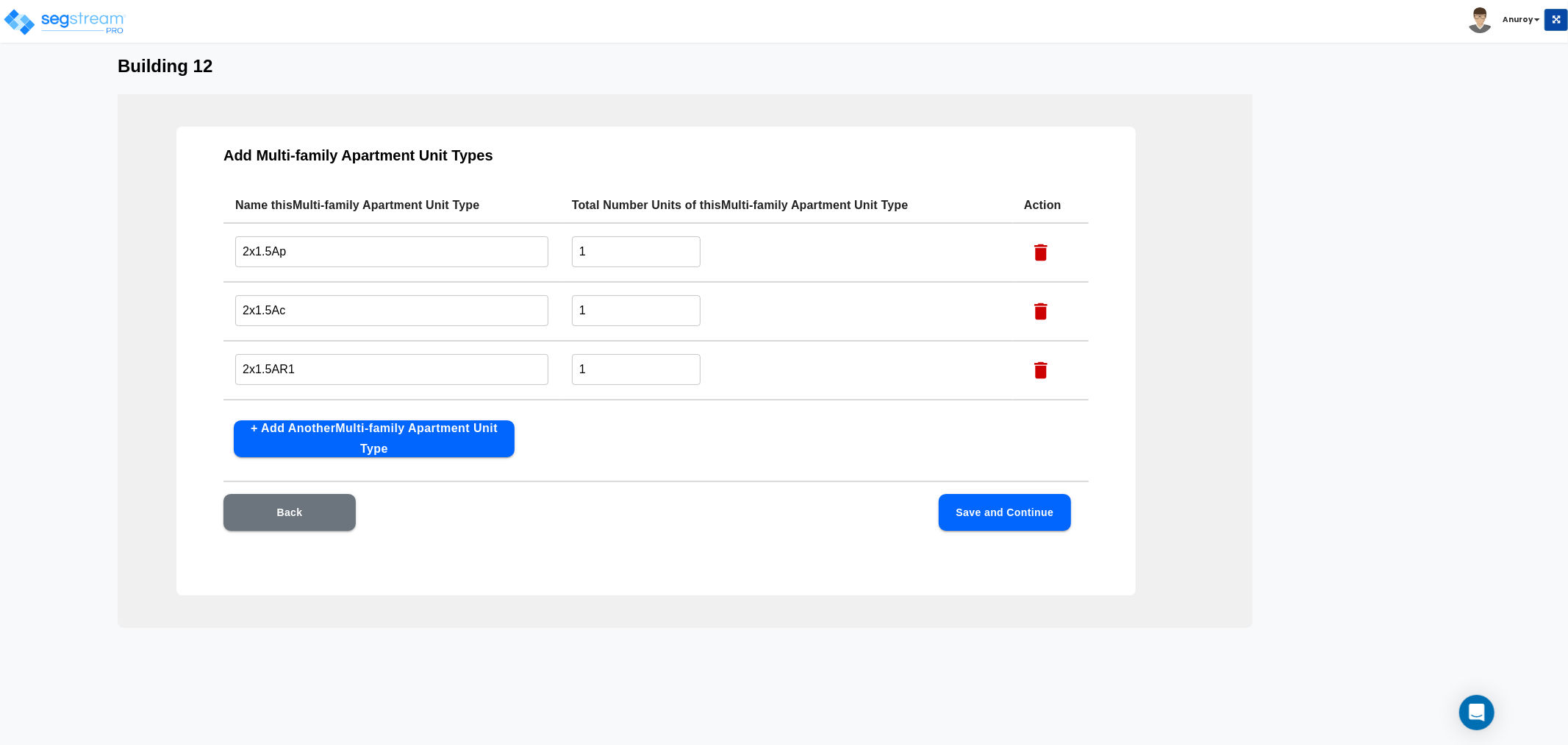
type input "2x1Ap"
drag, startPoint x: 598, startPoint y: 311, endPoint x: 527, endPoint y: 326, distance: 72.6
click at [528, 326] on tr "2x1.5Ac ​ 1 ​" at bounding box center [657, 311] width 865 height 59
type input "3"
drag, startPoint x: 613, startPoint y: 358, endPoint x: 553, endPoint y: 361, distance: 60.1
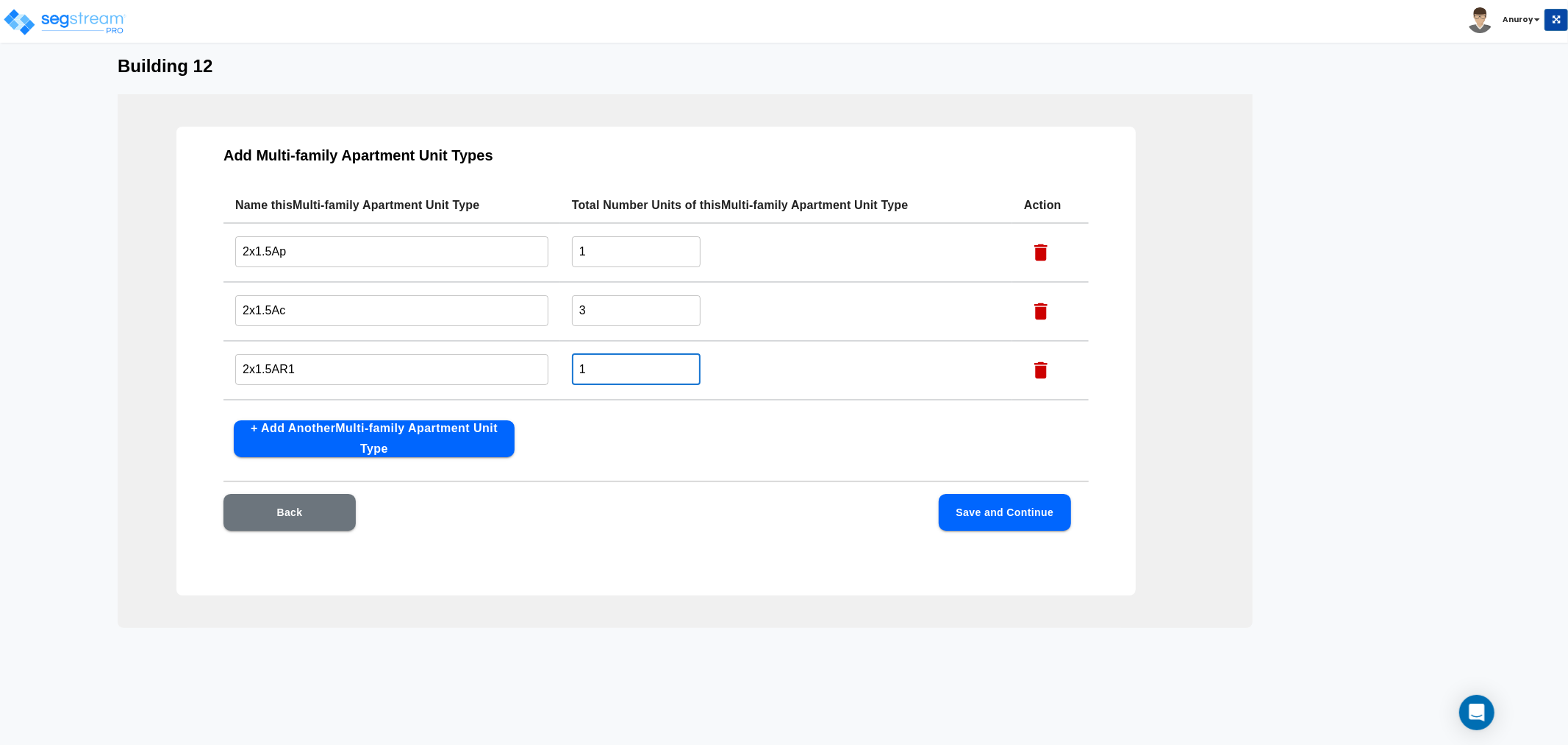
click at [553, 361] on tr "2x1.5AR1 ​ 1 ​" at bounding box center [657, 370] width 865 height 59
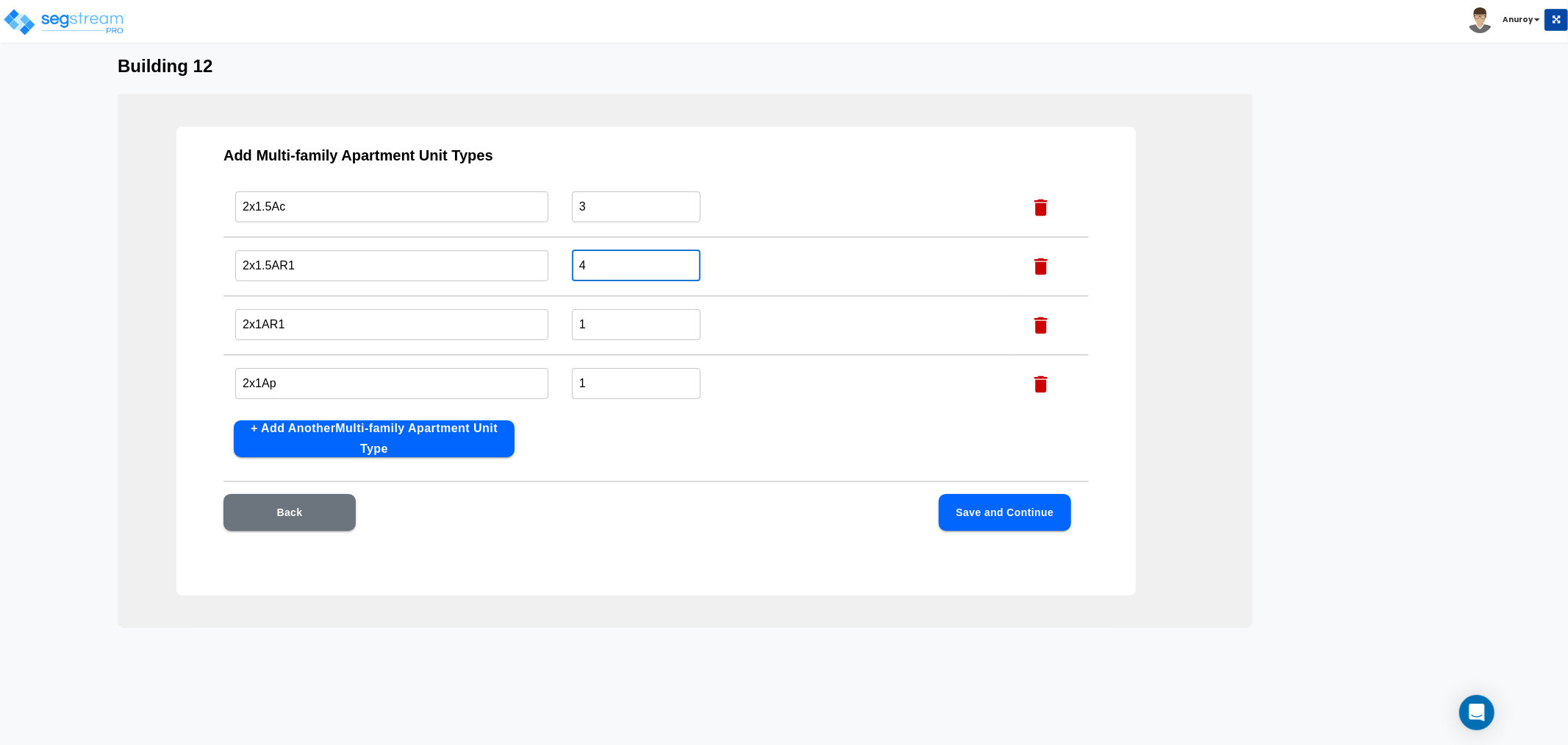
scroll to position [105, 0]
type input "4"
drag, startPoint x: 569, startPoint y: 319, endPoint x: 525, endPoint y: 319, distance: 44.0
click at [525, 319] on tr "2x1AR1 ​ 1 ​" at bounding box center [657, 323] width 865 height 59
type input "7"
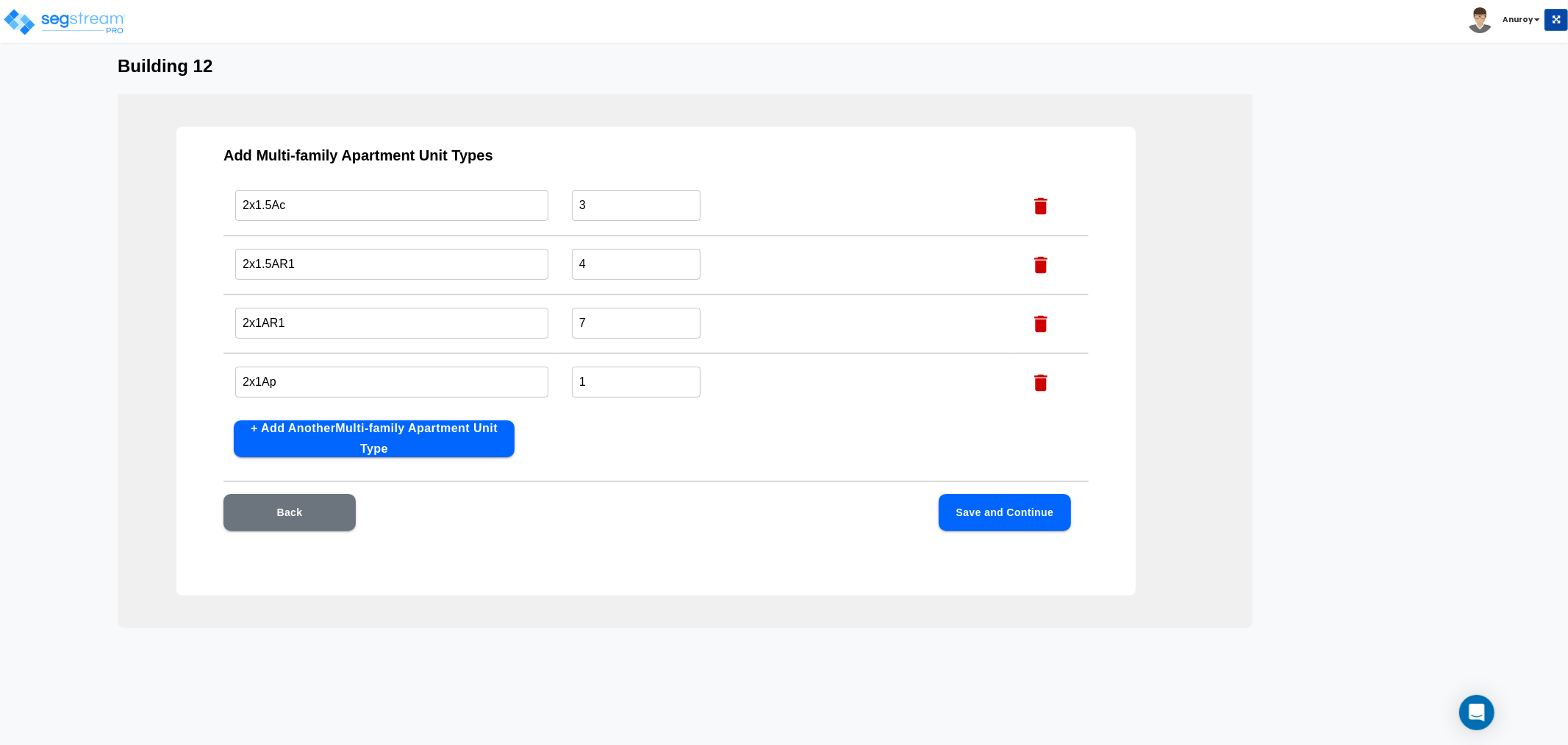
click at [670, 467] on div "Add Multi-family Apartment Unit Types Name this Multi-family Apartment Unit Typ…" at bounding box center [657, 361] width 959 height 469
click at [1020, 512] on button "Save and Continue" at bounding box center [1005, 512] width 132 height 37
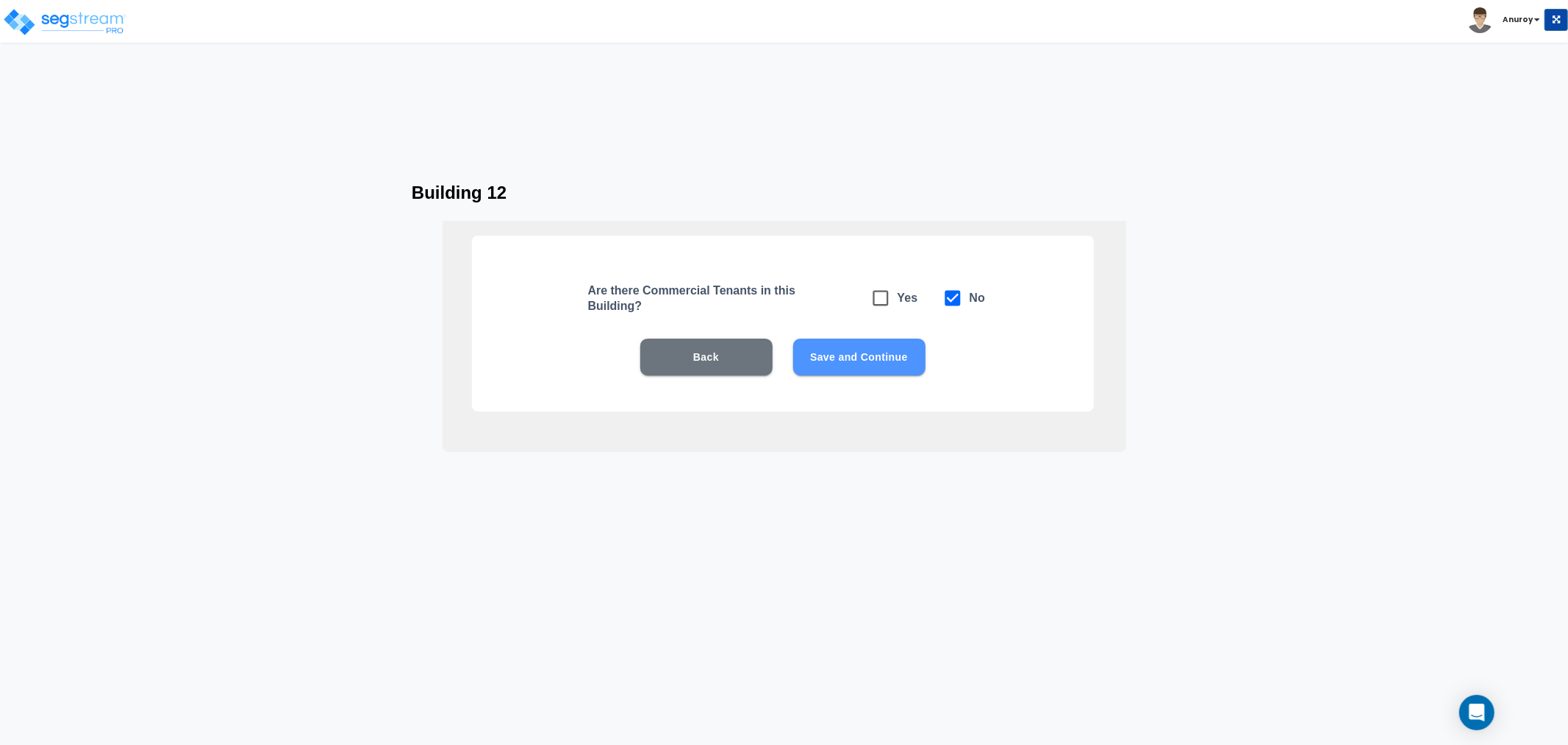
click at [885, 359] on button "Save and Continue" at bounding box center [859, 356] width 132 height 37
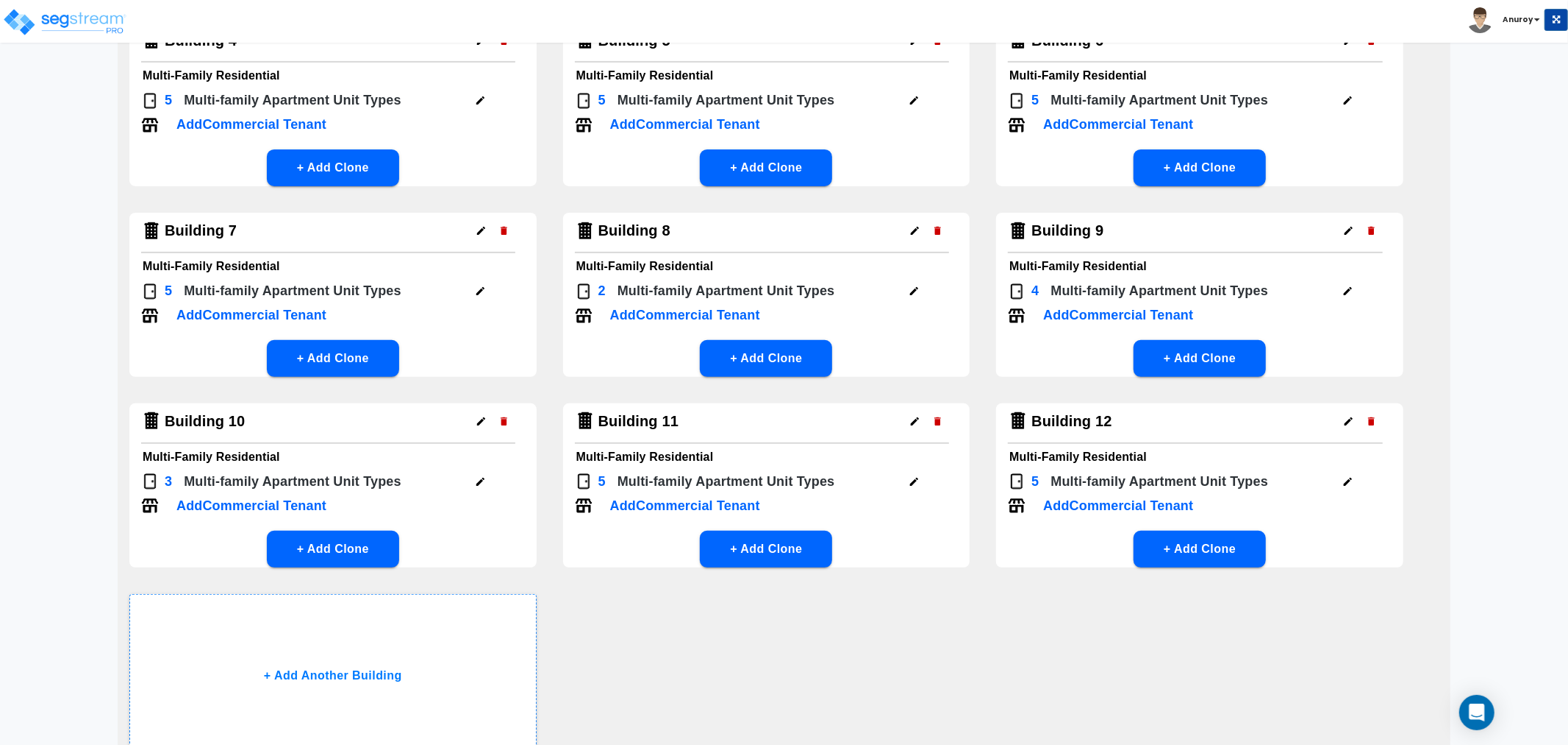
scroll to position [476, 0]
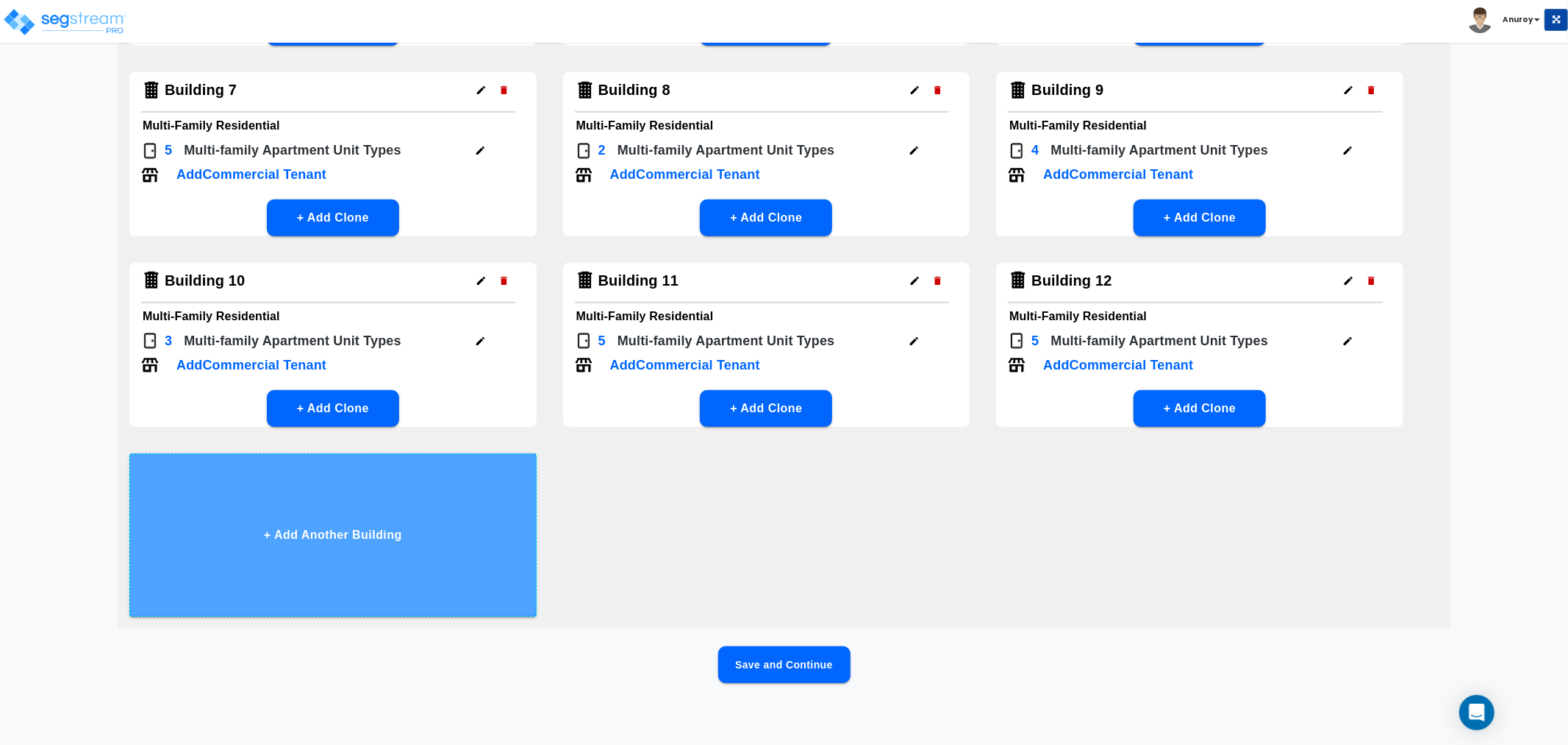
click at [381, 521] on button "+ Add Another Building" at bounding box center [333, 534] width 408 height 163
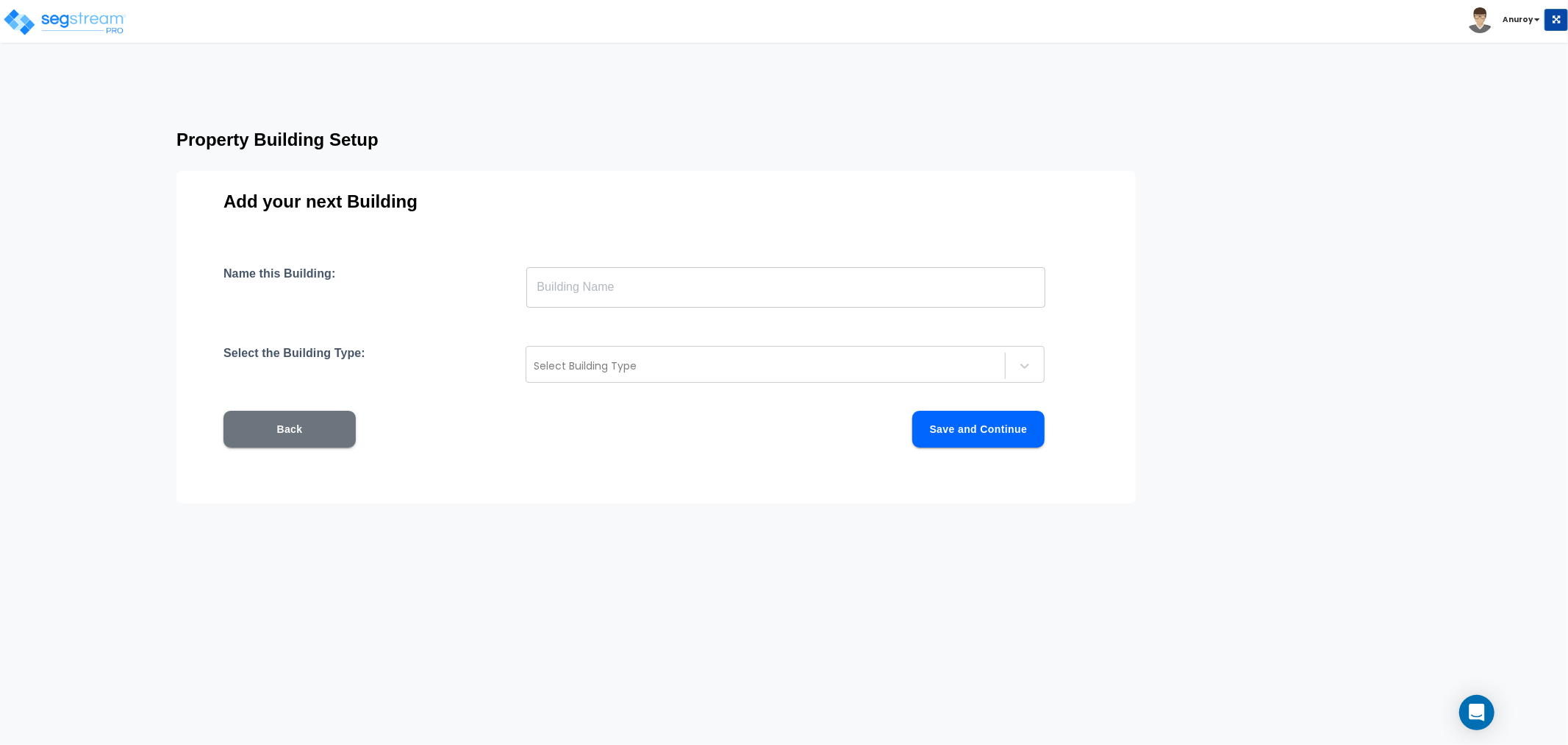
click at [601, 297] on input "text" at bounding box center [785, 286] width 519 height 41
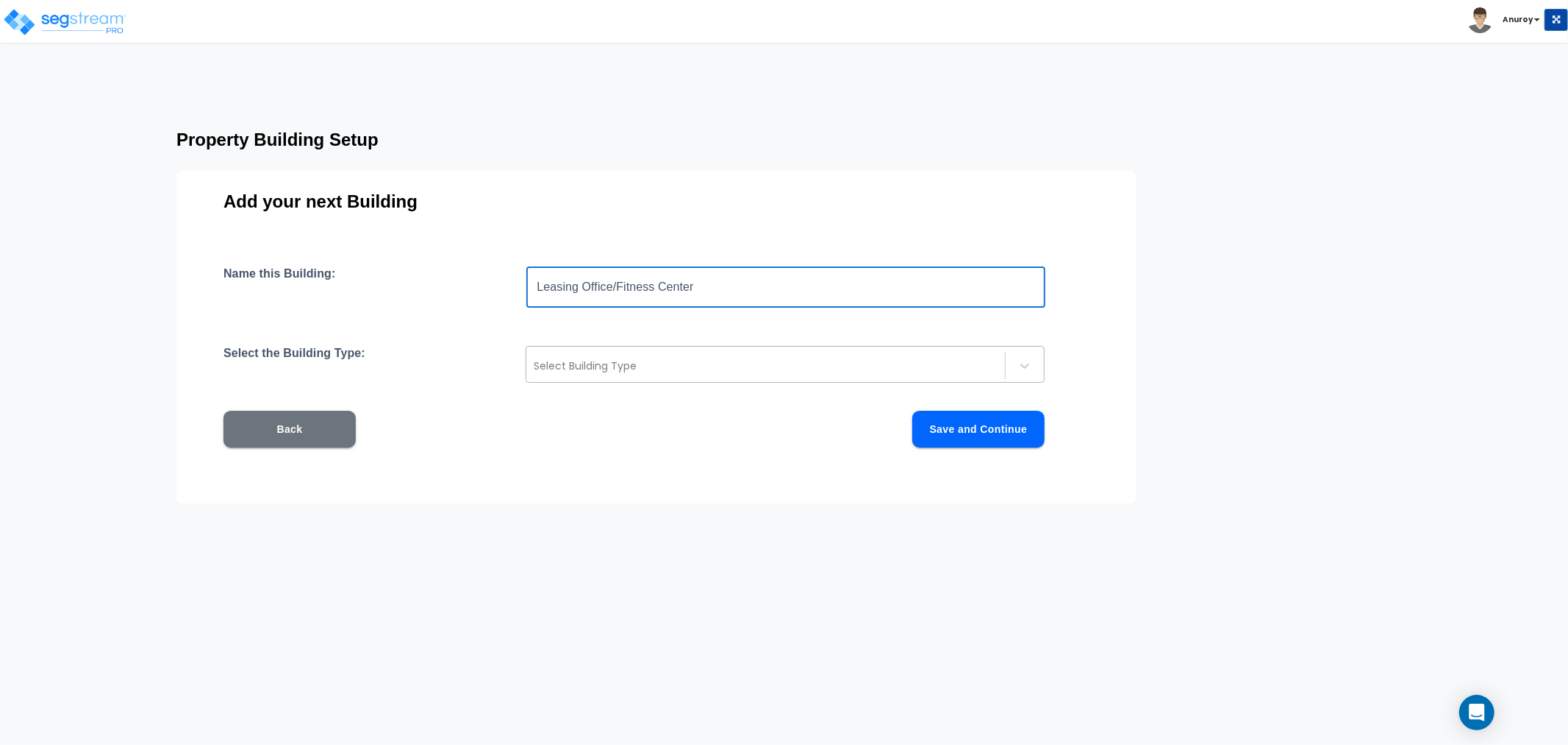
type input "Leasing Office/Fitness Center"
click at [628, 368] on div at bounding box center [766, 366] width 464 height 18
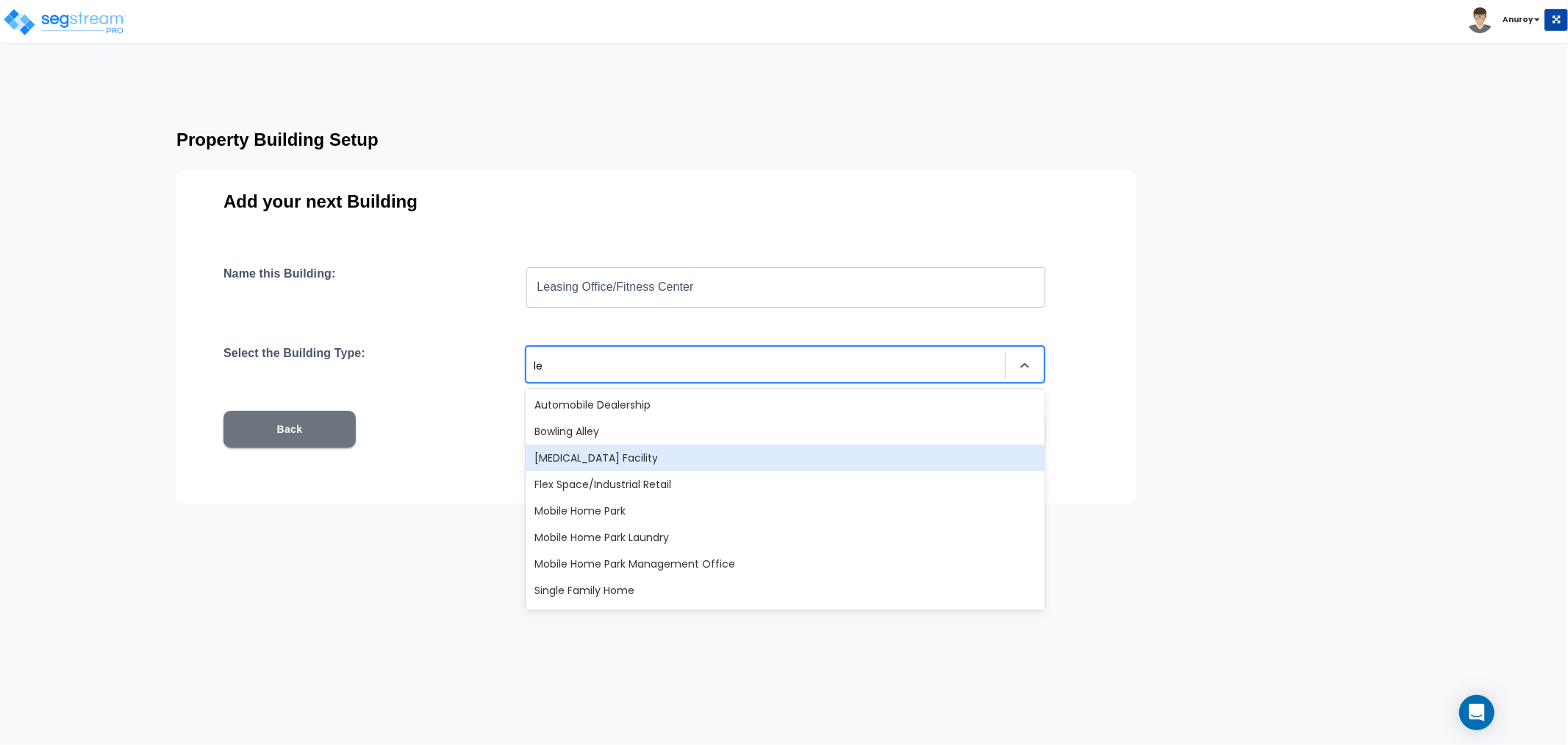
type input "l"
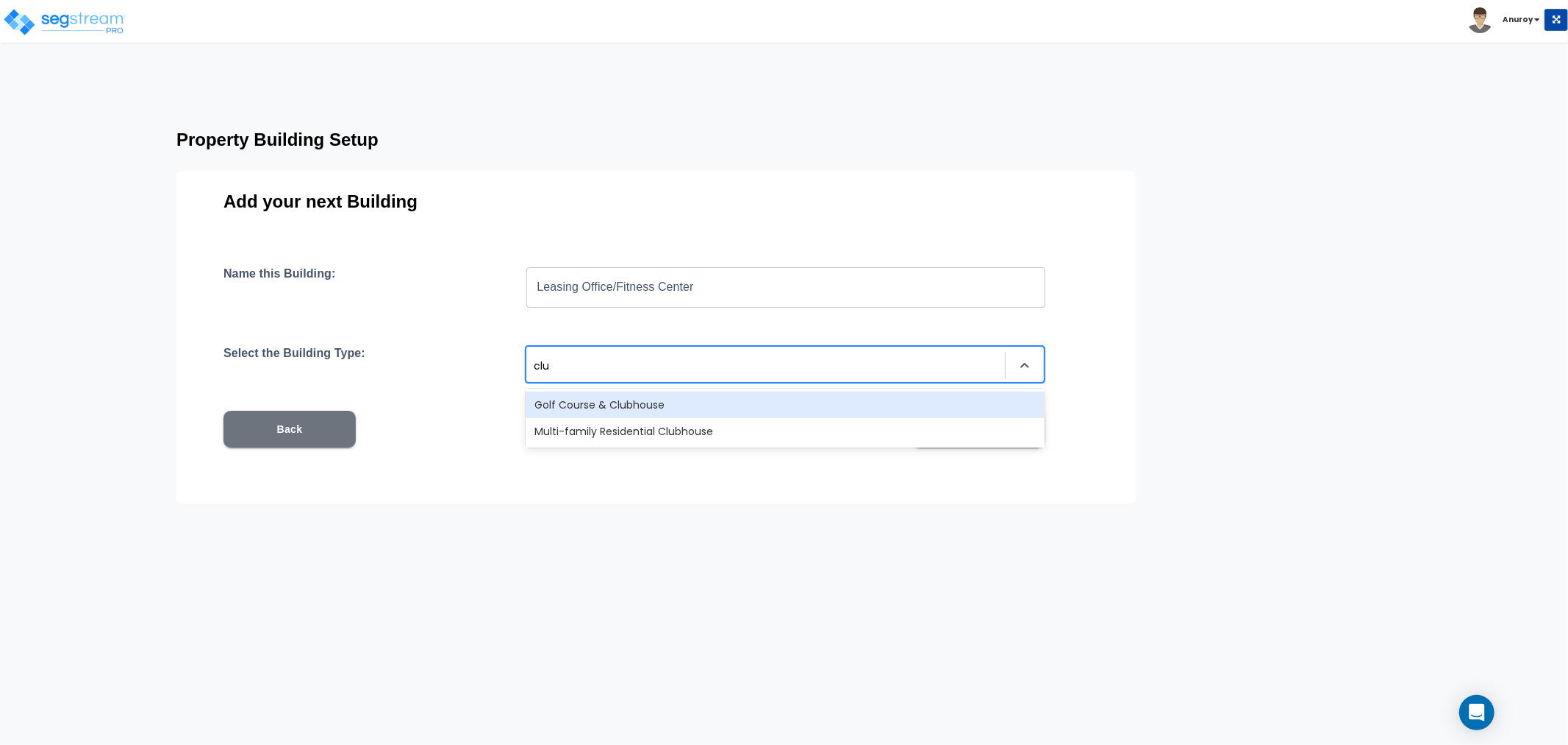
type input "club"
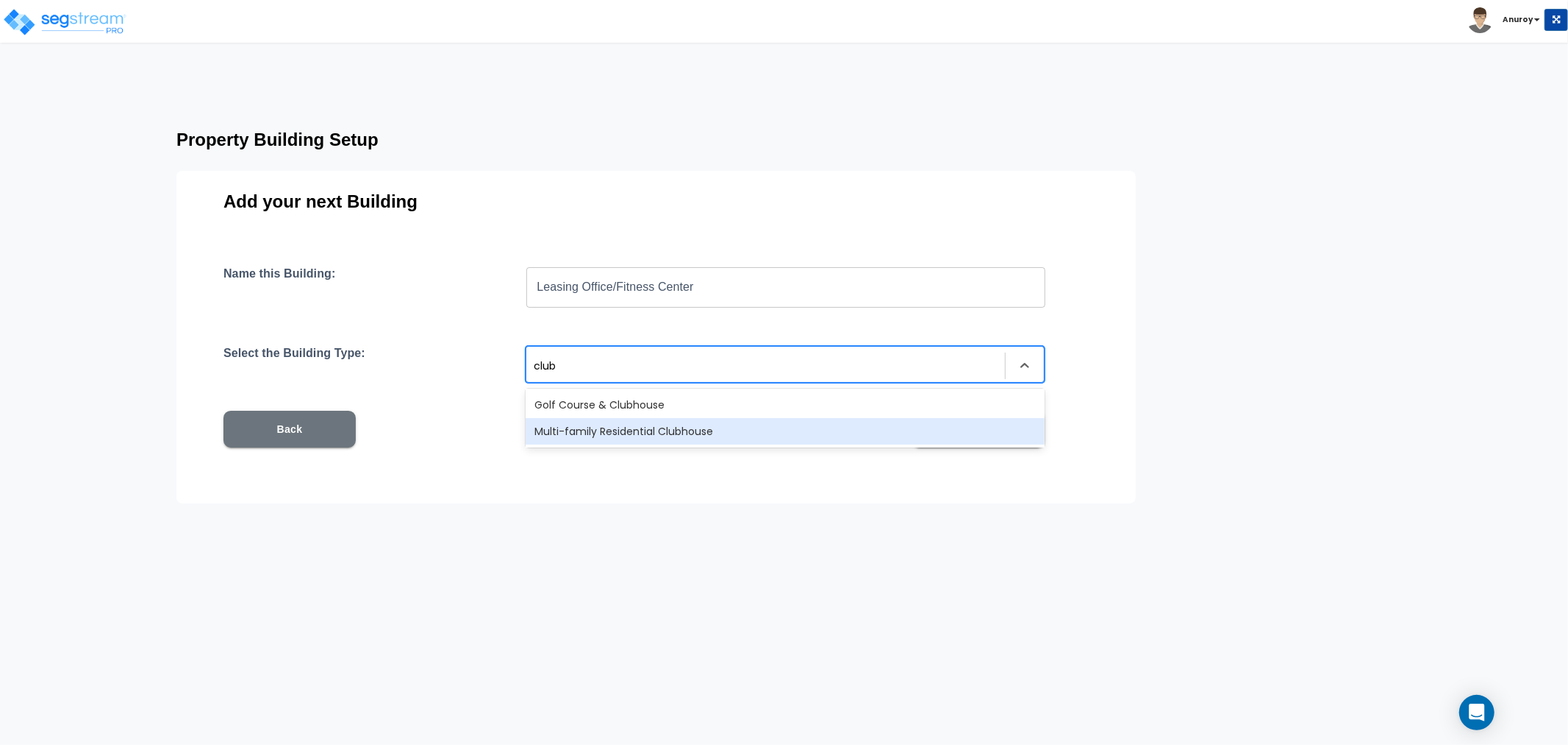
click at [620, 434] on div "Multi-family Residential Clubhouse" at bounding box center [784, 431] width 519 height 26
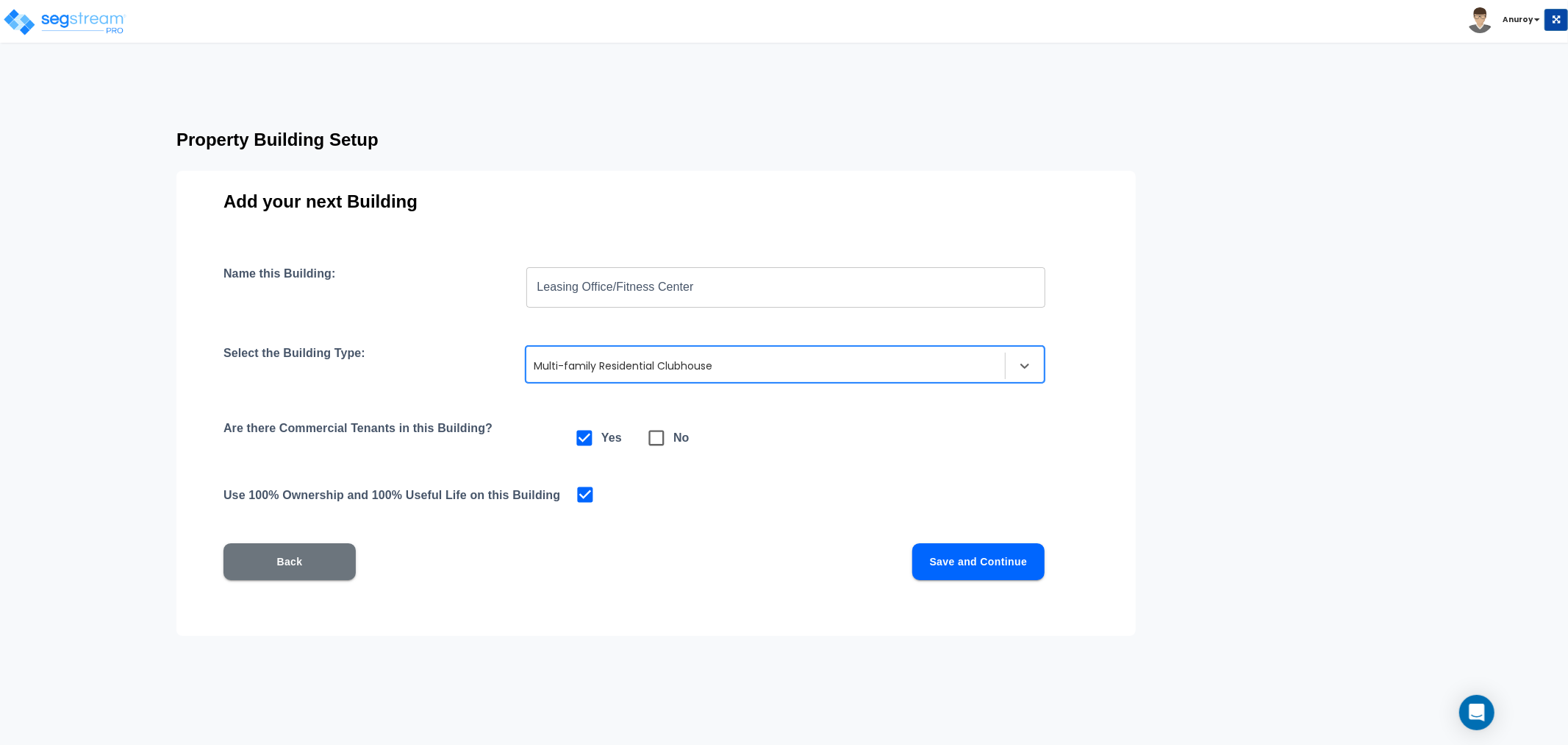
click at [664, 439] on icon at bounding box center [657, 437] width 15 height 15
checkbox input "false"
checkbox input "true"
click at [1004, 559] on button "Save and Continue" at bounding box center [978, 561] width 132 height 37
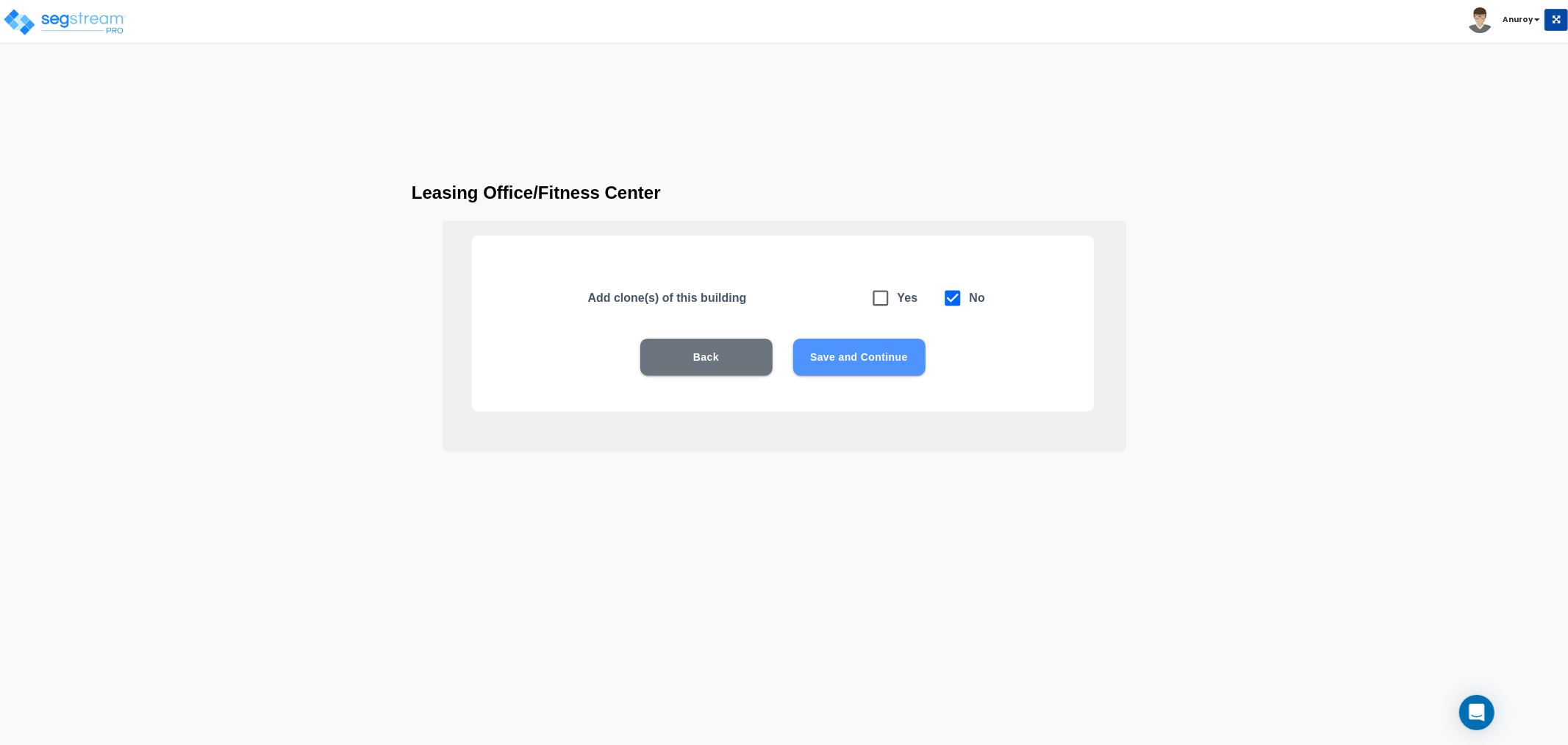
click at [897, 355] on button "Save and Continue" at bounding box center [859, 356] width 132 height 37
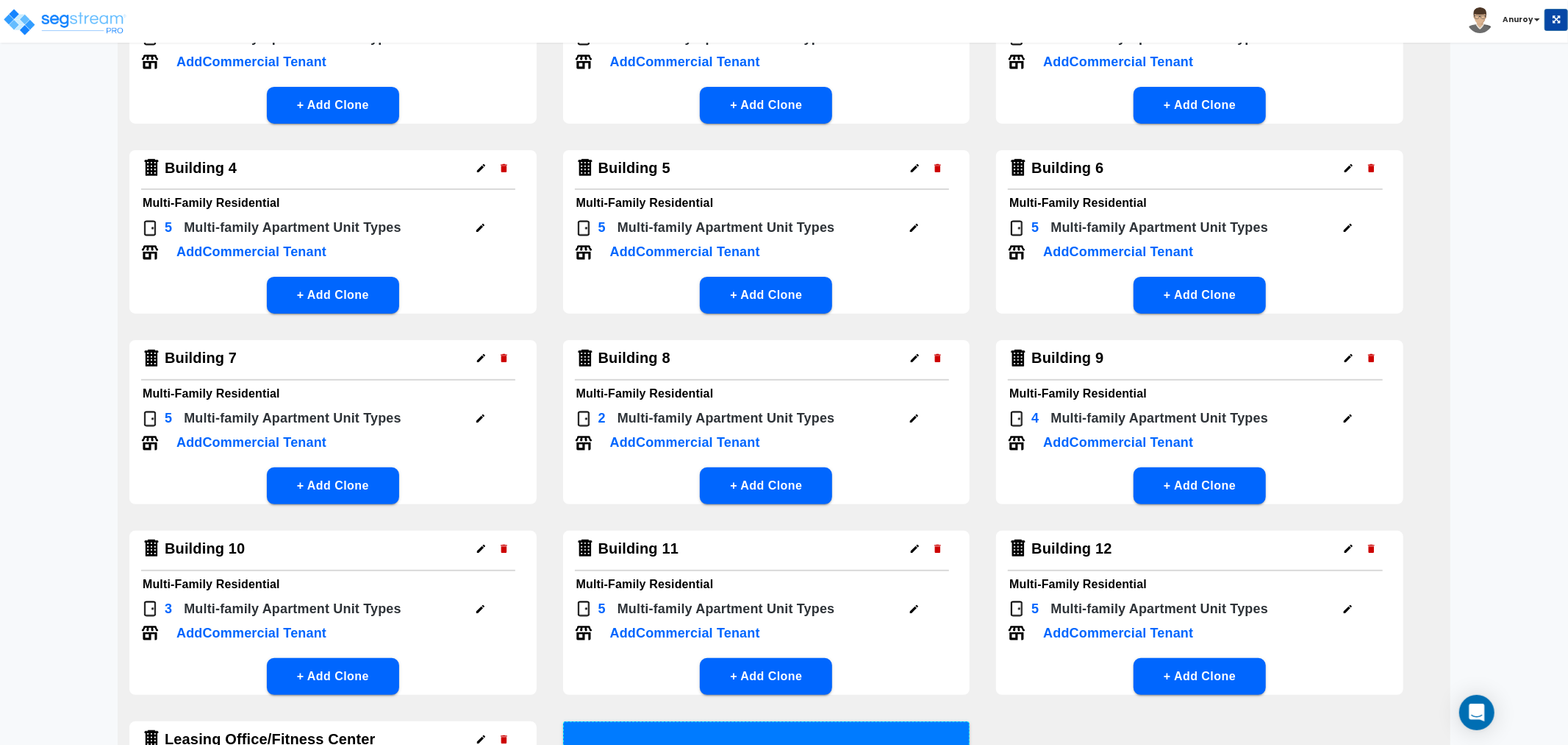
scroll to position [491, 0]
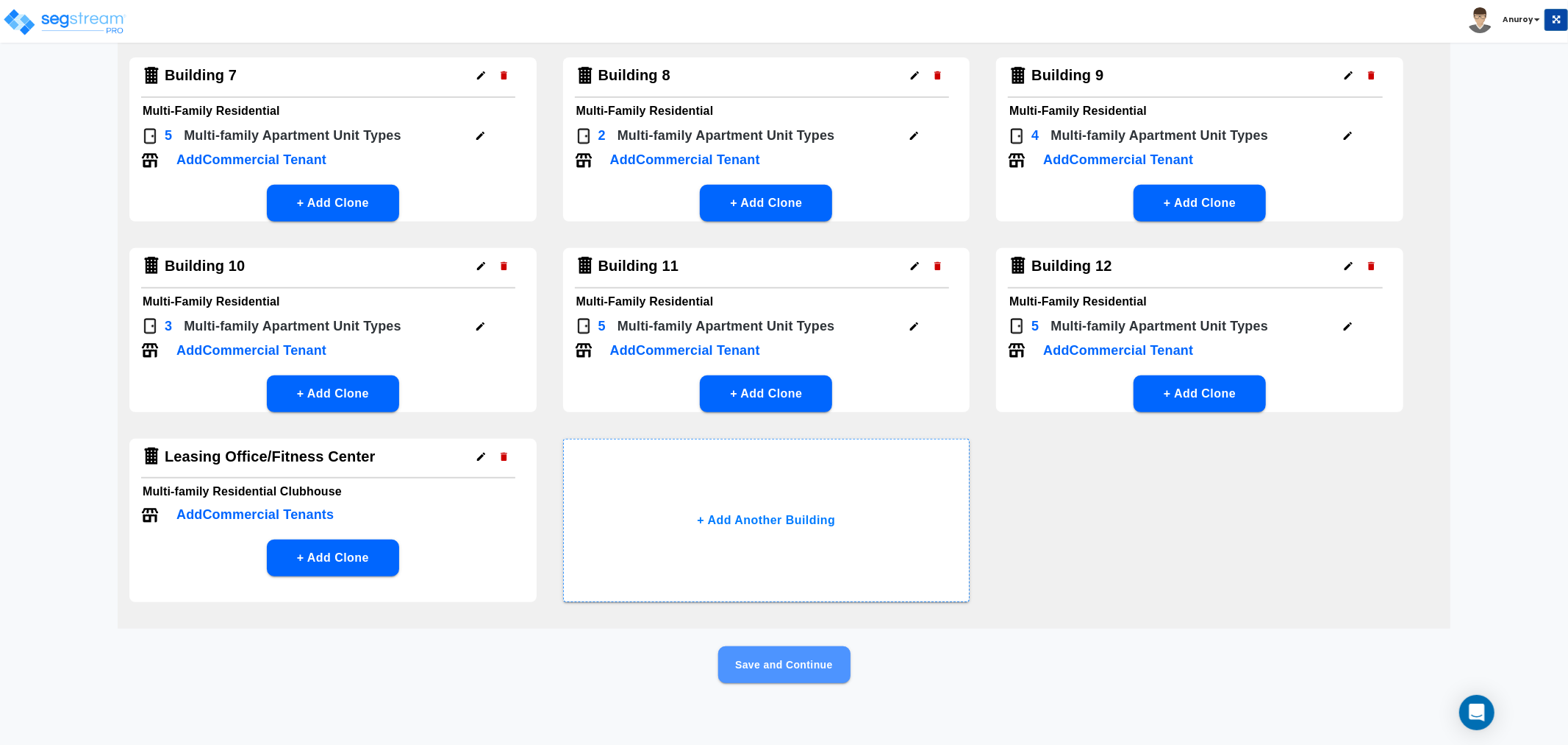
click at [797, 673] on button "Save and Continue" at bounding box center [784, 664] width 132 height 37
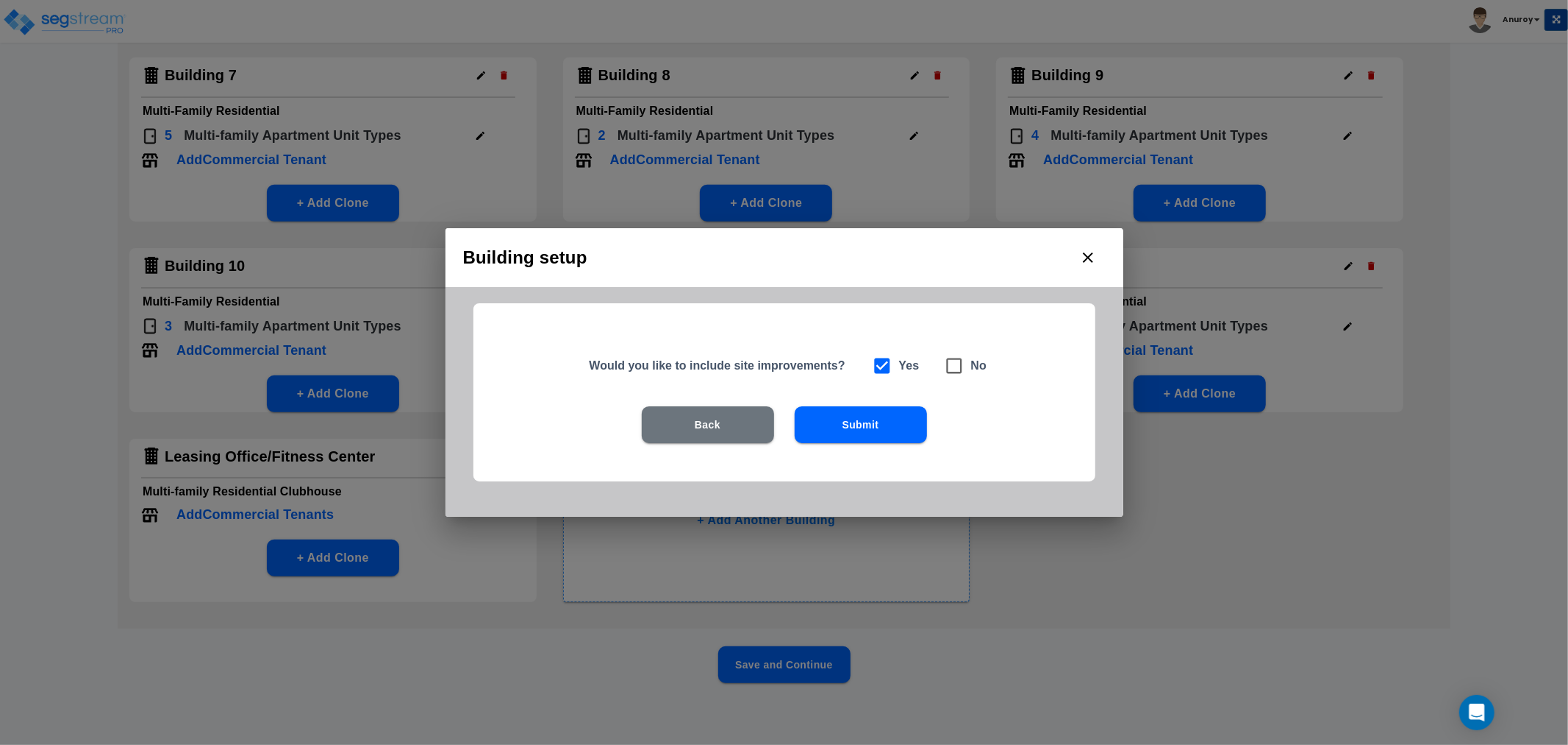
click at [862, 424] on button "Submit" at bounding box center [860, 424] width 132 height 37
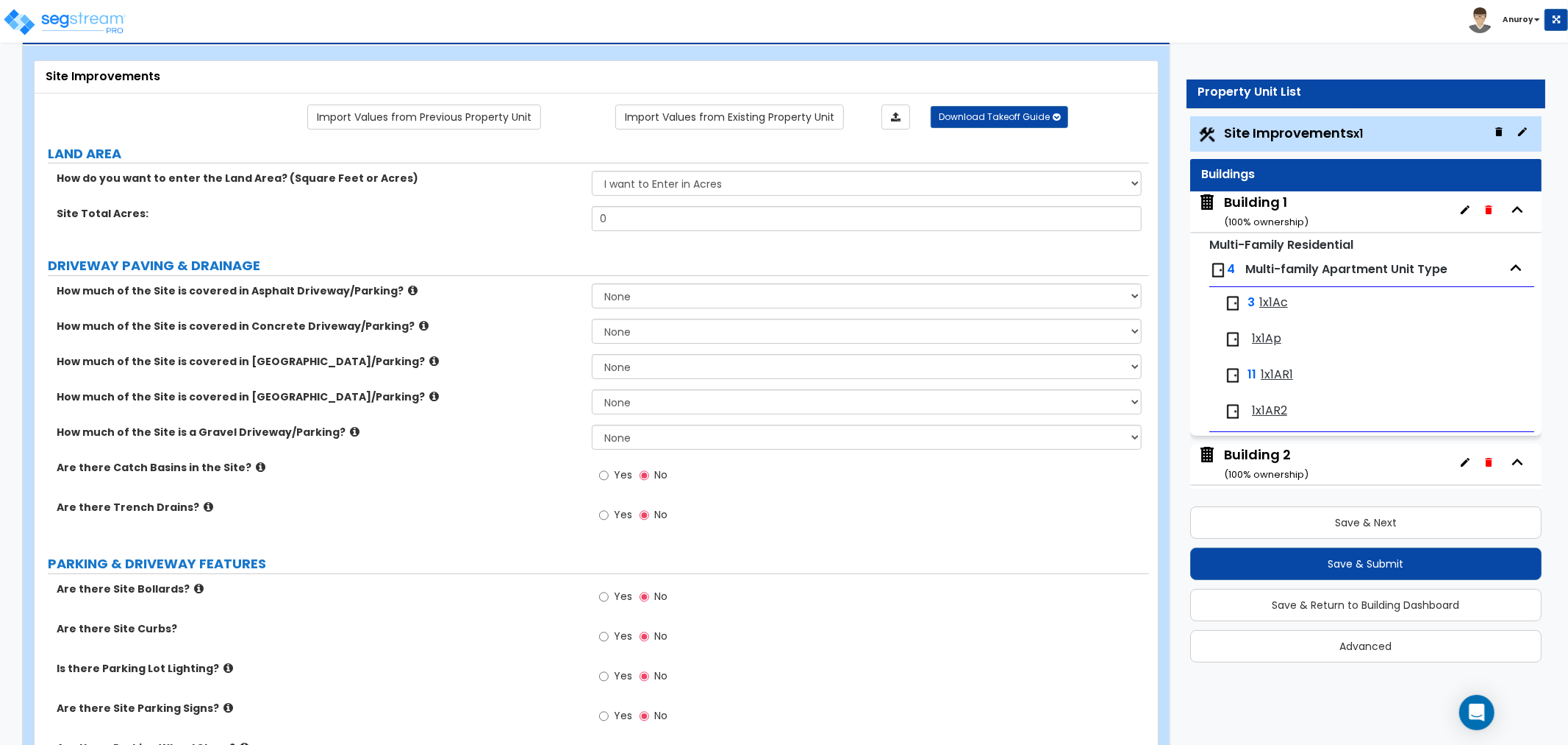
scroll to position [0, 0]
